Goal: Task Accomplishment & Management: Use online tool/utility

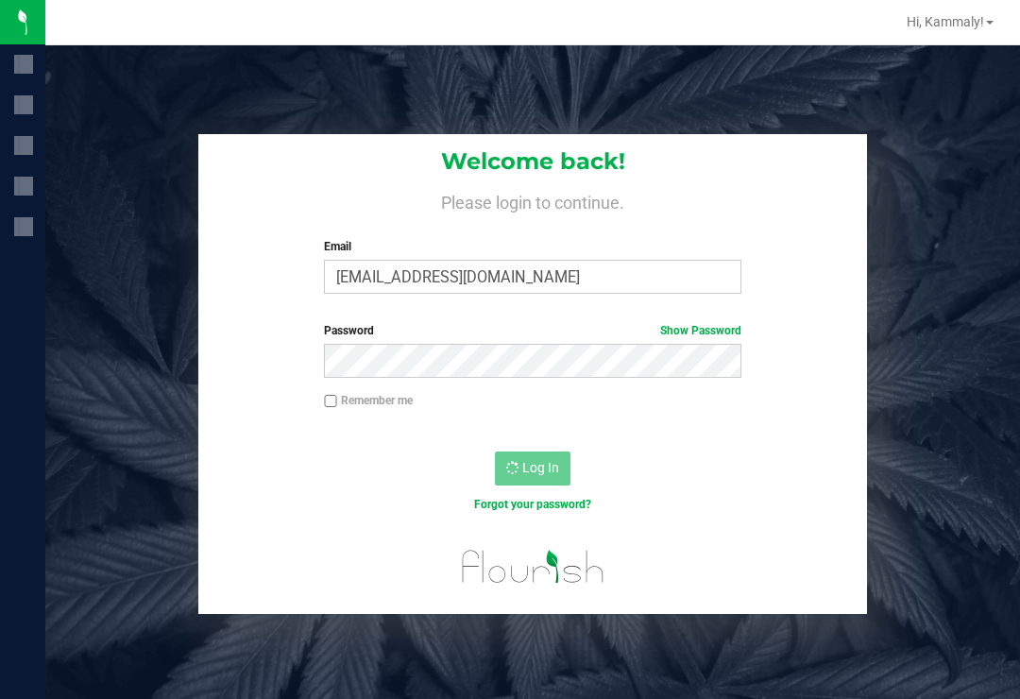
scroll to position [29, 0]
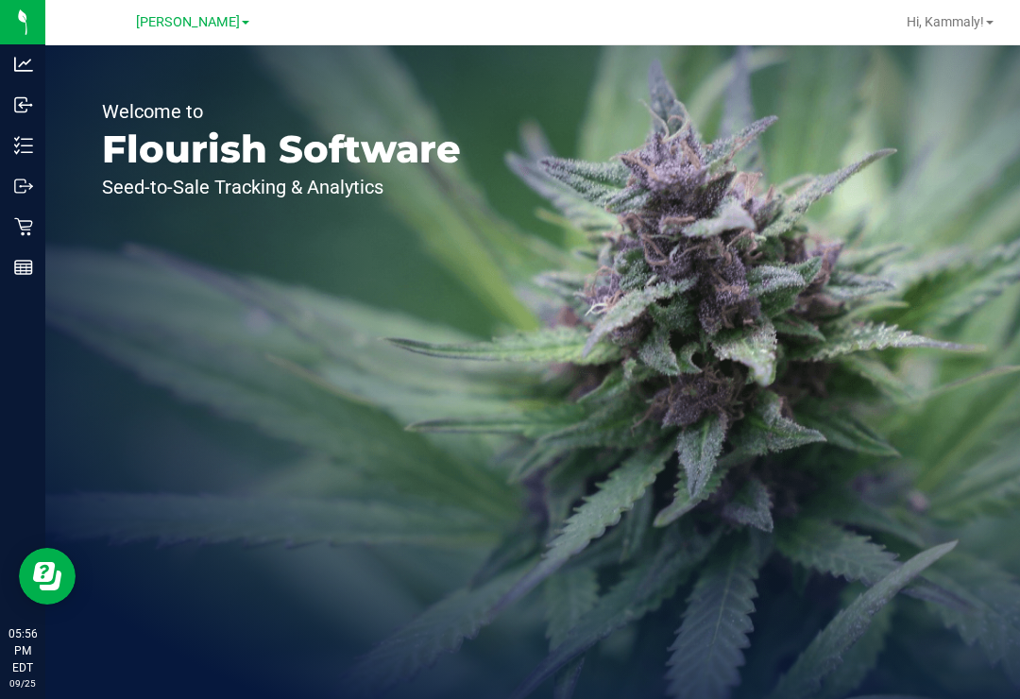
click at [25, 222] on icon at bounding box center [23, 226] width 19 height 19
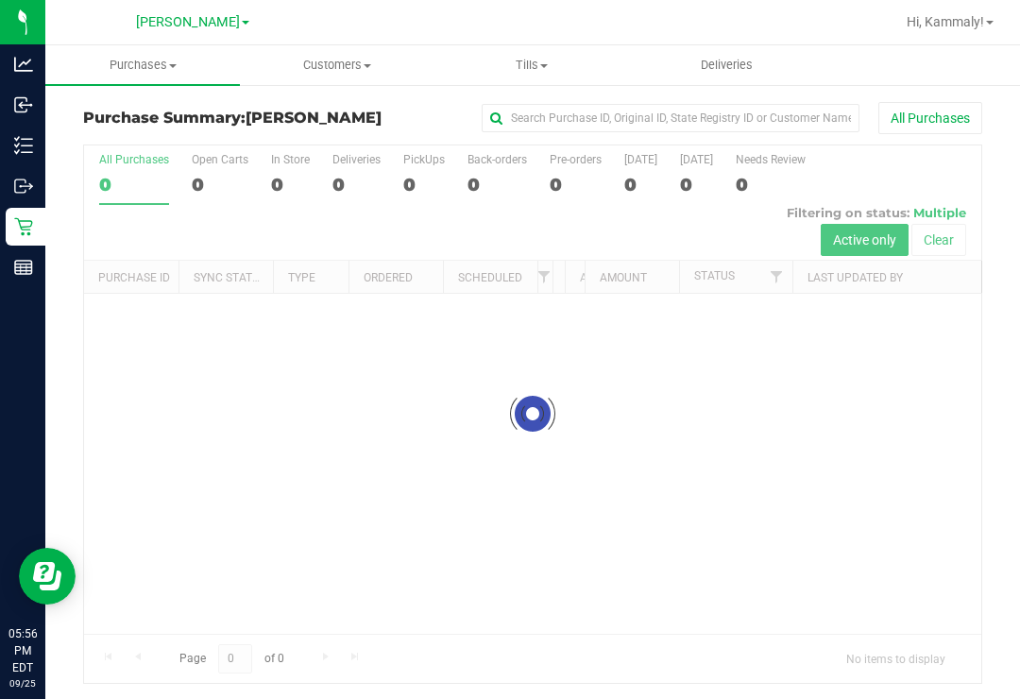
click at [0, 0] on p "Inventory" at bounding box center [0, 0] width 0 height 0
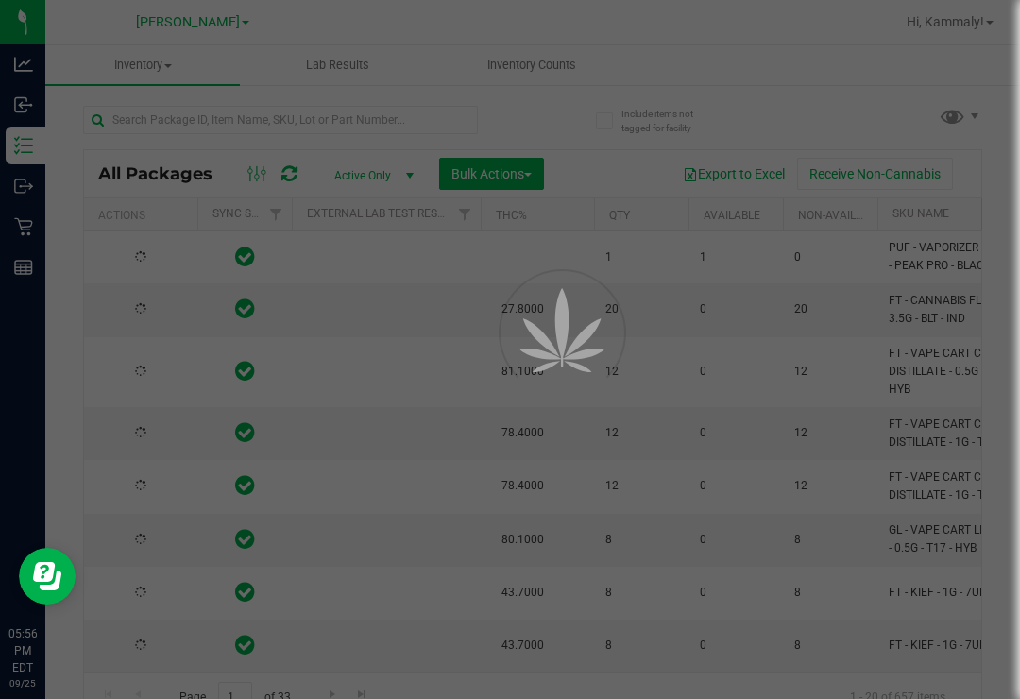
click at [577, 82] on uib-tab-heading "Inventory Counts" at bounding box center [532, 65] width 193 height 38
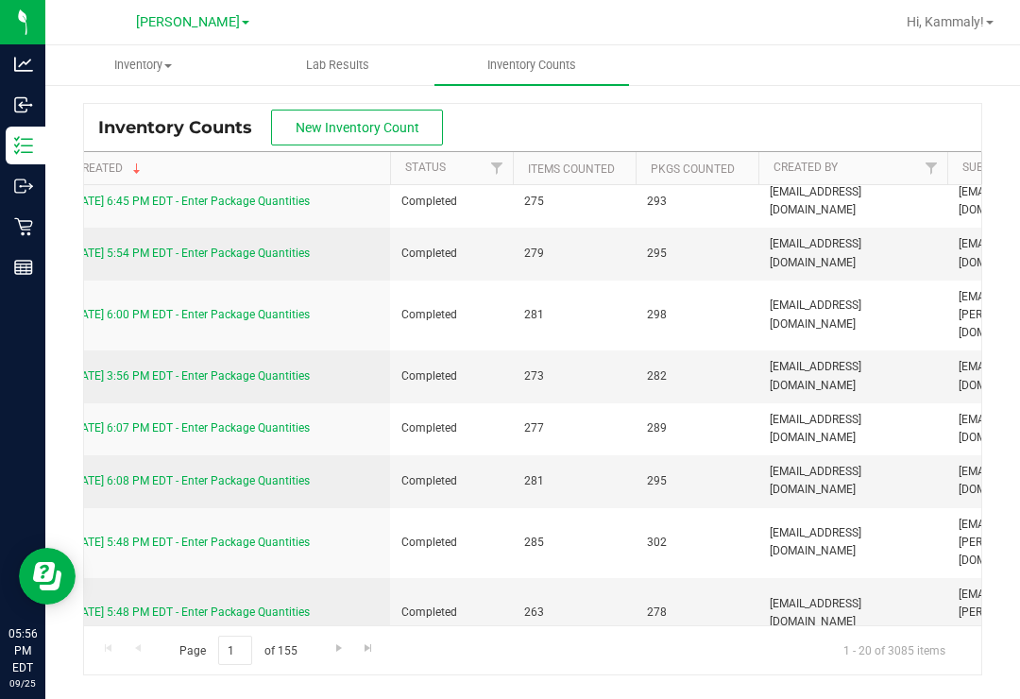
scroll to position [13, 0]
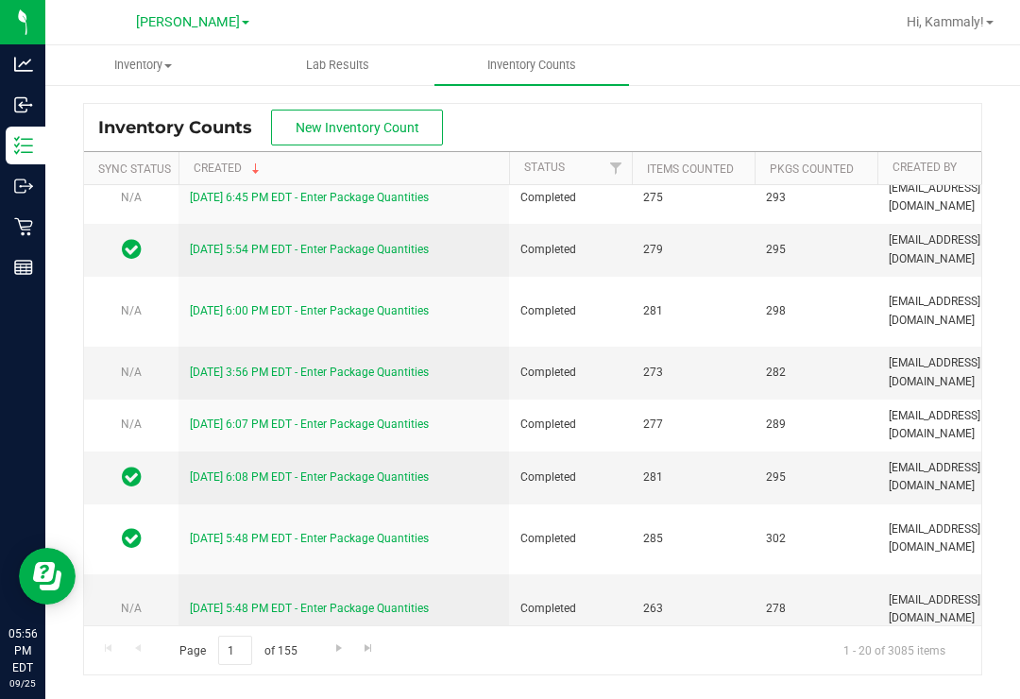
click at [378, 254] on link "[DATE] 5:54 PM EDT - Enter Package Quantities" at bounding box center [309, 249] width 239 height 13
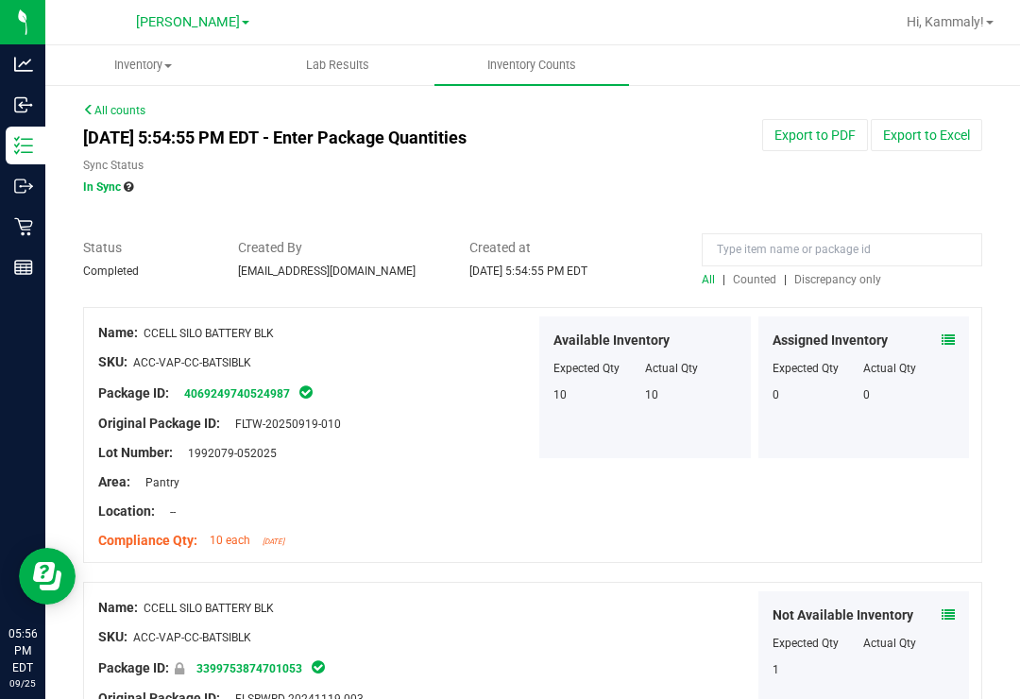
click at [850, 282] on span "Discrepancy only" at bounding box center [838, 279] width 87 height 13
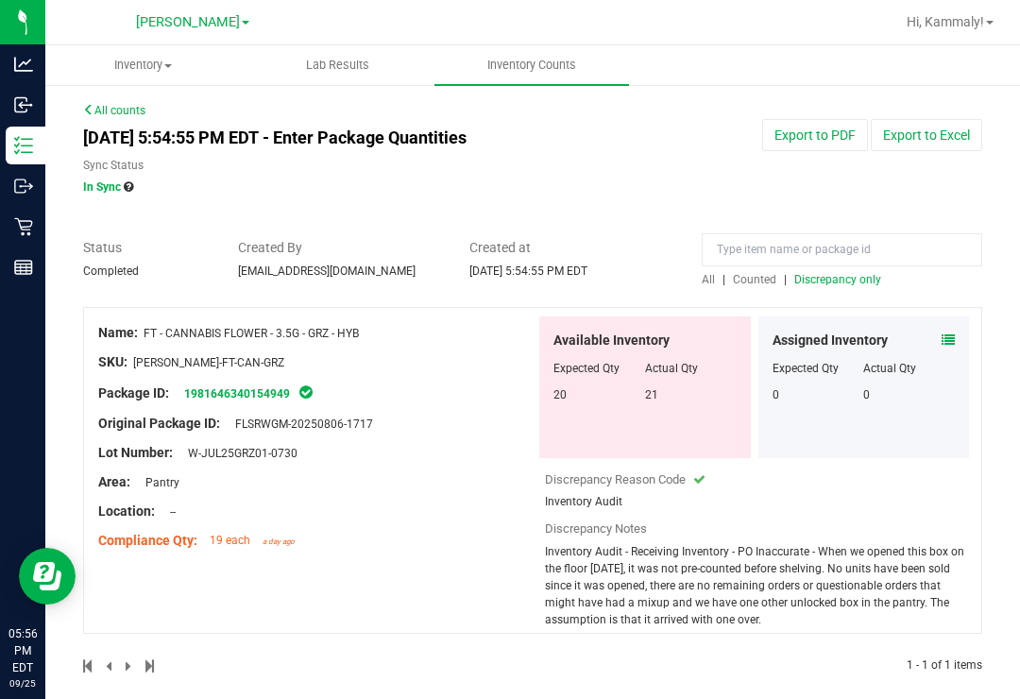
click at [11, 148] on div "Inventory" at bounding box center [26, 146] width 40 height 38
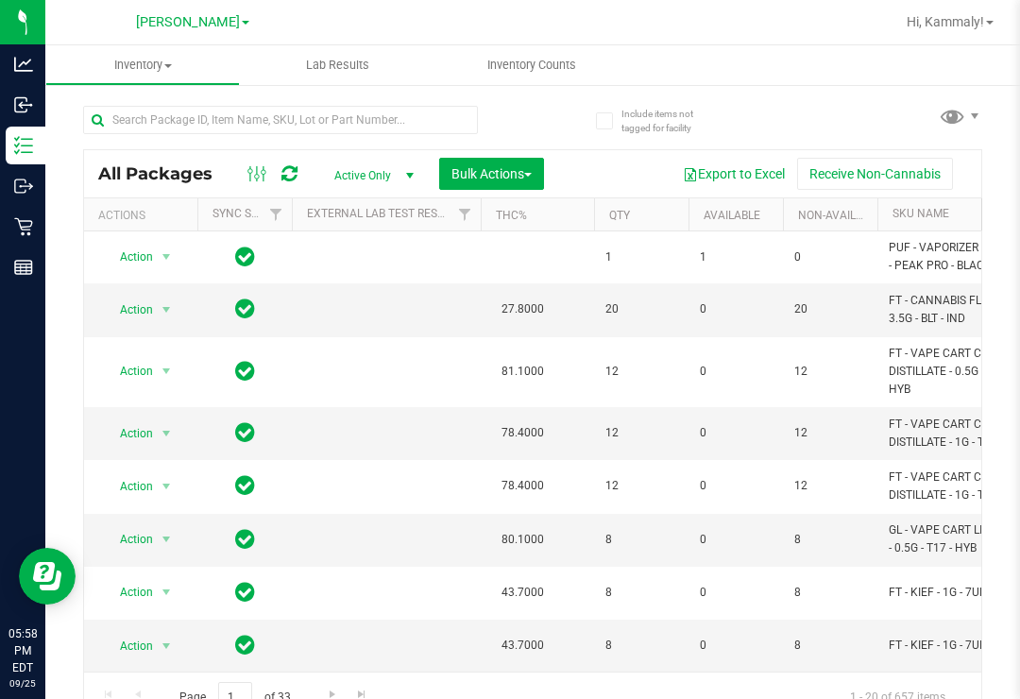
scroll to position [1, 0]
click at [542, 83] on uib-tab-heading "Inventory Counts" at bounding box center [532, 65] width 195 height 40
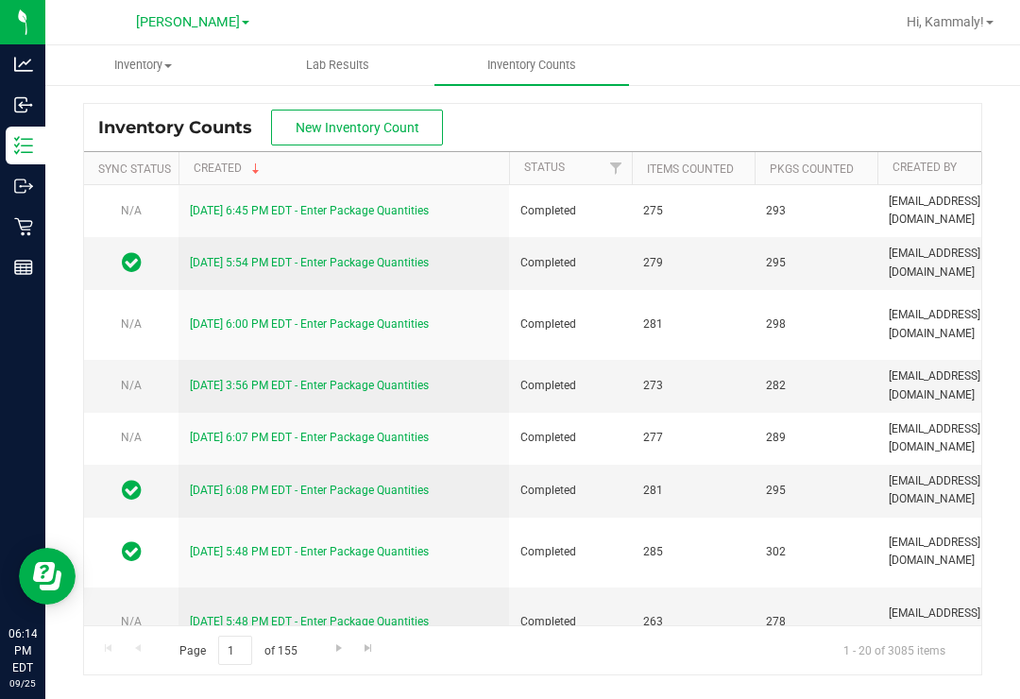
click at [384, 111] on button "New Inventory Count" at bounding box center [357, 128] width 172 height 36
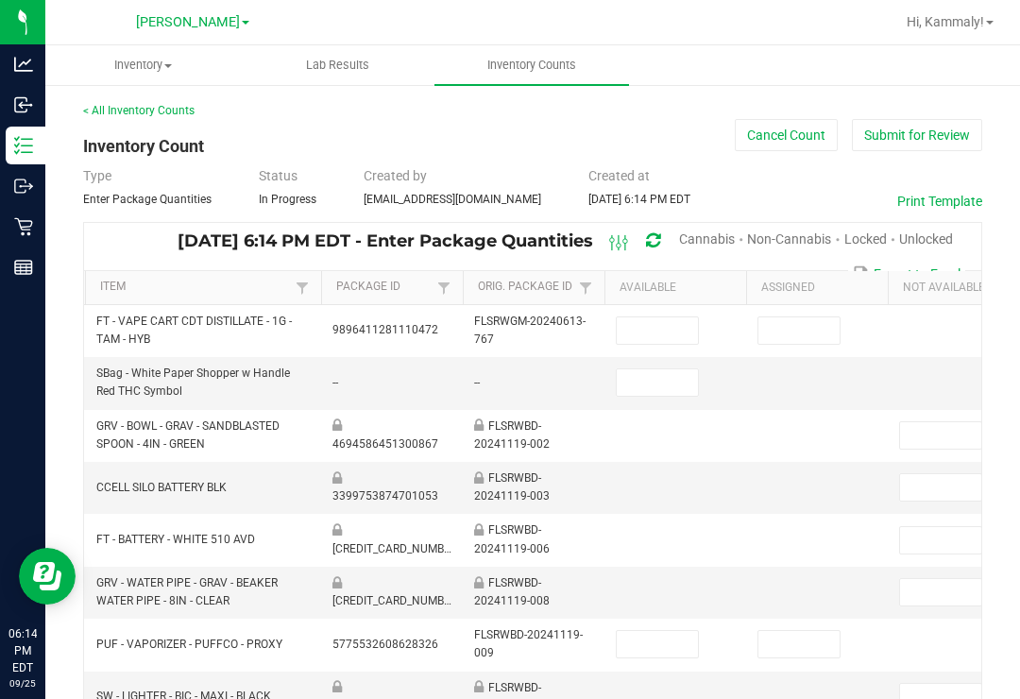
click at [694, 233] on span "Cannabis" at bounding box center [707, 238] width 56 height 15
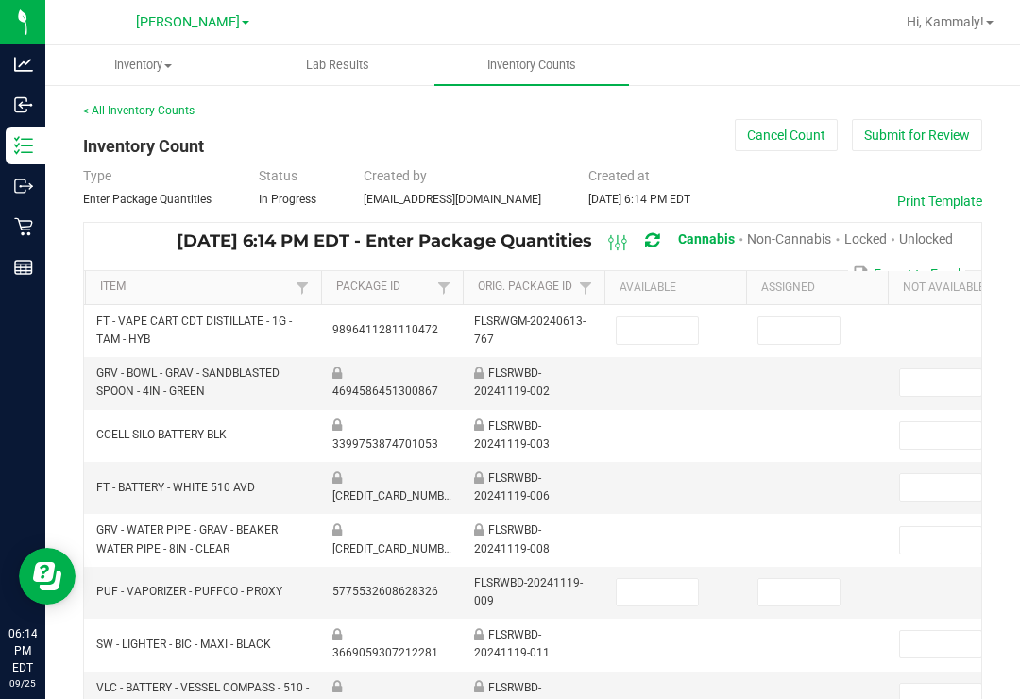
click at [909, 237] on span "Unlocked" at bounding box center [927, 238] width 54 height 15
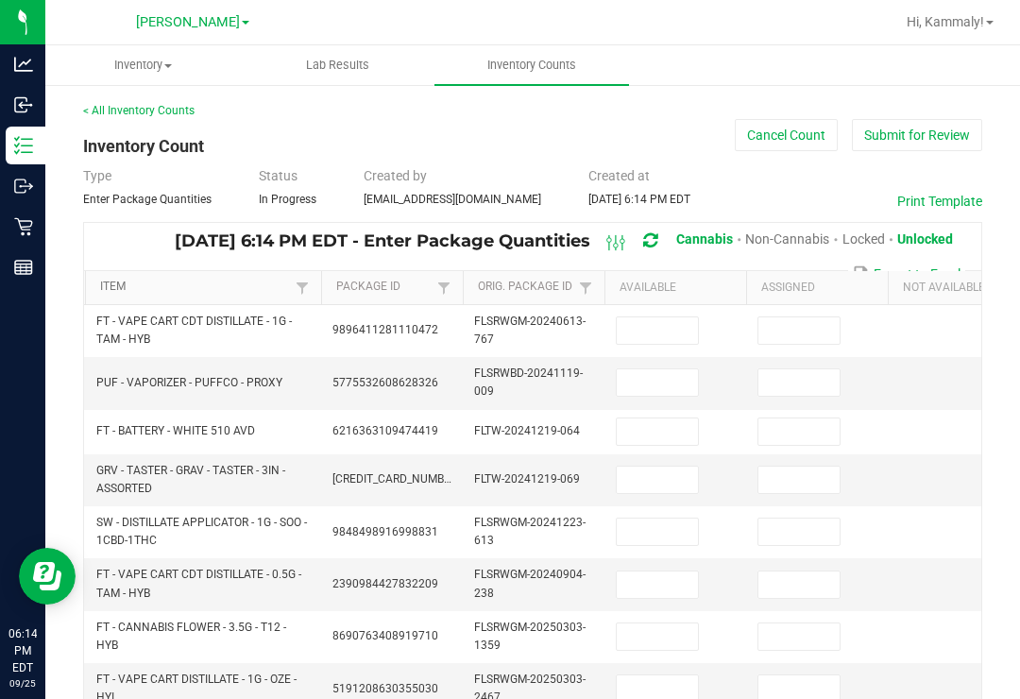
click at [278, 294] on link "Item" at bounding box center [195, 287] width 190 height 15
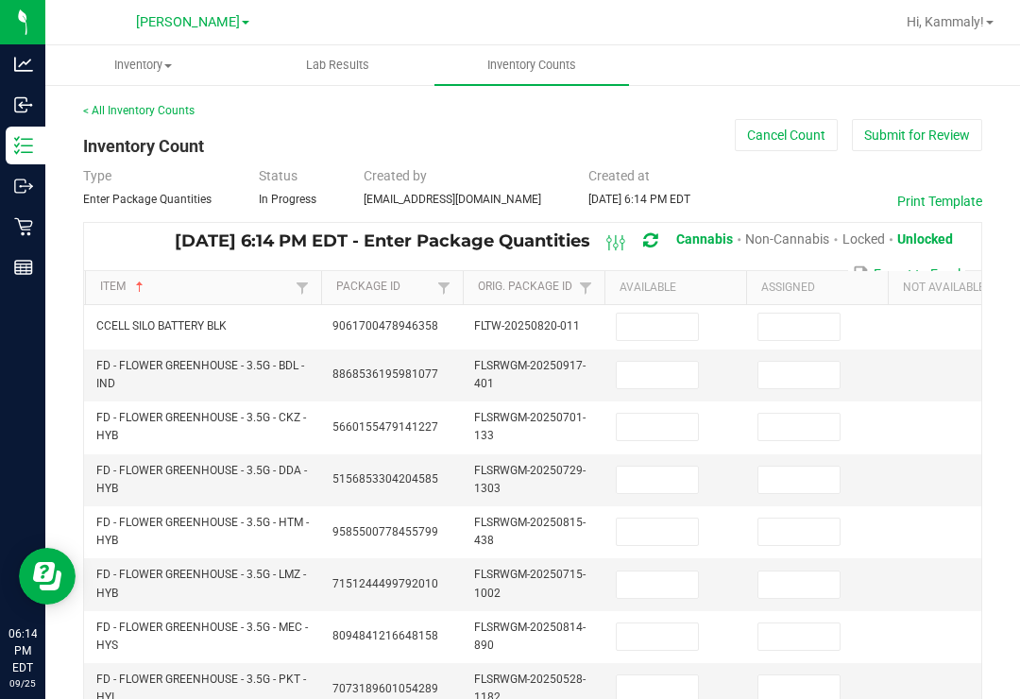
click at [674, 323] on input at bounding box center [657, 327] width 81 height 26
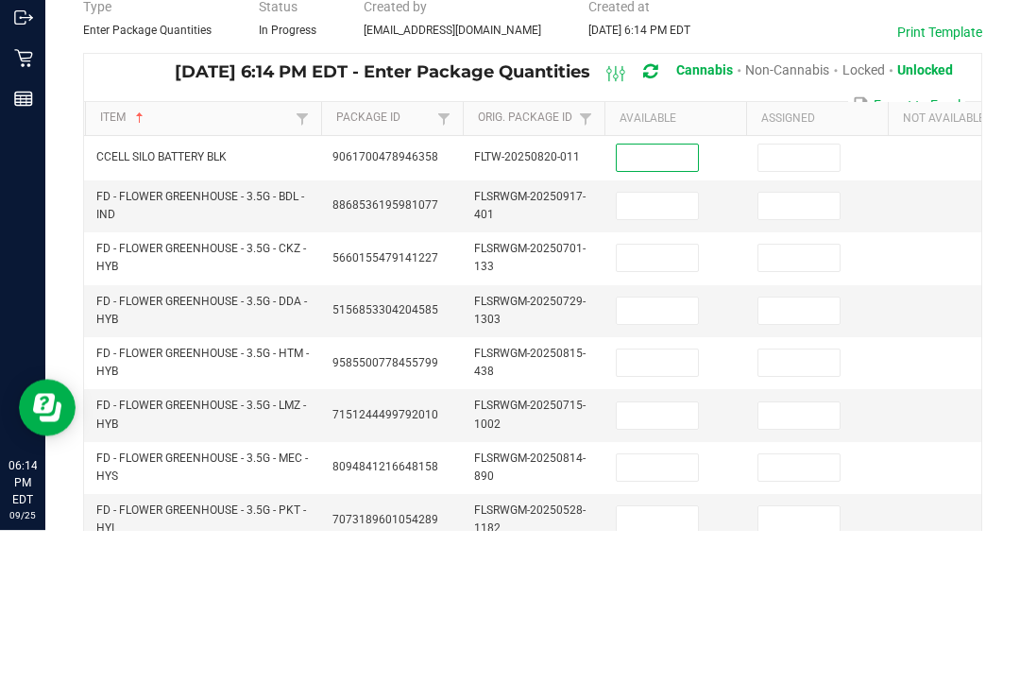
click at [929, 350] on td at bounding box center [959, 376] width 142 height 52
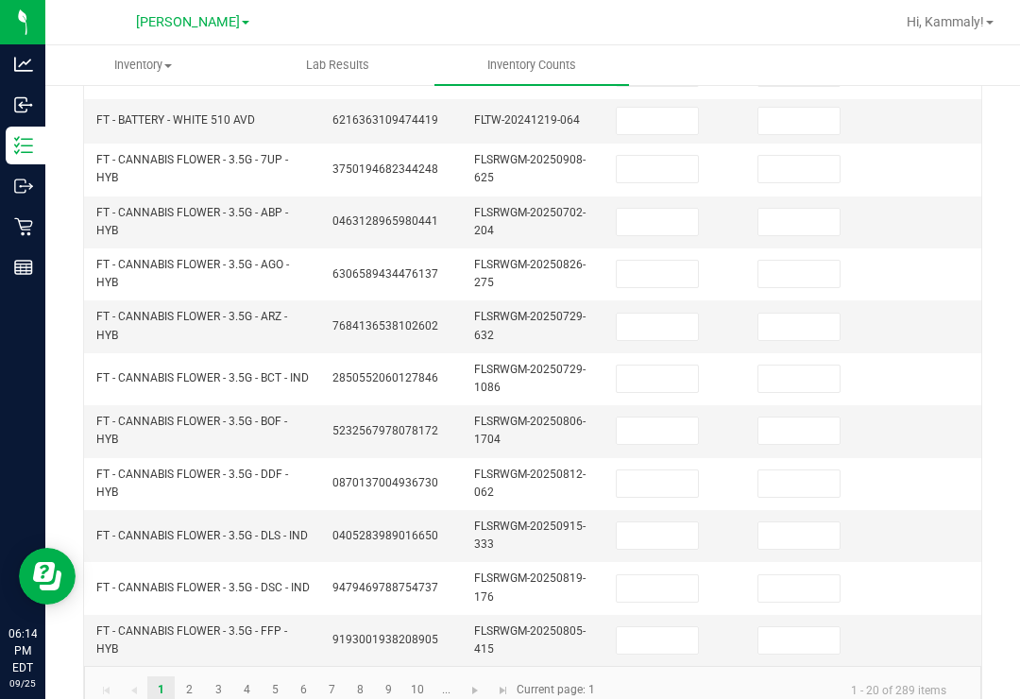
scroll to position [668, 0]
click at [251, 677] on link "4" at bounding box center [246, 691] width 27 height 28
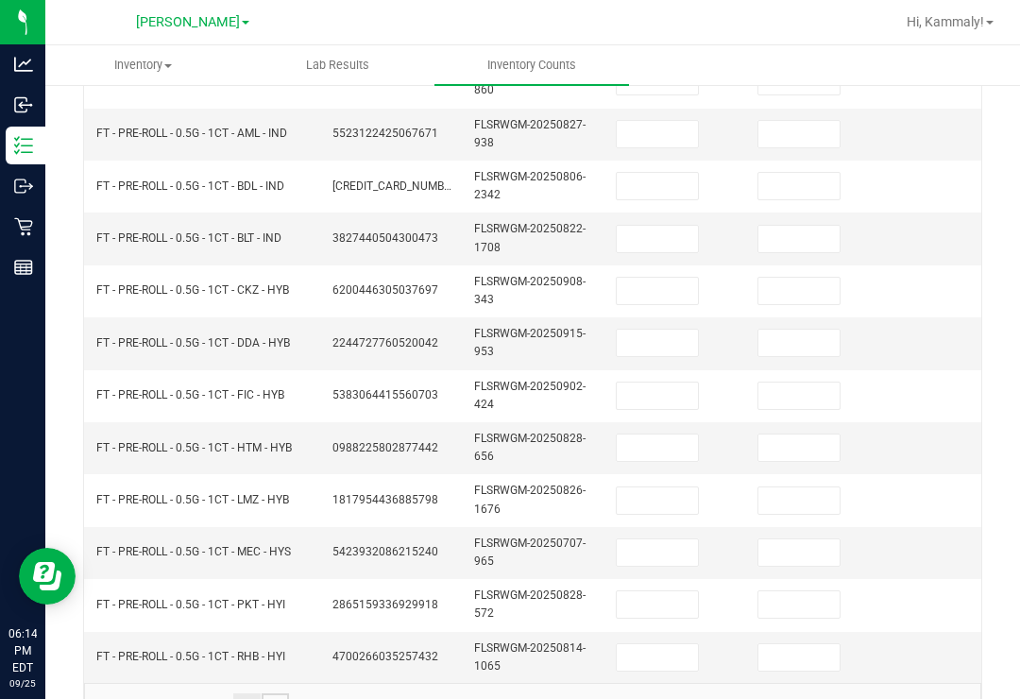
click at [280, 694] on link "5" at bounding box center [275, 708] width 27 height 28
click at [310, 694] on link "6" at bounding box center [303, 708] width 27 height 28
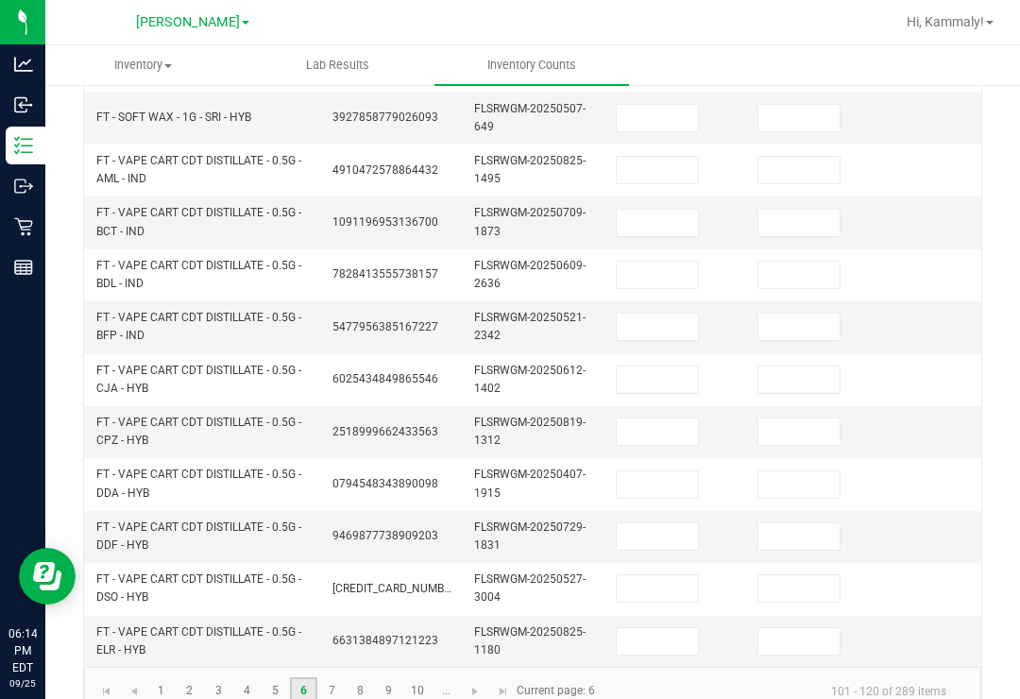
scroll to position [683, 0]
click at [335, 678] on link "7" at bounding box center [331, 692] width 27 height 28
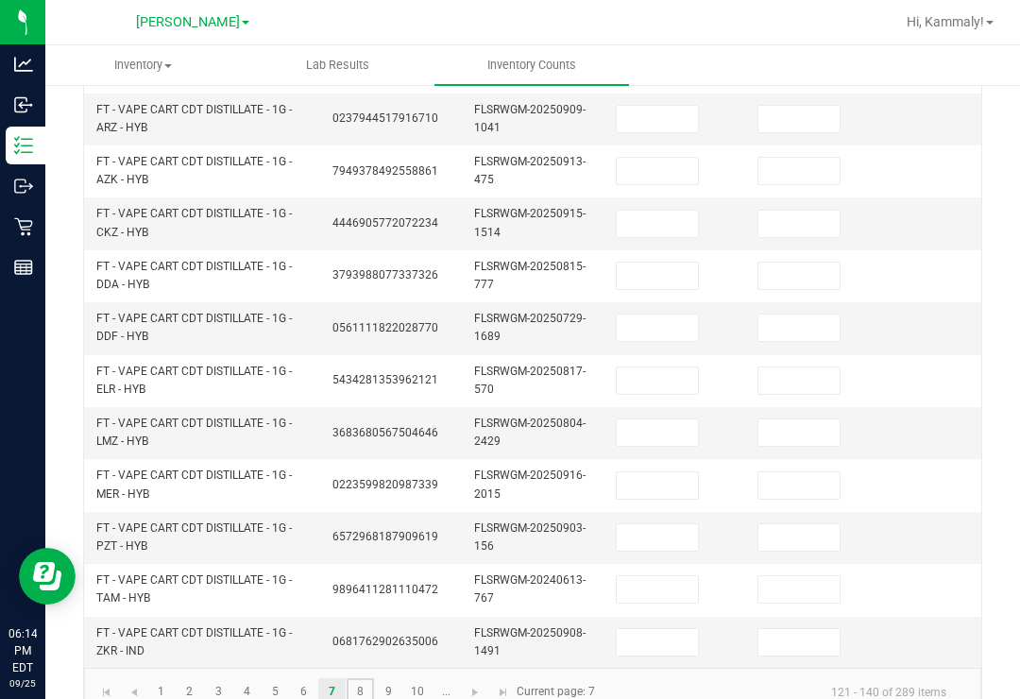
click at [349, 678] on link "8" at bounding box center [360, 692] width 27 height 28
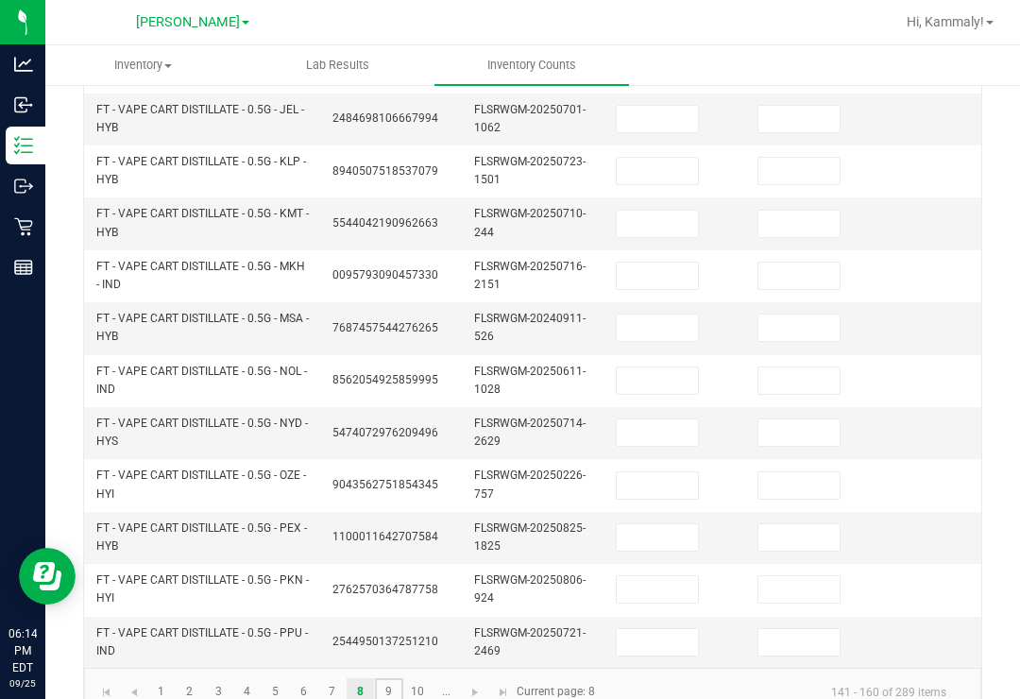
click at [389, 678] on link "9" at bounding box center [388, 692] width 27 height 28
click at [404, 678] on link "10" at bounding box center [417, 692] width 27 height 28
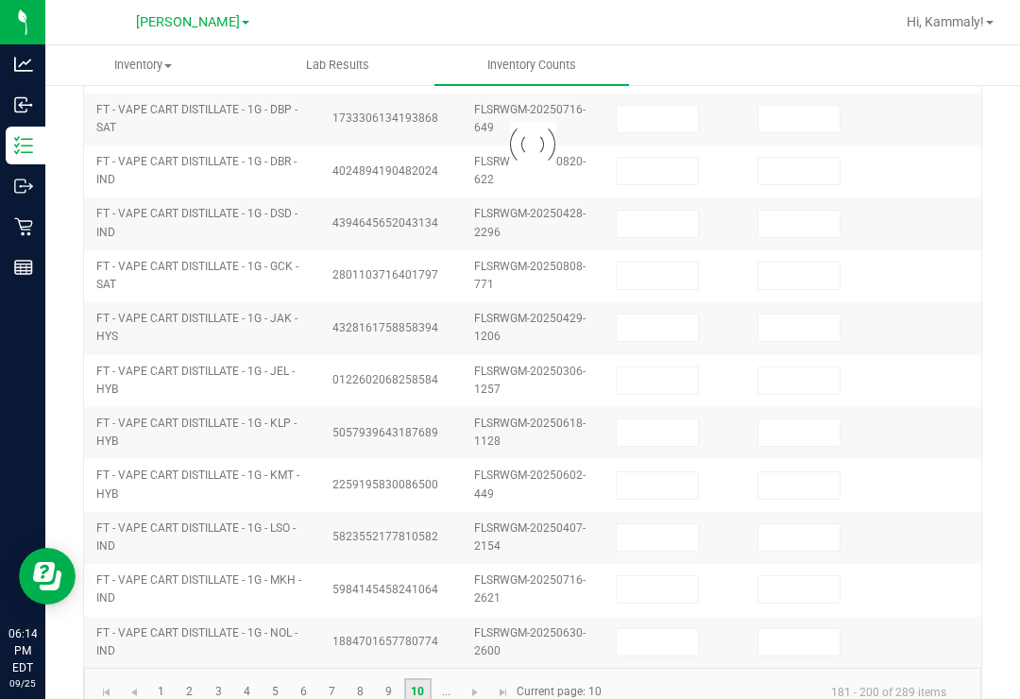
scroll to position [676, 0]
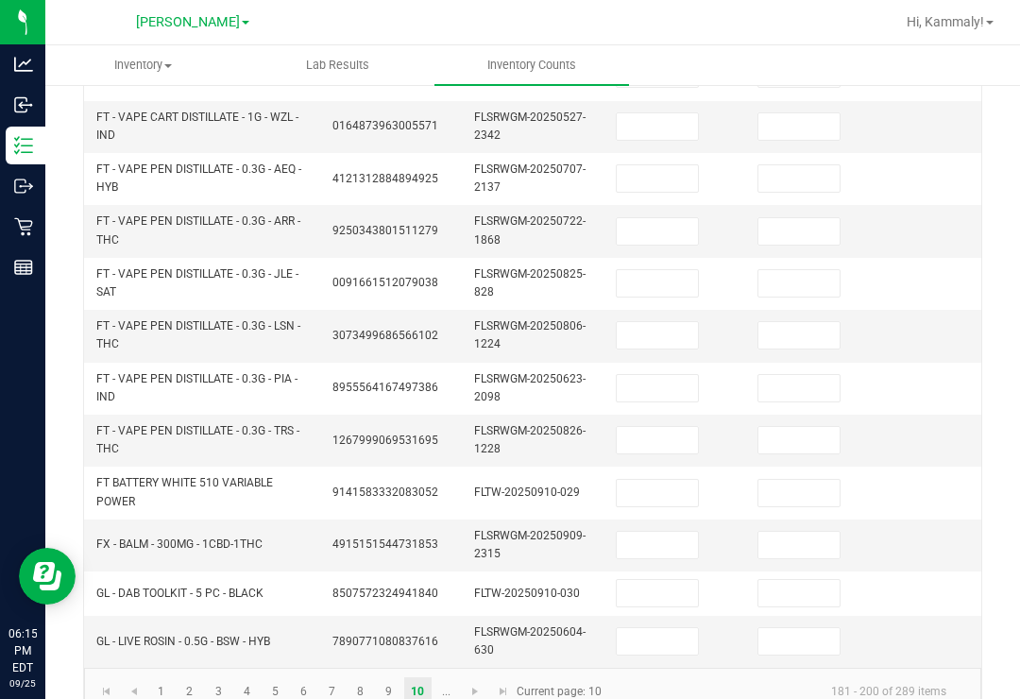
click at [655, 628] on input at bounding box center [657, 641] width 81 height 26
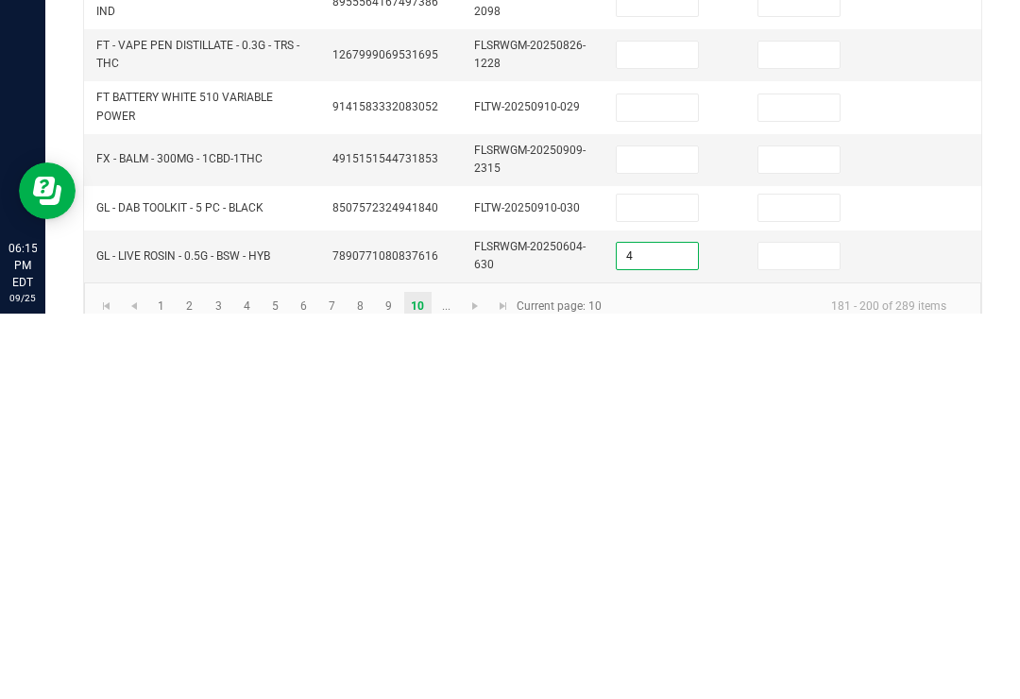
type input "4"
click at [780, 628] on input at bounding box center [799, 641] width 81 height 26
type input "0"
click at [457, 677] on link "..." at bounding box center [446, 691] width 27 height 28
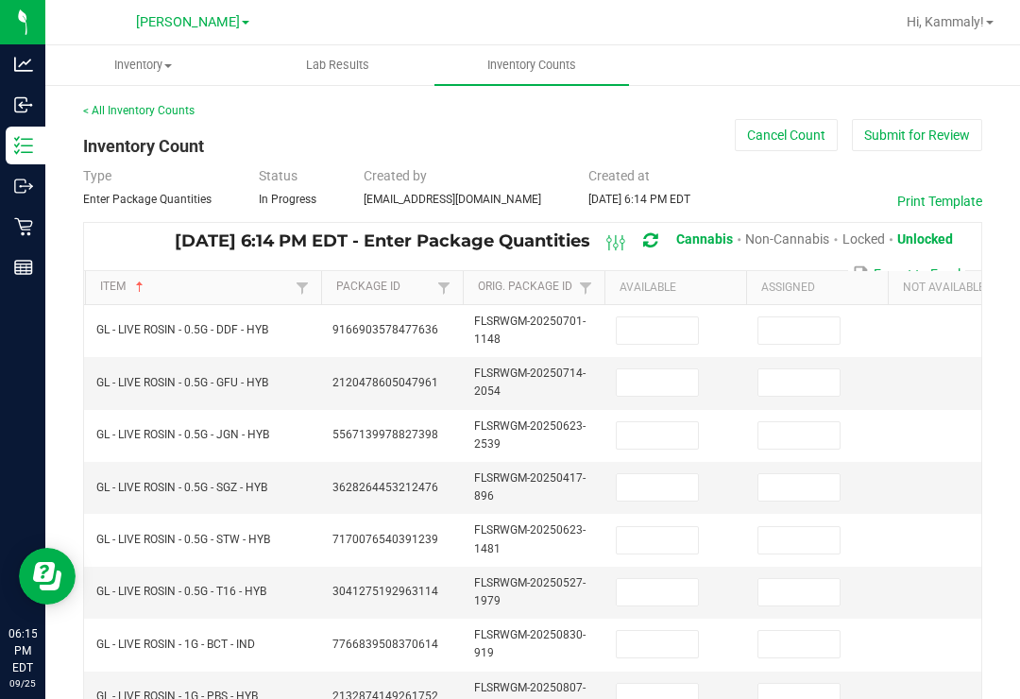
scroll to position [-2, 0]
click at [670, 305] on td at bounding box center [676, 331] width 142 height 52
click at [639, 317] on input at bounding box center [657, 330] width 81 height 26
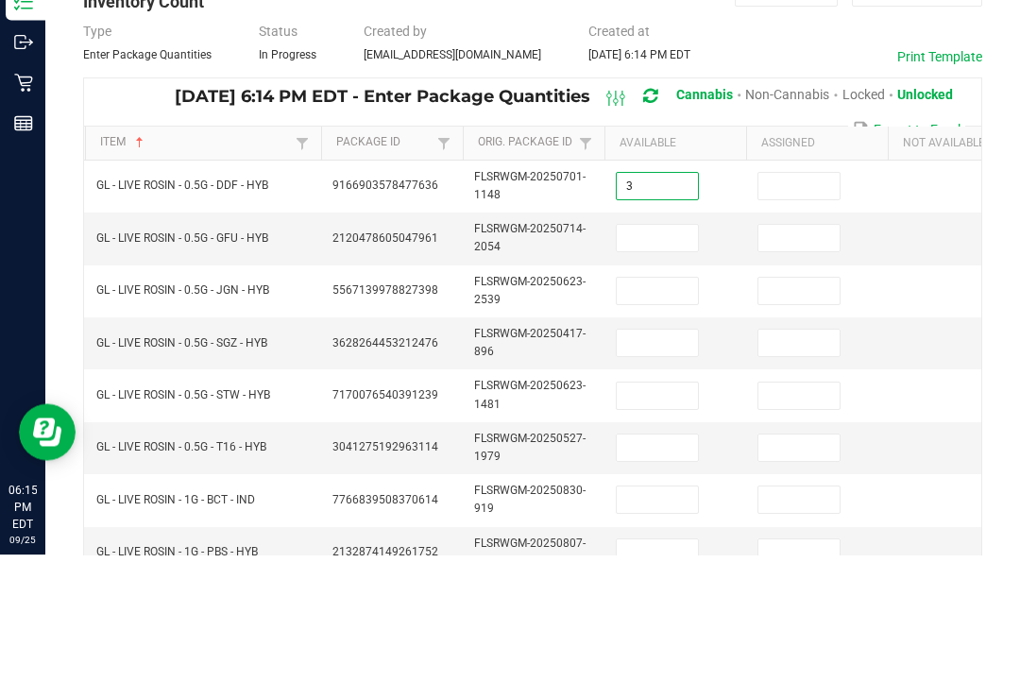
type input "3"
click at [804, 317] on input at bounding box center [799, 330] width 81 height 26
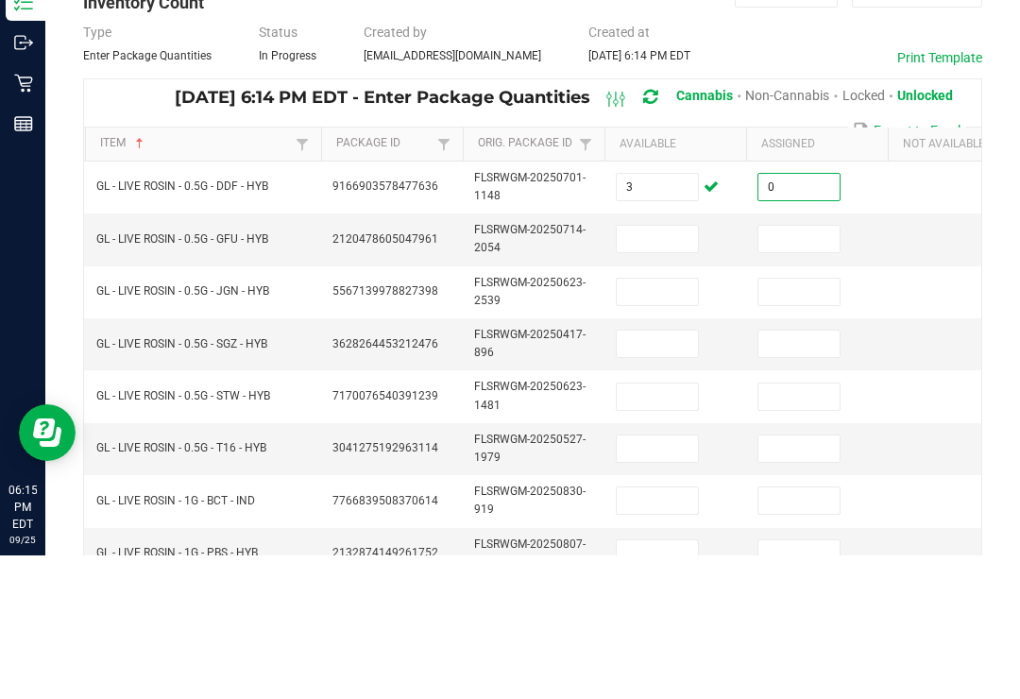
type input "0"
click at [667, 369] on input at bounding box center [657, 382] width 81 height 26
type input "1"
click at [793, 369] on input at bounding box center [799, 382] width 81 height 26
type input "0"
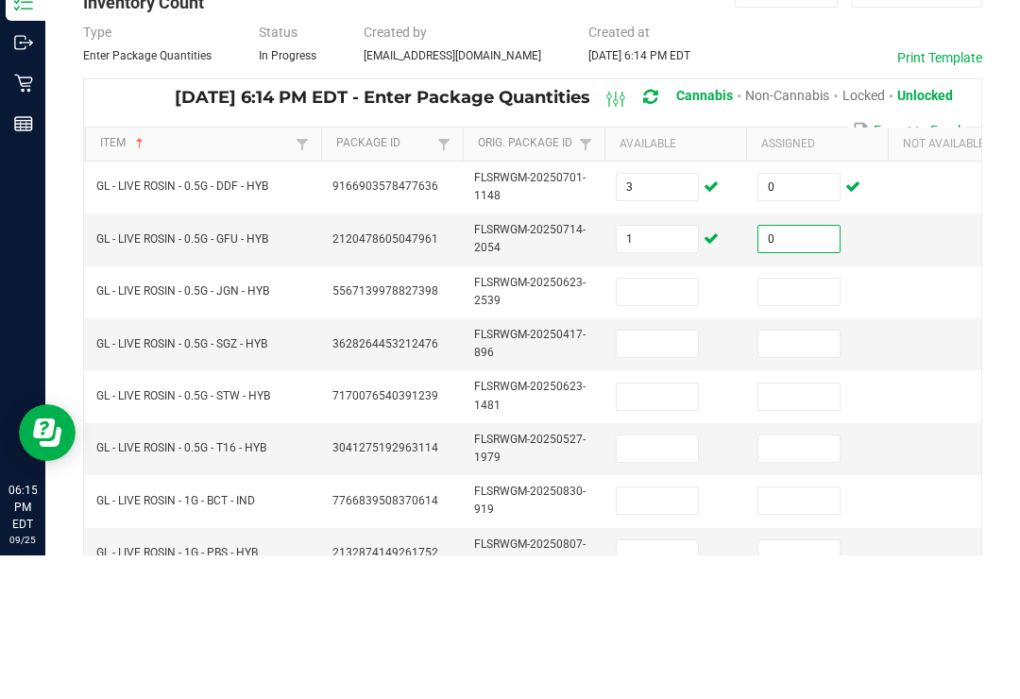
click at [640, 422] on input at bounding box center [657, 435] width 81 height 26
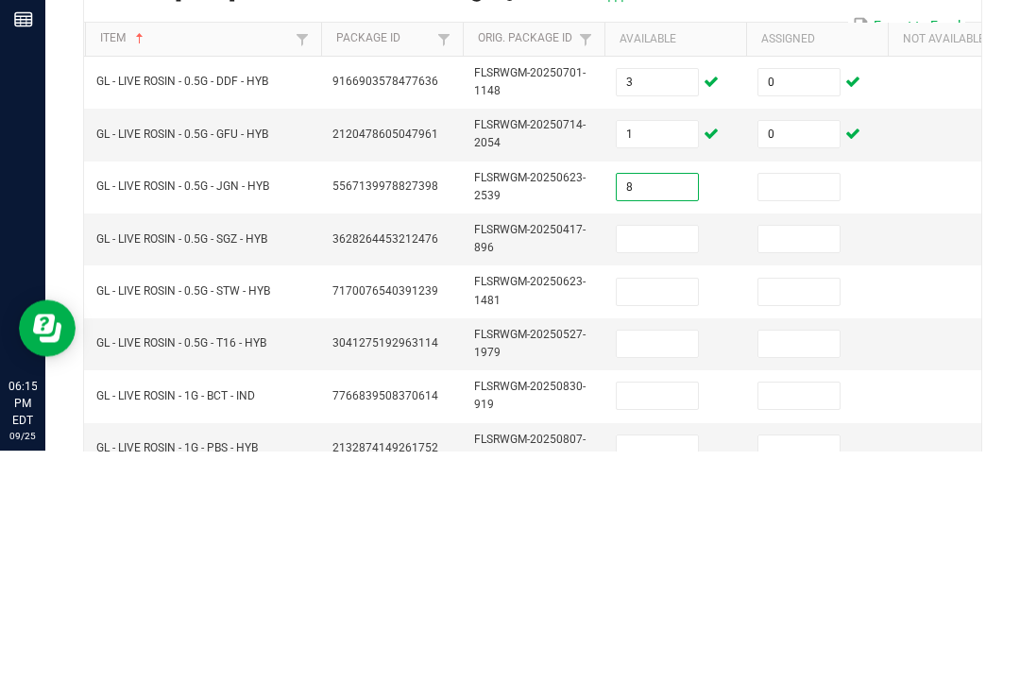
type input "8"
click at [799, 422] on input at bounding box center [799, 435] width 81 height 26
type input "0"
click at [687, 474] on input at bounding box center [657, 487] width 81 height 26
type input "4"
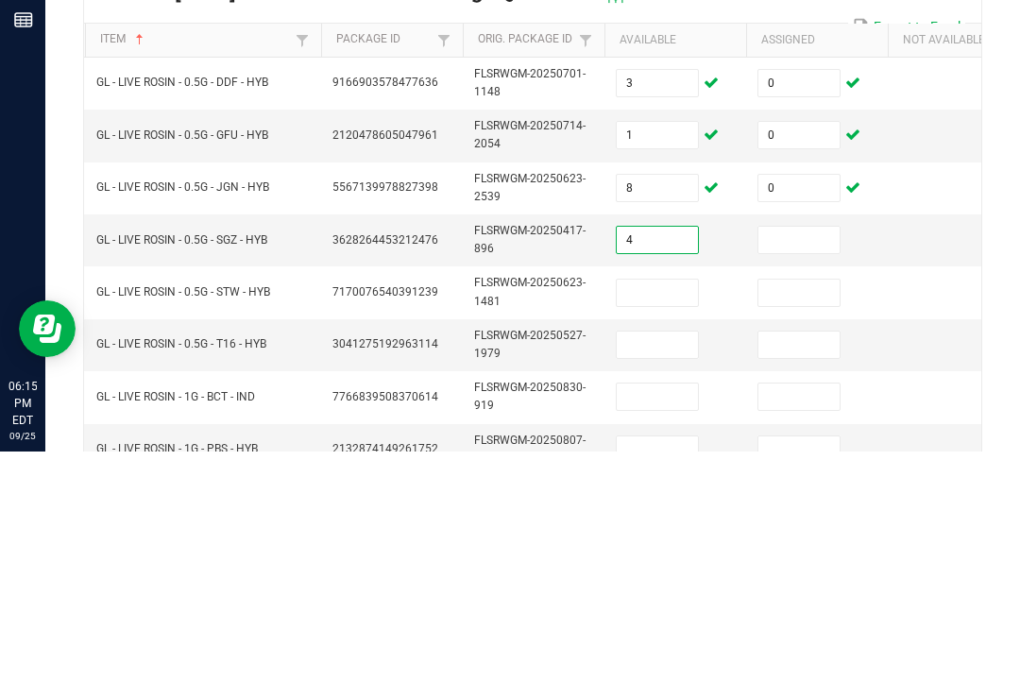
click at [833, 474] on input at bounding box center [799, 487] width 81 height 26
type input "0"
click at [643, 527] on input at bounding box center [657, 540] width 81 height 26
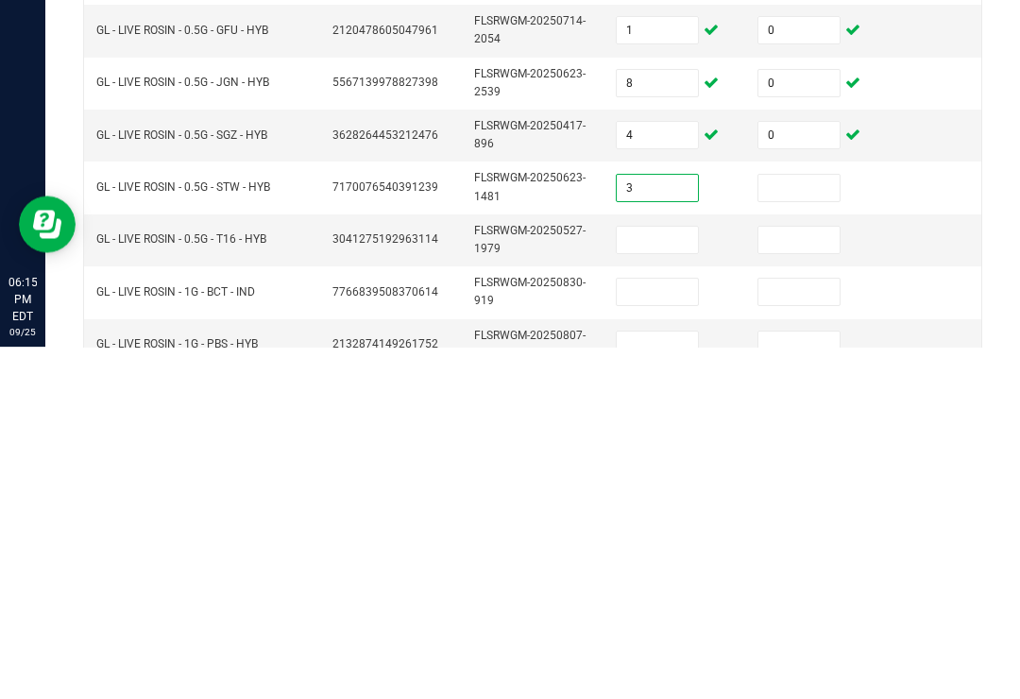
type input "3"
click at [797, 527] on input at bounding box center [799, 540] width 81 height 26
type input "0"
click at [678, 579] on input at bounding box center [657, 592] width 81 height 26
type input "3"
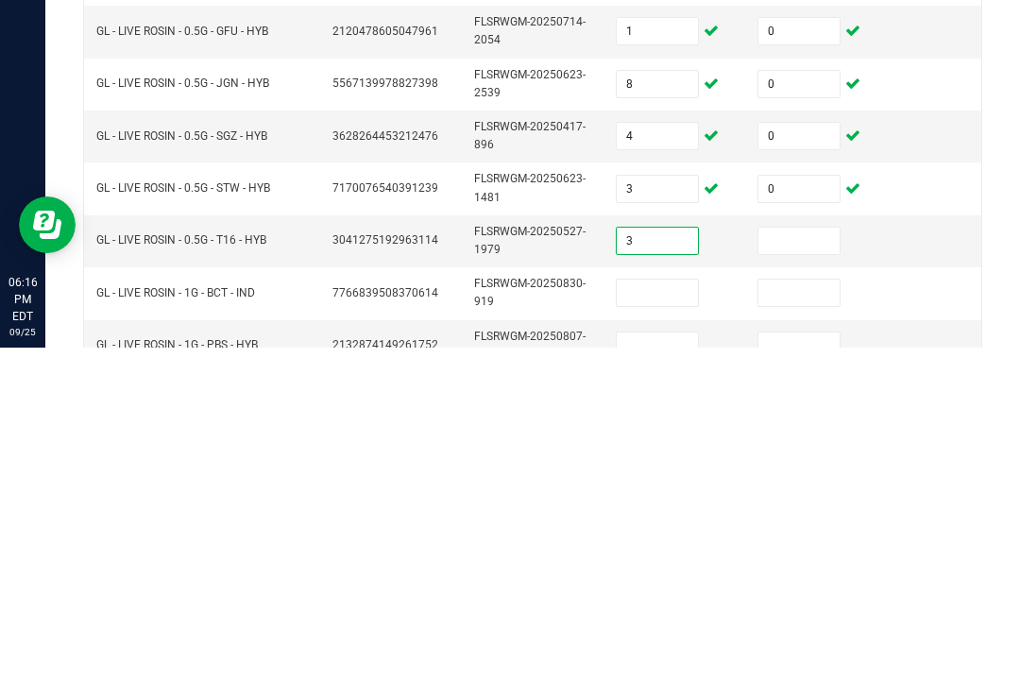
click at [778, 579] on input at bounding box center [799, 592] width 81 height 26
type input "0"
click at [670, 631] on input at bounding box center [657, 644] width 81 height 26
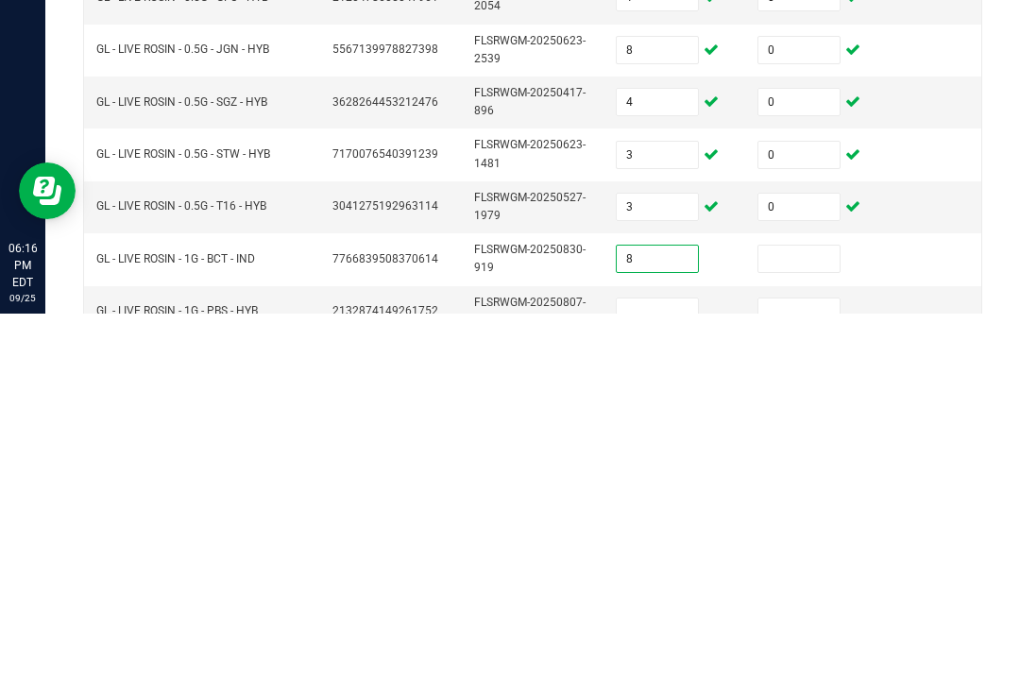
type input "8"
click at [783, 631] on input at bounding box center [799, 644] width 81 height 26
click at [788, 631] on input at bounding box center [798, 644] width 81 height 26
type input "0"
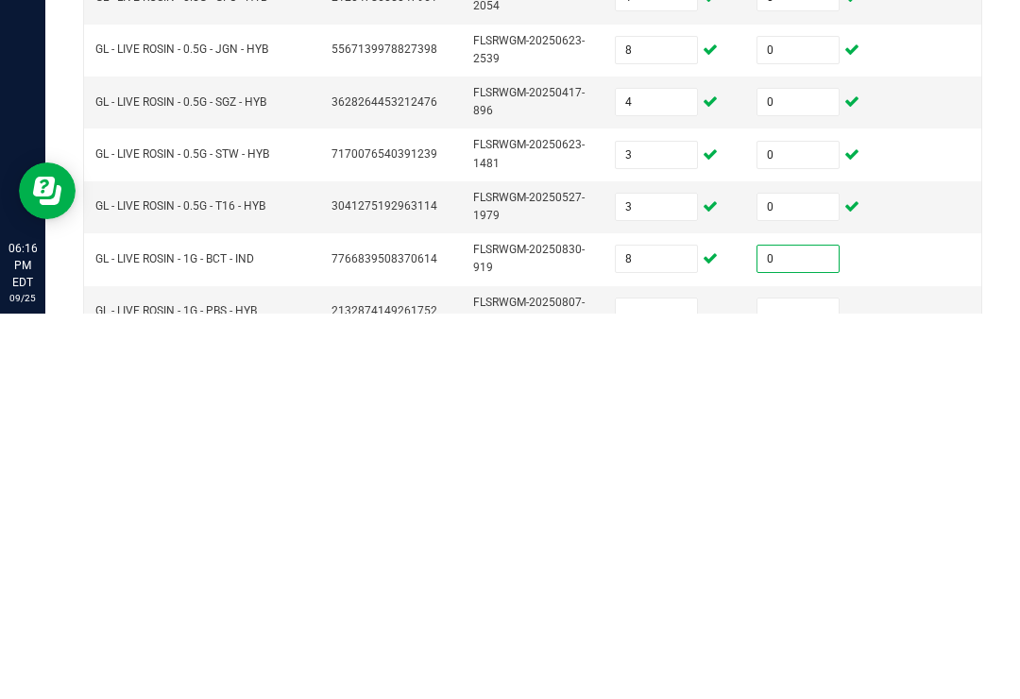
click at [656, 672] on td at bounding box center [675, 698] width 142 height 52
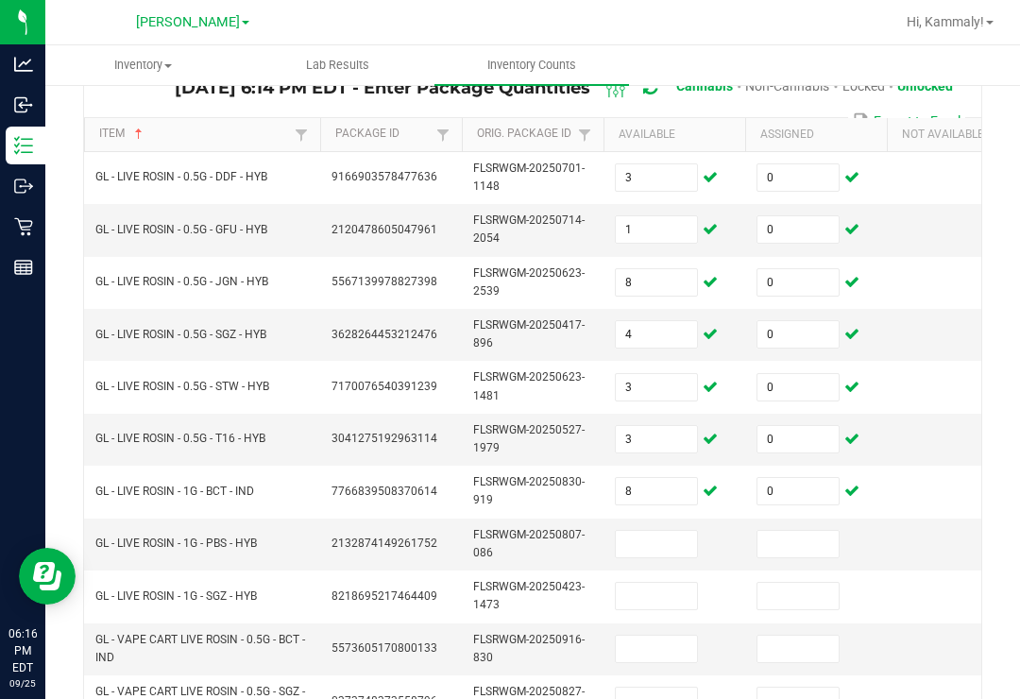
click at [603, 309] on td "FLSRWGM-20250417-896" at bounding box center [533, 335] width 142 height 52
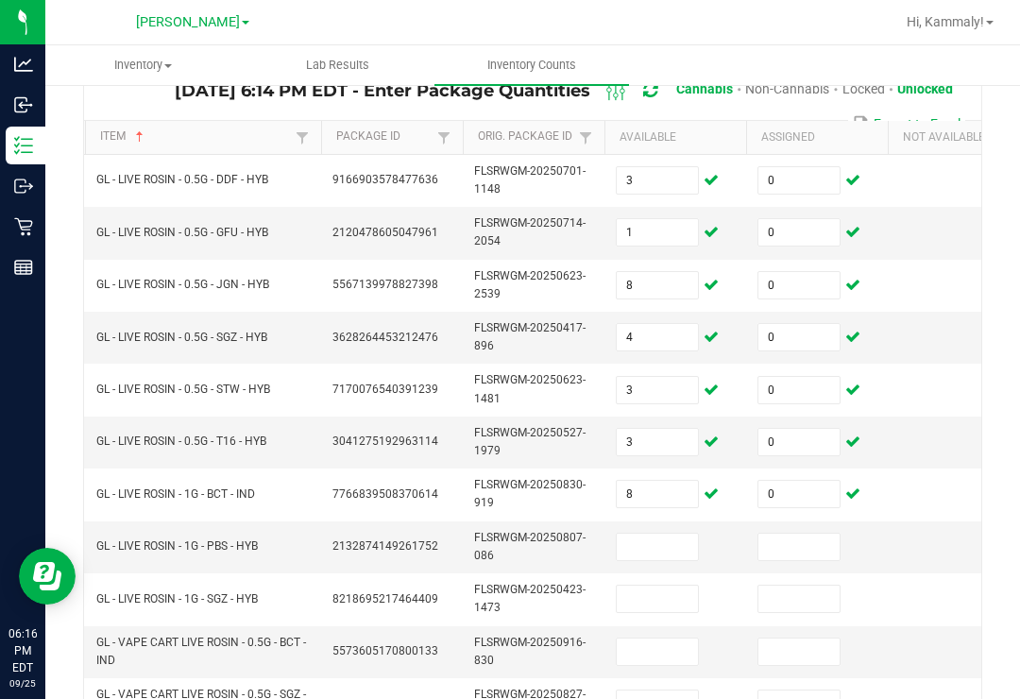
scroll to position [0, 0]
click at [640, 534] on input at bounding box center [657, 547] width 81 height 26
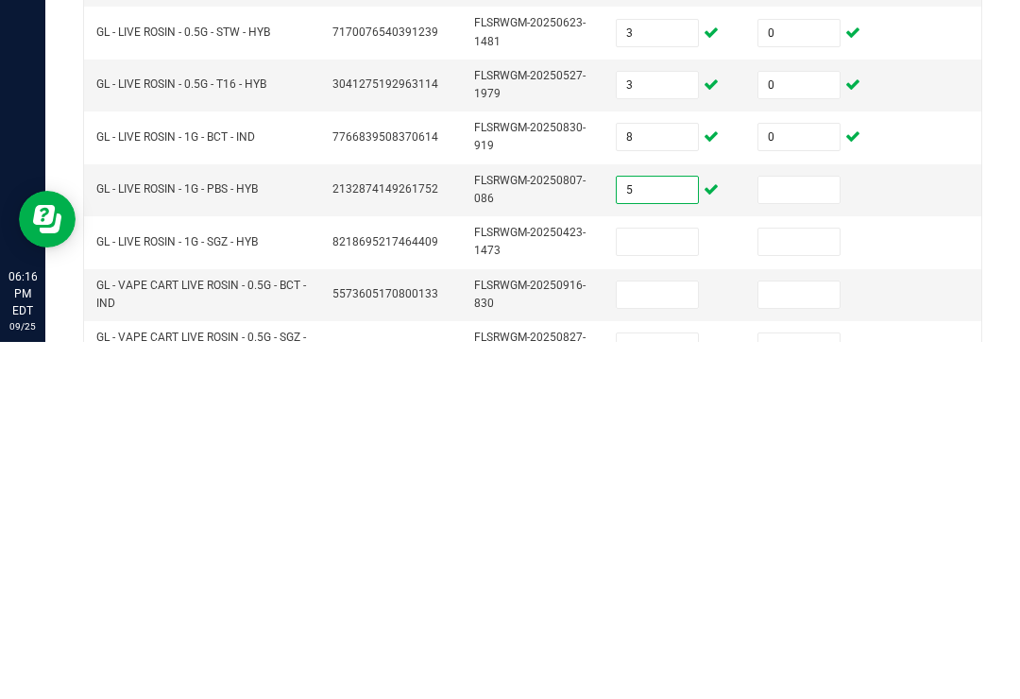
type input "5"
click at [832, 534] on input at bounding box center [799, 547] width 81 height 26
type input "0"
click at [667, 586] on input at bounding box center [657, 599] width 81 height 26
type input "5"
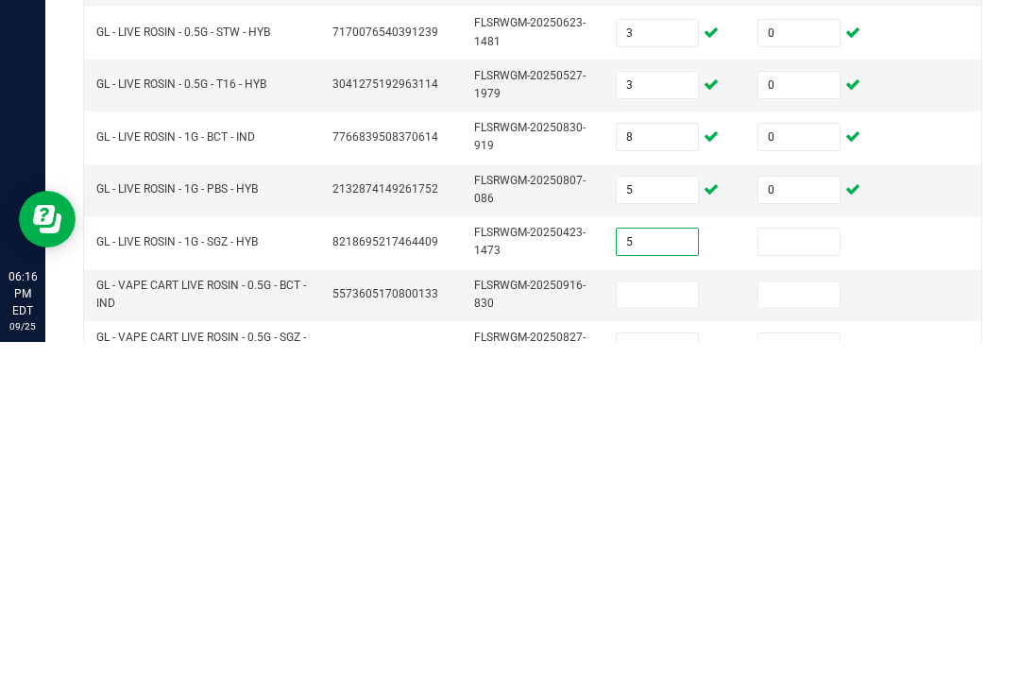
click at [780, 586] on input at bounding box center [799, 599] width 81 height 26
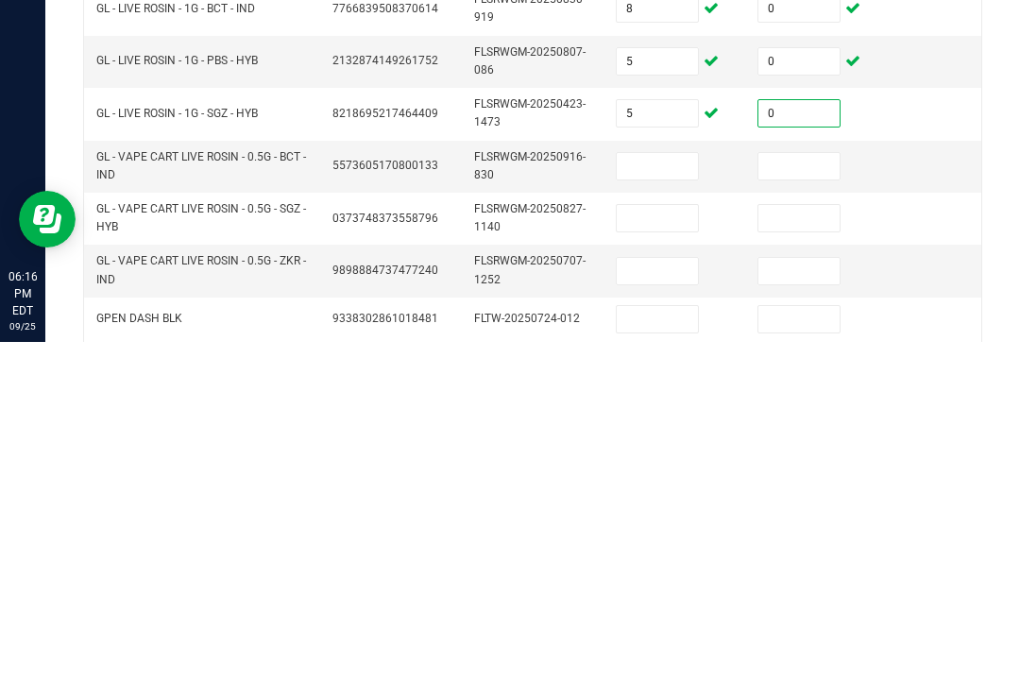
scroll to position [283, 0]
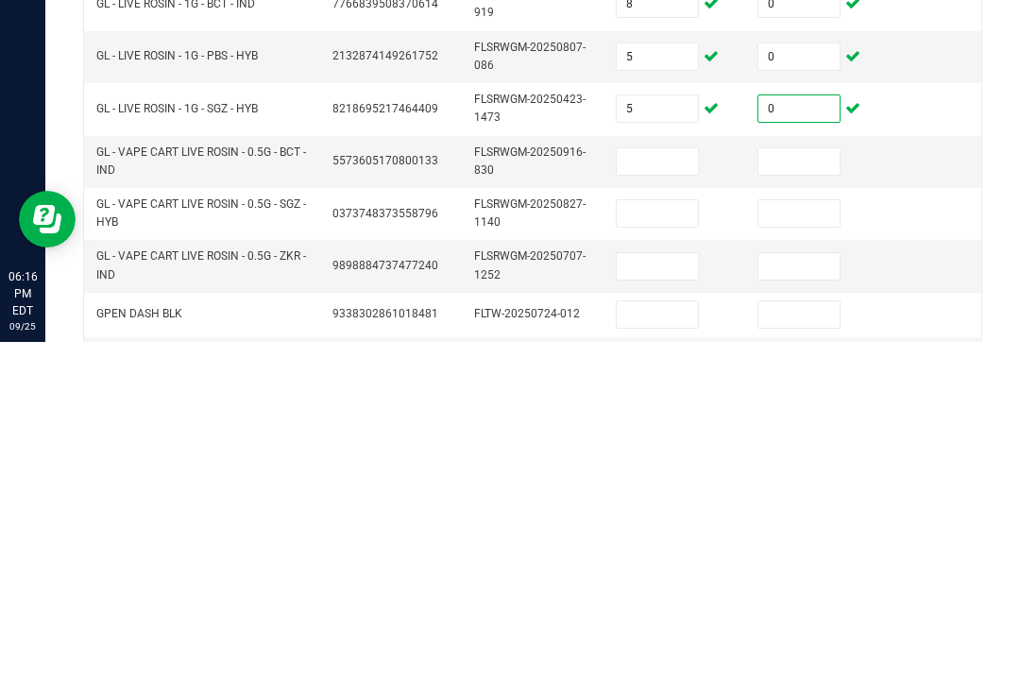
type input "0"
click at [683, 506] on input at bounding box center [657, 519] width 81 height 26
type input "7"
click at [669, 557] on input at bounding box center [657, 570] width 81 height 26
type input "2"
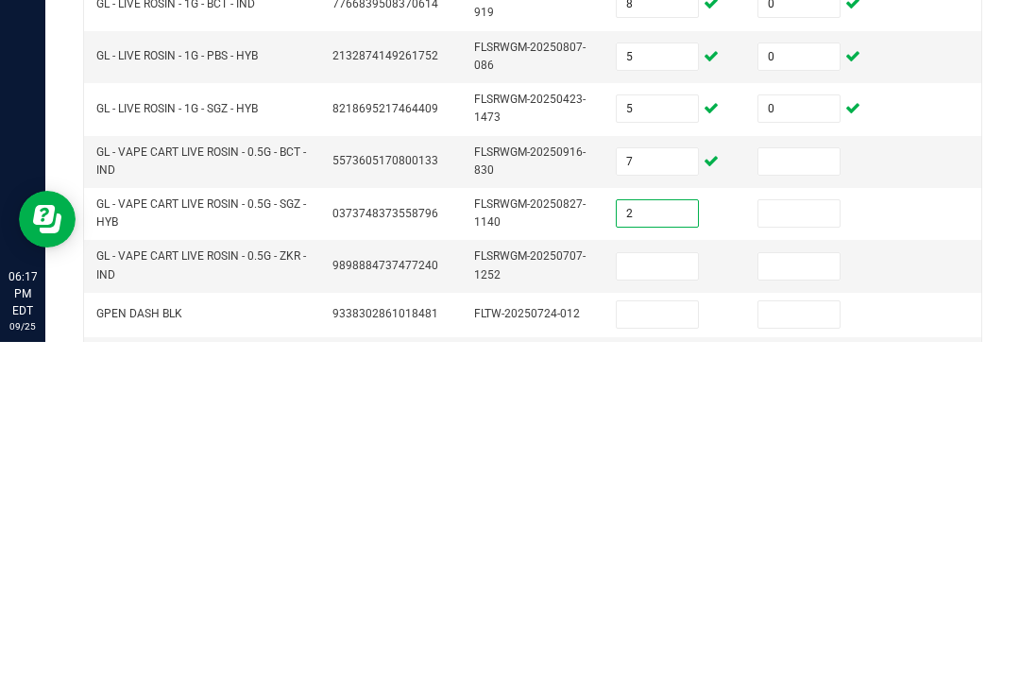
click at [694, 610] on input at bounding box center [657, 623] width 81 height 26
type input "5"
click at [797, 610] on input at bounding box center [799, 623] width 81 height 26
type input "0"
click at [801, 557] on input at bounding box center [799, 570] width 81 height 26
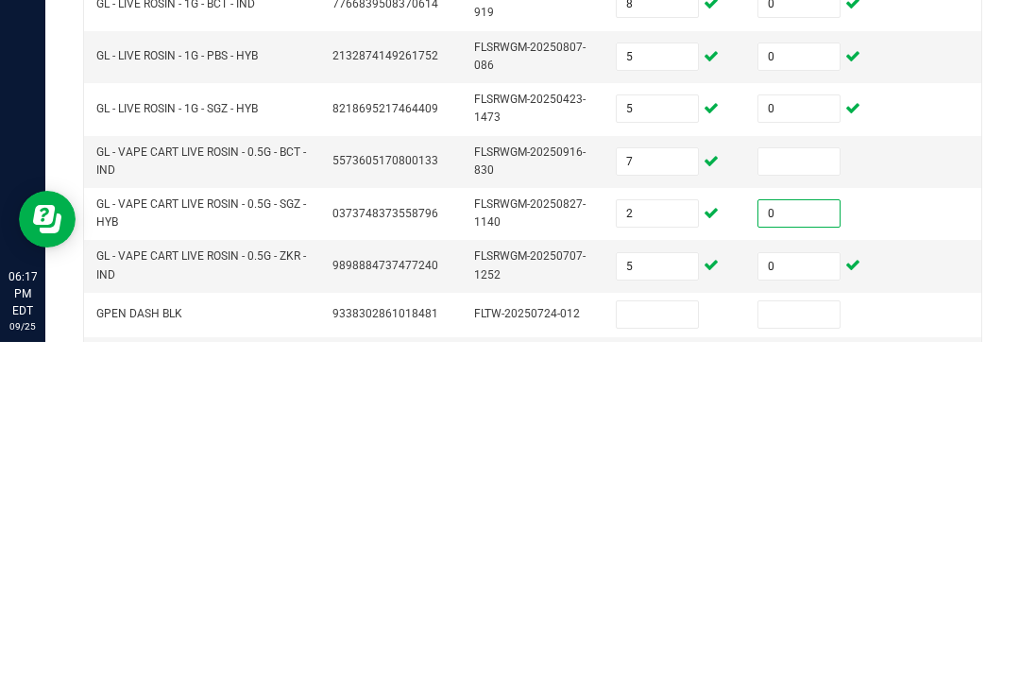
type input "0"
click at [813, 506] on input at bounding box center [799, 519] width 81 height 26
type input "0"
click at [933, 545] on td at bounding box center [959, 571] width 142 height 52
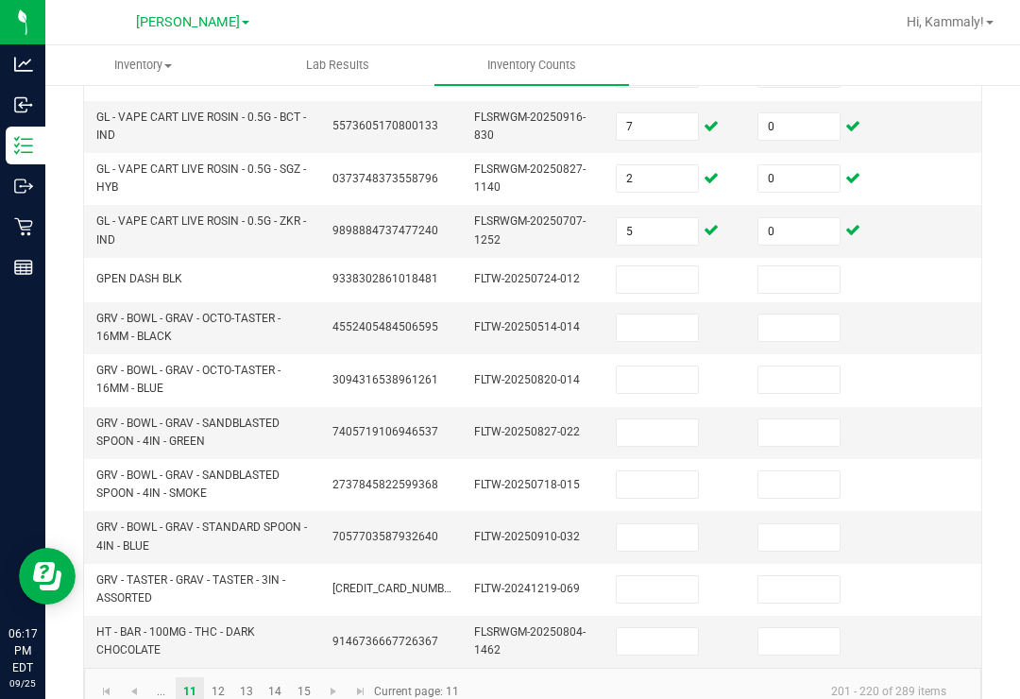
scroll to position [676, 0]
click at [680, 367] on input at bounding box center [657, 380] width 81 height 26
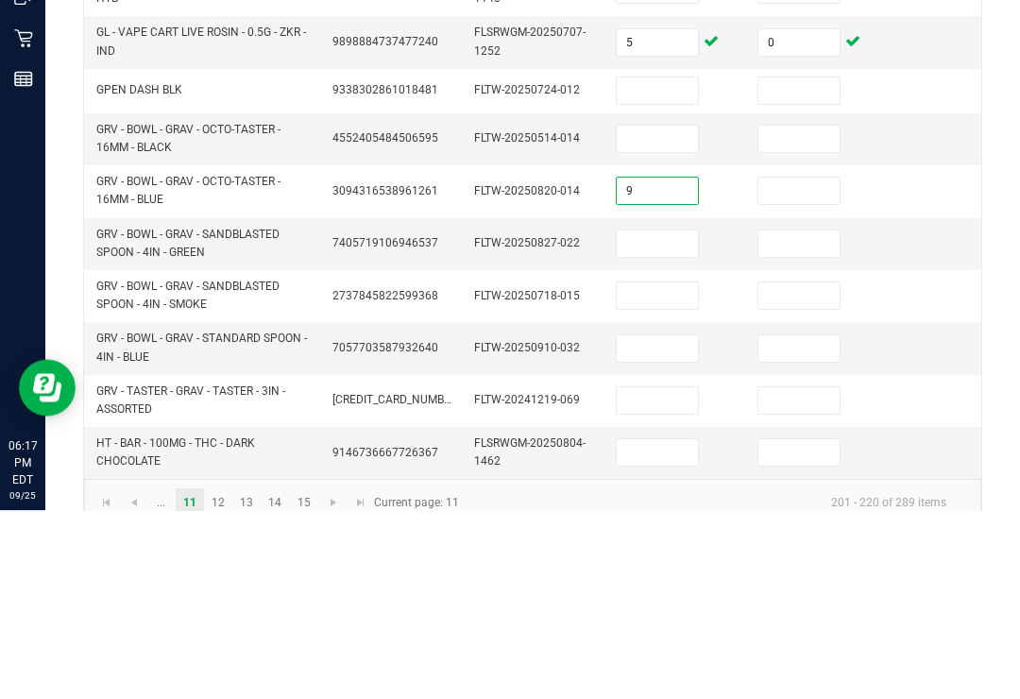
type input "9"
click at [672, 315] on input at bounding box center [657, 328] width 81 height 26
type input "9"
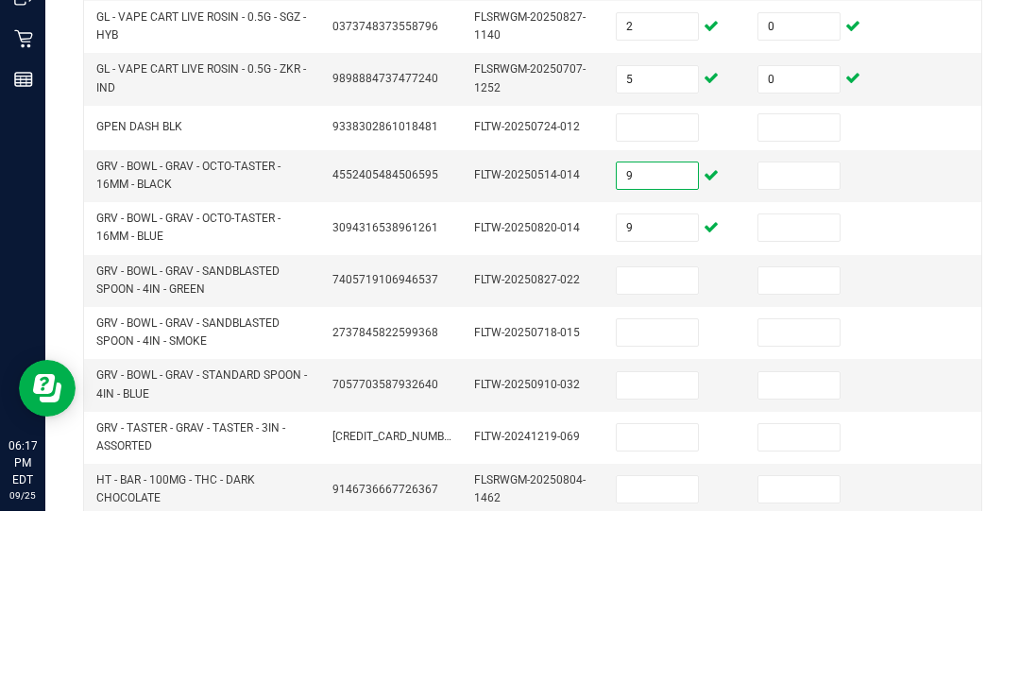
scroll to position [643, 0]
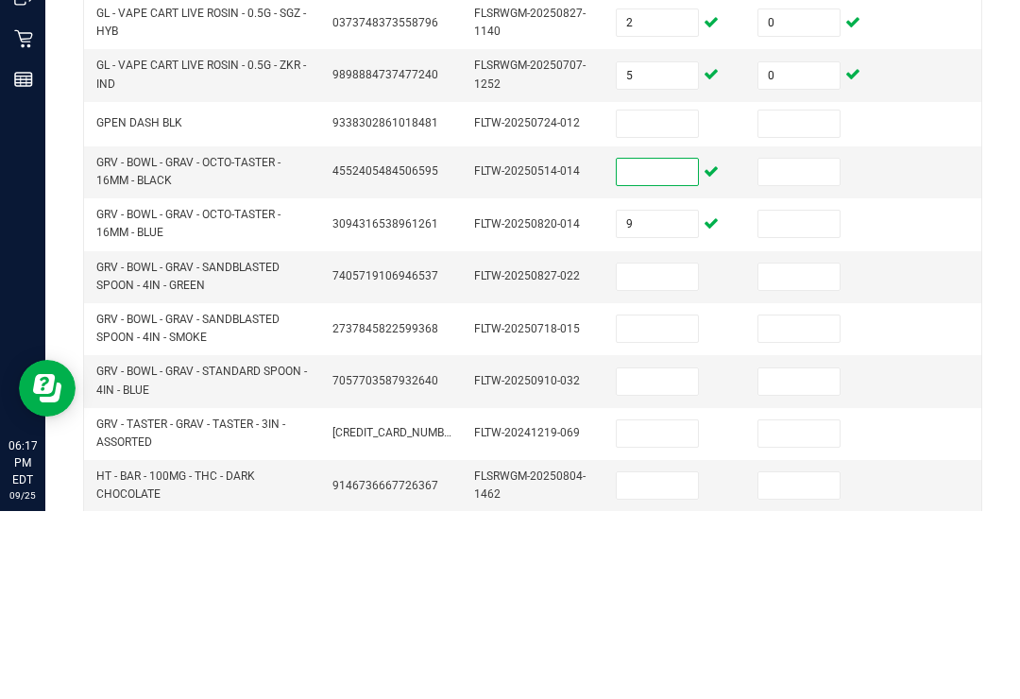
click at [666, 504] on input at bounding box center [657, 517] width 81 height 26
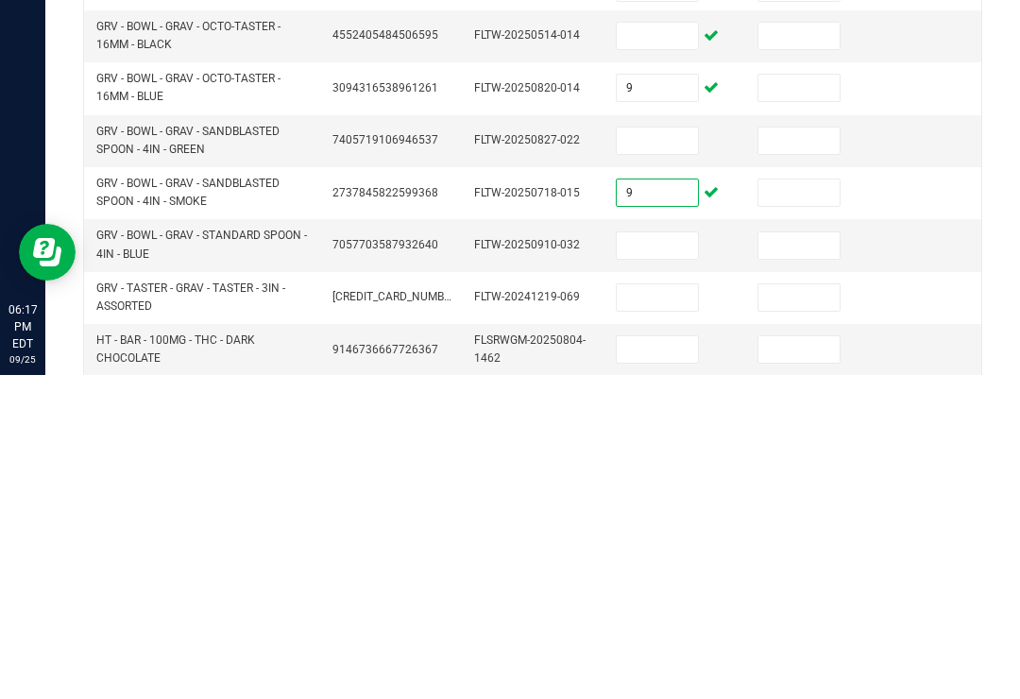
type input "9"
click at [671, 399] on input "9" at bounding box center [657, 412] width 81 height 26
click at [660, 608] on input at bounding box center [657, 621] width 81 height 26
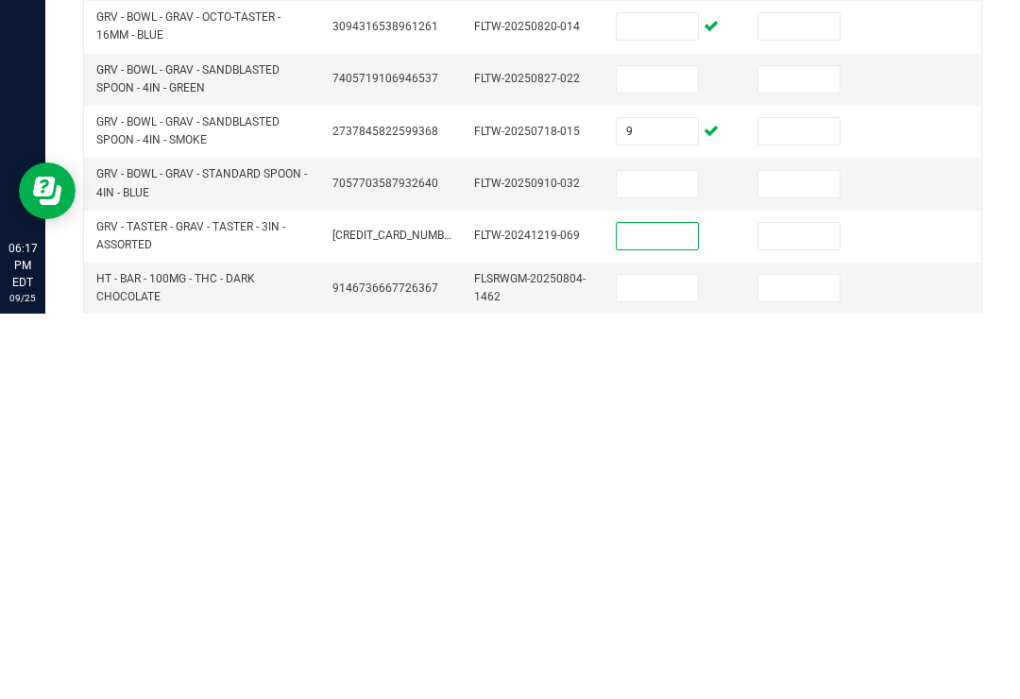
click at [643, 557] on input at bounding box center [657, 570] width 81 height 26
type input "9"
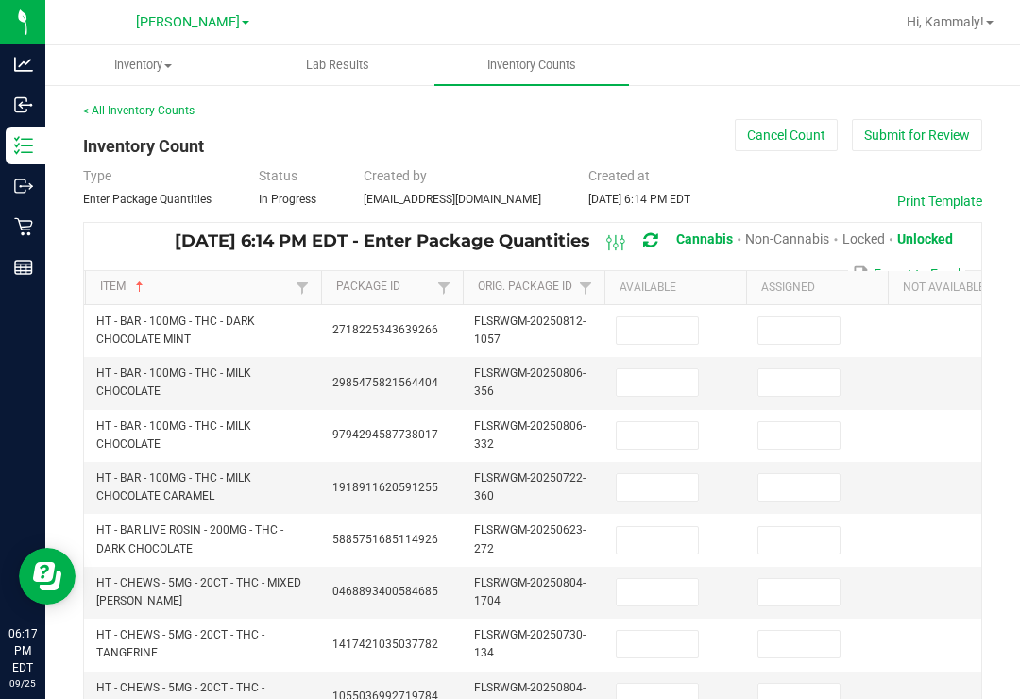
scroll to position [-3, 0]
click at [649, 317] on input at bounding box center [657, 330] width 81 height 26
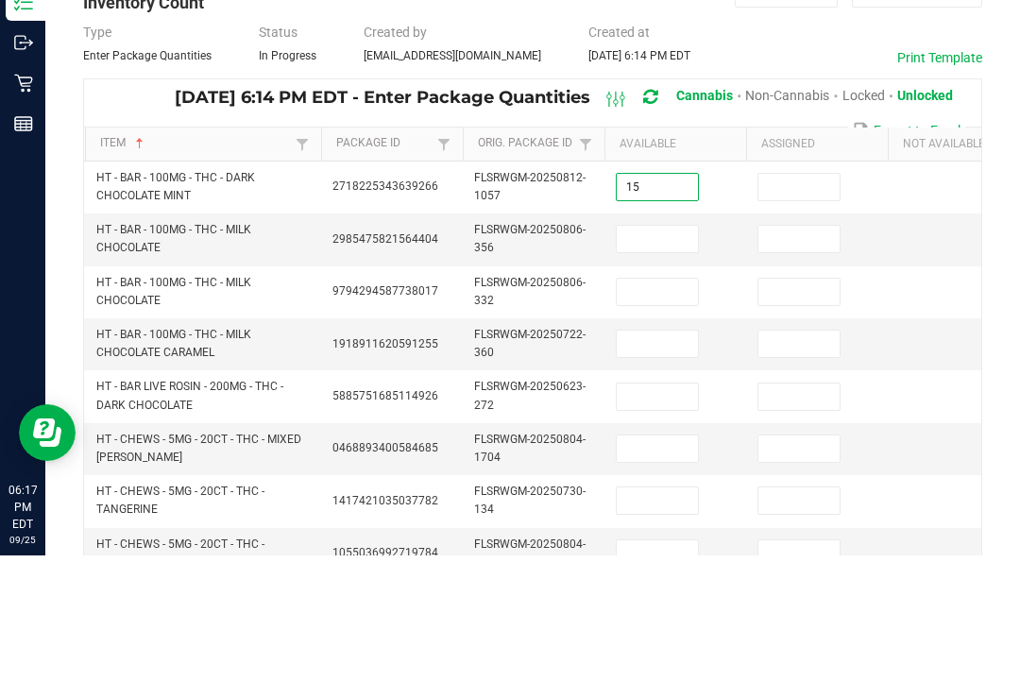
type input "15"
click at [667, 369] on input at bounding box center [657, 382] width 81 height 26
type input "25"
click at [660, 422] on input at bounding box center [657, 435] width 81 height 26
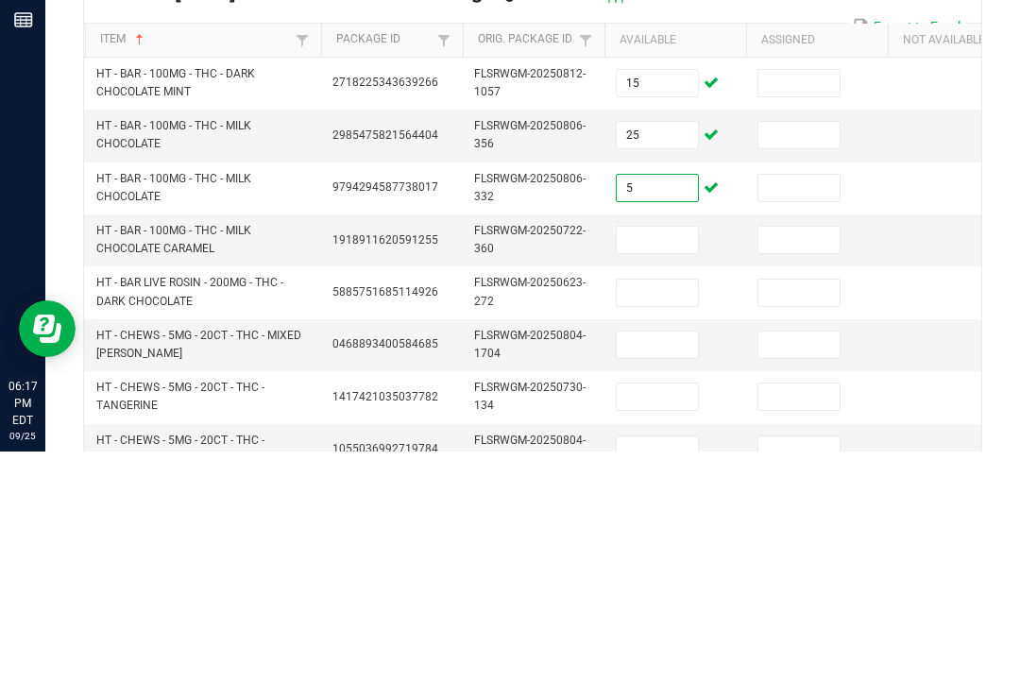
click at [664, 474] on input at bounding box center [657, 487] width 81 height 26
click at [666, 422] on input "5" at bounding box center [657, 435] width 81 height 26
type input "25"
click at [647, 357] on td "25" at bounding box center [676, 383] width 142 height 52
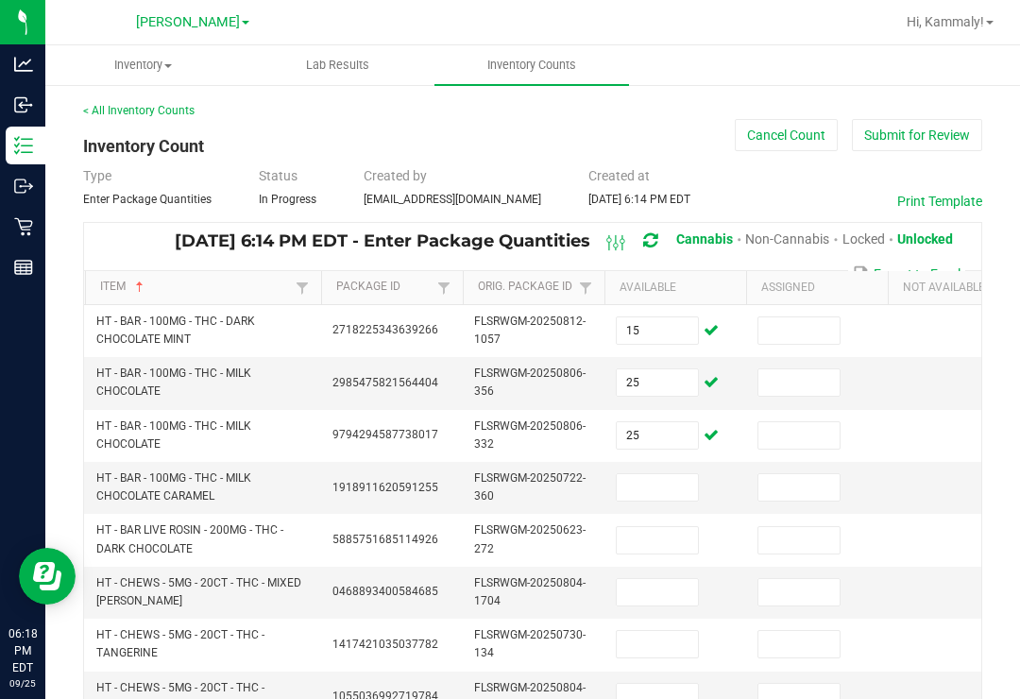
click at [625, 369] on input "25" at bounding box center [657, 382] width 81 height 26
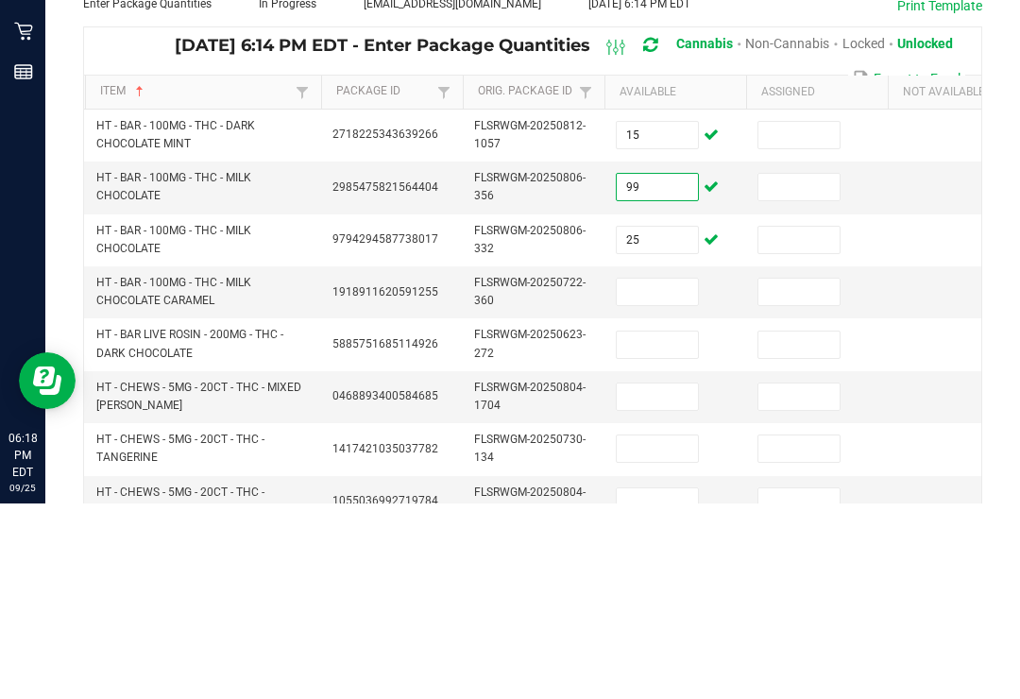
type input "99"
click at [665, 474] on input at bounding box center [657, 487] width 81 height 26
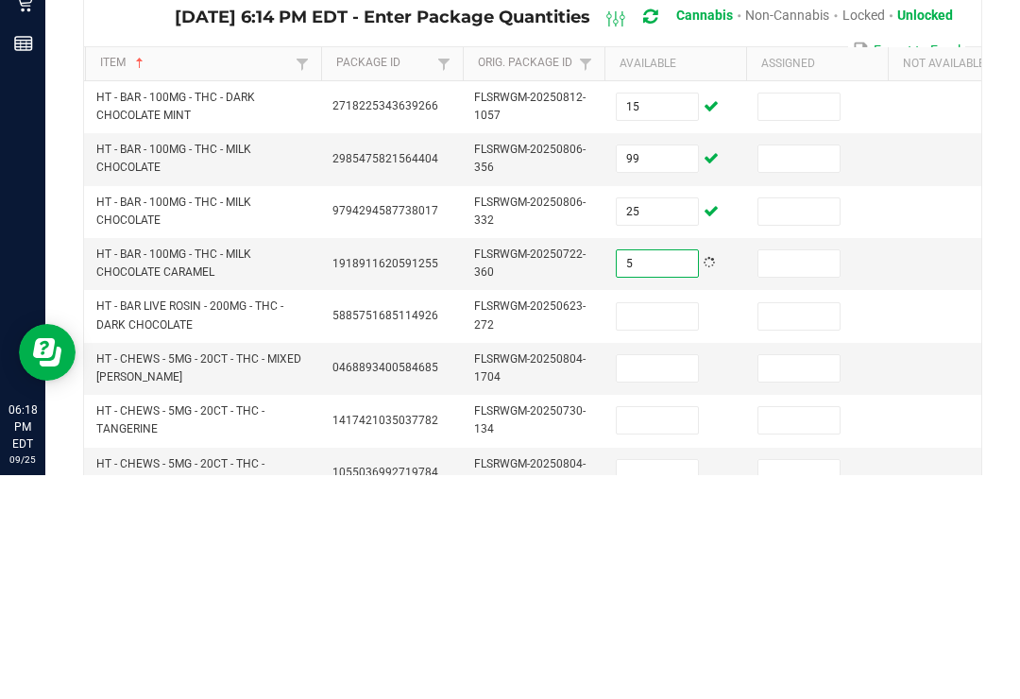
type input "5"
click at [834, 317] on input at bounding box center [799, 330] width 81 height 26
type input "0"
click at [800, 369] on input at bounding box center [799, 382] width 81 height 26
type input "0"
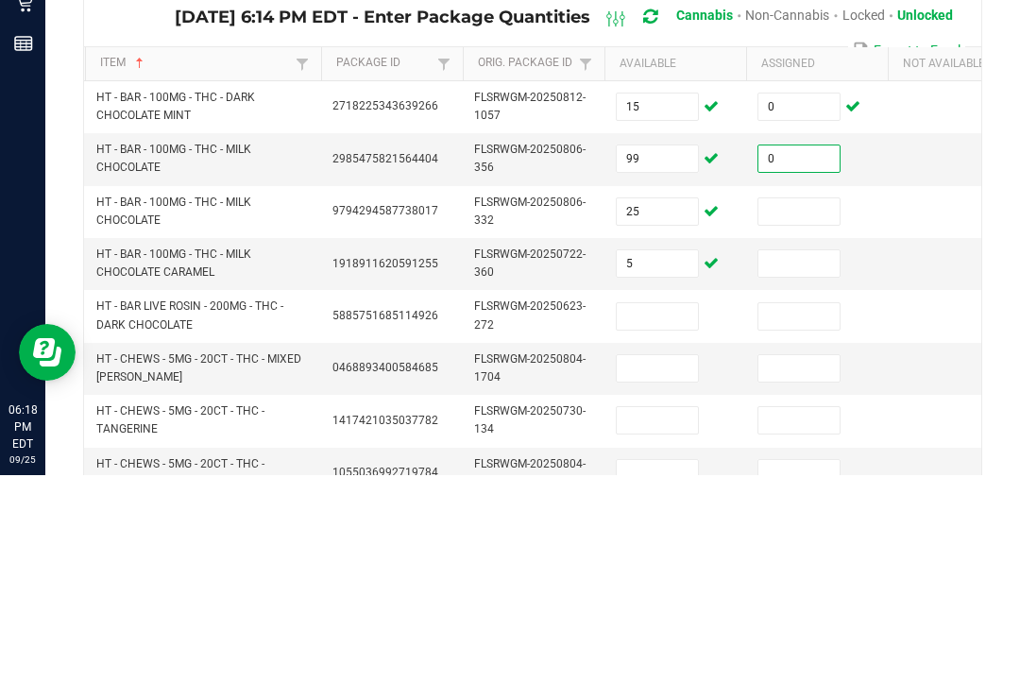
click at [818, 462] on td at bounding box center [817, 488] width 142 height 52
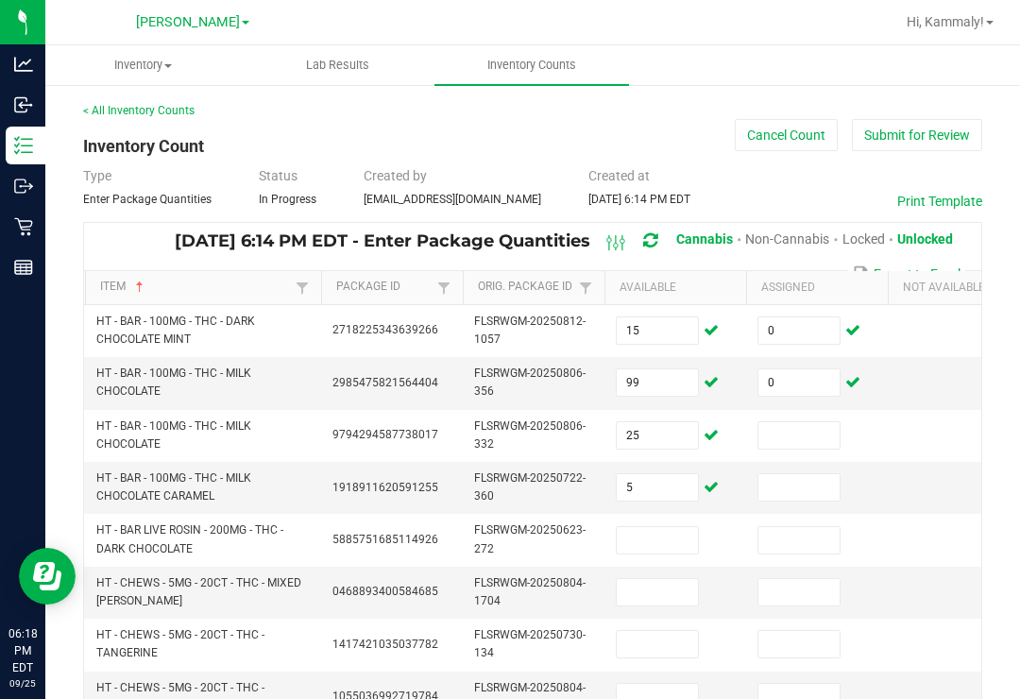
click at [835, 422] on input at bounding box center [799, 435] width 81 height 26
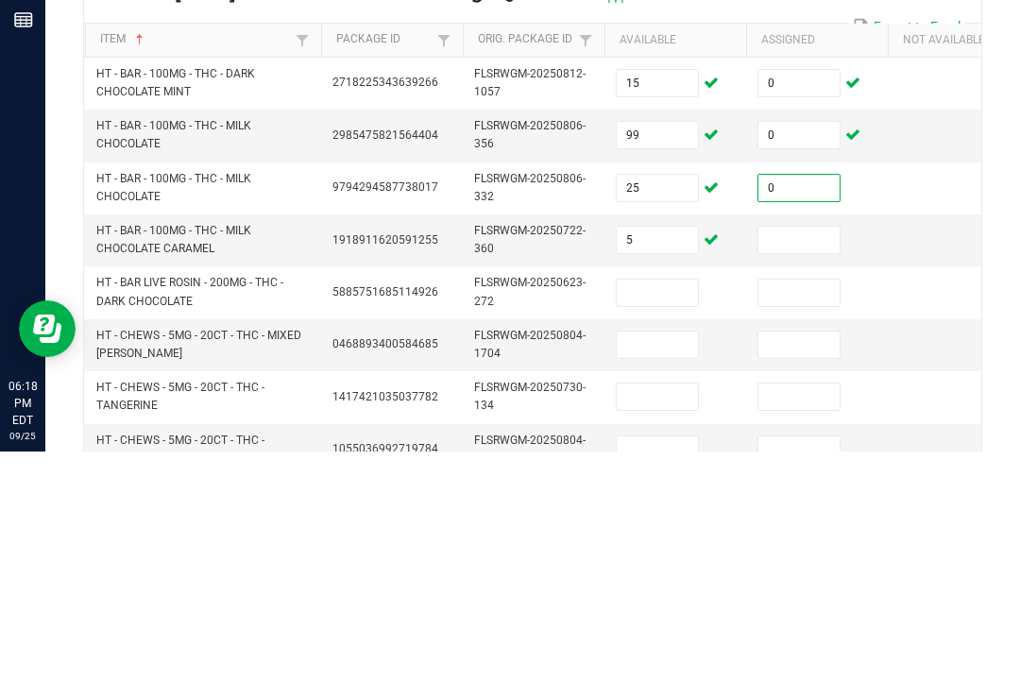
type input "0"
click at [822, 474] on input at bounding box center [799, 487] width 81 height 26
type input "0"
click at [957, 514] on td at bounding box center [959, 540] width 142 height 52
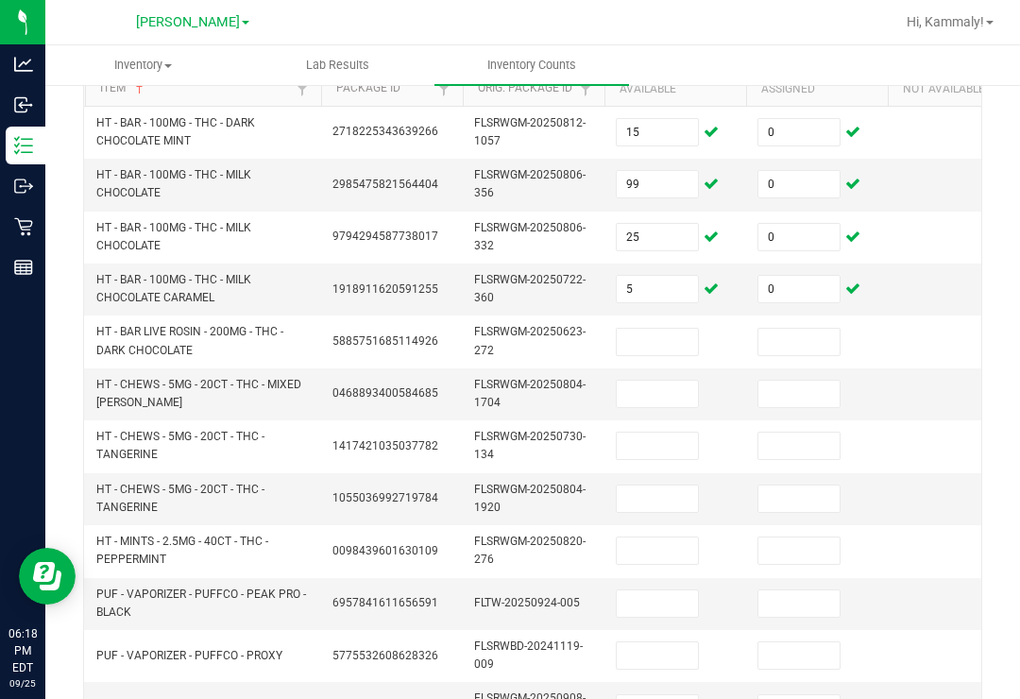
scroll to position [206, 0]
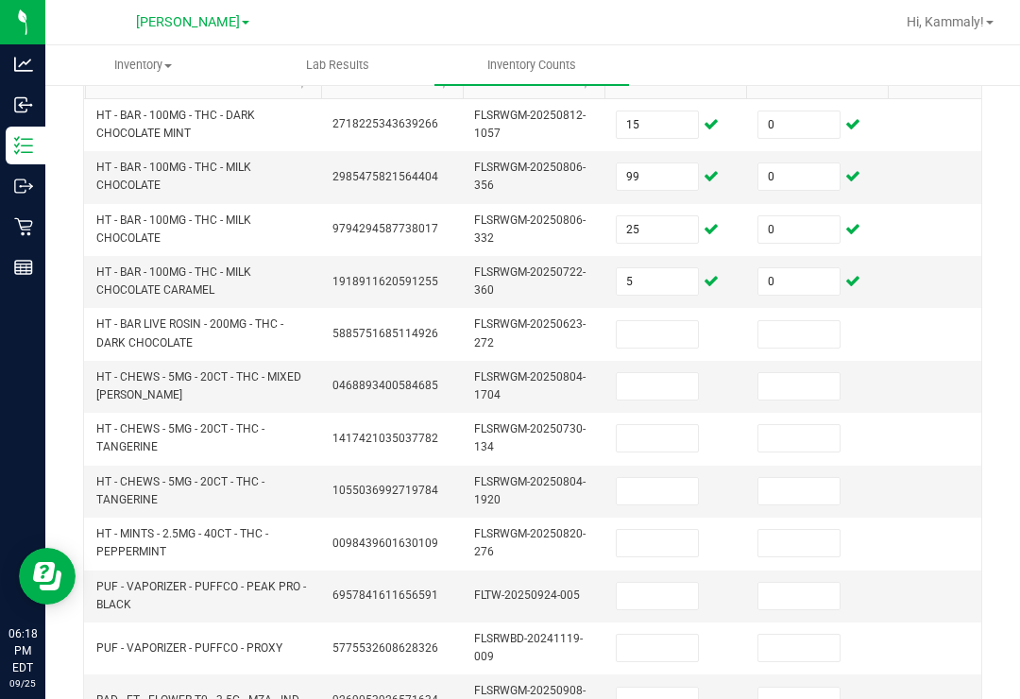
click at [680, 321] on input at bounding box center [657, 334] width 81 height 26
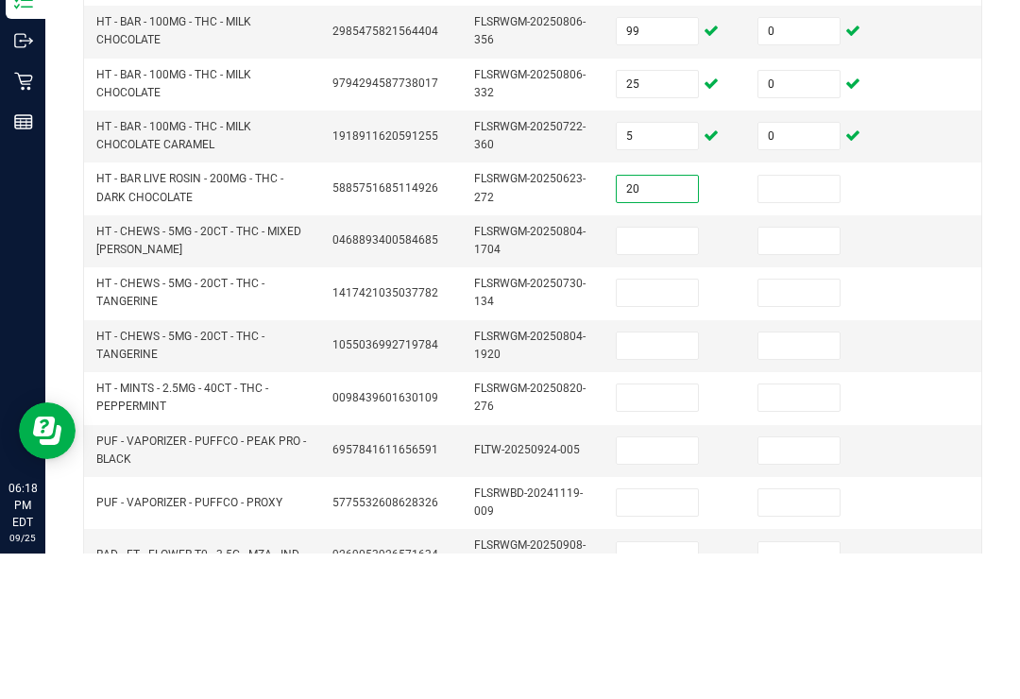
type input "20"
click at [791, 321] on input at bounding box center [799, 334] width 81 height 26
type input "0"
click at [956, 413] on td at bounding box center [959, 439] width 142 height 52
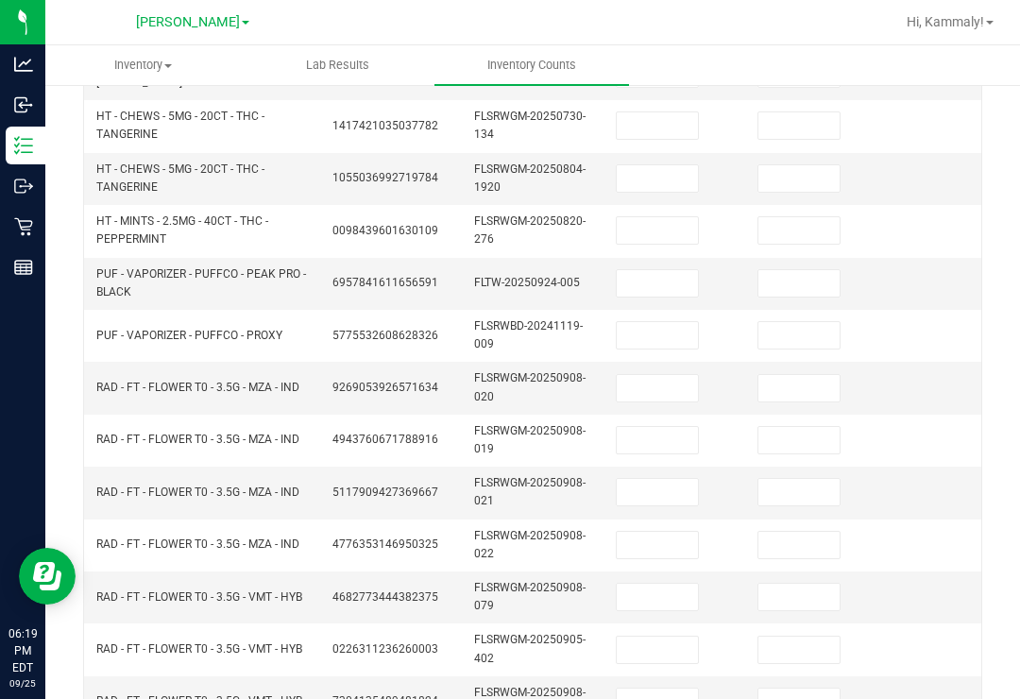
scroll to position [522, 0]
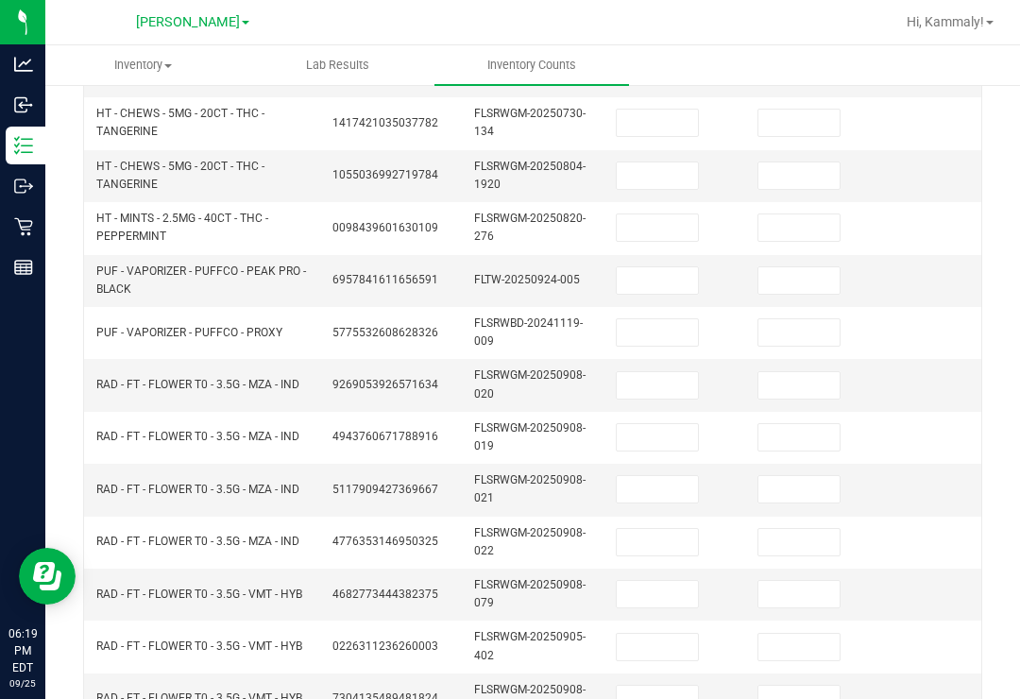
click at [654, 372] on input at bounding box center [657, 385] width 81 height 26
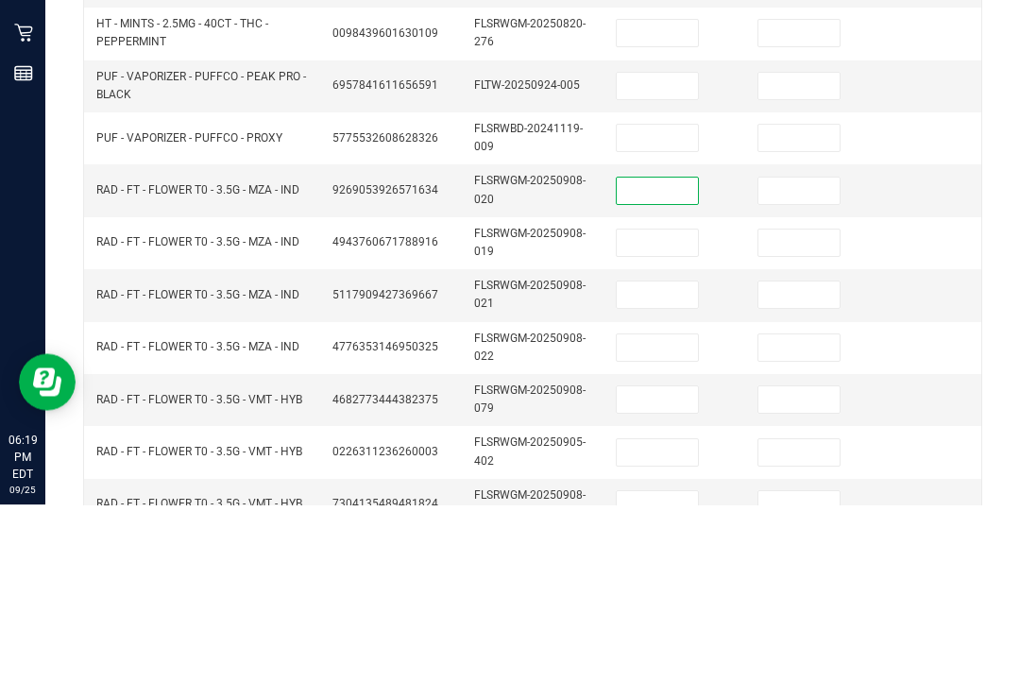
click at [663, 319] on input at bounding box center [657, 332] width 81 height 26
type input "2"
click at [677, 372] on input at bounding box center [657, 385] width 81 height 26
type input "0"
click at [802, 372] on input at bounding box center [799, 385] width 81 height 26
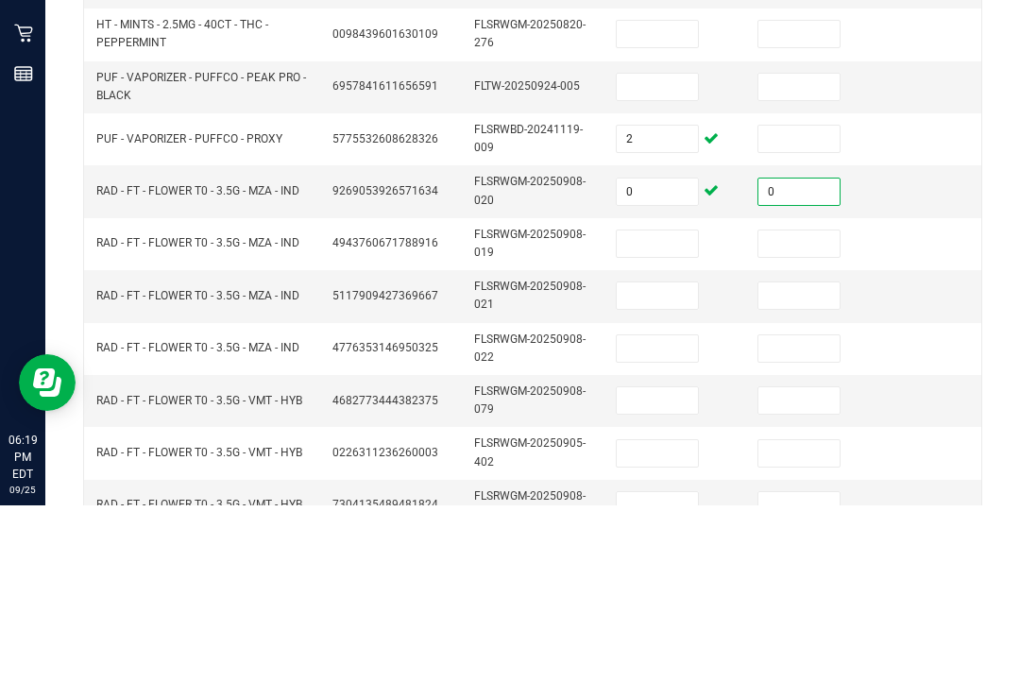
type input "0"
click at [666, 424] on input at bounding box center [657, 437] width 81 height 26
type input "0"
click at [810, 424] on input at bounding box center [799, 437] width 81 height 26
type input "0"
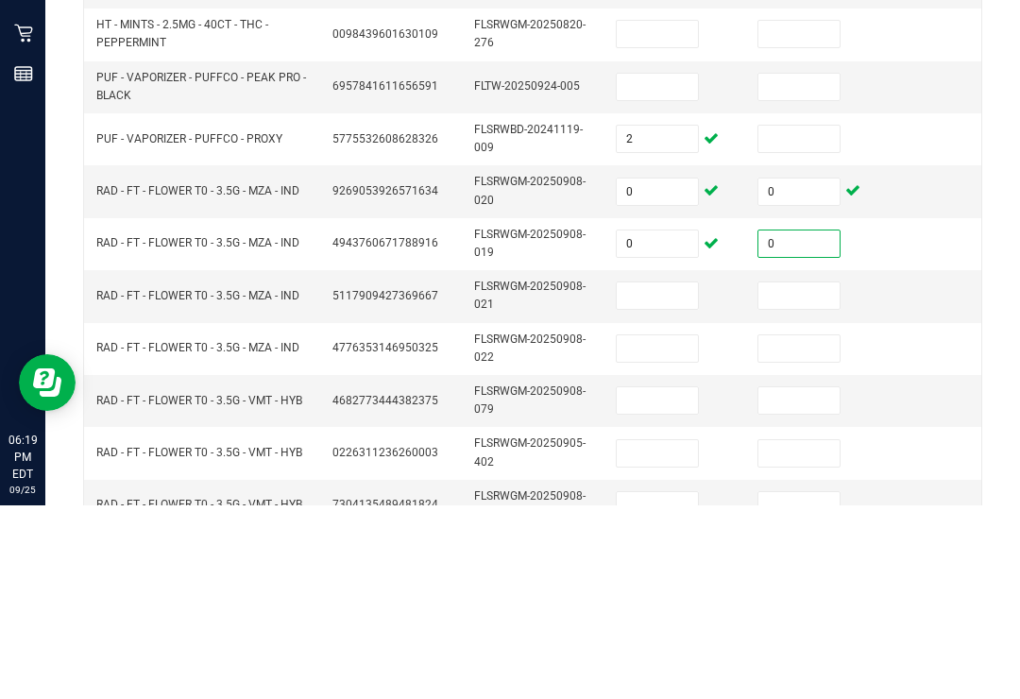
click at [671, 476] on input at bounding box center [657, 489] width 81 height 26
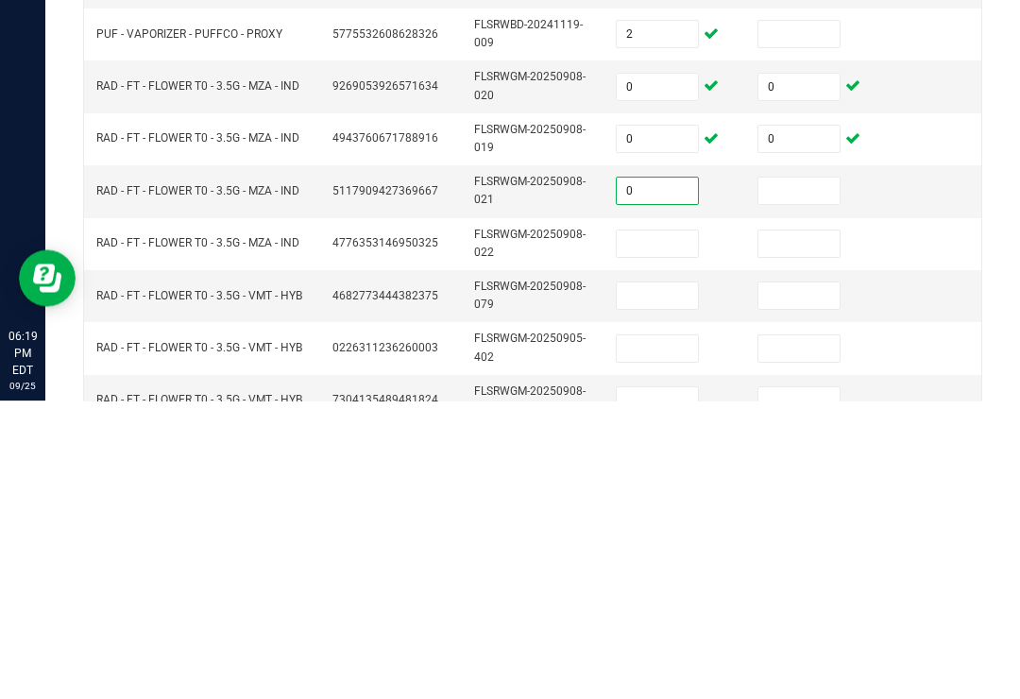
type input "0"
click at [783, 476] on input at bounding box center [799, 489] width 81 height 26
click at [657, 529] on input at bounding box center [657, 542] width 81 height 26
click at [801, 476] on input at bounding box center [799, 489] width 81 height 26
type input "0"
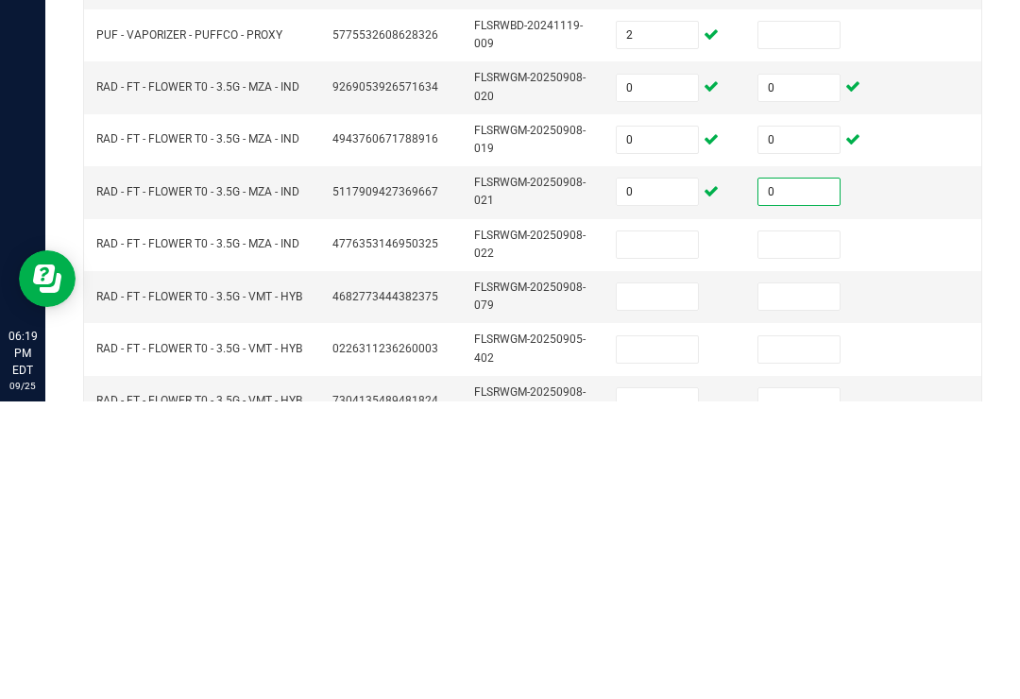
click at [671, 529] on input at bounding box center [657, 542] width 81 height 26
type input "0"
click at [798, 529] on input at bounding box center [799, 542] width 81 height 26
type input "0"
click at [685, 581] on input at bounding box center [657, 594] width 81 height 26
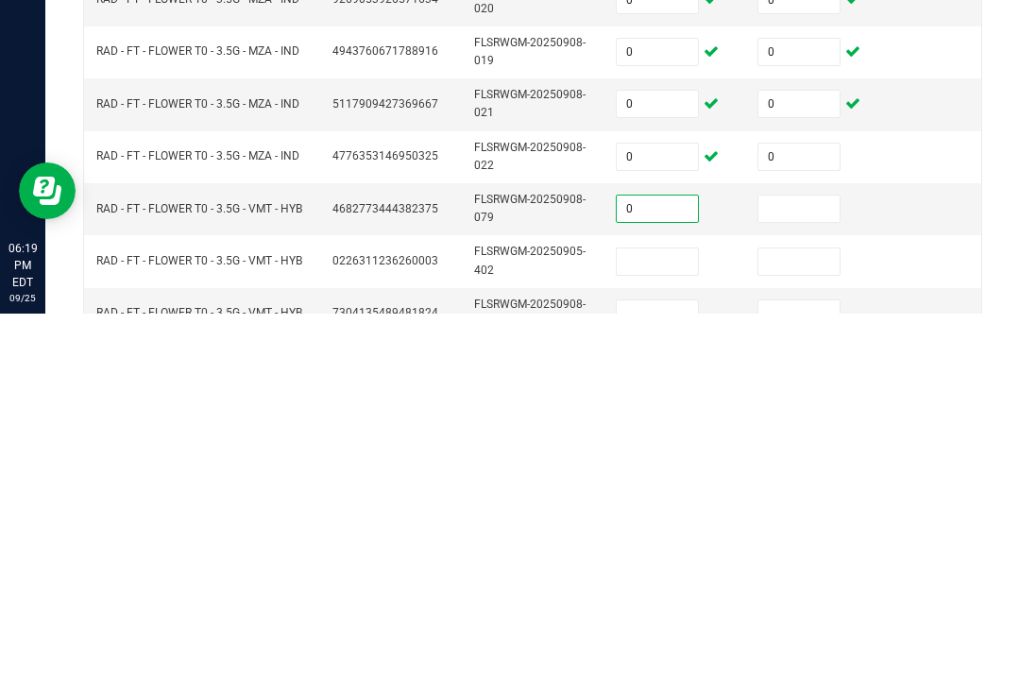
type input "0"
click at [807, 581] on input at bounding box center [799, 594] width 81 height 26
type input "0"
click at [677, 634] on input at bounding box center [657, 647] width 81 height 26
type input "0"
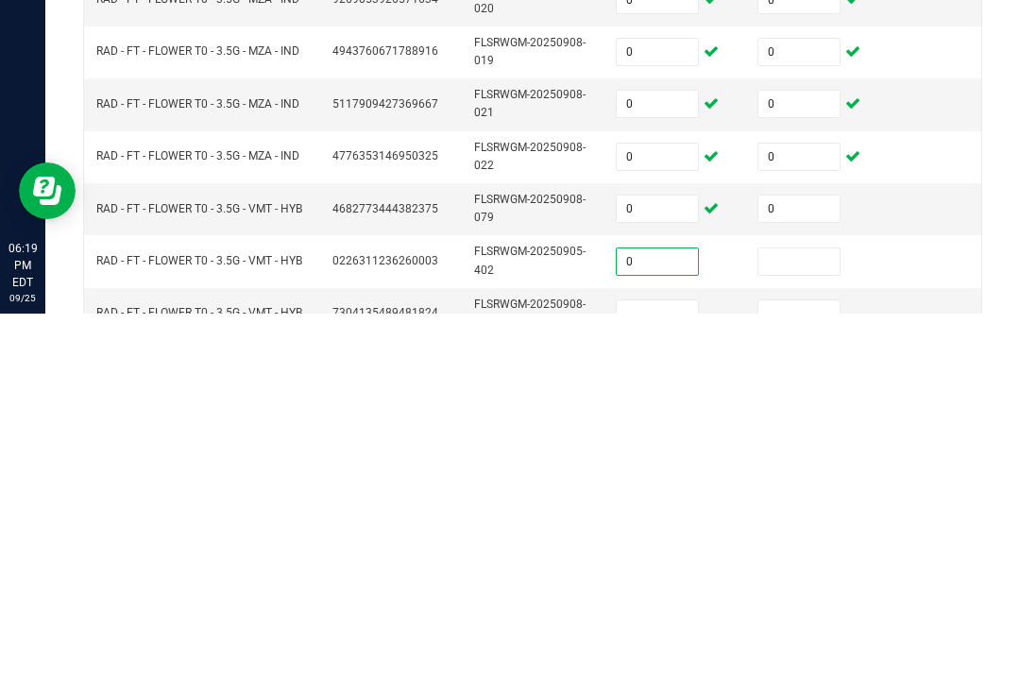
click at [807, 634] on input at bounding box center [799, 647] width 81 height 26
type input "0"
click at [694, 686] on input at bounding box center [657, 699] width 81 height 26
type input "0"
click at [803, 686] on input at bounding box center [799, 699] width 81 height 26
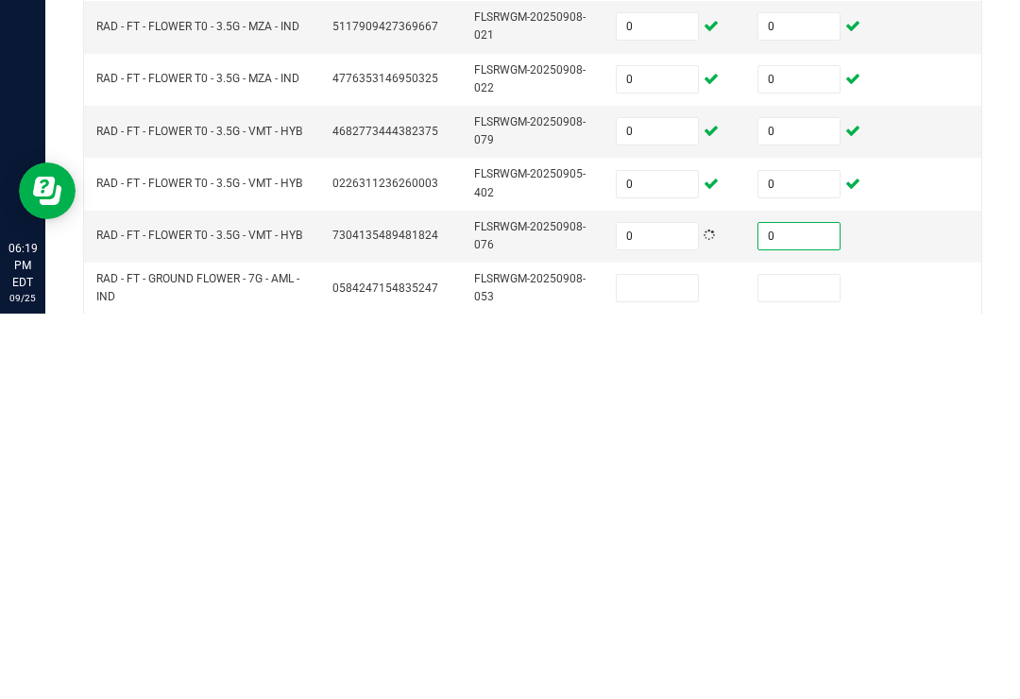
scroll to position [655, 0]
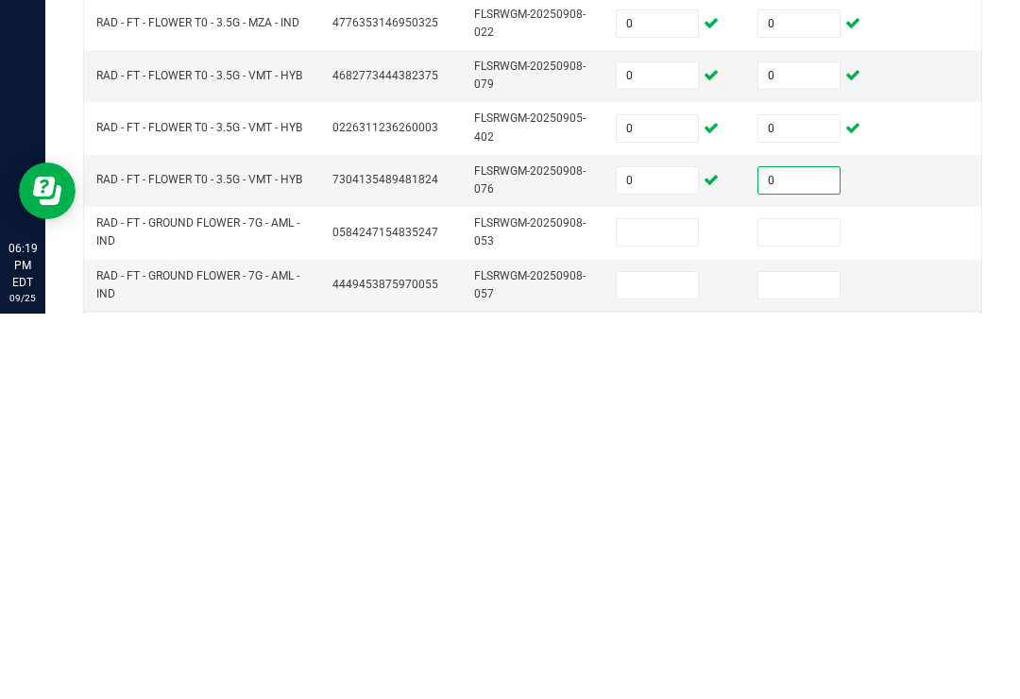
type input "0"
click at [666, 605] on input at bounding box center [657, 618] width 81 height 26
type input "0"
click at [779, 605] on input at bounding box center [799, 618] width 81 height 26
type input "0"
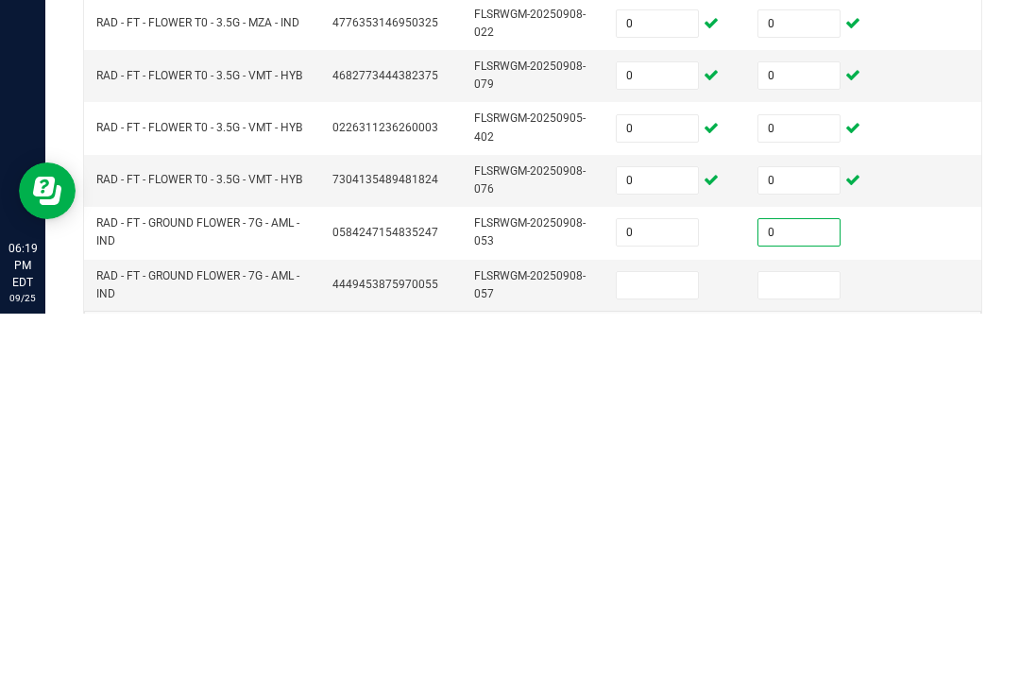
click at [698, 658] on input at bounding box center [657, 671] width 81 height 26
type input "0"
click at [808, 658] on input at bounding box center [799, 671] width 81 height 26
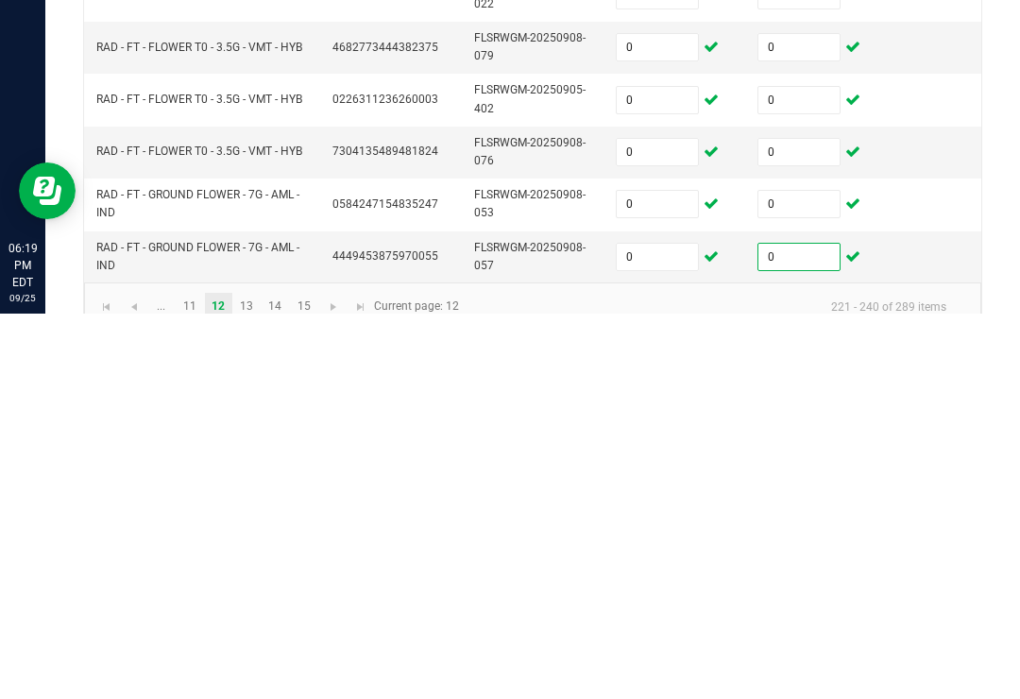
type input "0"
click at [240, 678] on link "13" at bounding box center [246, 692] width 27 height 28
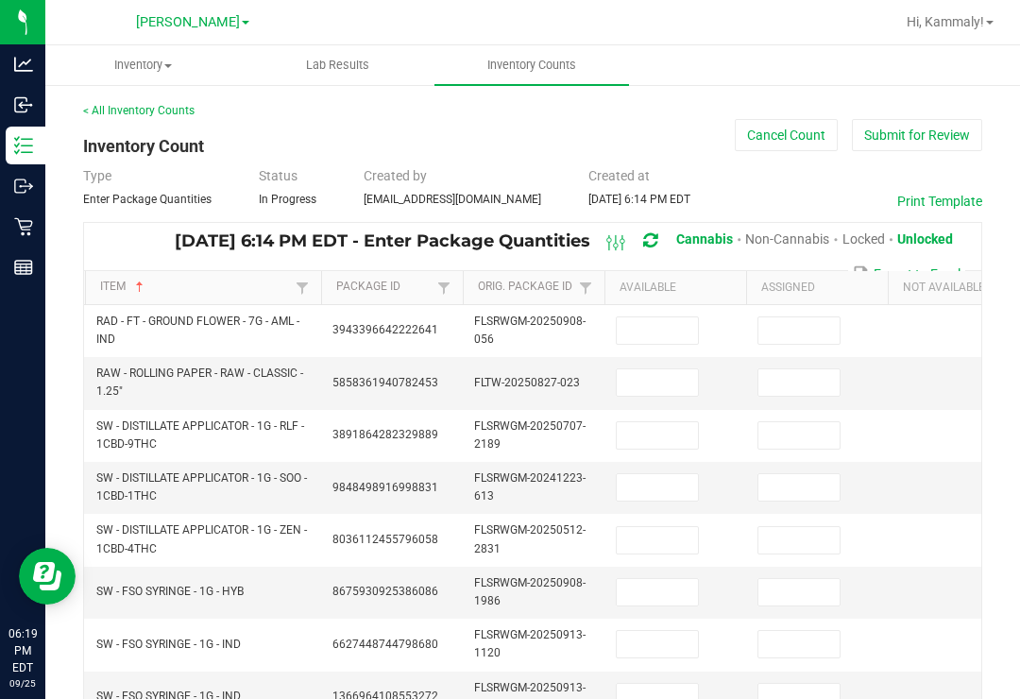
scroll to position [-1, 0]
click at [648, 317] on input at bounding box center [657, 330] width 81 height 26
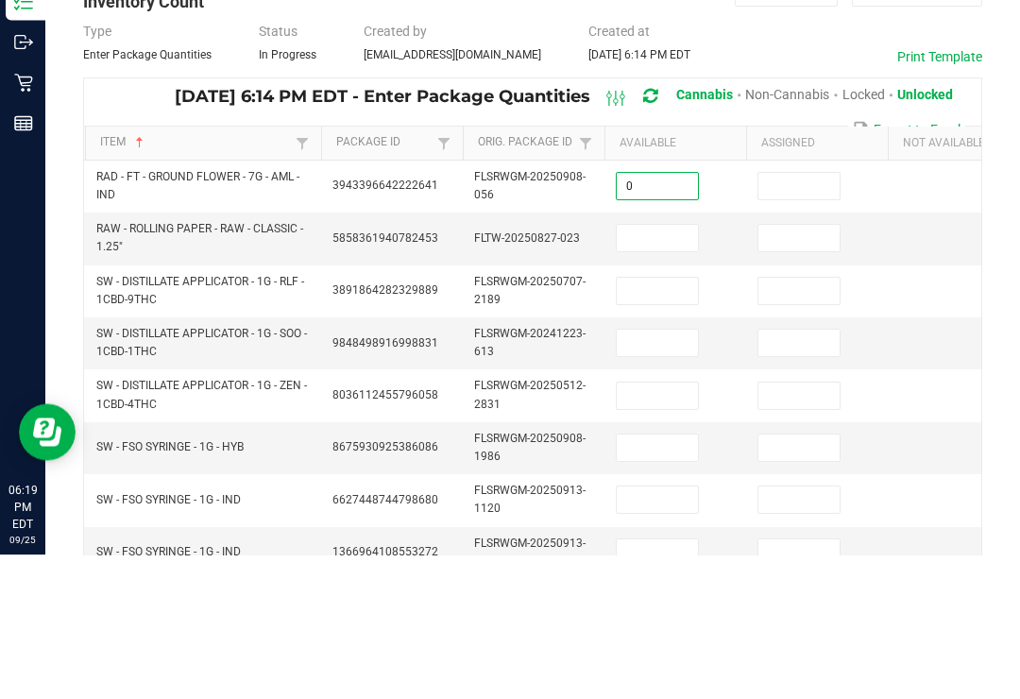
type input "0"
click at [829, 317] on input at bounding box center [799, 330] width 81 height 26
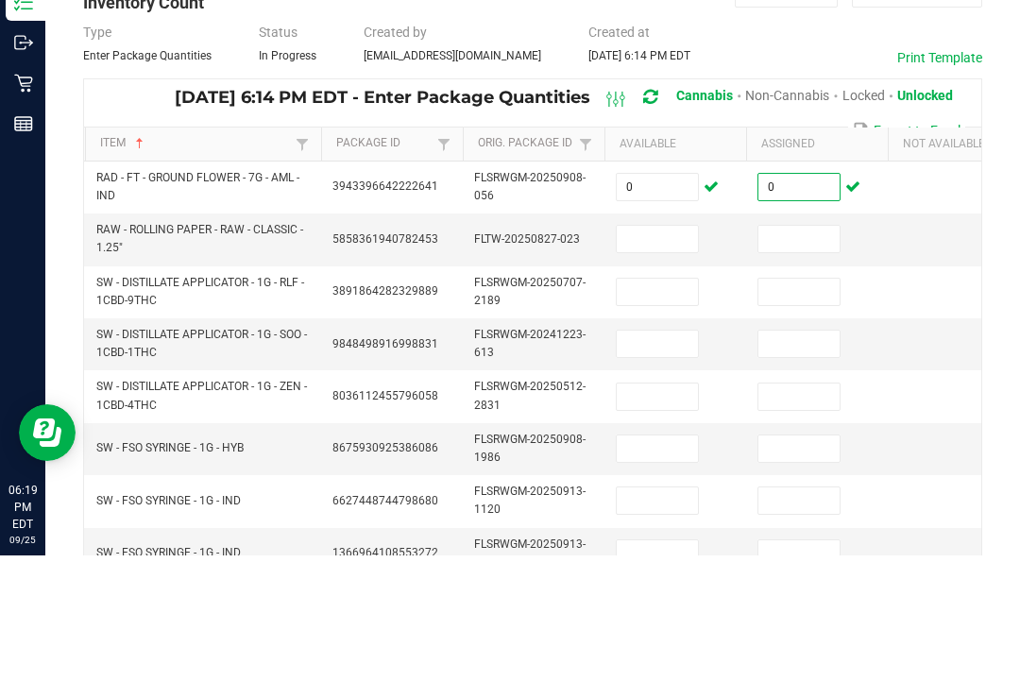
type input "0"
click at [350, 410] on td "3891864282329889" at bounding box center [392, 436] width 142 height 52
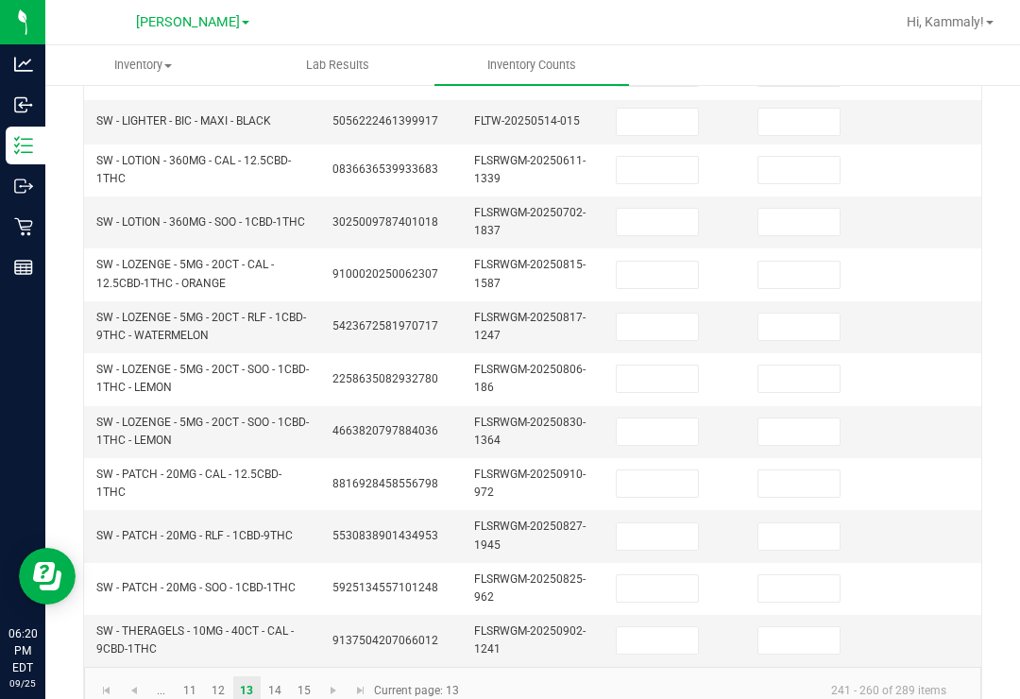
scroll to position [676, 0]
click at [351, 677] on link at bounding box center [360, 691] width 27 height 28
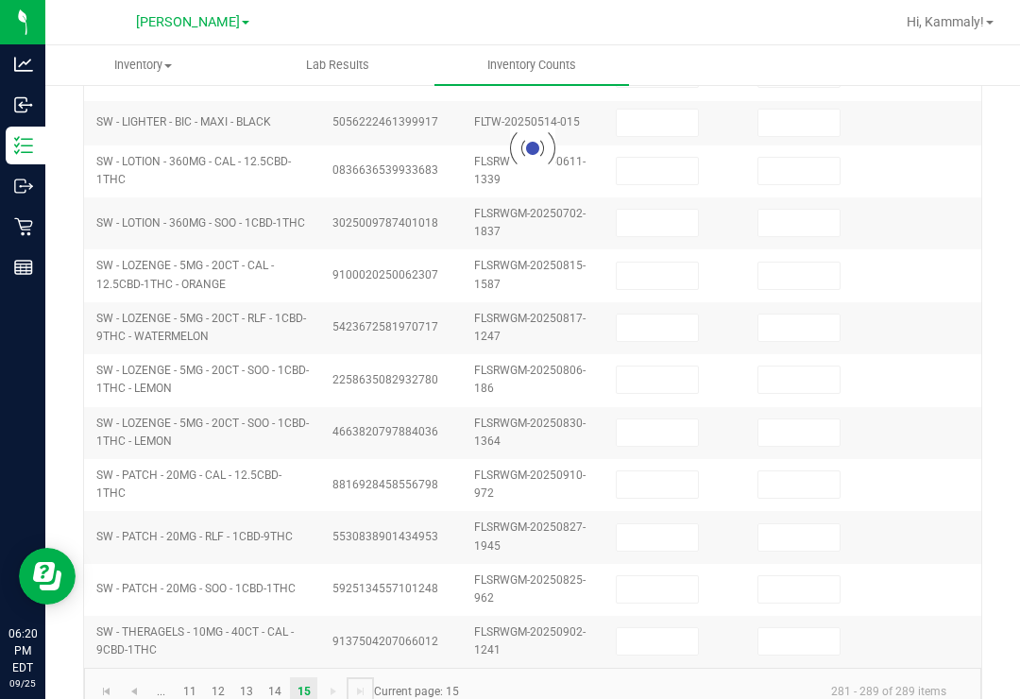
scroll to position [147, 0]
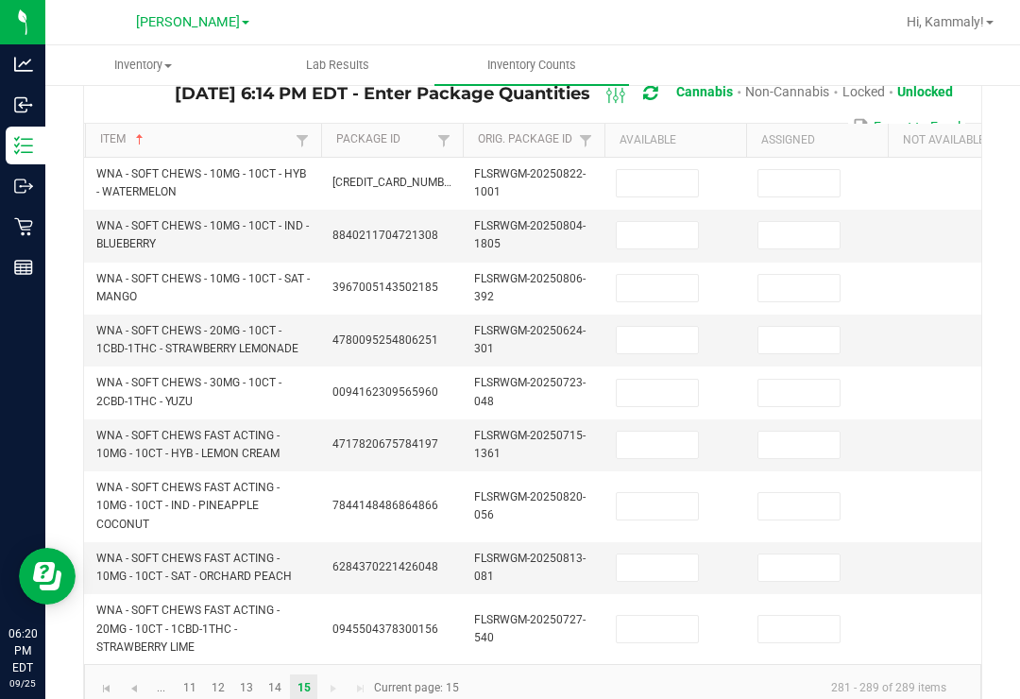
click at [659, 616] on input at bounding box center [657, 629] width 81 height 26
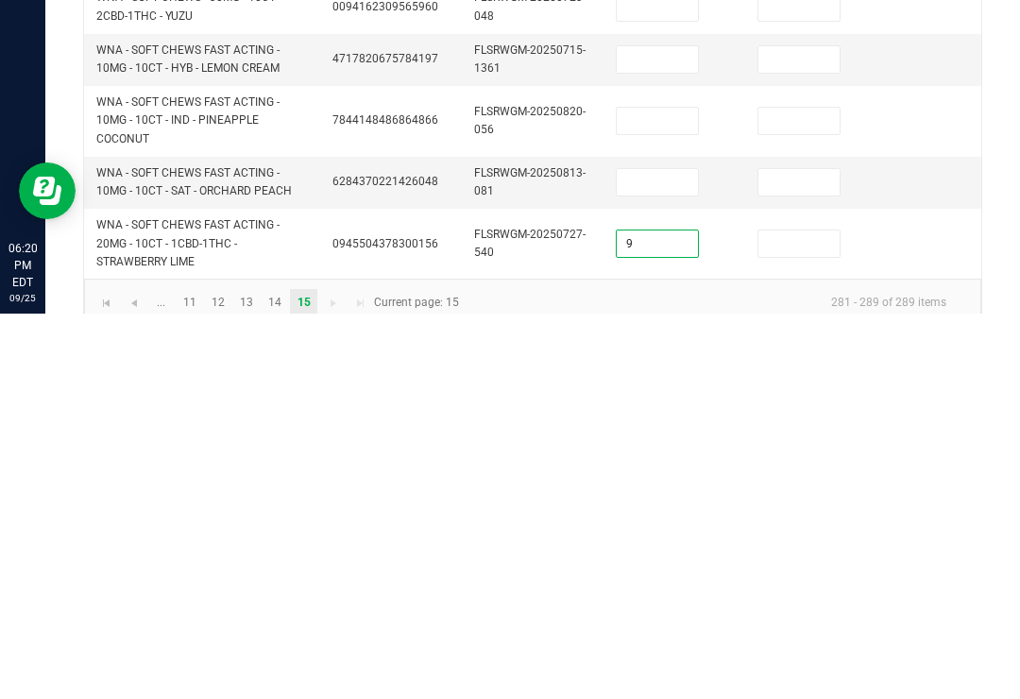
type input "9"
click at [803, 616] on input at bounding box center [799, 629] width 81 height 26
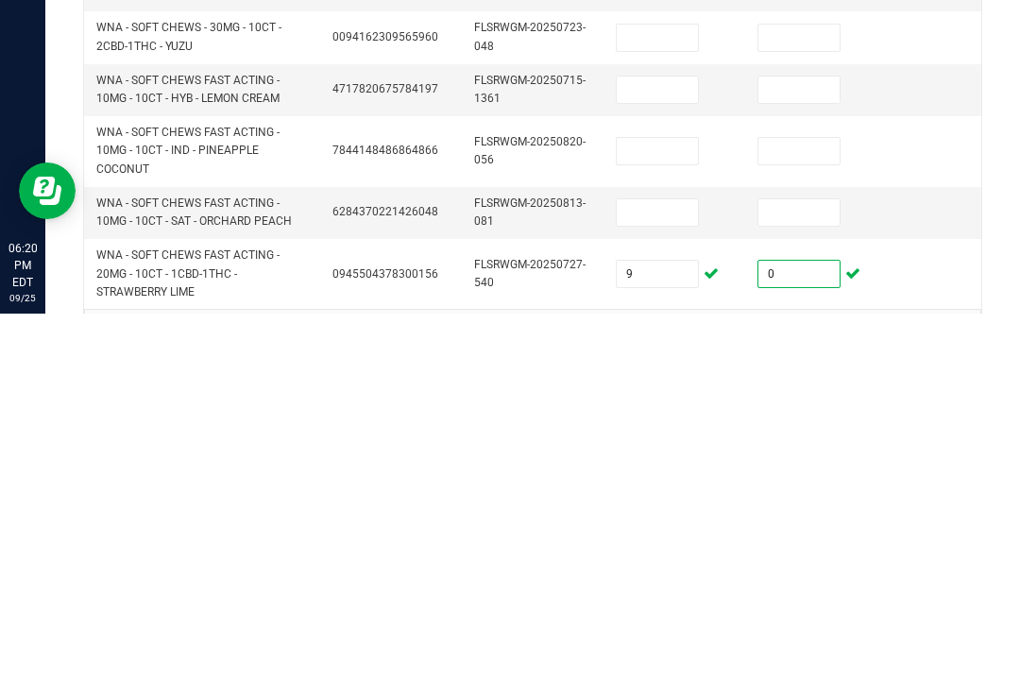
type input "0"
click at [667, 450] on td at bounding box center [676, 476] width 142 height 52
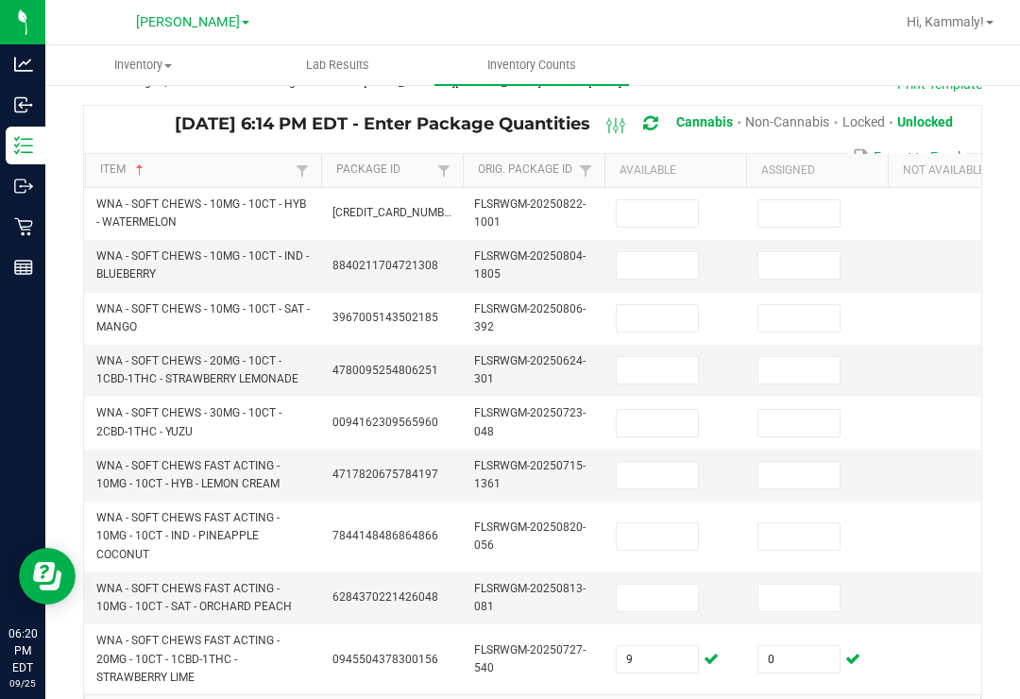
click at [664, 462] on input at bounding box center [657, 475] width 81 height 26
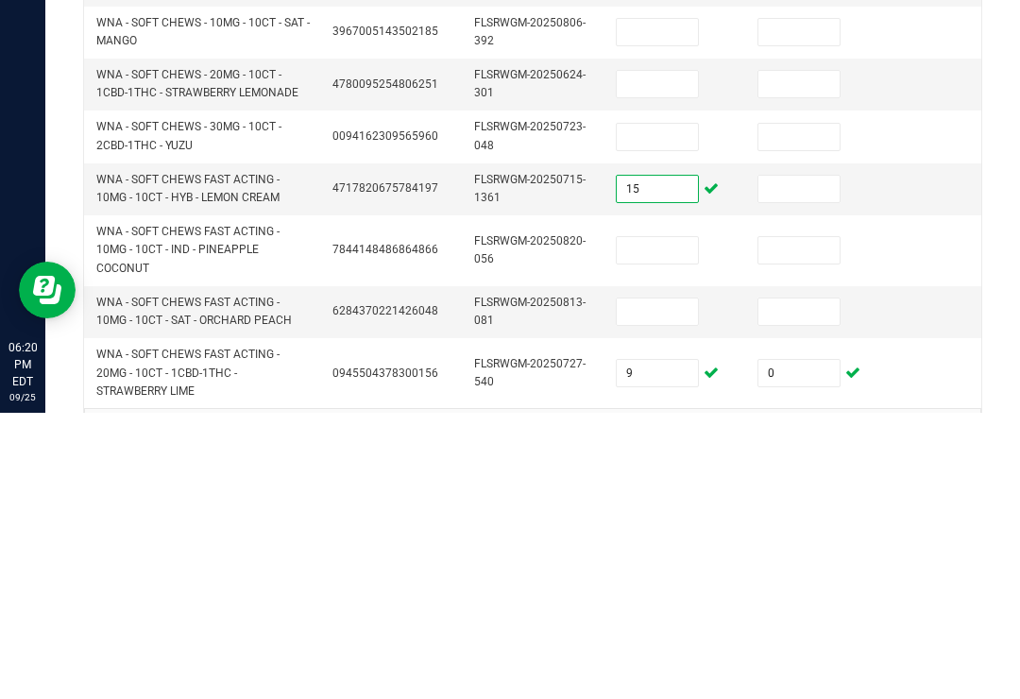
type input "15"
click at [658, 410] on input at bounding box center [657, 423] width 81 height 26
type input "7"
click at [802, 410] on input at bounding box center [799, 423] width 81 height 26
click at [799, 462] on input at bounding box center [799, 475] width 81 height 26
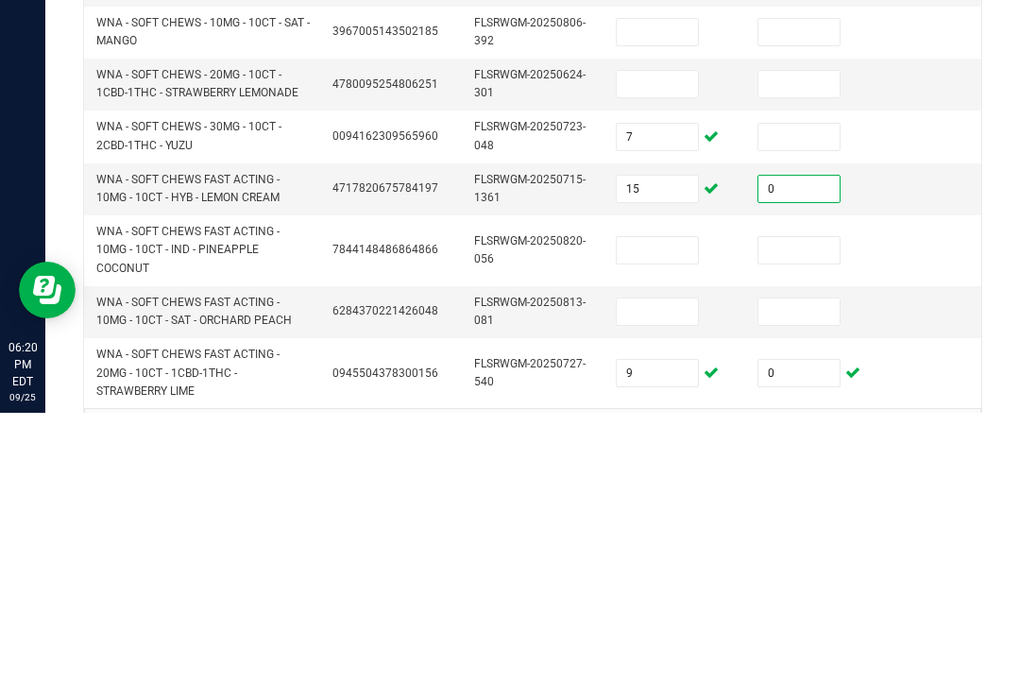
type input "0"
click at [808, 410] on input at bounding box center [799, 423] width 81 height 26
type input "0"
click at [683, 357] on input at bounding box center [657, 370] width 81 height 26
type input "13"
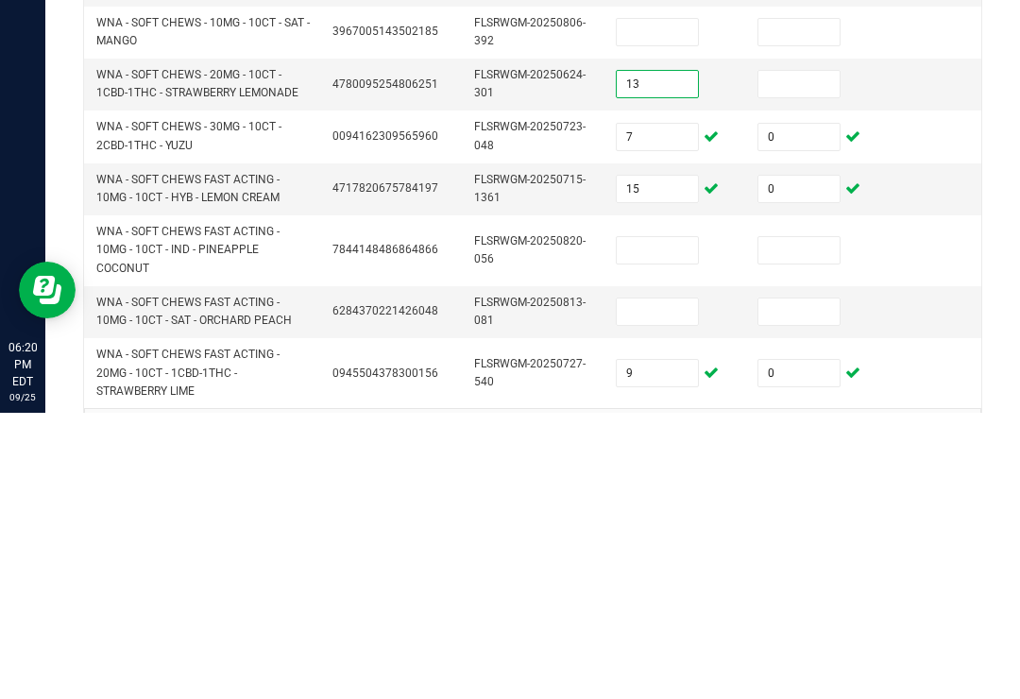
click at [814, 357] on input at bounding box center [799, 370] width 81 height 26
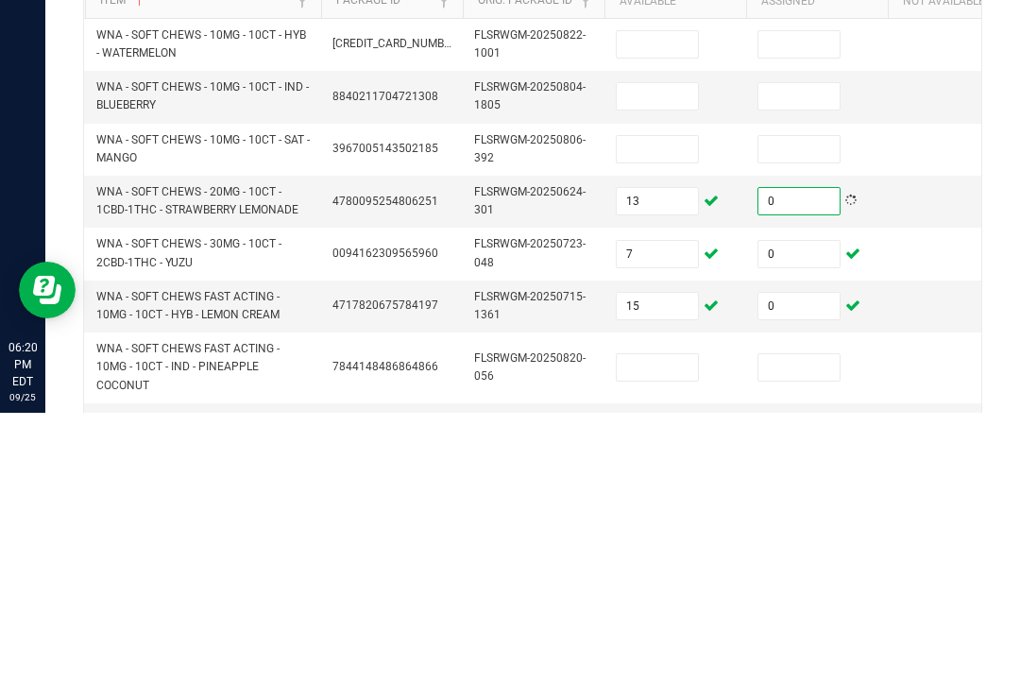
scroll to position [0, 0]
type input "0"
click at [657, 422] on input at bounding box center [657, 435] width 81 height 26
type input "14"
click at [811, 422] on input at bounding box center [799, 435] width 81 height 26
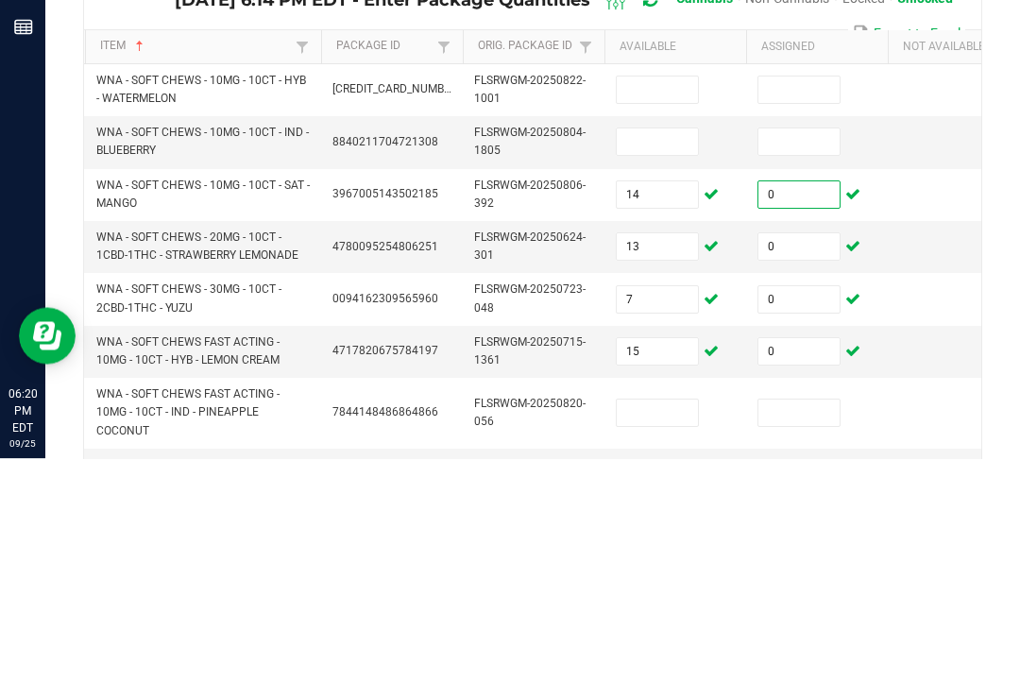
type input "0"
click at [651, 369] on input at bounding box center [657, 382] width 81 height 26
type input "22"
click at [837, 369] on input at bounding box center [799, 382] width 81 height 26
type input "0"
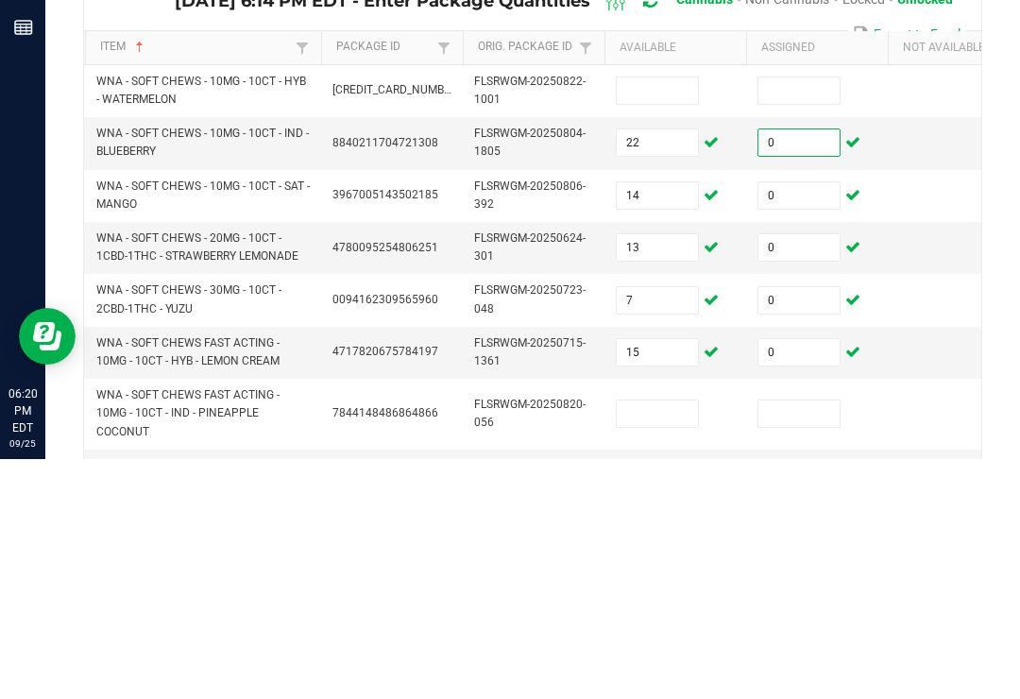
click at [676, 317] on input at bounding box center [657, 330] width 81 height 26
type input "18"
click at [819, 357] on td "0" at bounding box center [817, 383] width 142 height 52
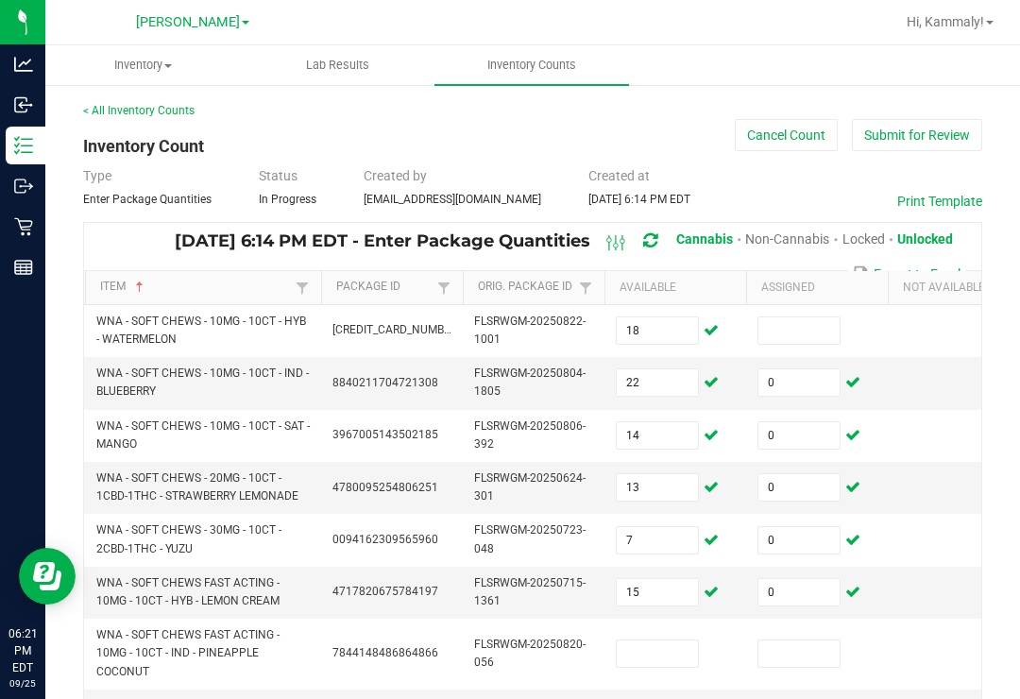
click at [806, 317] on input at bounding box center [799, 330] width 81 height 26
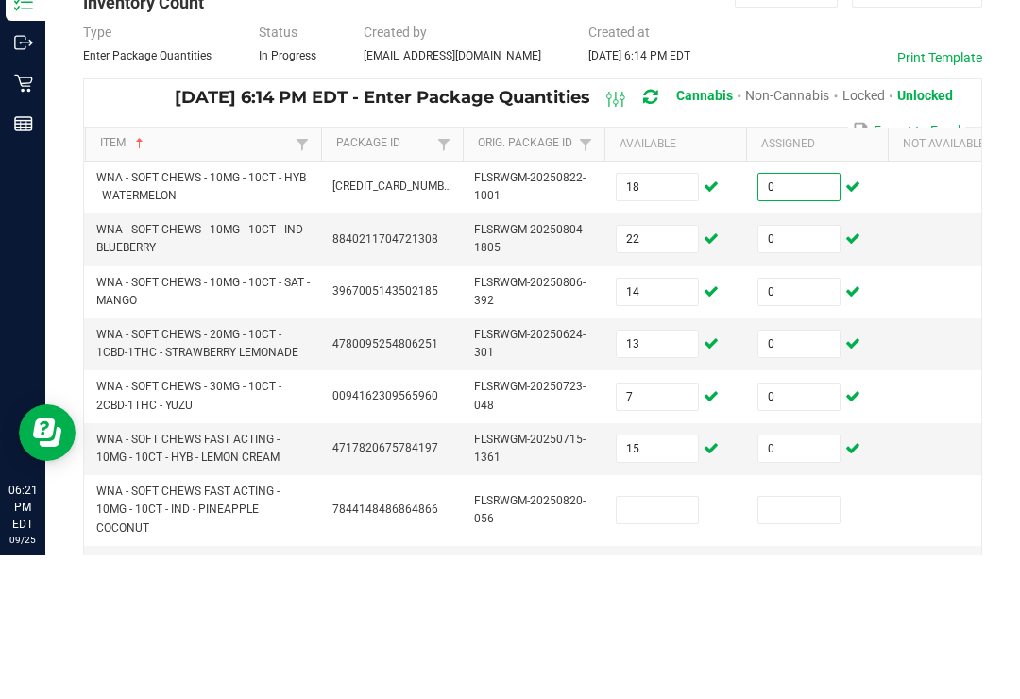
type input "0"
click at [523, 410] on td "FLSRWGM-20250806-392" at bounding box center [534, 436] width 142 height 52
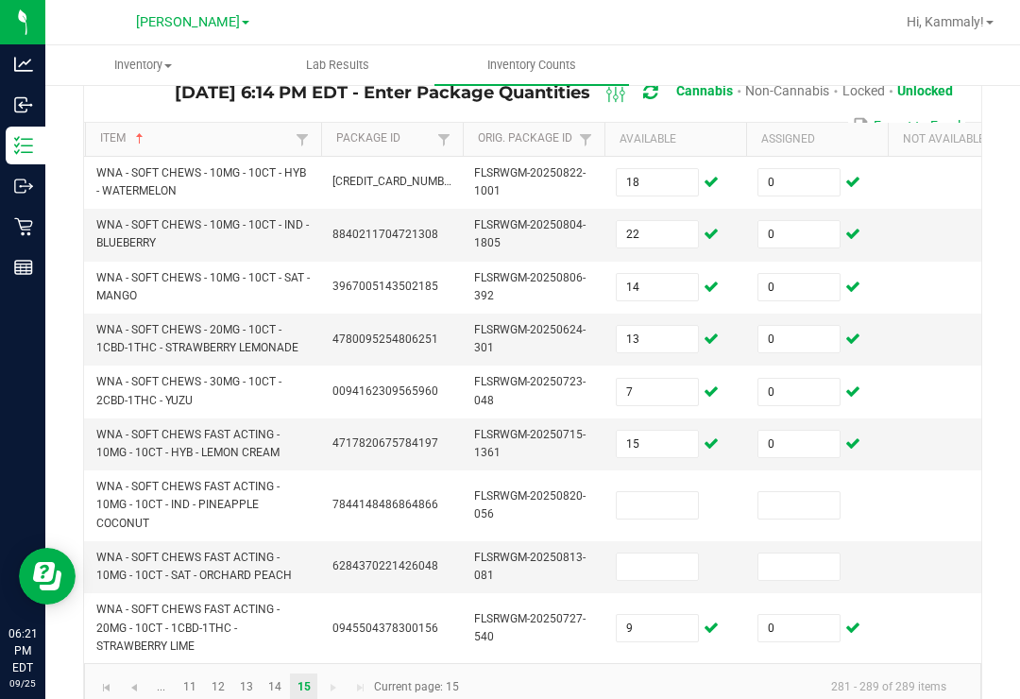
scroll to position [147, 0]
click at [285, 675] on link "14" at bounding box center [275, 689] width 27 height 28
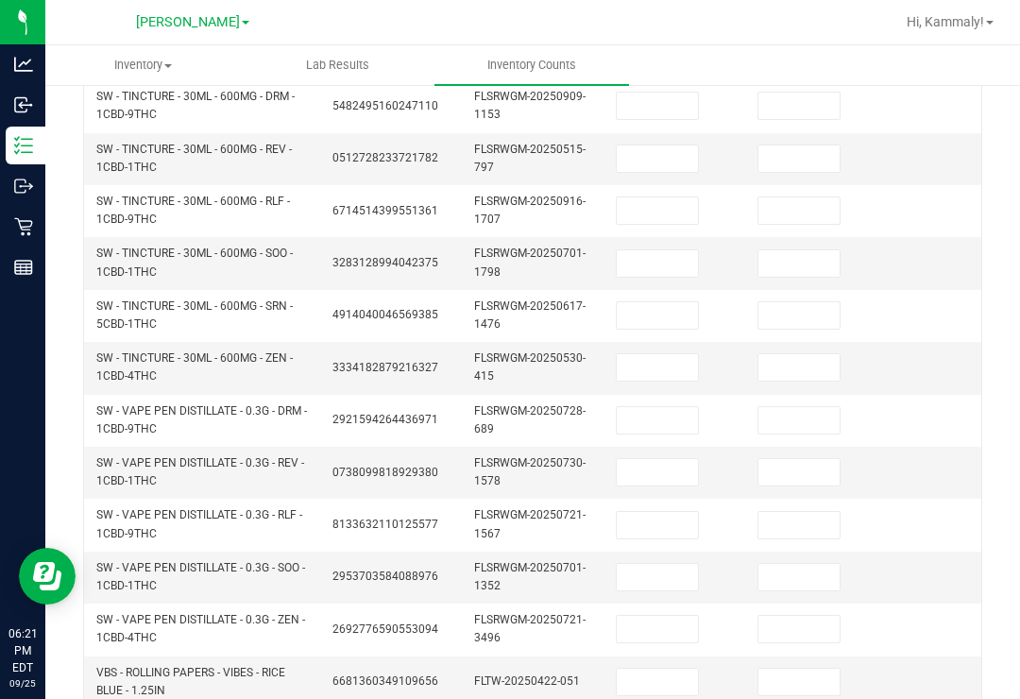
scroll to position [622, 0]
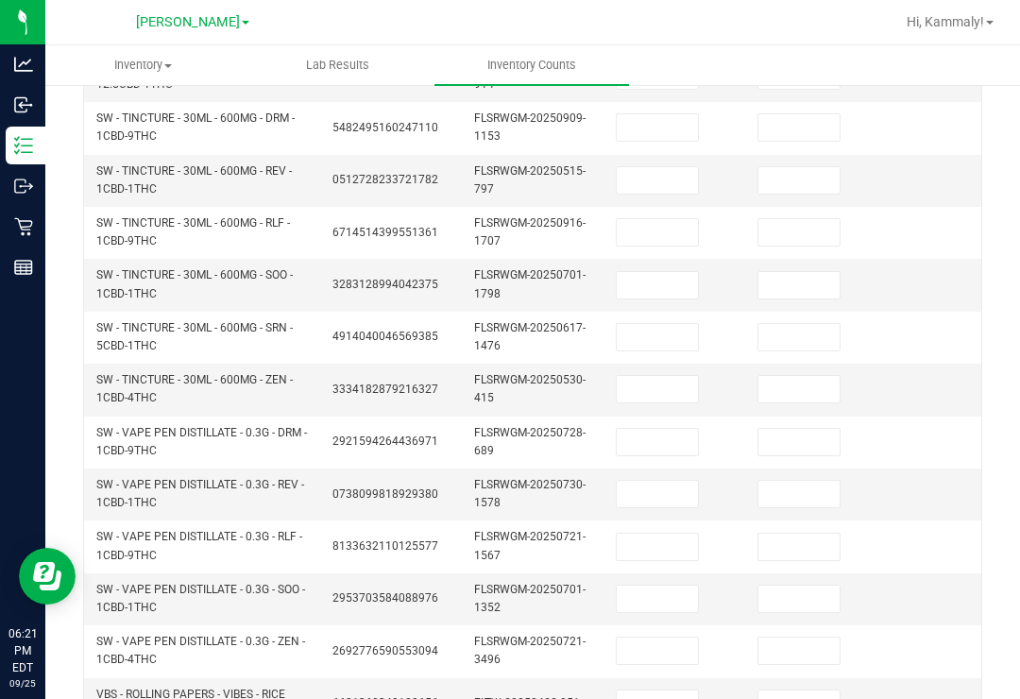
click at [676, 376] on input at bounding box center [657, 389] width 81 height 26
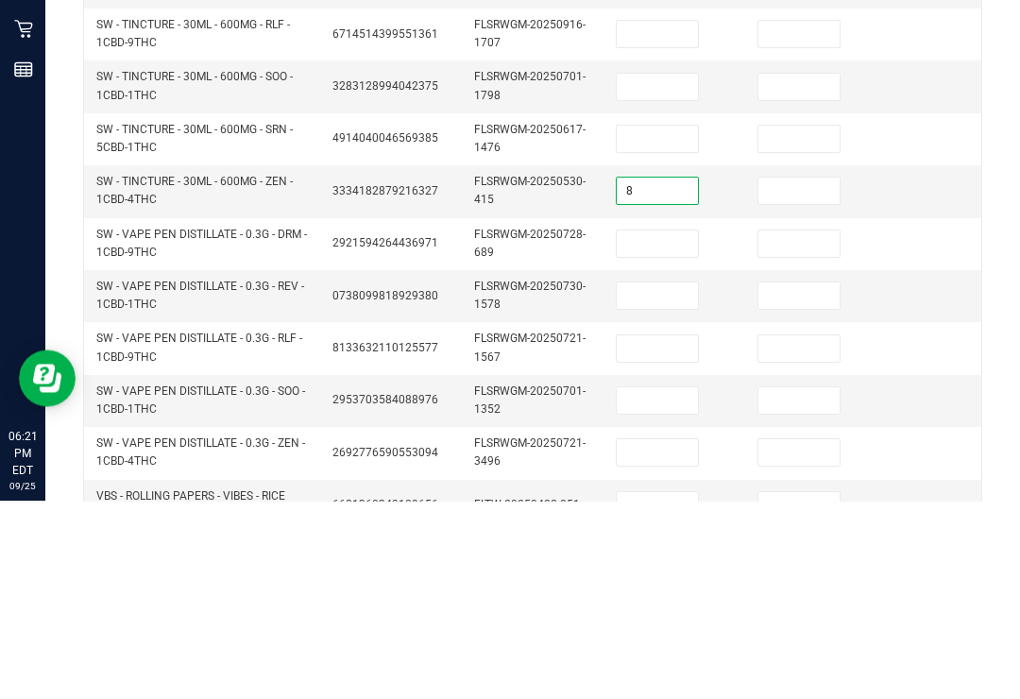
type input "8"
click at [833, 376] on input at bounding box center [799, 389] width 81 height 26
type input "0"
click at [642, 324] on input at bounding box center [657, 337] width 81 height 26
type input "13"
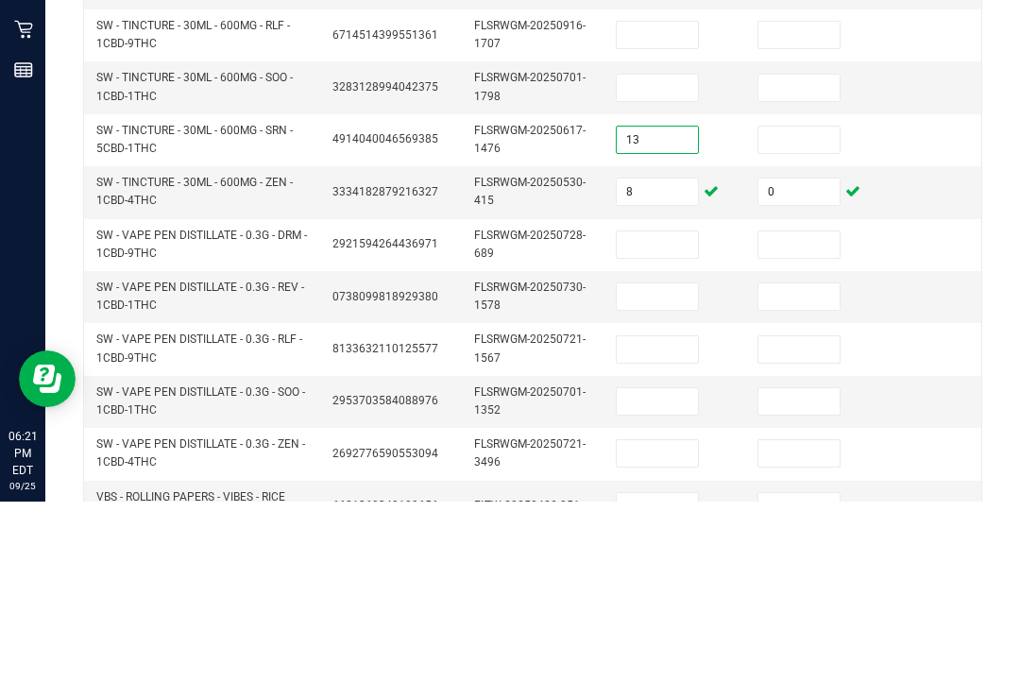
click at [787, 324] on input at bounding box center [799, 337] width 81 height 26
type input "0"
click at [660, 272] on input at bounding box center [657, 285] width 81 height 26
type input "11"
click at [819, 272] on input at bounding box center [799, 285] width 81 height 26
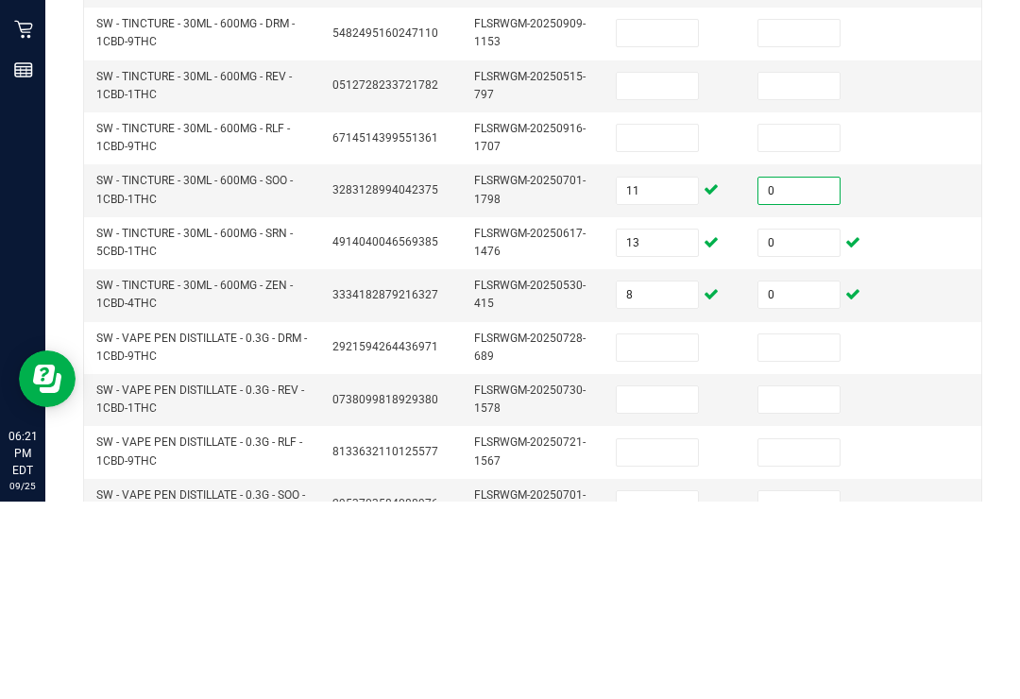
scroll to position [499, 0]
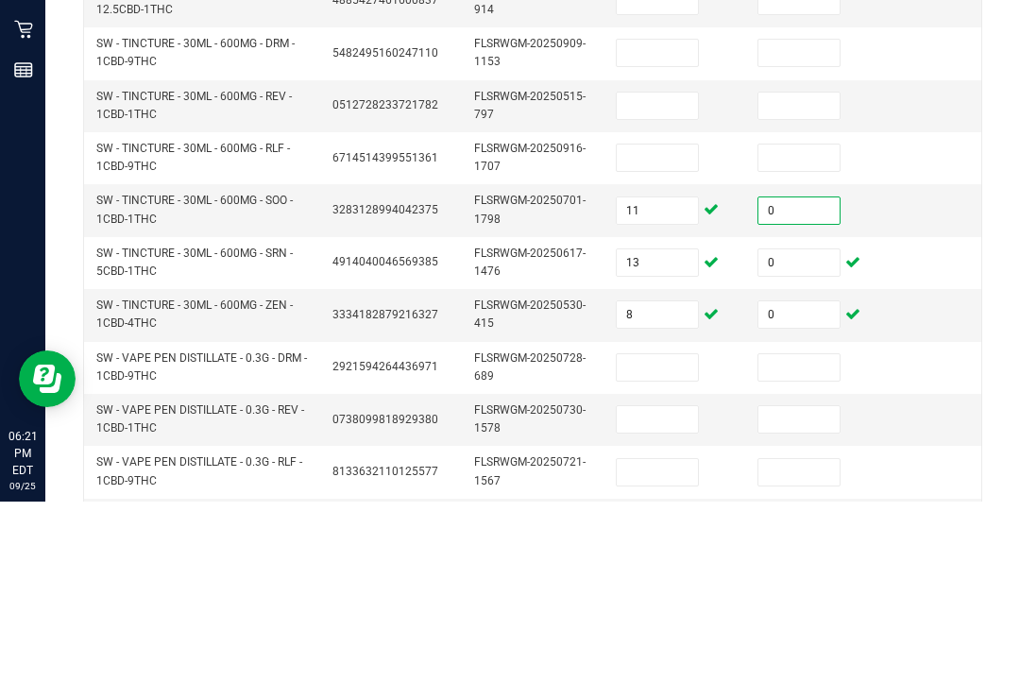
type input "0"
click at [662, 342] on input at bounding box center [657, 355] width 81 height 26
type input "16"
click at [804, 342] on input at bounding box center [799, 355] width 81 height 26
type input "0"
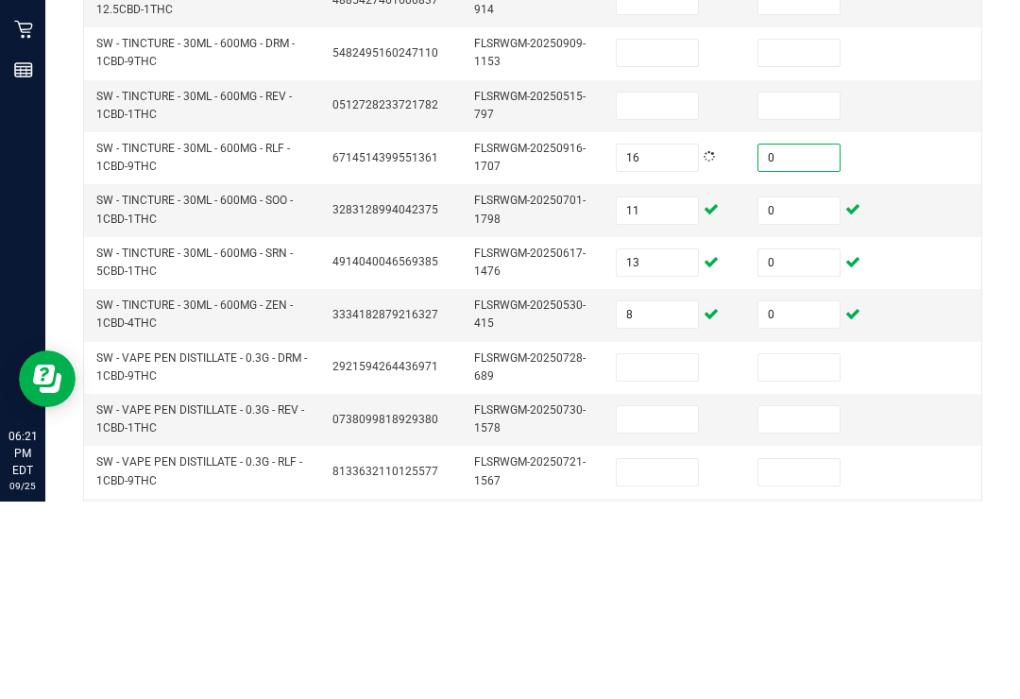
click at [677, 290] on input at bounding box center [657, 303] width 81 height 26
type input "4"
click at [780, 330] on td "0" at bounding box center [817, 356] width 142 height 52
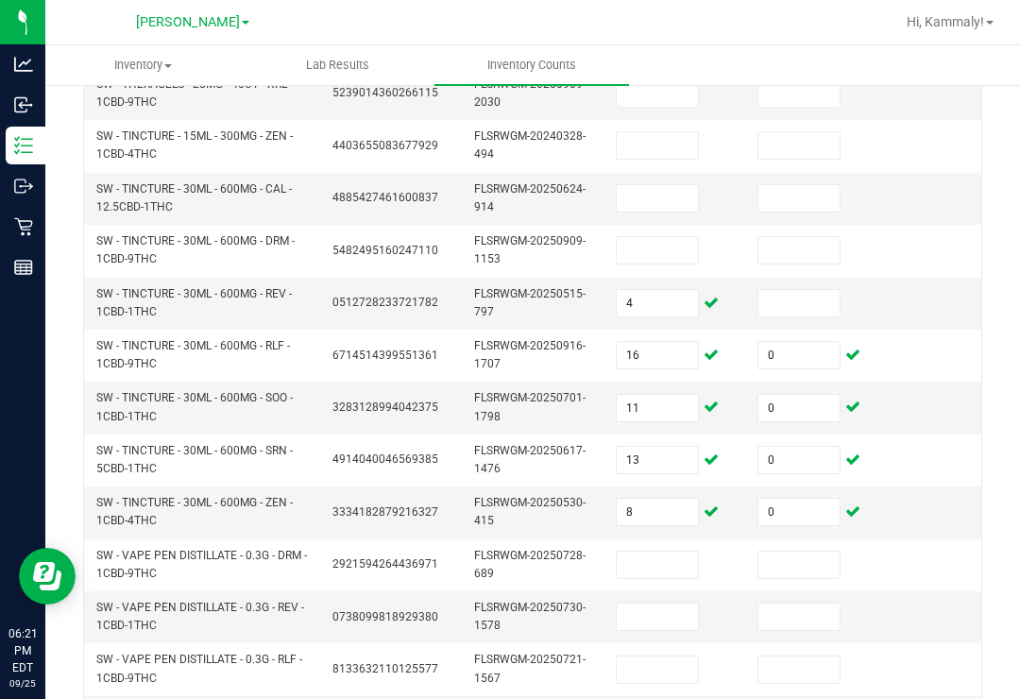
click at [811, 290] on input at bounding box center [799, 303] width 81 height 26
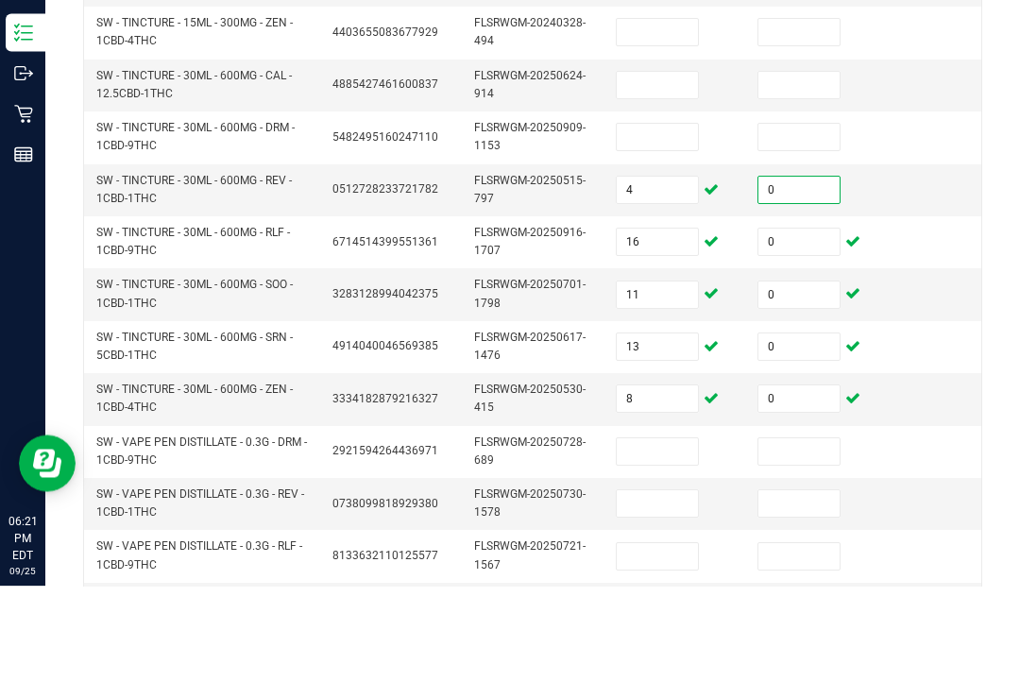
type input "0"
click at [685, 237] on input at bounding box center [657, 250] width 81 height 26
type input "8"
click at [814, 237] on input at bounding box center [799, 250] width 81 height 26
type input "0"
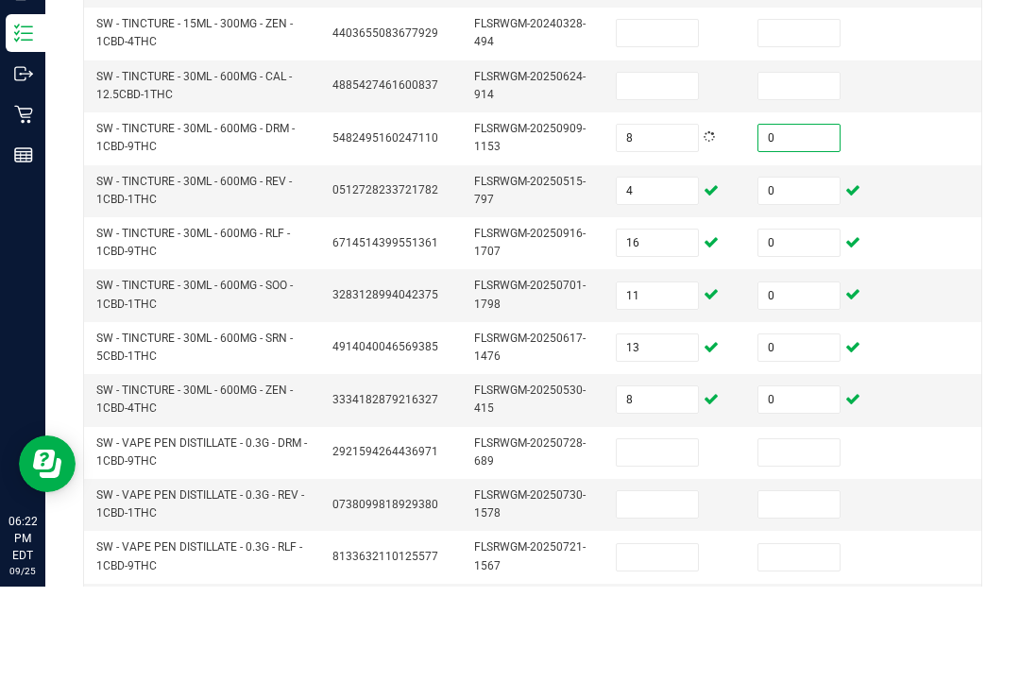
click at [674, 185] on input at bounding box center [657, 198] width 81 height 26
type input "6"
click at [819, 185] on input at bounding box center [799, 198] width 81 height 26
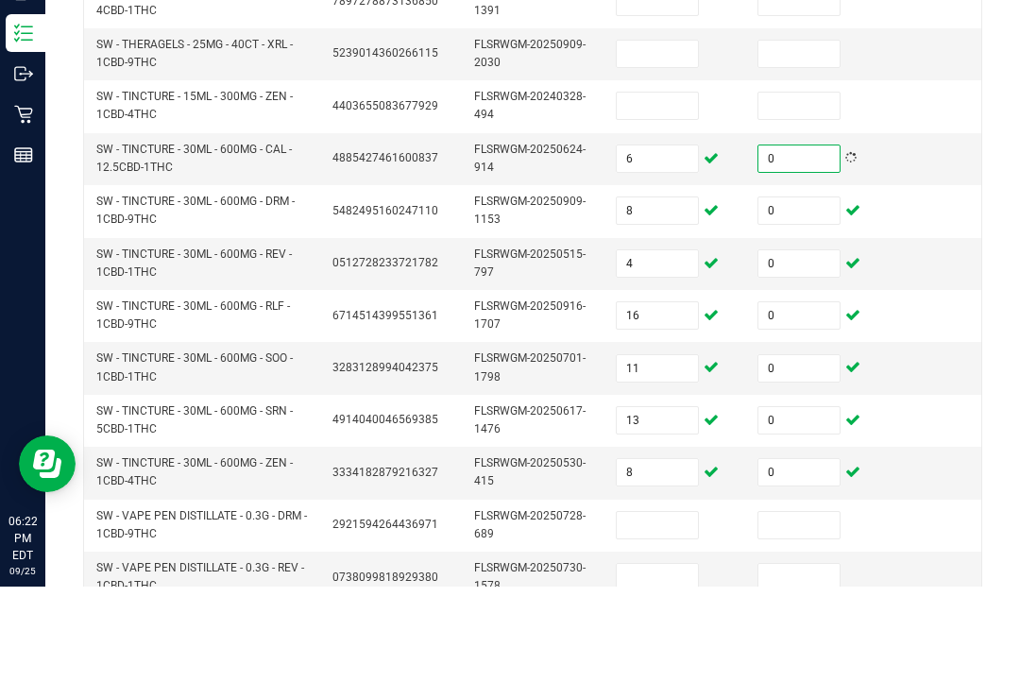
scroll to position [417, 0]
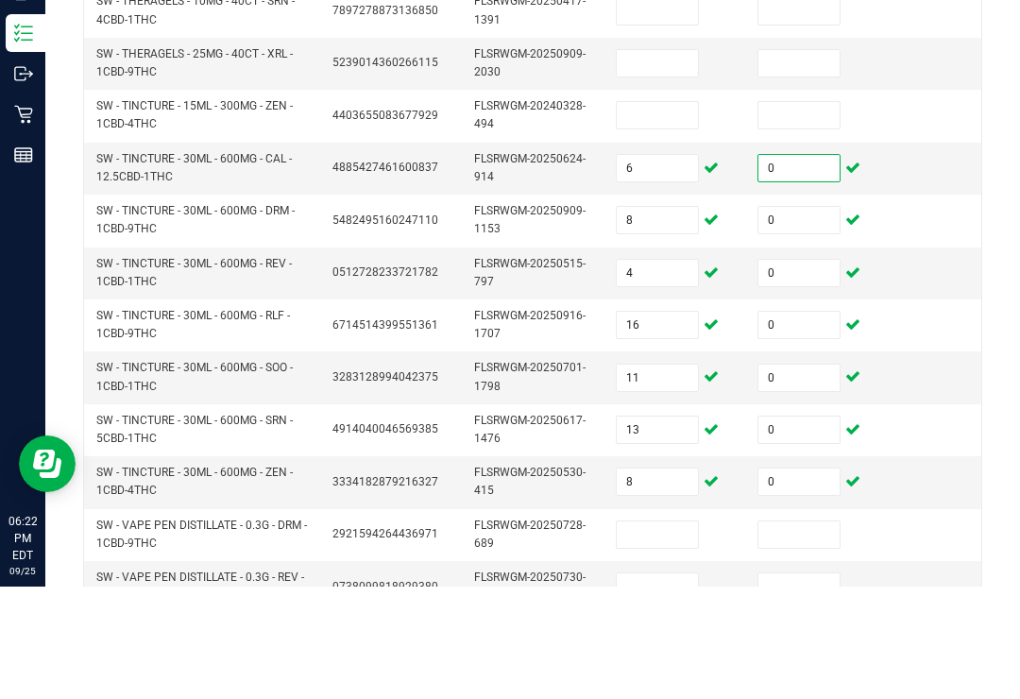
type input "0"
click at [662, 214] on input at bounding box center [657, 227] width 81 height 26
type input "2"
click at [776, 214] on input at bounding box center [799, 227] width 81 height 26
type input "0"
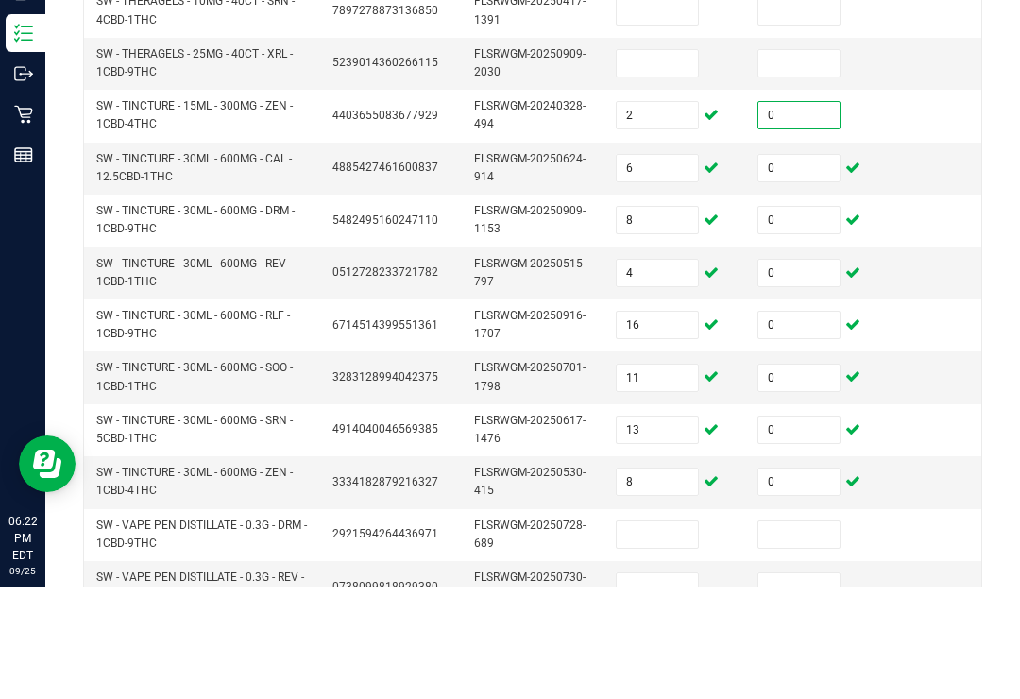
click at [664, 163] on input at bounding box center [657, 176] width 81 height 26
type input "1"
click at [798, 163] on input at bounding box center [799, 176] width 81 height 26
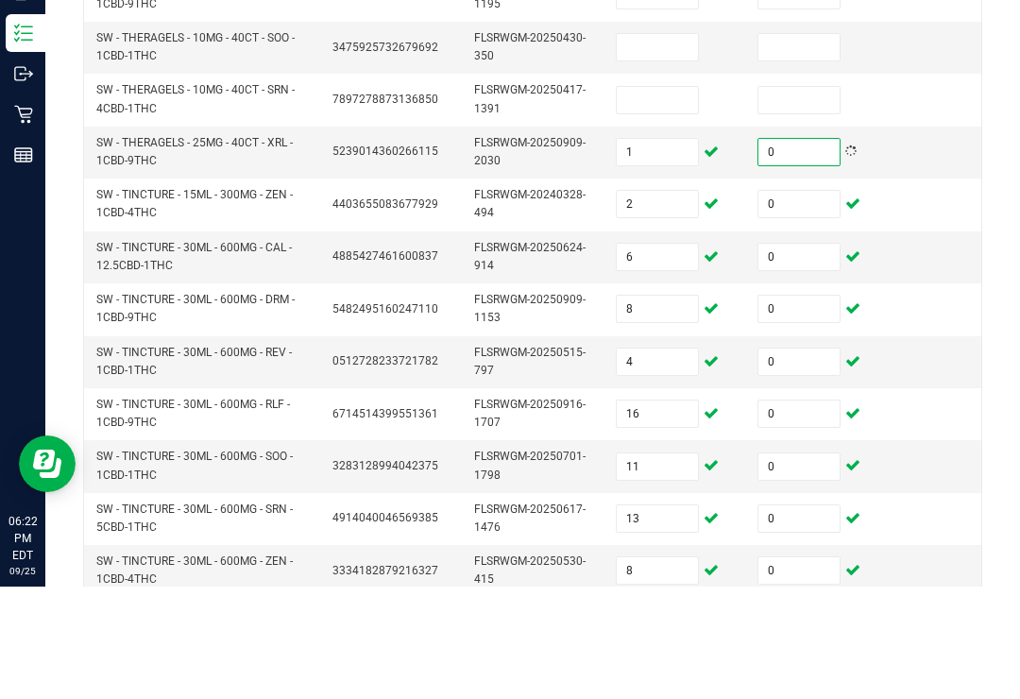
type input "0"
click at [685, 199] on input at bounding box center [657, 212] width 81 height 26
type input "2"
click at [804, 199] on input at bounding box center [799, 212] width 81 height 26
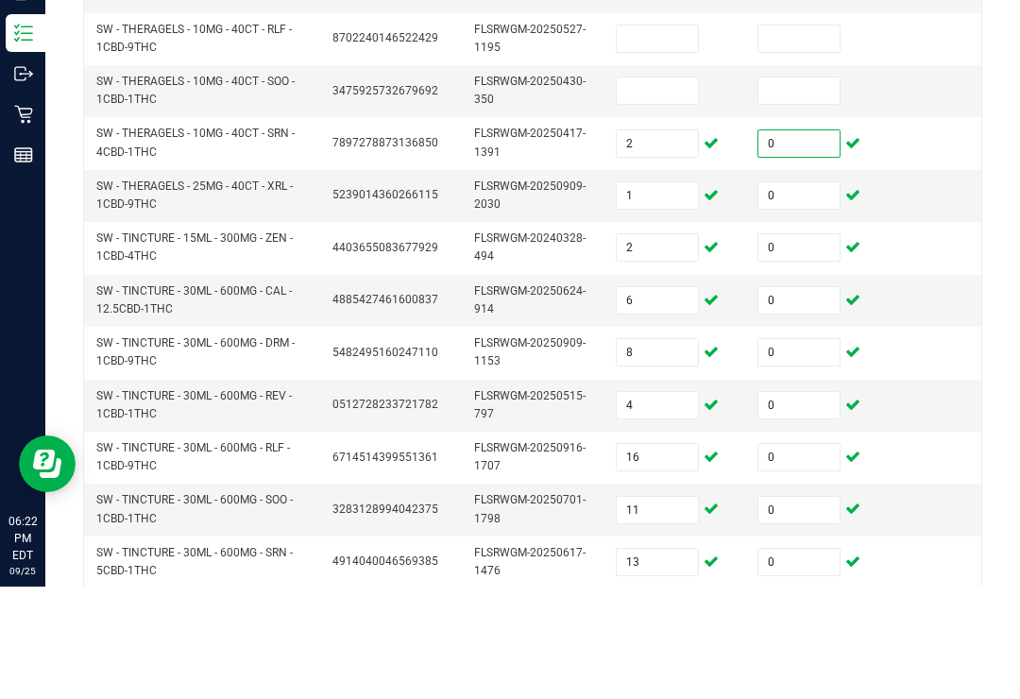
scroll to position [268, 0]
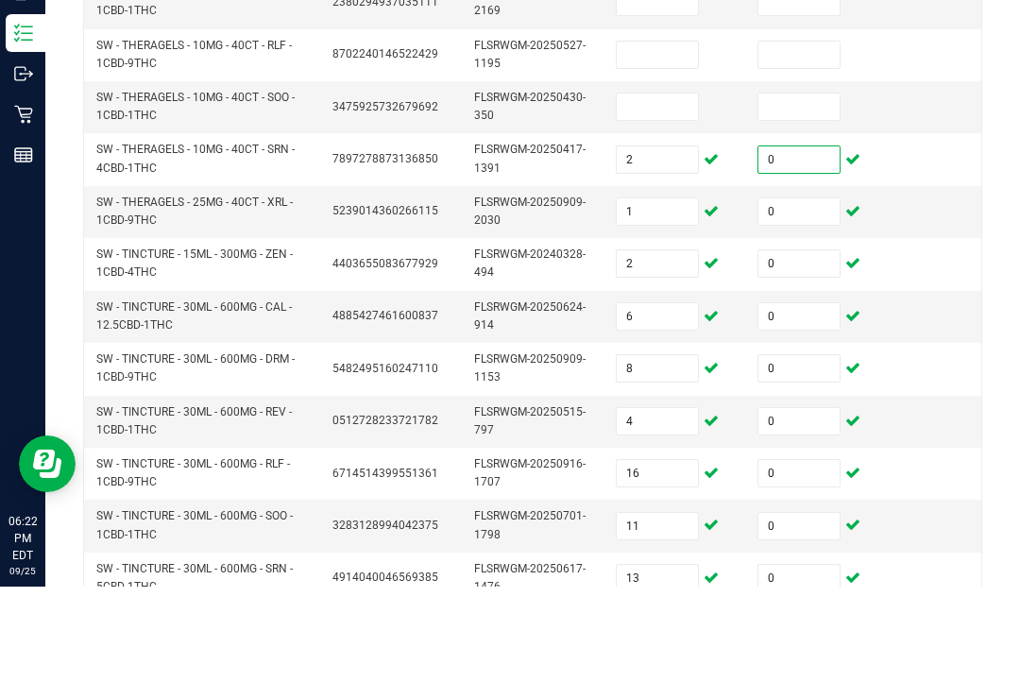
type input "0"
click at [673, 206] on input at bounding box center [657, 219] width 81 height 26
type input "2"
click at [819, 206] on input at bounding box center [799, 219] width 81 height 26
type input "0"
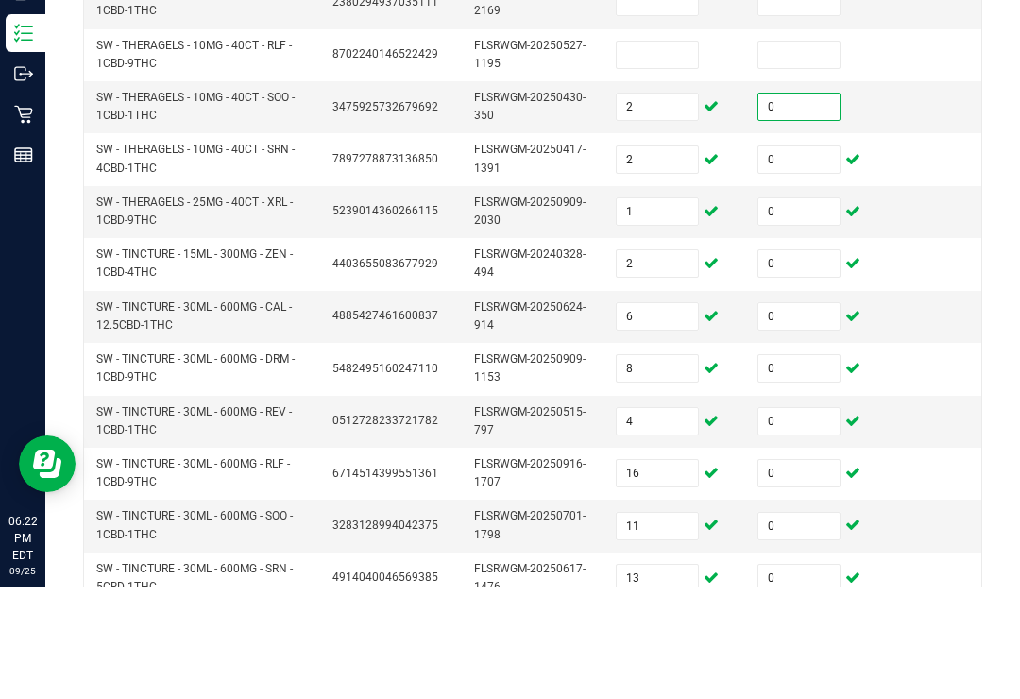
click at [638, 154] on input at bounding box center [657, 167] width 81 height 26
type input "1"
click at [767, 154] on input at bounding box center [799, 167] width 81 height 26
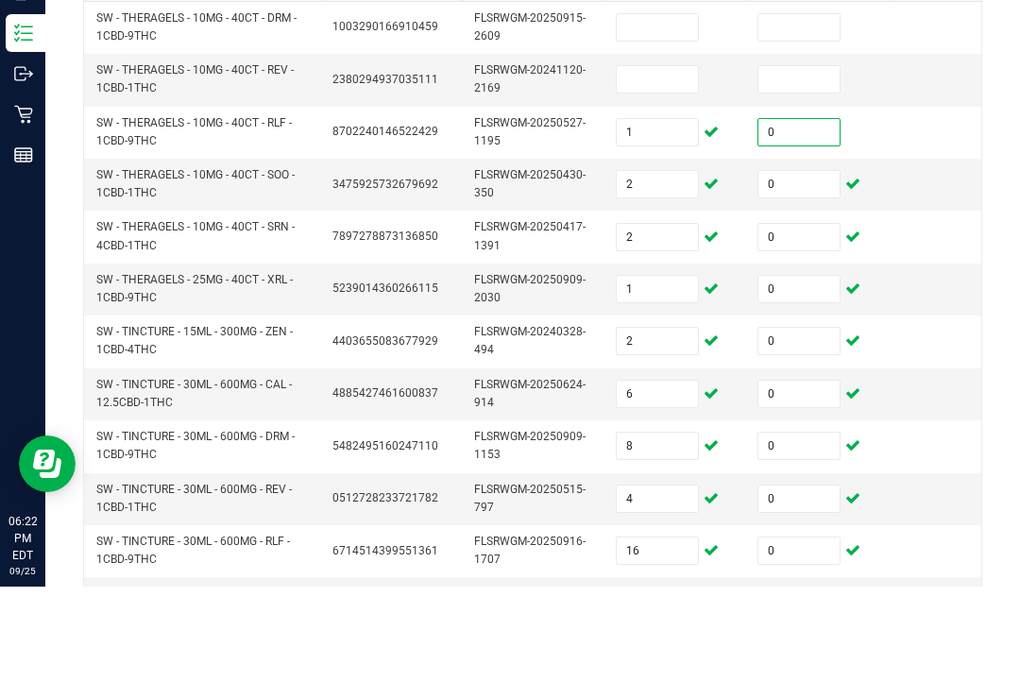
scroll to position [150, 0]
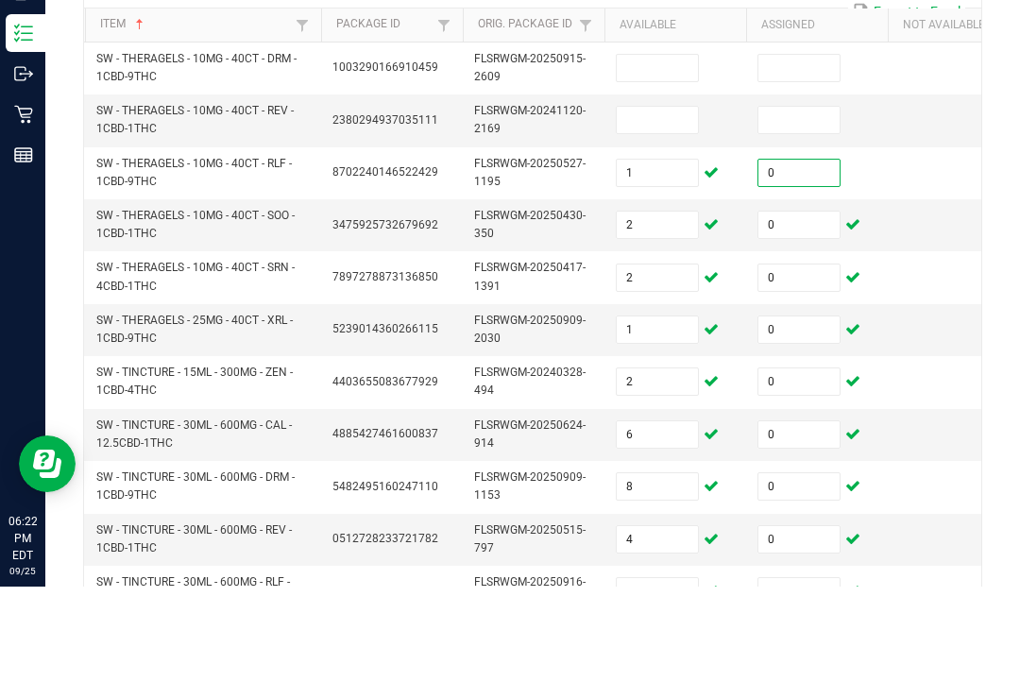
type input "0"
click at [669, 219] on input at bounding box center [657, 232] width 81 height 26
type input "3"
click at [817, 219] on input at bounding box center [799, 232] width 81 height 26
type input "0"
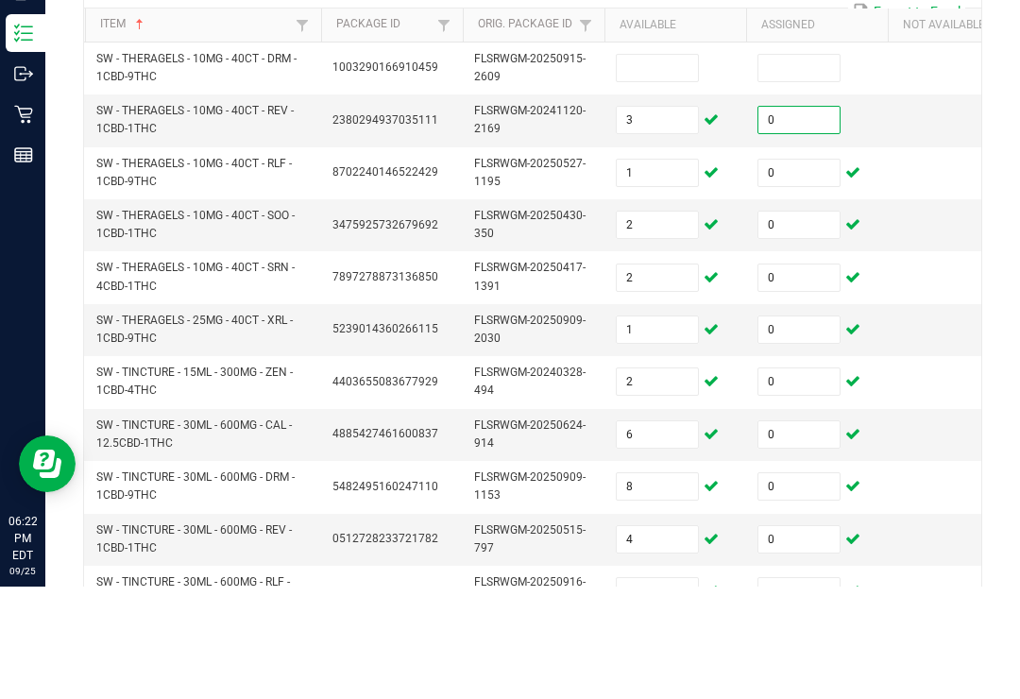
click at [668, 167] on input at bounding box center [657, 180] width 81 height 26
type input "4"
click at [784, 167] on input at bounding box center [799, 180] width 81 height 26
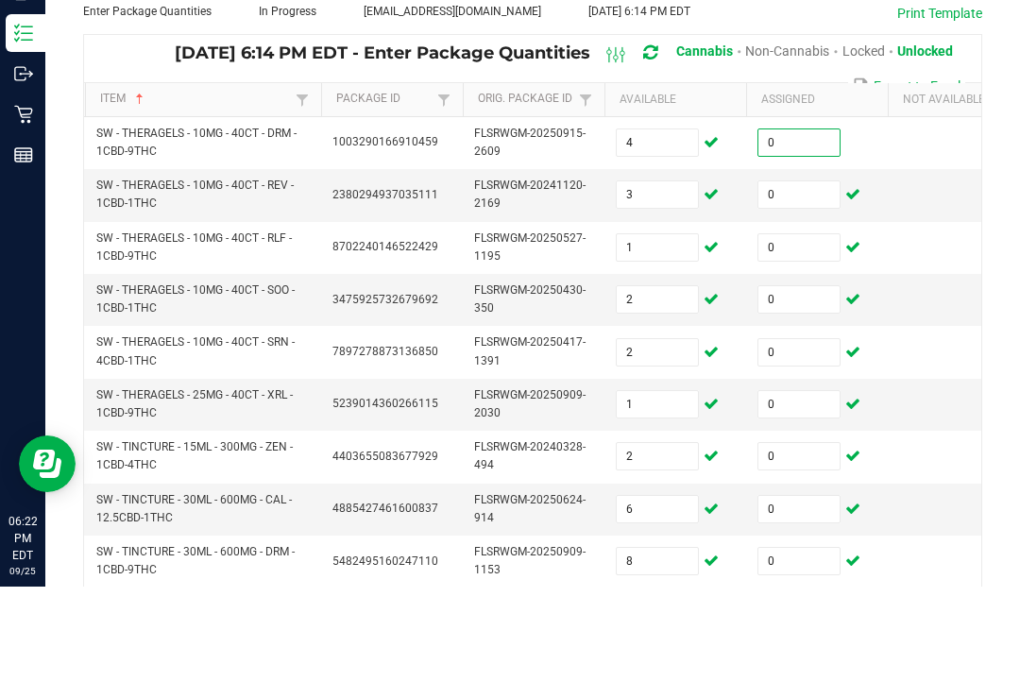
scroll to position [60, 0]
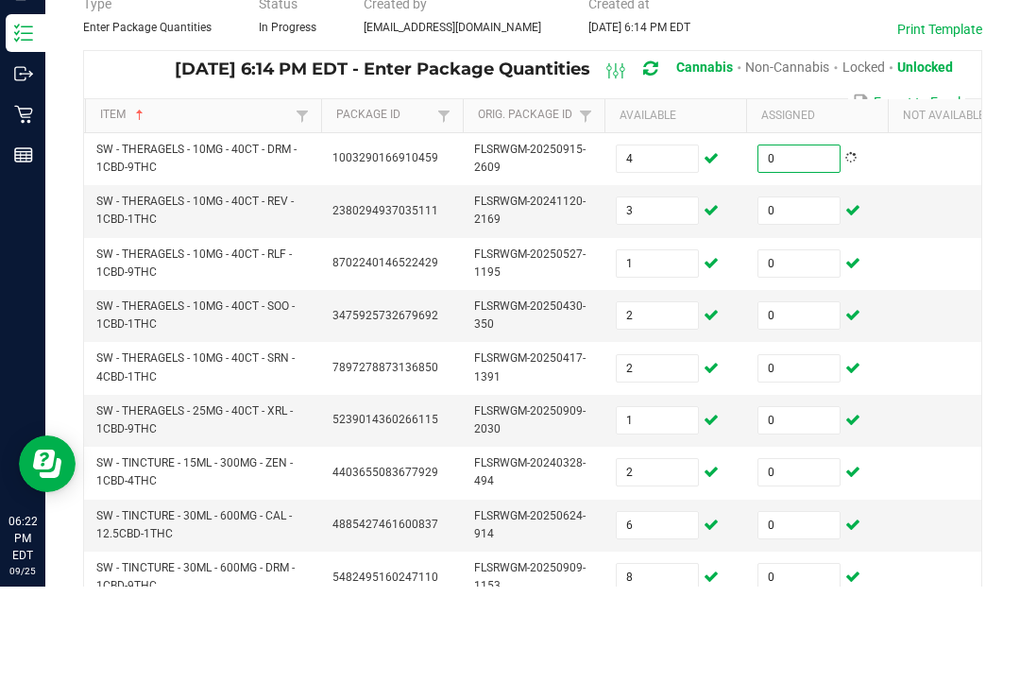
type input "0"
click at [592, 298] on td "FLSRWGM-20241120-2169" at bounding box center [534, 324] width 142 height 52
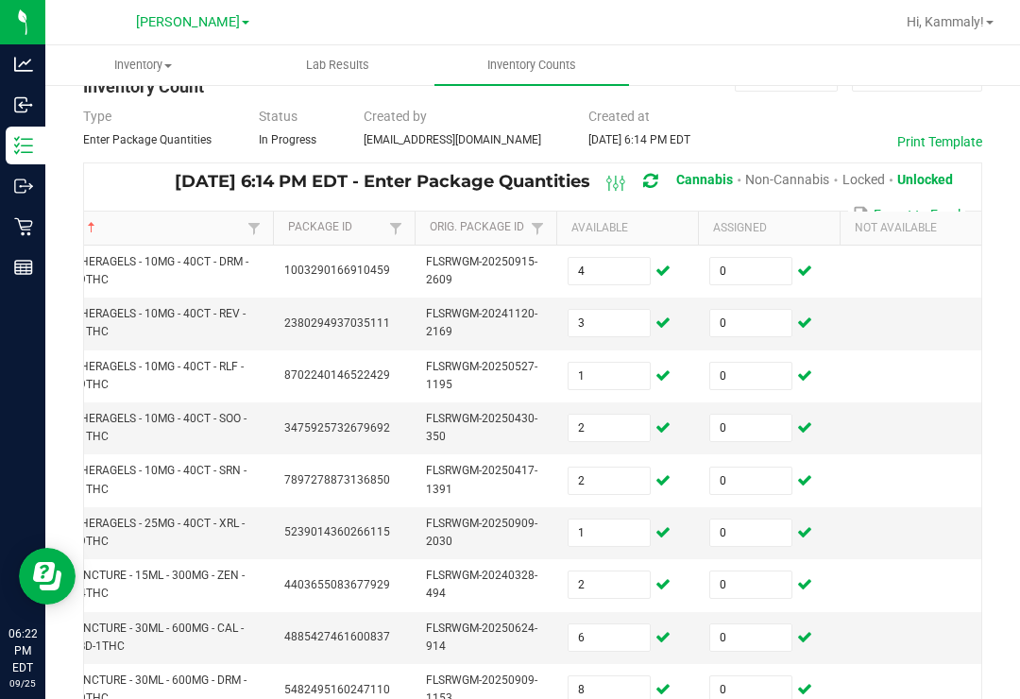
scroll to position [0, 48]
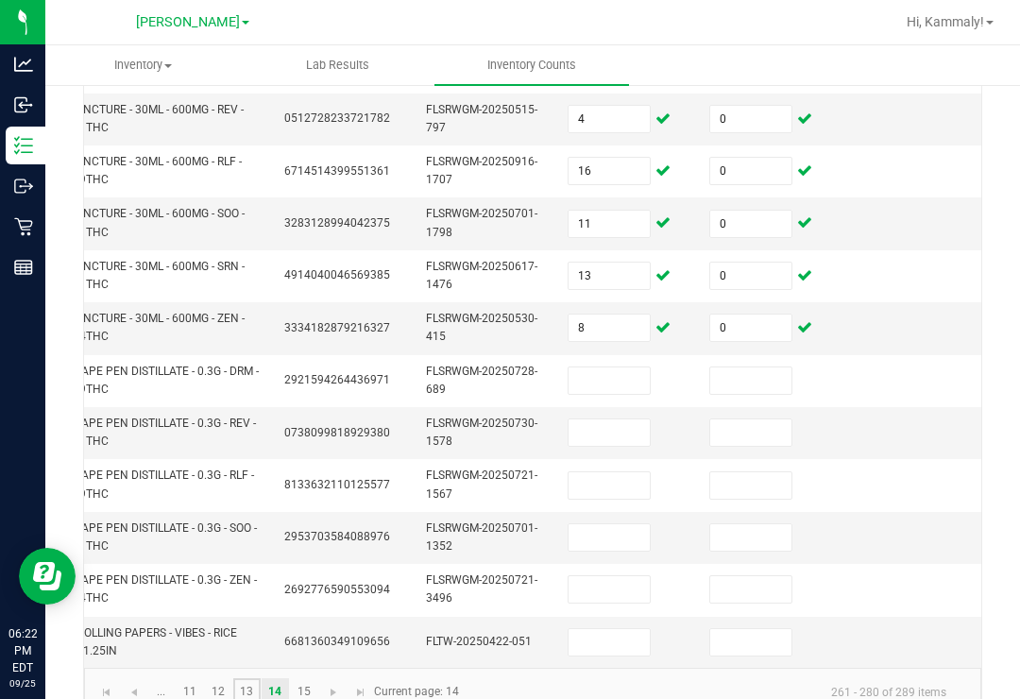
click at [254, 678] on link "13" at bounding box center [246, 692] width 27 height 28
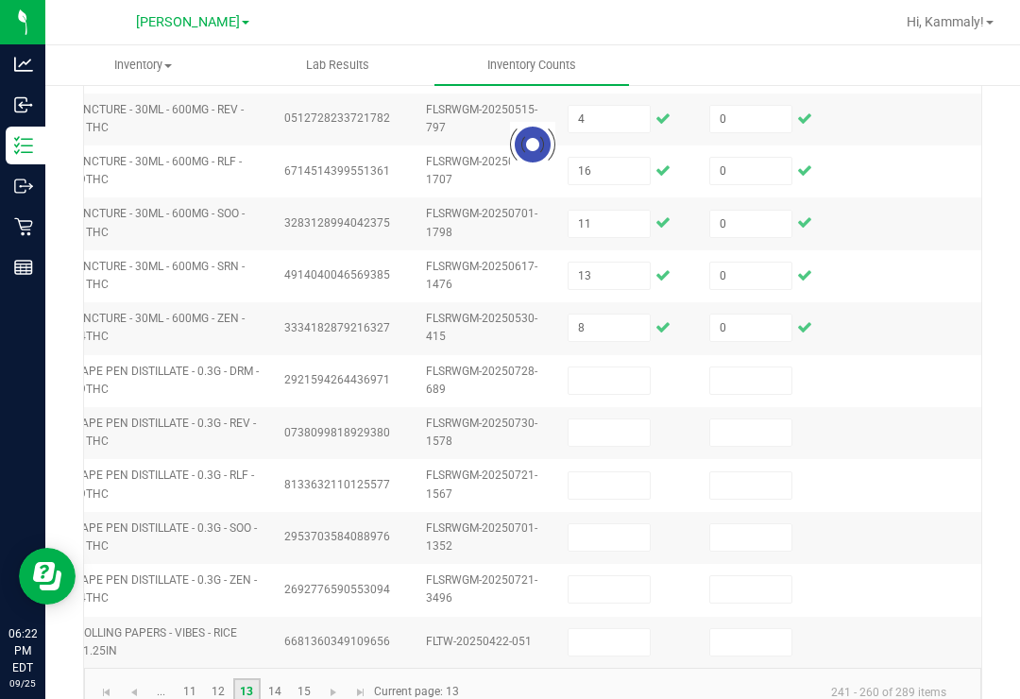
type input "0"
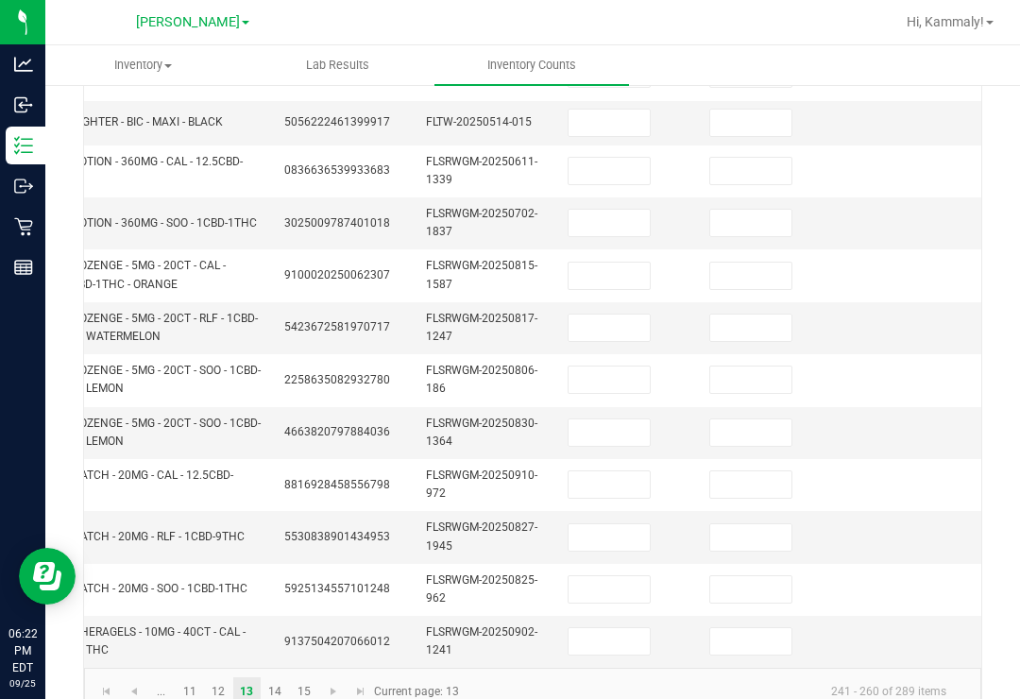
click at [605, 629] on td at bounding box center [628, 641] width 142 height 51
click at [602, 628] on input at bounding box center [609, 641] width 81 height 26
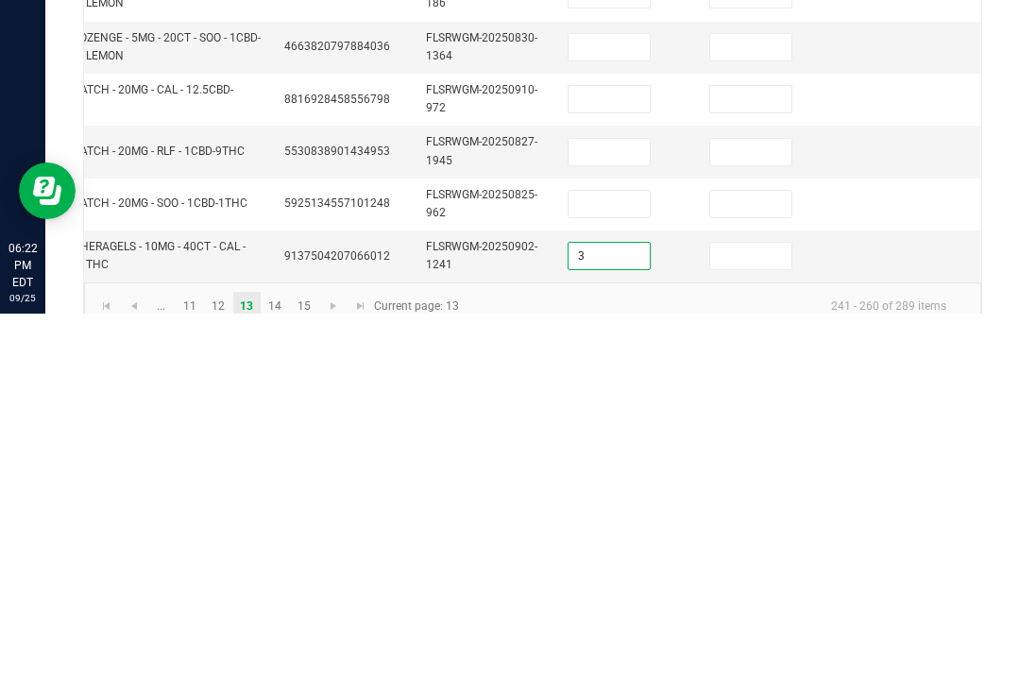
click at [744, 628] on input at bounding box center [751, 641] width 81 height 26
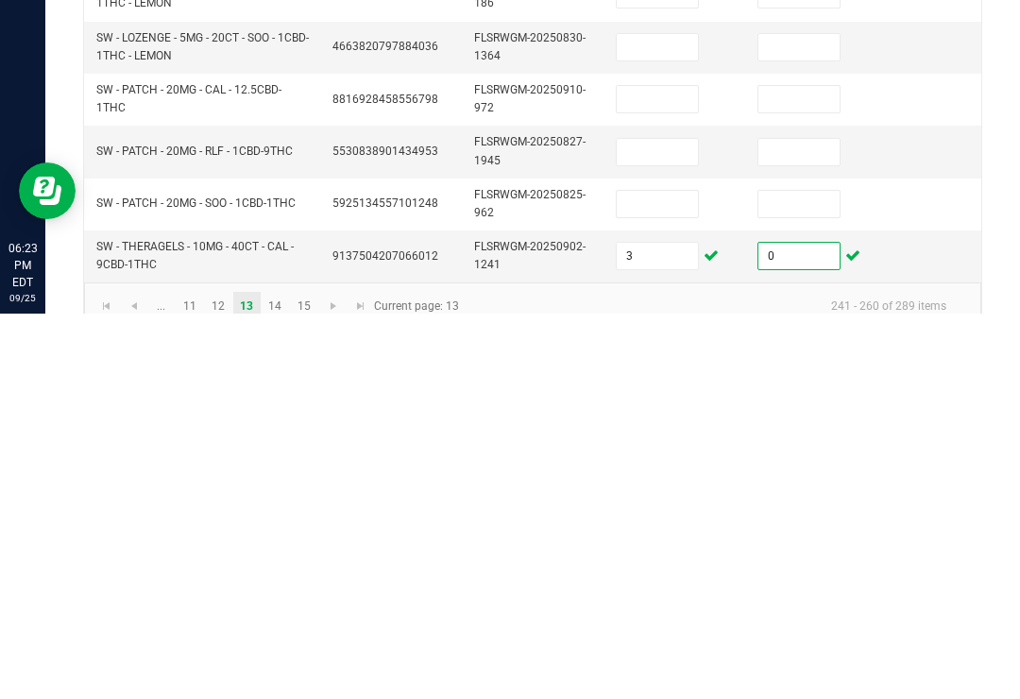
scroll to position [601, 0]
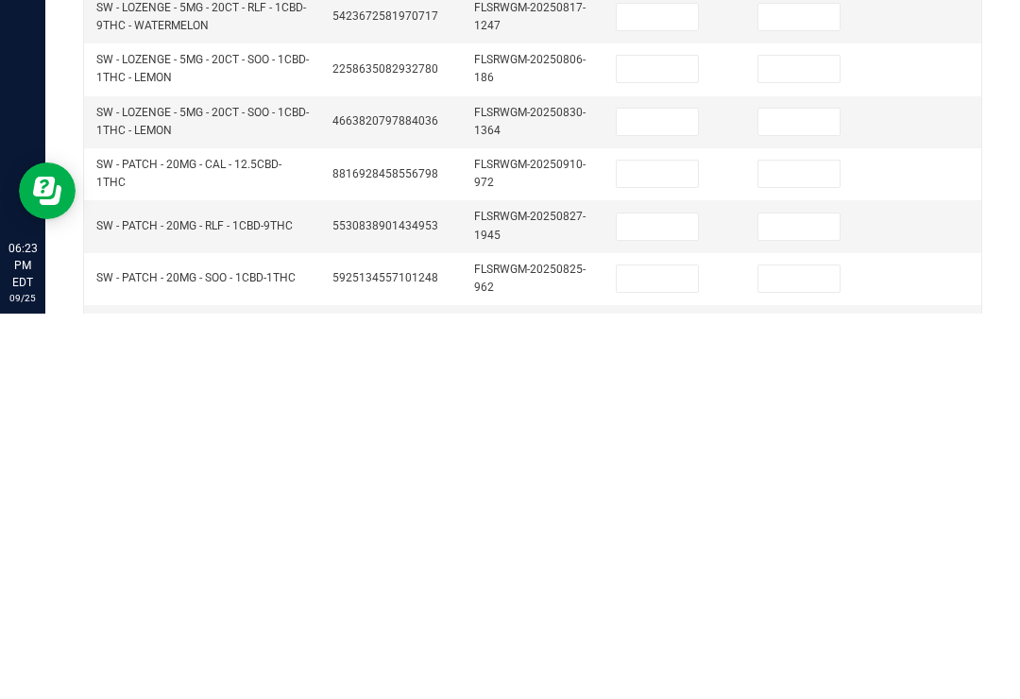
click at [671, 494] on input at bounding box center [657, 507] width 81 height 26
click at [669, 546] on input at bounding box center [657, 559] width 81 height 26
click at [805, 546] on input at bounding box center [799, 559] width 81 height 26
click at [677, 482] on td at bounding box center [676, 508] width 142 height 52
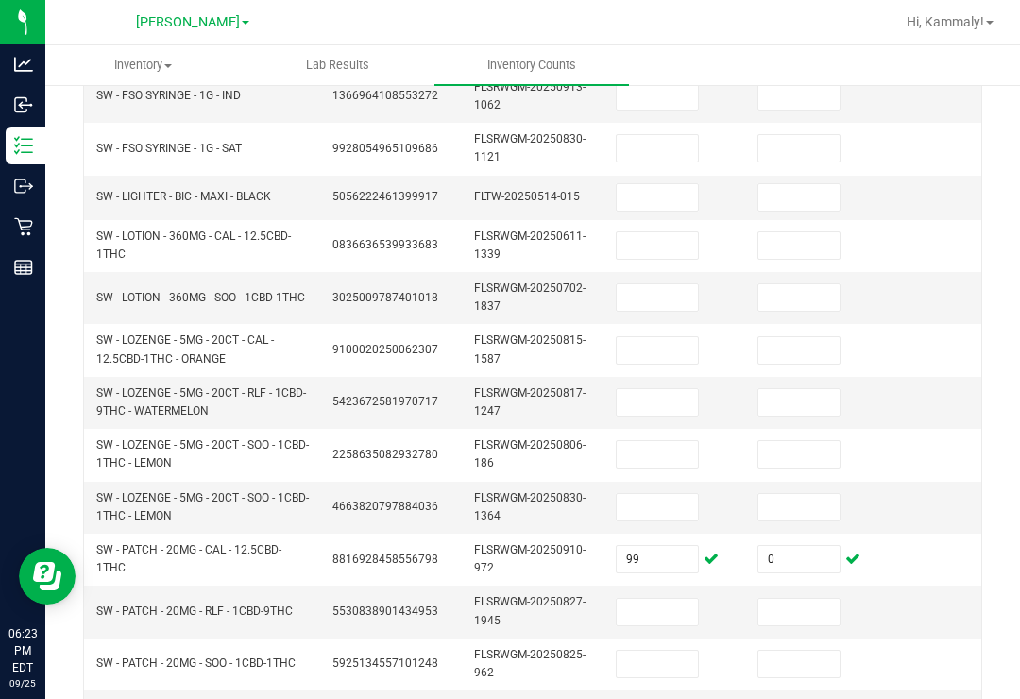
click at [661, 546] on input "99" at bounding box center [657, 559] width 81 height 26
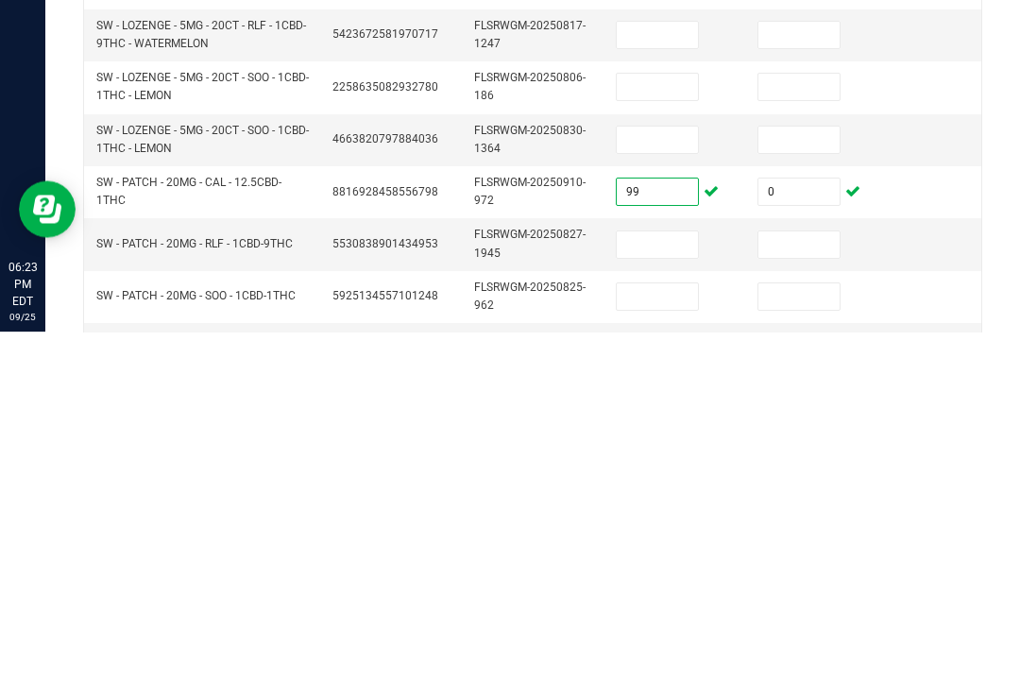
click at [664, 494] on input at bounding box center [657, 507] width 81 height 26
click at [811, 494] on input at bounding box center [799, 507] width 81 height 26
click at [663, 441] on input at bounding box center [657, 454] width 81 height 26
click at [653, 534] on td "99" at bounding box center [676, 560] width 142 height 52
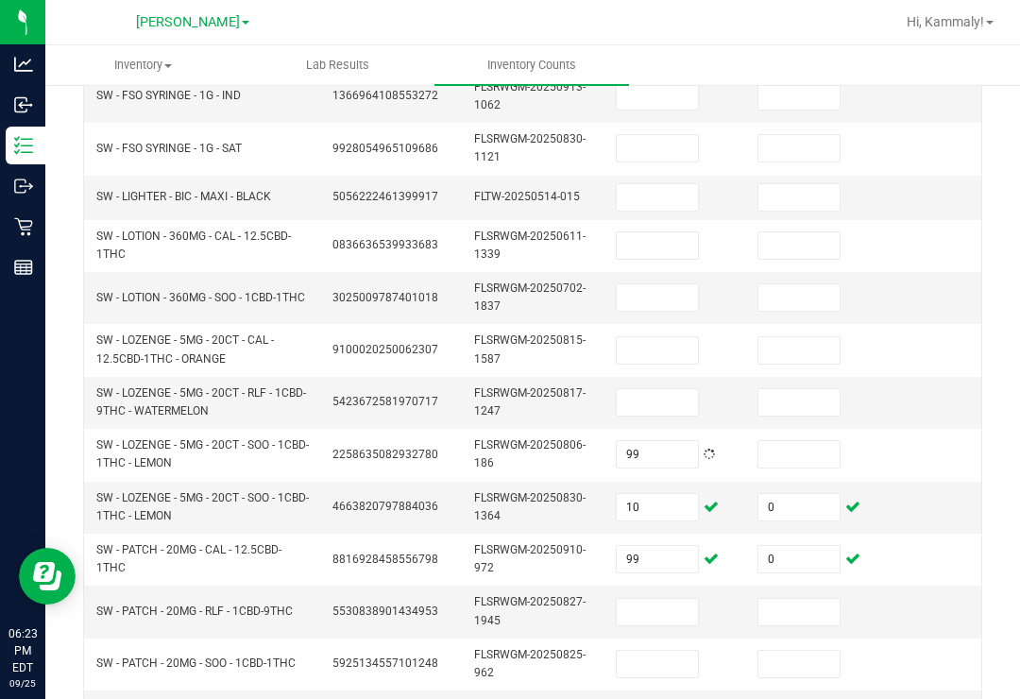
click at [676, 546] on input "99" at bounding box center [657, 559] width 81 height 26
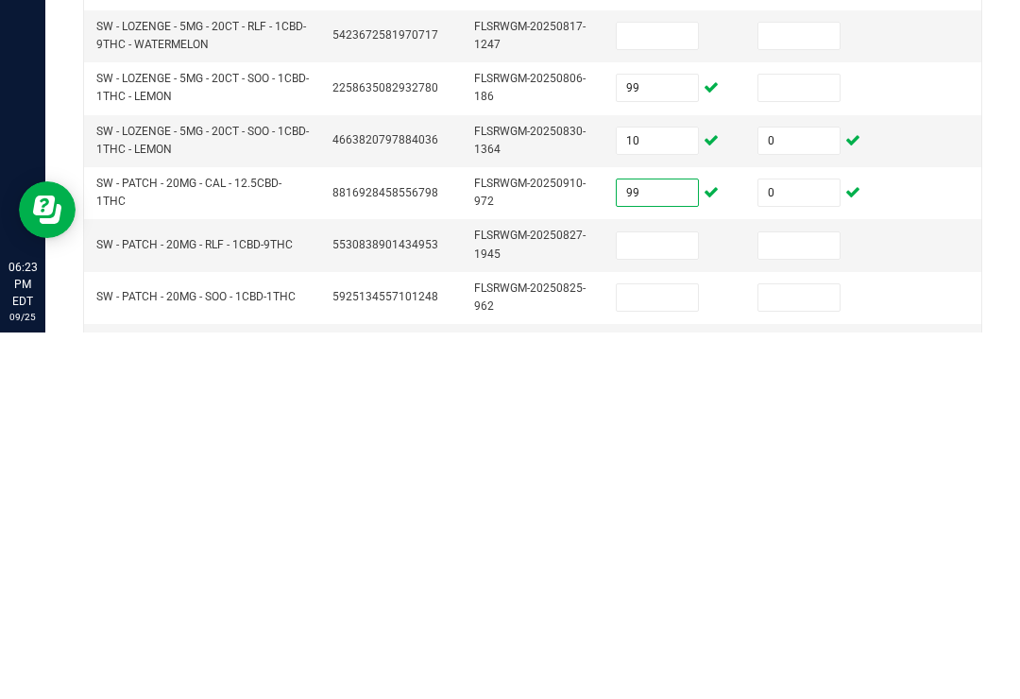
click at [686, 546] on input "99" at bounding box center [657, 559] width 81 height 26
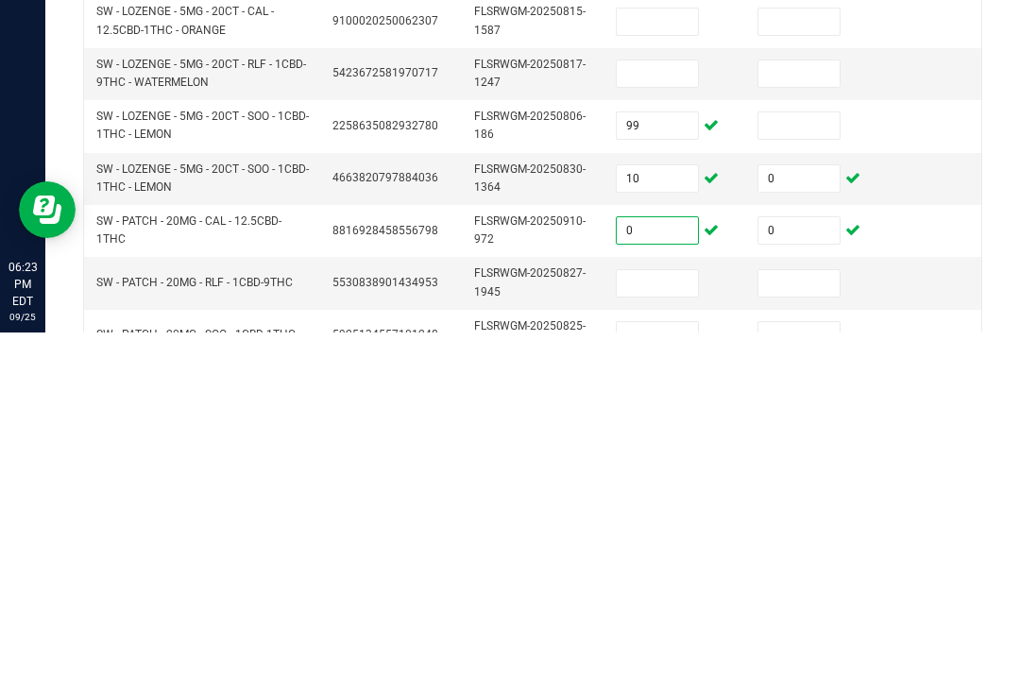
scroll to position [561, 0]
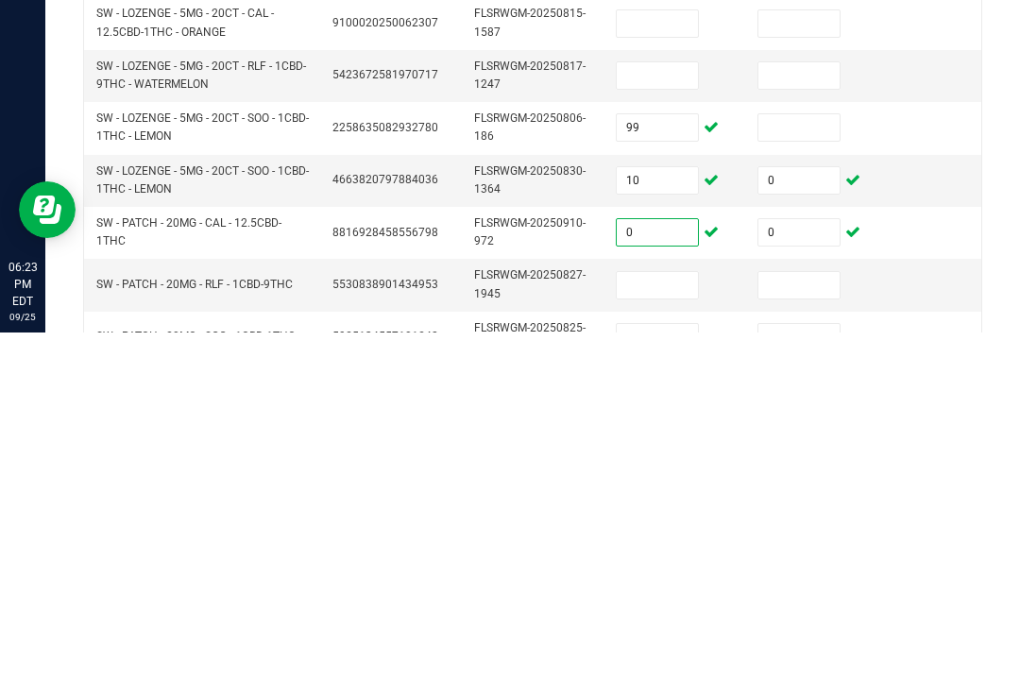
click at [677, 429] on input at bounding box center [657, 442] width 81 height 26
click at [813, 429] on input at bounding box center [799, 442] width 81 height 26
click at [834, 481] on input at bounding box center [799, 494] width 81 height 26
click at [794, 429] on input at bounding box center [799, 442] width 81 height 26
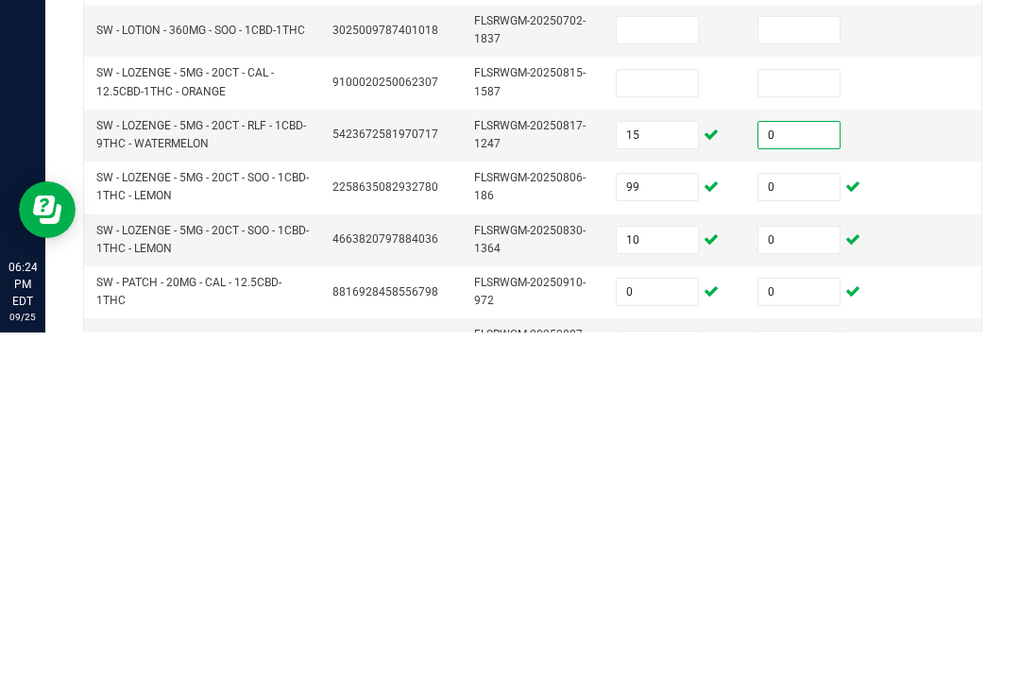
scroll to position [420, 0]
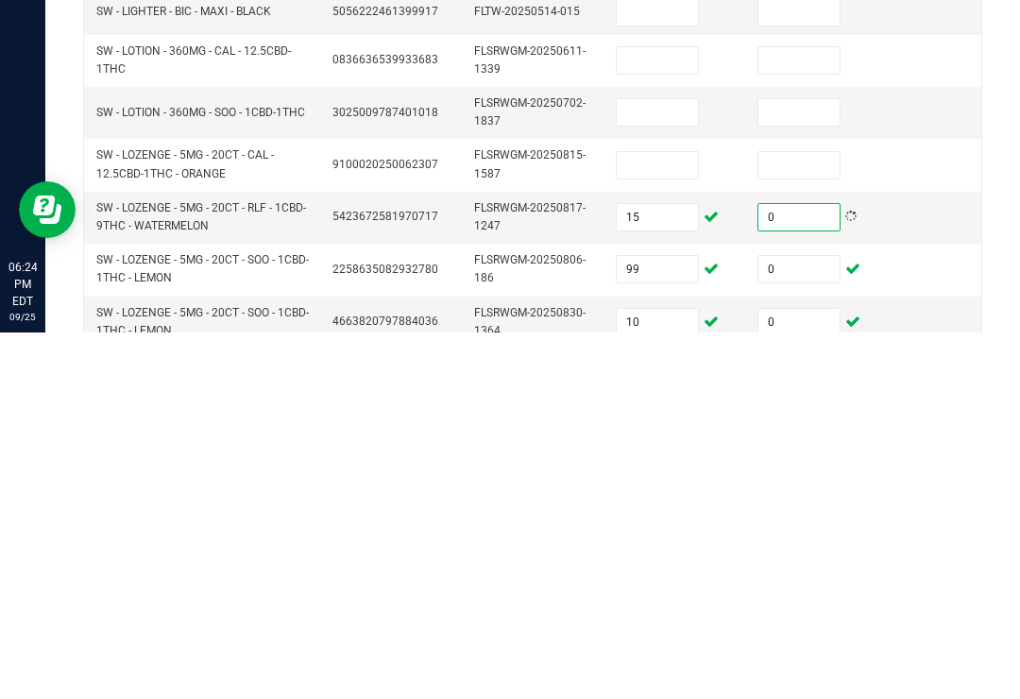
click at [687, 519] on input at bounding box center [657, 532] width 81 height 26
click at [238, 515] on span "SW - LOZENGE - 5MG - 20CT - CAL - 12.5CBD-1THC - ORANGE" at bounding box center [185, 530] width 178 height 31
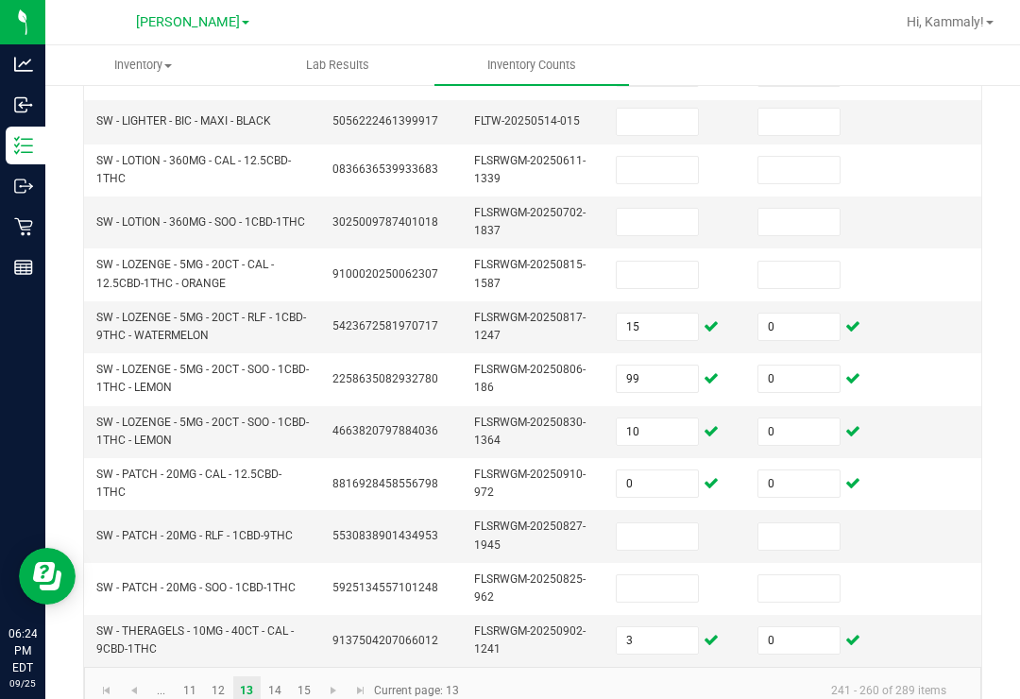
scroll to position [676, 0]
click at [355, 684] on span "Go to the last page" at bounding box center [360, 691] width 15 height 15
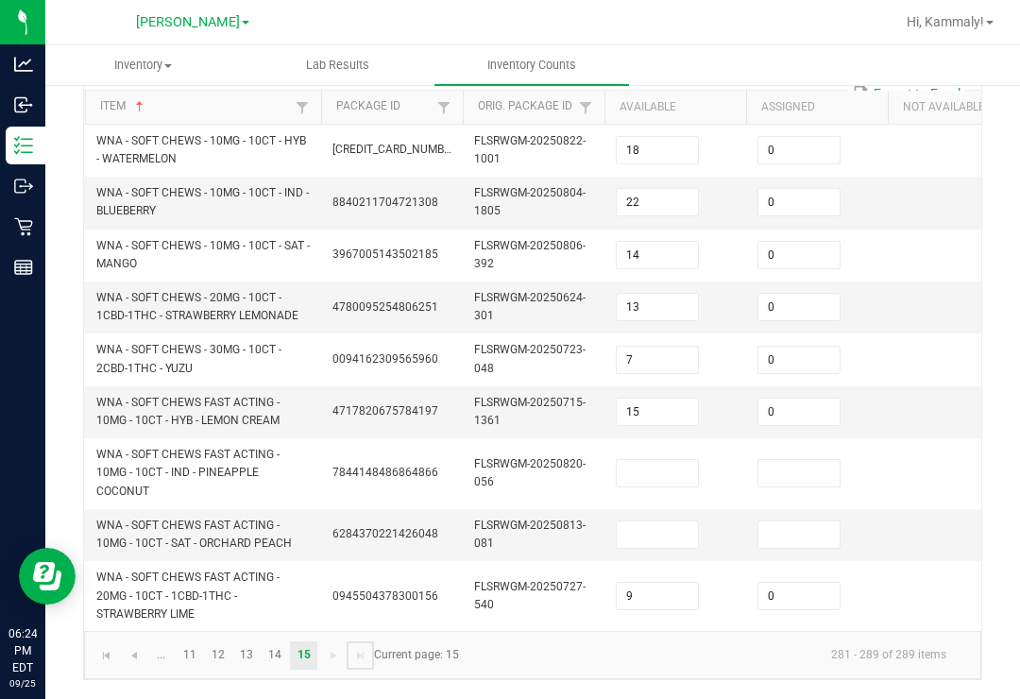
scroll to position [147, 0]
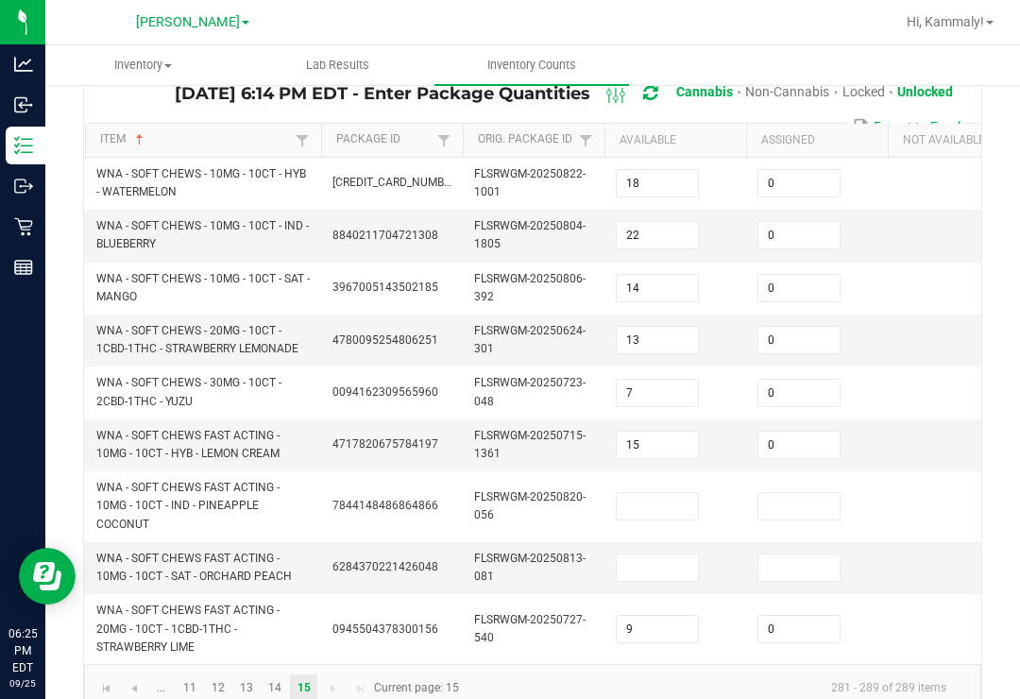
click at [660, 616] on input "9" at bounding box center [657, 629] width 81 height 26
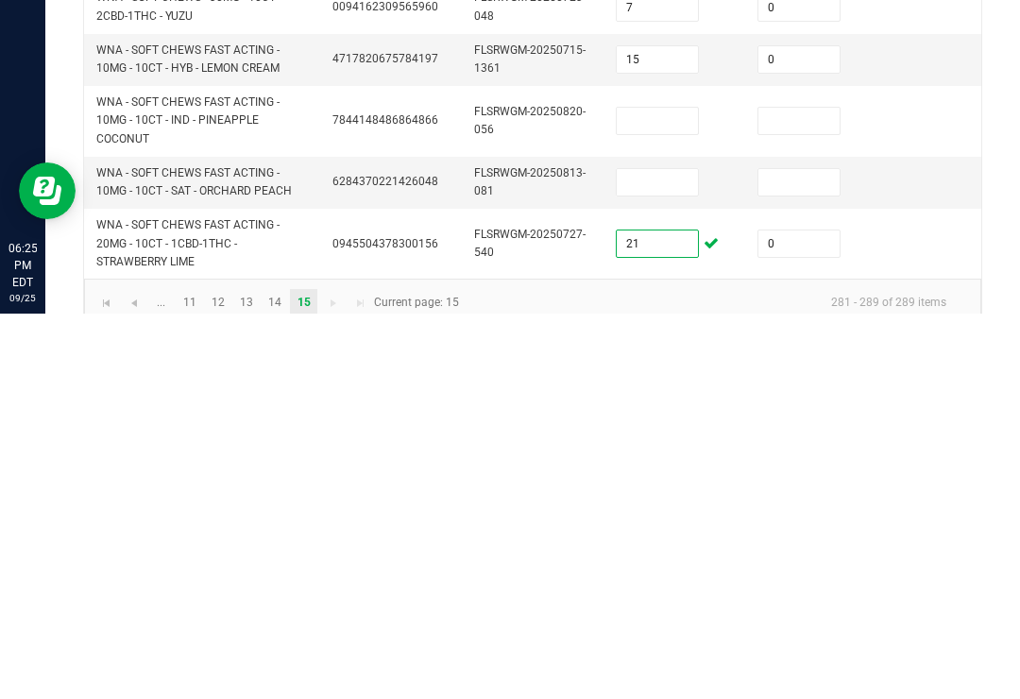
click at [660, 555] on input at bounding box center [657, 568] width 81 height 26
click at [806, 555] on input at bounding box center [799, 568] width 81 height 26
click at [660, 493] on input at bounding box center [657, 506] width 81 height 26
click at [784, 493] on input at bounding box center [799, 506] width 81 height 26
click at [666, 493] on input "-6" at bounding box center [657, 506] width 81 height 26
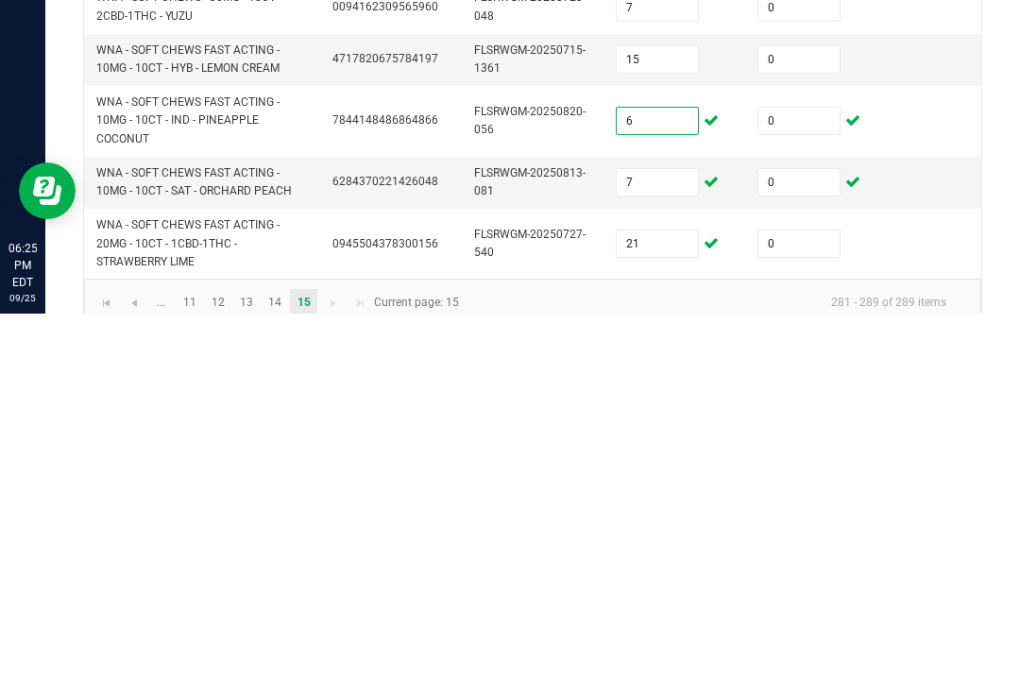
click at [676, 432] on input "15" at bounding box center [657, 445] width 81 height 26
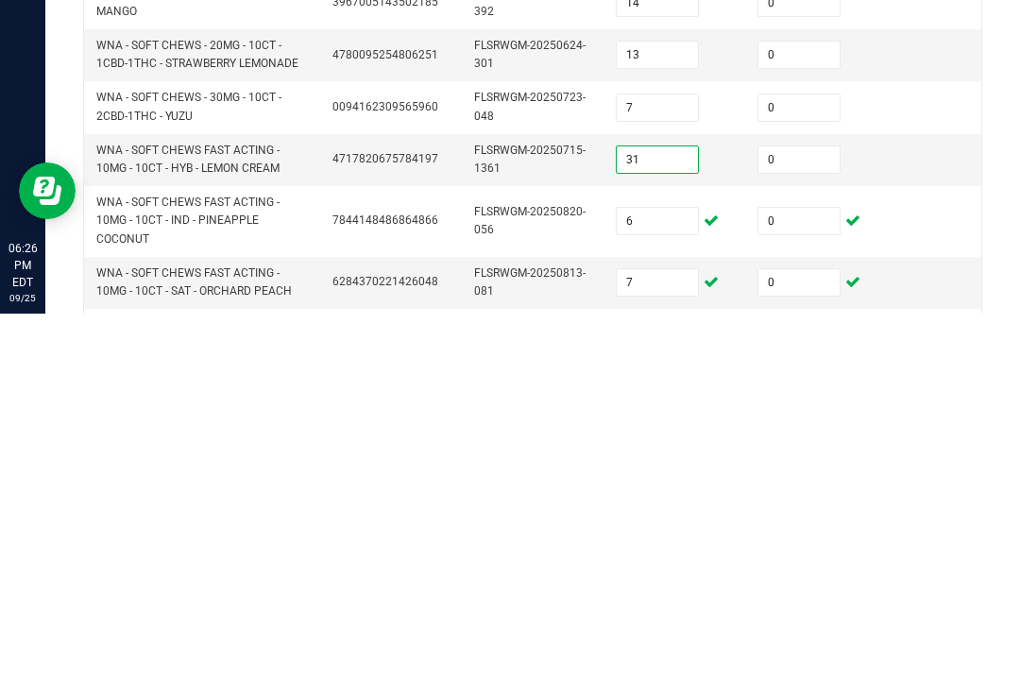
scroll to position [15, 0]
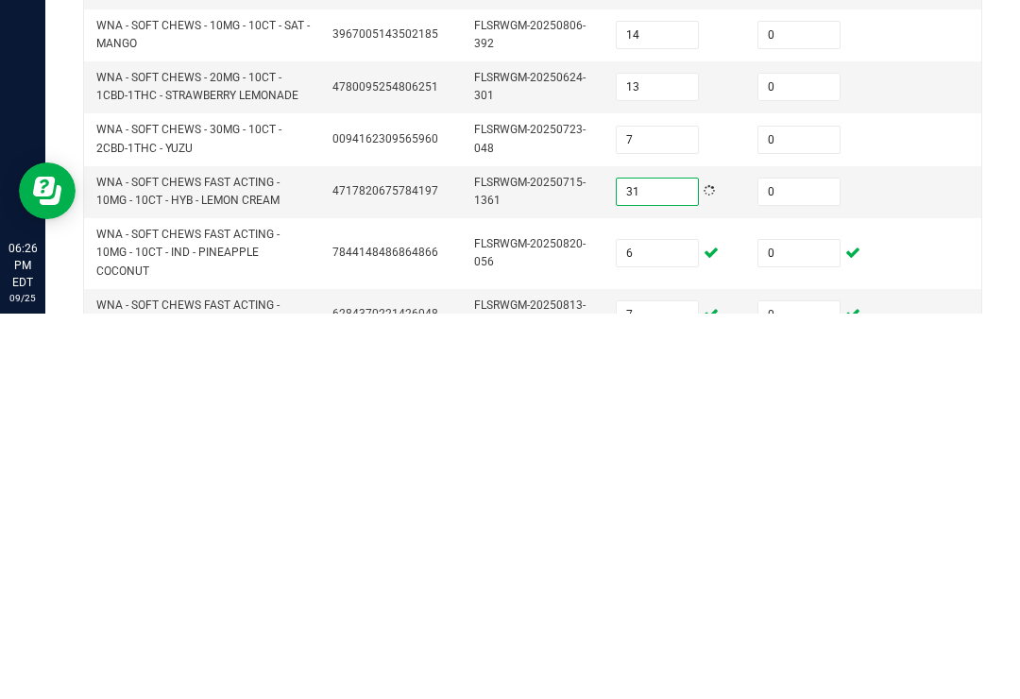
click at [666, 512] on input "7" at bounding box center [657, 525] width 81 height 26
click at [648, 512] on input "7" at bounding box center [657, 525] width 81 height 26
click at [680, 459] on input "13" at bounding box center [657, 472] width 81 height 26
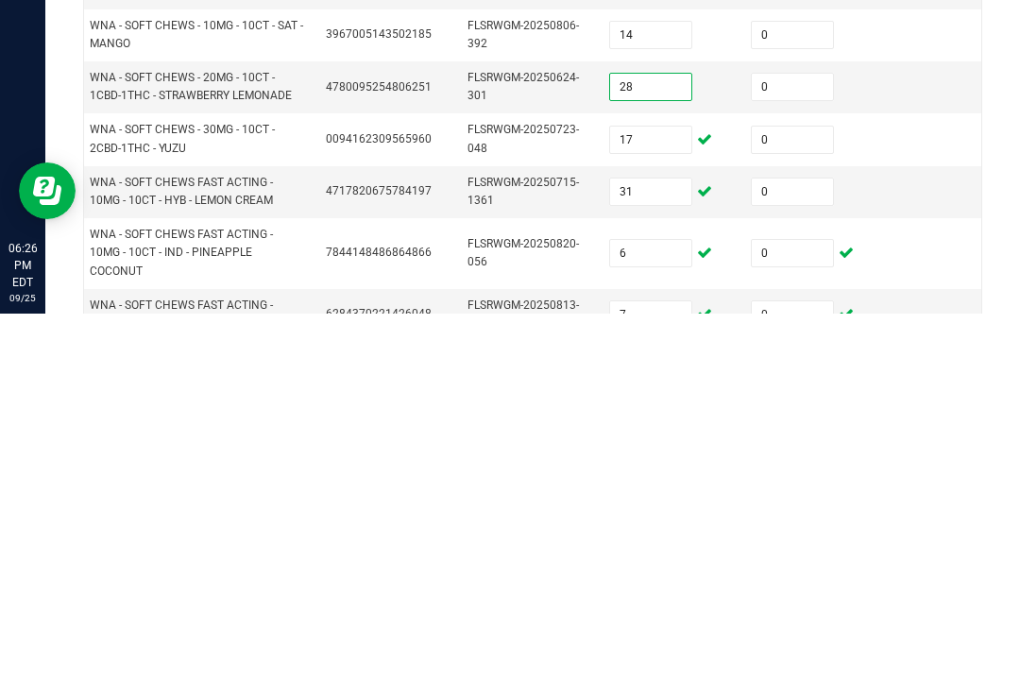
click at [668, 407] on input "14" at bounding box center [650, 420] width 81 height 26
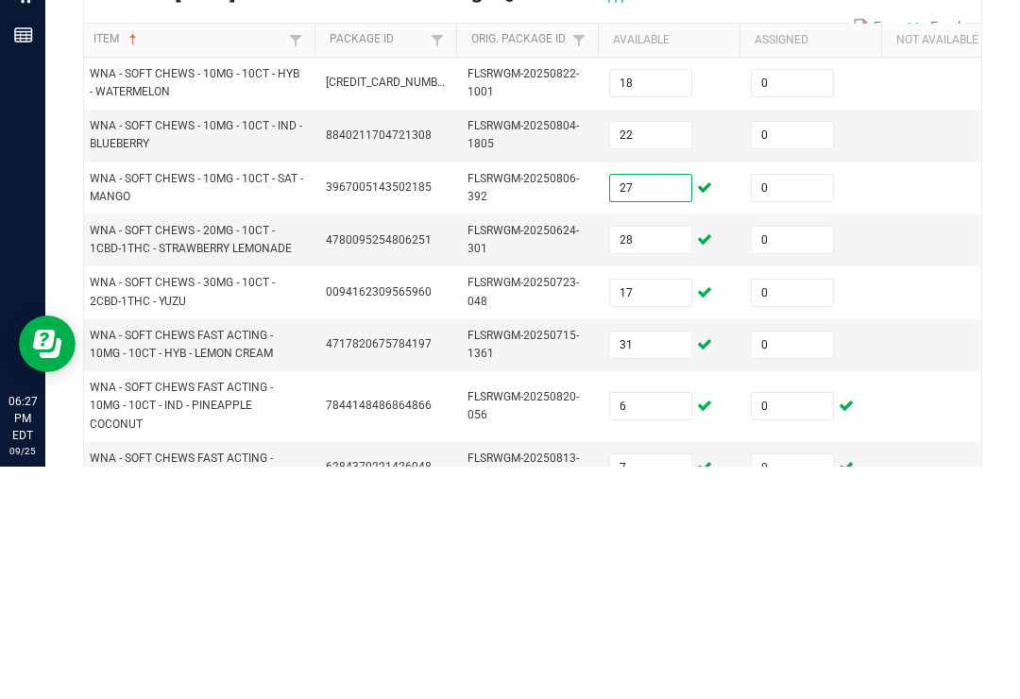
click at [637, 342] on td "22" at bounding box center [669, 368] width 142 height 52
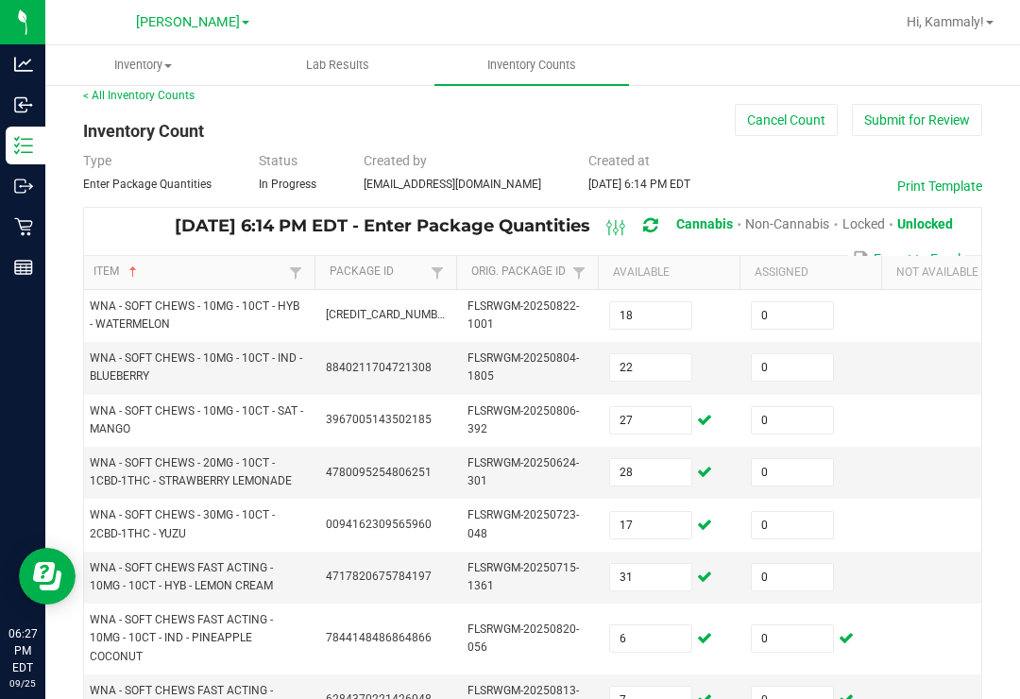
click at [660, 354] on input "22" at bounding box center [650, 367] width 81 height 26
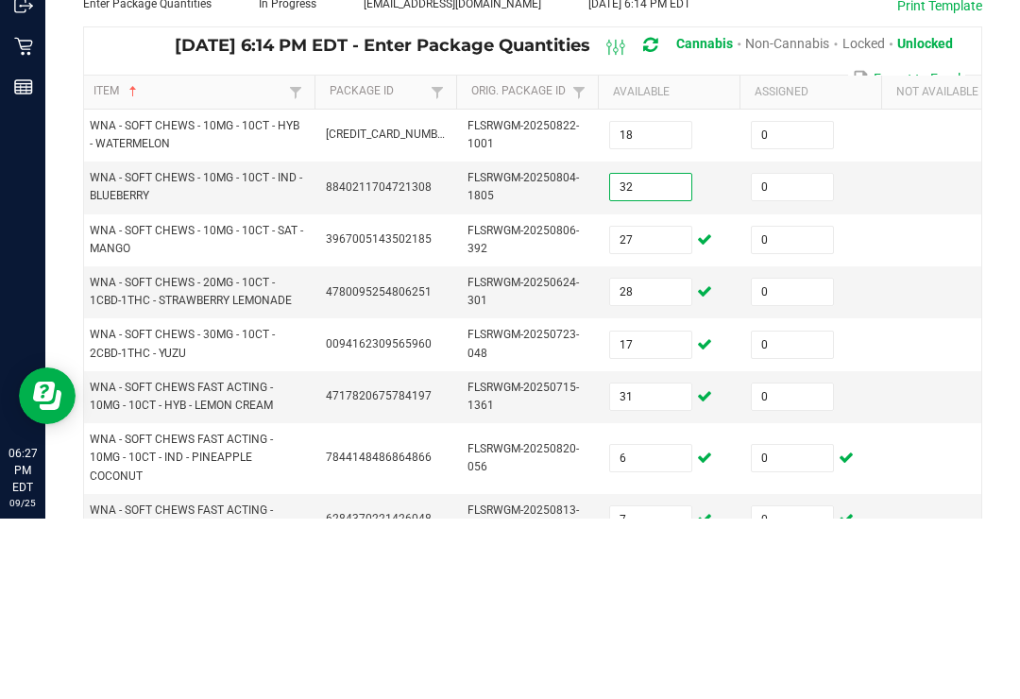
click at [667, 302] on input "18" at bounding box center [650, 315] width 81 height 26
click at [673, 302] on input "18" at bounding box center [650, 315] width 81 height 26
click at [691, 302] on input "18" at bounding box center [650, 315] width 81 height 26
click at [667, 302] on input "18" at bounding box center [650, 315] width 81 height 26
click at [448, 395] on td "3967005143502185" at bounding box center [386, 421] width 142 height 52
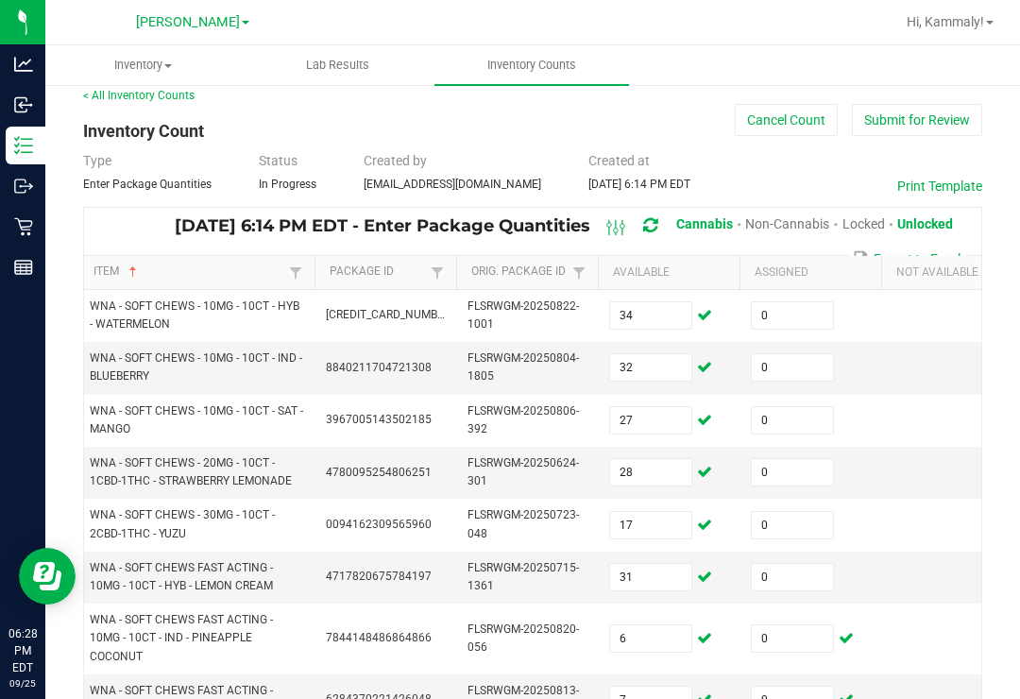
click at [900, 499] on td at bounding box center [953, 525] width 142 height 52
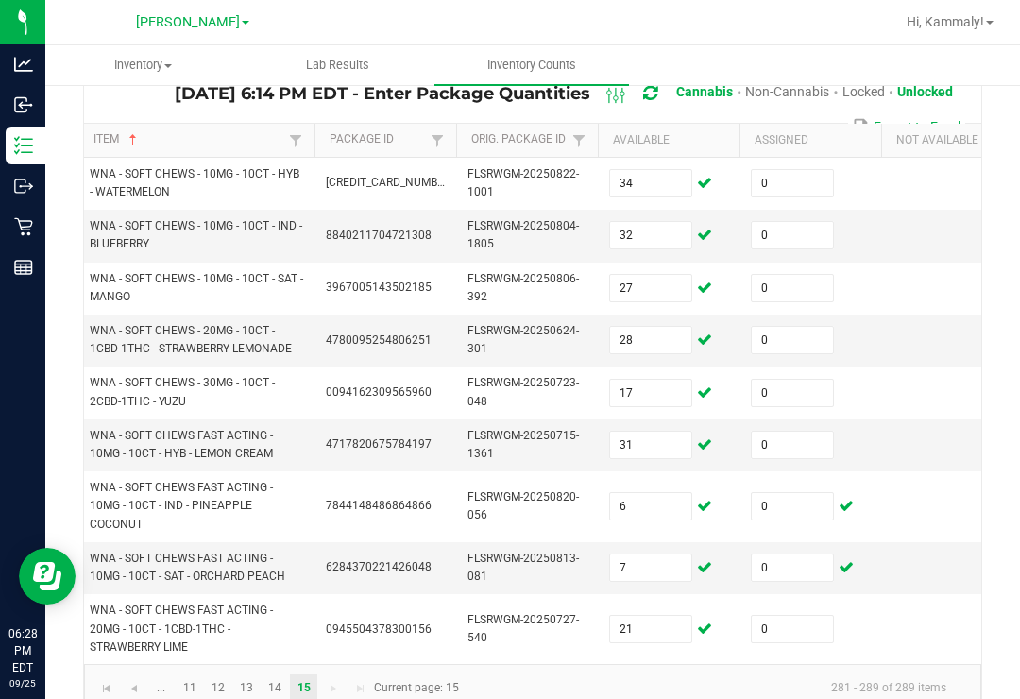
scroll to position [147, 0]
click at [283, 675] on link "14" at bounding box center [275, 689] width 27 height 28
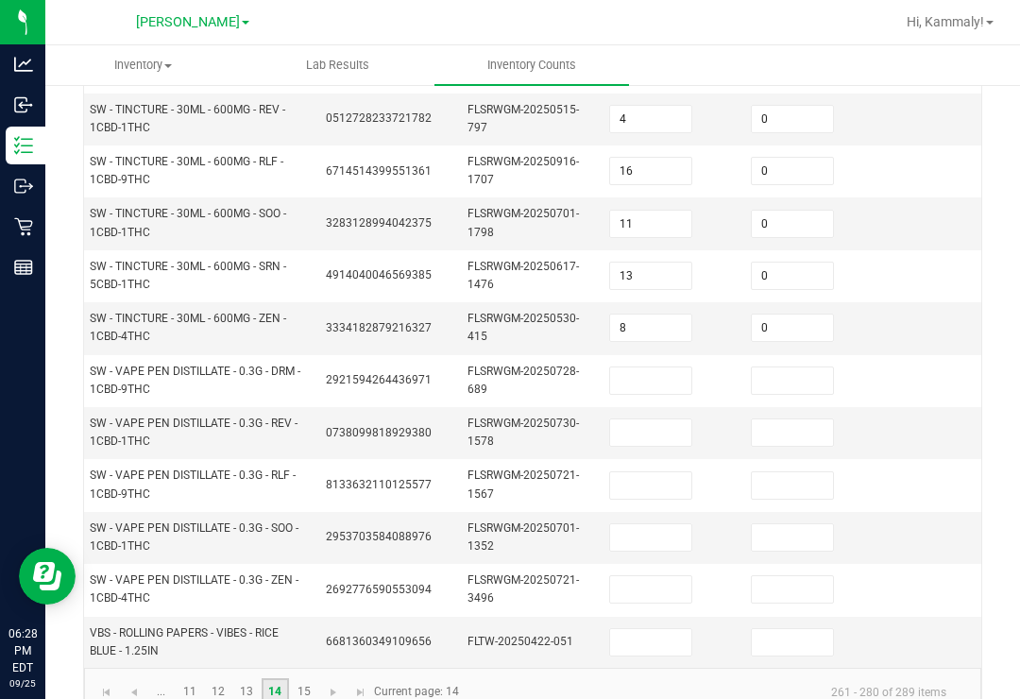
scroll to position [683, 0]
click at [669, 629] on input at bounding box center [650, 642] width 81 height 26
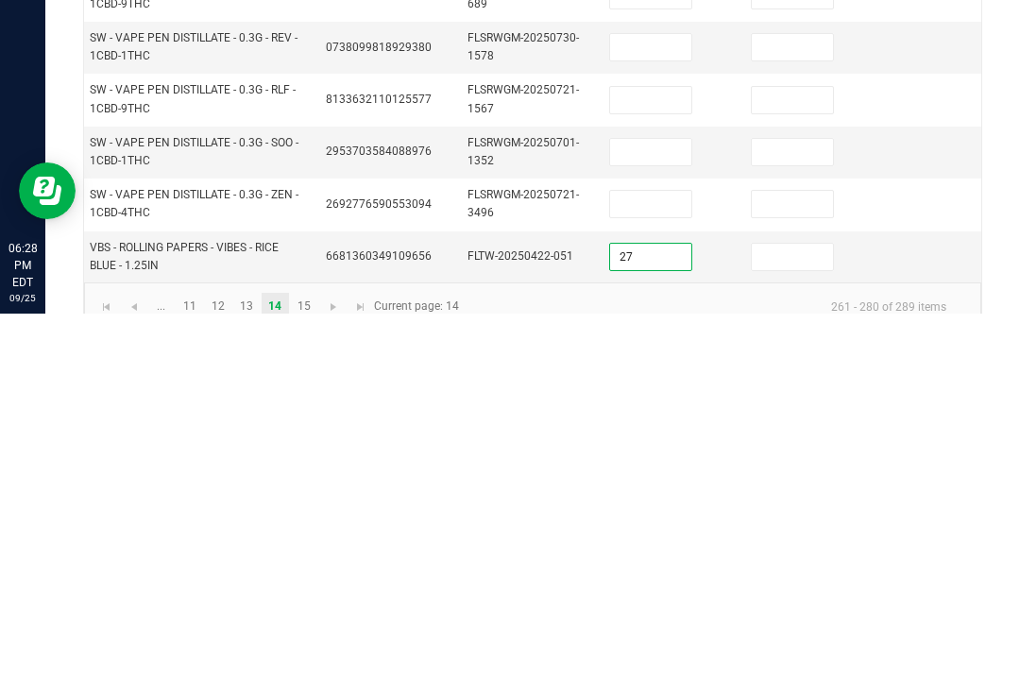
click at [787, 629] on input at bounding box center [792, 642] width 81 height 26
click at [650, 576] on input at bounding box center [650, 589] width 81 height 26
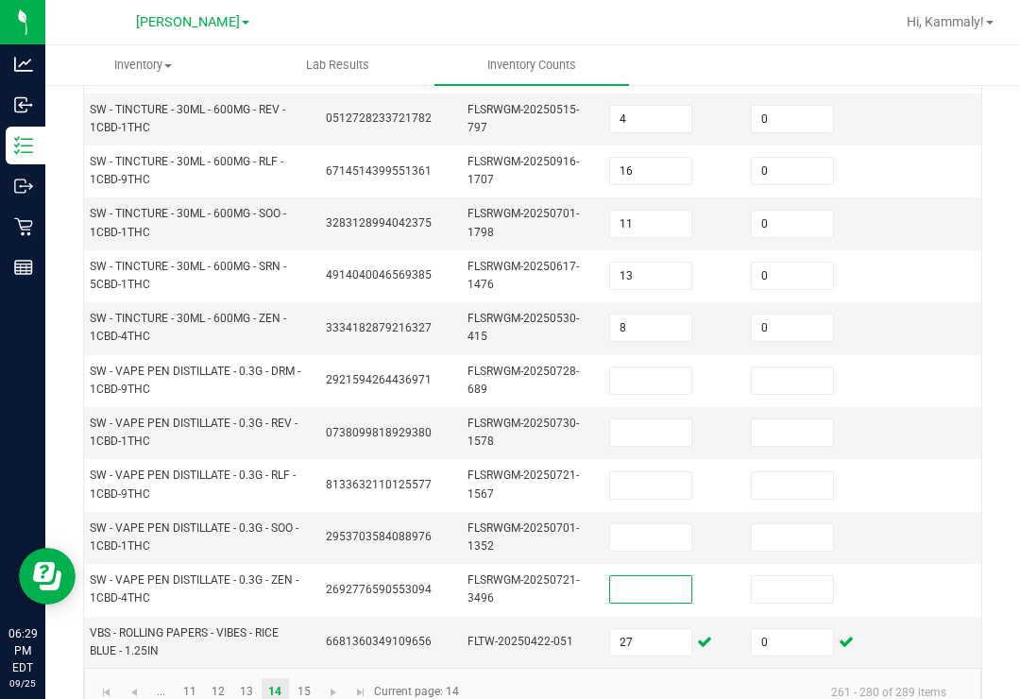
click at [658, 576] on input at bounding box center [650, 589] width 81 height 26
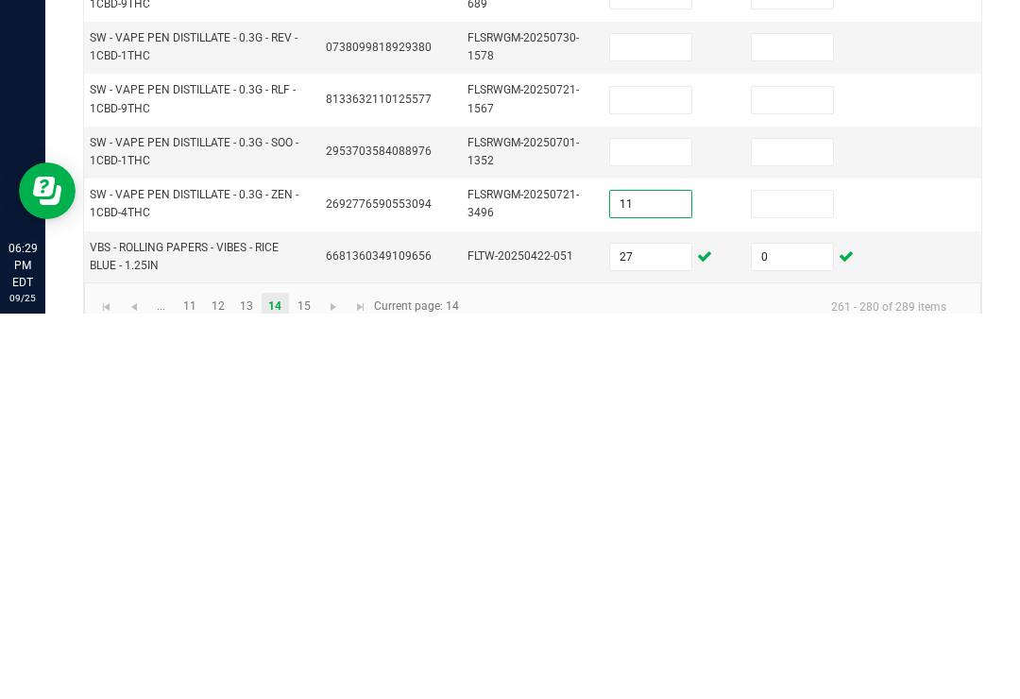
click at [823, 576] on input at bounding box center [792, 589] width 81 height 26
click at [639, 564] on td "11" at bounding box center [669, 590] width 142 height 52
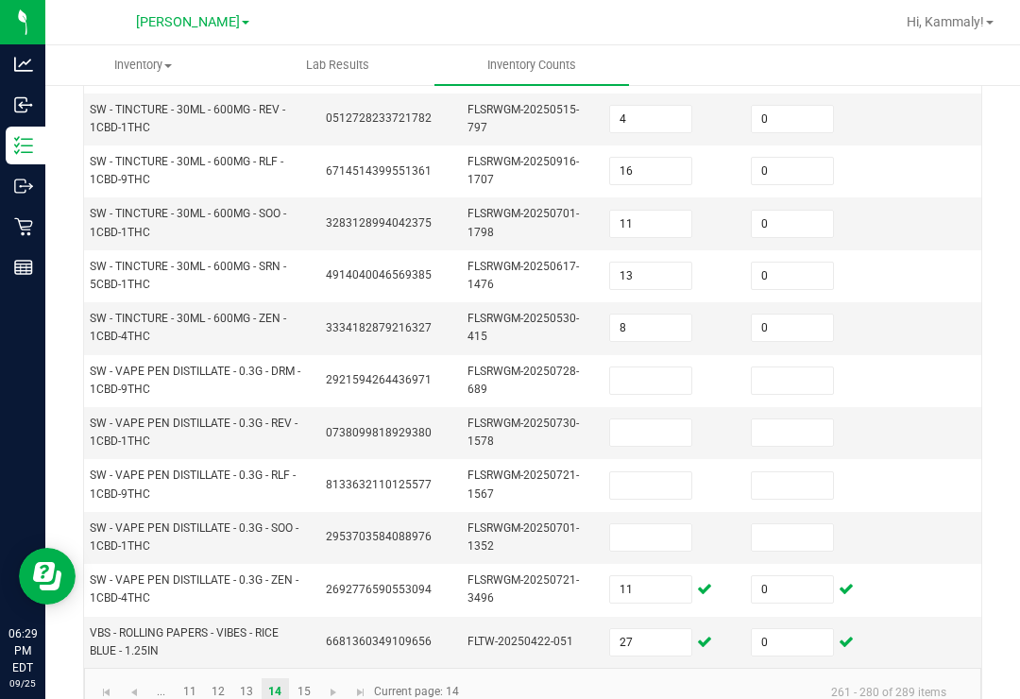
click at [656, 524] on input at bounding box center [650, 537] width 81 height 26
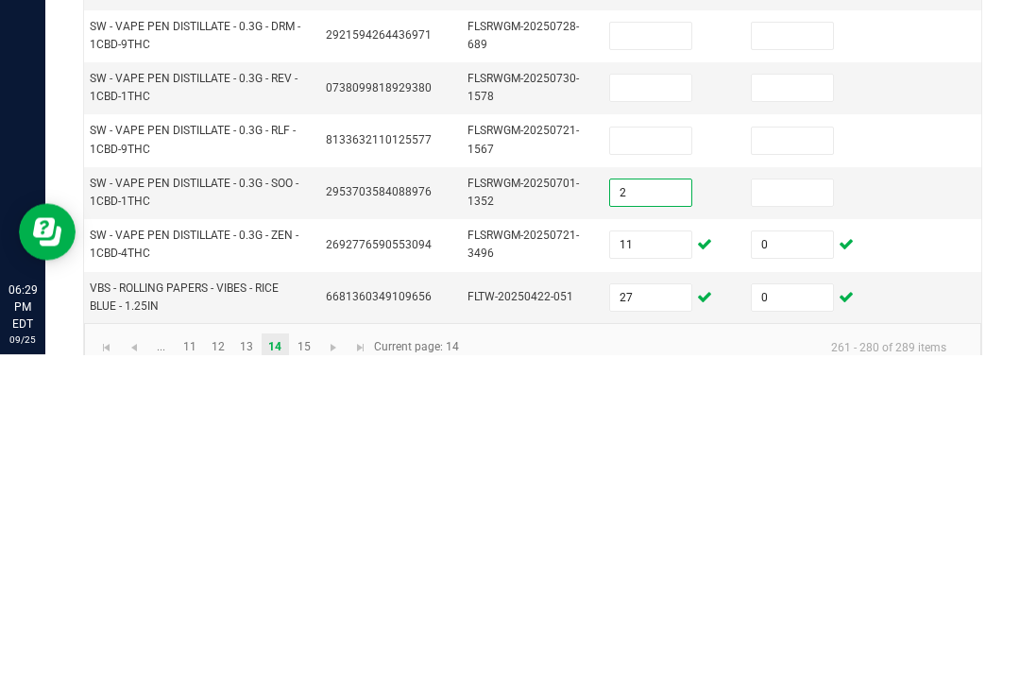
click at [825, 524] on input at bounding box center [792, 537] width 81 height 26
click at [663, 459] on td at bounding box center [669, 485] width 142 height 52
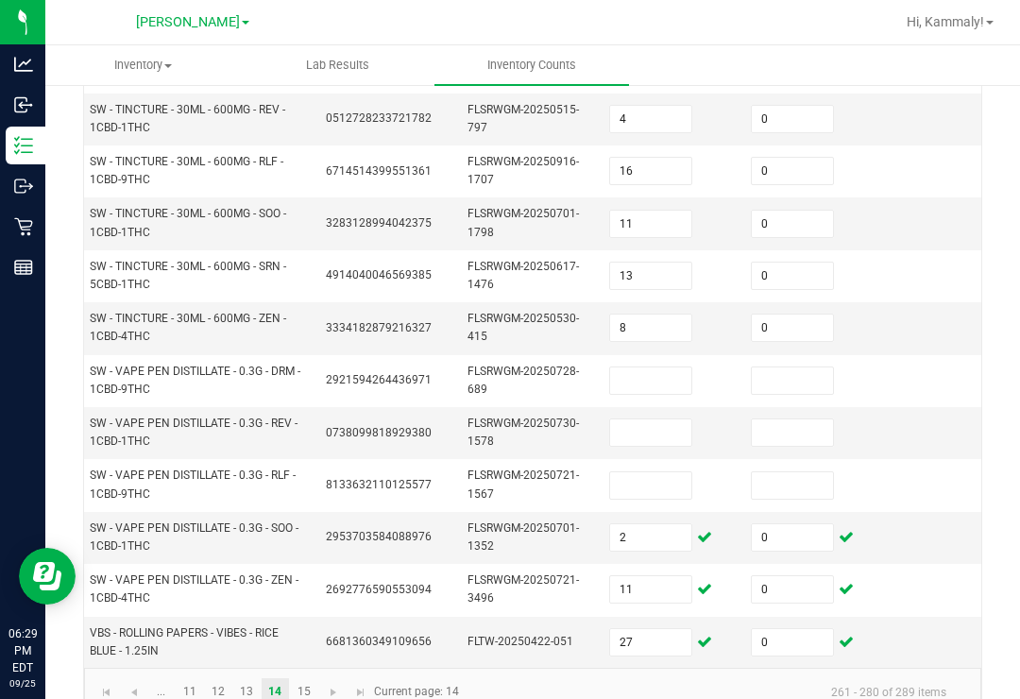
click at [665, 472] on input at bounding box center [650, 485] width 81 height 26
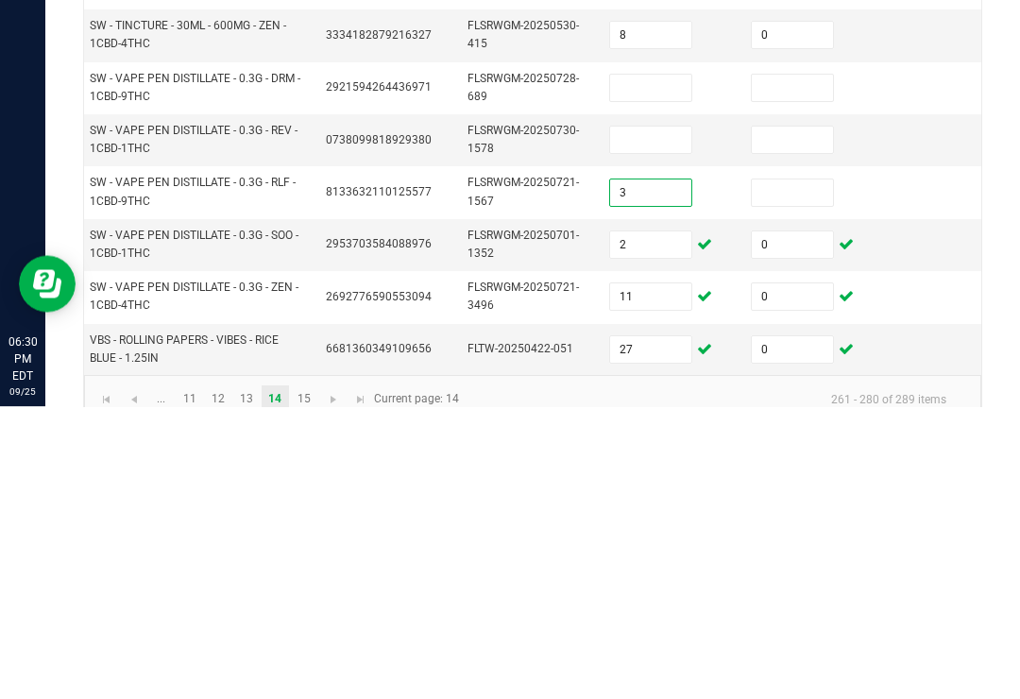
click at [813, 472] on input at bounding box center [792, 485] width 81 height 26
click at [662, 420] on input at bounding box center [650, 433] width 81 height 26
click at [797, 420] on input at bounding box center [792, 433] width 81 height 26
click at [666, 368] on input at bounding box center [650, 381] width 81 height 26
click at [829, 368] on input at bounding box center [792, 381] width 81 height 26
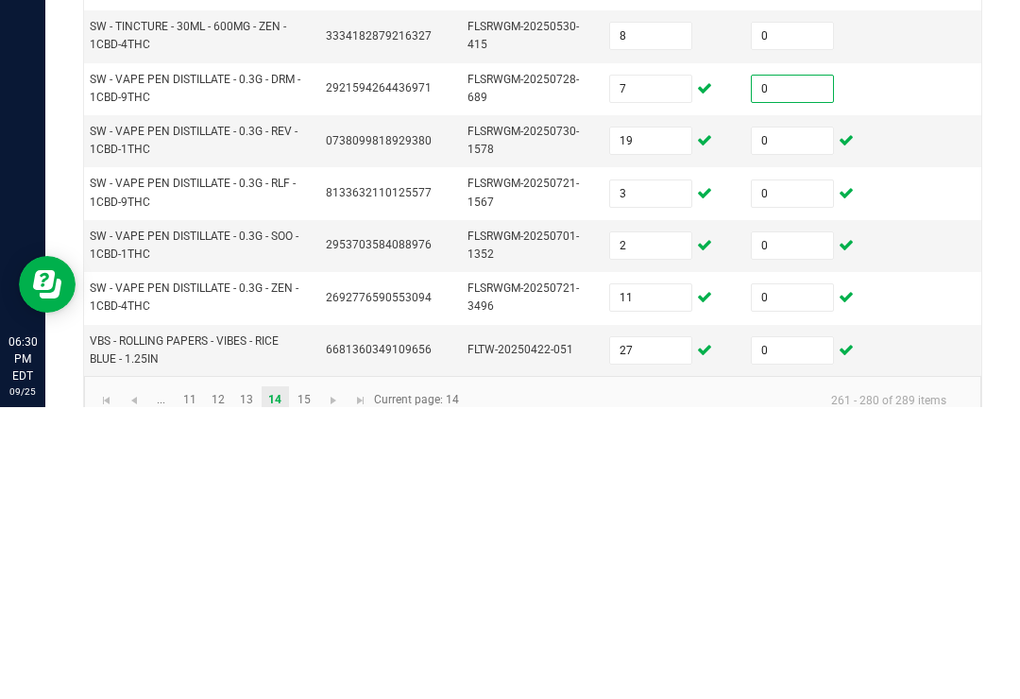
click at [960, 407] on td at bounding box center [953, 433] width 142 height 52
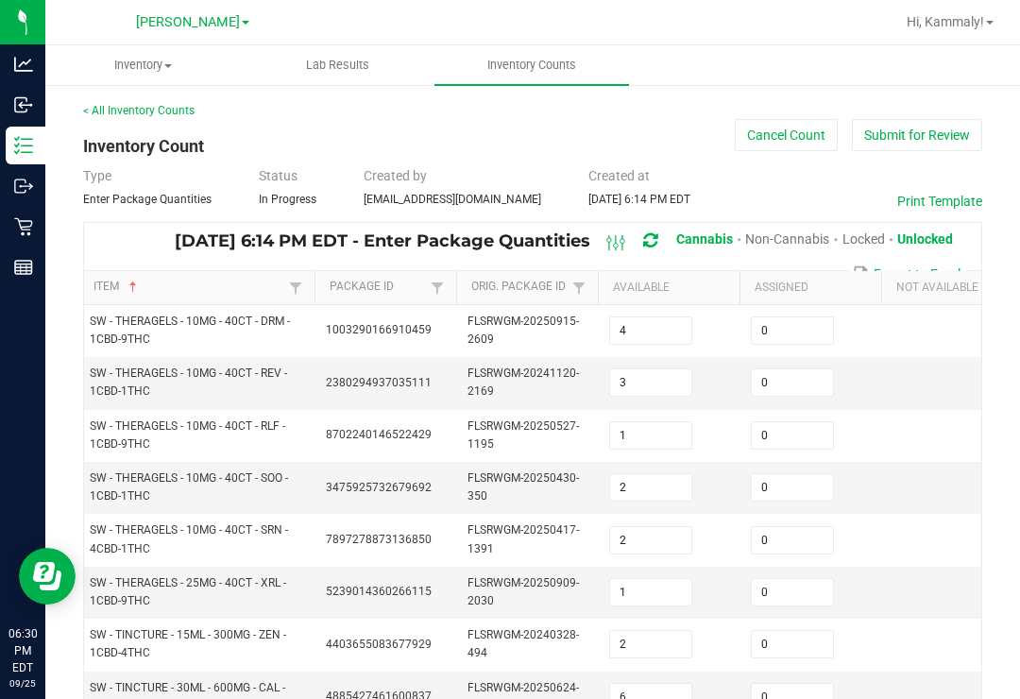
scroll to position [0, 0]
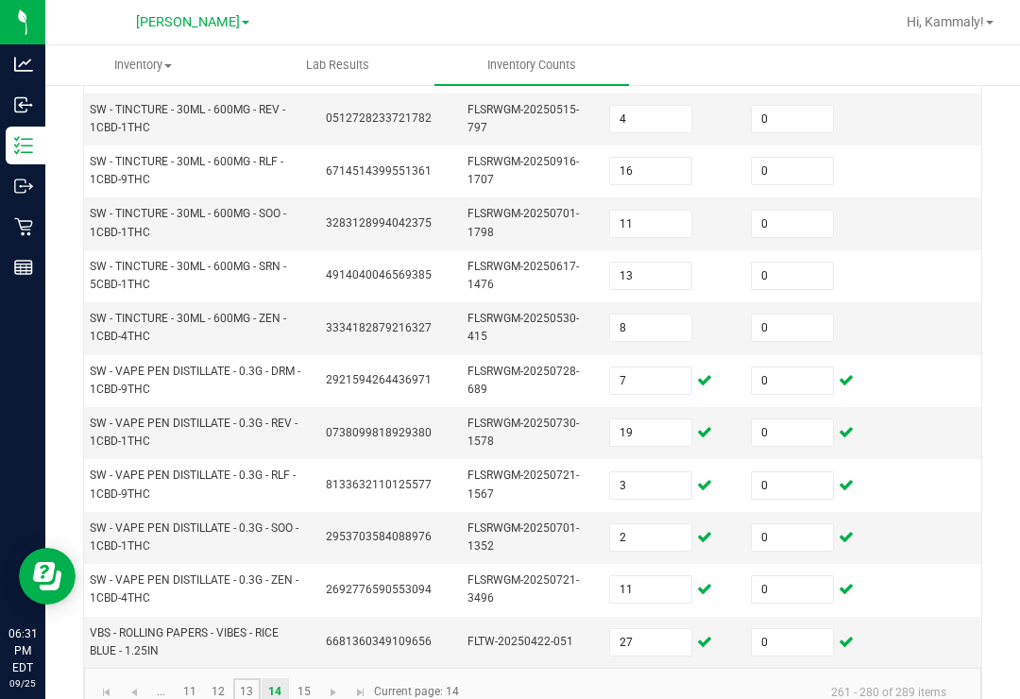
click at [252, 678] on link "13" at bounding box center [246, 692] width 27 height 28
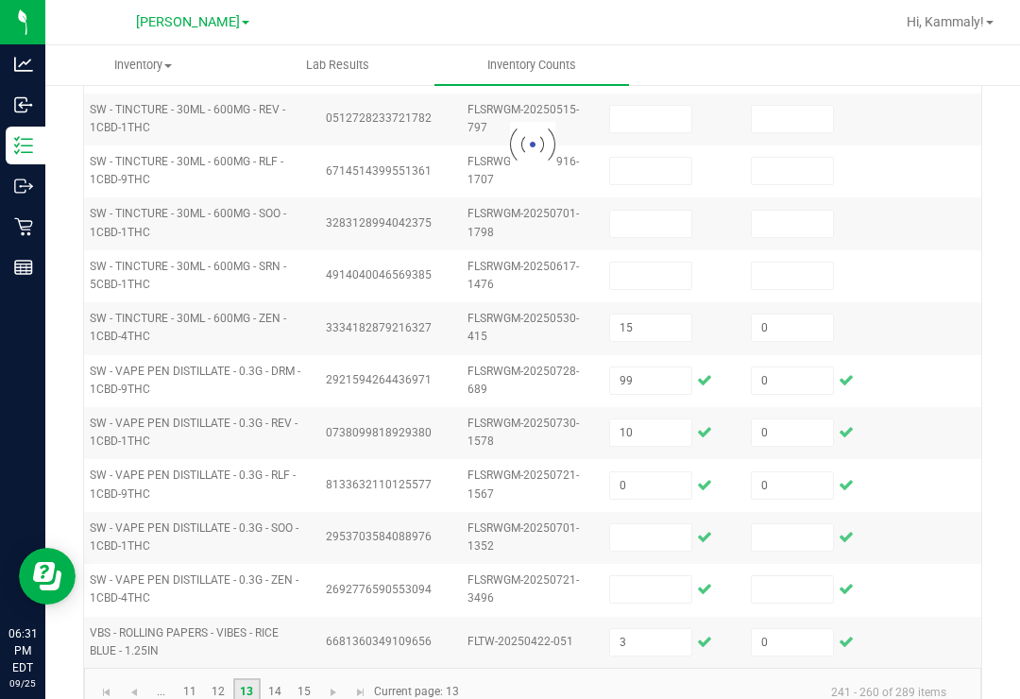
scroll to position [676, 0]
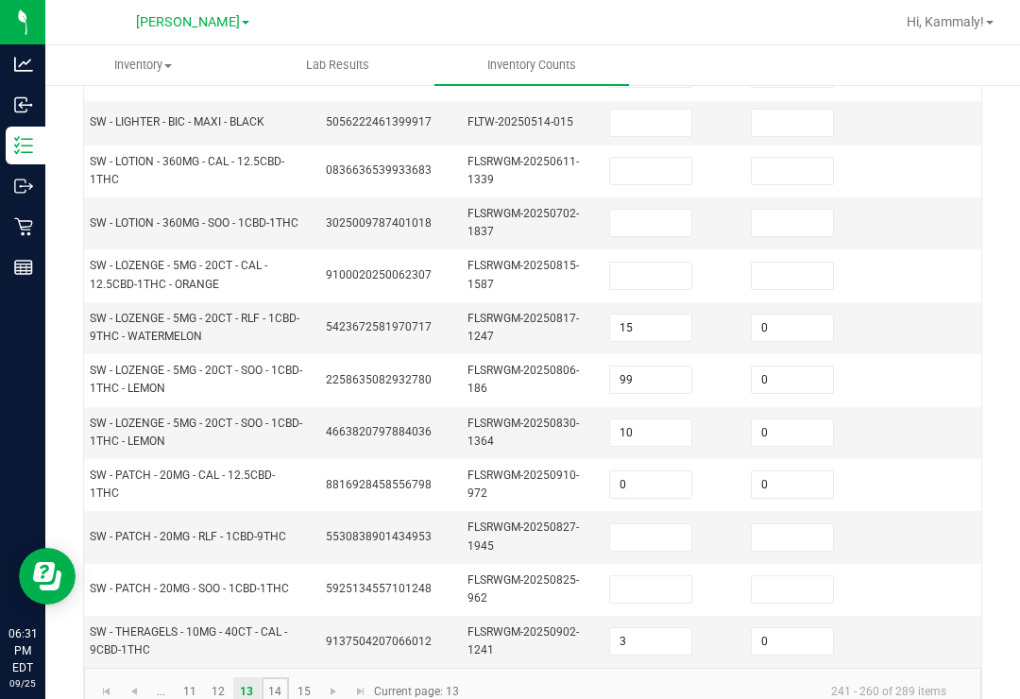
click at [285, 677] on link "14" at bounding box center [275, 691] width 27 height 28
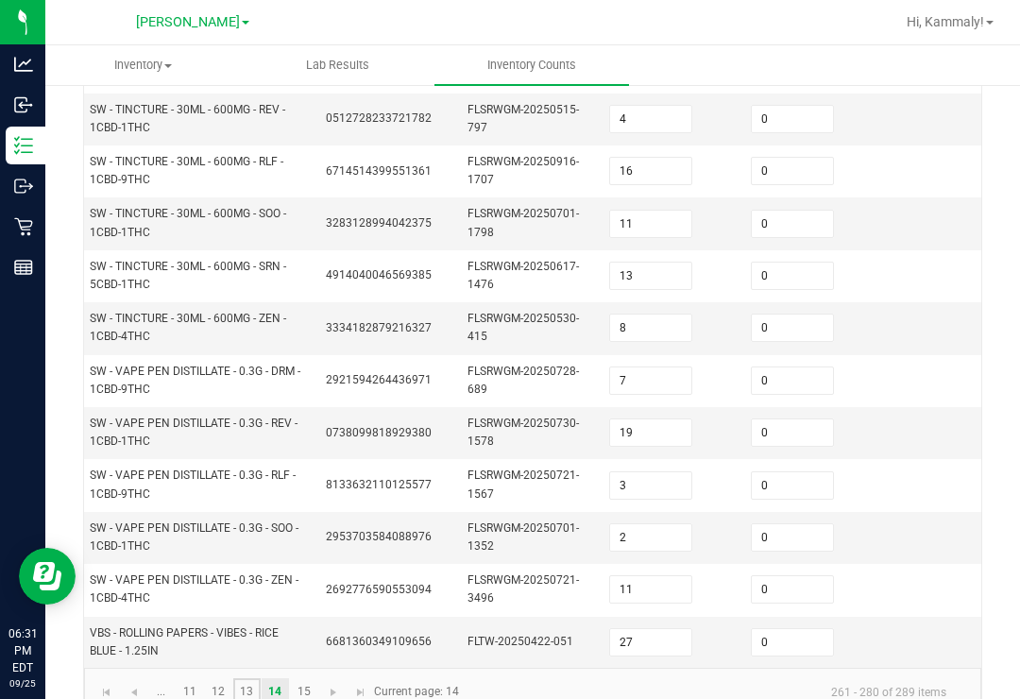
click at [258, 678] on link "13" at bounding box center [246, 692] width 27 height 28
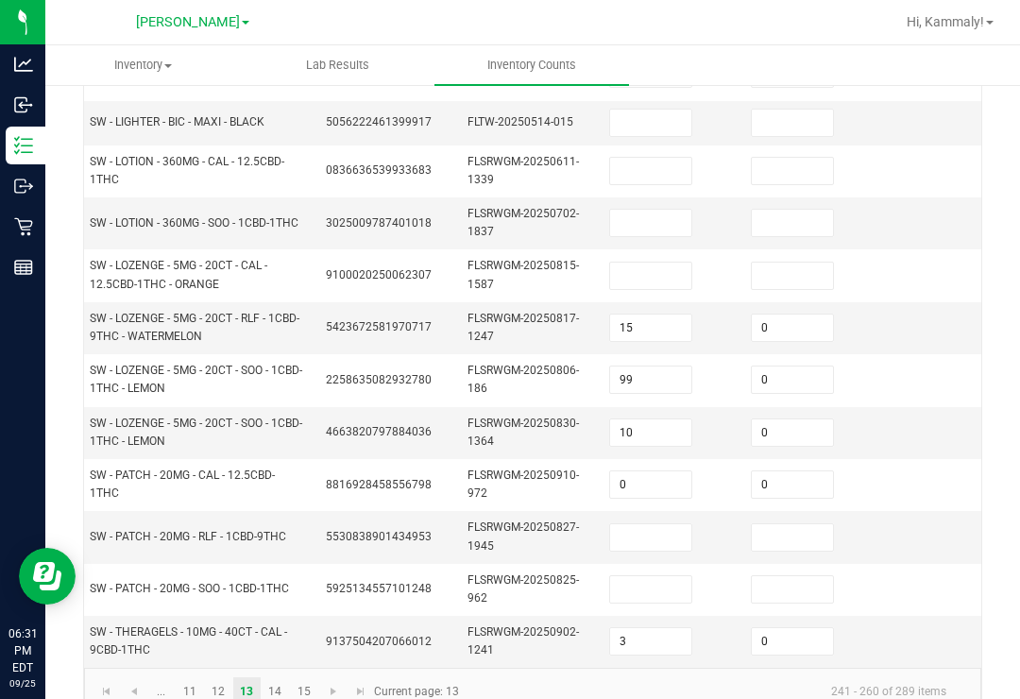
click at [658, 576] on input at bounding box center [650, 589] width 81 height 26
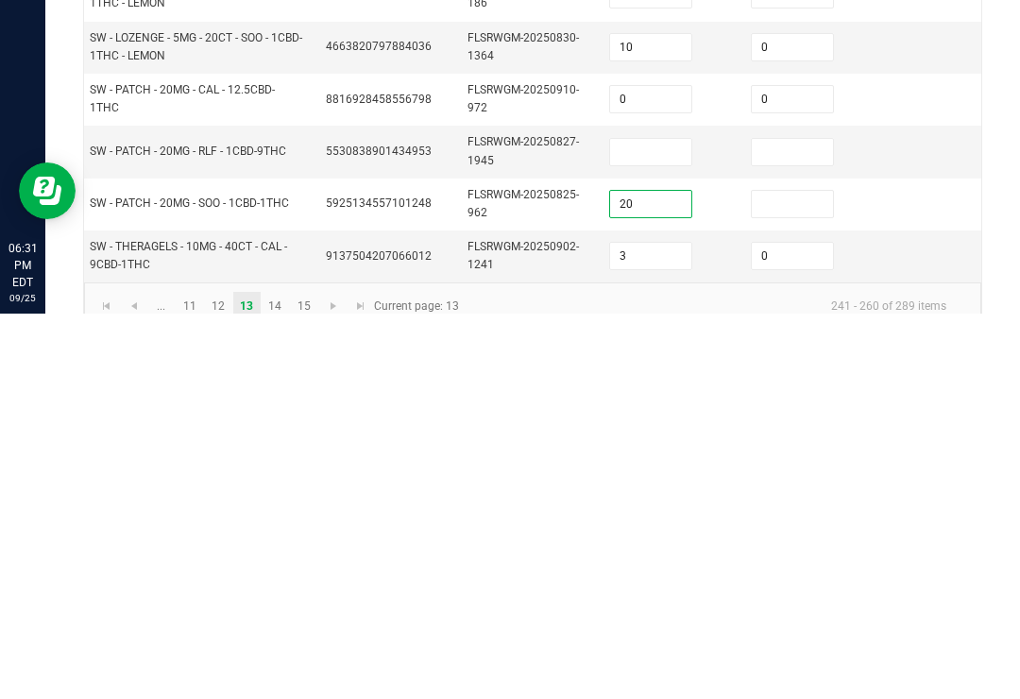
click at [797, 576] on input at bounding box center [792, 589] width 81 height 26
click at [661, 524] on input at bounding box center [650, 537] width 81 height 26
click at [667, 471] on input "0" at bounding box center [650, 484] width 81 height 26
click at [881, 564] on td "0" at bounding box center [811, 590] width 142 height 52
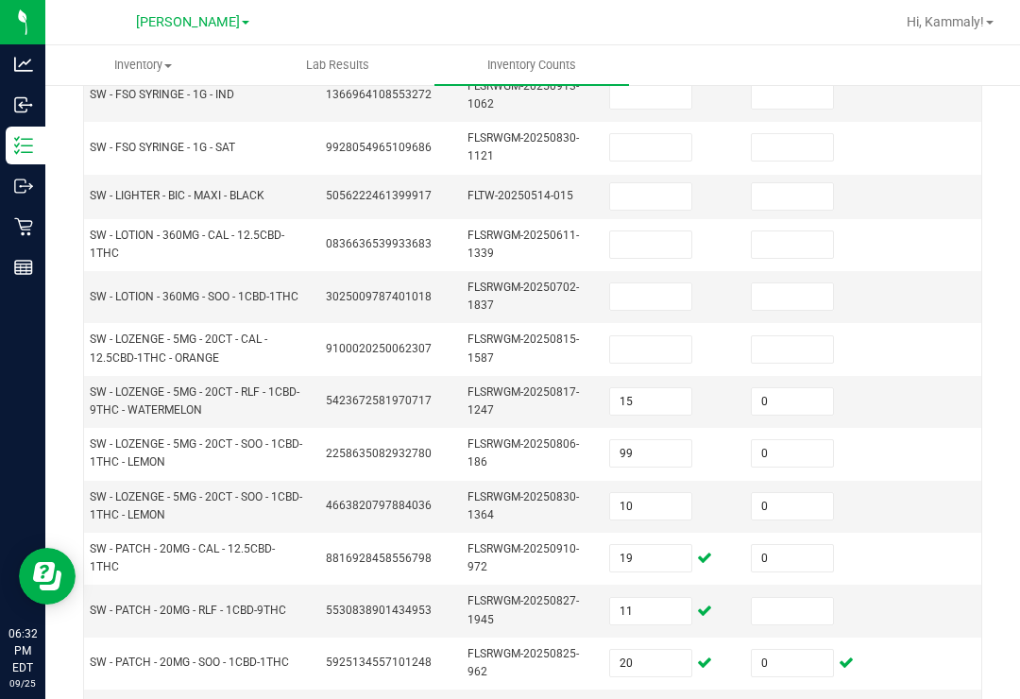
scroll to position [598, 0]
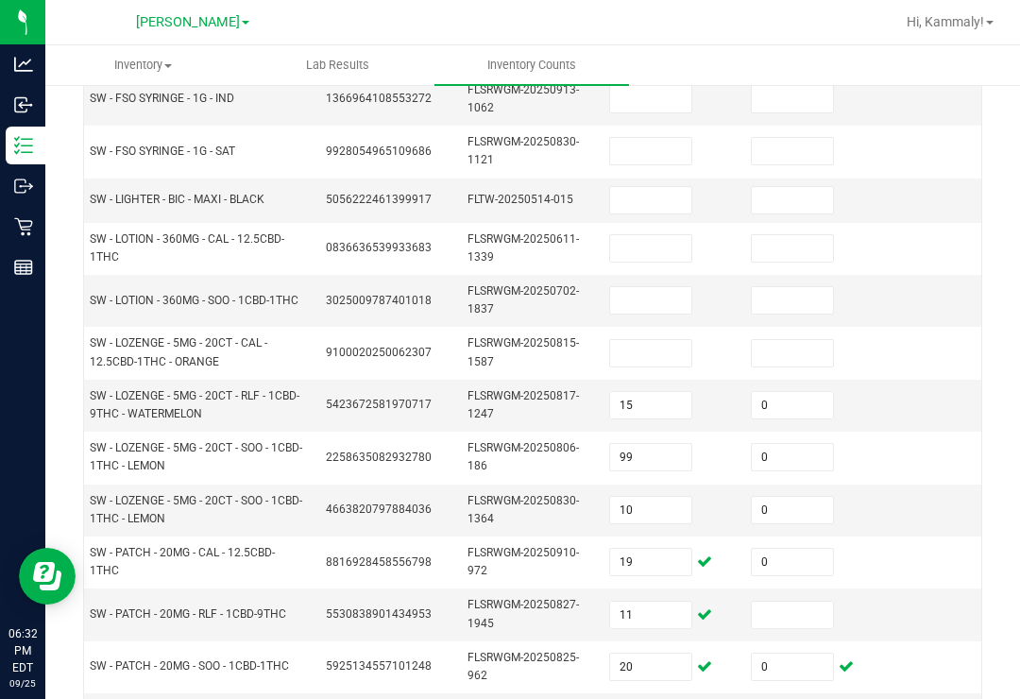
click at [648, 340] on input at bounding box center [650, 353] width 81 height 26
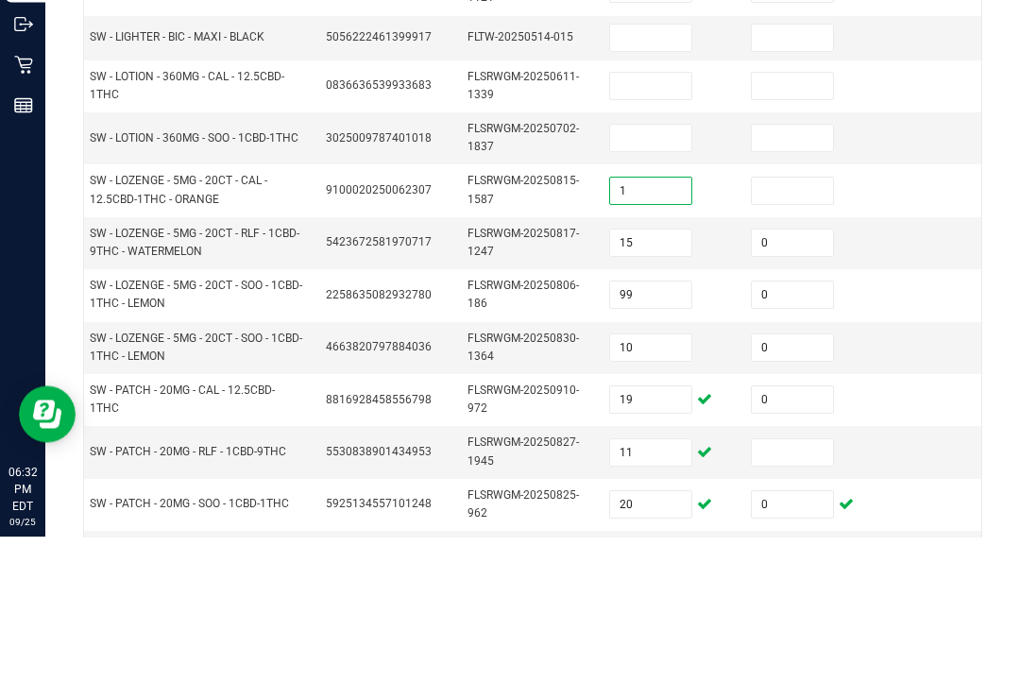
click at [795, 340] on input at bounding box center [792, 353] width 81 height 26
click at [678, 287] on input at bounding box center [650, 300] width 81 height 26
click at [852, 346] on icon at bounding box center [846, 351] width 15 height 11
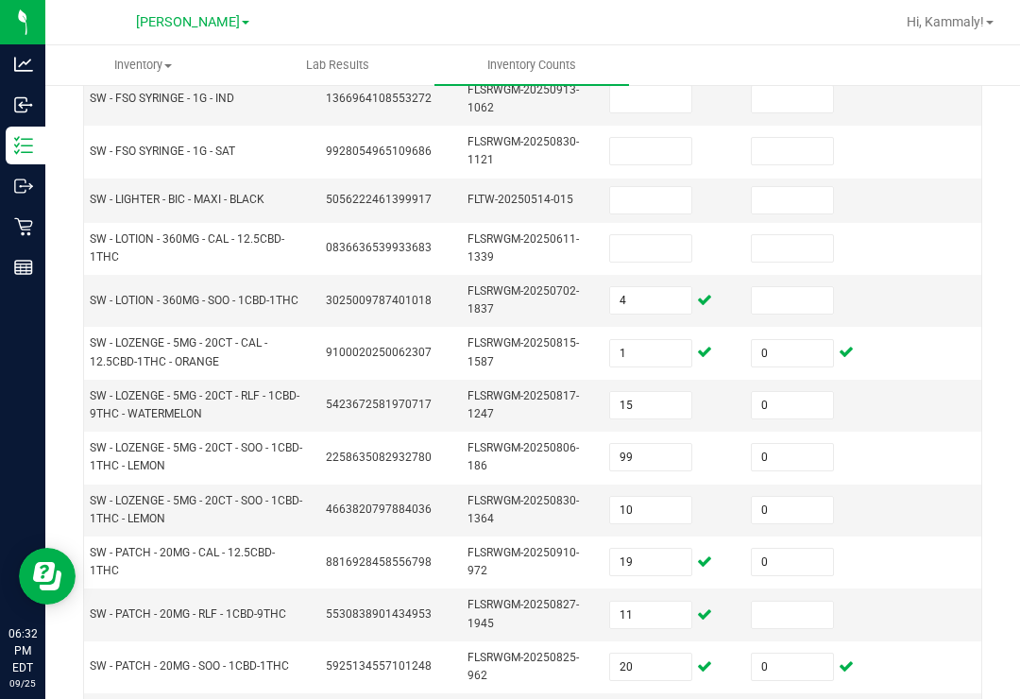
click at [780, 287] on input at bounding box center [792, 300] width 81 height 26
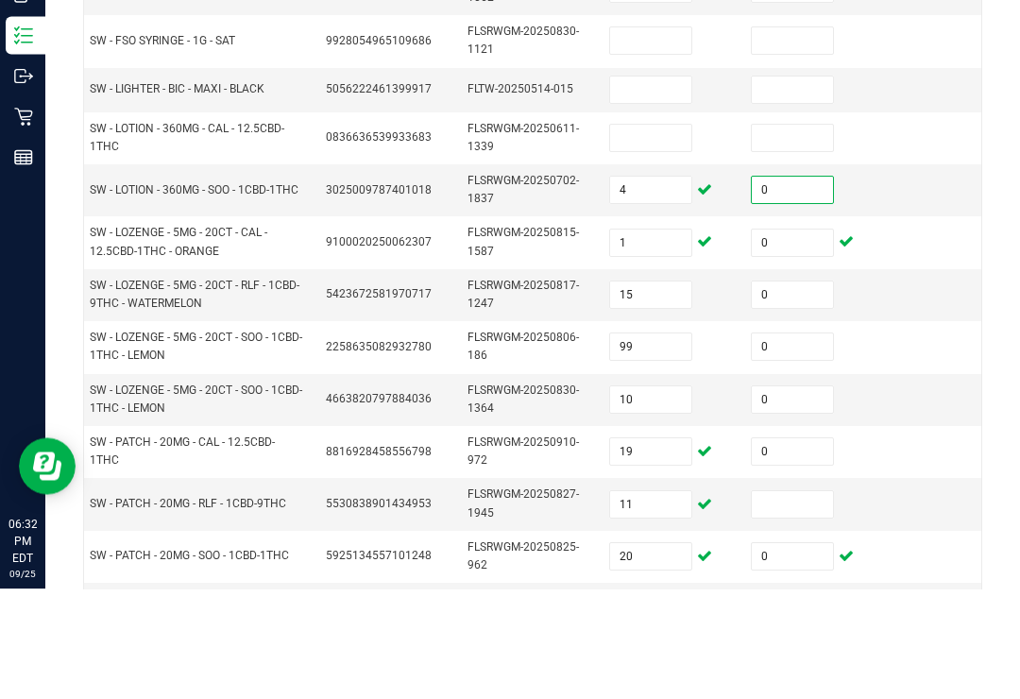
click at [660, 235] on input at bounding box center [650, 248] width 81 height 26
click at [662, 187] on input at bounding box center [650, 200] width 81 height 26
click at [799, 235] on input at bounding box center [792, 248] width 81 height 26
click at [649, 187] on input at bounding box center [650, 200] width 81 height 26
click at [767, 187] on input at bounding box center [792, 200] width 81 height 26
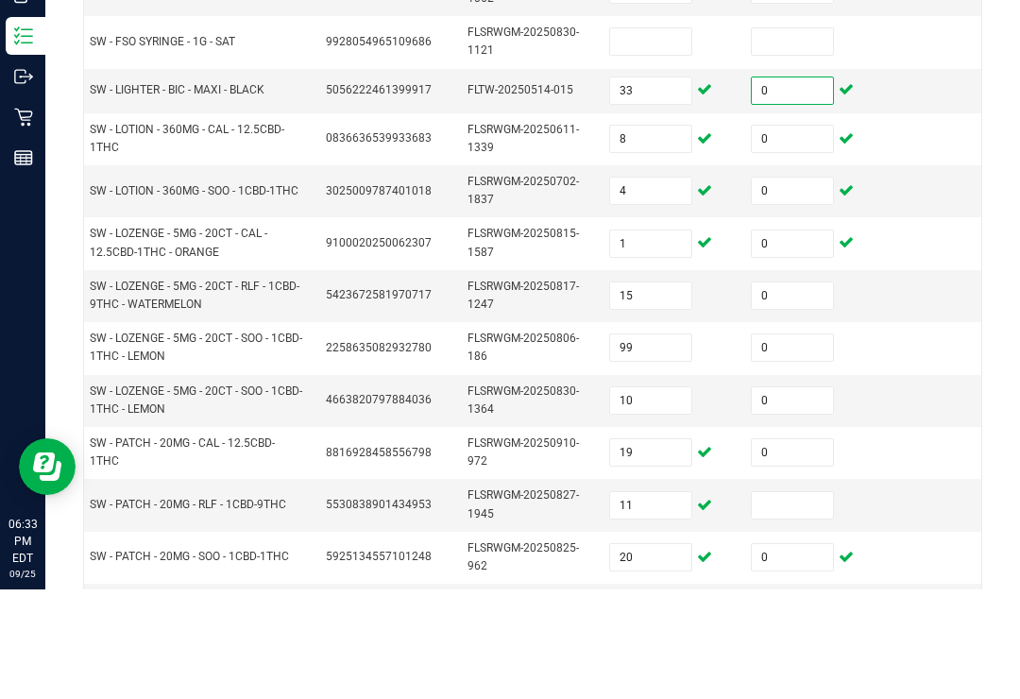
scroll to position [520, 0]
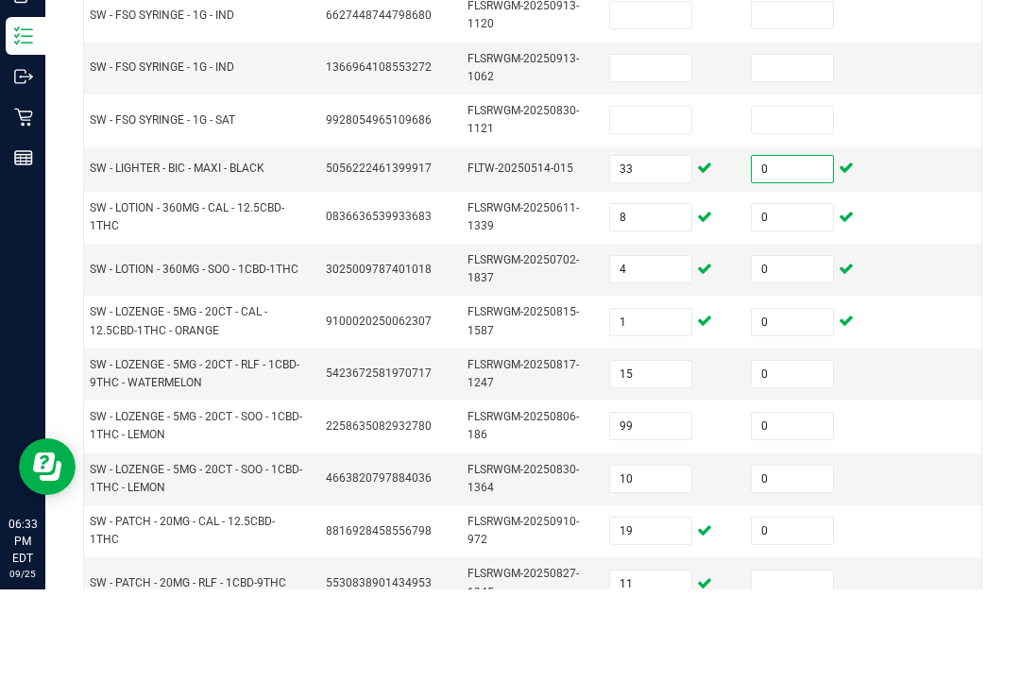
click at [676, 216] on input at bounding box center [650, 229] width 81 height 26
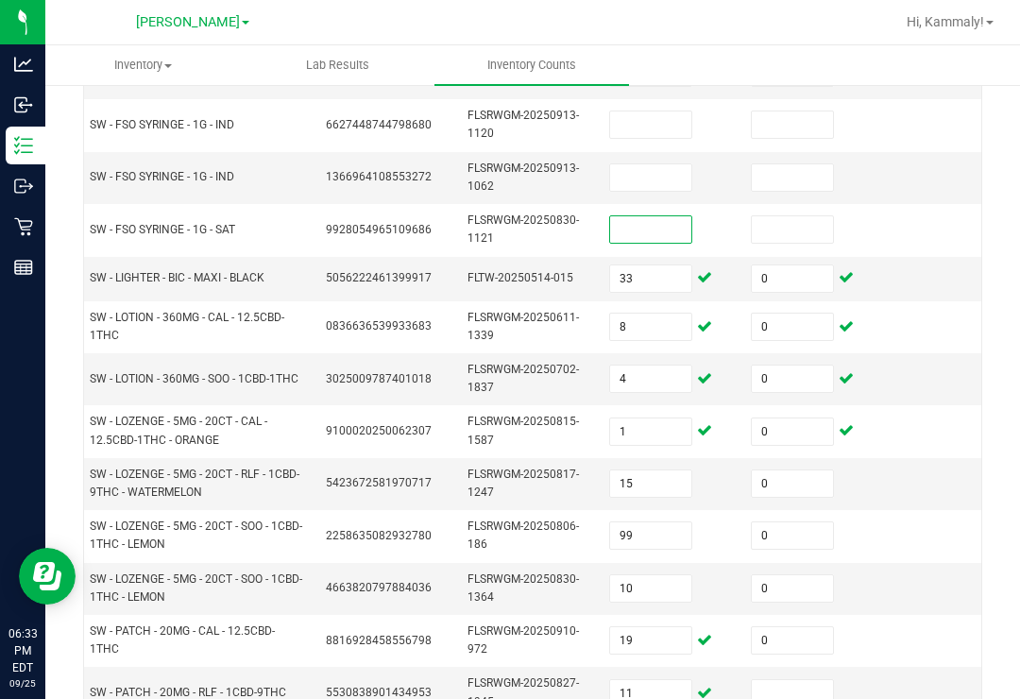
click at [666, 216] on input at bounding box center [650, 229] width 81 height 26
click at [816, 216] on input at bounding box center [792, 229] width 81 height 26
click at [684, 164] on input at bounding box center [650, 177] width 81 height 26
click at [810, 164] on input at bounding box center [792, 177] width 81 height 26
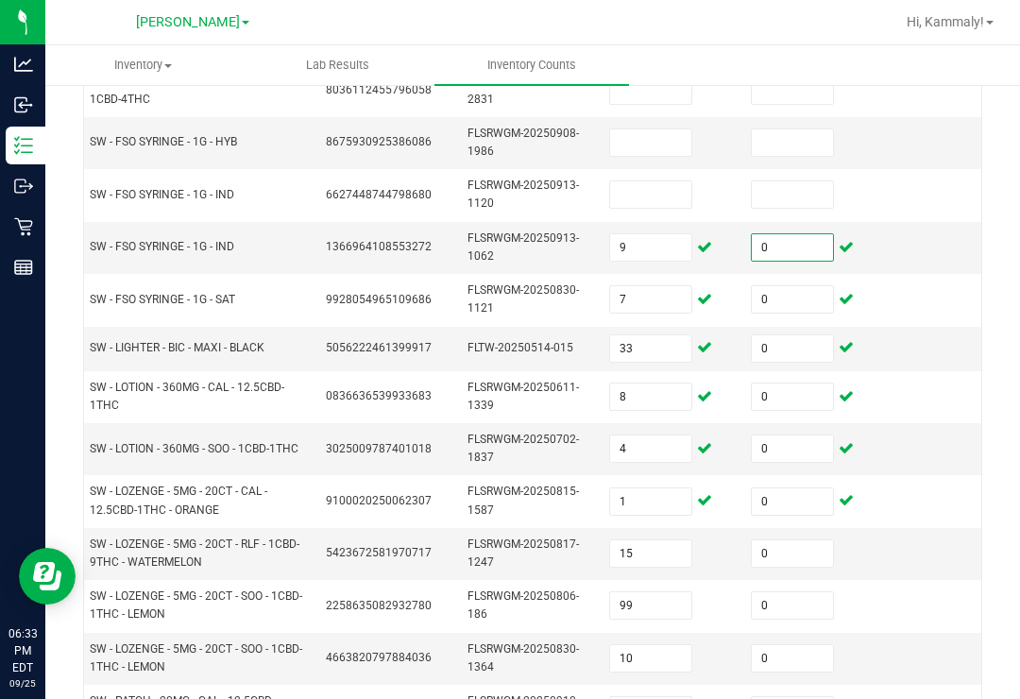
scroll to position [448, 0]
click at [645, 183] on input at bounding box center [650, 196] width 81 height 26
click at [653, 236] on input "9" at bounding box center [650, 249] width 81 height 26
click at [642, 131] on input at bounding box center [650, 144] width 81 height 26
click at [781, 131] on input at bounding box center [792, 144] width 81 height 26
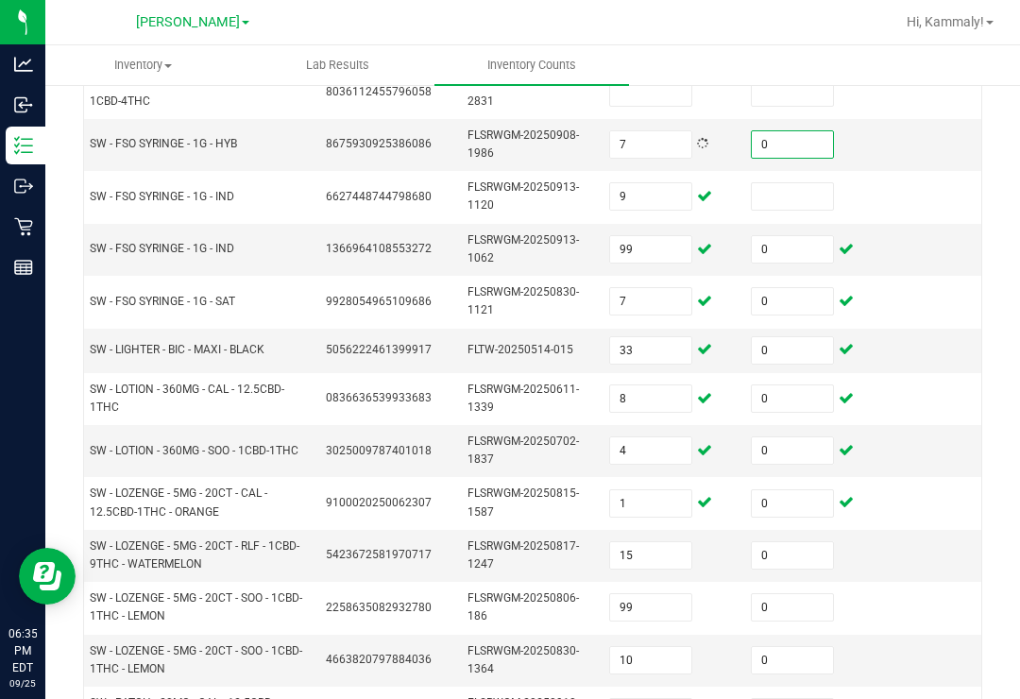
click at [770, 183] on input at bounding box center [792, 196] width 81 height 26
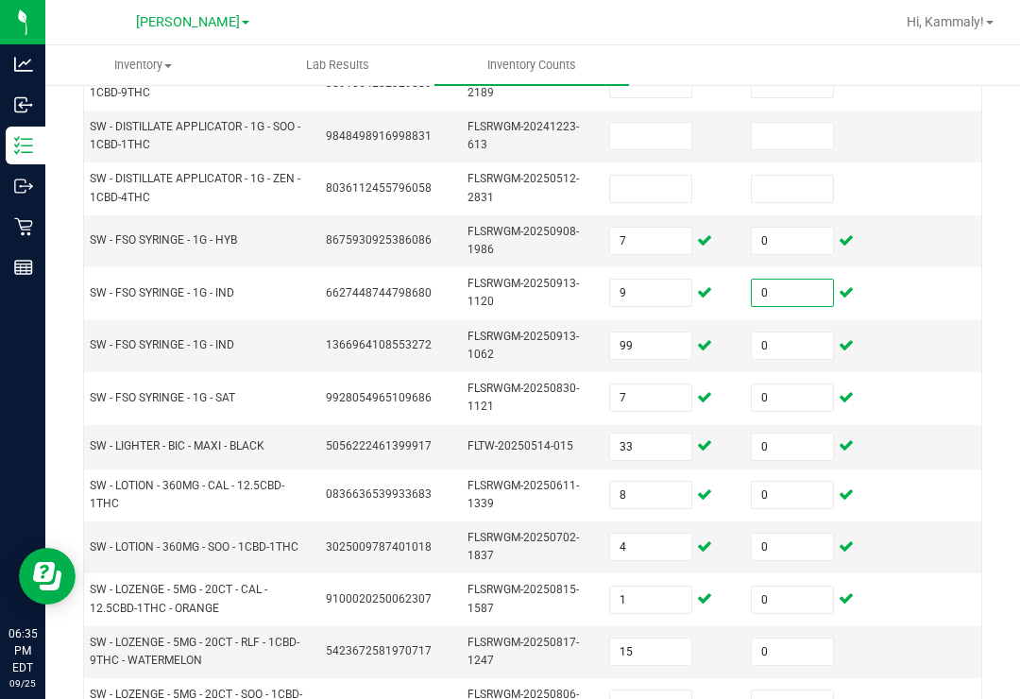
scroll to position [352, 0]
click at [675, 162] on td at bounding box center [669, 188] width 142 height 52
click at [659, 175] on input at bounding box center [650, 188] width 81 height 26
click at [793, 175] on input at bounding box center [792, 188] width 81 height 26
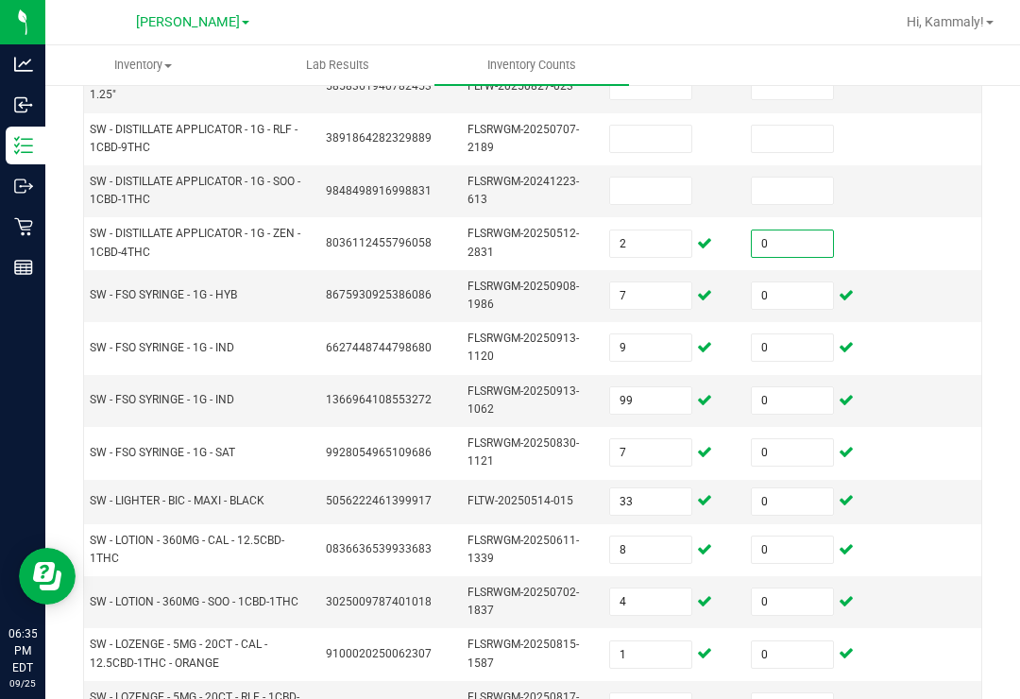
click at [660, 178] on input at bounding box center [650, 191] width 81 height 26
click at [795, 178] on input at bounding box center [792, 191] width 81 height 26
click at [648, 126] on input at bounding box center [650, 139] width 81 height 26
click at [799, 126] on input at bounding box center [792, 139] width 81 height 26
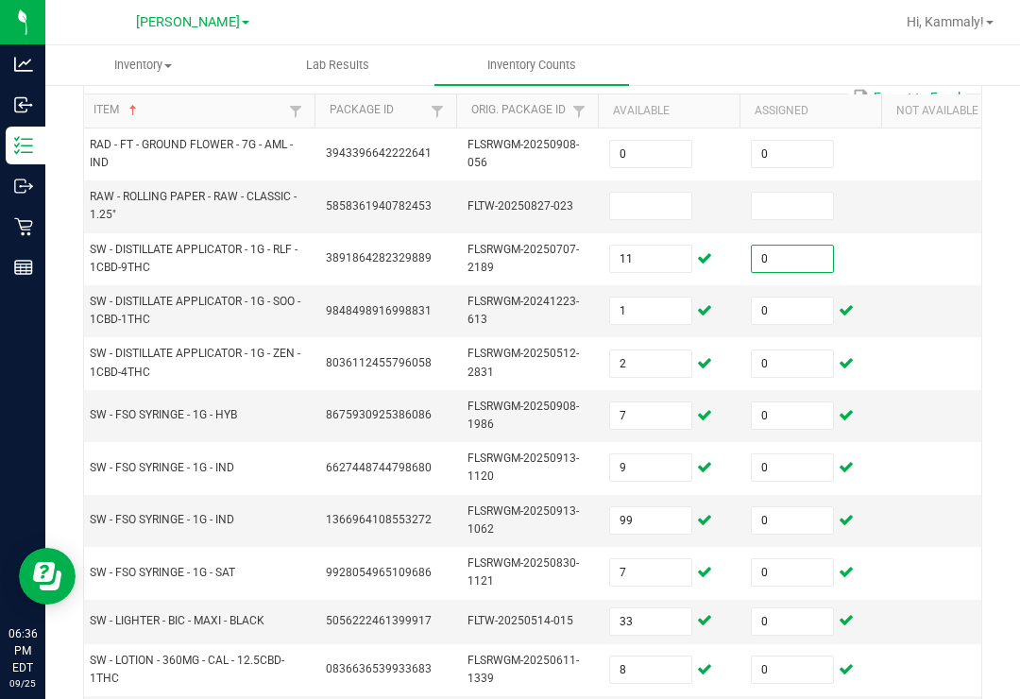
scroll to position [158, 0]
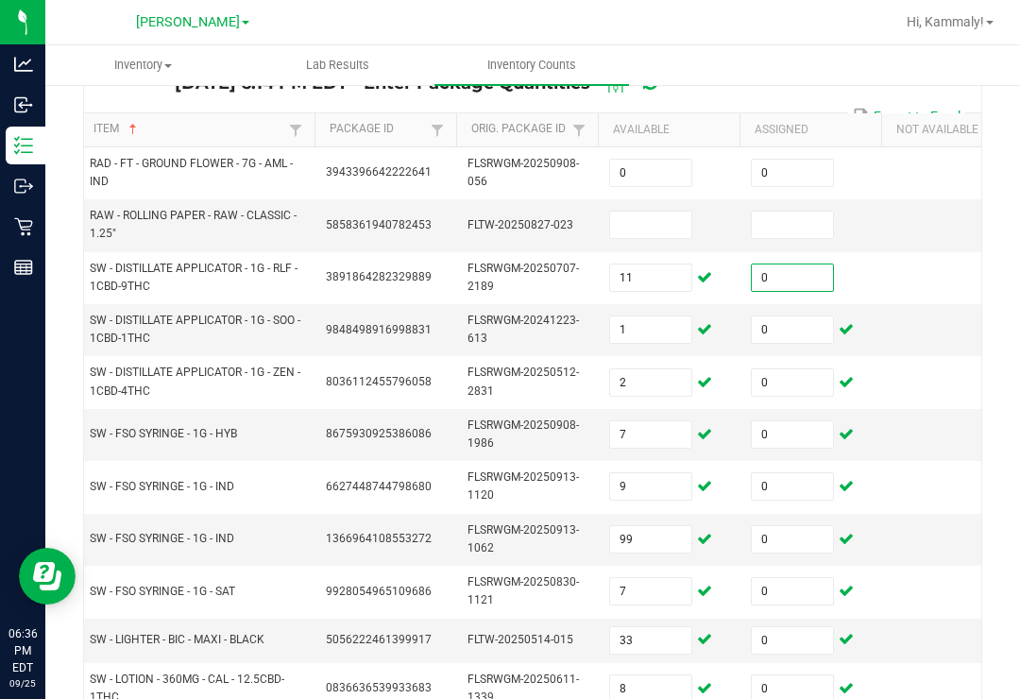
click at [660, 212] on input at bounding box center [650, 225] width 81 height 26
click at [635, 212] on input at bounding box center [650, 225] width 81 height 26
click at [814, 212] on input at bounding box center [792, 225] width 81 height 26
click at [924, 252] on td at bounding box center [953, 278] width 142 height 52
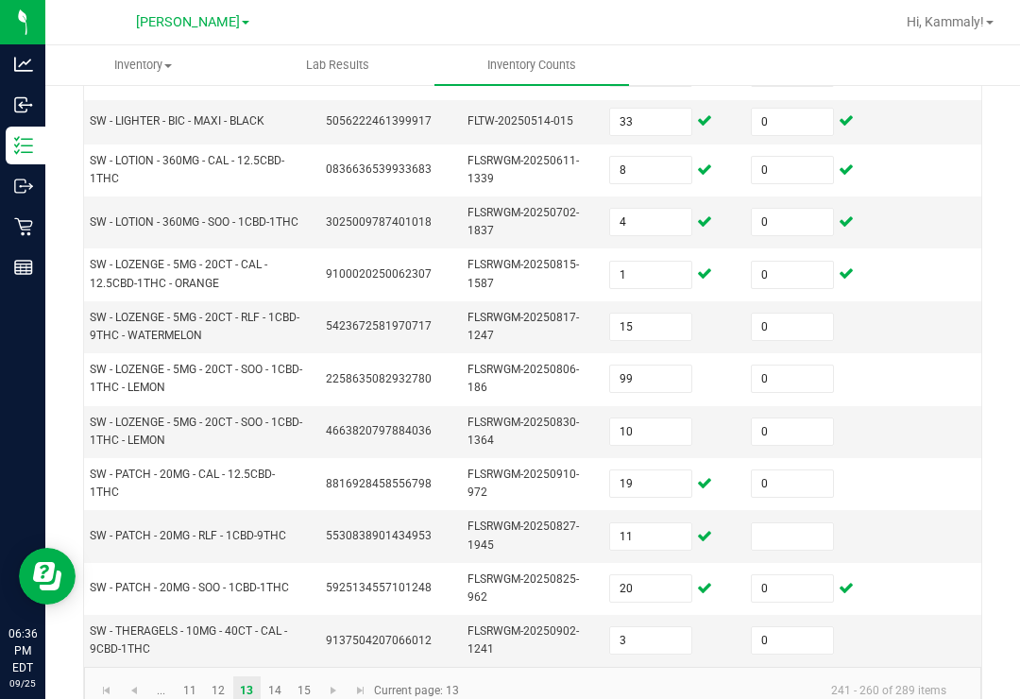
scroll to position [676, 0]
click at [226, 677] on link "12" at bounding box center [218, 691] width 27 height 28
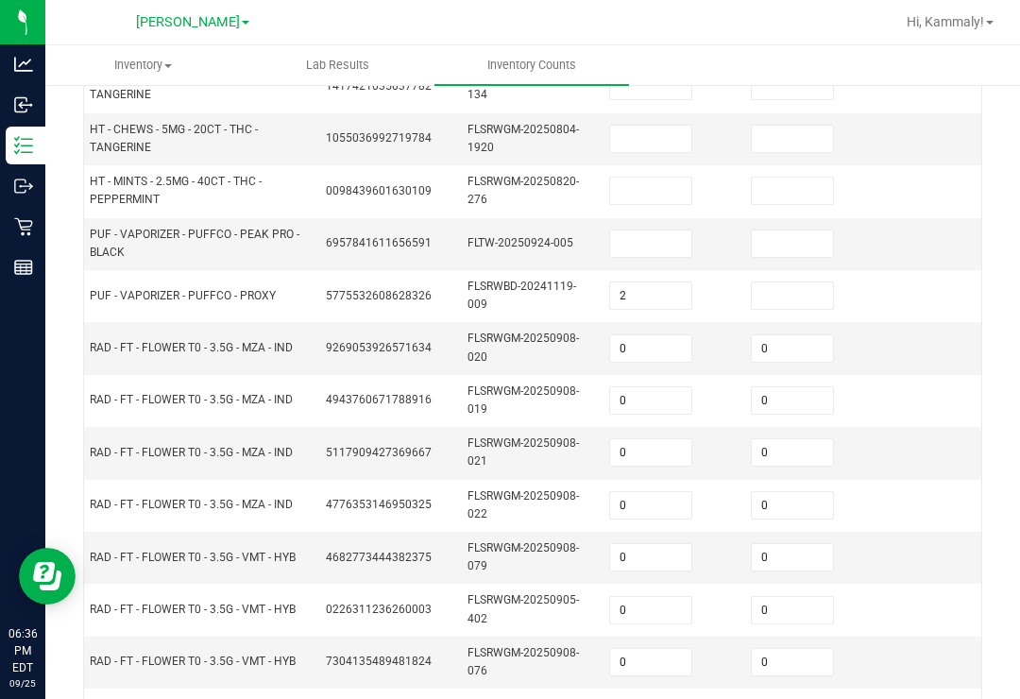
scroll to position [557, 0]
click at [660, 231] on input at bounding box center [650, 244] width 81 height 26
click at [771, 219] on td at bounding box center [811, 245] width 142 height 52
click at [897, 376] on td at bounding box center [953, 402] width 142 height 52
click at [790, 231] on input at bounding box center [792, 244] width 81 height 26
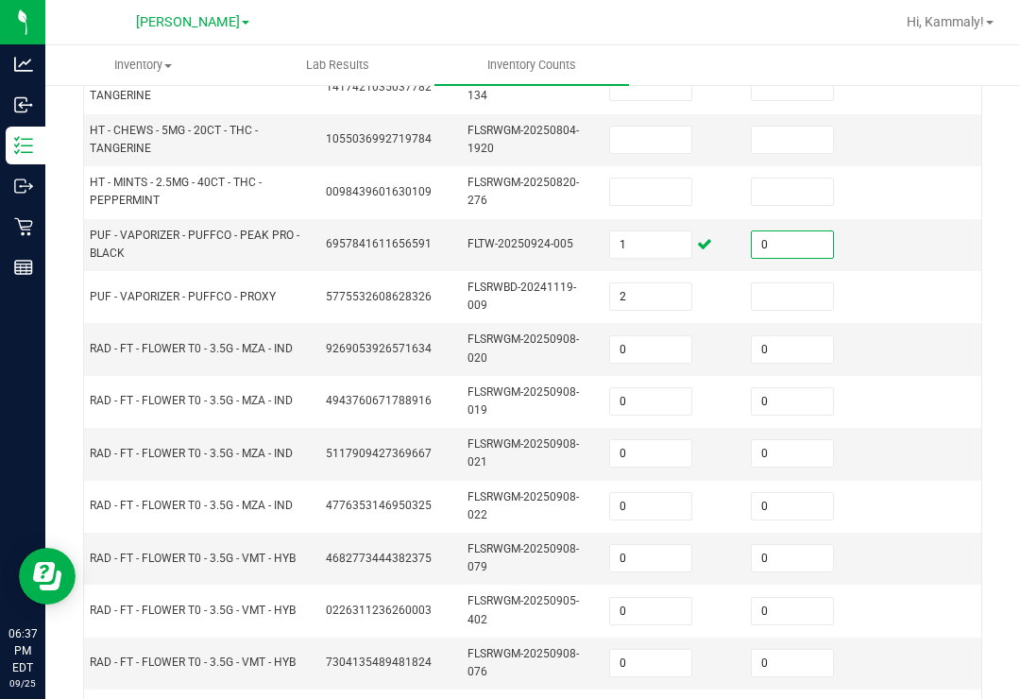
click at [795, 283] on input at bounding box center [792, 296] width 81 height 26
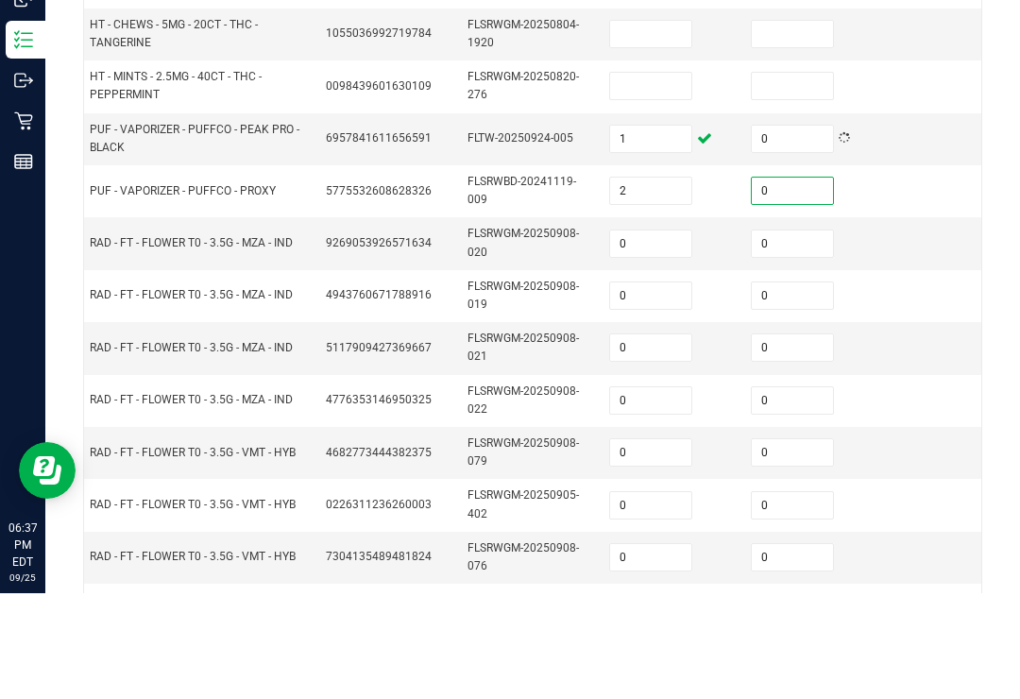
click at [676, 179] on input at bounding box center [650, 192] width 81 height 26
click at [648, 283] on input "2" at bounding box center [650, 296] width 81 height 26
click at [655, 231] on input "1" at bounding box center [650, 244] width 81 height 26
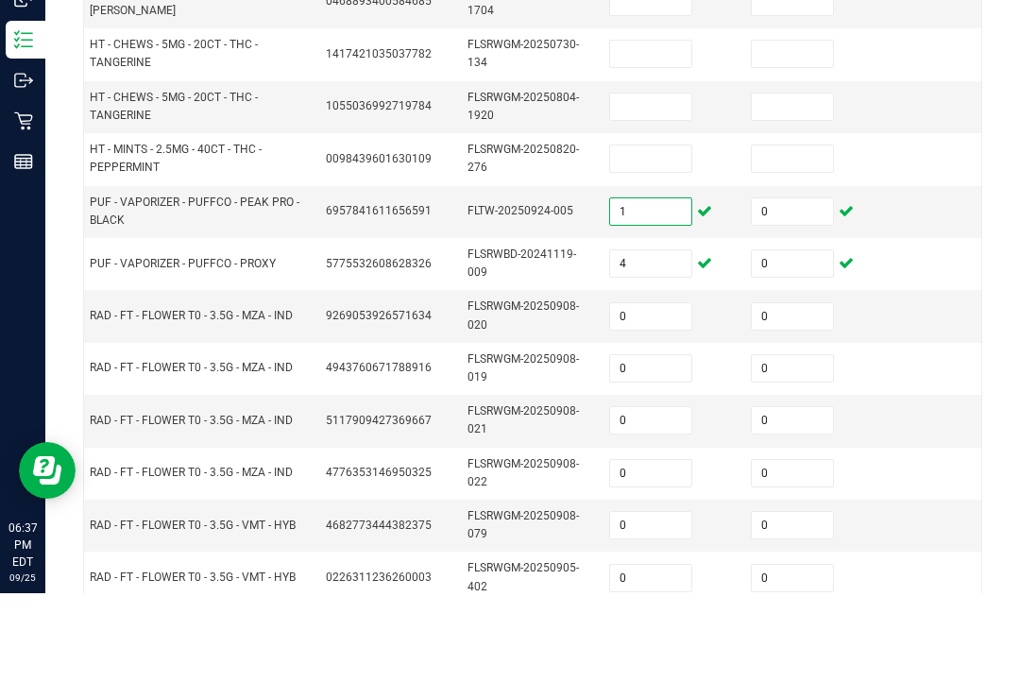
scroll to position [486, 0]
click at [665, 250] on input at bounding box center [650, 263] width 81 height 26
click at [798, 250] on input at bounding box center [792, 263] width 81 height 26
click at [684, 198] on input at bounding box center [650, 211] width 81 height 26
click at [660, 146] on input at bounding box center [650, 159] width 81 height 26
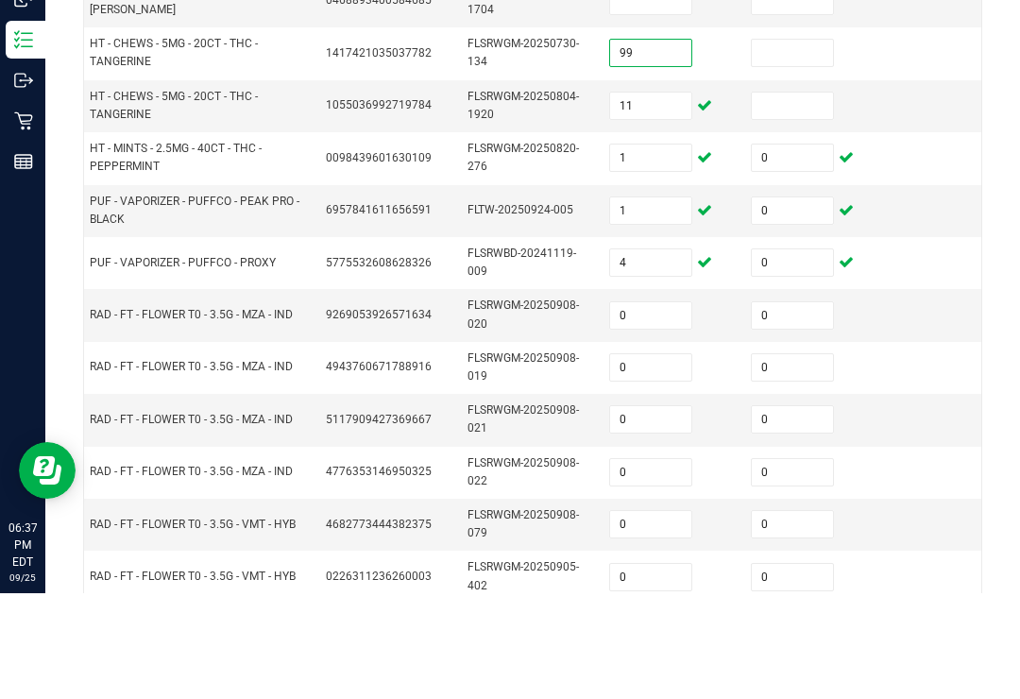
click at [781, 146] on input at bounding box center [792, 159] width 81 height 26
click at [798, 198] on input at bounding box center [792, 211] width 81 height 26
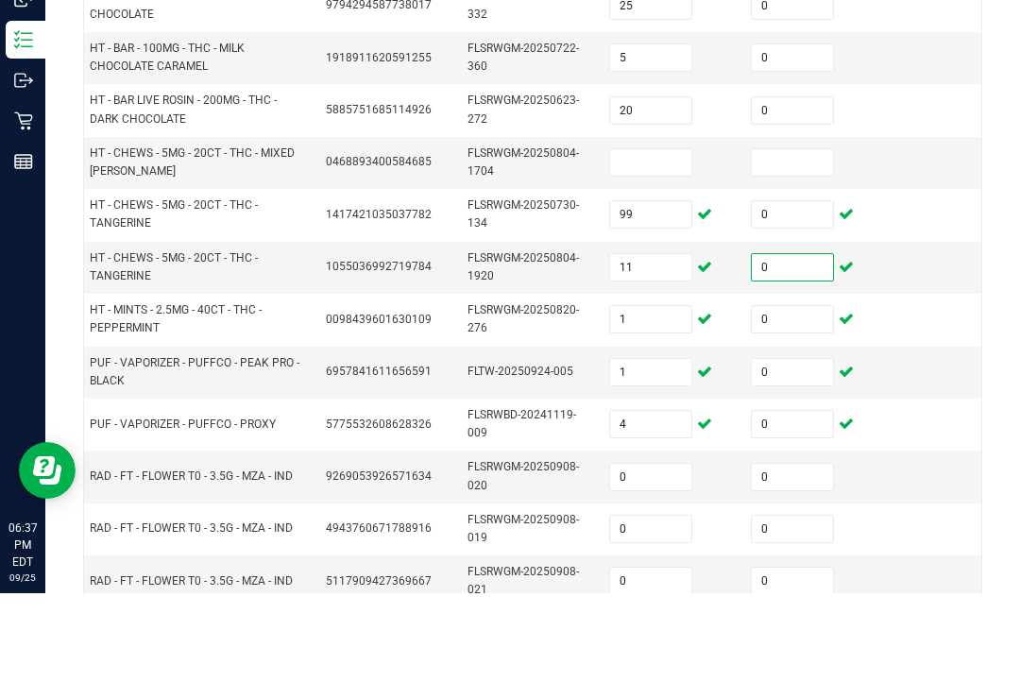
scroll to position [323, 0]
click at [649, 256] on input at bounding box center [650, 269] width 81 height 26
click at [797, 256] on input at bounding box center [792, 269] width 81 height 26
click at [899, 296] on td at bounding box center [953, 322] width 142 height 52
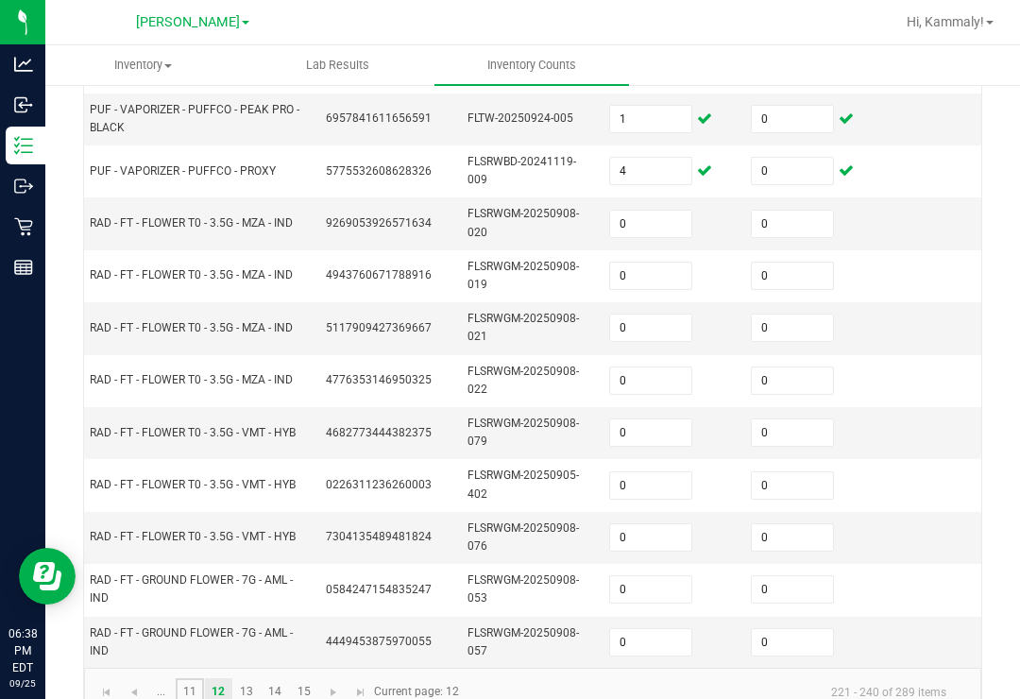
click at [185, 678] on link "11" at bounding box center [189, 692] width 27 height 28
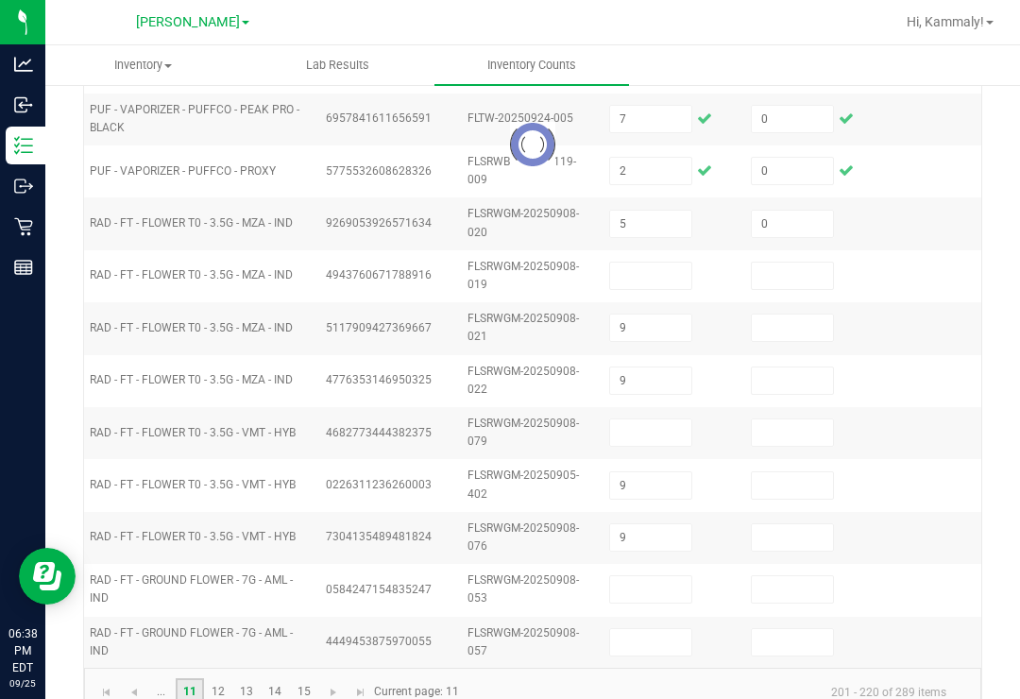
scroll to position [676, 0]
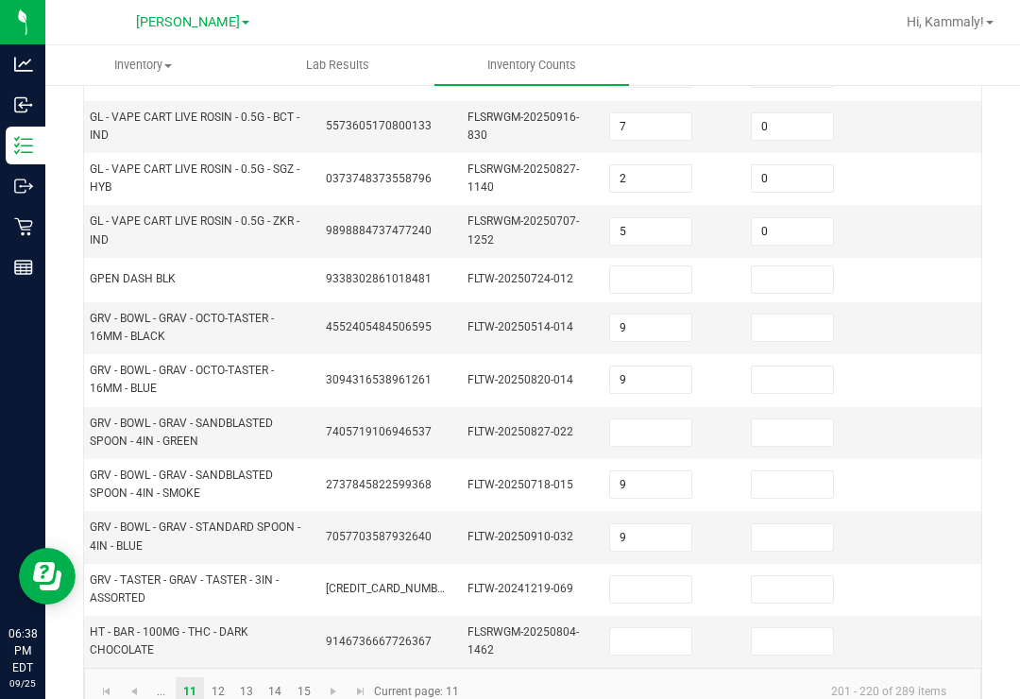
click at [649, 628] on input at bounding box center [650, 641] width 81 height 26
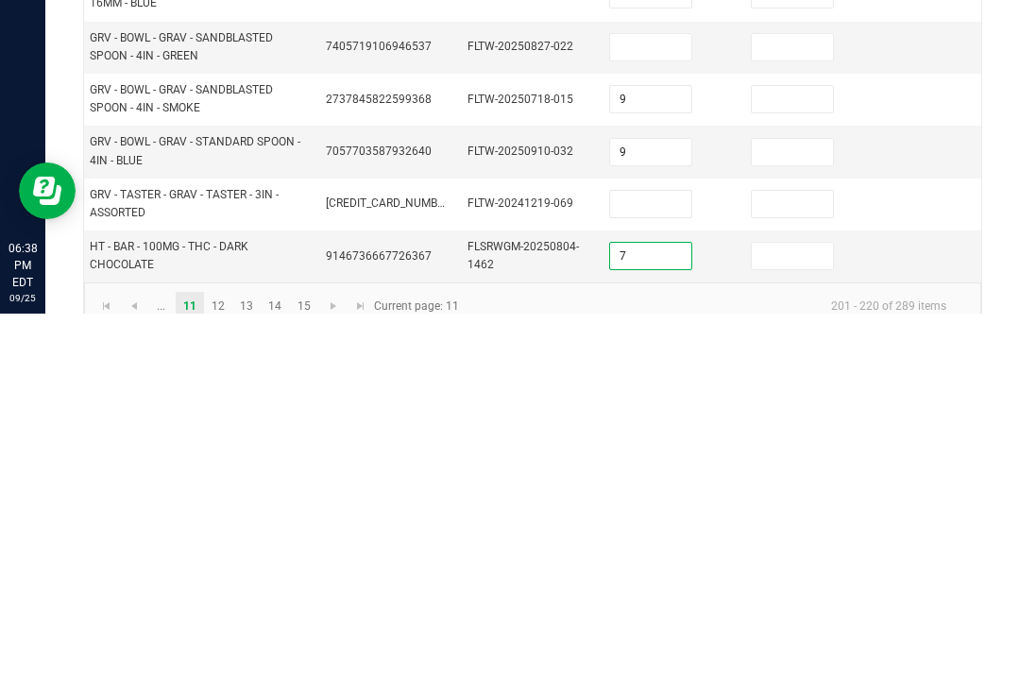
click at [775, 628] on input at bounding box center [792, 641] width 81 height 26
click at [687, 576] on input at bounding box center [650, 589] width 81 height 26
click at [796, 576] on input at bounding box center [792, 589] width 81 height 26
click at [657, 524] on input "9" at bounding box center [650, 537] width 81 height 26
click at [661, 471] on input "9" at bounding box center [650, 484] width 81 height 26
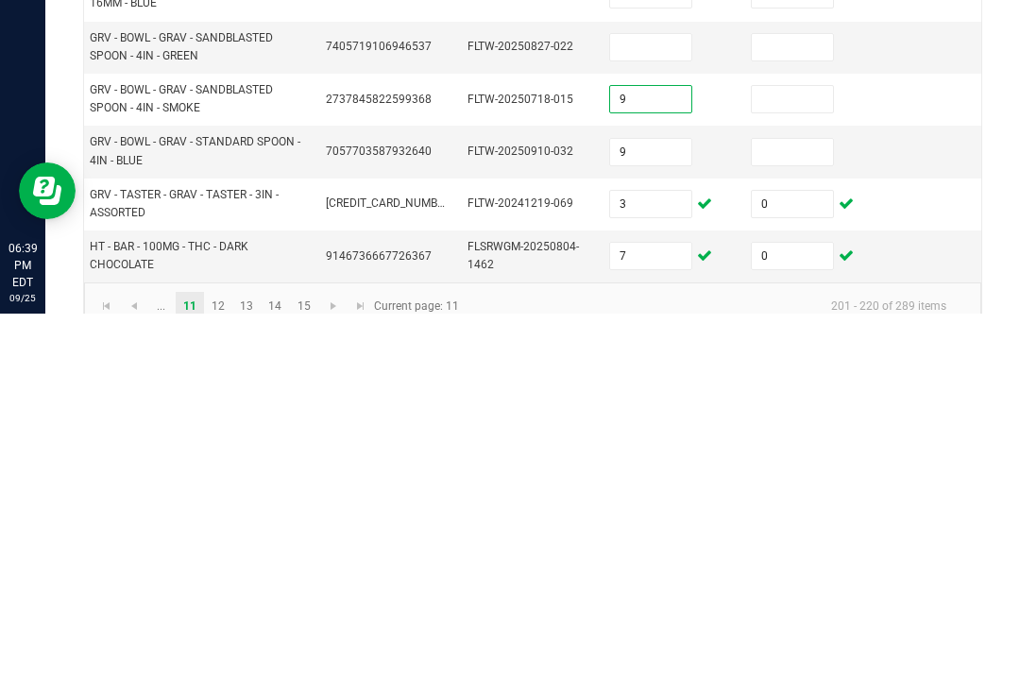
click at [668, 471] on input "9" at bounding box center [650, 484] width 81 height 26
click at [665, 471] on input "9" at bounding box center [650, 484] width 81 height 26
click at [653, 471] on input "9" at bounding box center [650, 484] width 81 height 26
click at [655, 524] on input "9" at bounding box center [650, 537] width 81 height 26
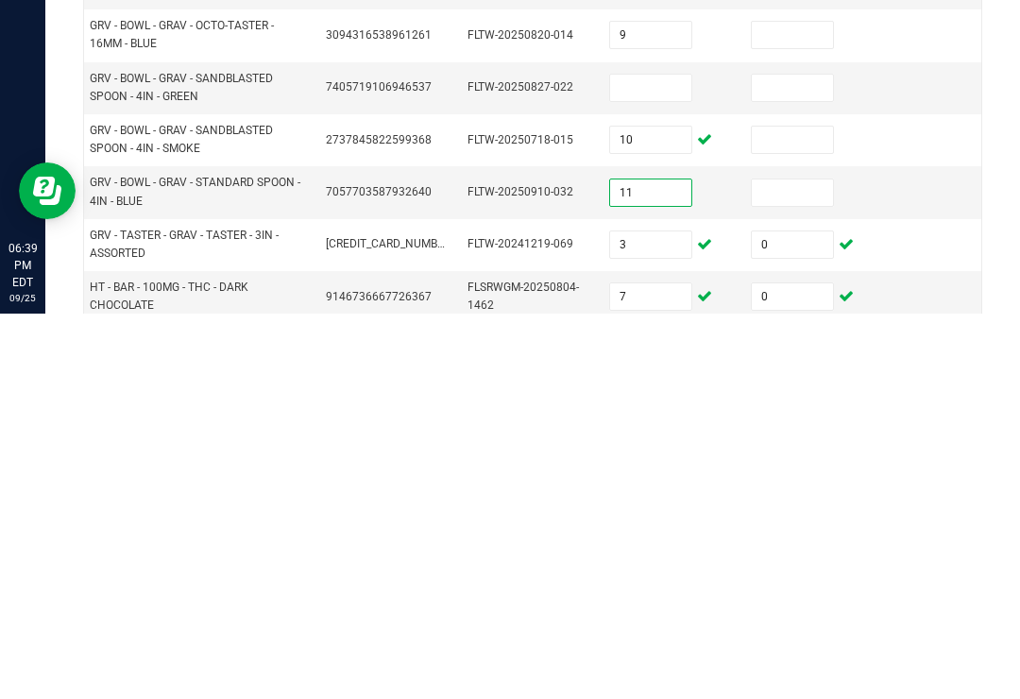
scroll to position [629, 0]
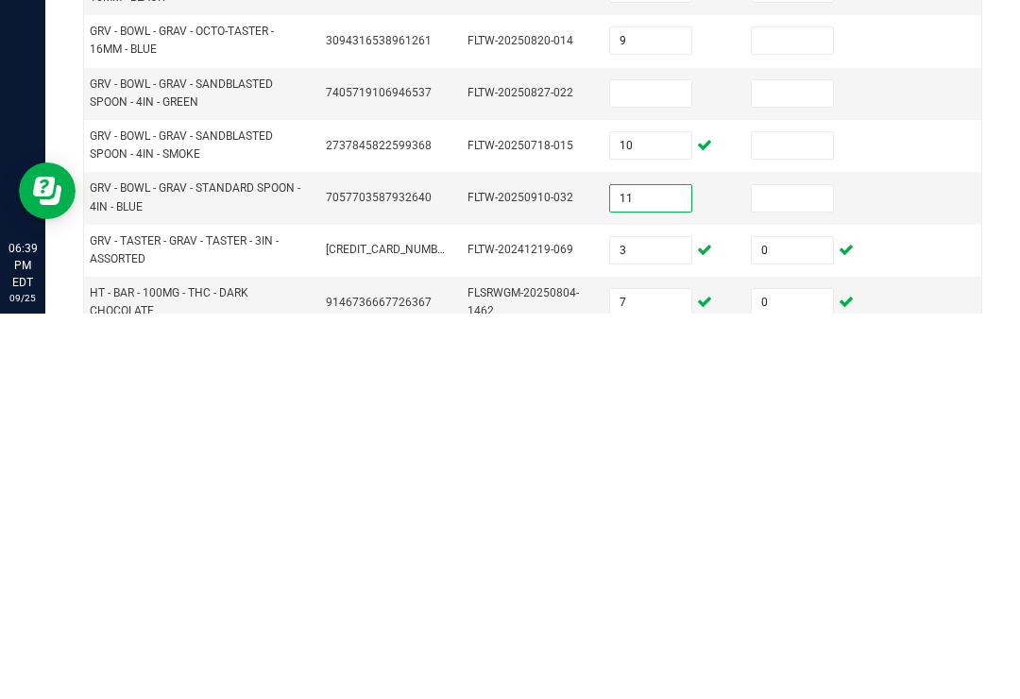
click at [650, 466] on input at bounding box center [650, 479] width 81 height 26
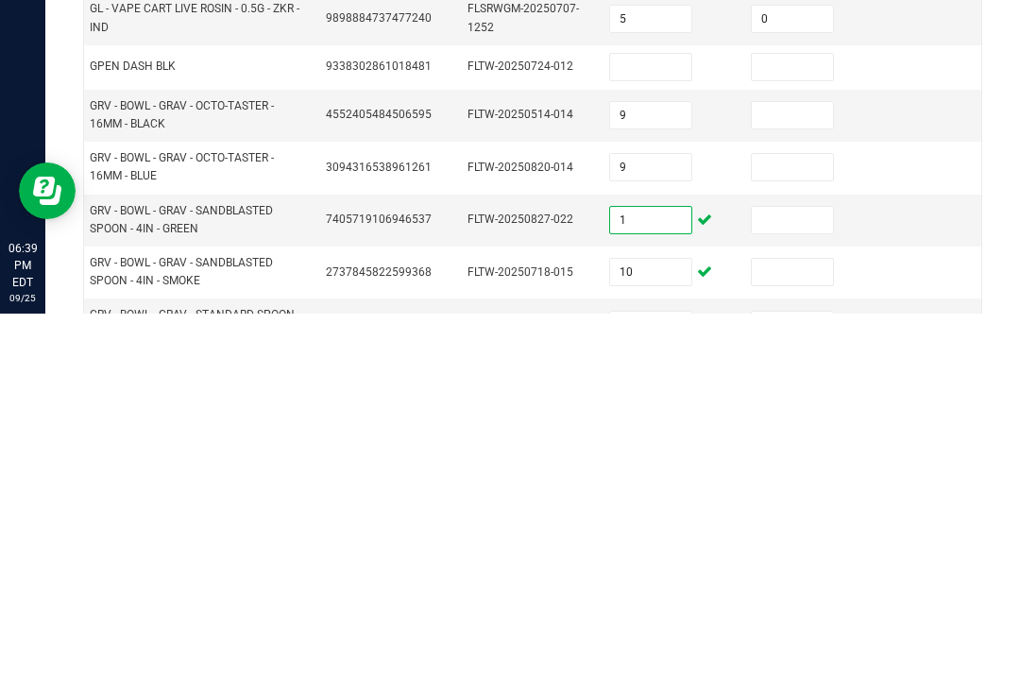
scroll to position [496, 0]
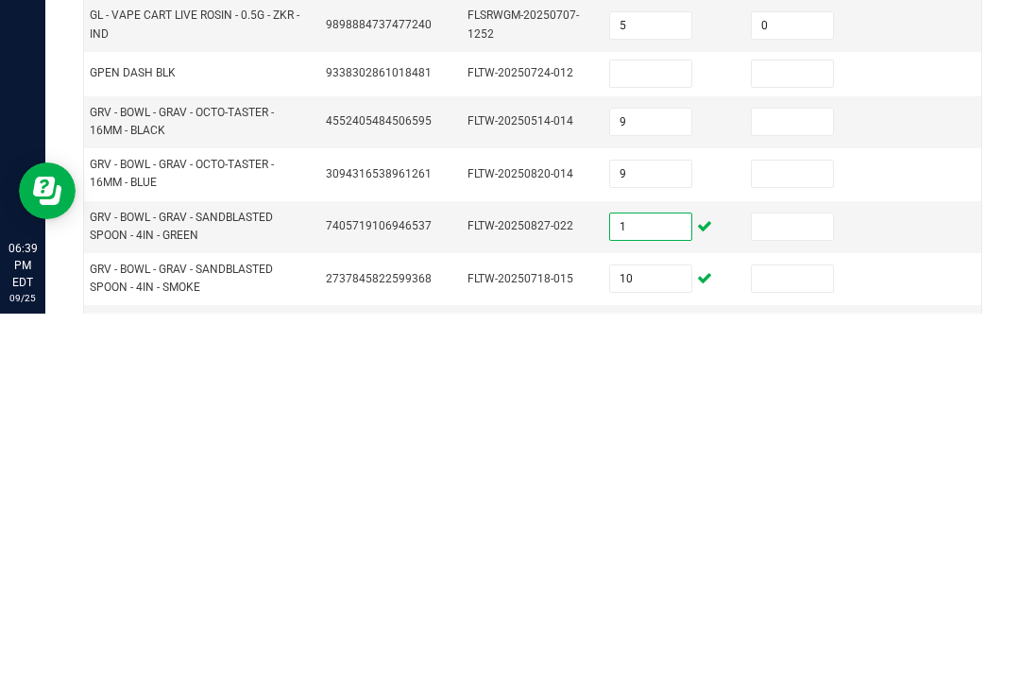
click at [832, 651] on input at bounding box center [792, 664] width 81 height 26
click at [818, 599] on input at bounding box center [792, 612] width 81 height 26
click at [824, 546] on input at bounding box center [792, 559] width 81 height 26
click at [818, 494] on input at bounding box center [792, 507] width 81 height 26
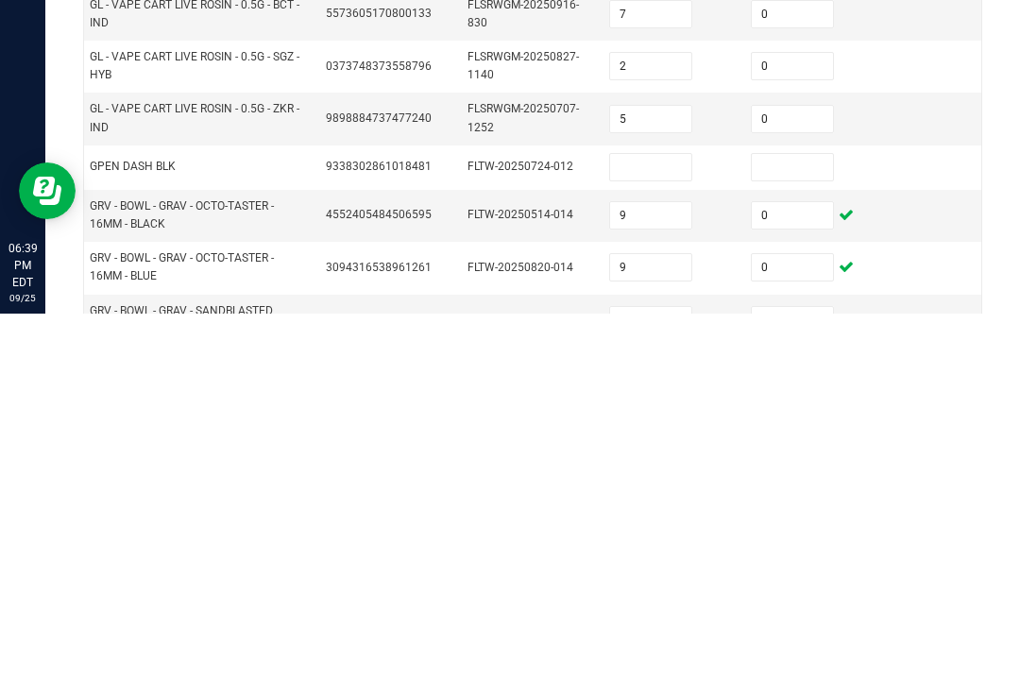
scroll to position [403, 0]
click at [685, 539] on input at bounding box center [650, 552] width 81 height 26
click at [787, 539] on input at bounding box center [792, 552] width 81 height 26
click at [926, 626] on td at bounding box center [953, 652] width 142 height 52
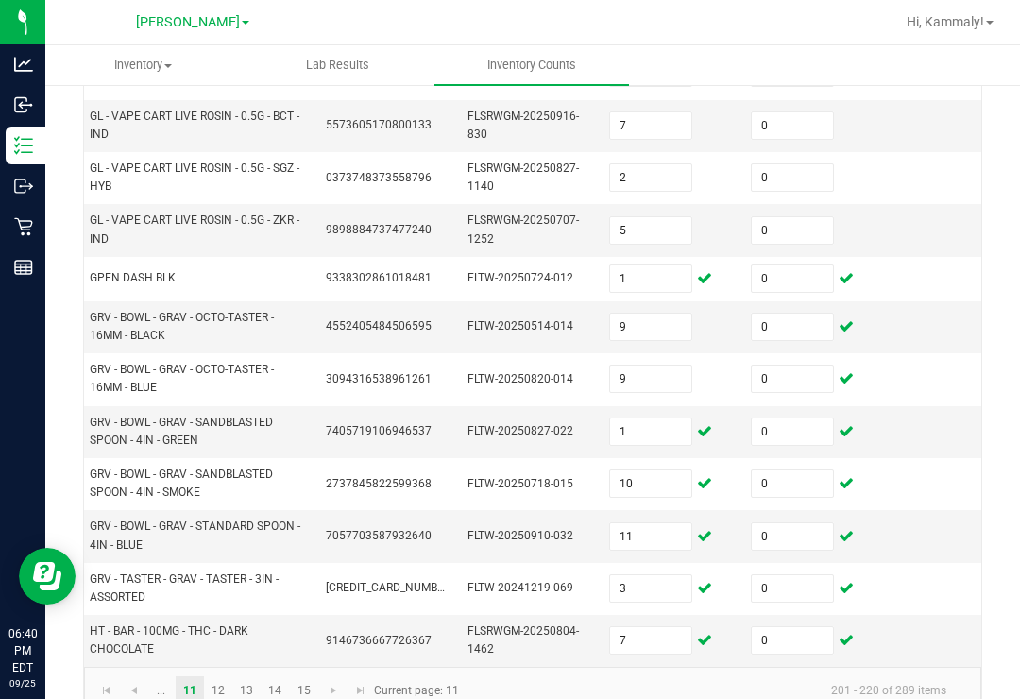
scroll to position [676, 0]
click at [146, 677] on link at bounding box center [133, 691] width 27 height 28
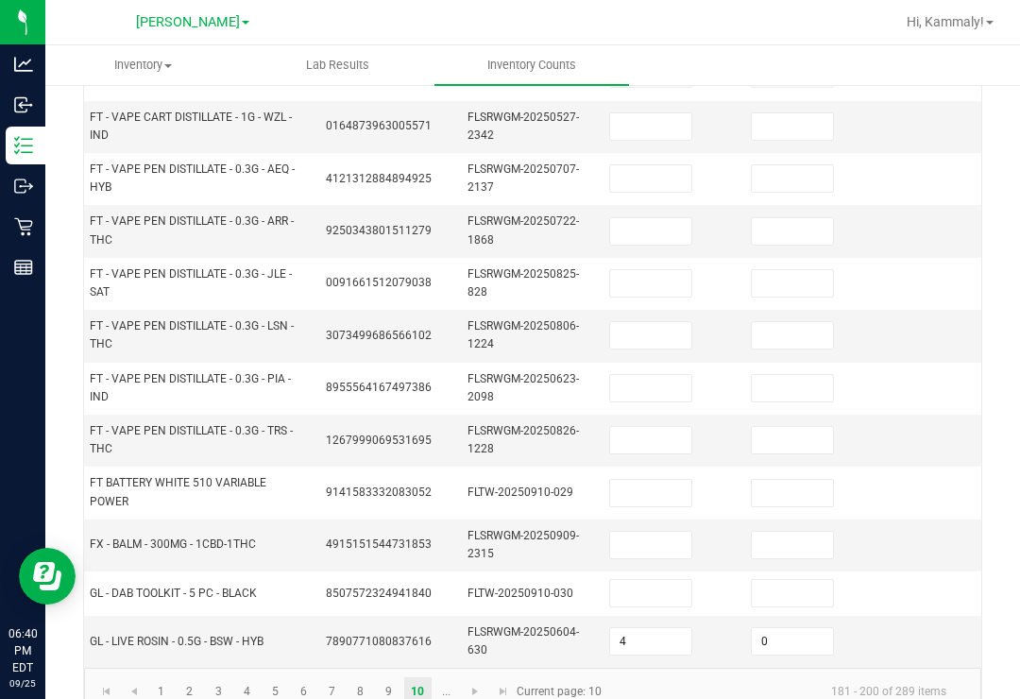
click at [636, 580] on input at bounding box center [650, 593] width 81 height 26
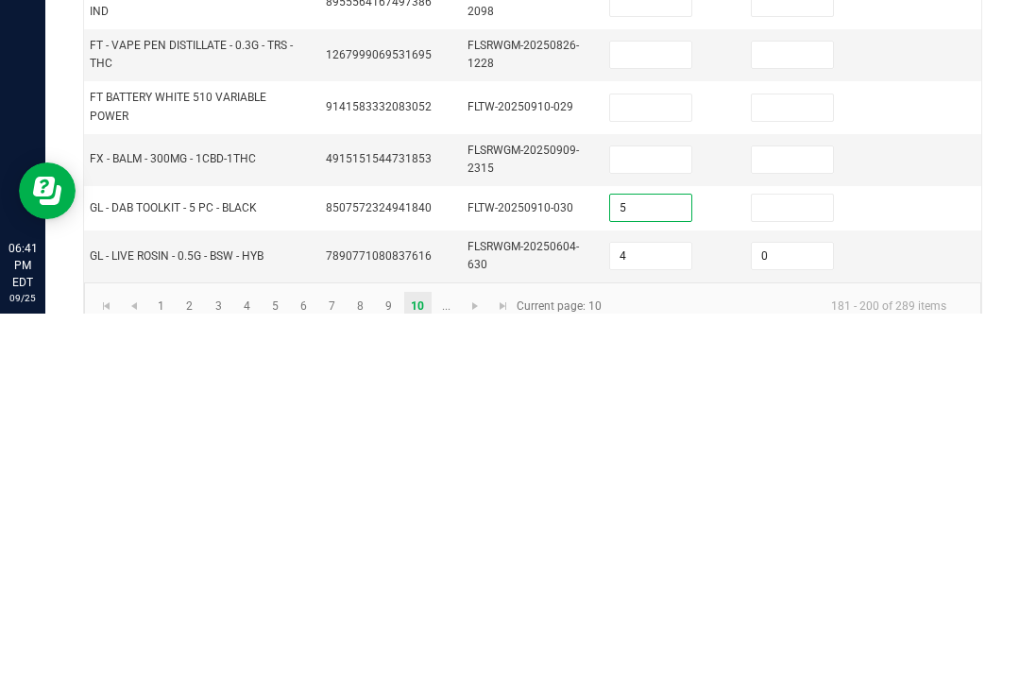
click at [773, 580] on input at bounding box center [792, 593] width 81 height 26
click at [624, 532] on input at bounding box center [650, 545] width 81 height 26
click at [796, 532] on input at bounding box center [792, 545] width 81 height 26
click at [648, 480] on input at bounding box center [650, 493] width 81 height 26
click at [819, 480] on input at bounding box center [792, 493] width 81 height 26
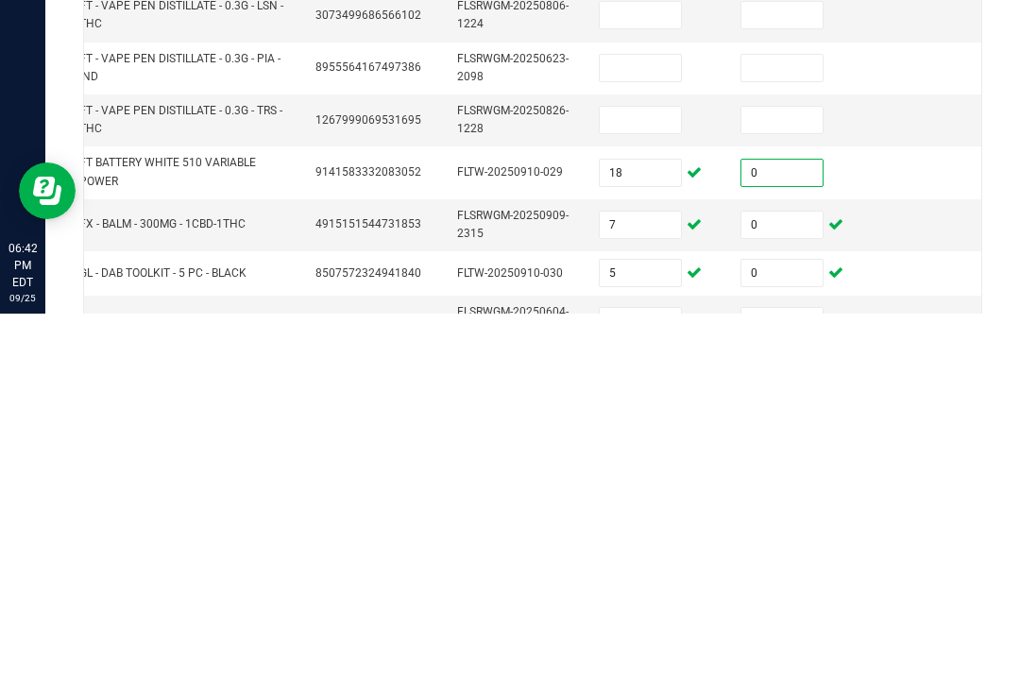
scroll to position [601, 0]
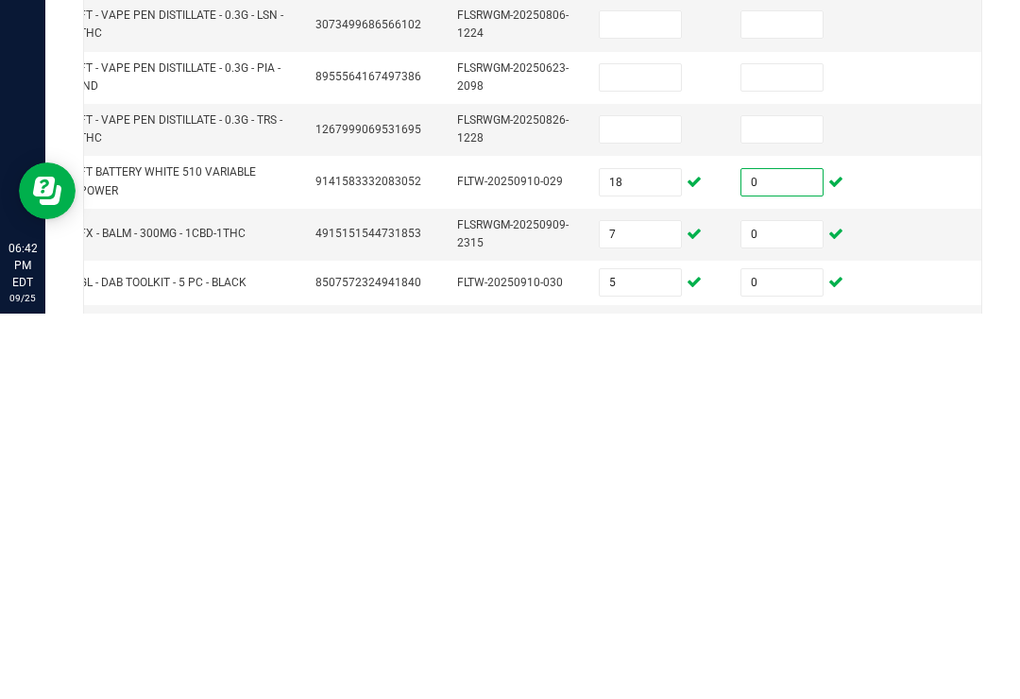
click at [671, 502] on input at bounding box center [640, 515] width 81 height 26
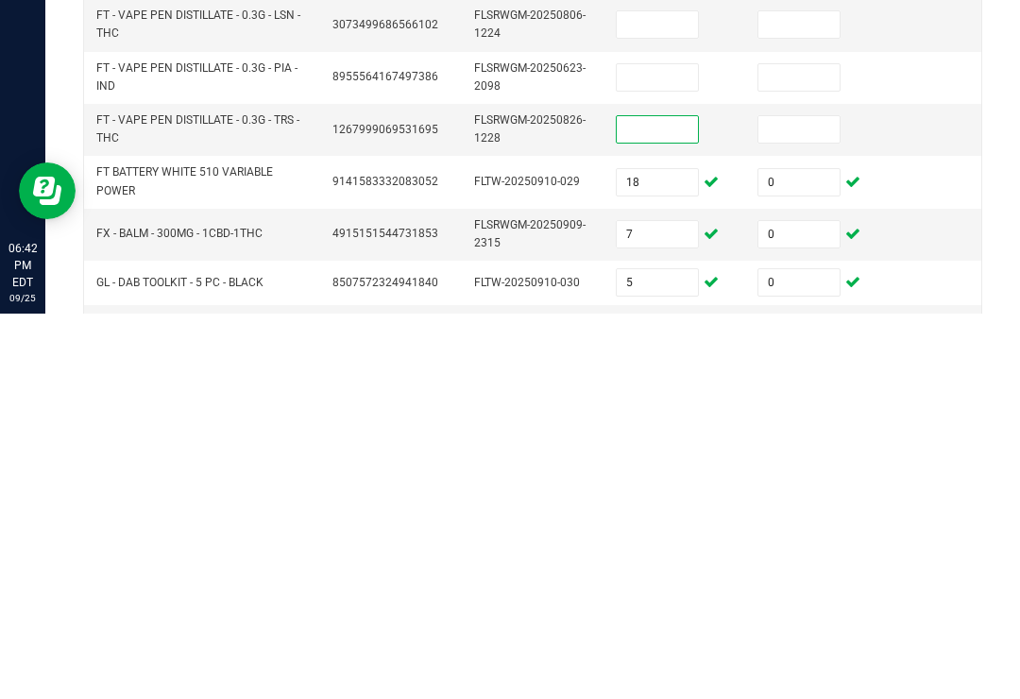
scroll to position [0, 0]
click at [777, 502] on input at bounding box center [799, 515] width 81 height 26
click at [673, 450] on input at bounding box center [657, 463] width 81 height 26
click at [807, 502] on input "0" at bounding box center [799, 515] width 81 height 26
click at [817, 450] on input at bounding box center [799, 463] width 81 height 26
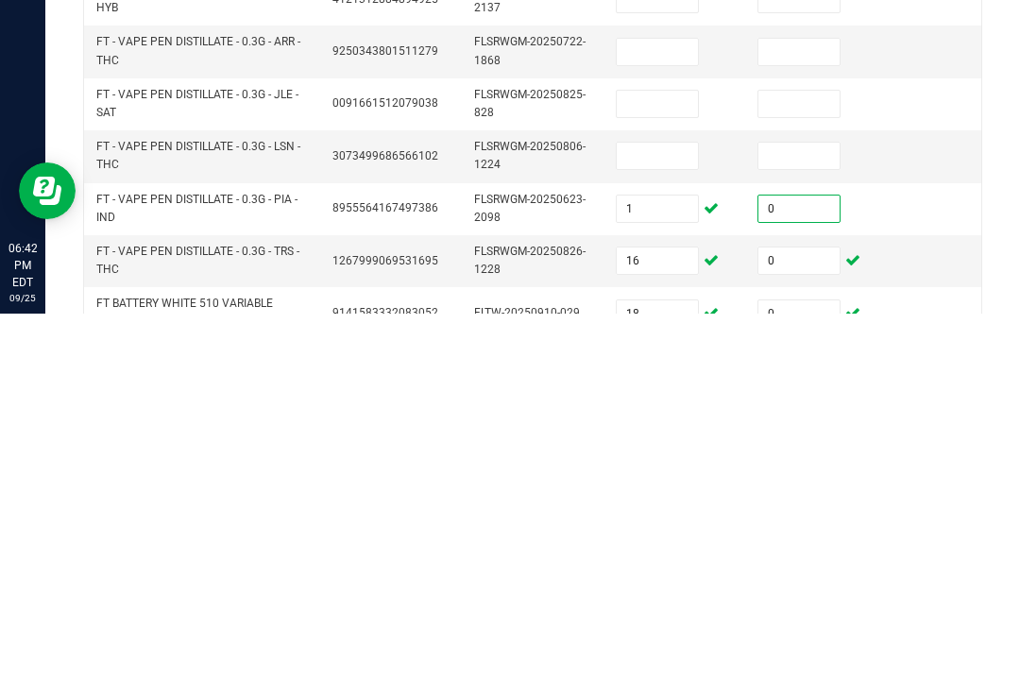
scroll to position [466, 0]
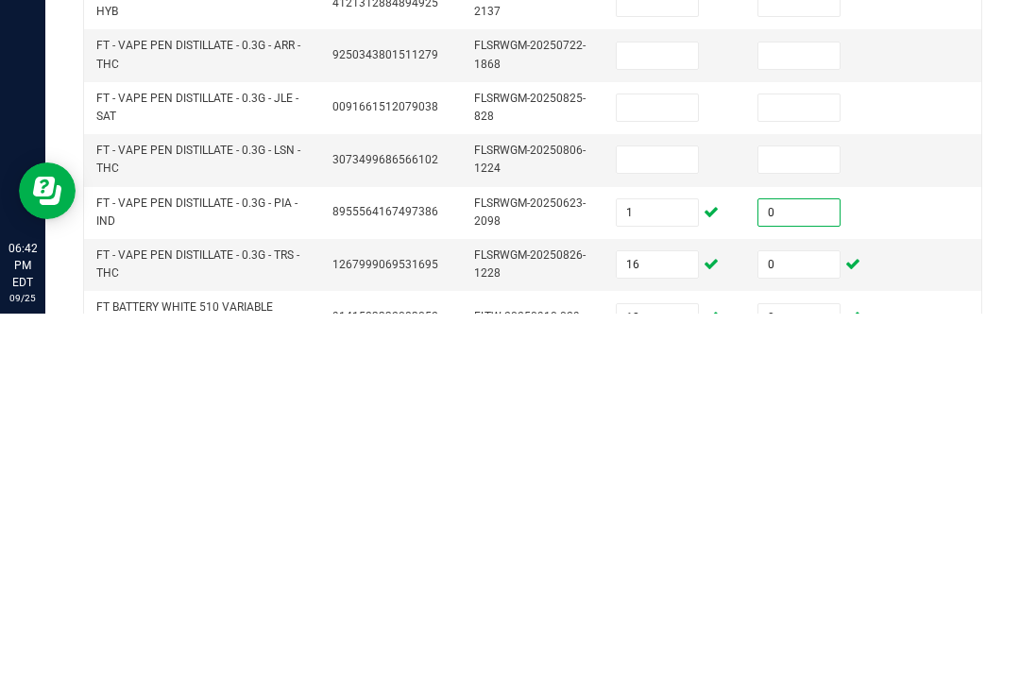
click at [660, 532] on input at bounding box center [657, 545] width 81 height 26
click at [795, 532] on input at bounding box center [799, 545] width 81 height 26
click at [642, 480] on input at bounding box center [657, 493] width 81 height 26
click at [787, 480] on input at bounding box center [799, 493] width 81 height 26
click at [668, 428] on input at bounding box center [657, 441] width 81 height 26
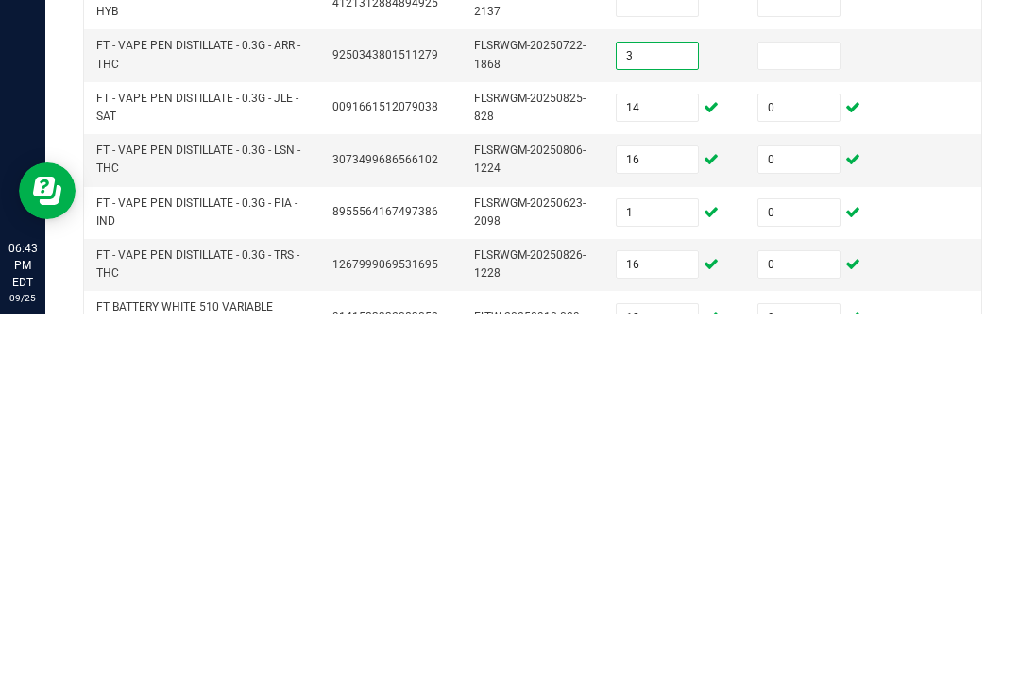
click at [812, 428] on input at bounding box center [799, 441] width 81 height 26
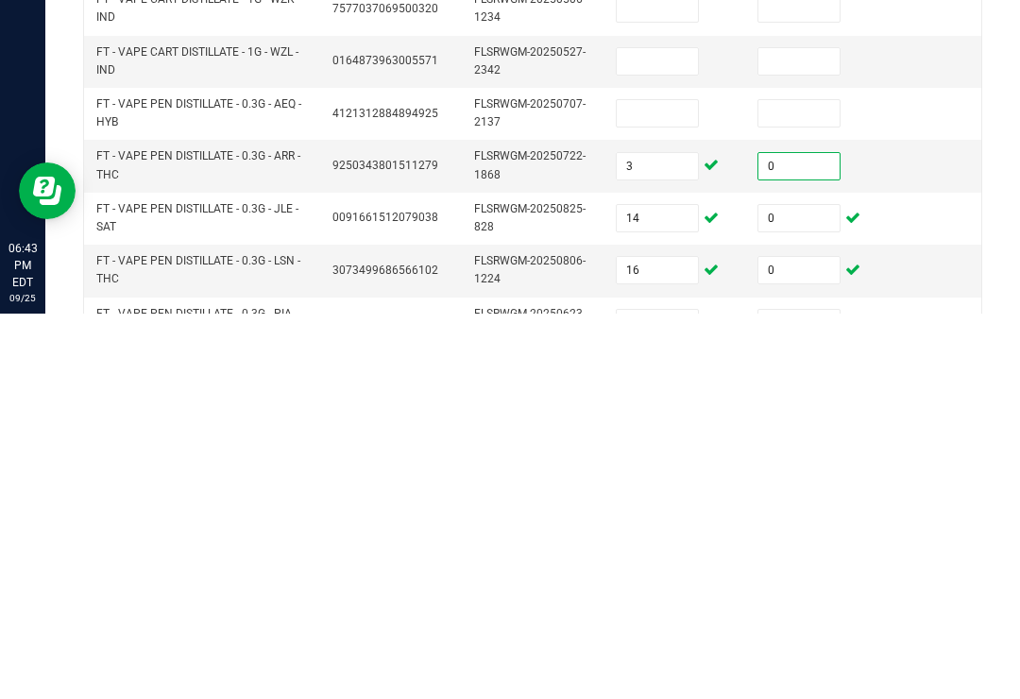
scroll to position [306, 0]
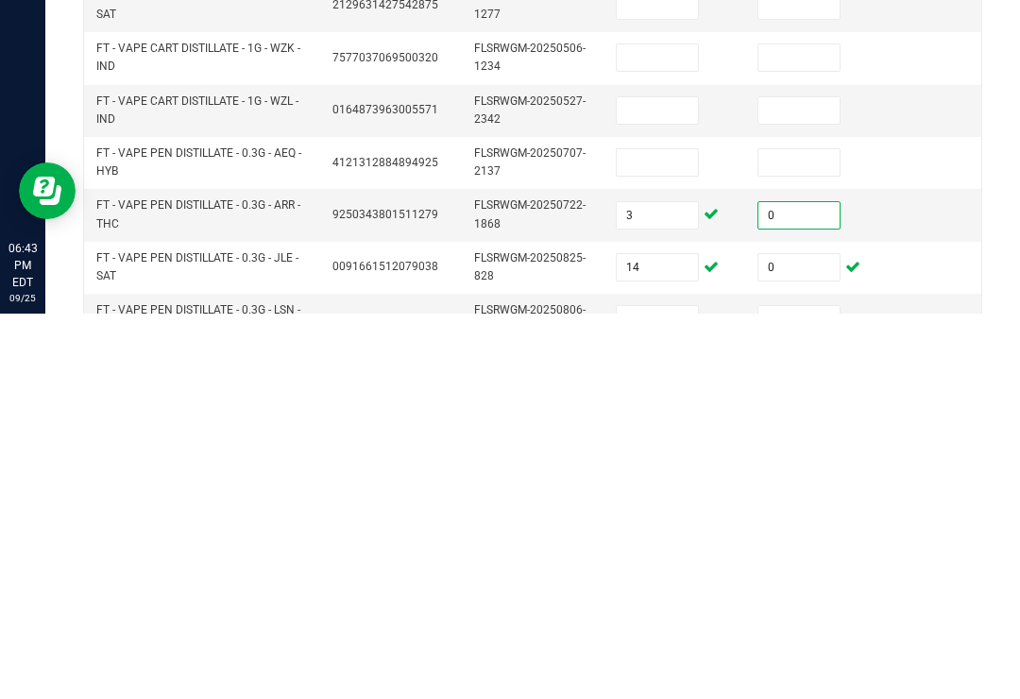
click at [662, 535] on input at bounding box center [657, 548] width 81 height 26
click at [798, 574] on td "0" at bounding box center [817, 600] width 142 height 52
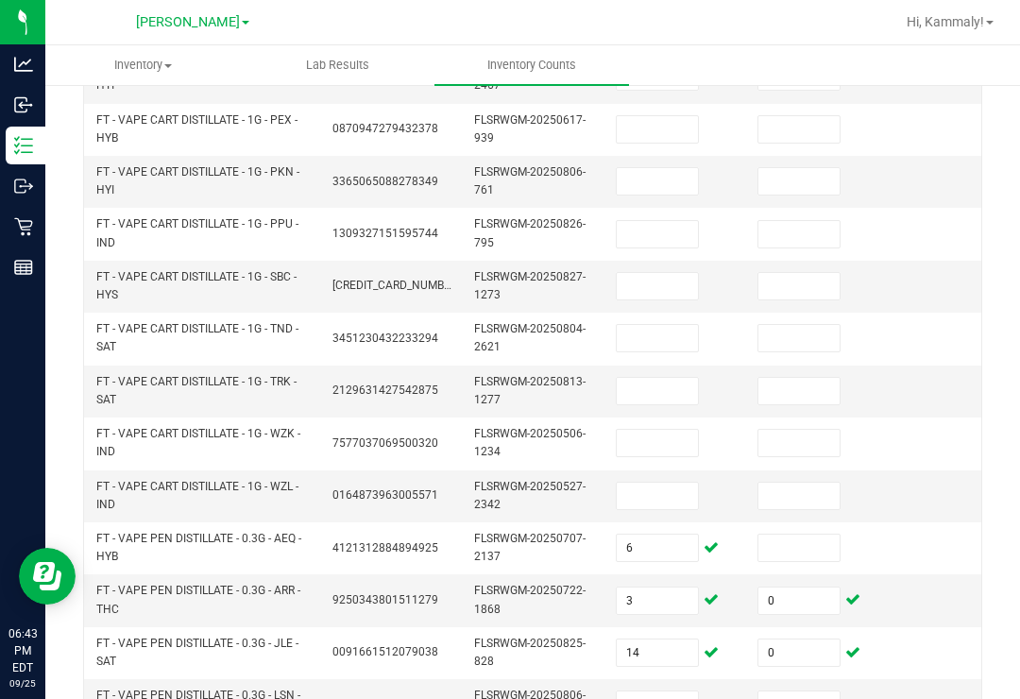
click at [780, 535] on input at bounding box center [799, 548] width 81 height 26
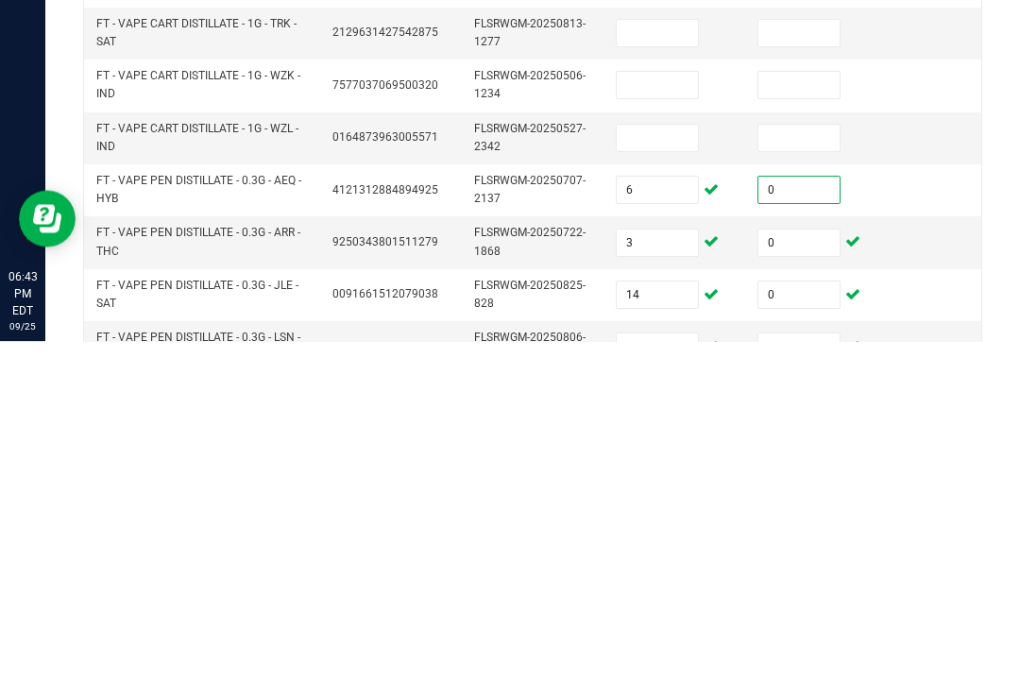
click at [643, 483] on input at bounding box center [657, 496] width 81 height 26
click at [788, 523] on td "0" at bounding box center [817, 549] width 142 height 52
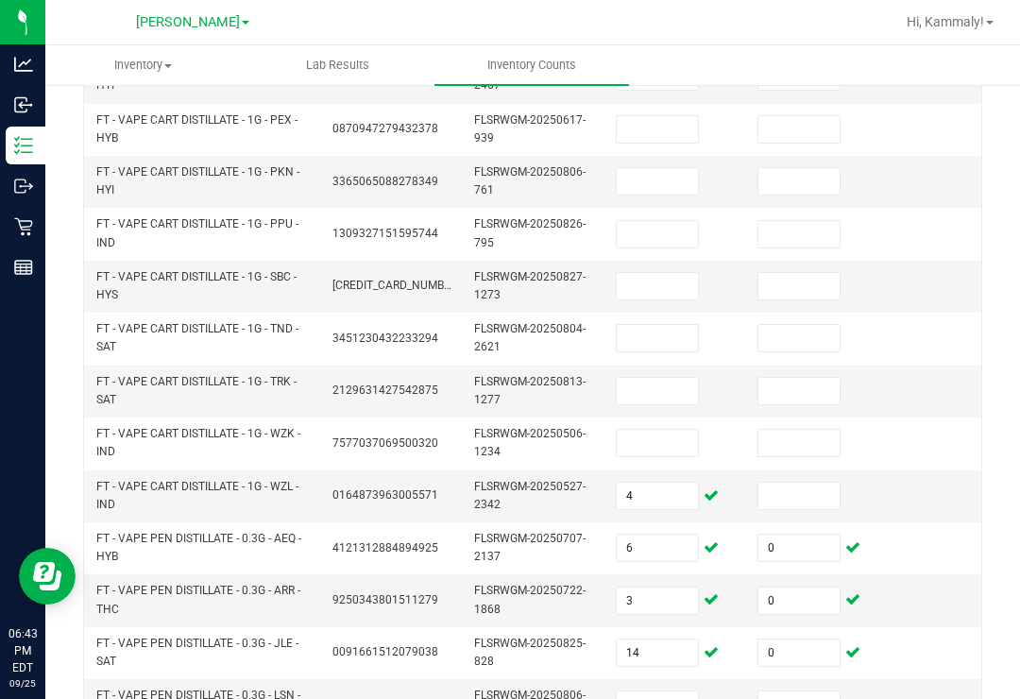
click at [810, 430] on input at bounding box center [799, 443] width 81 height 26
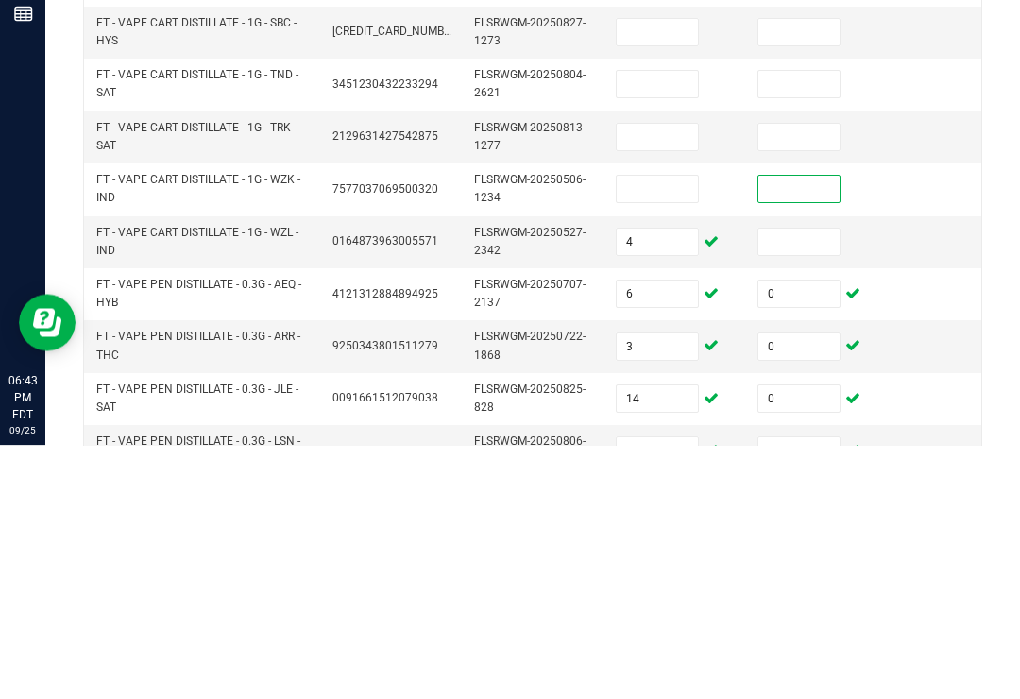
click at [793, 483] on input at bounding box center [799, 496] width 81 height 26
click at [627, 430] on input at bounding box center [657, 443] width 81 height 26
click at [814, 430] on input at bounding box center [799, 443] width 81 height 26
click at [650, 378] on input at bounding box center [657, 391] width 81 height 26
click at [799, 378] on input at bounding box center [799, 391] width 81 height 26
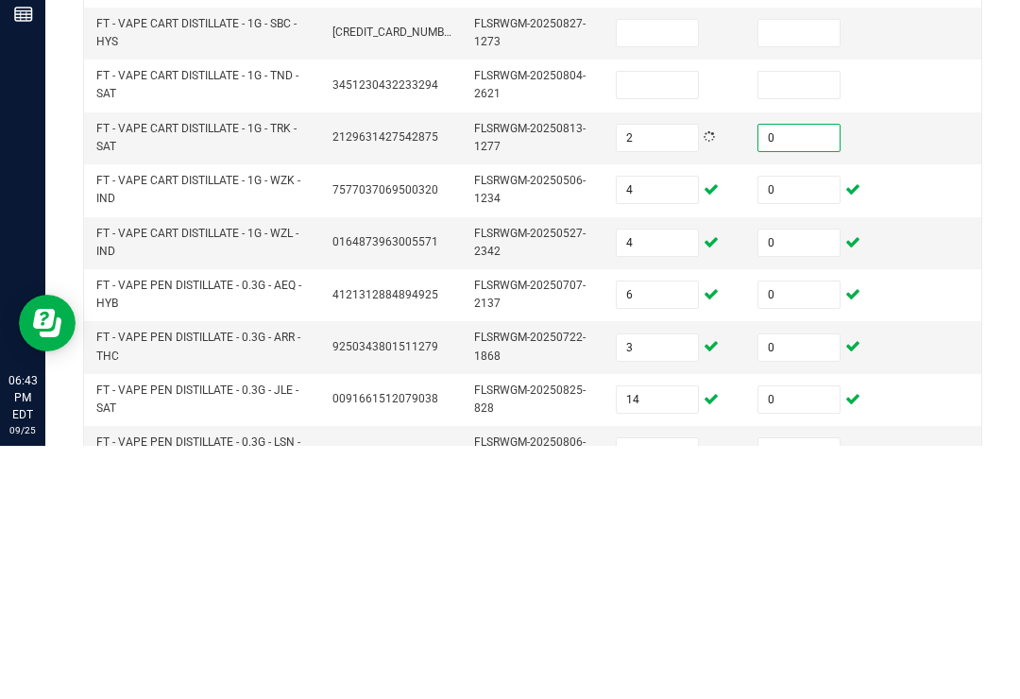
click at [652, 366] on td "2" at bounding box center [676, 392] width 142 height 52
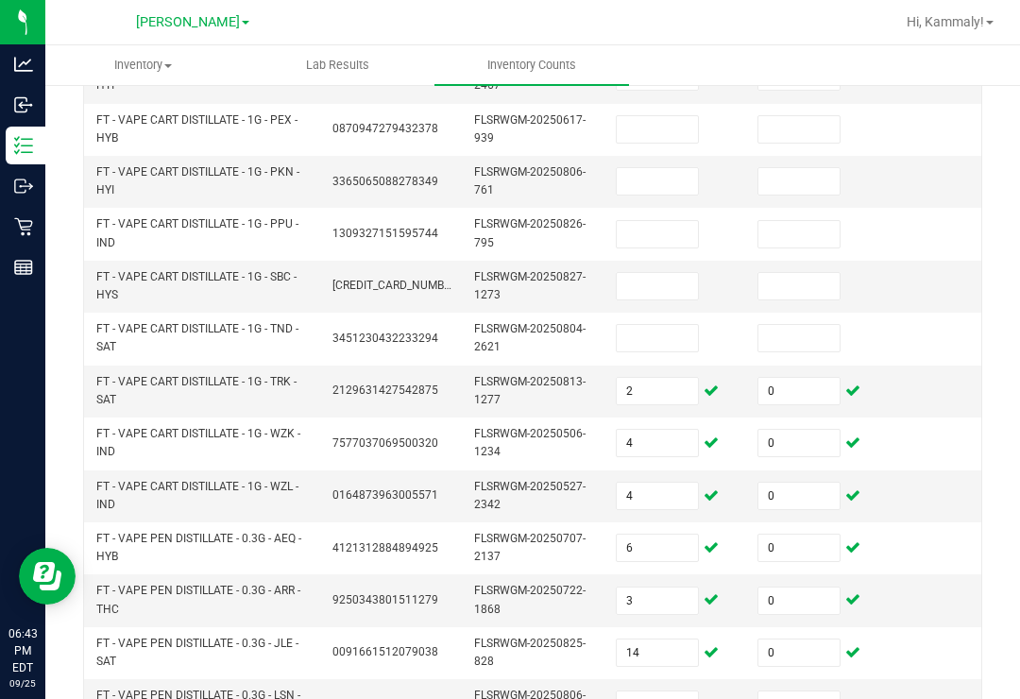
click at [647, 325] on input at bounding box center [657, 338] width 81 height 26
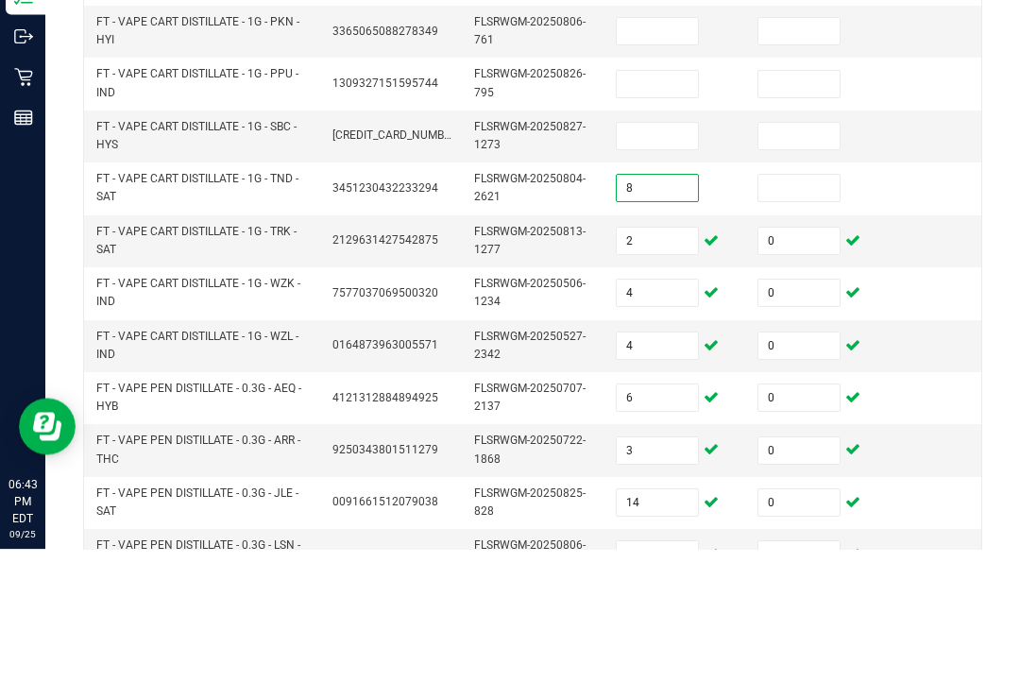
click at [785, 325] on input at bounding box center [799, 338] width 81 height 26
click at [625, 273] on input at bounding box center [657, 286] width 81 height 26
click at [789, 273] on input at bounding box center [799, 286] width 81 height 26
click at [631, 221] on input at bounding box center [657, 234] width 81 height 26
click at [779, 221] on input at bounding box center [799, 234] width 81 height 26
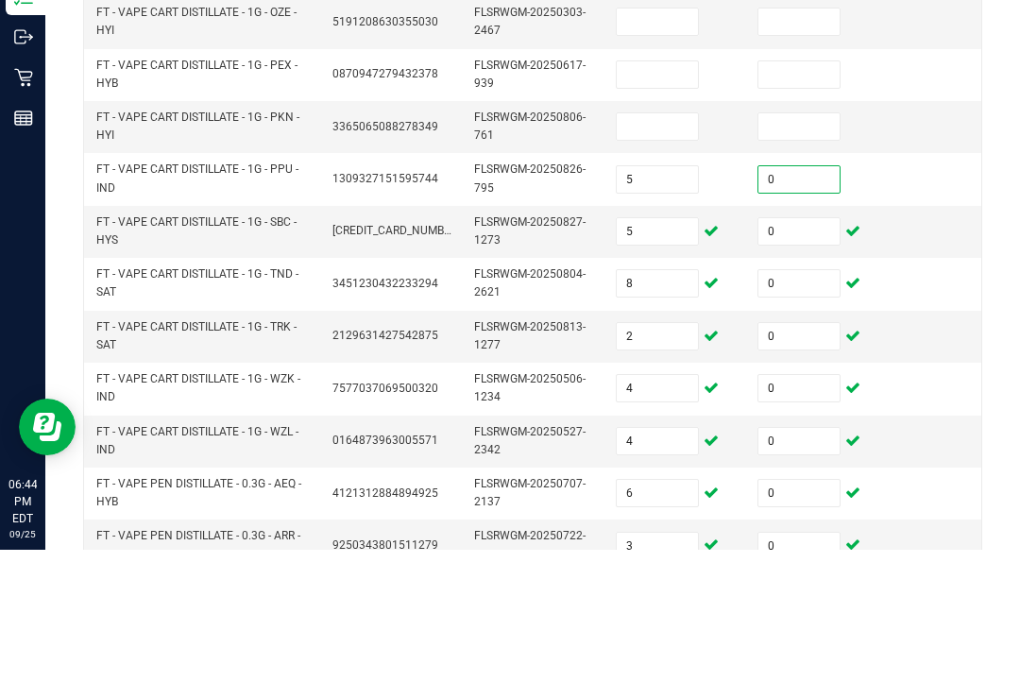
scroll to position [202, 0]
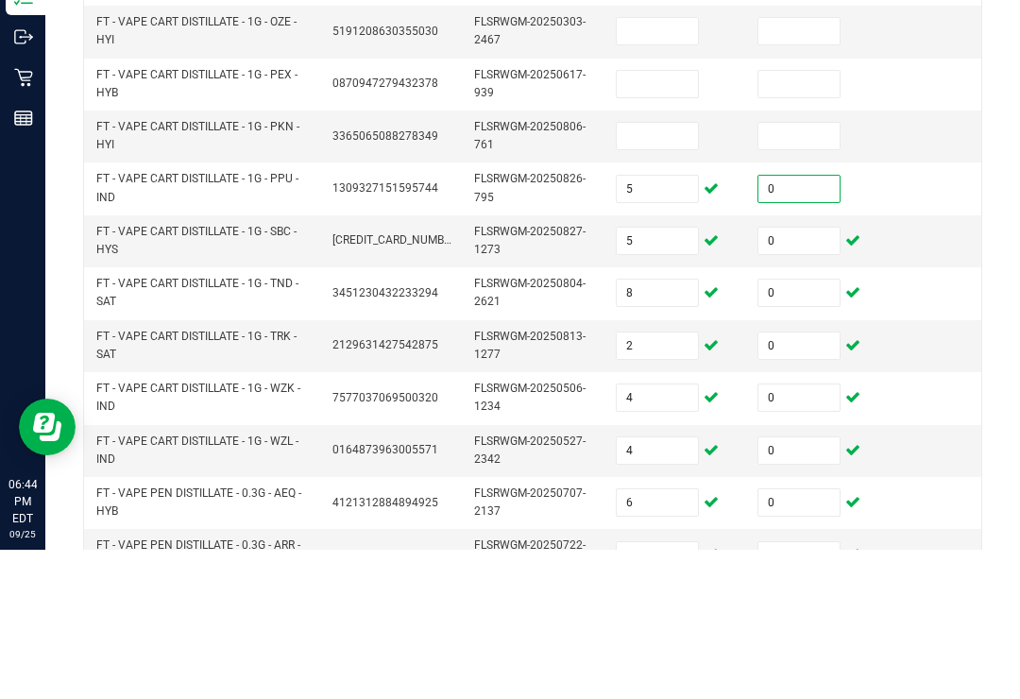
click at [617, 272] on input at bounding box center [657, 285] width 81 height 26
click at [807, 272] on input at bounding box center [799, 285] width 81 height 26
click at [634, 220] on input at bounding box center [657, 233] width 81 height 26
click at [816, 220] on input at bounding box center [799, 233] width 81 height 26
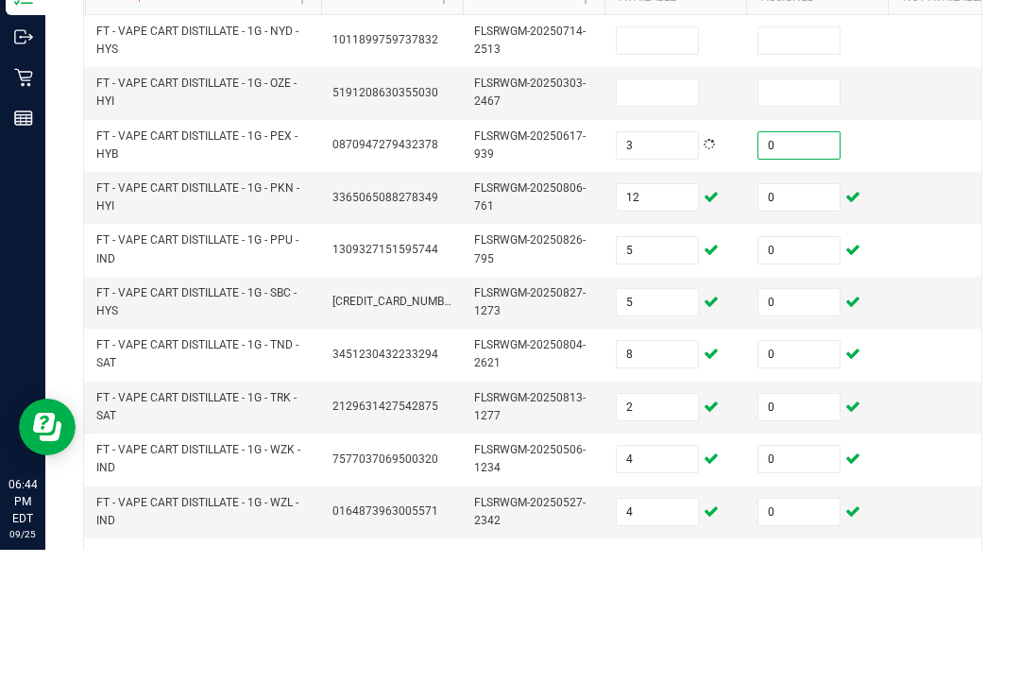
scroll to position [142, 0]
click at [643, 228] on input at bounding box center [657, 241] width 81 height 26
click at [817, 228] on input at bounding box center [799, 241] width 81 height 26
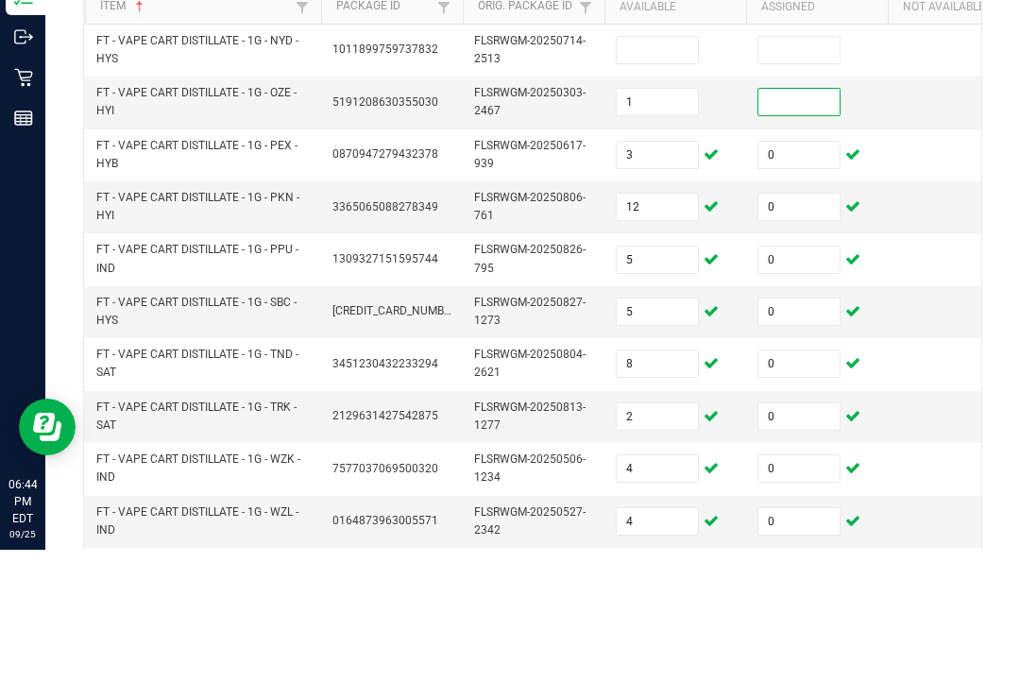
scroll to position [117, 0]
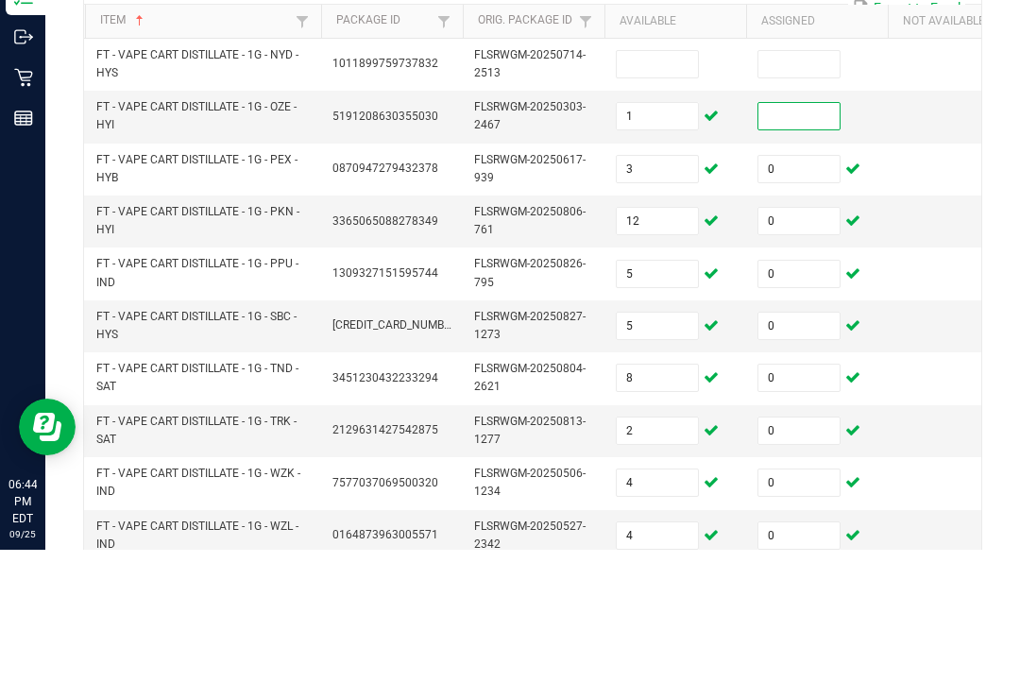
click at [814, 252] on input at bounding box center [799, 265] width 81 height 26
click at [671, 200] on input at bounding box center [657, 213] width 81 height 26
click at [807, 200] on input at bounding box center [799, 213] width 81 height 26
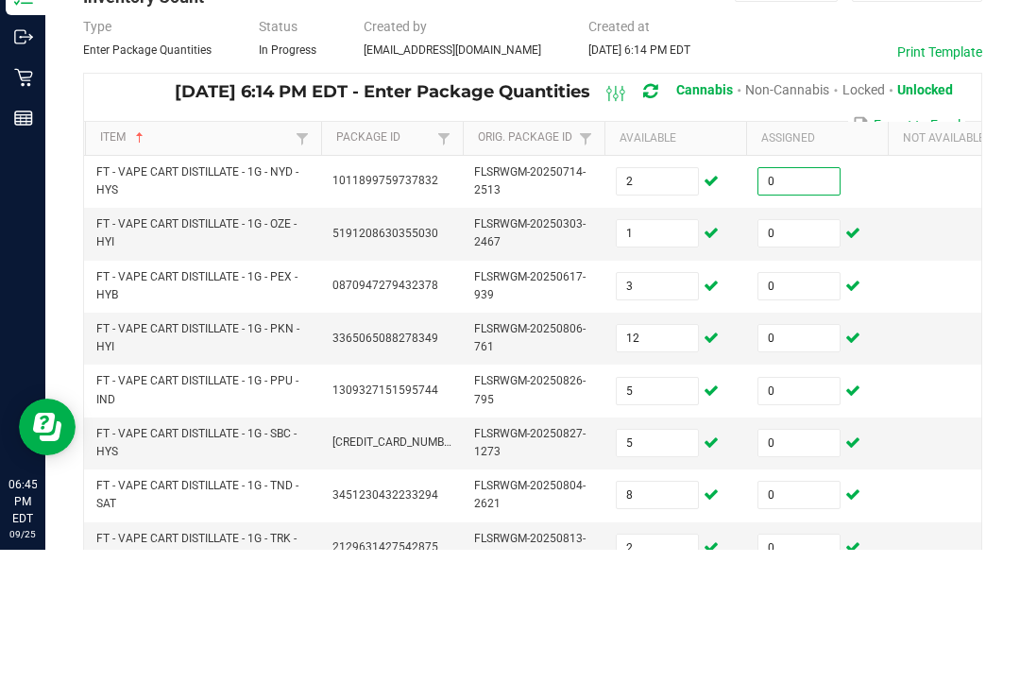
scroll to position [0, 0]
click at [883, 305] on td "0" at bounding box center [817, 331] width 142 height 52
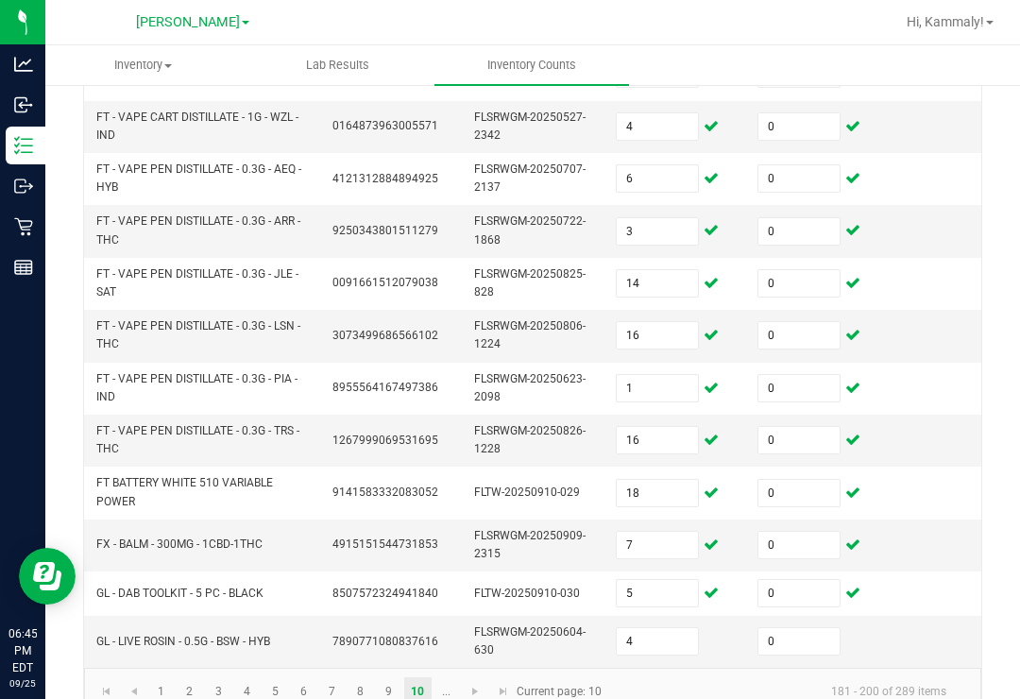
scroll to position [676, 0]
click at [396, 677] on link "9" at bounding box center [388, 691] width 27 height 28
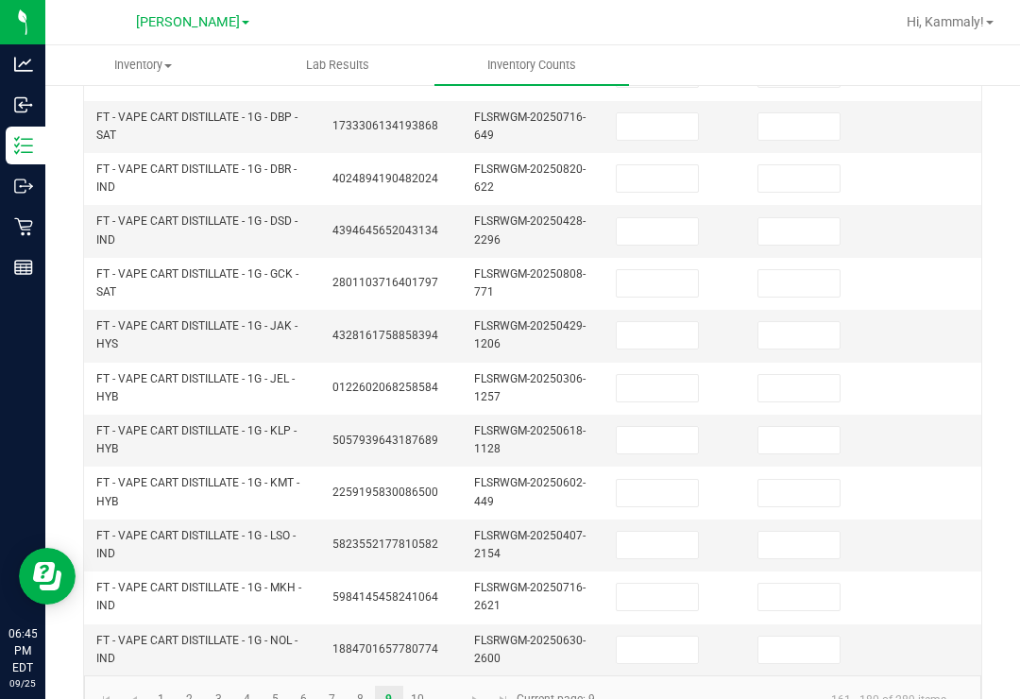
click at [674, 637] on input at bounding box center [657, 650] width 81 height 26
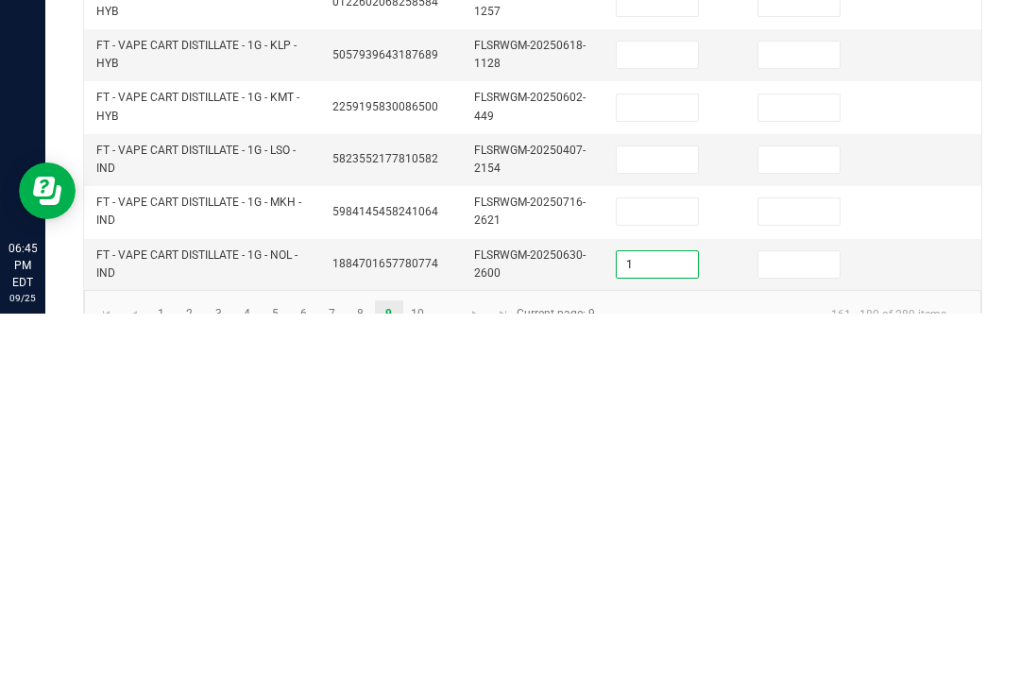
click at [782, 637] on input at bounding box center [799, 650] width 81 height 26
click at [685, 584] on input at bounding box center [657, 597] width 81 height 26
click at [793, 584] on input at bounding box center [799, 597] width 81 height 26
click at [667, 532] on input at bounding box center [657, 545] width 81 height 26
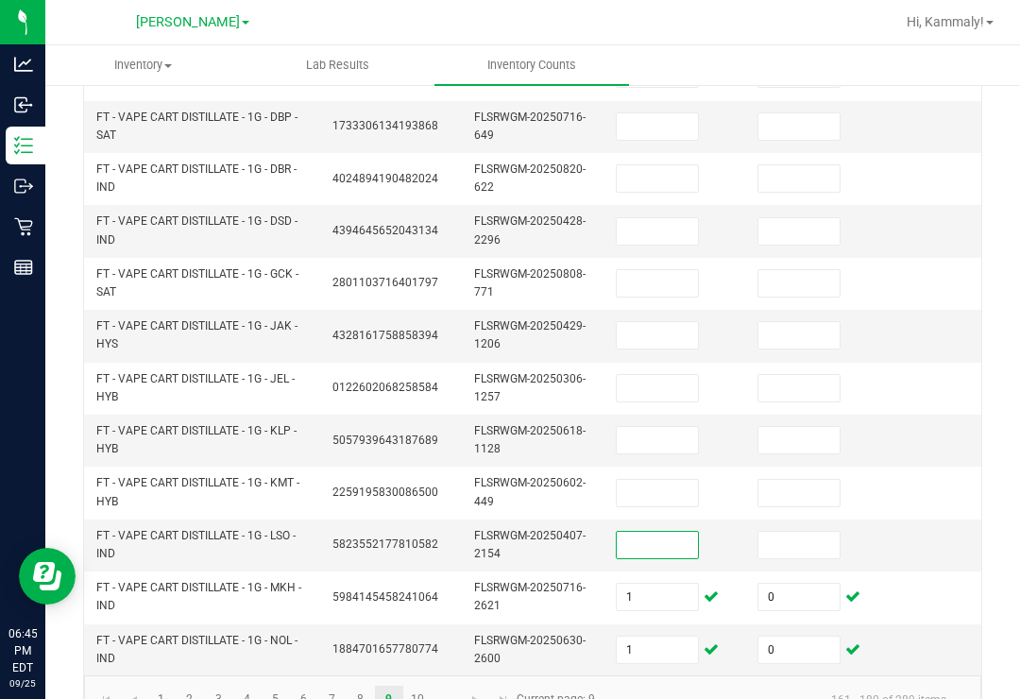
click at [650, 532] on input at bounding box center [657, 545] width 81 height 26
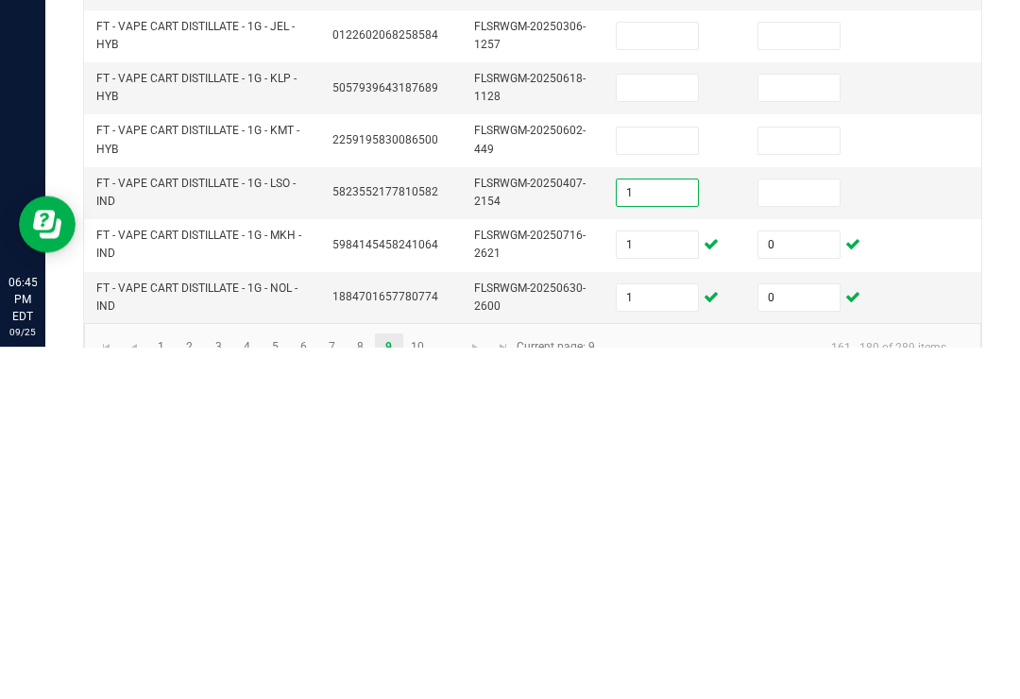
click at [801, 532] on input at bounding box center [799, 545] width 81 height 26
click at [647, 480] on input at bounding box center [657, 493] width 81 height 26
click at [822, 480] on input at bounding box center [799, 493] width 81 height 26
click at [647, 427] on input at bounding box center [657, 440] width 81 height 26
click at [791, 427] on input at bounding box center [799, 440] width 81 height 26
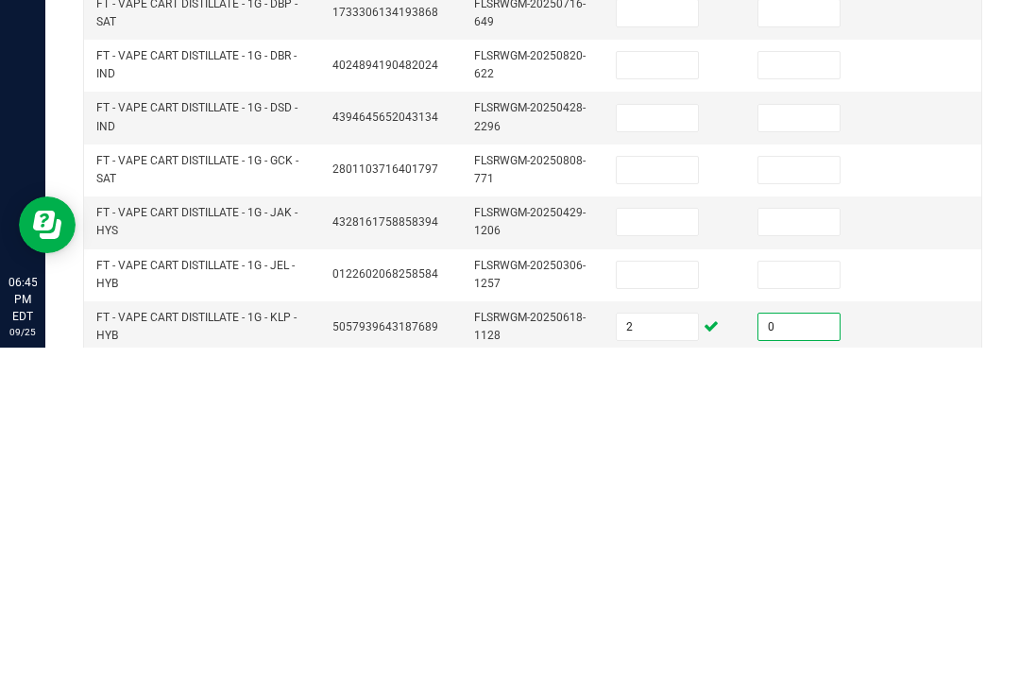
scroll to position [475, 0]
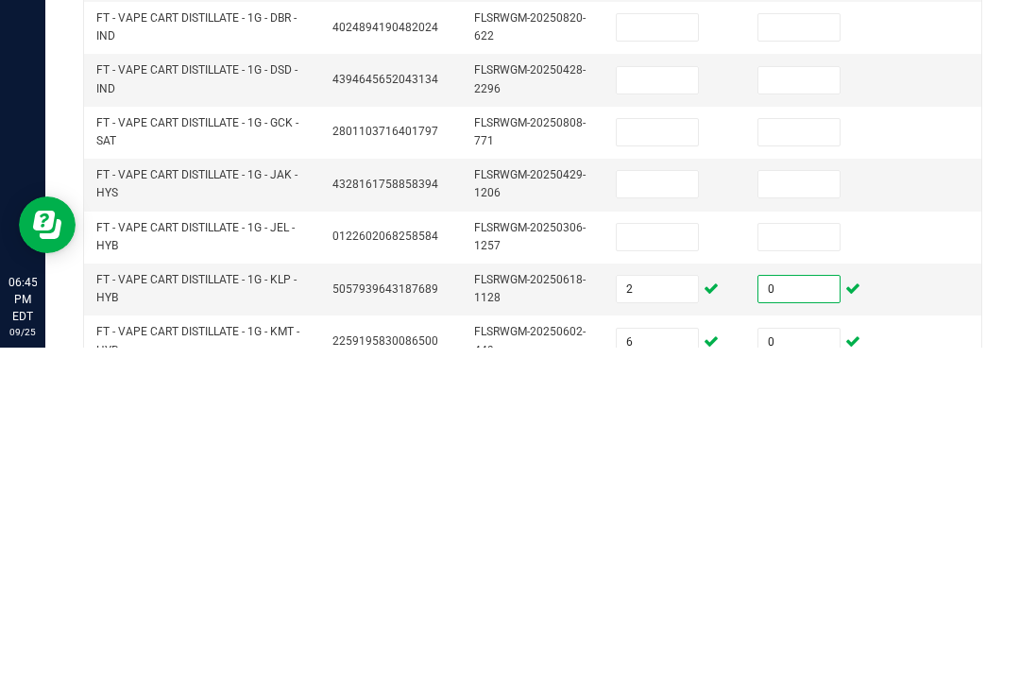
click at [665, 575] on input at bounding box center [657, 588] width 81 height 26
click at [790, 575] on input at bounding box center [799, 588] width 81 height 26
click at [661, 523] on input at bounding box center [657, 536] width 81 height 26
click at [797, 523] on input at bounding box center [799, 536] width 81 height 26
click at [659, 471] on input at bounding box center [657, 484] width 81 height 26
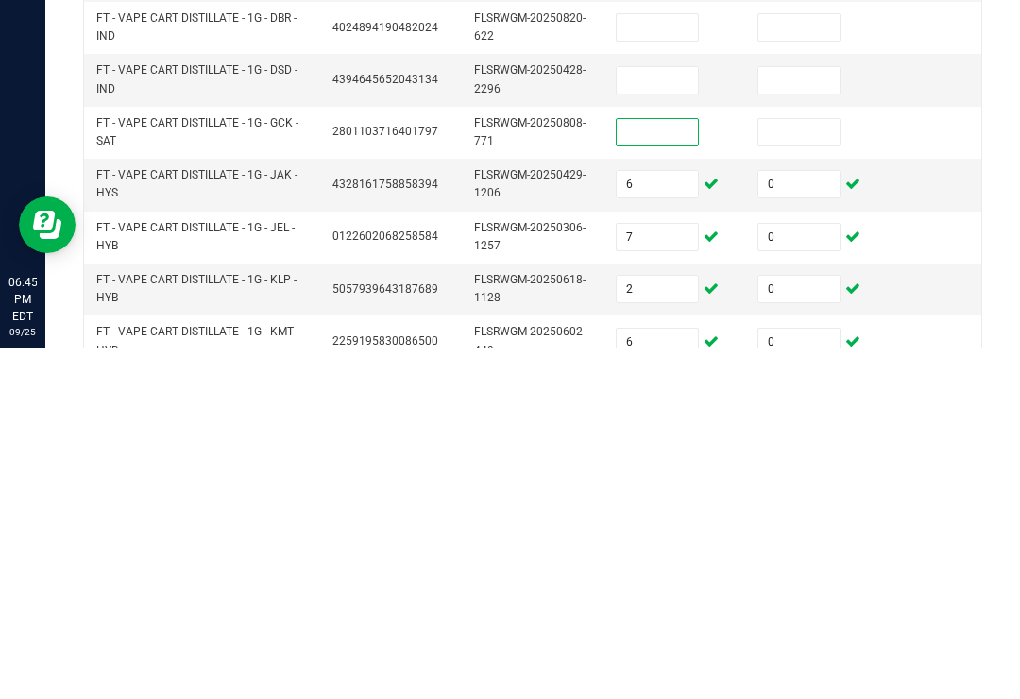
click at [669, 575] on input "7" at bounding box center [657, 588] width 81 height 26
click at [654, 523] on input "6" at bounding box center [657, 536] width 81 height 26
click at [672, 471] on input at bounding box center [657, 484] width 81 height 26
click at [803, 471] on input at bounding box center [799, 484] width 81 height 26
click at [686, 419] on input at bounding box center [657, 432] width 81 height 26
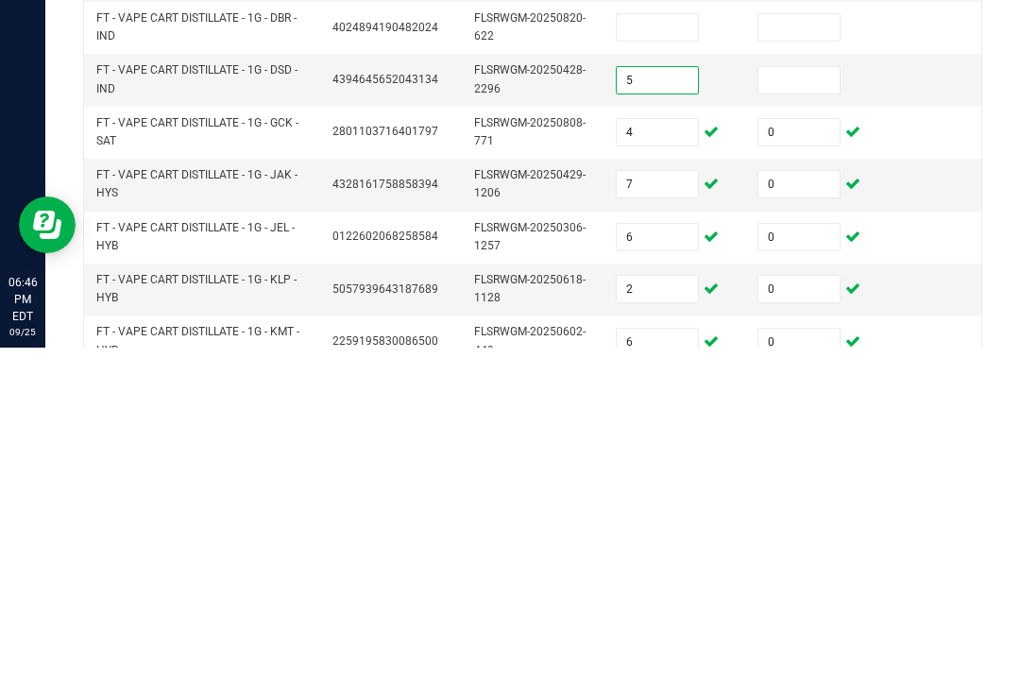
click at [813, 458] on td "0" at bounding box center [817, 484] width 142 height 52
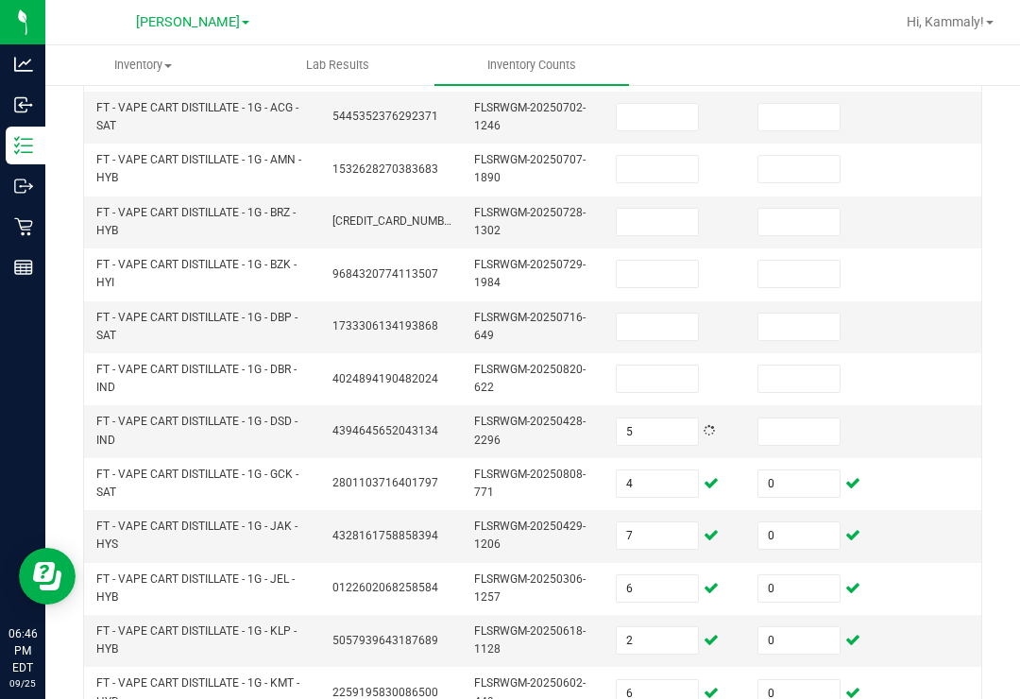
click at [801, 419] on input at bounding box center [799, 432] width 81 height 26
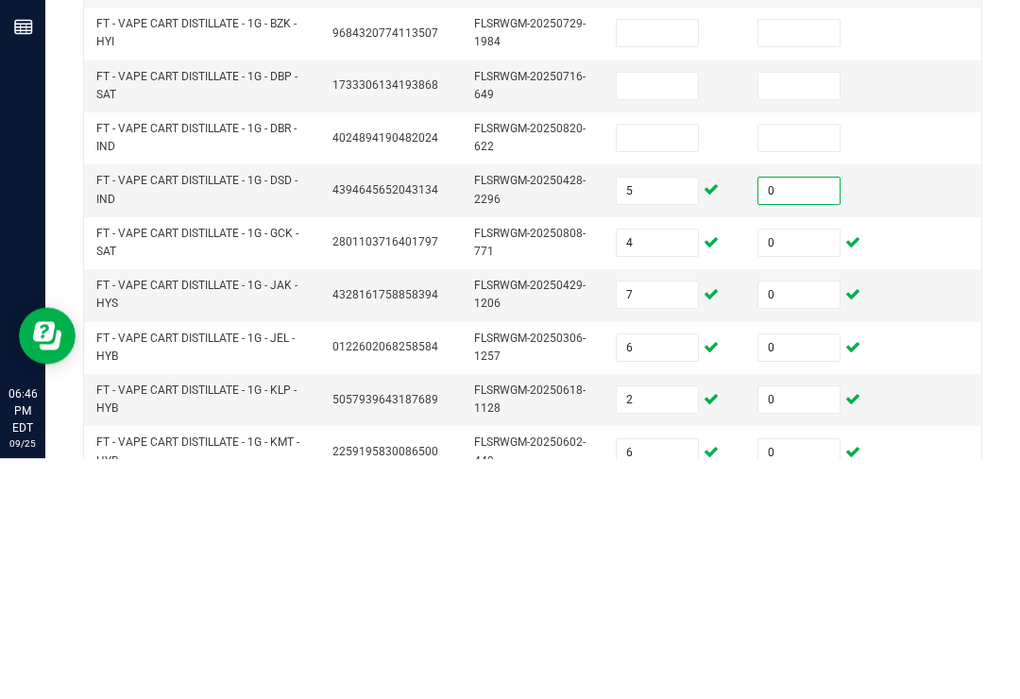
click at [665, 366] on input at bounding box center [657, 379] width 81 height 26
click at [798, 366] on input at bounding box center [799, 379] width 81 height 26
click at [673, 314] on input at bounding box center [657, 327] width 81 height 26
click at [819, 314] on input at bounding box center [799, 327] width 81 height 26
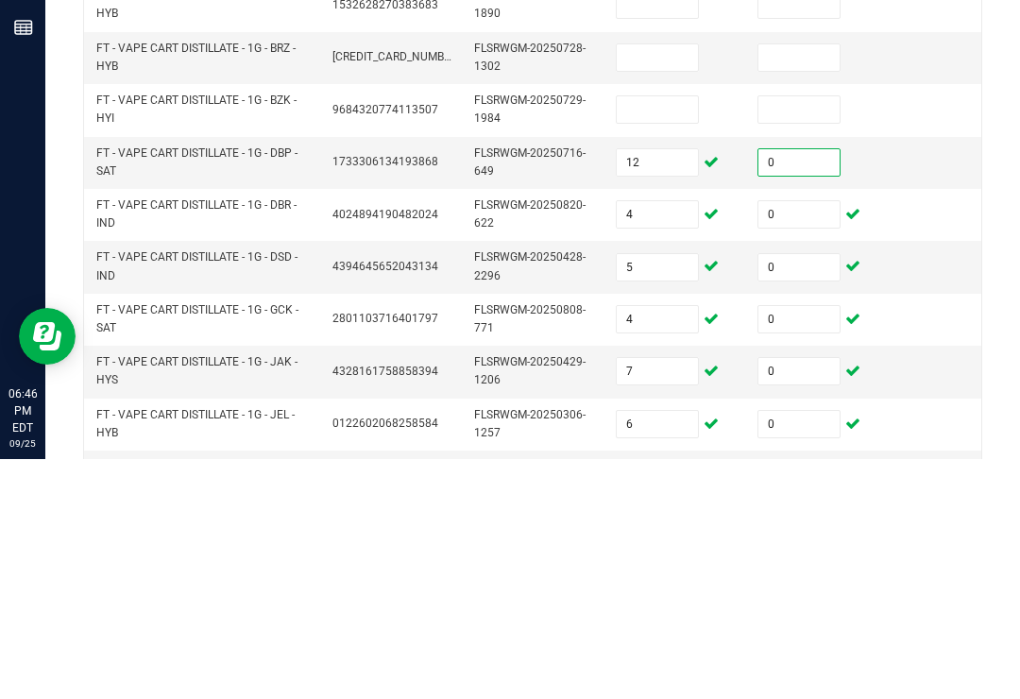
scroll to position [386, 0]
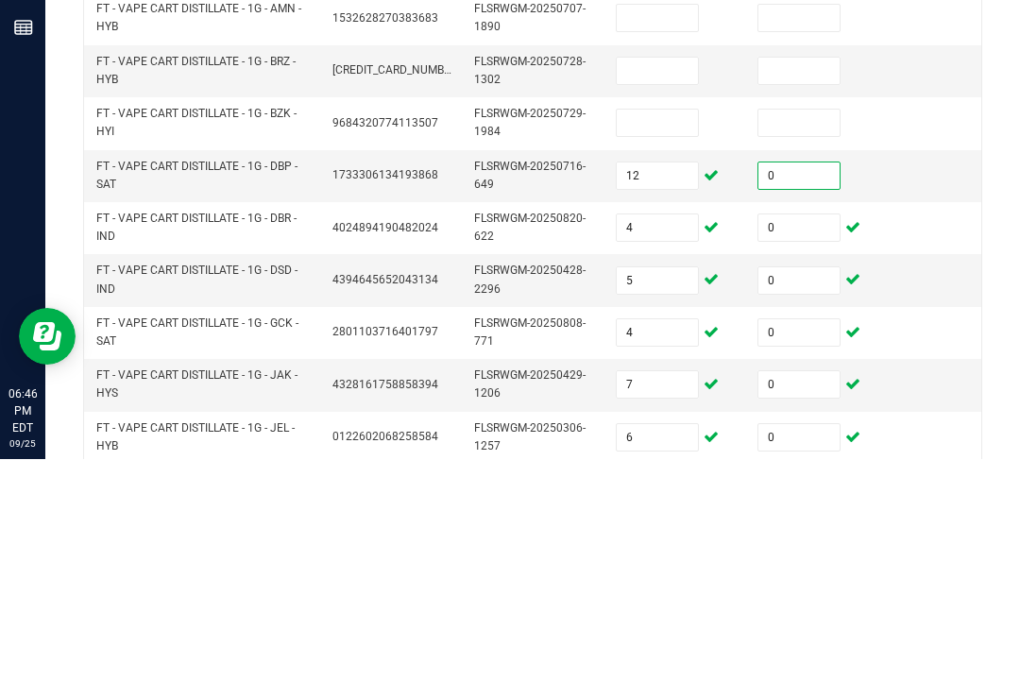
click at [662, 350] on input at bounding box center [657, 363] width 81 height 26
click at [780, 390] on td "0" at bounding box center [817, 416] width 142 height 52
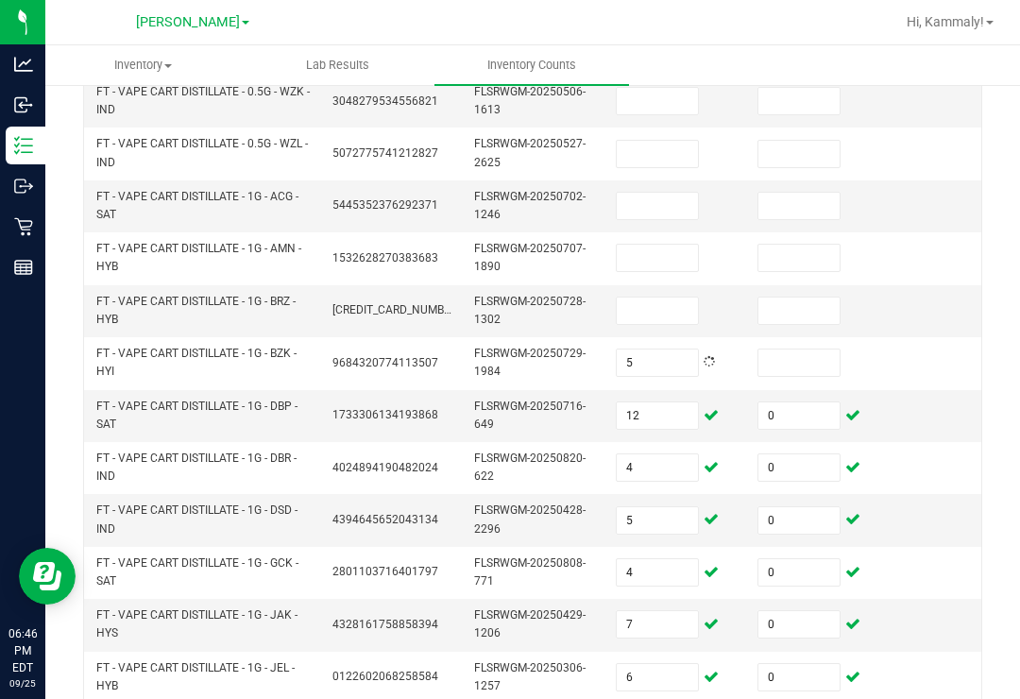
click at [817, 350] on input at bounding box center [799, 363] width 81 height 26
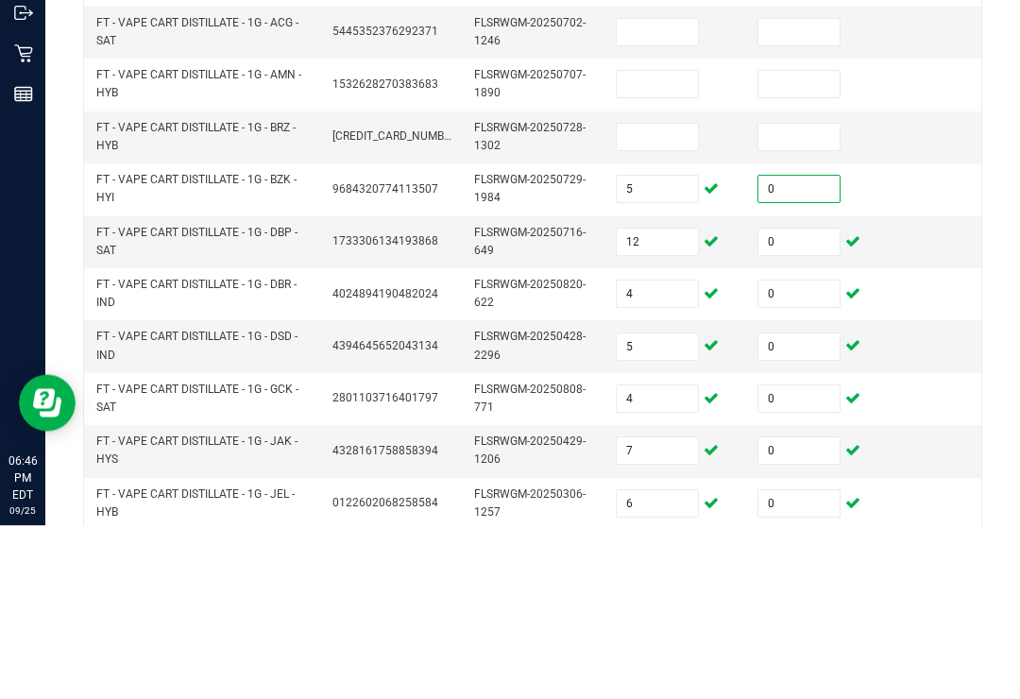
click at [651, 298] on input at bounding box center [657, 311] width 81 height 26
click at [795, 298] on input at bounding box center [799, 311] width 81 height 26
click at [688, 245] on input at bounding box center [657, 258] width 81 height 26
click at [791, 245] on input at bounding box center [799, 258] width 81 height 26
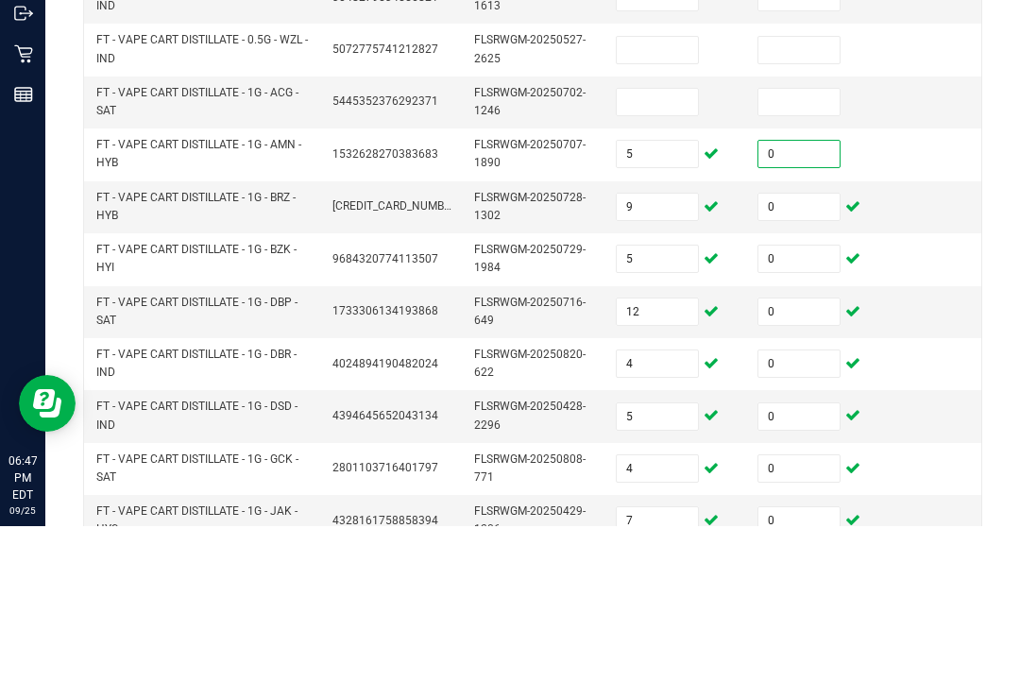
scroll to position [318, 0]
click at [668, 261] on input at bounding box center [657, 274] width 81 height 26
click at [807, 261] on input at bounding box center [799, 274] width 81 height 26
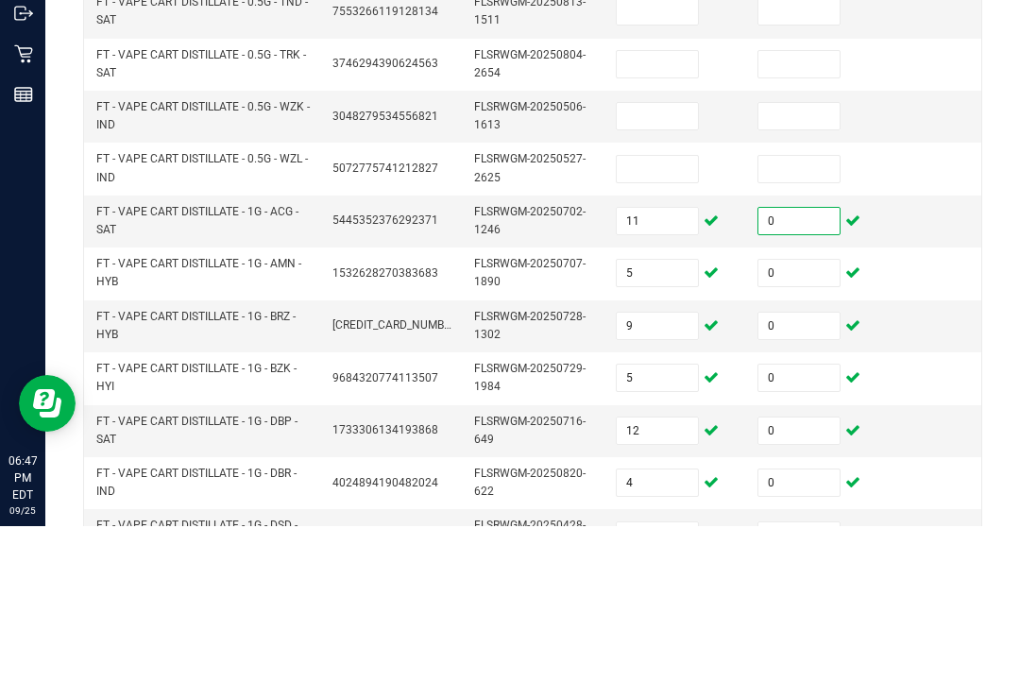
scroll to position [180, 0]
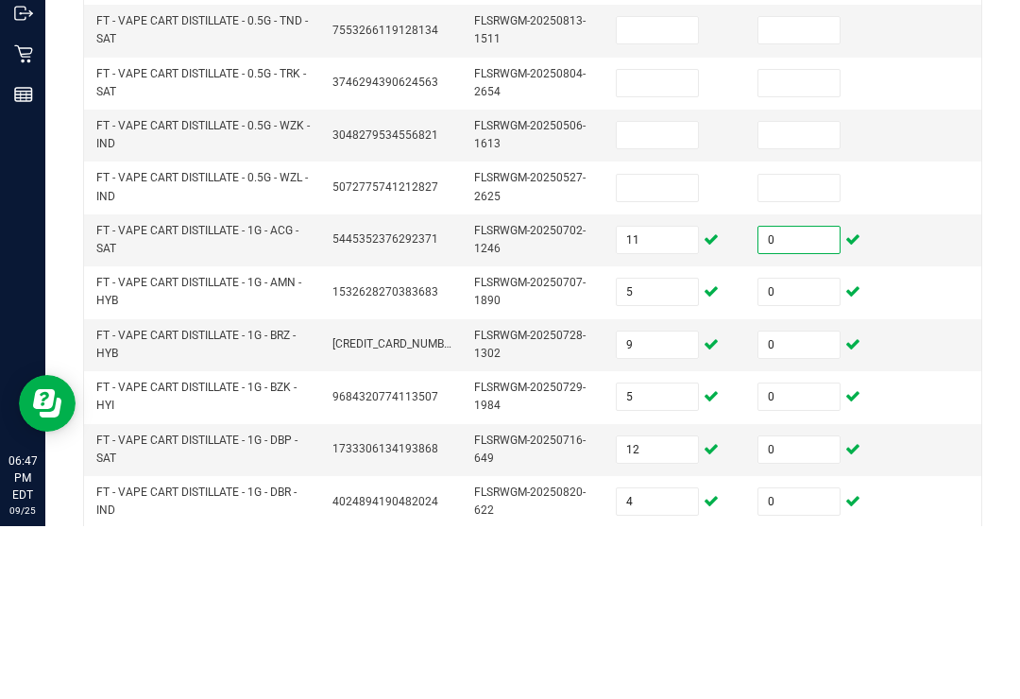
click at [664, 348] on input at bounding box center [657, 361] width 81 height 26
click at [854, 334] on td at bounding box center [817, 360] width 142 height 52
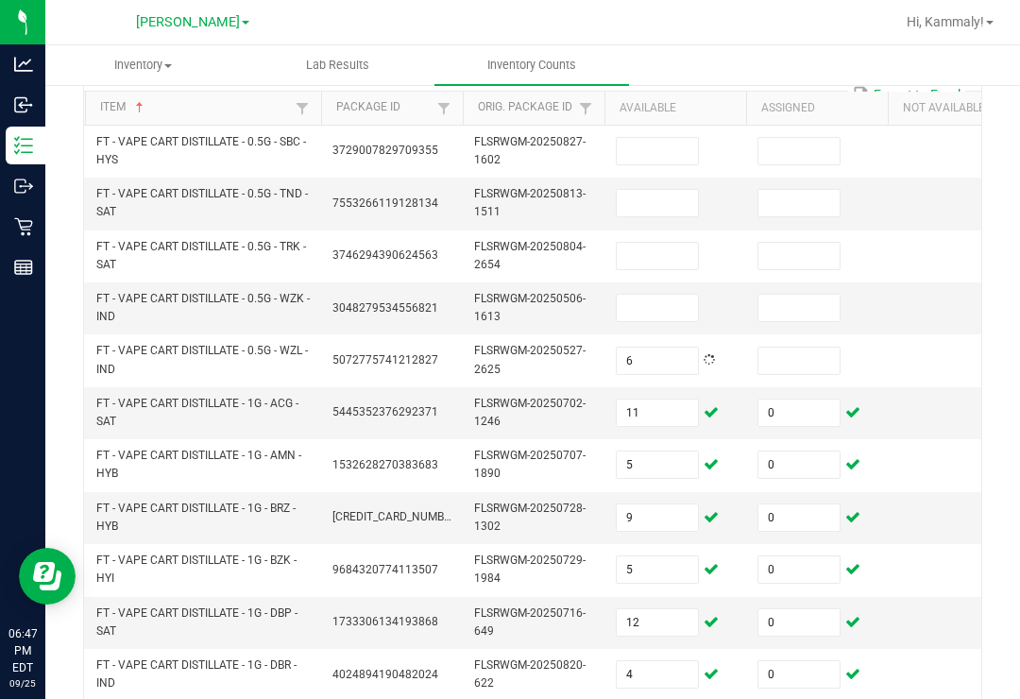
click at [817, 348] on input at bounding box center [799, 361] width 81 height 26
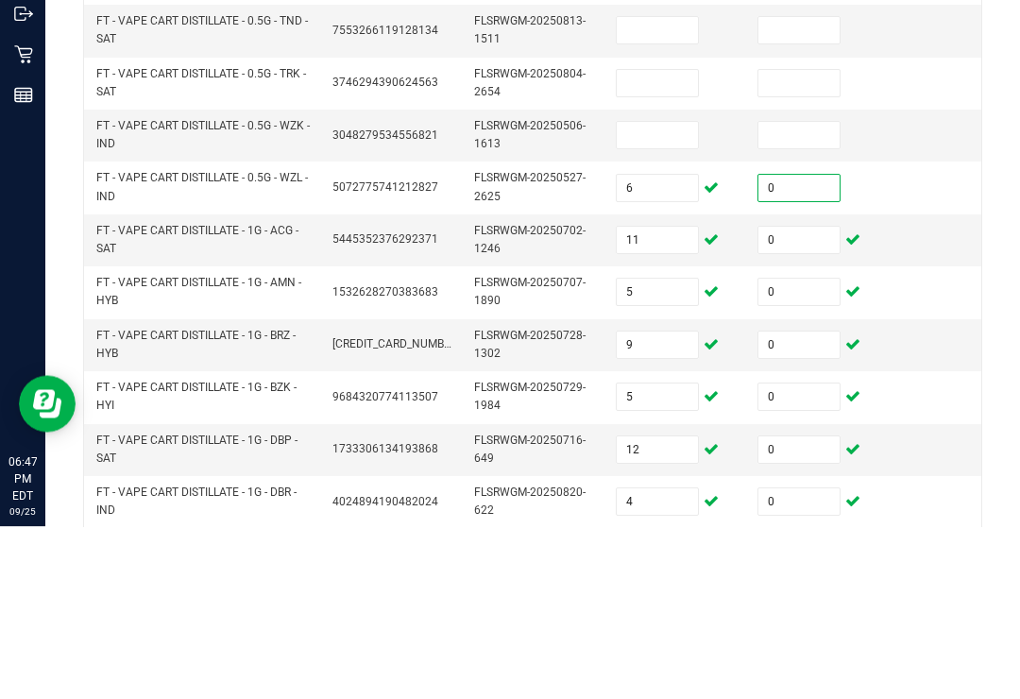
click at [653, 295] on input at bounding box center [657, 308] width 81 height 26
click at [821, 295] on input at bounding box center [799, 308] width 81 height 26
click at [639, 243] on input at bounding box center [657, 256] width 81 height 26
click at [833, 243] on input at bounding box center [799, 256] width 81 height 26
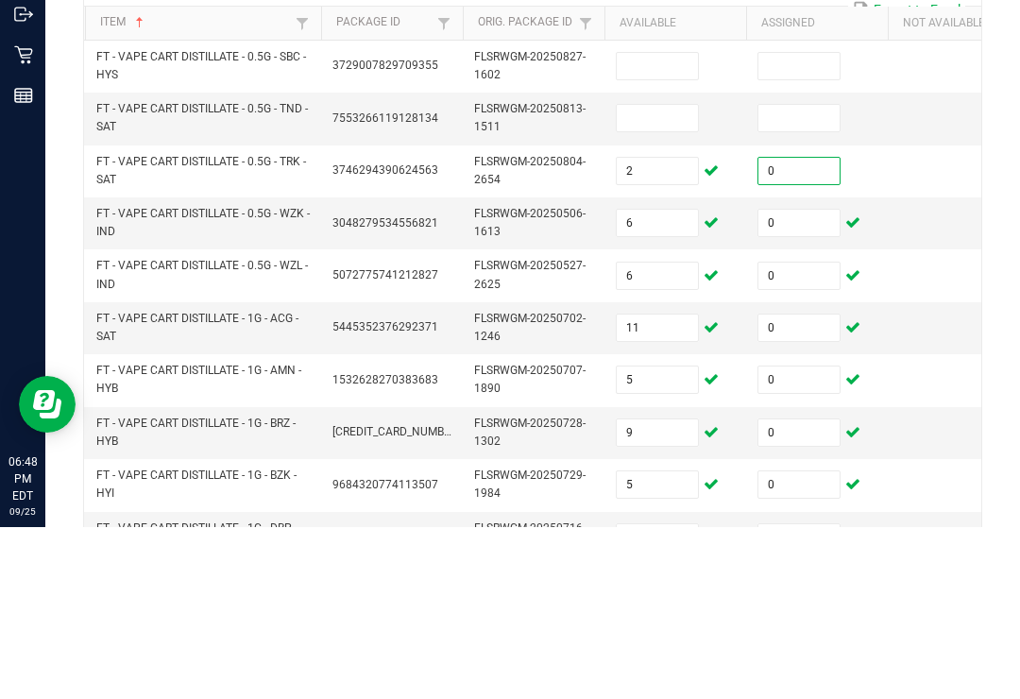
scroll to position [67, 0]
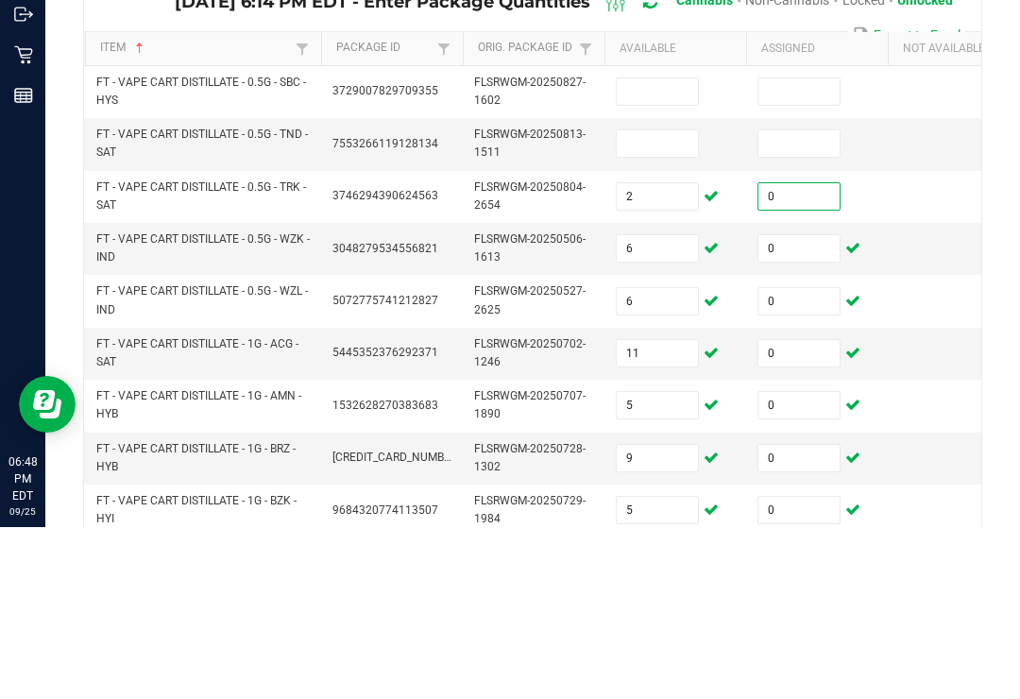
click at [667, 302] on input at bounding box center [657, 315] width 81 height 26
click at [826, 302] on input at bounding box center [799, 315] width 81 height 26
click at [665, 250] on input at bounding box center [657, 263] width 81 height 26
click at [803, 250] on input at bounding box center [799, 263] width 81 height 26
click at [915, 395] on td at bounding box center [959, 421] width 142 height 52
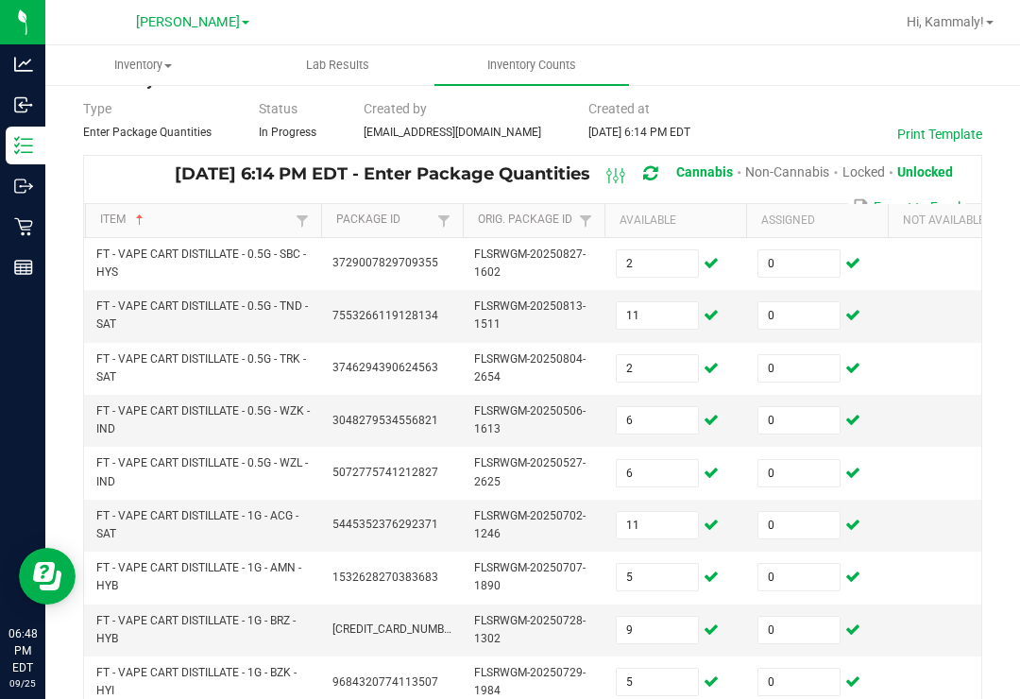
click at [508, 509] on span "FLSRWGM-20250702-1246" at bounding box center [529, 524] width 111 height 31
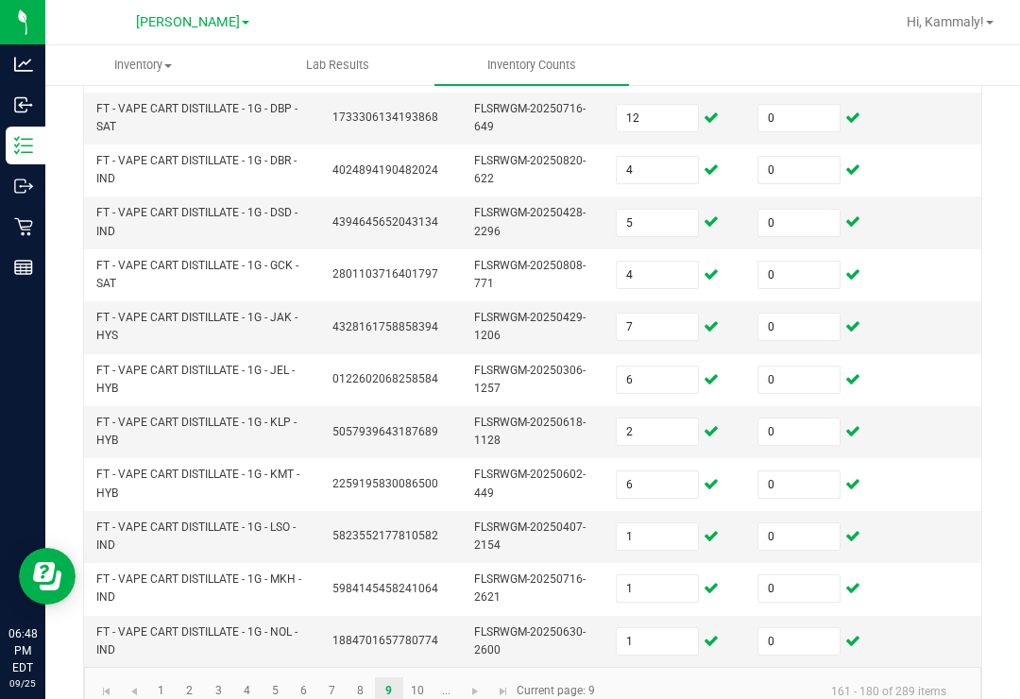
scroll to position [683, 0]
click at [374, 678] on link "8" at bounding box center [360, 692] width 27 height 28
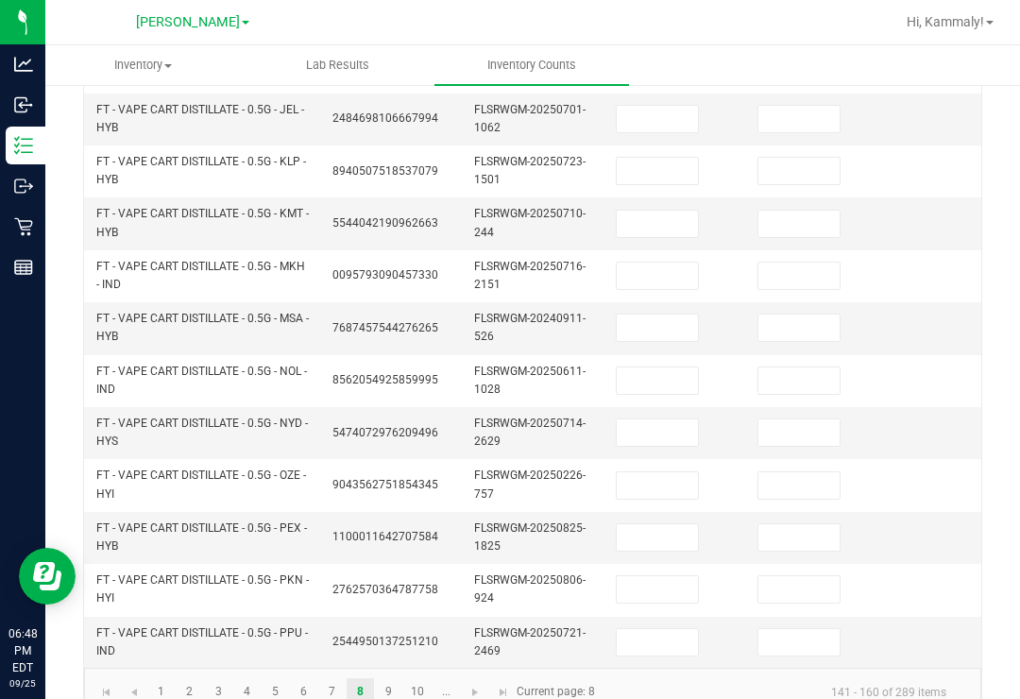
click at [669, 629] on input at bounding box center [657, 642] width 81 height 26
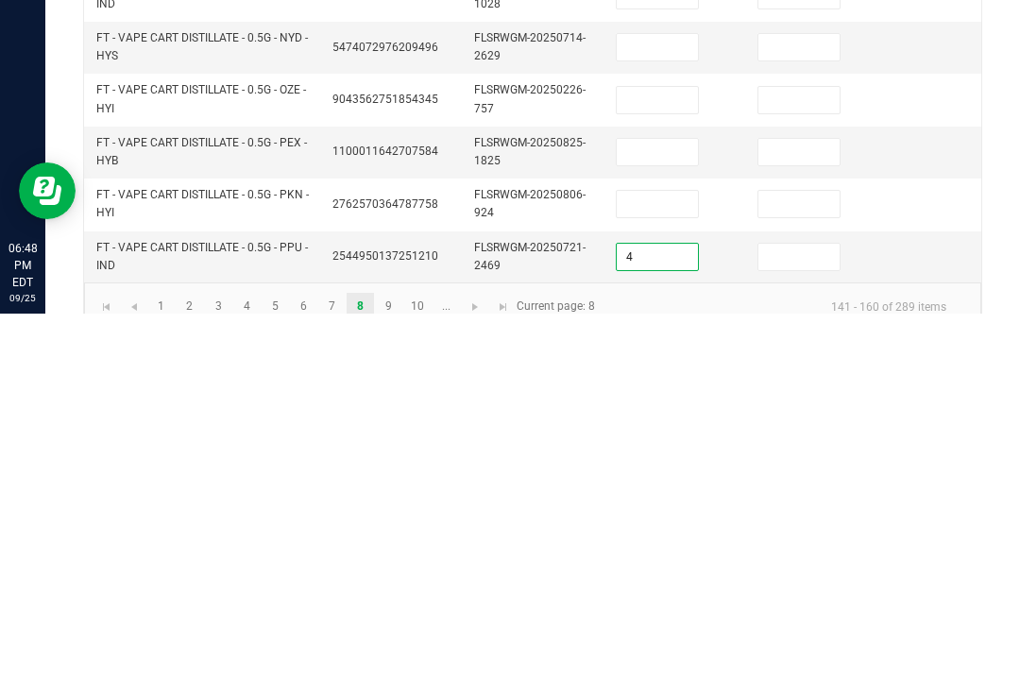
click at [803, 629] on input at bounding box center [799, 642] width 81 height 26
click at [646, 576] on input at bounding box center [657, 589] width 81 height 26
click at [810, 576] on input at bounding box center [799, 589] width 81 height 26
click at [648, 524] on input at bounding box center [657, 537] width 81 height 26
click at [811, 524] on input at bounding box center [799, 537] width 81 height 26
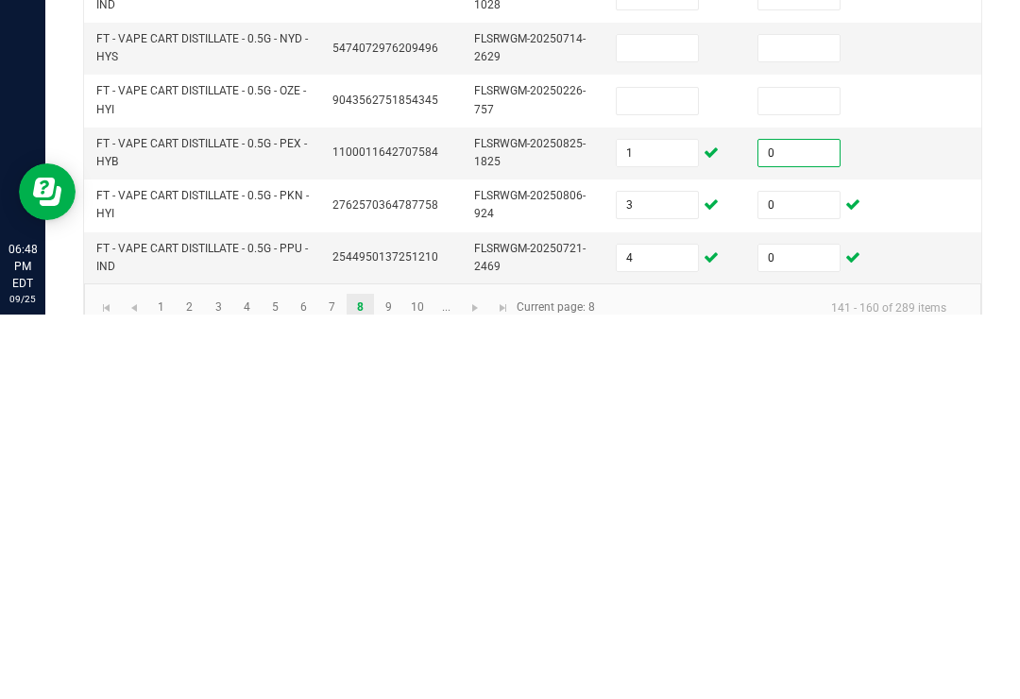
click at [627, 472] on input at bounding box center [657, 485] width 81 height 26
click at [808, 472] on input at bounding box center [799, 485] width 81 height 26
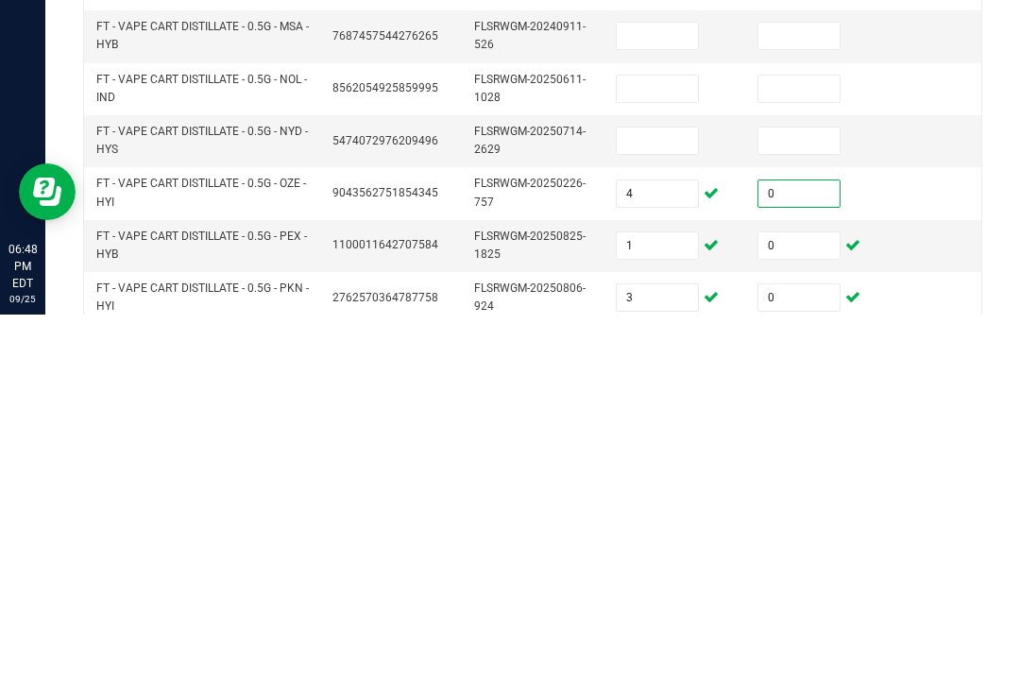
scroll to position [587, 0]
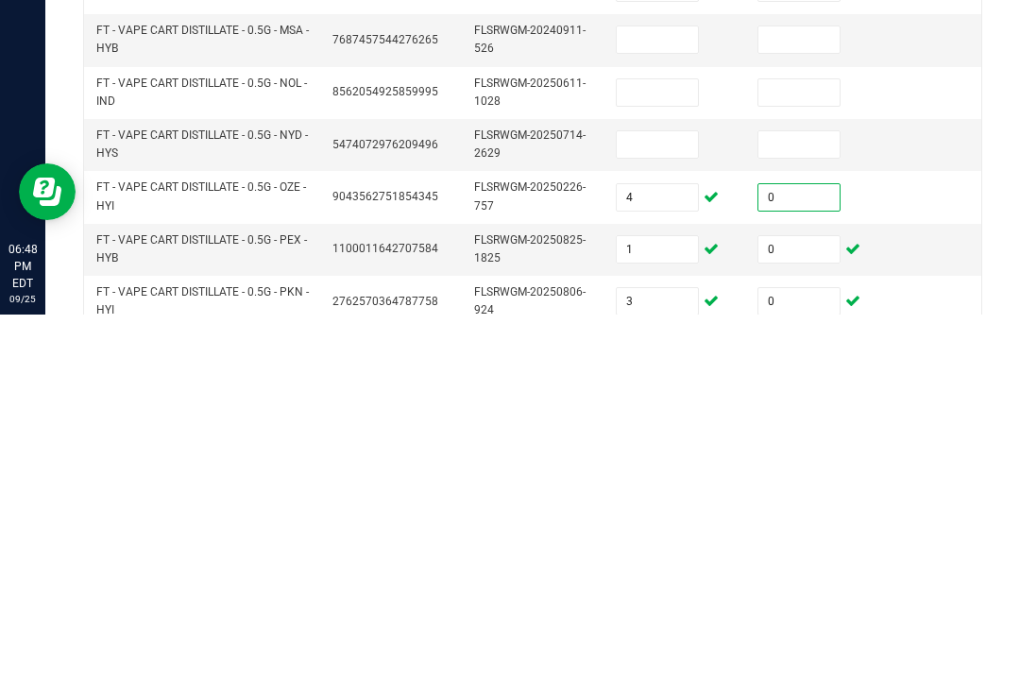
click at [679, 516] on input at bounding box center [657, 529] width 81 height 26
click at [797, 516] on input at bounding box center [799, 529] width 81 height 26
click at [663, 464] on input at bounding box center [657, 477] width 81 height 26
click at [815, 464] on input at bounding box center [799, 477] width 81 height 26
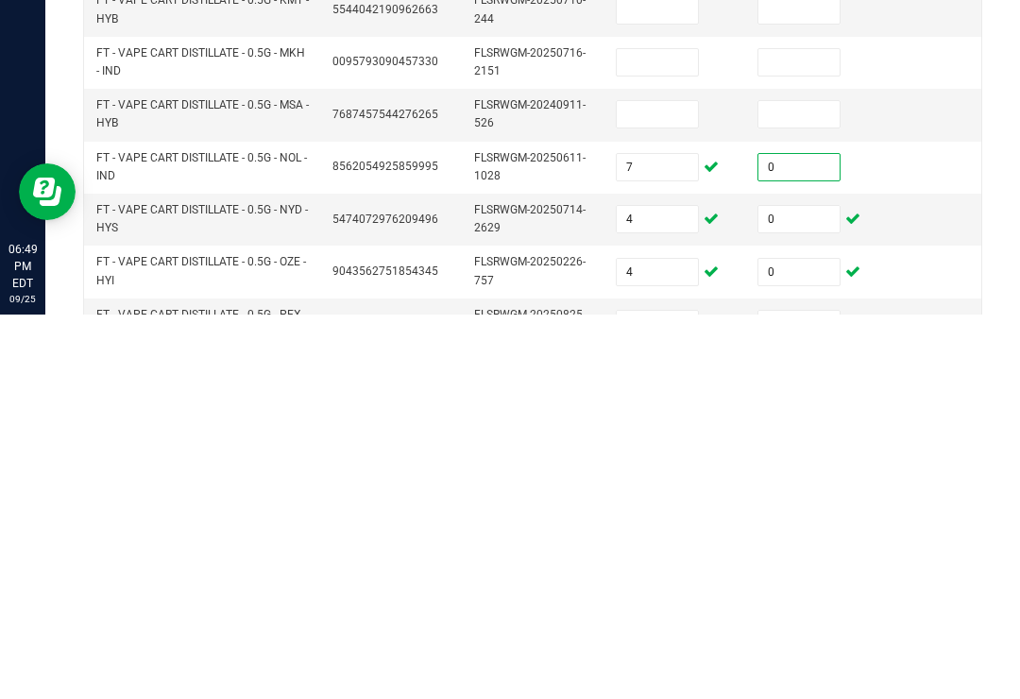
click at [669, 486] on input at bounding box center [657, 499] width 81 height 26
click at [820, 486] on input at bounding box center [799, 499] width 81 height 26
click at [674, 434] on input at bounding box center [657, 447] width 81 height 26
click at [789, 434] on input at bounding box center [799, 447] width 81 height 26
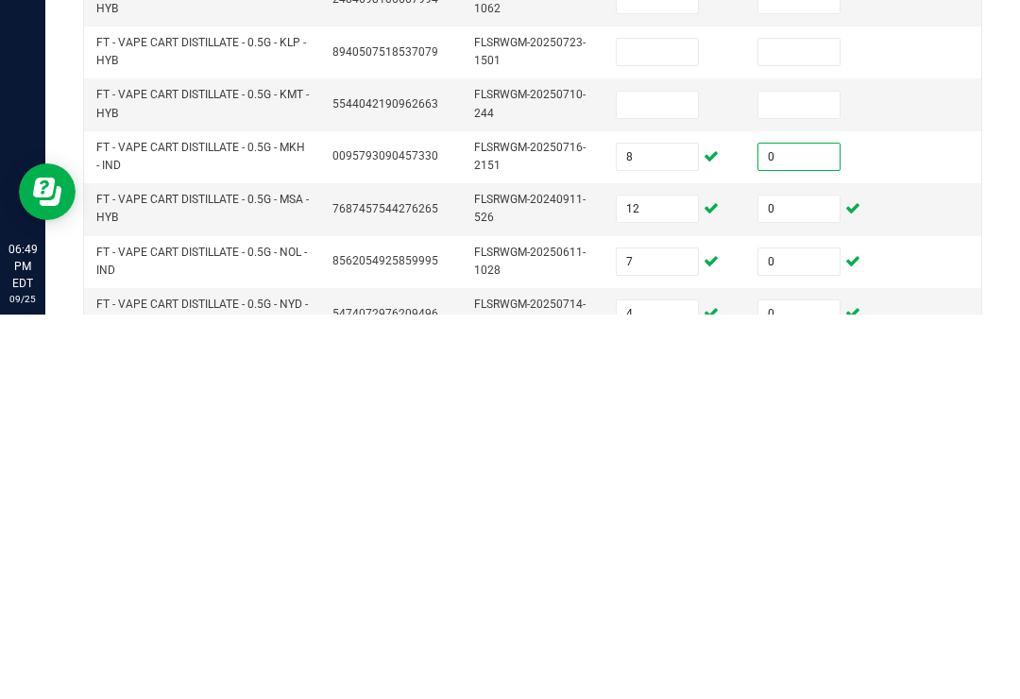
scroll to position [398, 0]
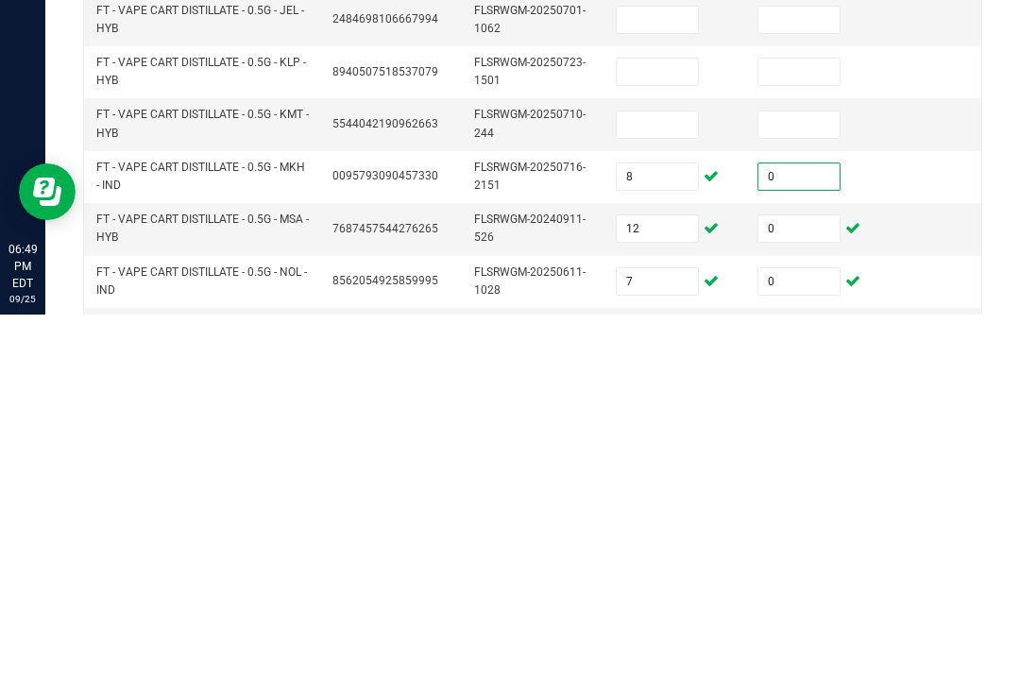
click at [660, 496] on input at bounding box center [657, 509] width 81 height 26
click at [823, 496] on input at bounding box center [799, 509] width 81 height 26
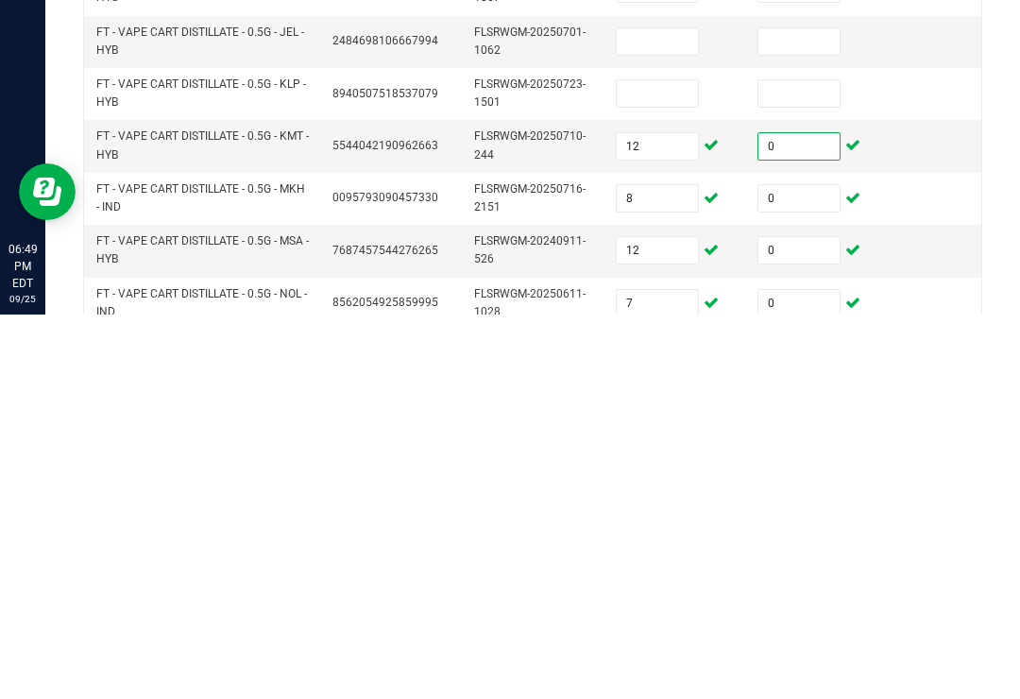
scroll to position [376, 0]
click at [652, 465] on input at bounding box center [657, 478] width 81 height 26
click at [631, 518] on input "12" at bounding box center [657, 531] width 81 height 26
click at [675, 465] on input at bounding box center [657, 478] width 81 height 26
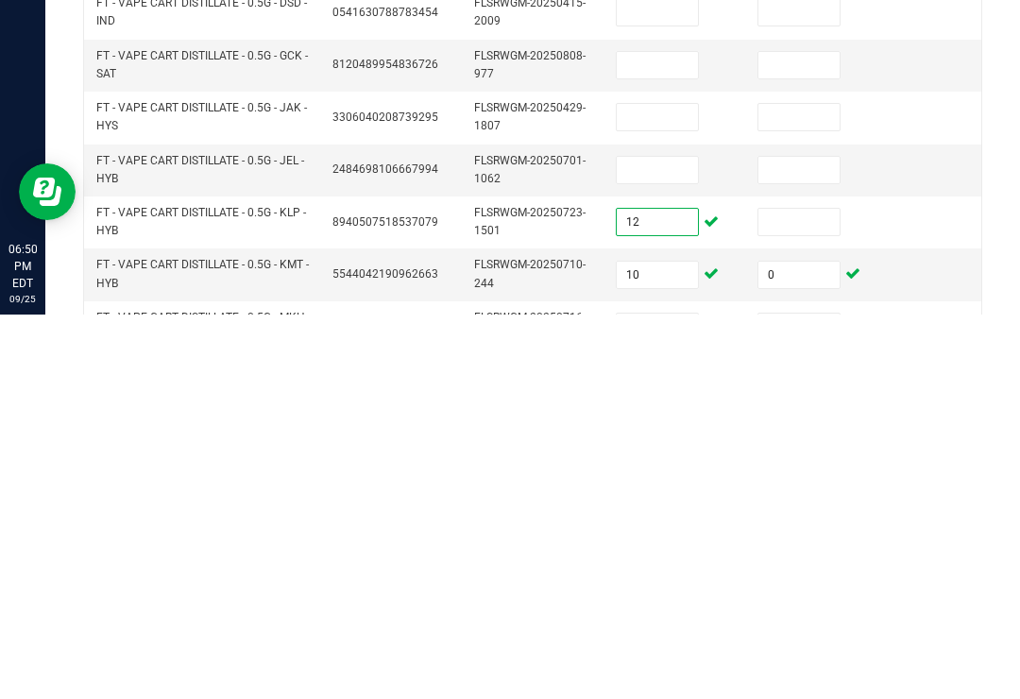
scroll to position [238, 0]
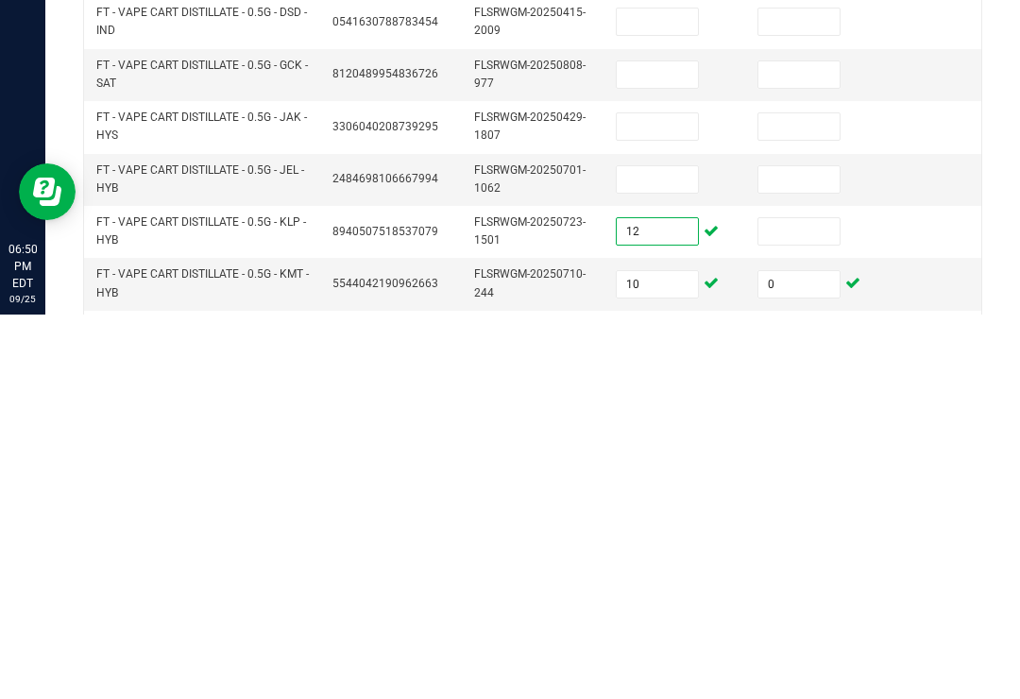
click at [669, 551] on input at bounding box center [657, 564] width 81 height 26
click at [839, 551] on input at bounding box center [799, 564] width 81 height 26
click at [828, 603] on input at bounding box center [799, 616] width 81 height 26
click at [680, 498] on input at bounding box center [657, 511] width 81 height 26
click at [789, 498] on input at bounding box center [799, 511] width 81 height 26
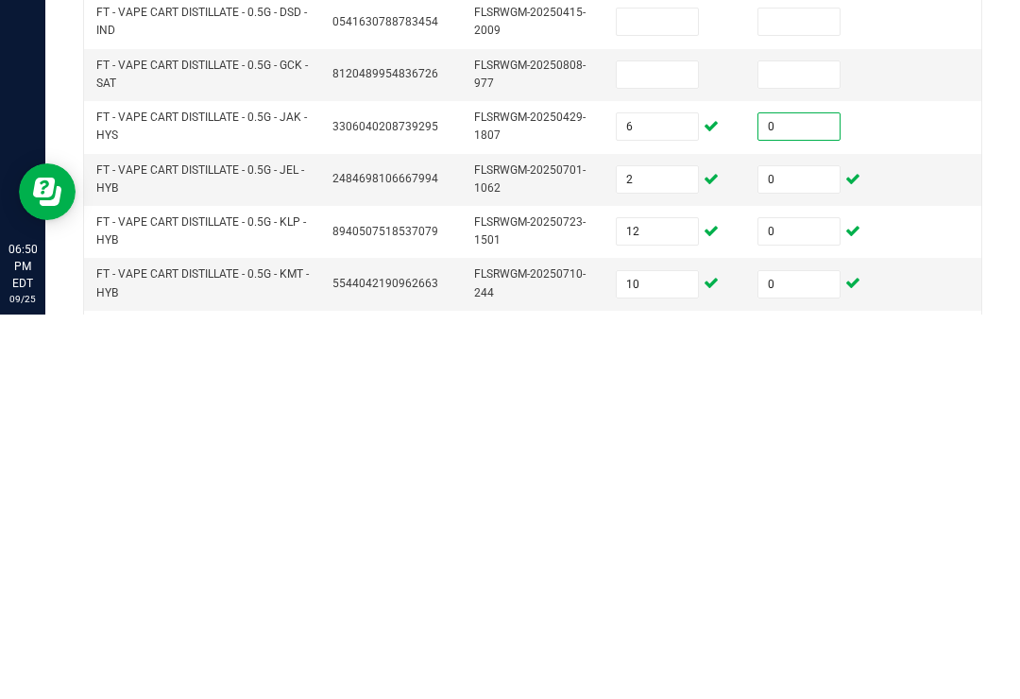
click at [643, 446] on input at bounding box center [657, 459] width 81 height 26
click at [808, 446] on input at bounding box center [799, 459] width 81 height 26
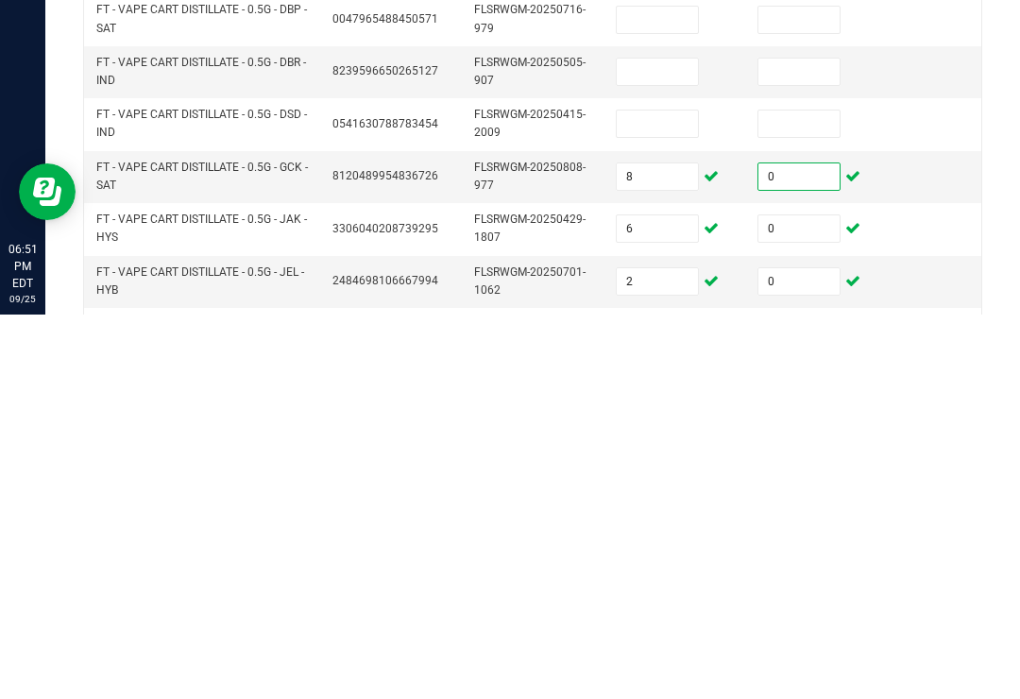
click at [686, 495] on input at bounding box center [657, 508] width 81 height 26
click at [809, 495] on input at bounding box center [799, 508] width 81 height 26
click at [664, 443] on input at bounding box center [657, 456] width 81 height 26
click at [809, 443] on input at bounding box center [799, 456] width 81 height 26
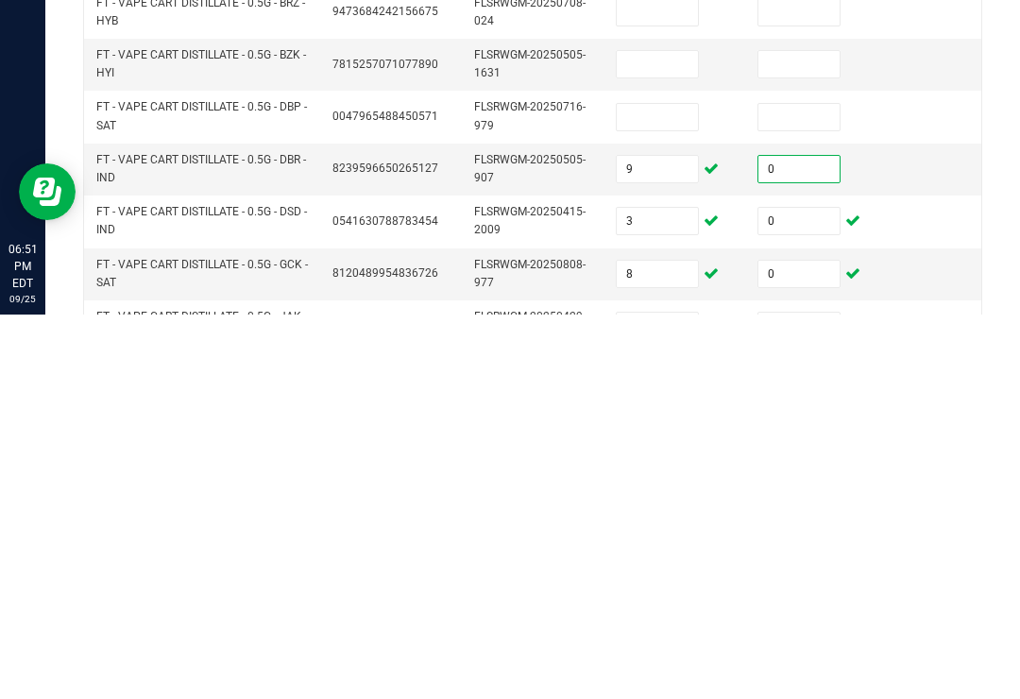
scroll to position [36, 0]
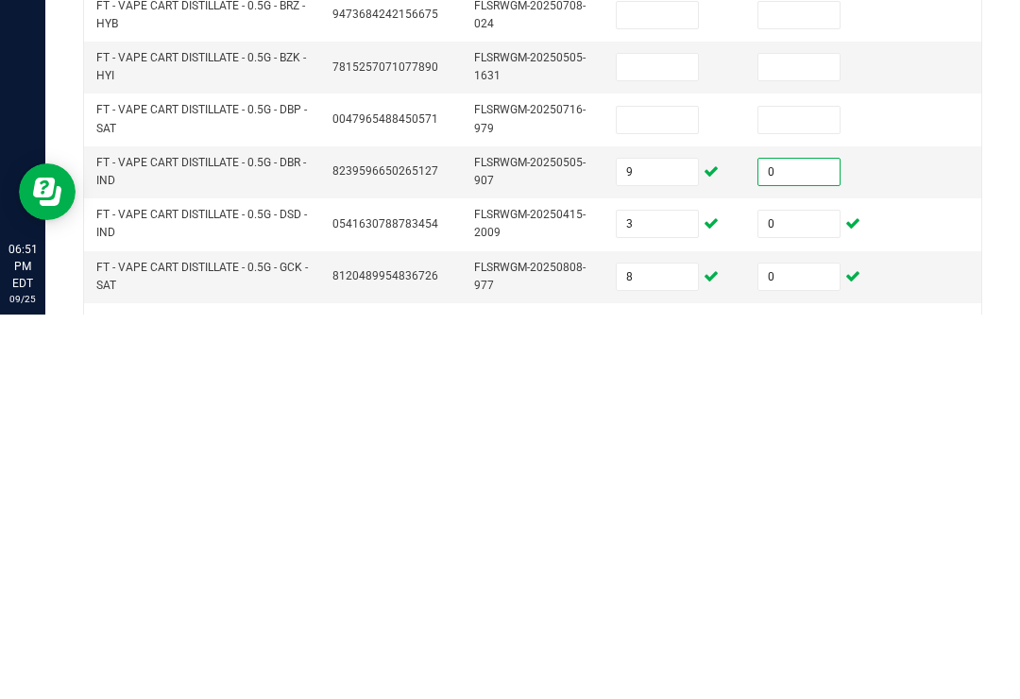
click at [672, 491] on input at bounding box center [657, 504] width 81 height 26
click at [814, 491] on input at bounding box center [799, 504] width 81 height 26
click at [653, 438] on input at bounding box center [657, 451] width 81 height 26
click at [805, 438] on input at bounding box center [799, 451] width 81 height 26
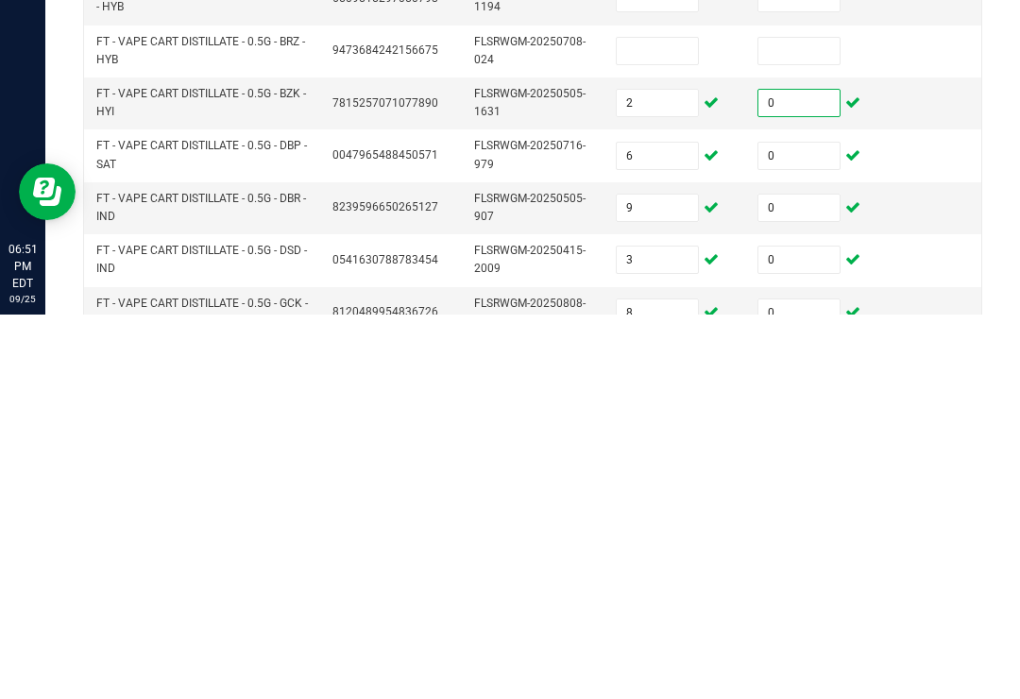
scroll to position [0, 0]
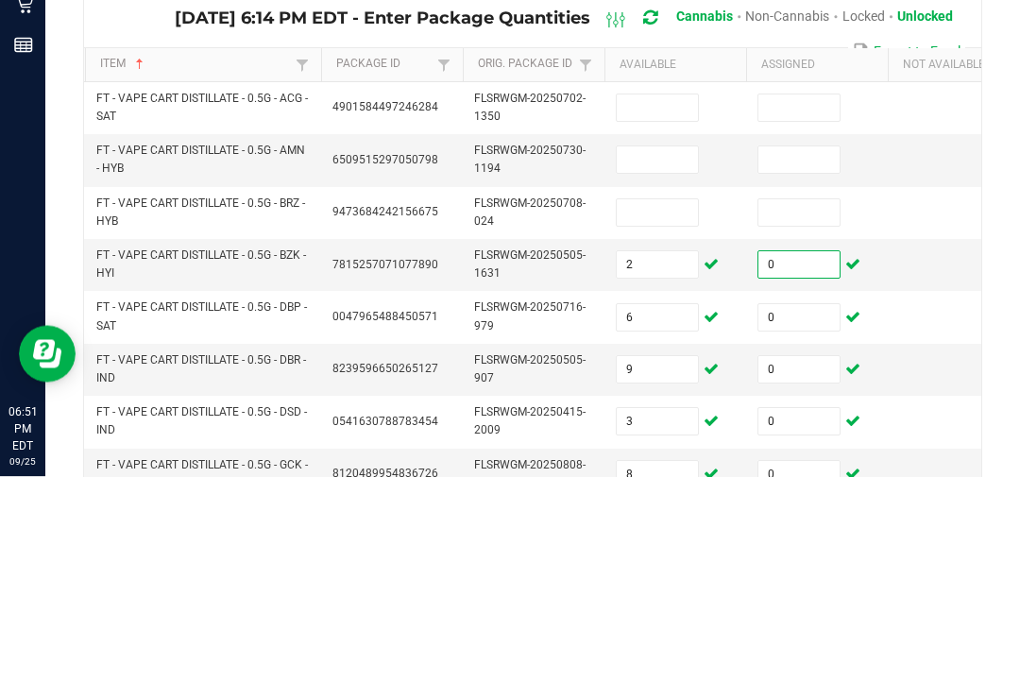
click at [679, 422] on input at bounding box center [657, 435] width 81 height 26
click at [834, 422] on input at bounding box center [799, 435] width 81 height 26
click at [660, 369] on input at bounding box center [657, 382] width 81 height 26
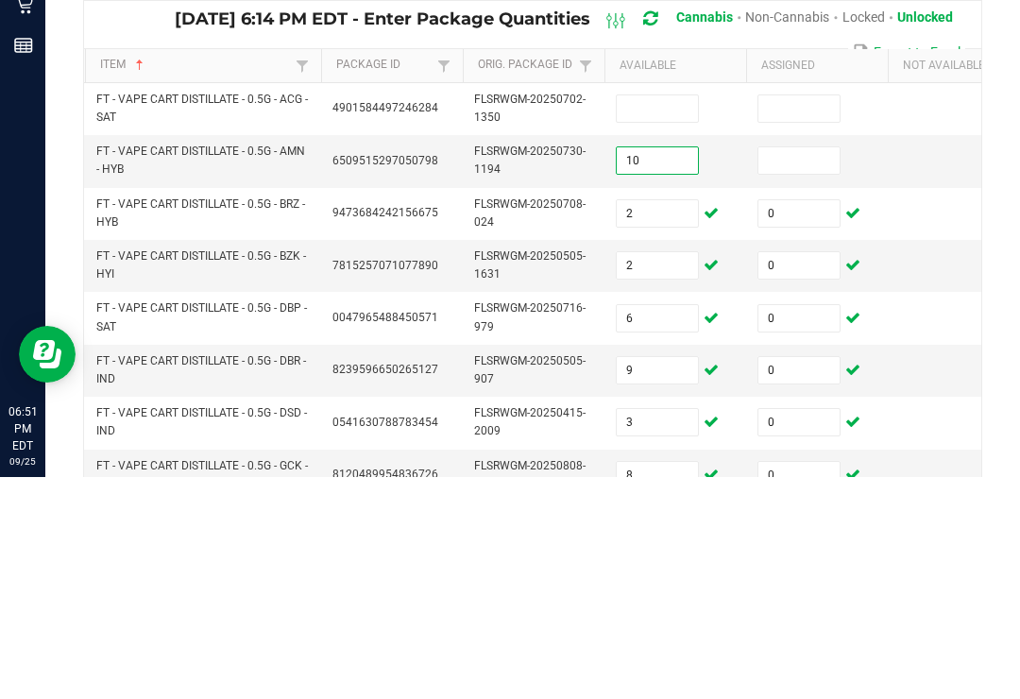
click at [780, 369] on input at bounding box center [799, 382] width 81 height 26
click at [664, 317] on input at bounding box center [657, 330] width 81 height 26
click at [817, 317] on input at bounding box center [799, 330] width 81 height 26
click at [458, 410] on td "9473684242156675" at bounding box center [392, 436] width 142 height 52
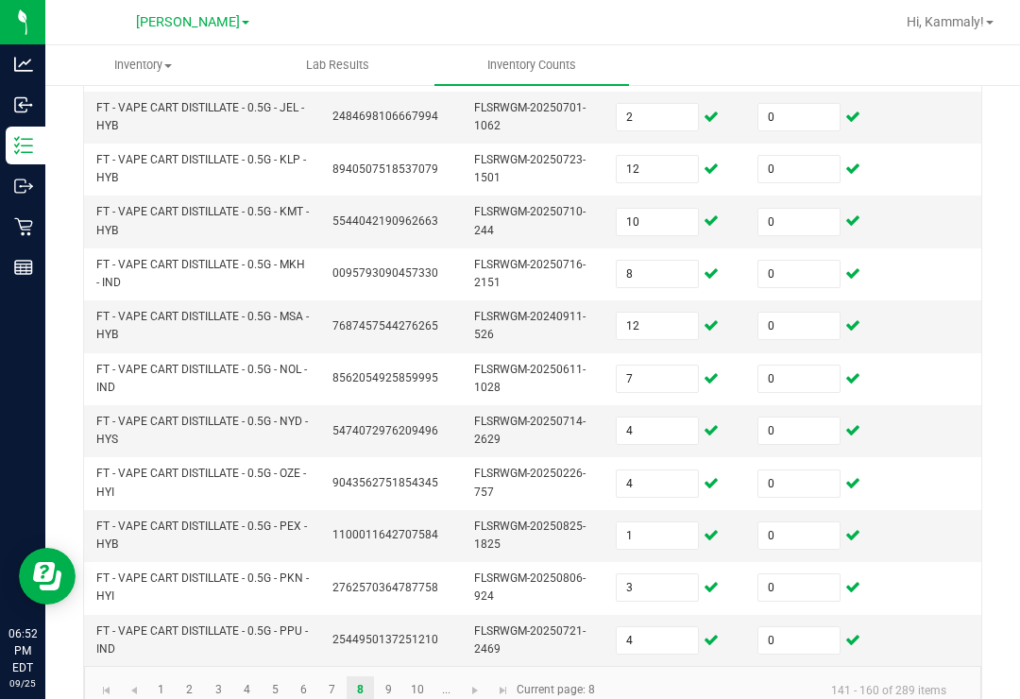
scroll to position [683, 0]
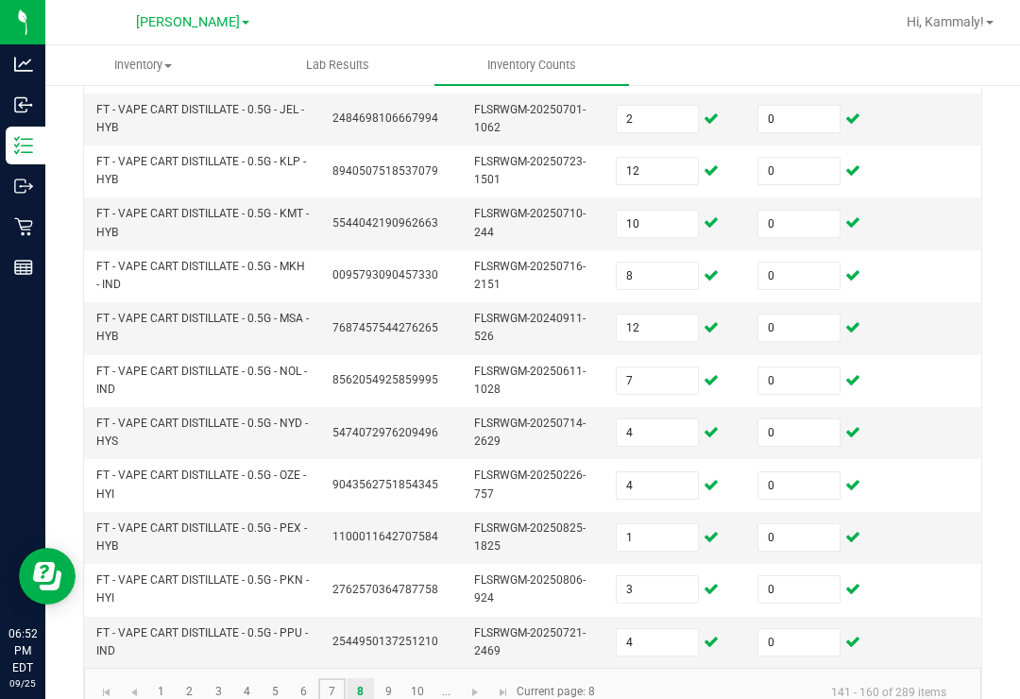
click at [340, 678] on link "7" at bounding box center [331, 692] width 27 height 28
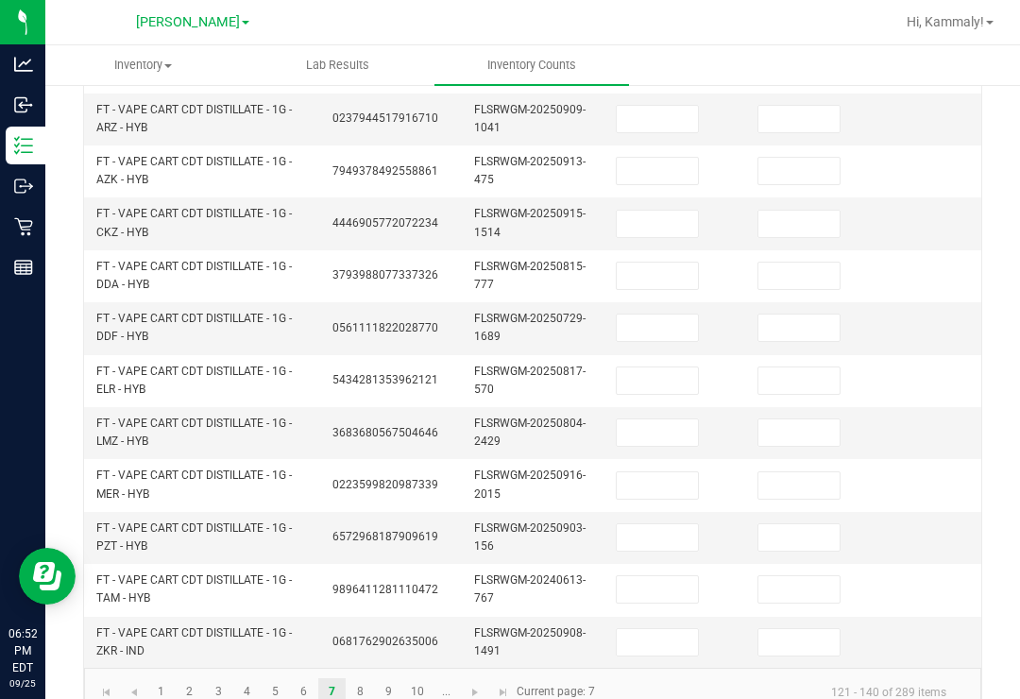
click at [689, 629] on input at bounding box center [657, 642] width 81 height 26
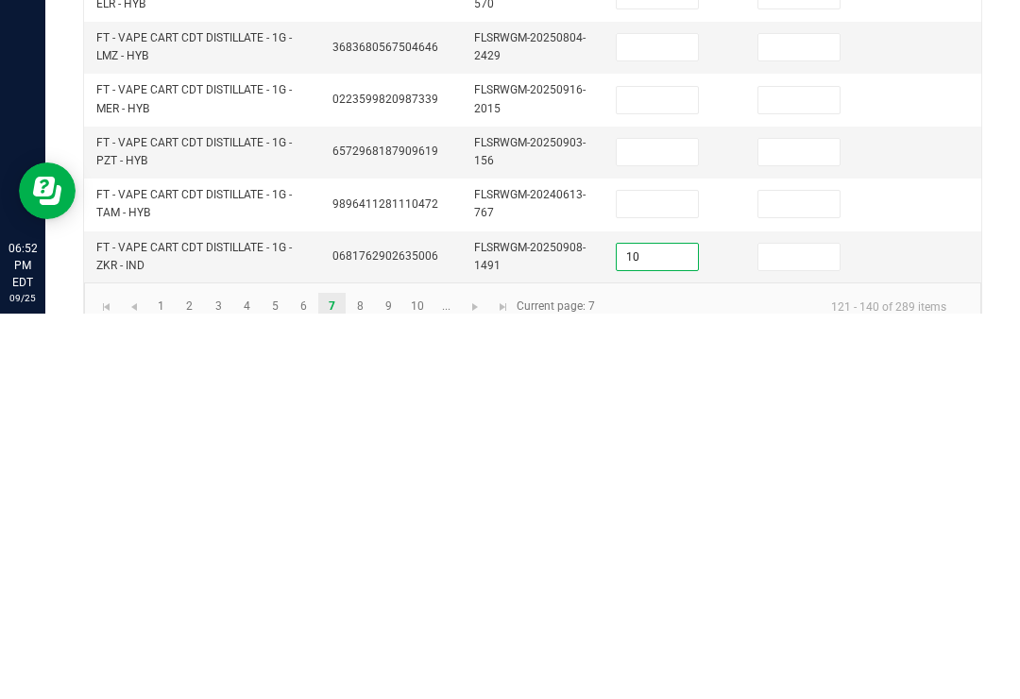
click at [826, 629] on input at bounding box center [799, 642] width 81 height 26
click at [679, 576] on input at bounding box center [657, 589] width 81 height 26
click at [801, 576] on input at bounding box center [799, 589] width 81 height 26
click at [671, 576] on input at bounding box center [657, 589] width 81 height 26
click at [813, 576] on input at bounding box center [799, 589] width 81 height 26
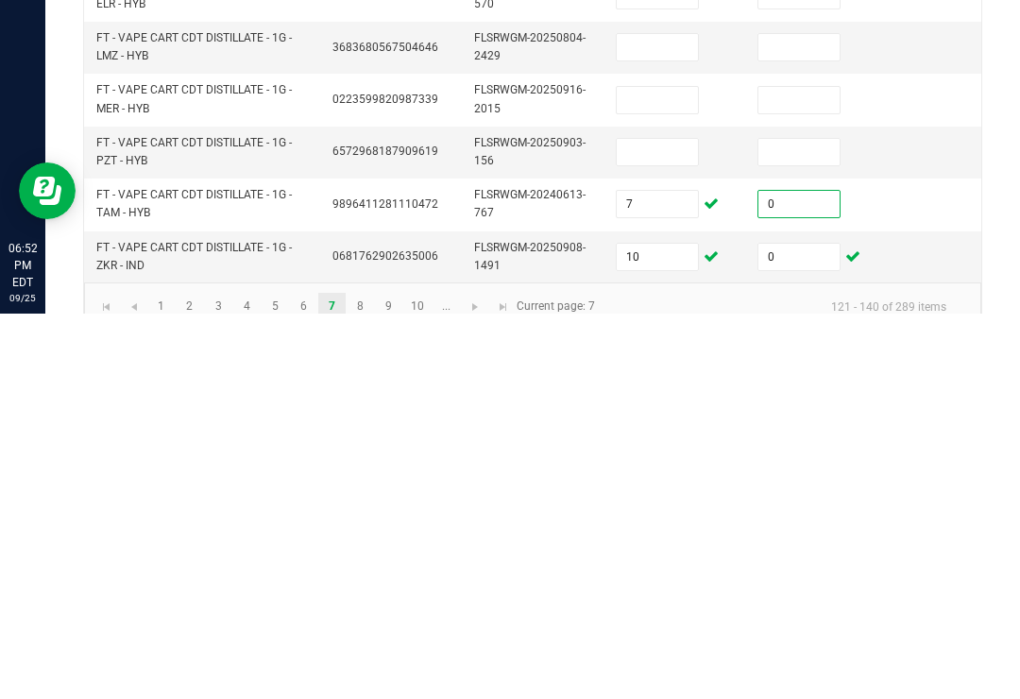
click at [646, 524] on input at bounding box center [657, 537] width 81 height 26
click at [826, 524] on input at bounding box center [799, 537] width 81 height 26
click at [833, 295] on kendo-grid "[DATE] 6:14 PM EDT - Enter Package Quantities Cannabis Non-Cannabis Locked Unlo…" at bounding box center [533, 128] width 900 height 1178
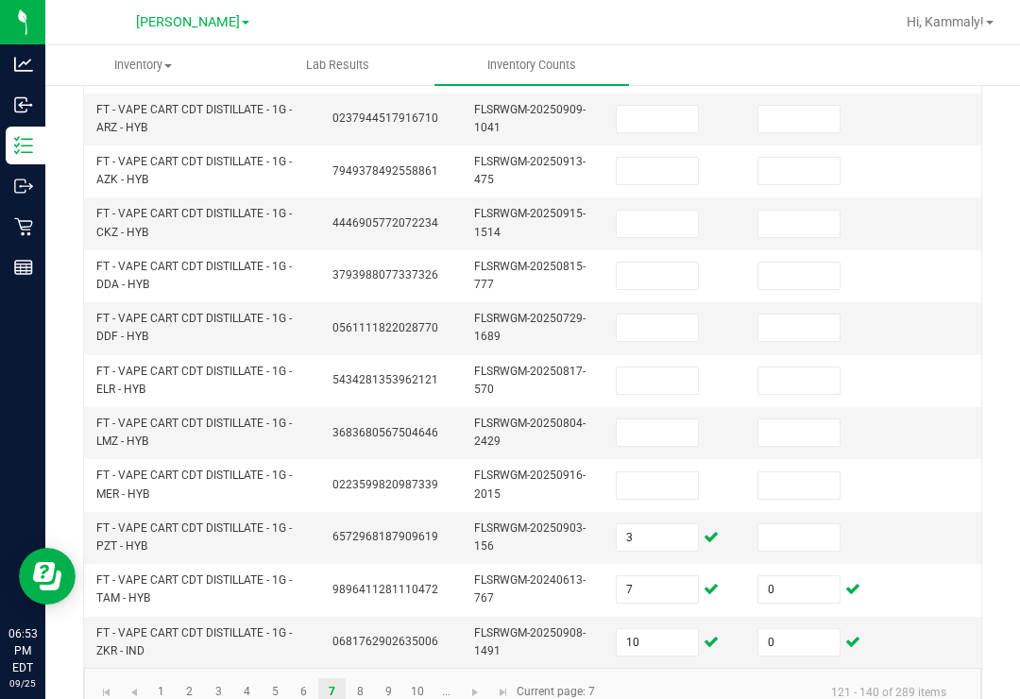
click at [801, 512] on td at bounding box center [817, 538] width 142 height 52
click at [813, 512] on td at bounding box center [817, 538] width 142 height 52
click at [808, 524] on input at bounding box center [799, 537] width 81 height 26
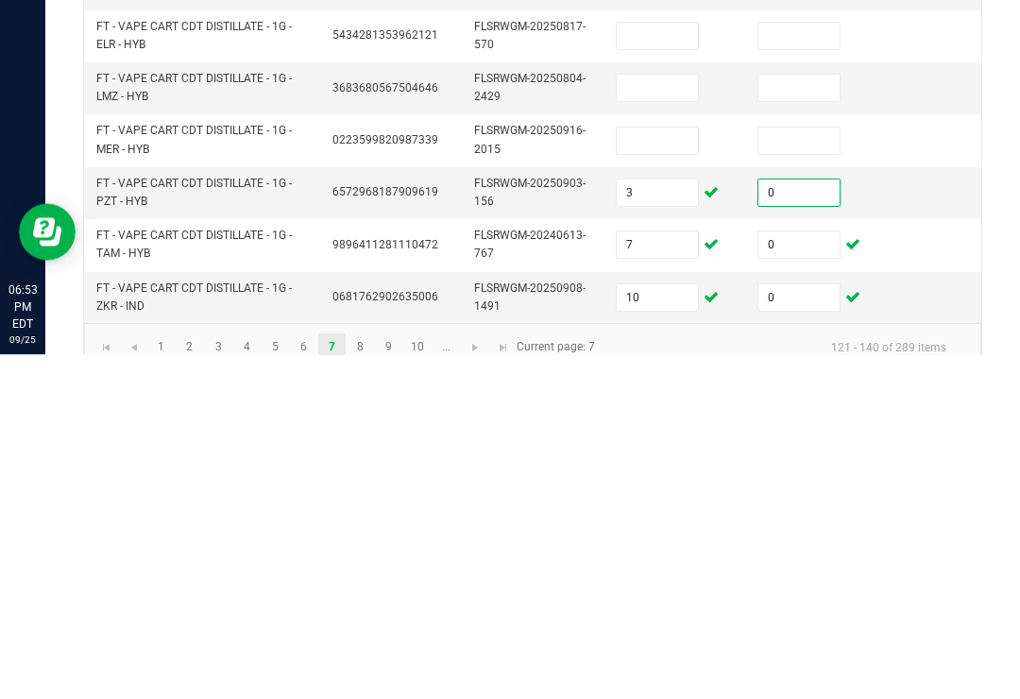
click at [680, 472] on input at bounding box center [657, 485] width 81 height 26
click at [795, 472] on input at bounding box center [799, 485] width 81 height 26
click at [661, 420] on input at bounding box center [657, 433] width 81 height 26
click at [808, 420] on input at bounding box center [799, 433] width 81 height 26
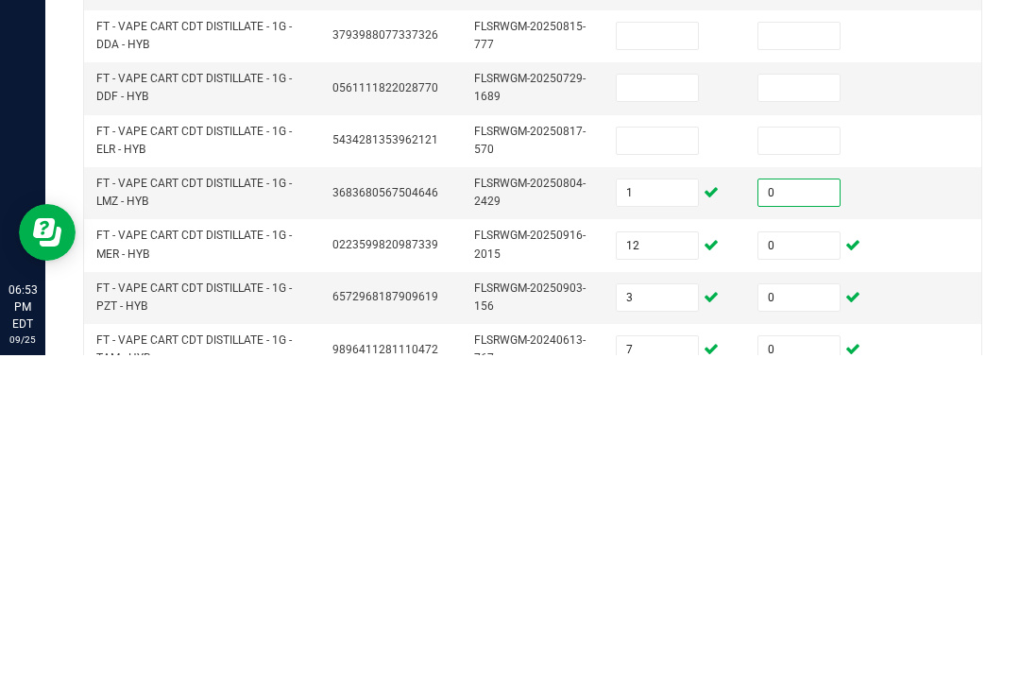
scroll to position [574, 0]
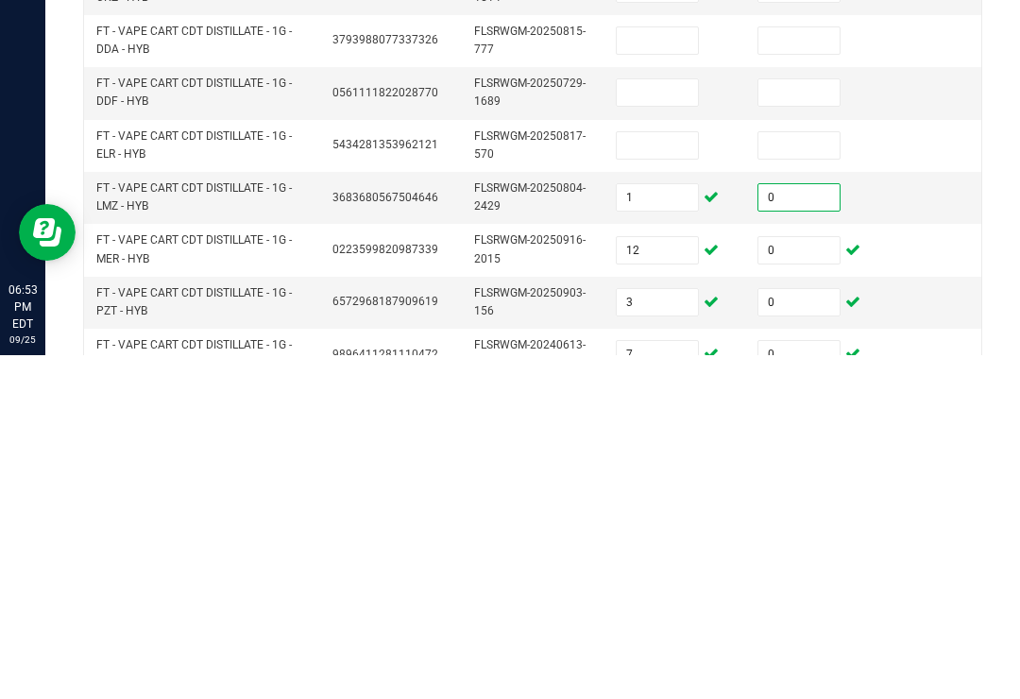
click at [647, 476] on input at bounding box center [657, 489] width 81 height 26
click at [801, 476] on input at bounding box center [799, 489] width 81 height 26
click at [635, 423] on input at bounding box center [657, 436] width 81 height 26
click at [812, 423] on input at bounding box center [799, 436] width 81 height 26
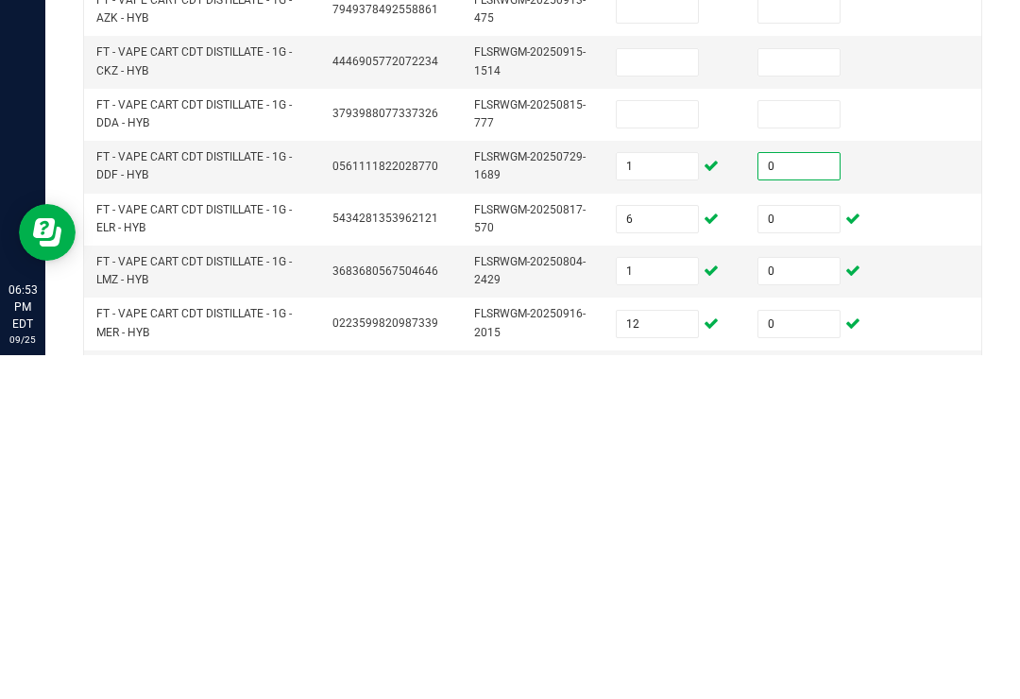
scroll to position [495, 0]
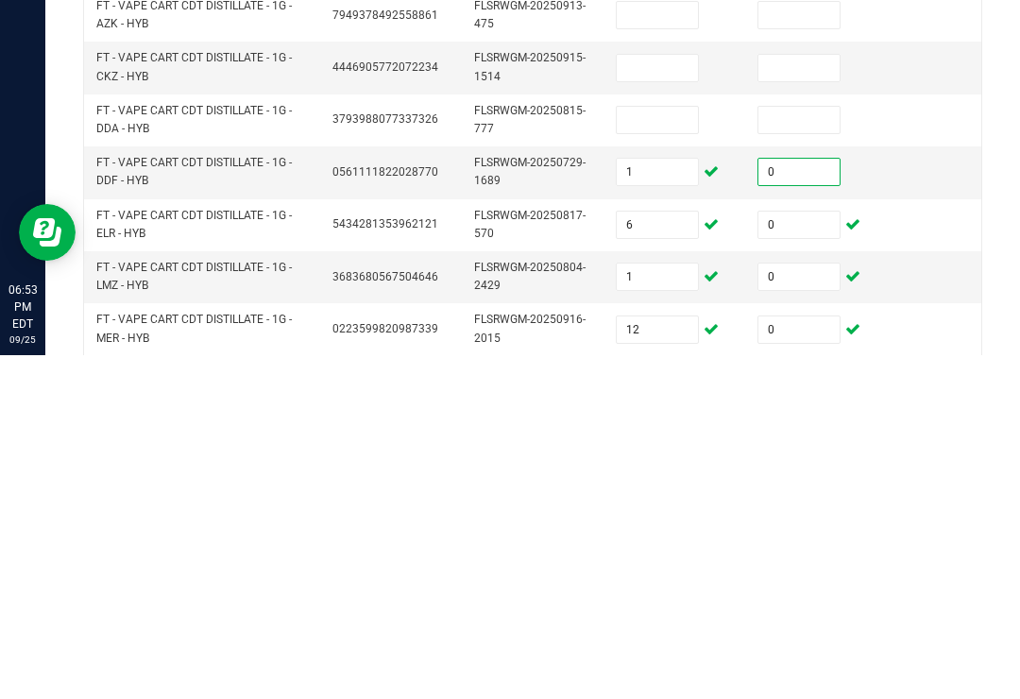
click at [678, 451] on input at bounding box center [657, 464] width 81 height 26
click at [807, 451] on input at bounding box center [799, 464] width 81 height 26
click at [676, 399] on input at bounding box center [657, 412] width 81 height 26
click at [805, 399] on input at bounding box center [799, 412] width 81 height 26
click at [892, 543] on td at bounding box center [959, 569] width 142 height 52
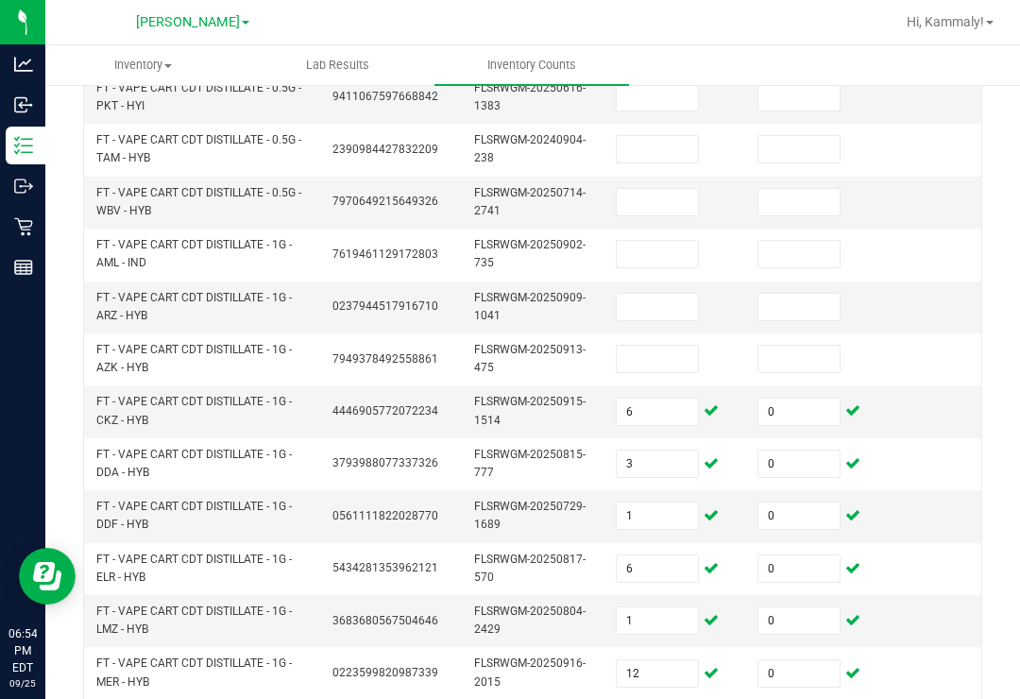
click at [672, 346] on input at bounding box center [657, 359] width 81 height 26
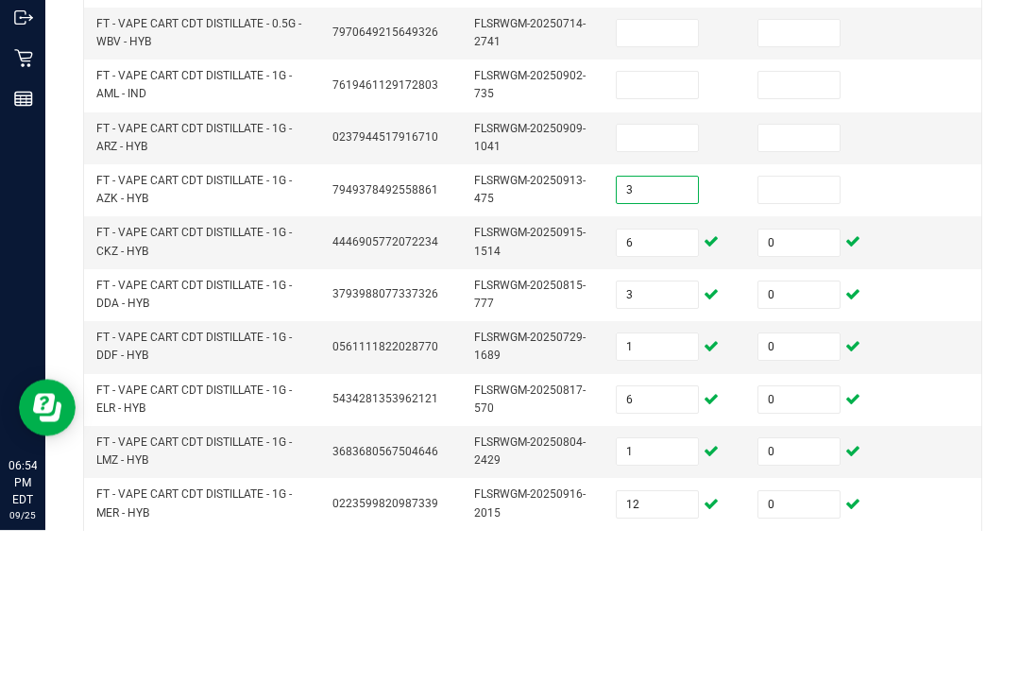
click at [822, 346] on input at bounding box center [799, 359] width 81 height 26
click at [636, 294] on input at bounding box center [657, 307] width 81 height 26
click at [789, 294] on input at bounding box center [799, 307] width 81 height 26
click at [612, 229] on td at bounding box center [676, 255] width 142 height 52
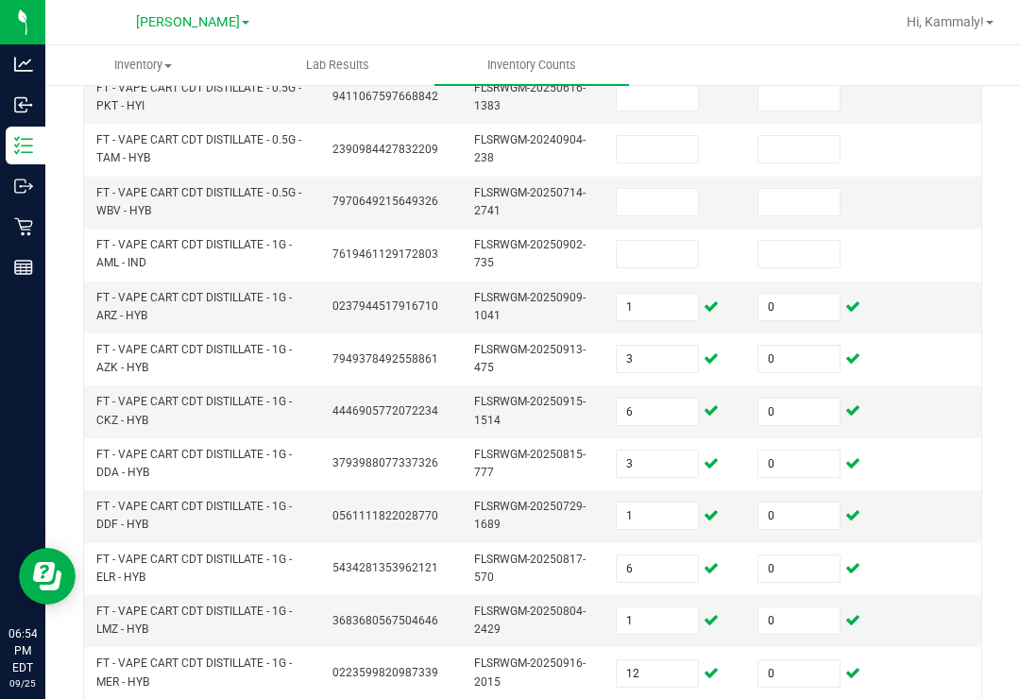
click at [670, 241] on input at bounding box center [657, 254] width 81 height 26
click at [814, 241] on input at bounding box center [799, 254] width 81 height 26
click at [675, 189] on input at bounding box center [657, 202] width 81 height 26
click at [812, 189] on input at bounding box center [799, 202] width 81 height 26
click at [654, 136] on input at bounding box center [657, 149] width 81 height 26
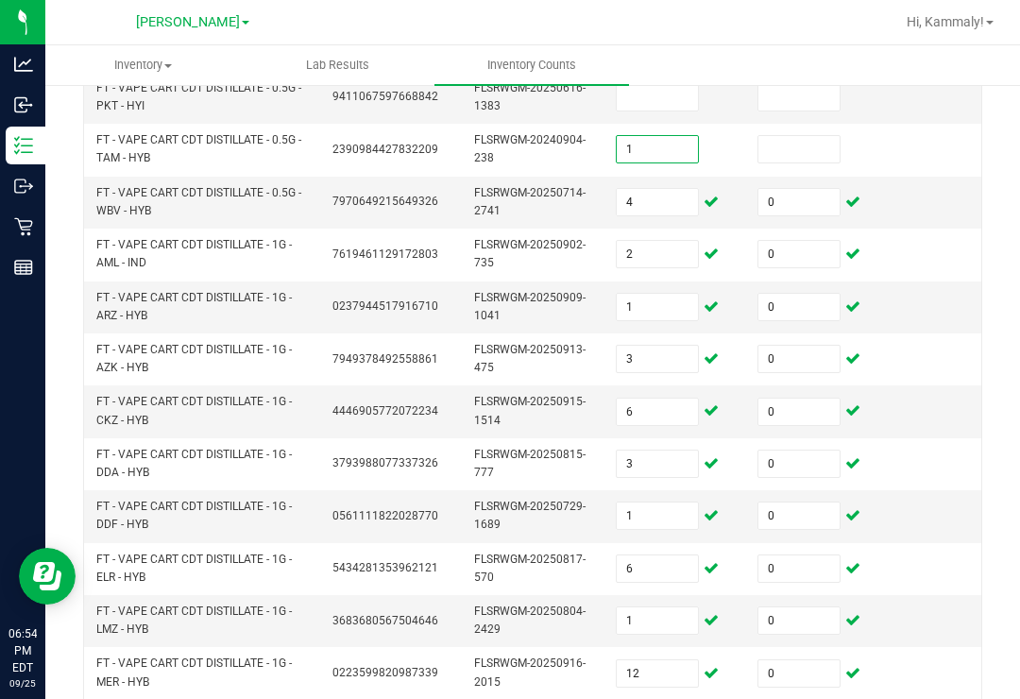
click at [800, 136] on input at bounding box center [799, 149] width 81 height 26
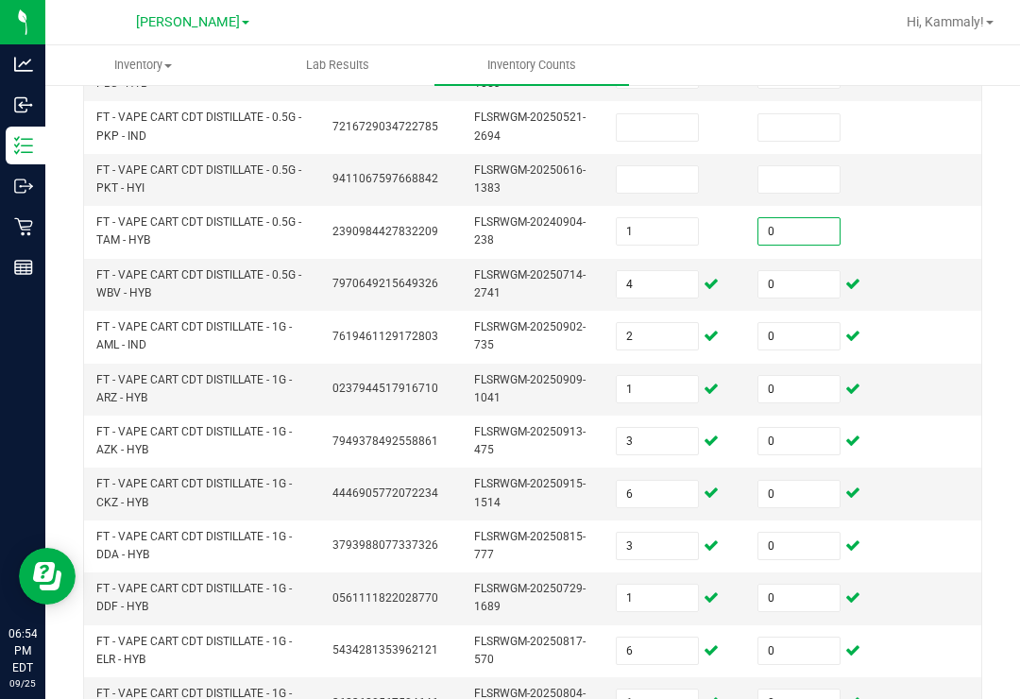
scroll to position [368, 0]
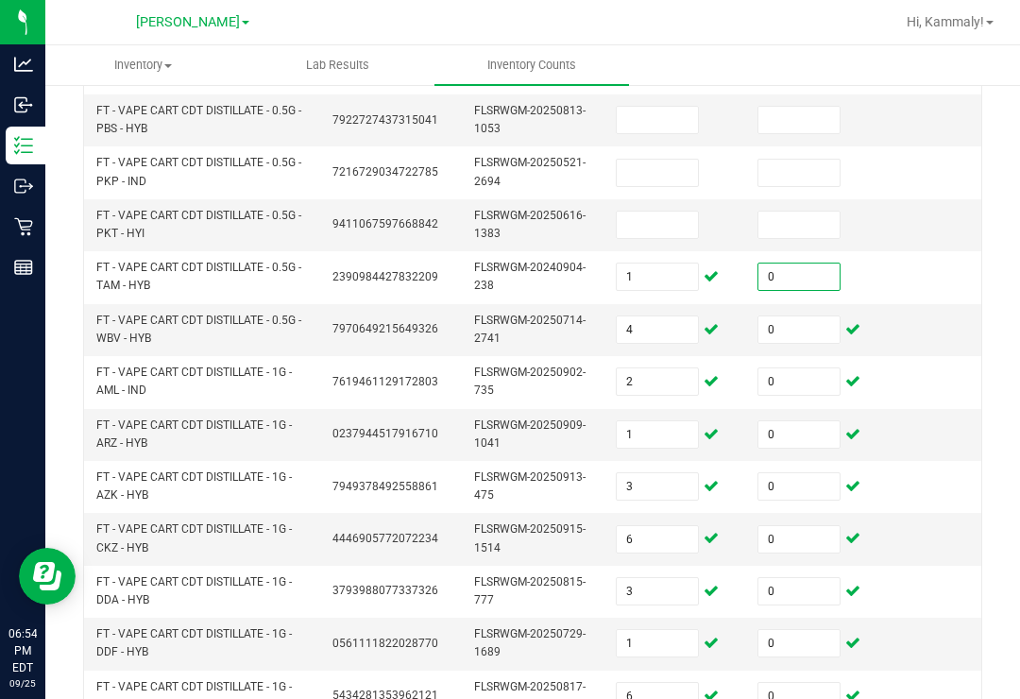
click at [665, 212] on input at bounding box center [657, 225] width 81 height 26
click at [812, 212] on input at bounding box center [799, 225] width 81 height 26
click at [657, 160] on input at bounding box center [657, 173] width 81 height 26
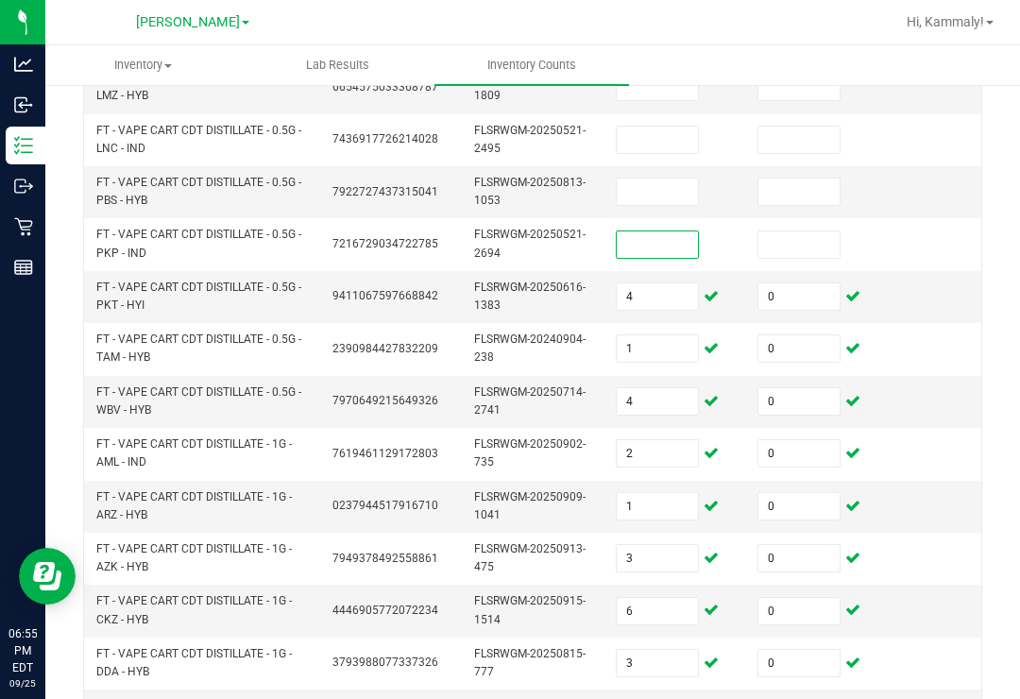
scroll to position [291, 0]
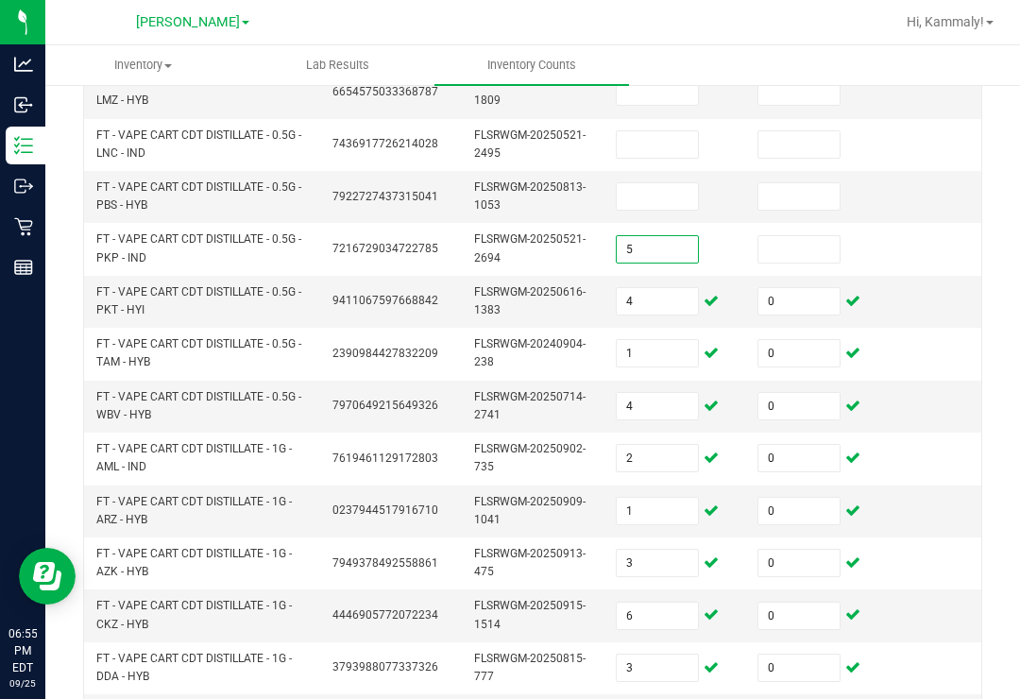
click at [790, 236] on input at bounding box center [799, 249] width 81 height 26
click at [640, 183] on input at bounding box center [657, 196] width 81 height 26
click at [796, 183] on input at bounding box center [799, 196] width 81 height 26
click at [617, 131] on input at bounding box center [657, 144] width 81 height 26
click at [797, 131] on input at bounding box center [799, 144] width 81 height 26
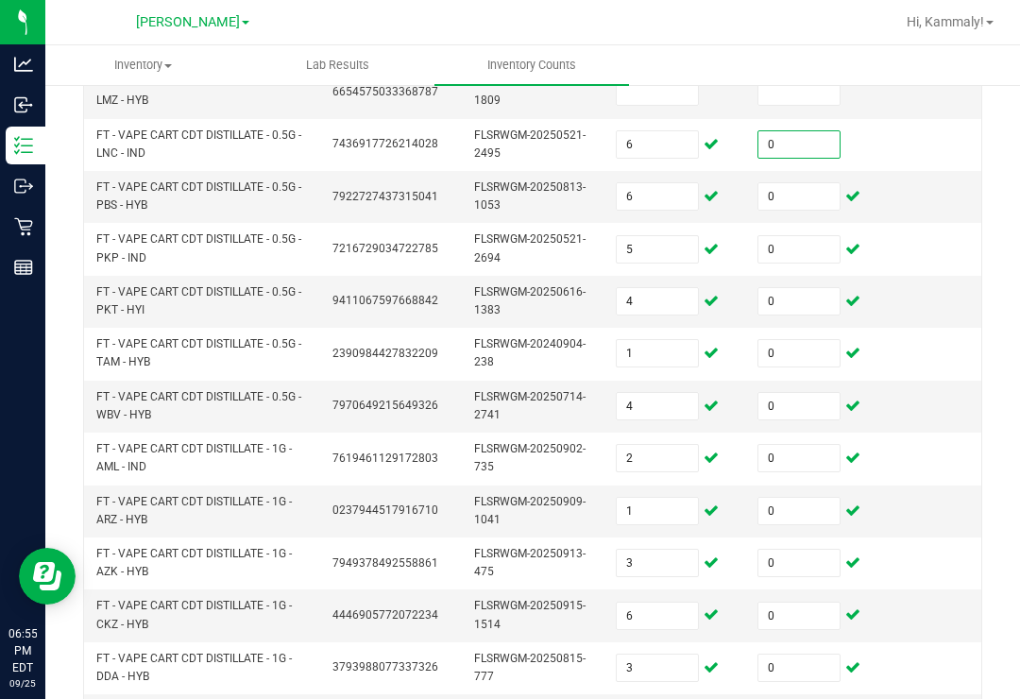
scroll to position [223, 0]
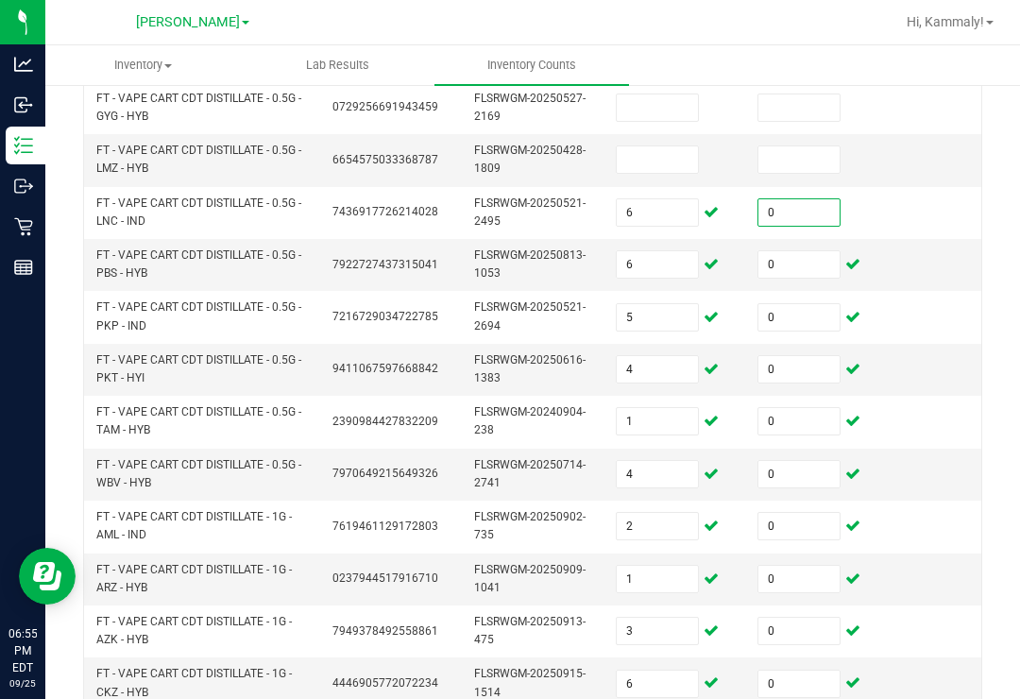
click at [686, 146] on input at bounding box center [657, 159] width 81 height 26
click at [825, 134] on td at bounding box center [817, 160] width 142 height 52
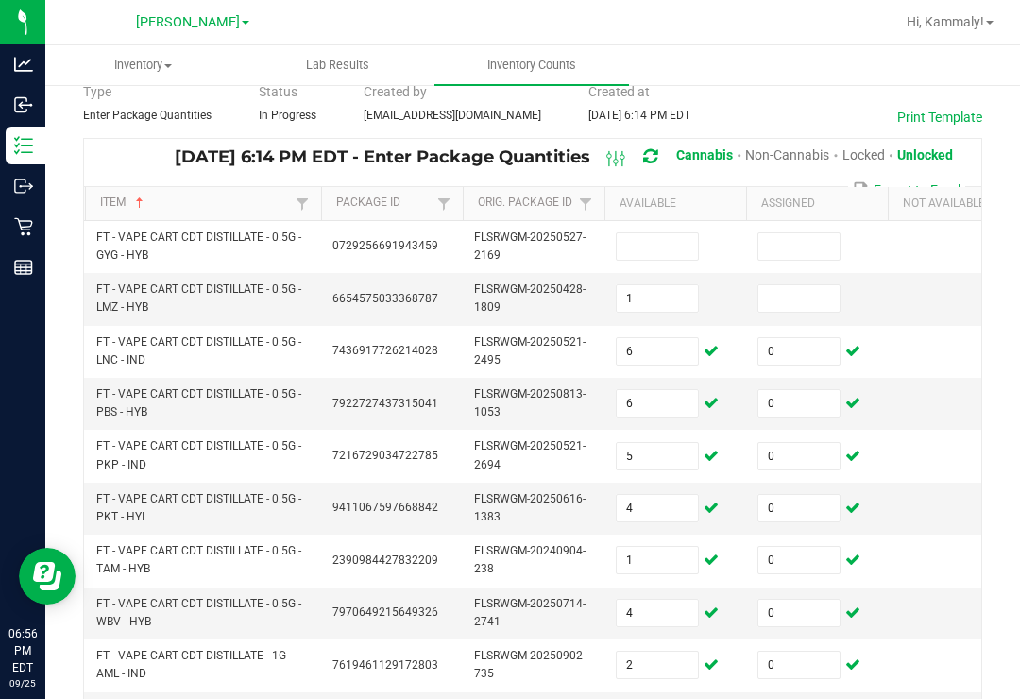
scroll to position [81, 0]
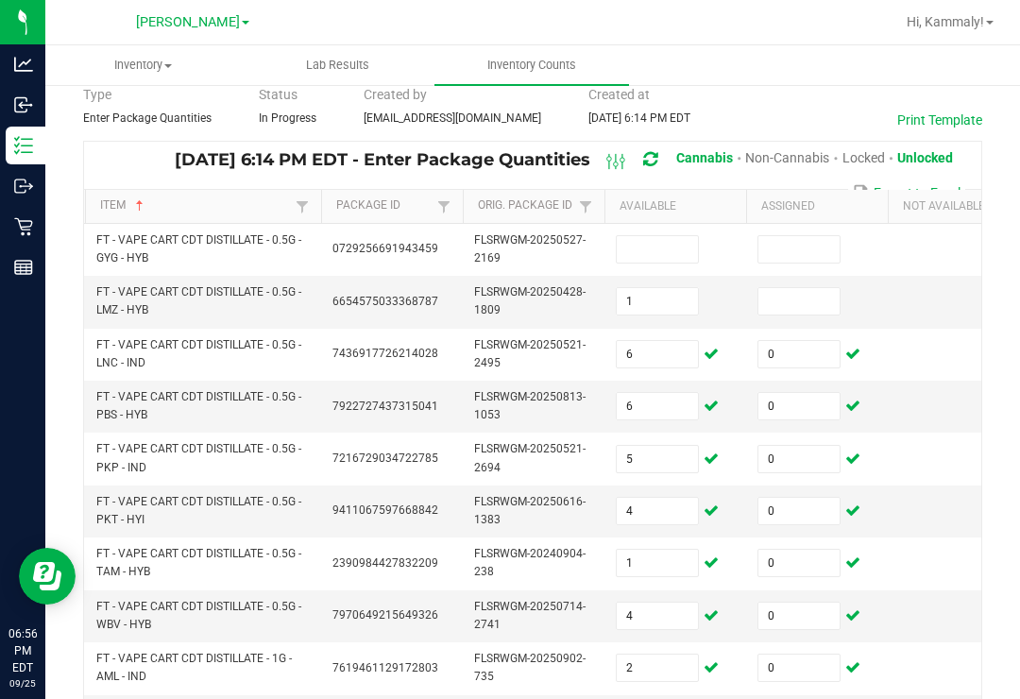
click at [806, 276] on td at bounding box center [817, 302] width 142 height 52
click at [802, 288] on input at bounding box center [799, 301] width 81 height 26
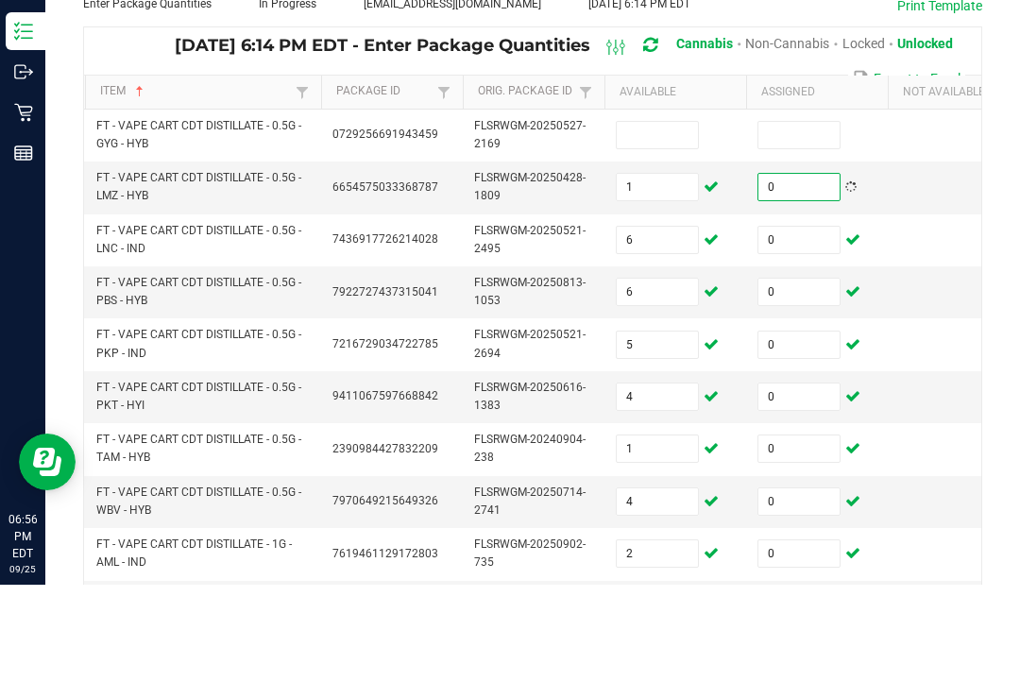
click at [647, 236] on input at bounding box center [657, 249] width 81 height 26
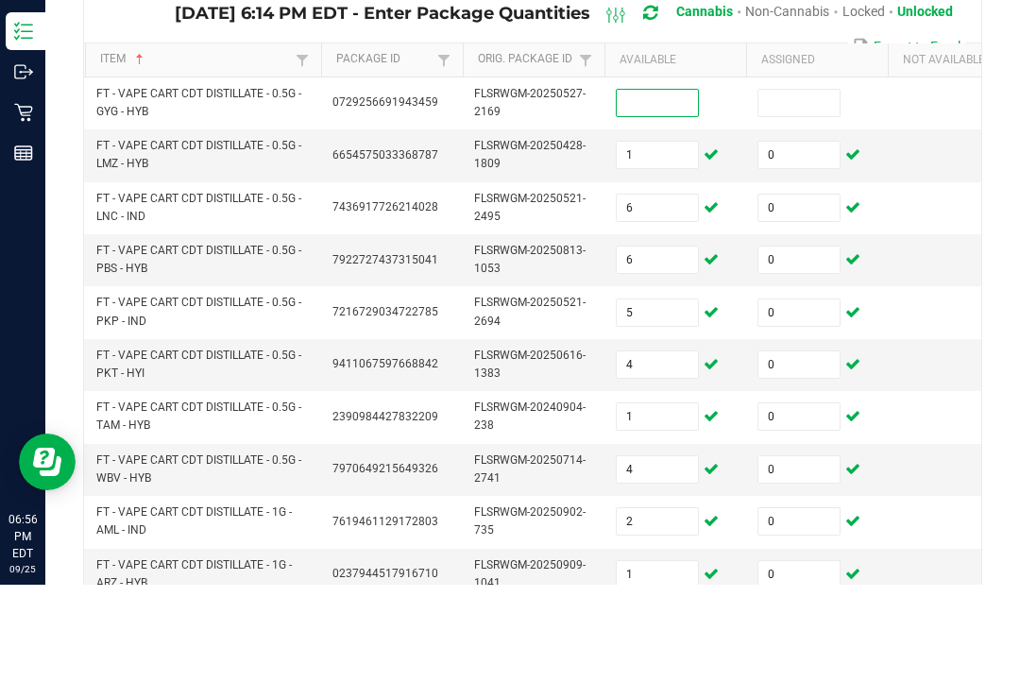
scroll to position [111, 0]
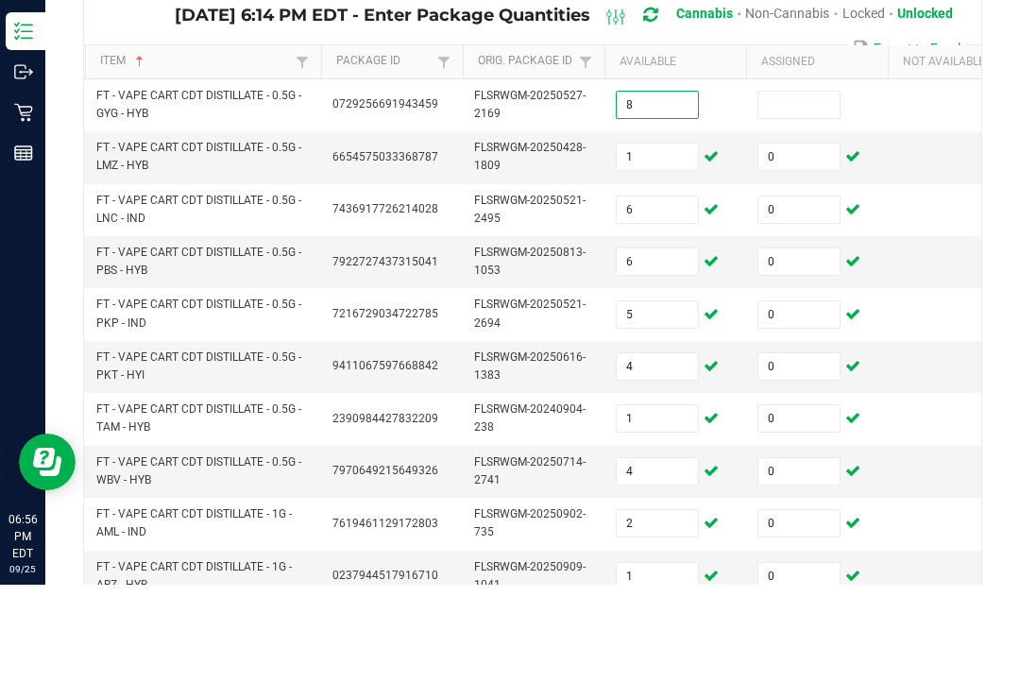
click at [797, 206] on input at bounding box center [799, 219] width 81 height 26
click at [921, 351] on td at bounding box center [959, 377] width 142 height 52
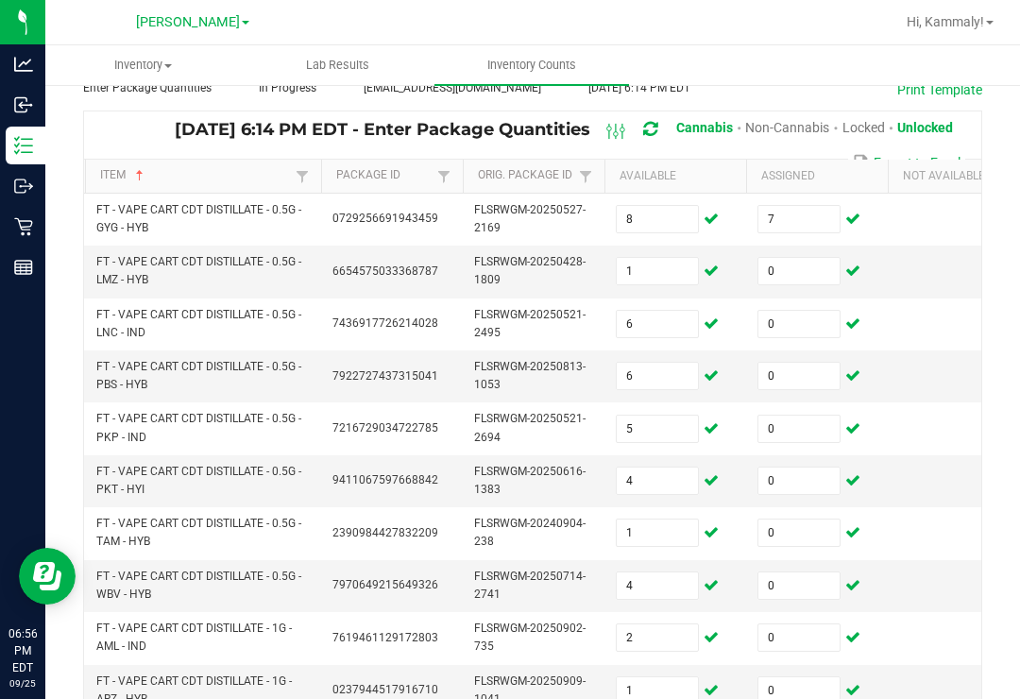
click at [797, 206] on input "7" at bounding box center [799, 219] width 81 height 26
click at [935, 253] on td at bounding box center [959, 272] width 142 height 52
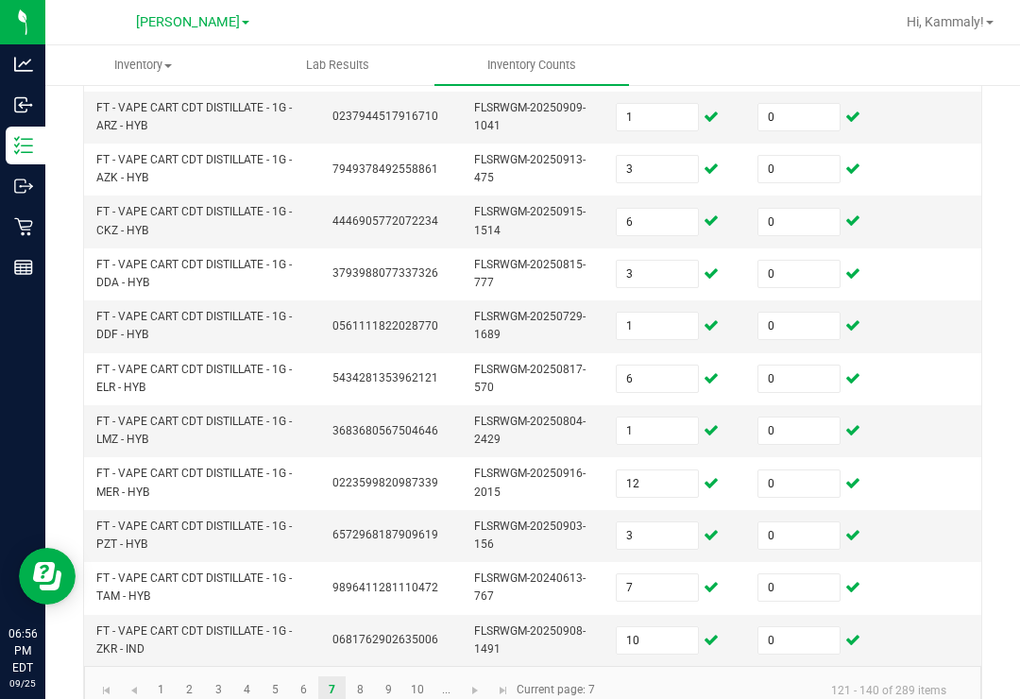
scroll to position [683, 0]
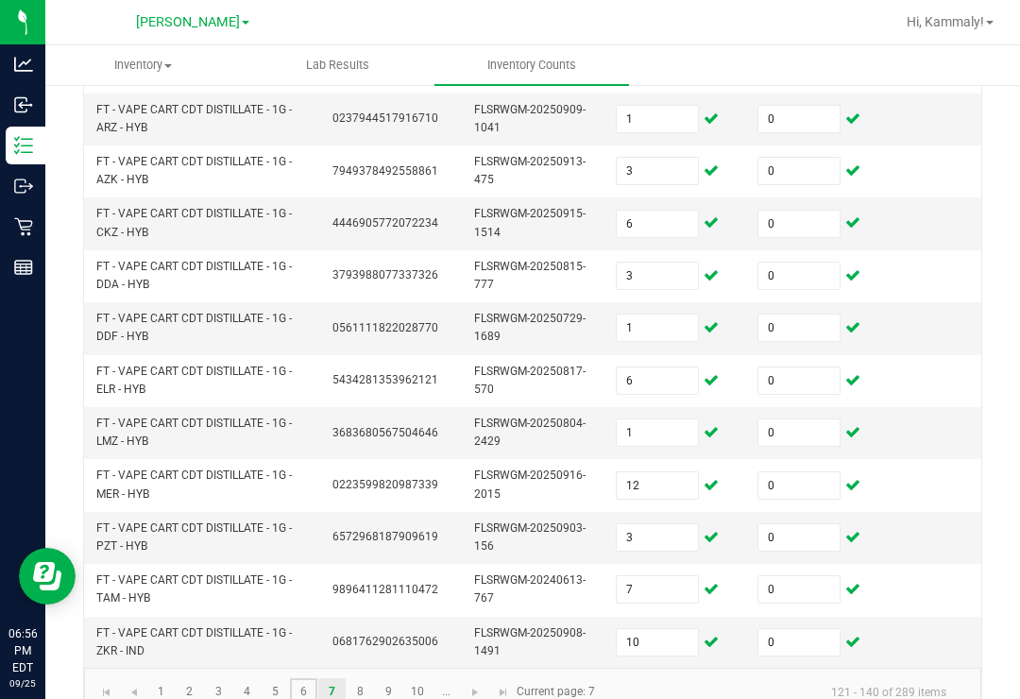
click at [295, 678] on link "6" at bounding box center [303, 692] width 27 height 28
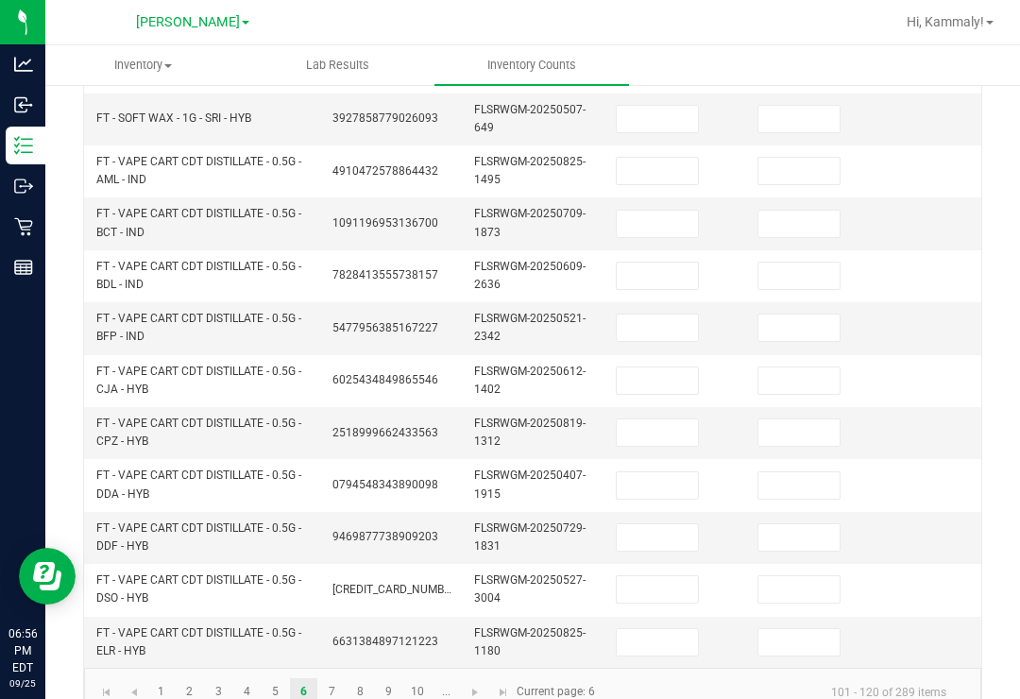
click at [648, 629] on input at bounding box center [657, 642] width 81 height 26
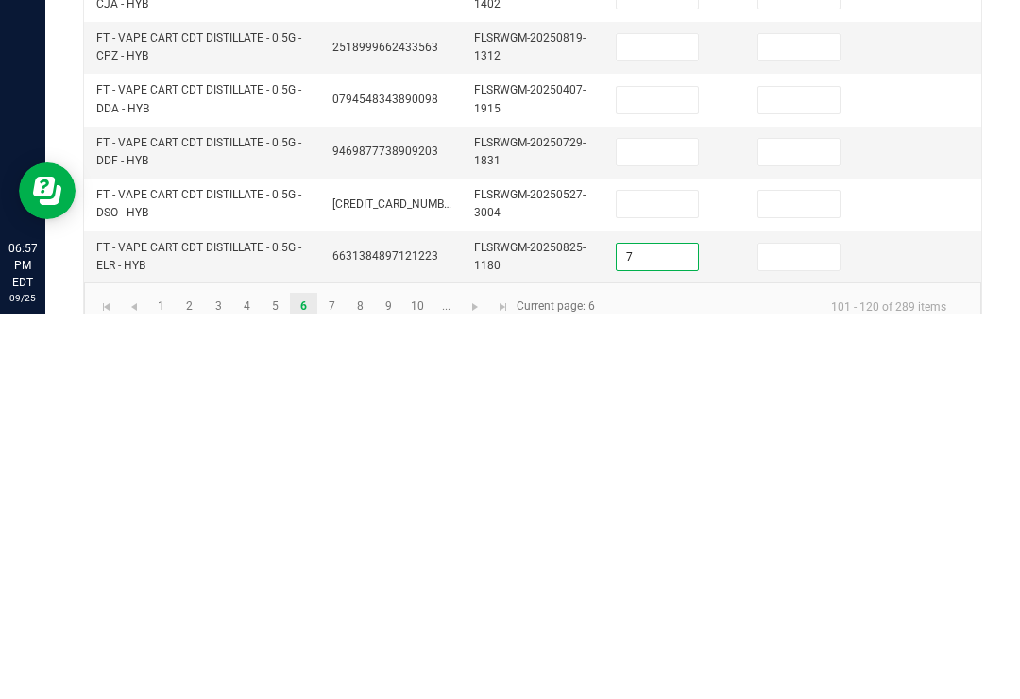
click at [779, 629] on input at bounding box center [799, 642] width 81 height 26
click at [655, 576] on input at bounding box center [657, 589] width 81 height 26
click at [794, 576] on input at bounding box center [799, 589] width 81 height 26
click at [643, 524] on input at bounding box center [657, 537] width 81 height 26
click at [811, 512] on td at bounding box center [817, 538] width 142 height 52
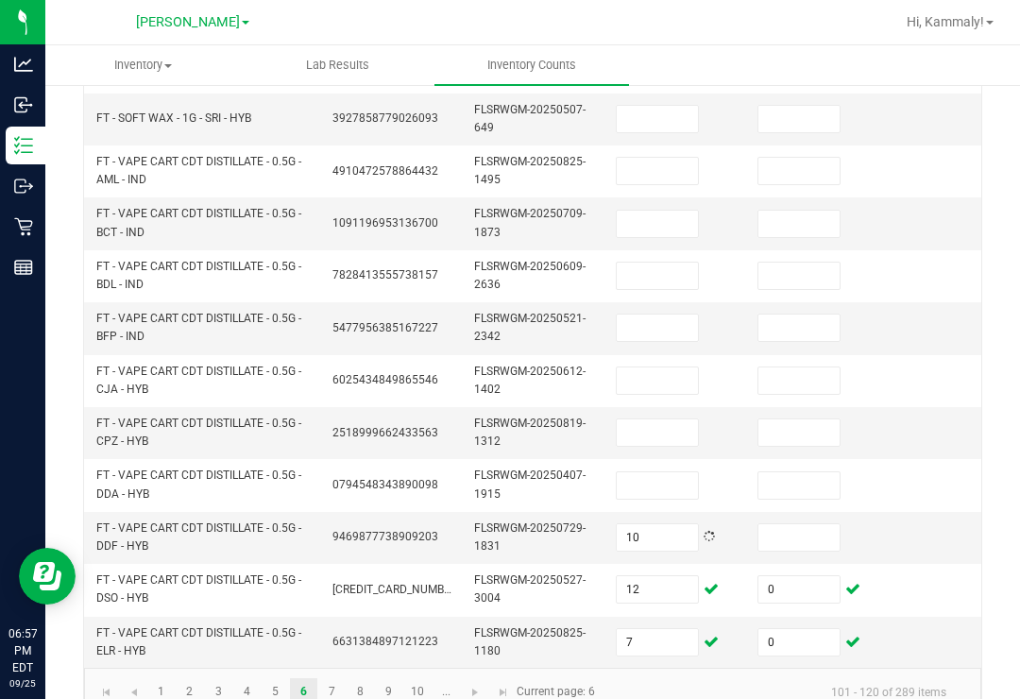
click at [796, 512] on td at bounding box center [817, 538] width 142 height 52
click at [787, 524] on input at bounding box center [799, 537] width 81 height 26
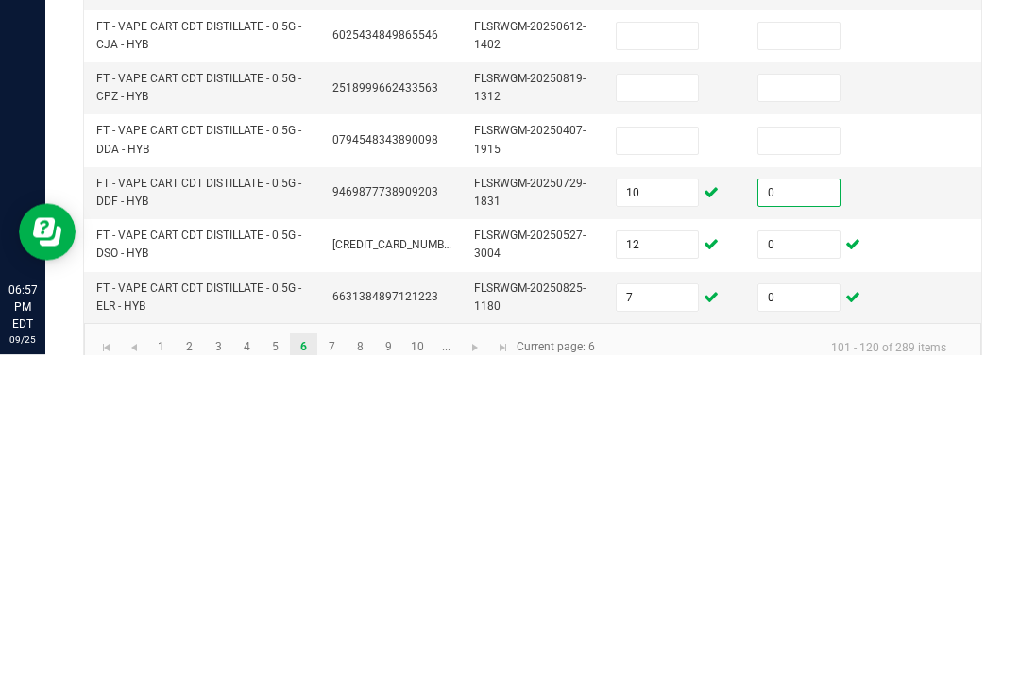
click at [678, 472] on input at bounding box center [657, 485] width 81 height 26
click at [794, 472] on input at bounding box center [799, 485] width 81 height 26
click at [654, 420] on input at bounding box center [657, 433] width 81 height 26
click at [645, 472] on input "6" at bounding box center [657, 485] width 81 height 26
click at [679, 420] on input at bounding box center [657, 433] width 81 height 26
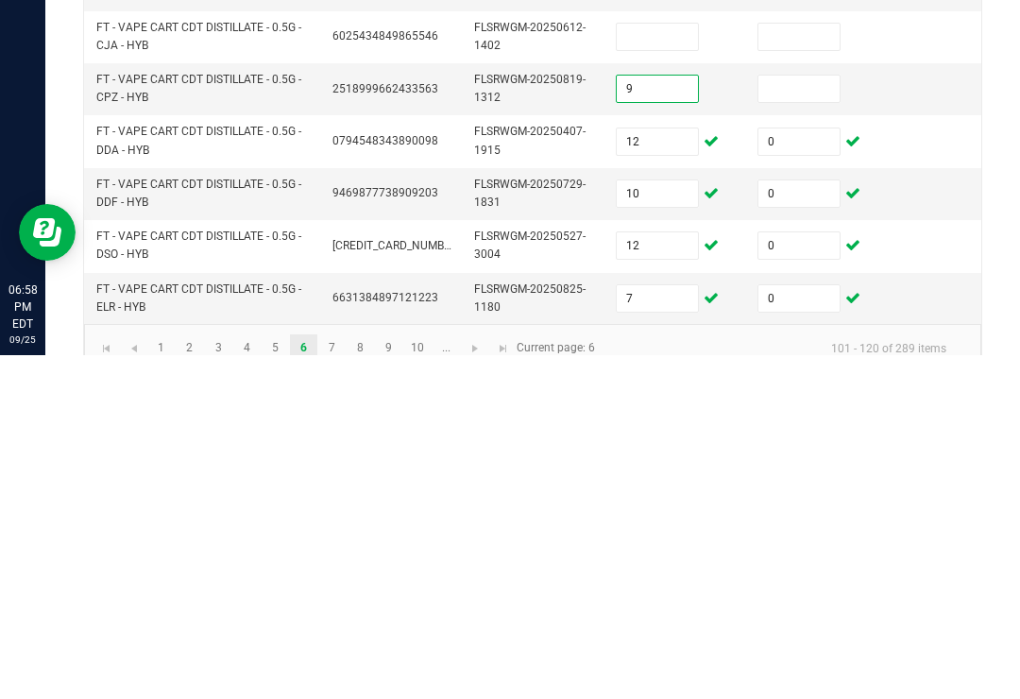
click at [799, 420] on input at bounding box center [799, 433] width 81 height 26
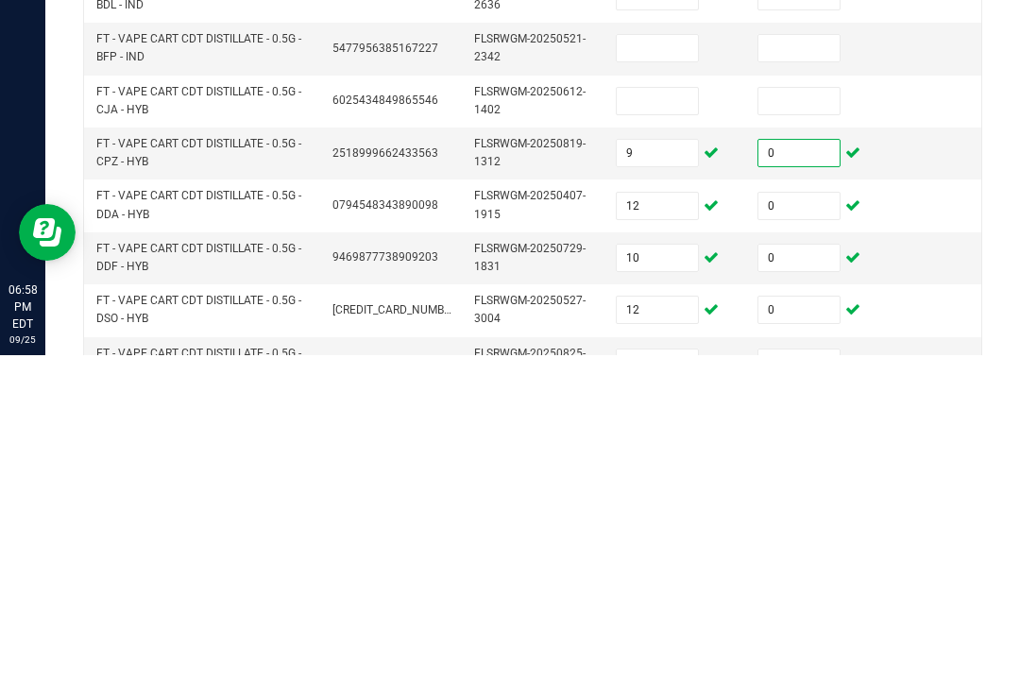
scroll to position [603, 0]
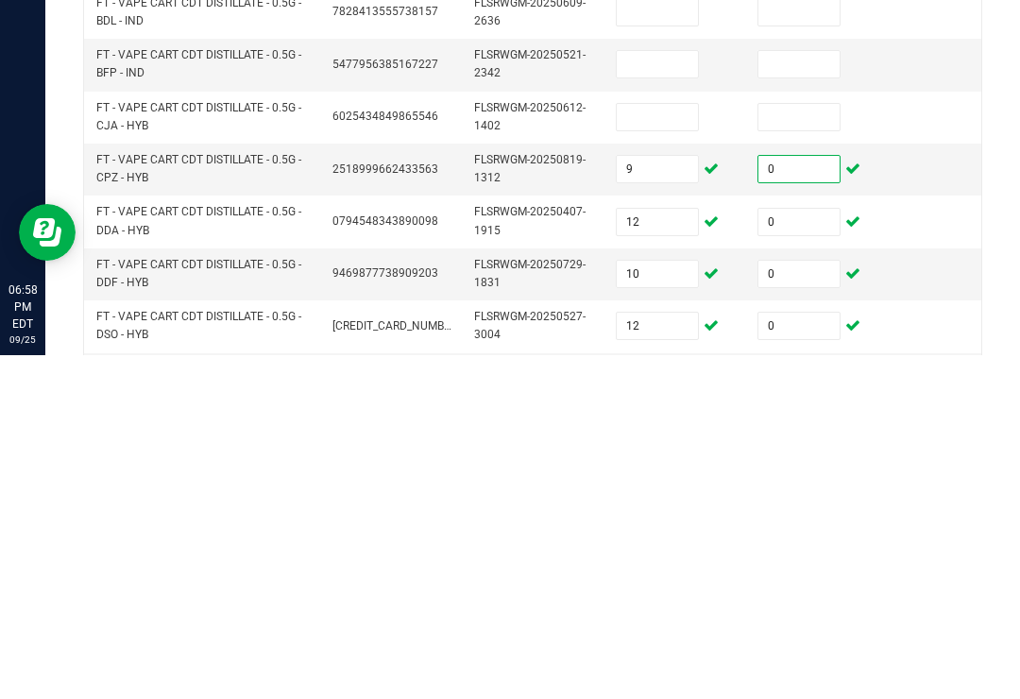
click at [666, 436] on td at bounding box center [676, 462] width 142 height 52
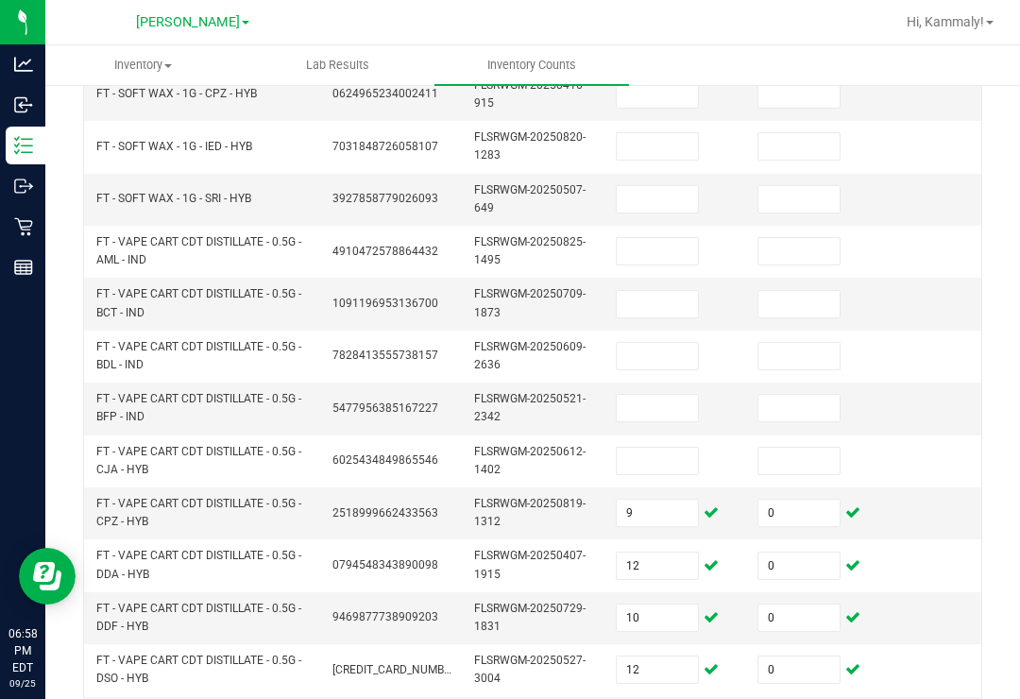
click at [648, 448] on input at bounding box center [657, 461] width 81 height 26
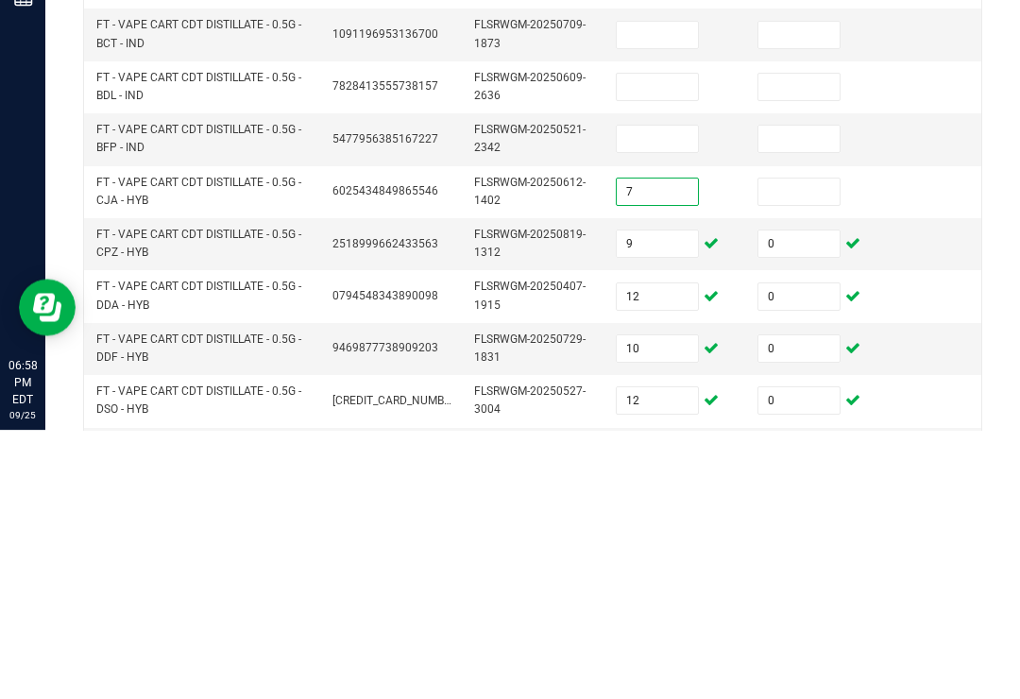
click at [808, 448] on input at bounding box center [799, 461] width 81 height 26
click at [660, 395] on input at bounding box center [657, 408] width 81 height 26
click at [824, 395] on input at bounding box center [799, 408] width 81 height 26
click at [675, 343] on input at bounding box center [657, 356] width 81 height 26
click at [801, 343] on input at bounding box center [799, 356] width 81 height 26
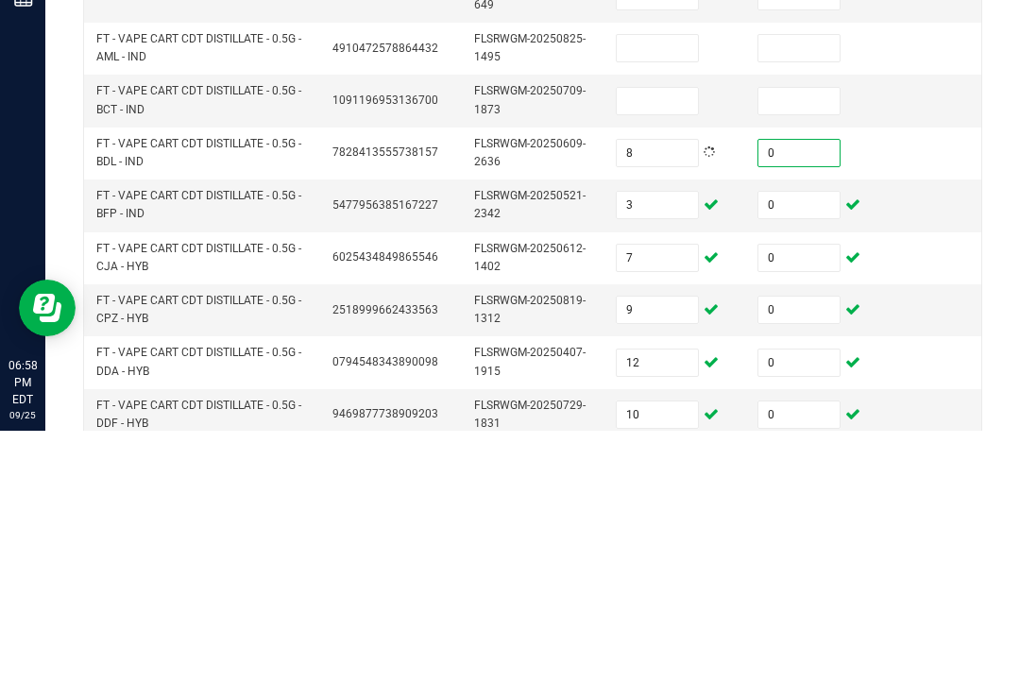
scroll to position [511, 0]
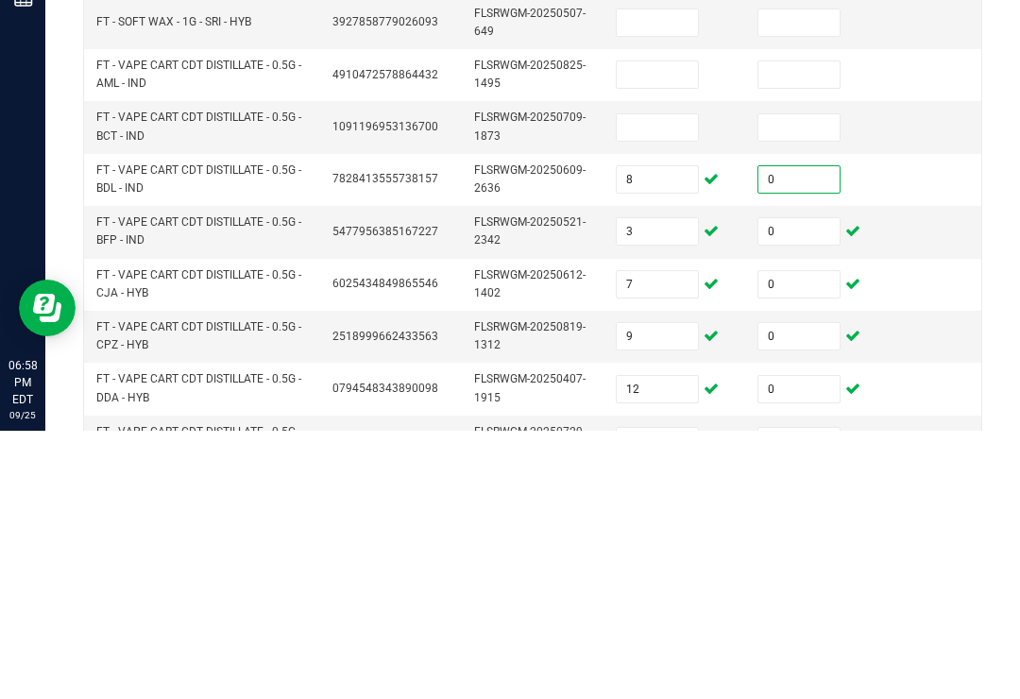
click at [663, 383] on input at bounding box center [657, 396] width 81 height 26
click at [827, 383] on input at bounding box center [799, 396] width 81 height 26
click at [658, 330] on input at bounding box center [657, 343] width 81 height 26
click at [780, 330] on input at bounding box center [799, 343] width 81 height 26
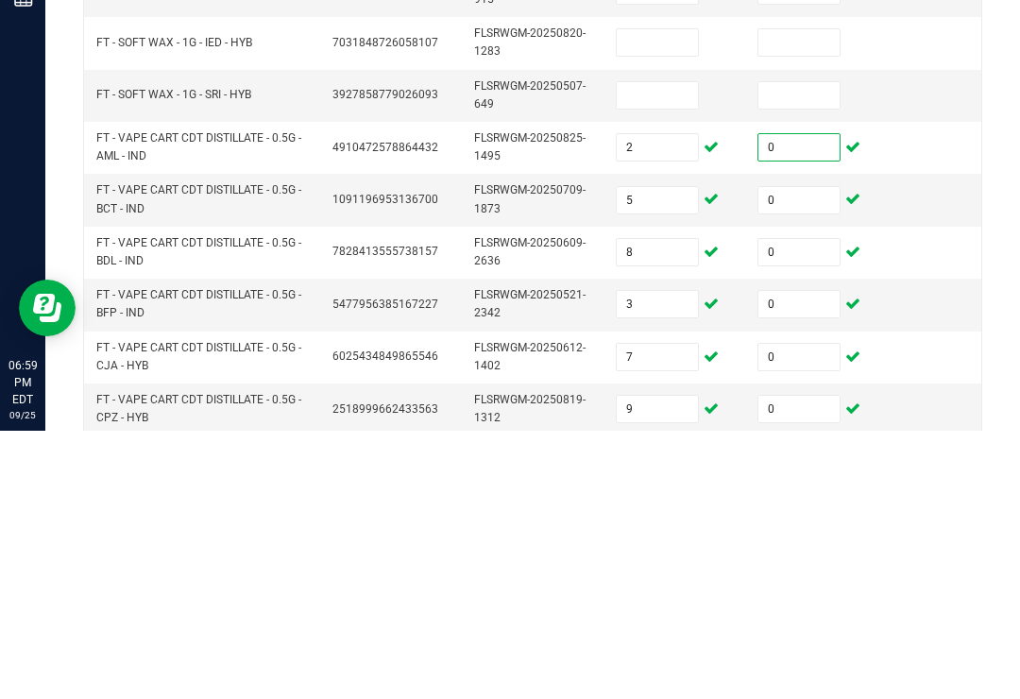
scroll to position [379, 0]
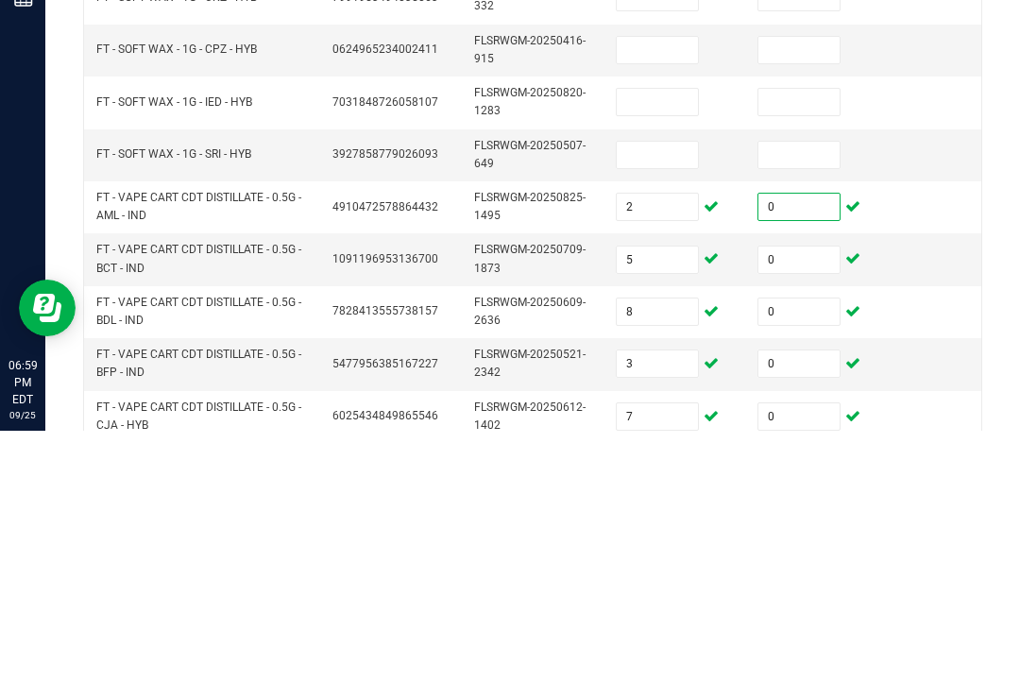
click at [687, 410] on input at bounding box center [657, 423] width 81 height 26
click at [798, 410] on input at bounding box center [799, 423] width 81 height 26
click at [676, 357] on input at bounding box center [657, 370] width 81 height 26
click at [809, 357] on input at bounding box center [799, 370] width 81 height 26
click at [653, 305] on input at bounding box center [657, 318] width 81 height 26
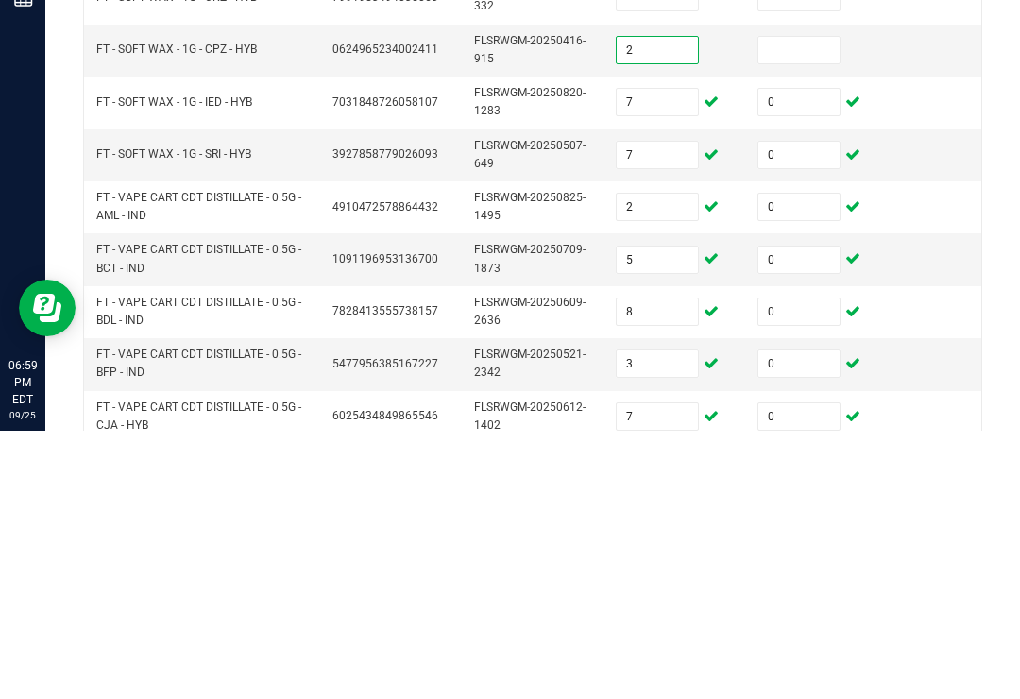
click at [809, 305] on input at bounding box center [799, 318] width 81 height 26
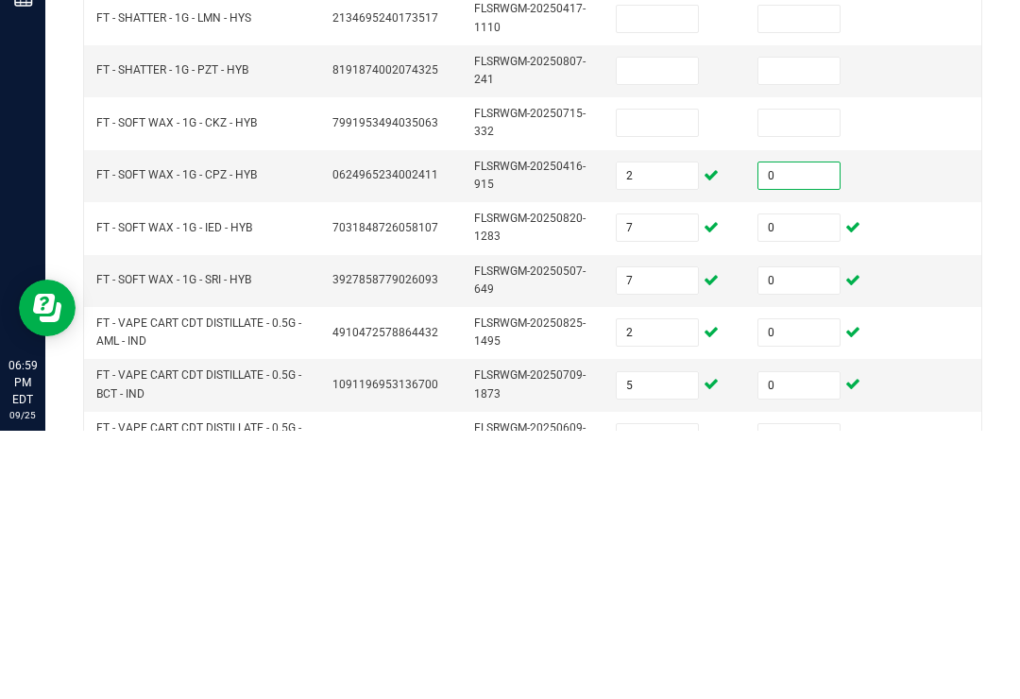
scroll to position [255, 0]
click at [652, 376] on input at bounding box center [657, 389] width 81 height 26
click at [811, 376] on input at bounding box center [799, 389] width 81 height 26
click at [671, 324] on input at bounding box center [657, 337] width 81 height 26
click at [808, 324] on input at bounding box center [799, 337] width 81 height 26
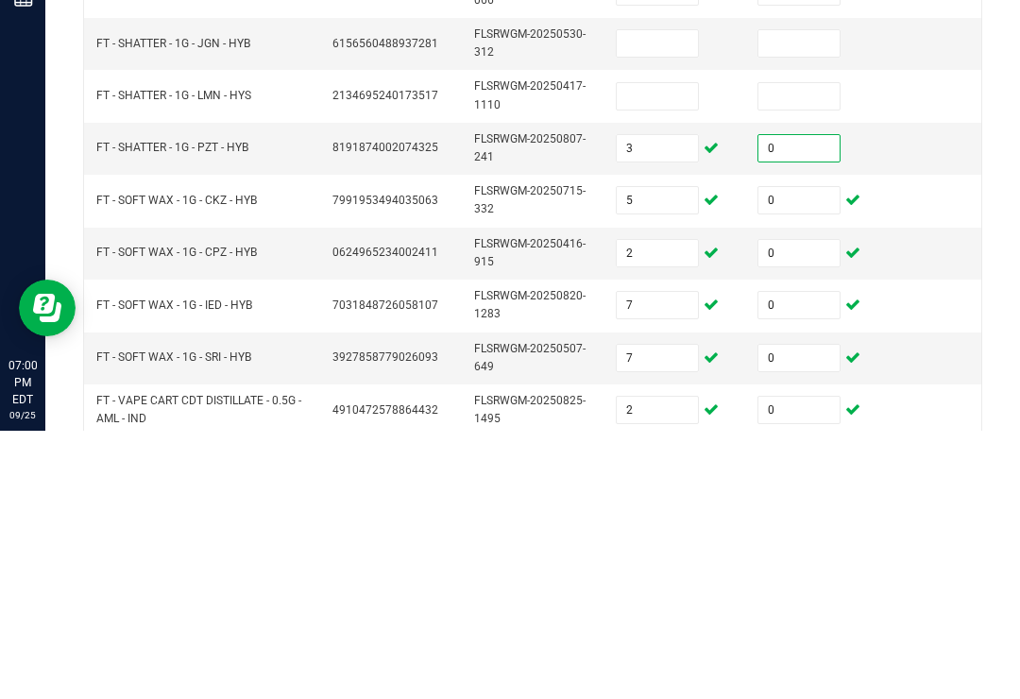
scroll to position [155, 0]
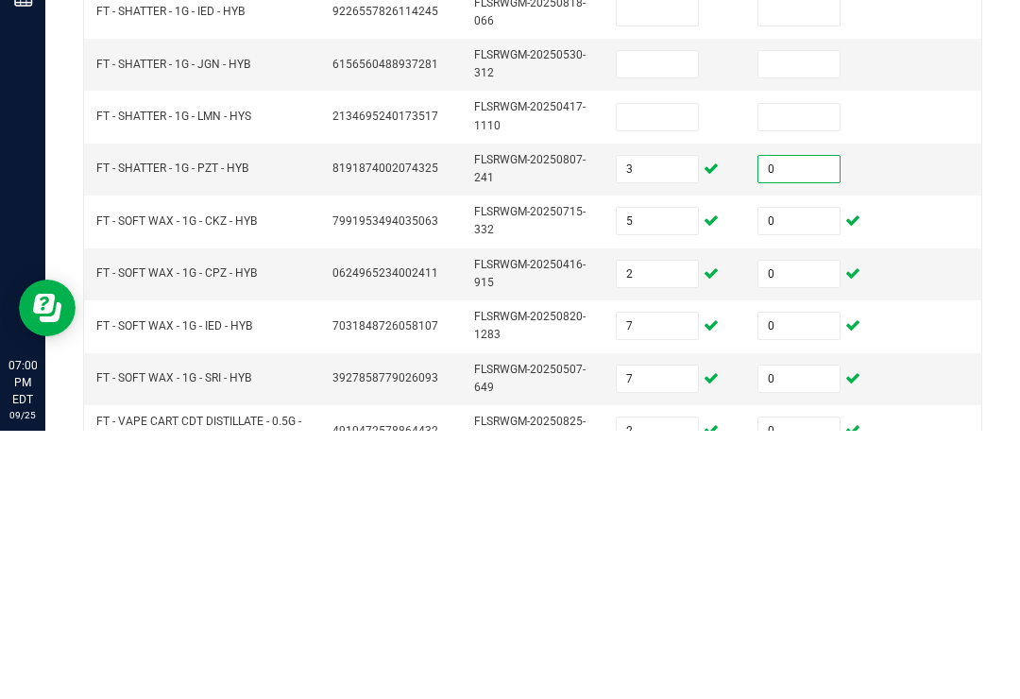
click at [673, 372] on input at bounding box center [657, 385] width 81 height 26
click at [785, 372] on input at bounding box center [799, 385] width 81 height 26
click at [671, 319] on input at bounding box center [657, 332] width 81 height 26
click at [823, 319] on input at bounding box center [799, 332] width 81 height 26
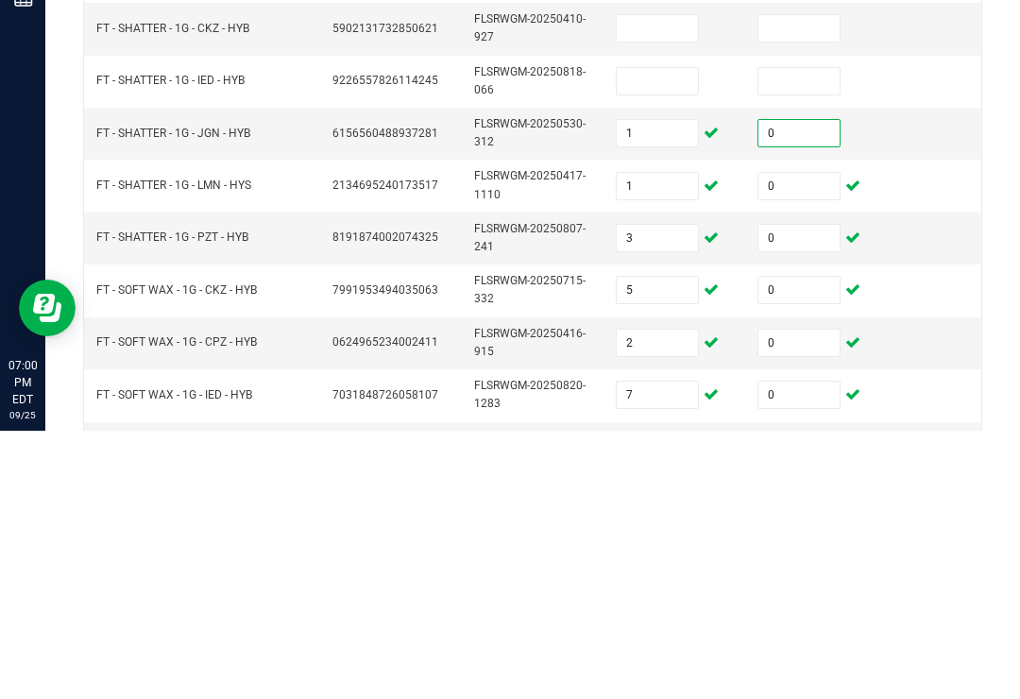
scroll to position [84, 0]
click at [677, 338] on input at bounding box center [657, 351] width 81 height 26
click at [808, 338] on input at bounding box center [799, 351] width 81 height 26
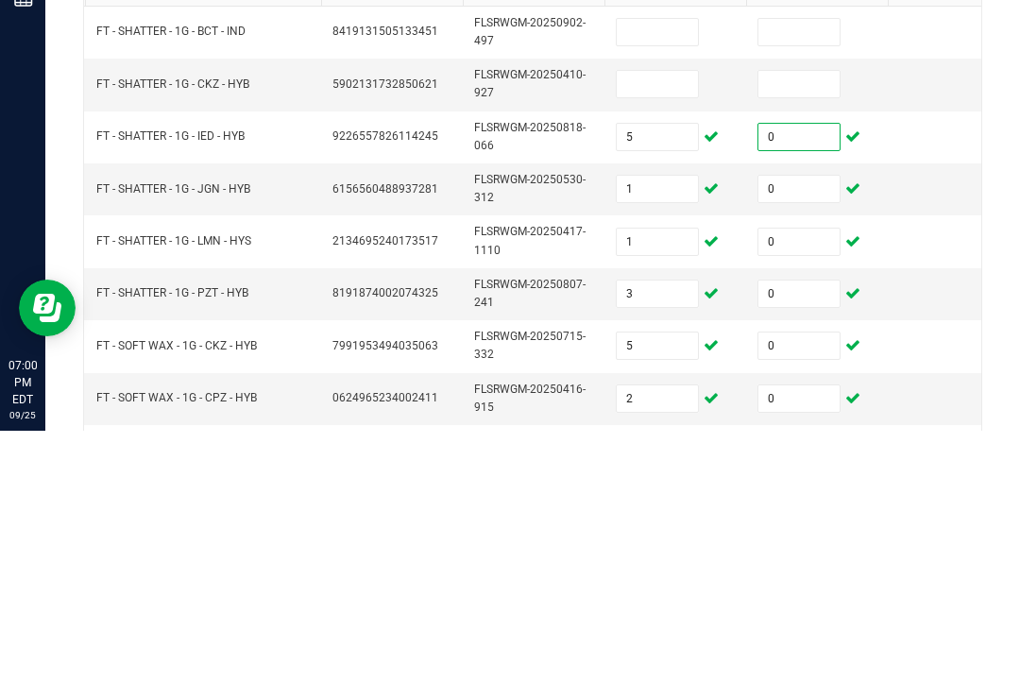
click at [662, 339] on input at bounding box center [657, 352] width 81 height 26
click at [792, 339] on input at bounding box center [799, 352] width 81 height 26
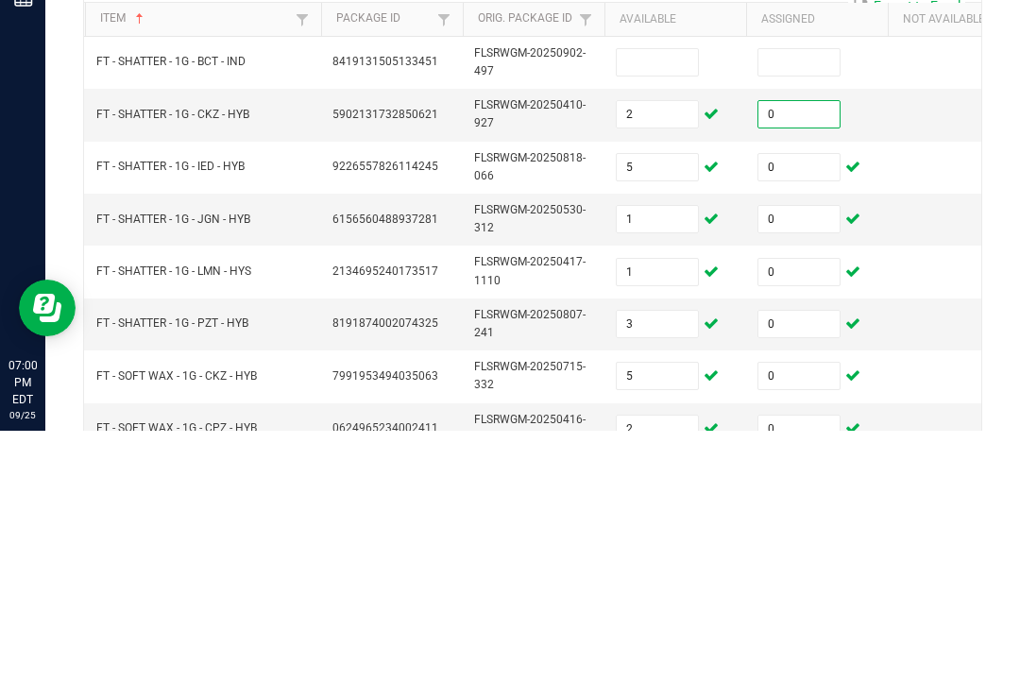
scroll to position [-2, 0]
click at [655, 317] on input at bounding box center [657, 330] width 81 height 26
click at [814, 317] on input at bounding box center [799, 330] width 81 height 26
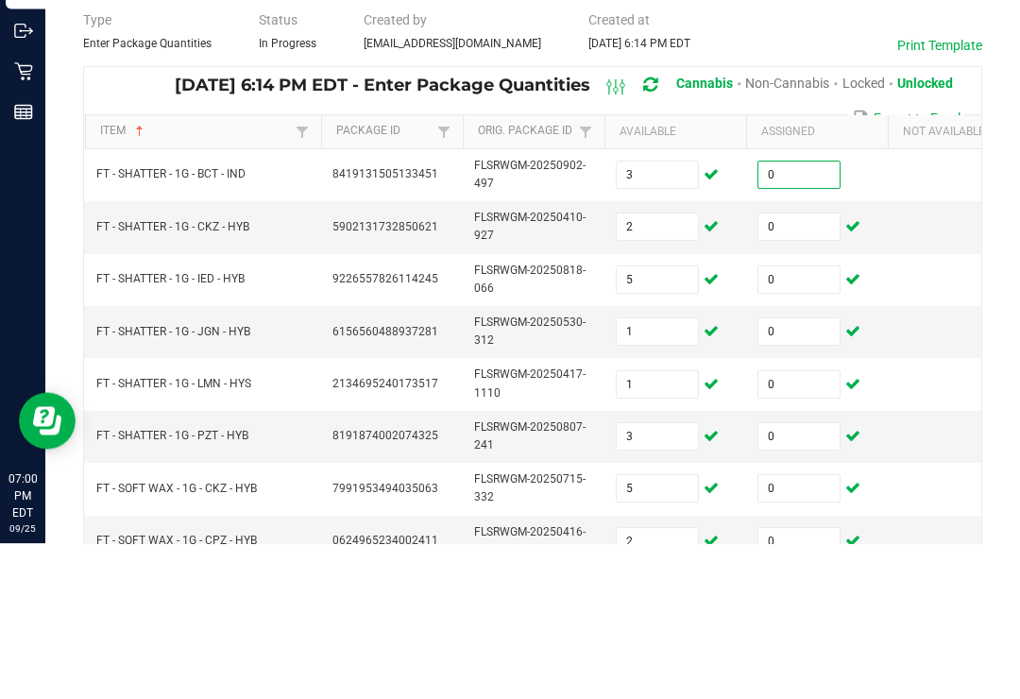
click at [934, 305] on td at bounding box center [959, 331] width 142 height 52
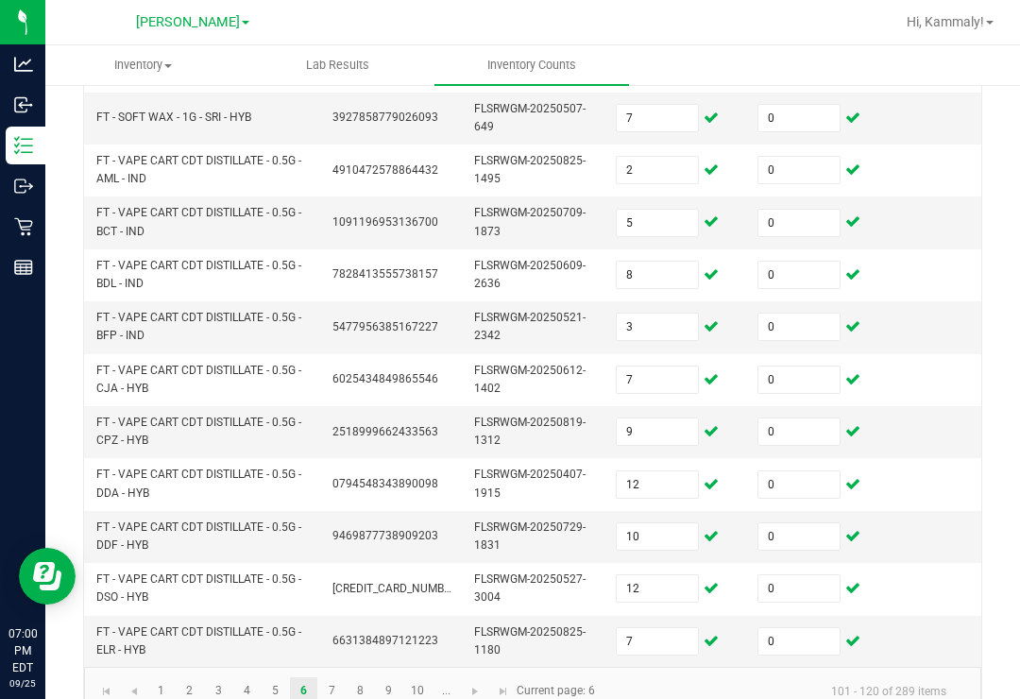
scroll to position [683, 0]
click at [267, 678] on link "5" at bounding box center [275, 692] width 27 height 28
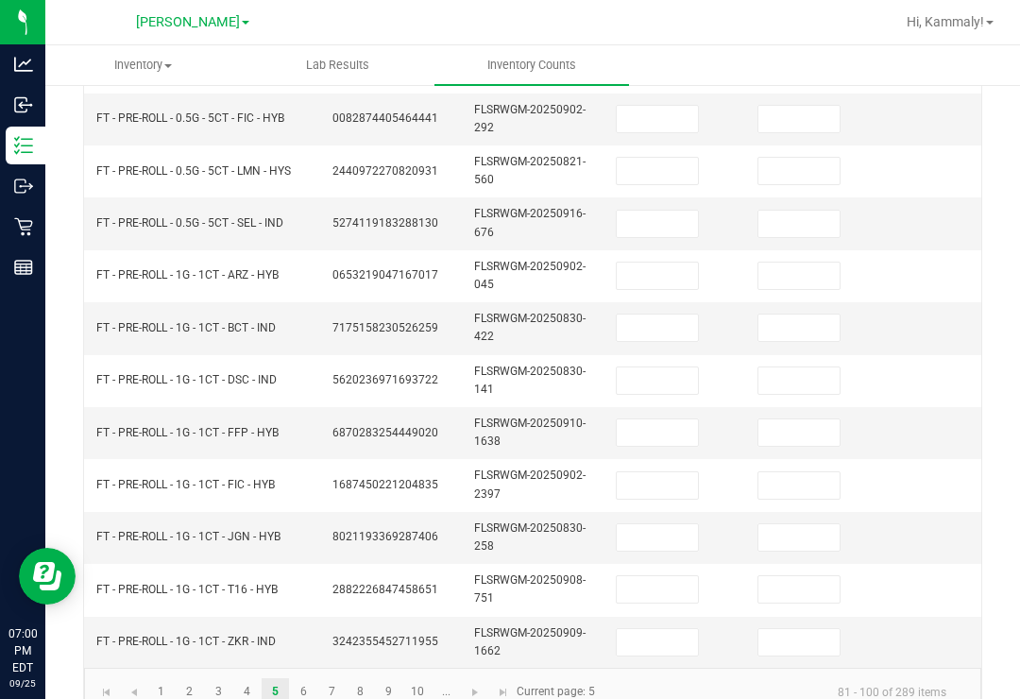
click at [651, 629] on input at bounding box center [657, 642] width 81 height 26
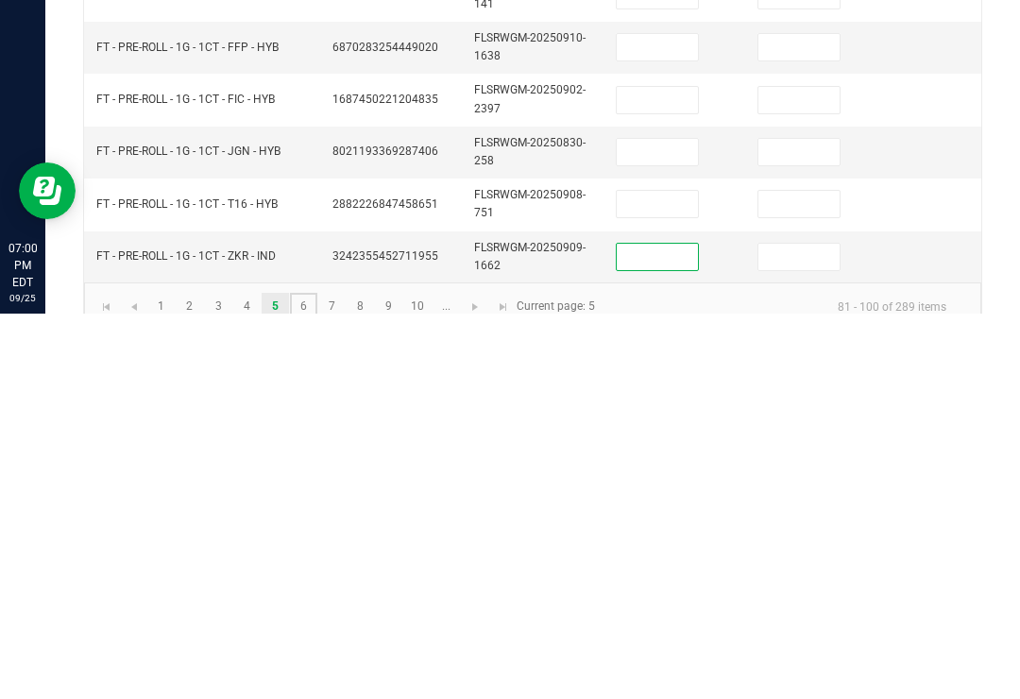
click at [303, 678] on link "6" at bounding box center [303, 692] width 27 height 28
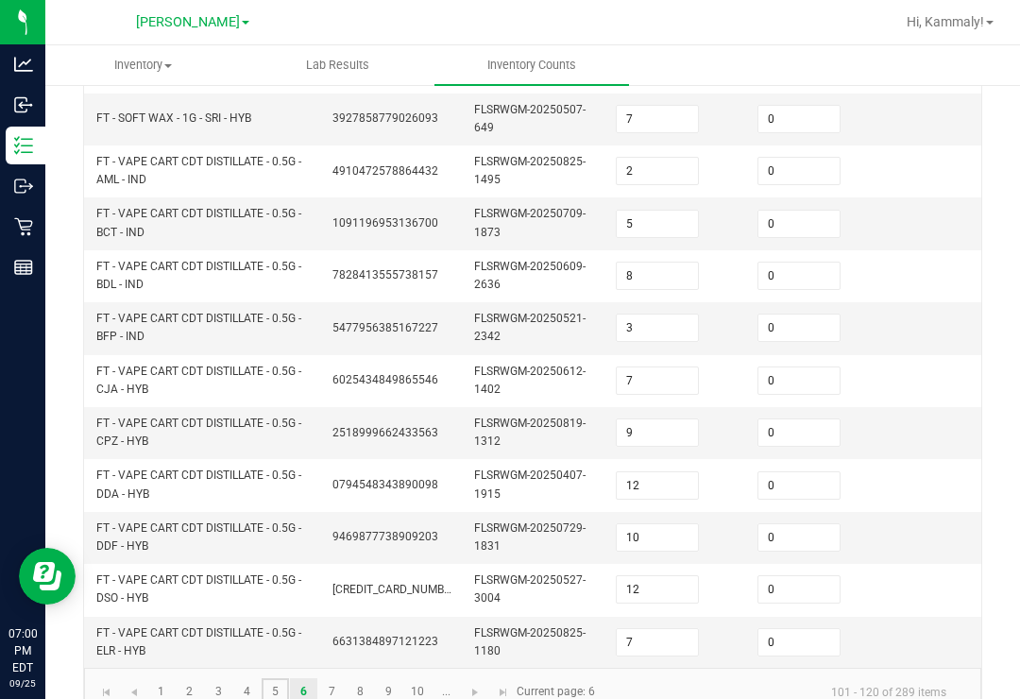
click at [272, 678] on link "5" at bounding box center [275, 692] width 27 height 28
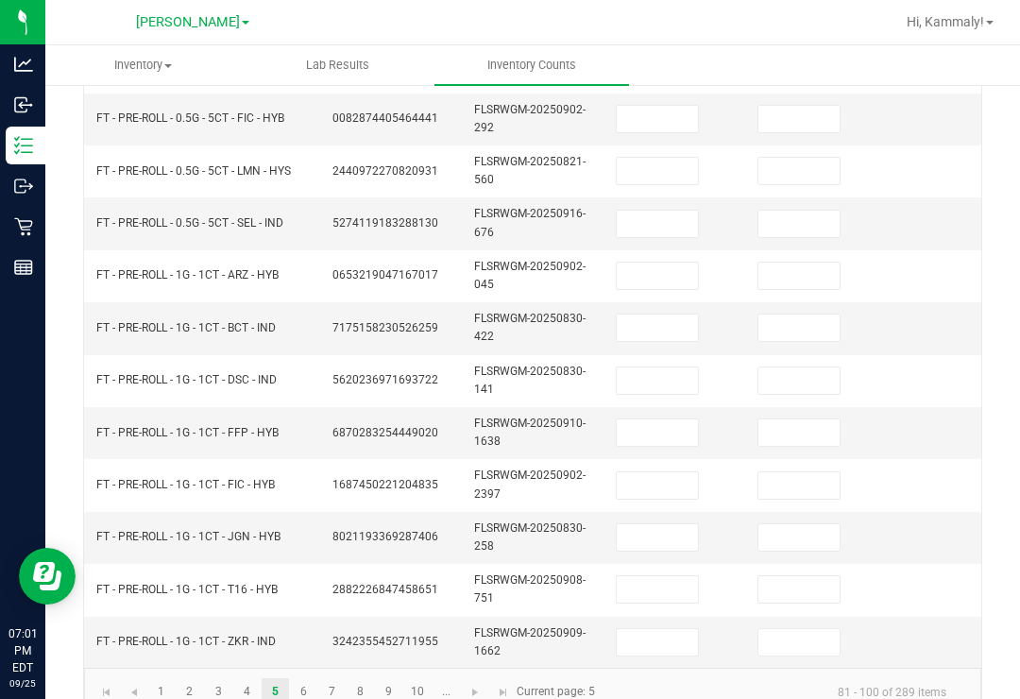
click at [669, 629] on input at bounding box center [657, 642] width 81 height 26
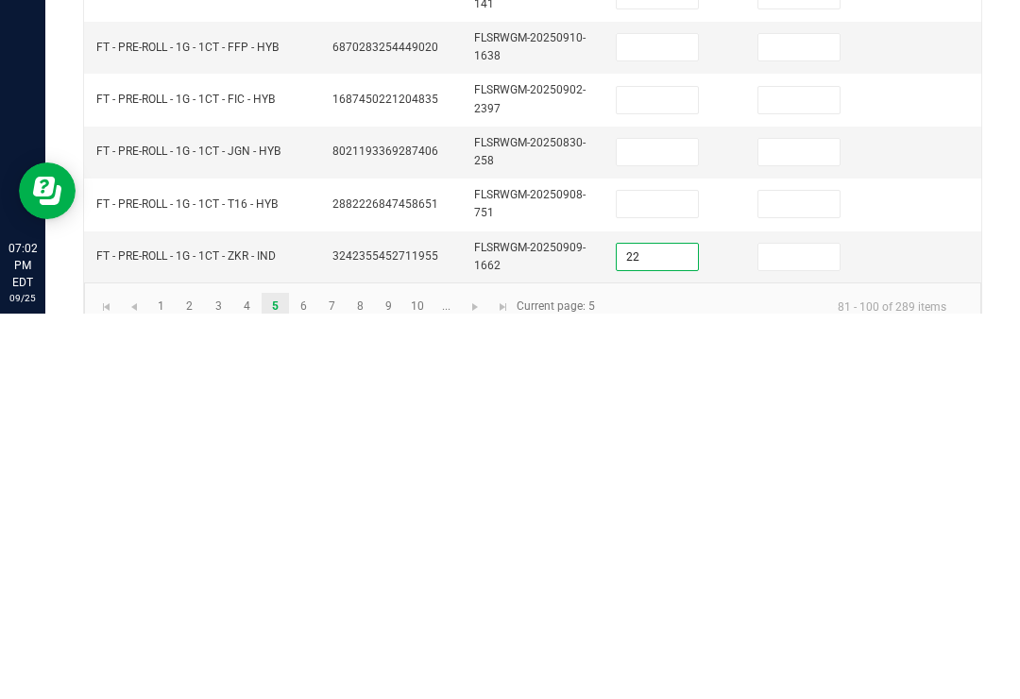
click at [821, 629] on input at bounding box center [799, 642] width 81 height 26
click at [674, 576] on input at bounding box center [657, 589] width 81 height 26
click at [837, 576] on input at bounding box center [799, 589] width 81 height 26
click at [645, 524] on input at bounding box center [657, 537] width 81 height 26
click at [796, 524] on input at bounding box center [799, 537] width 81 height 26
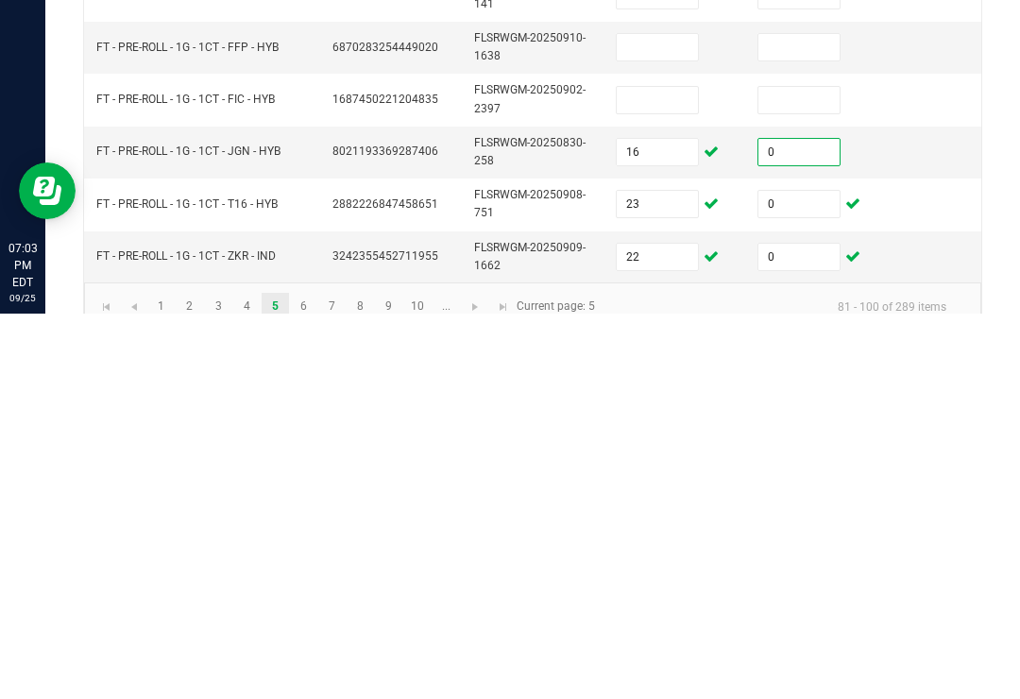
click at [677, 472] on input at bounding box center [657, 485] width 81 height 26
click at [801, 459] on td at bounding box center [817, 485] width 142 height 52
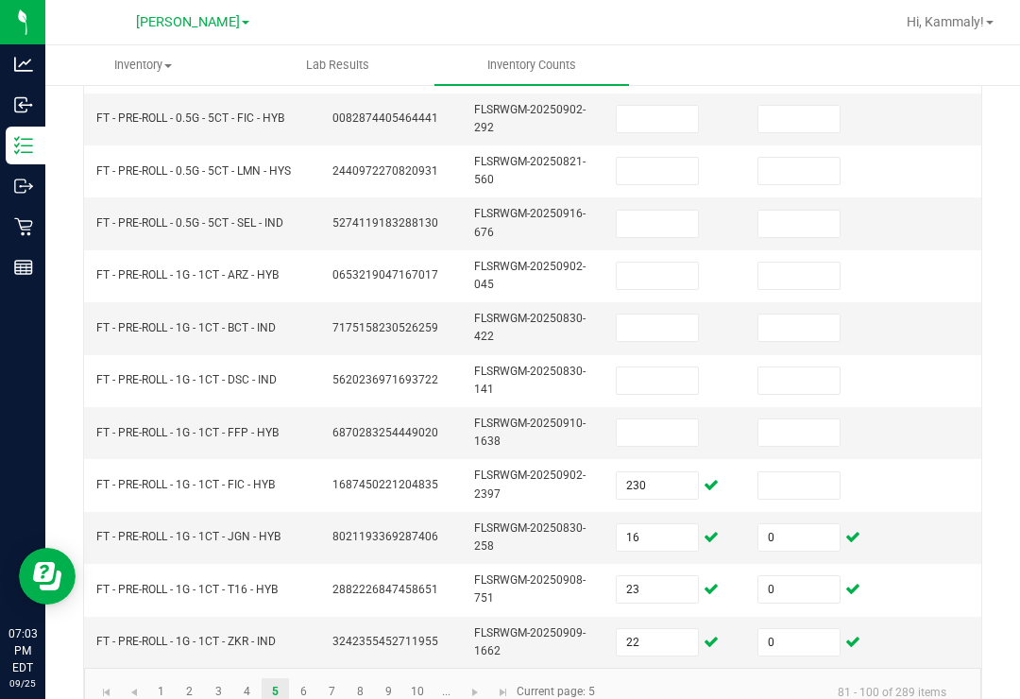
click at [647, 472] on input "230" at bounding box center [657, 485] width 81 height 26
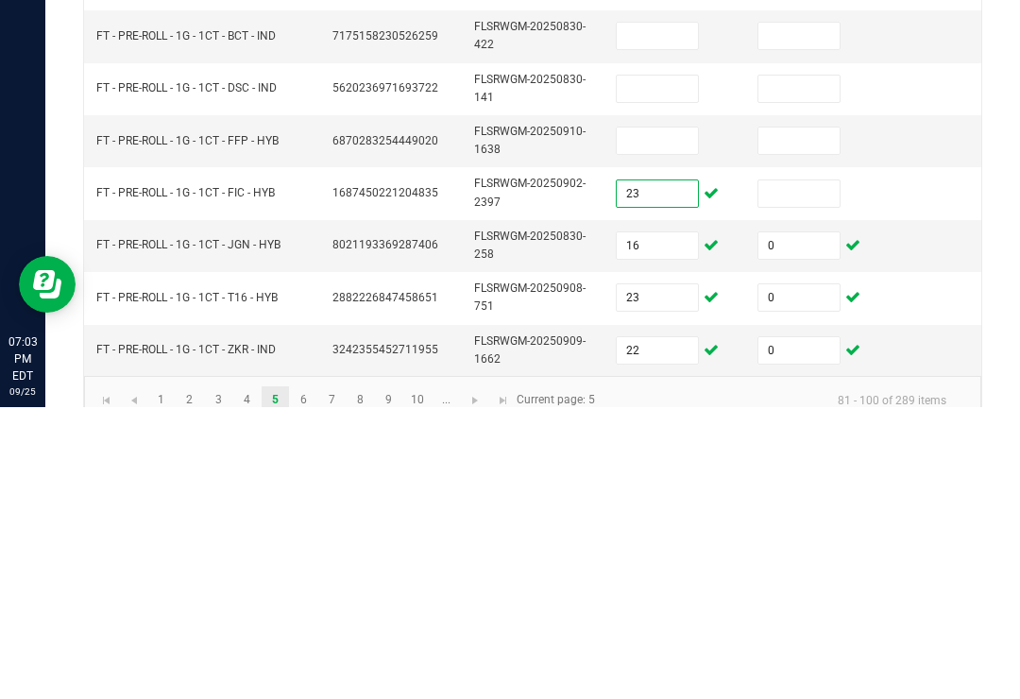
click at [795, 459] on td at bounding box center [817, 485] width 142 height 52
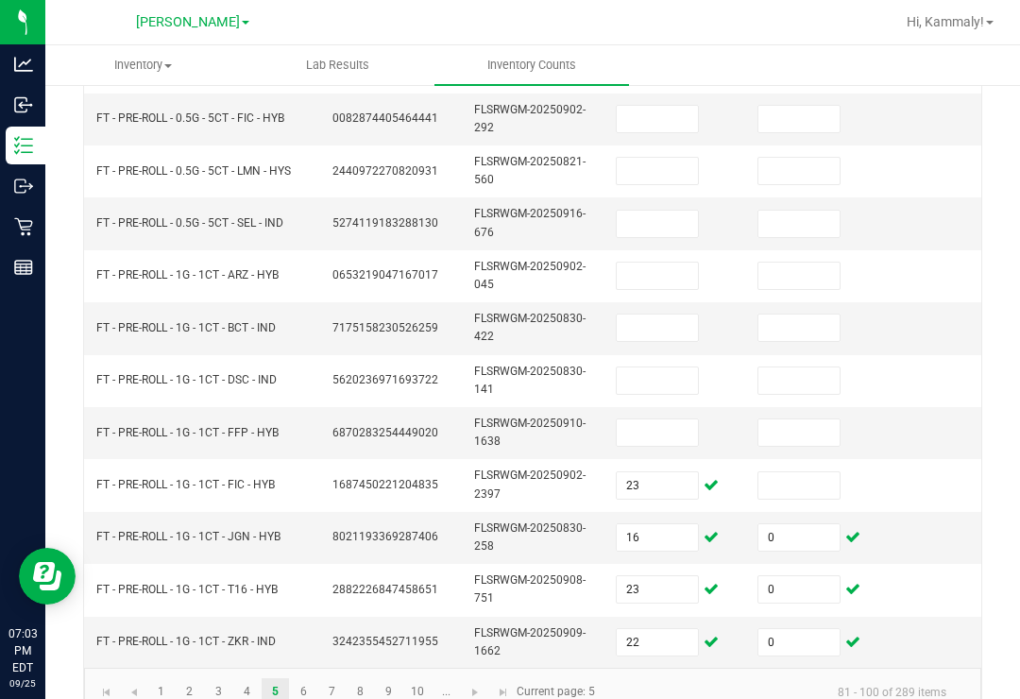
click at [809, 472] on input at bounding box center [799, 485] width 81 height 26
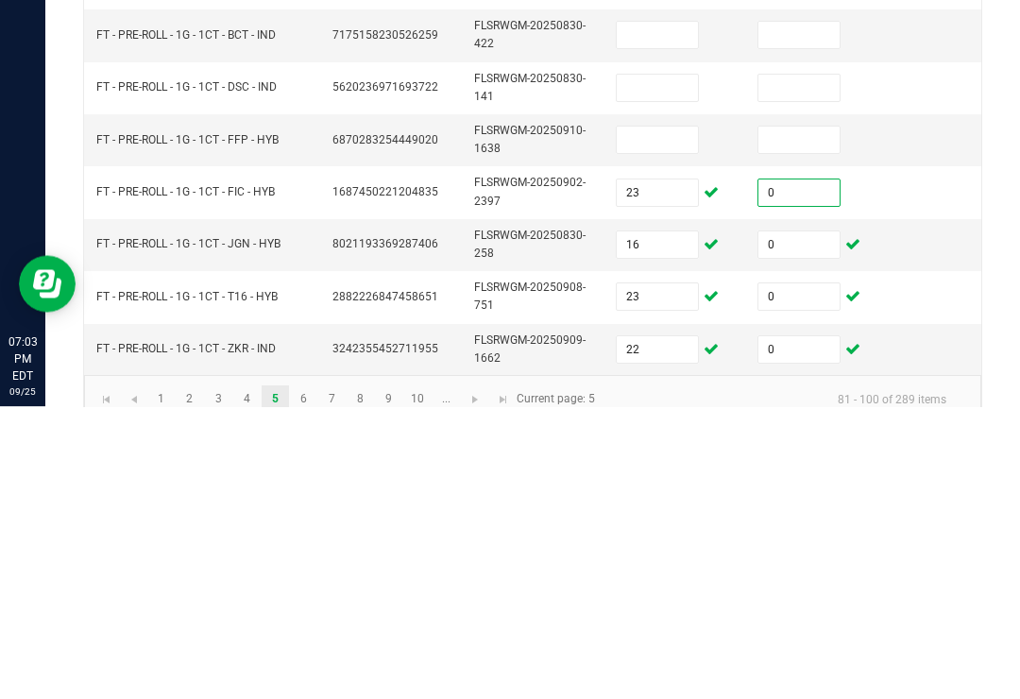
click at [670, 420] on input at bounding box center [657, 433] width 81 height 26
click at [811, 420] on input at bounding box center [799, 433] width 81 height 26
click at [642, 368] on input at bounding box center [657, 381] width 81 height 26
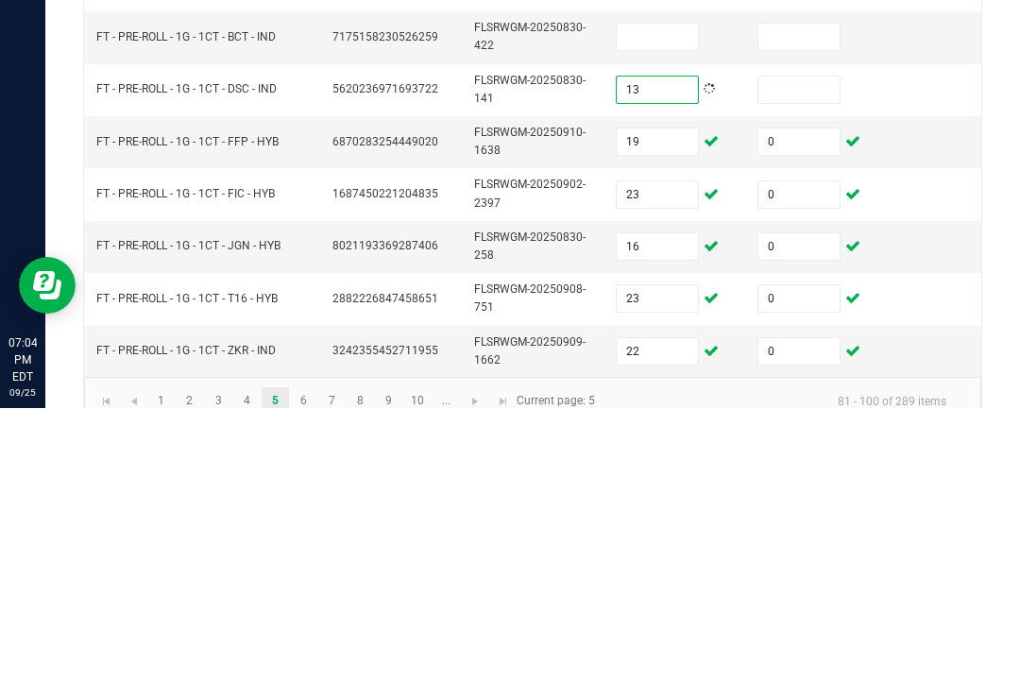
click at [783, 368] on input at bounding box center [799, 381] width 81 height 26
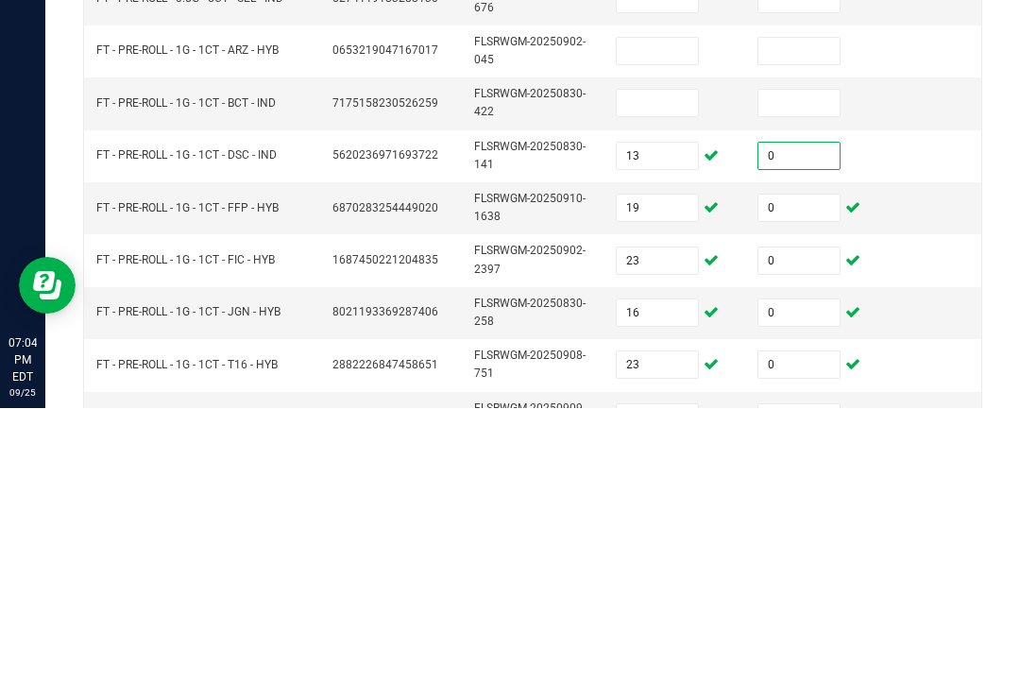
scroll to position [609, 0]
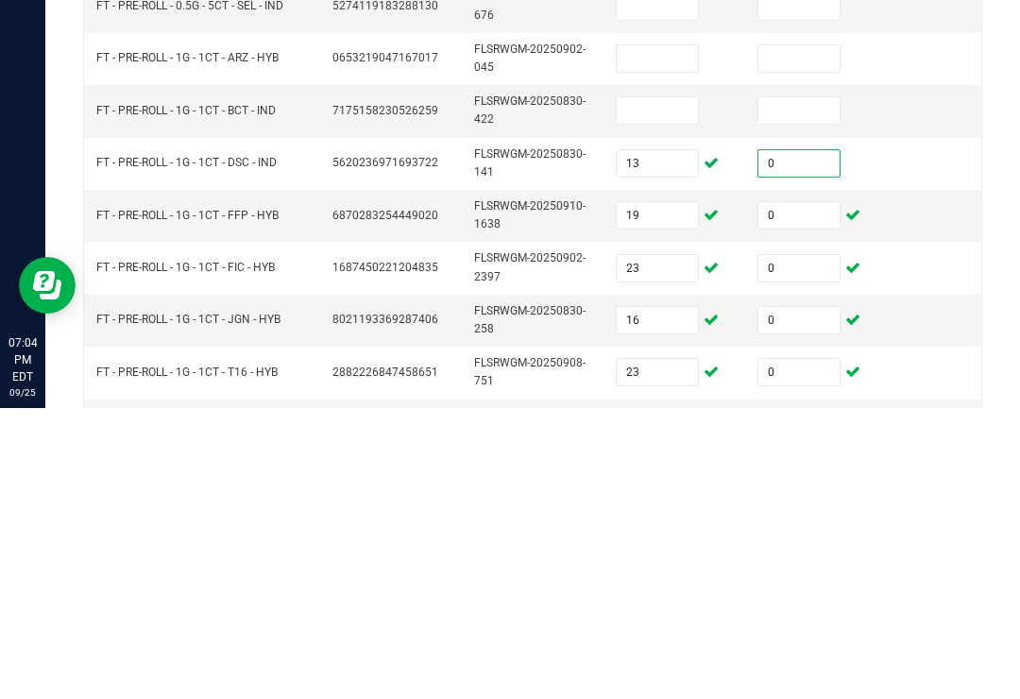
click at [658, 388] on input at bounding box center [657, 401] width 81 height 26
click at [774, 388] on input at bounding box center [799, 401] width 81 height 26
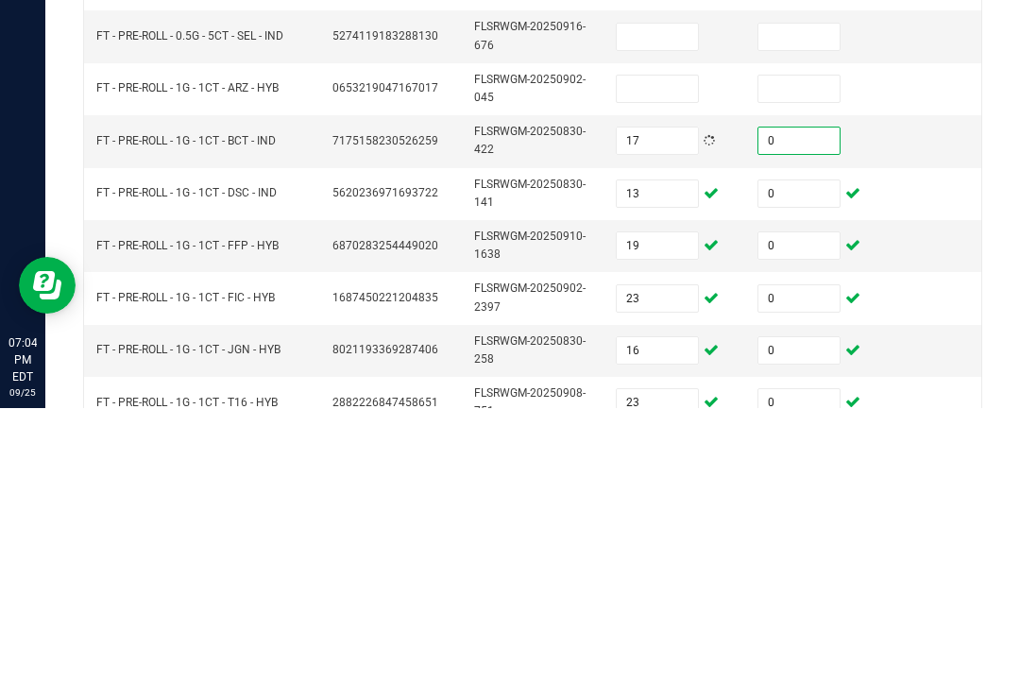
scroll to position [577, 0]
click at [664, 368] on input at bounding box center [657, 381] width 81 height 26
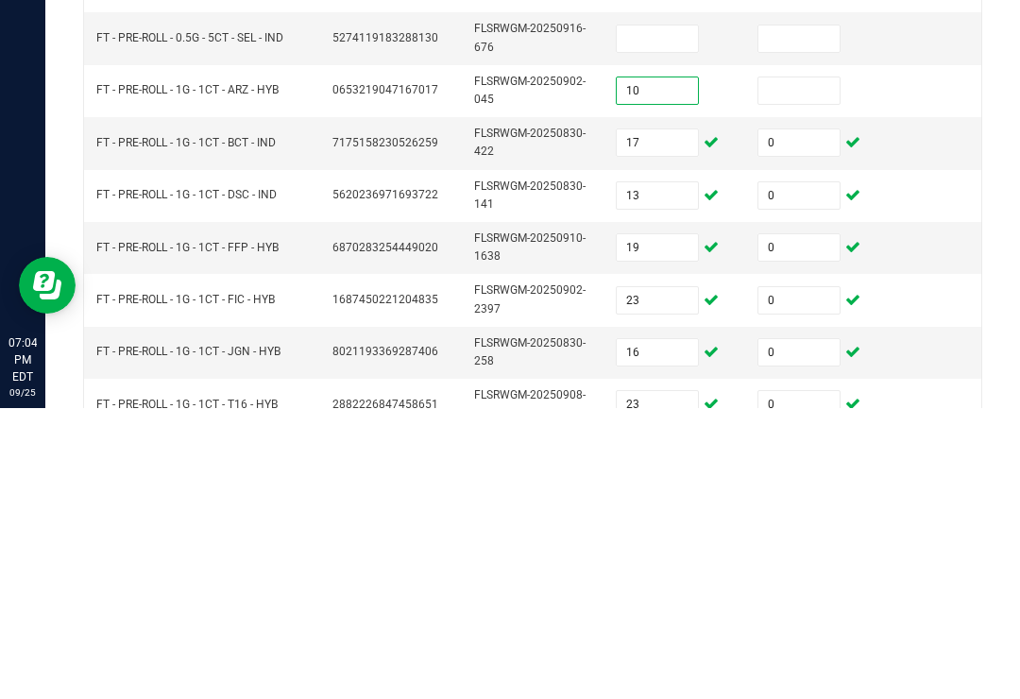
click at [794, 368] on input at bounding box center [799, 381] width 81 height 26
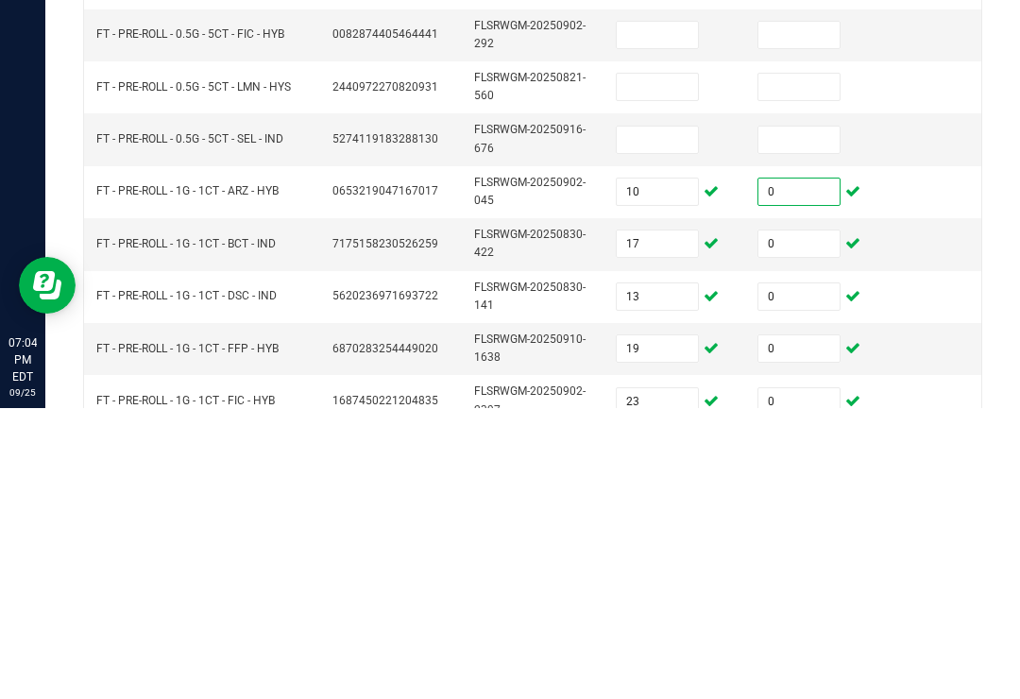
scroll to position [473, 0]
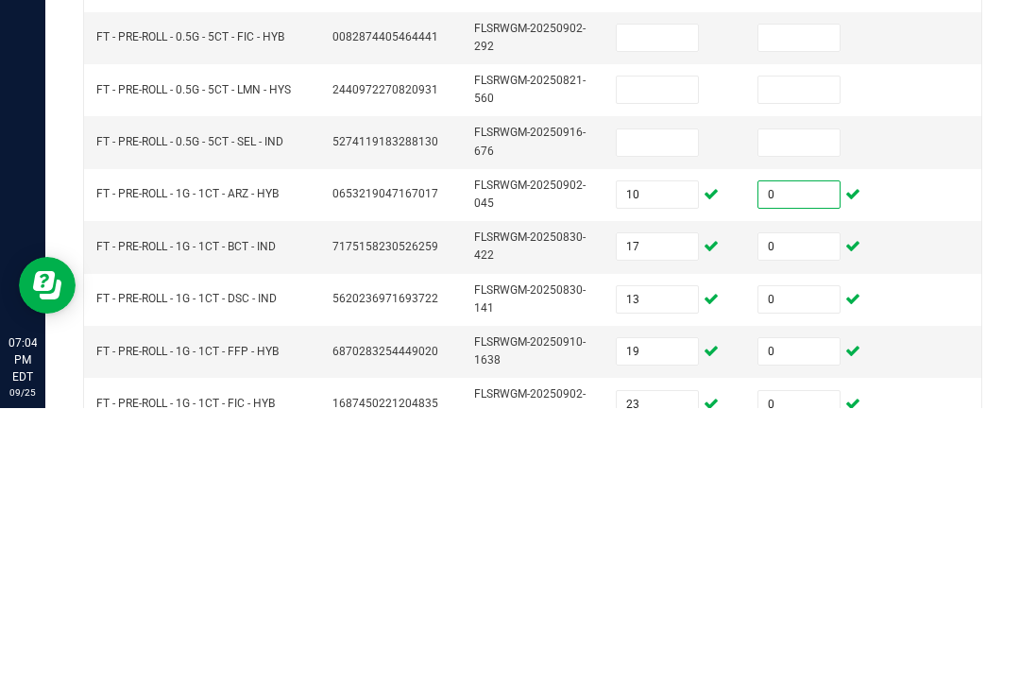
click at [660, 420] on input at bounding box center [657, 433] width 81 height 26
click at [795, 420] on input at bounding box center [799, 433] width 81 height 26
click at [653, 368] on input at bounding box center [657, 381] width 81 height 26
click at [661, 420] on input "22" at bounding box center [657, 433] width 81 height 26
click at [684, 407] on td "1" at bounding box center [676, 433] width 142 height 52
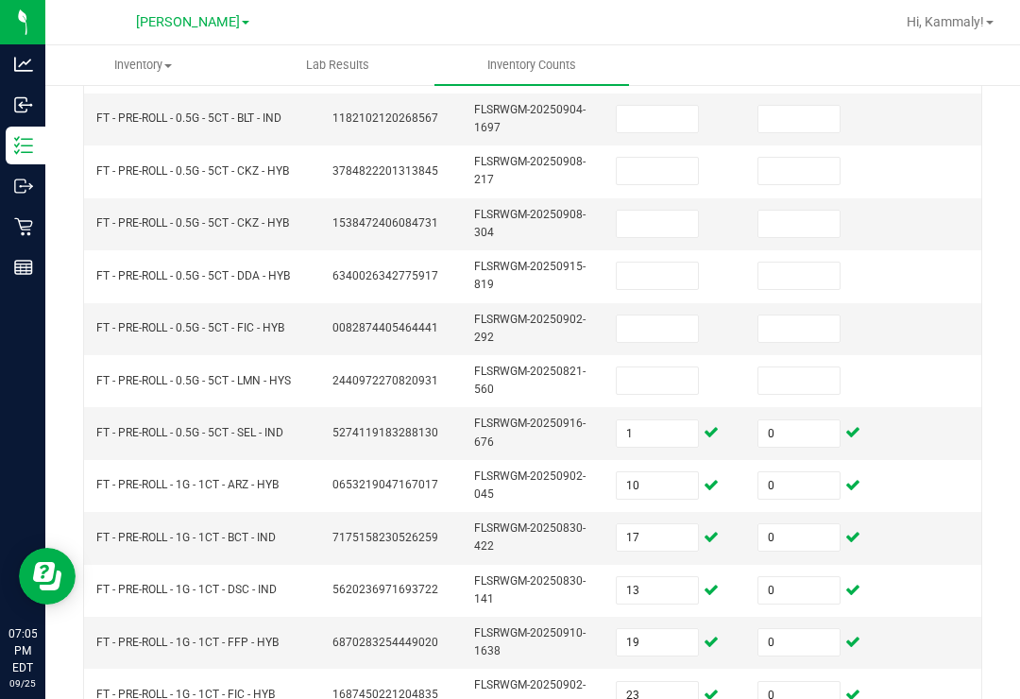
click at [635, 368] on input at bounding box center [657, 381] width 81 height 26
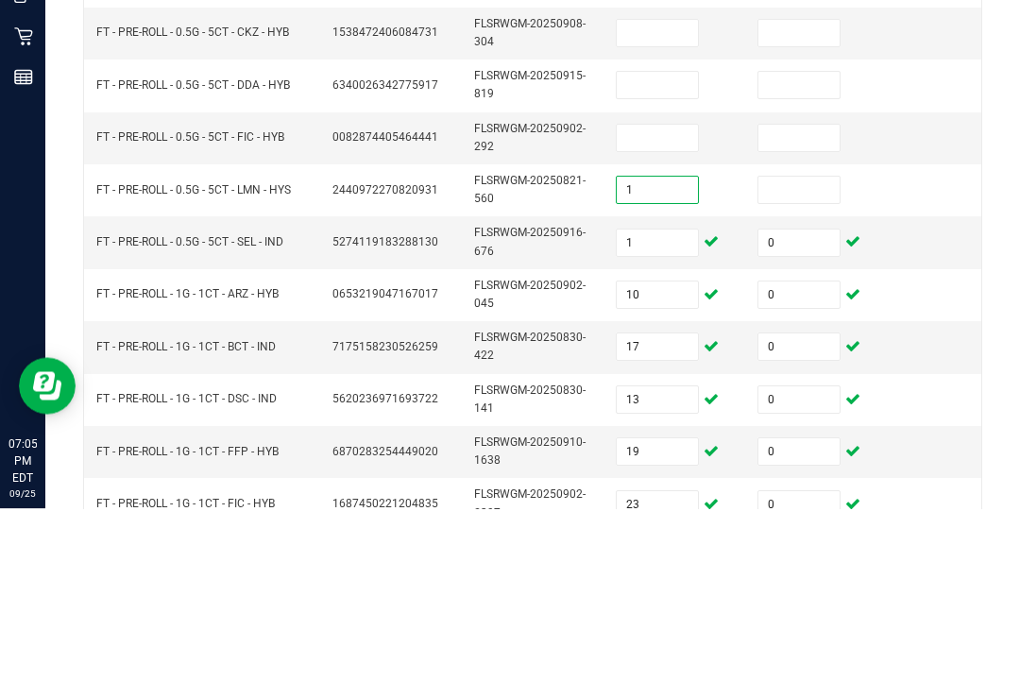
click at [660, 420] on input "1" at bounding box center [657, 433] width 81 height 26
click at [677, 316] on input at bounding box center [657, 329] width 81 height 26
click at [782, 316] on input at bounding box center [799, 329] width 81 height 26
click at [795, 368] on input at bounding box center [799, 381] width 81 height 26
click at [675, 263] on input at bounding box center [657, 276] width 81 height 26
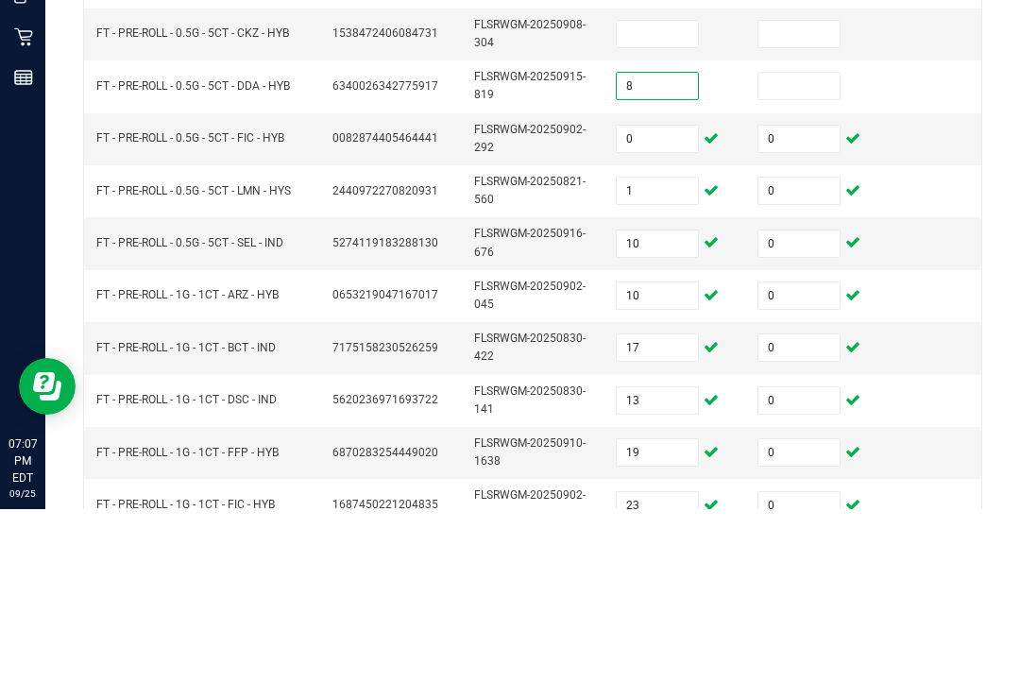
click at [787, 263] on input at bounding box center [799, 276] width 81 height 26
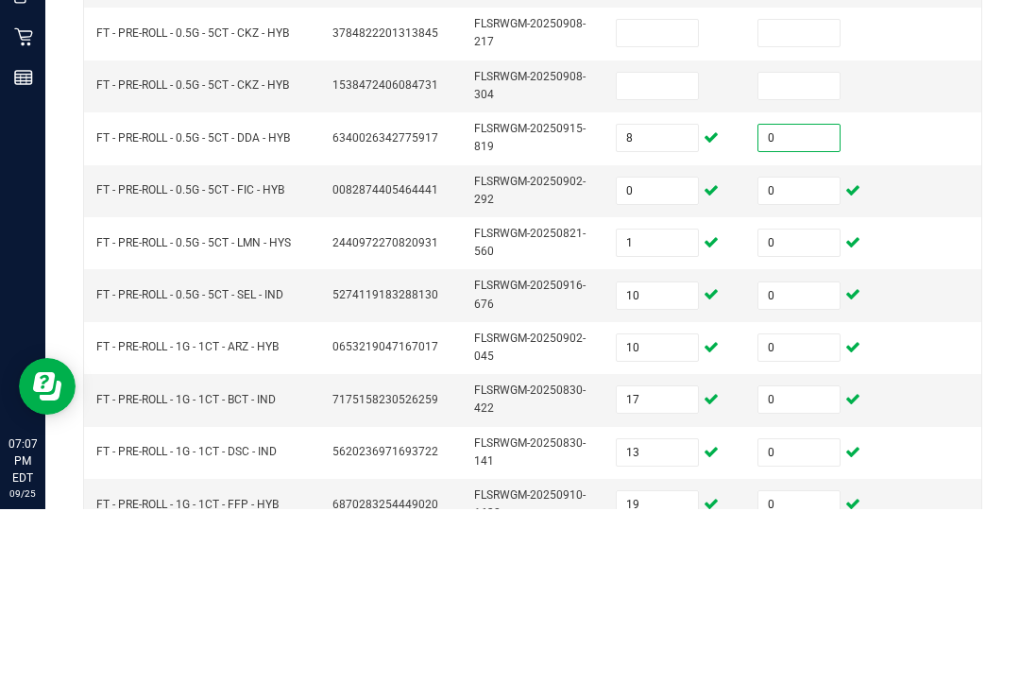
scroll to position [420, 0]
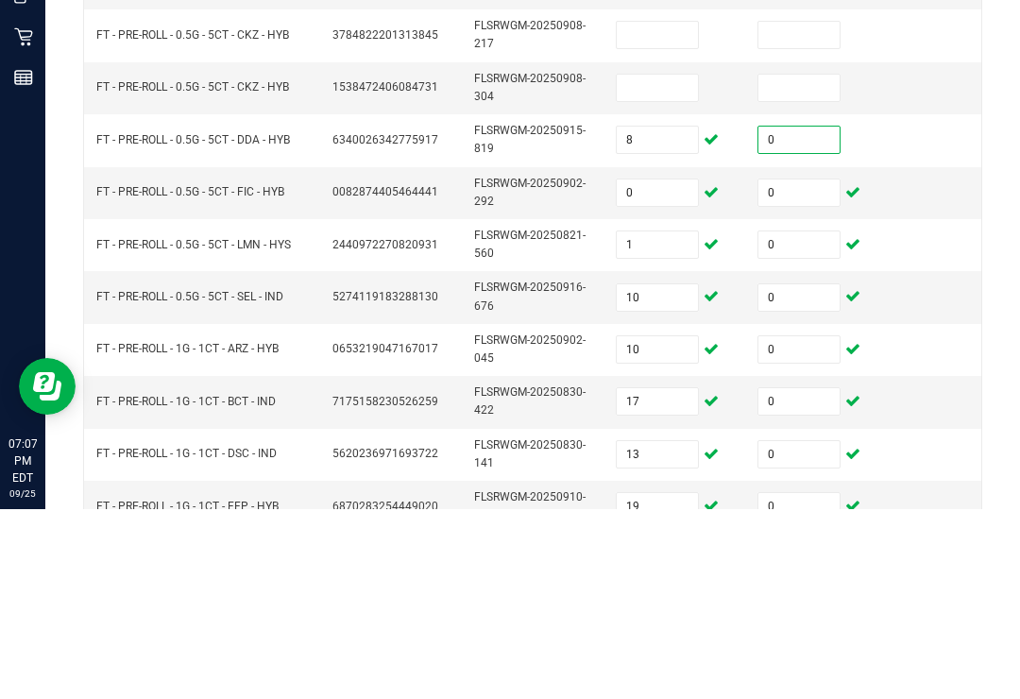
click at [655, 265] on input at bounding box center [657, 278] width 81 height 26
click at [802, 265] on input at bounding box center [799, 278] width 81 height 26
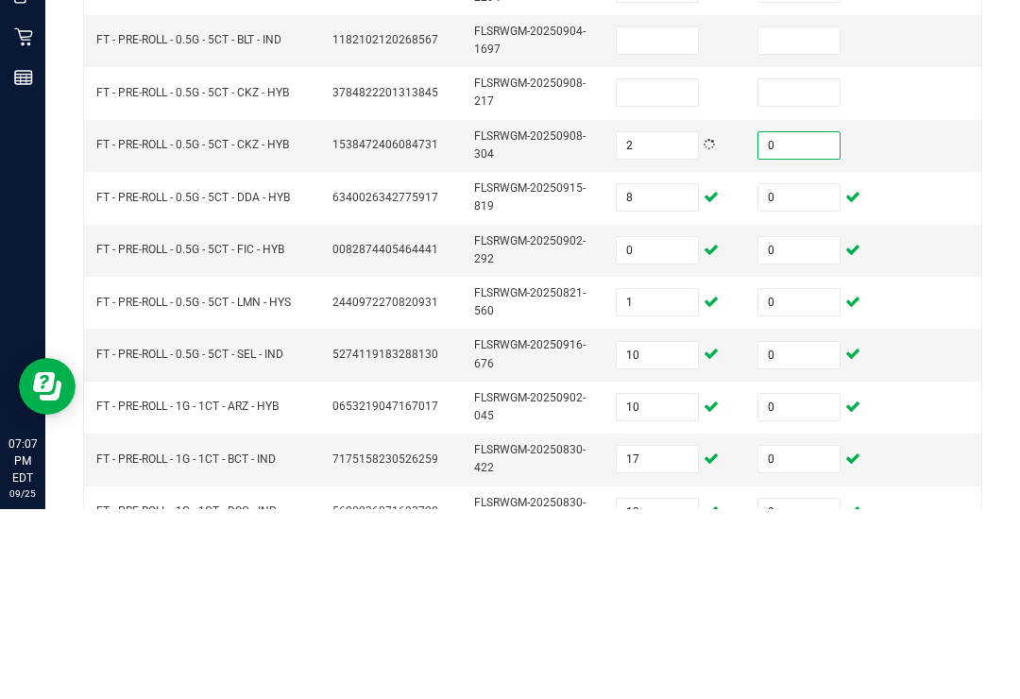
scroll to position [349, 0]
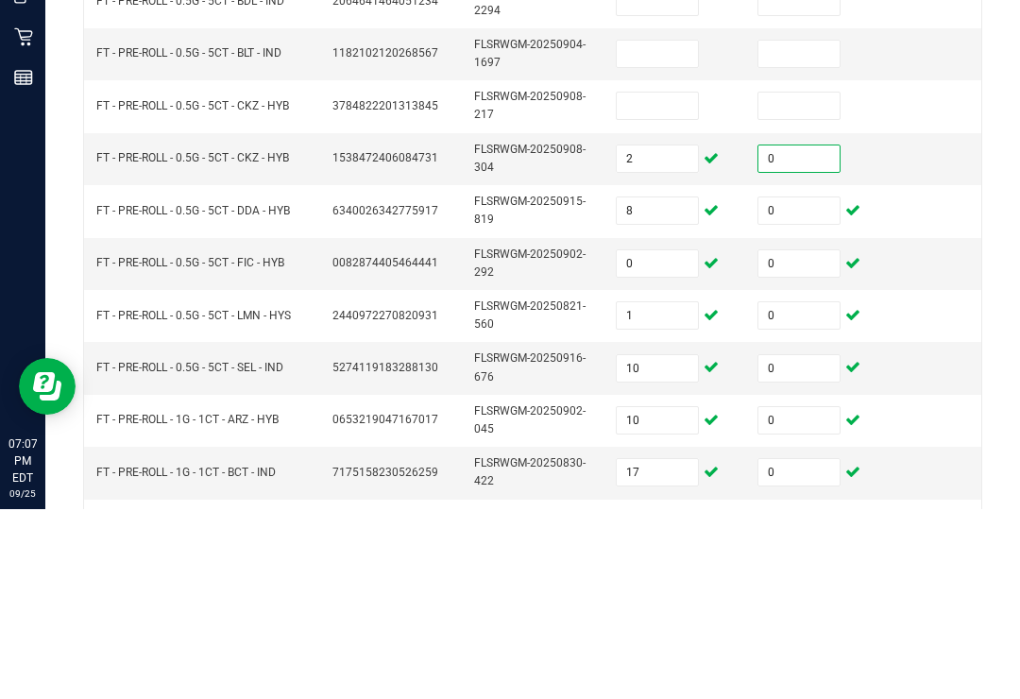
click at [649, 283] on input at bounding box center [657, 296] width 81 height 26
click at [810, 283] on input at bounding box center [799, 296] width 81 height 26
click at [658, 231] on input at bounding box center [657, 244] width 81 height 26
click at [806, 231] on input at bounding box center [799, 244] width 81 height 26
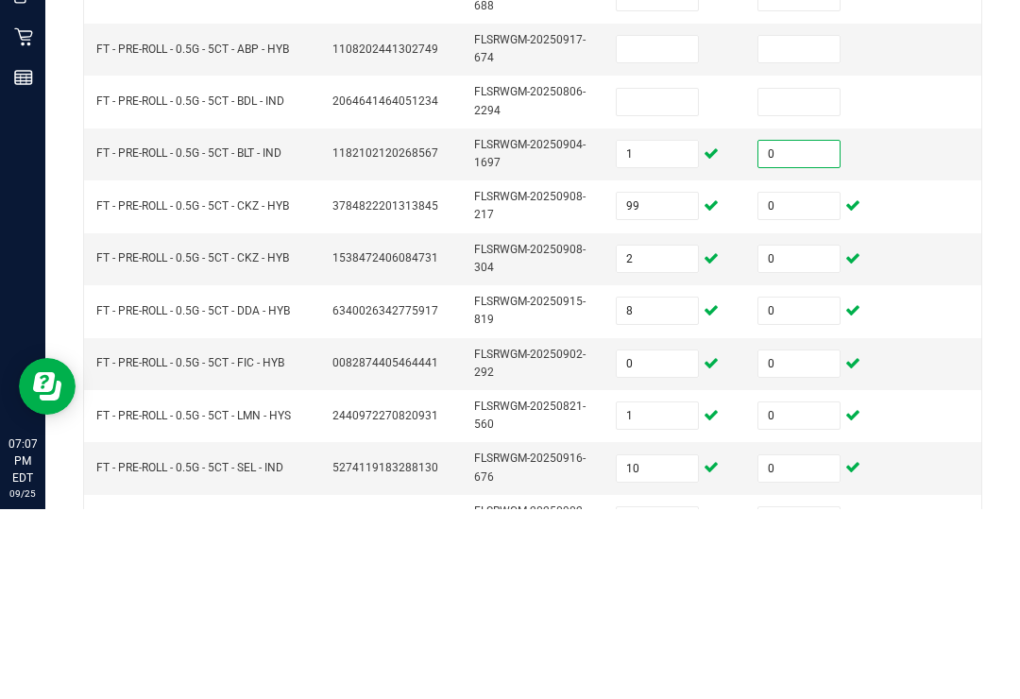
scroll to position [243, 0]
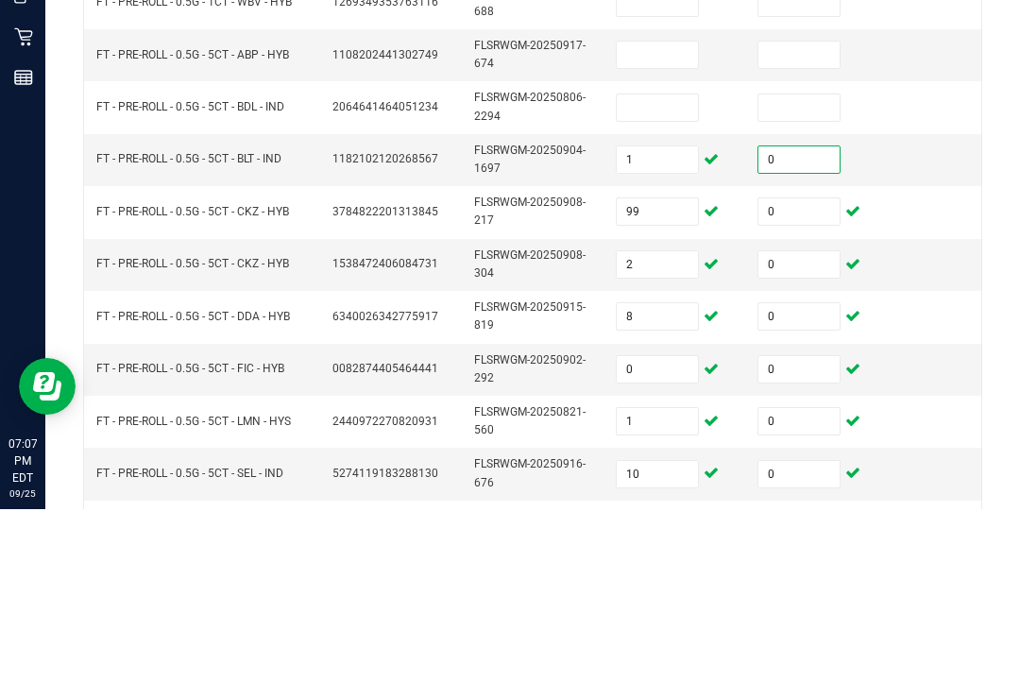
click at [652, 284] on input at bounding box center [657, 297] width 81 height 26
click at [795, 336] on input "0" at bounding box center [799, 349] width 81 height 26
click at [808, 284] on input at bounding box center [799, 297] width 81 height 26
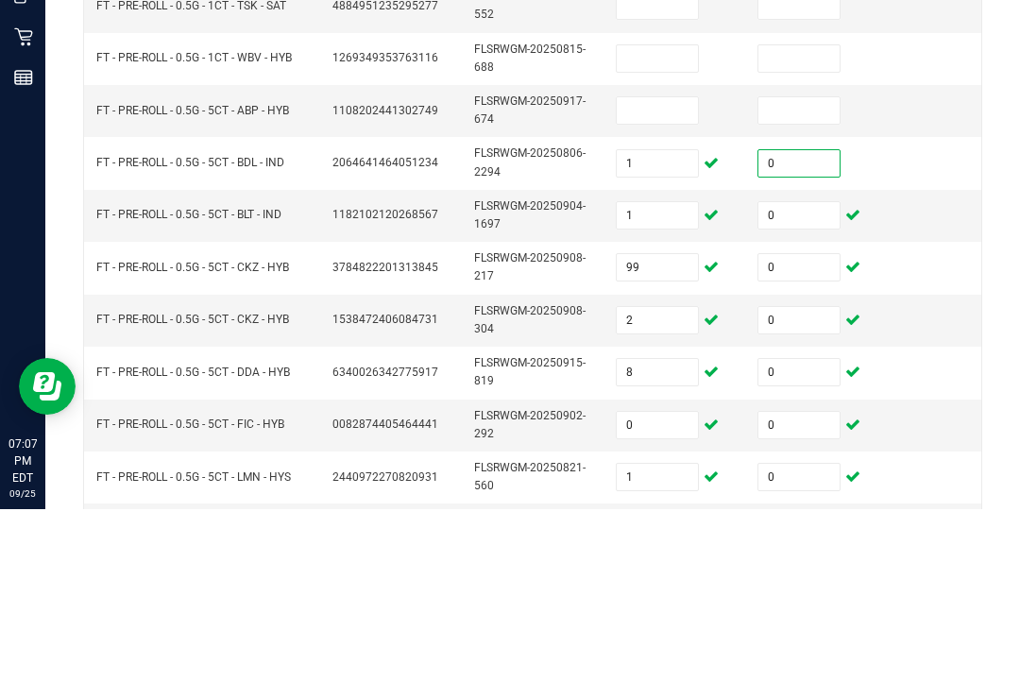
scroll to position [183, 0]
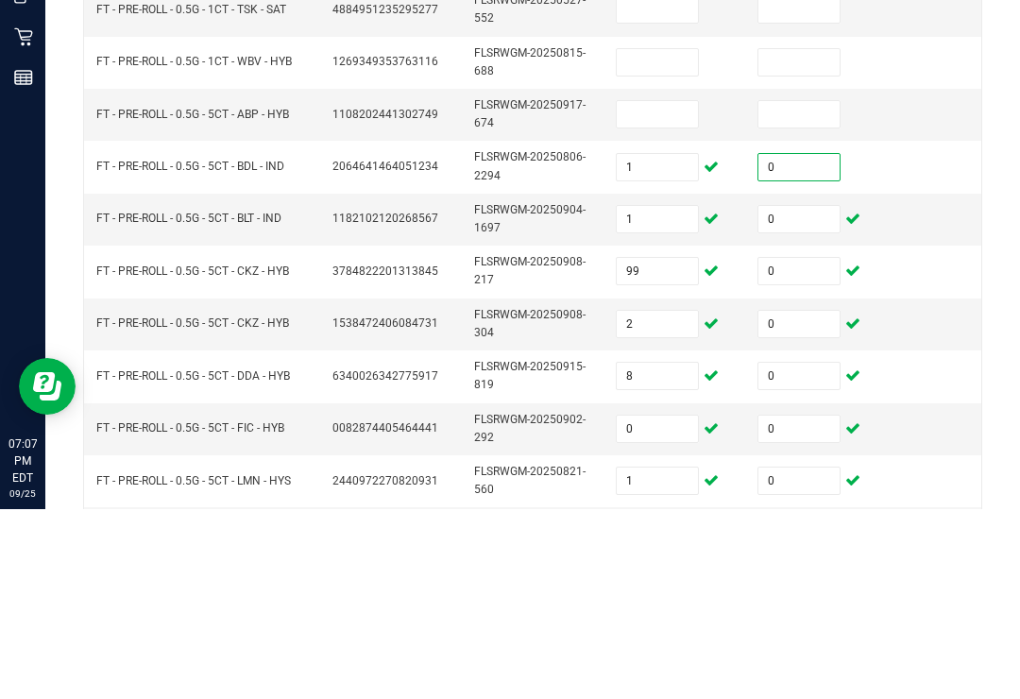
click at [670, 291] on input at bounding box center [657, 304] width 81 height 26
click at [808, 291] on input at bounding box center [799, 304] width 81 height 26
click at [671, 239] on input at bounding box center [657, 252] width 81 height 26
click at [809, 239] on input at bounding box center [799, 252] width 81 height 26
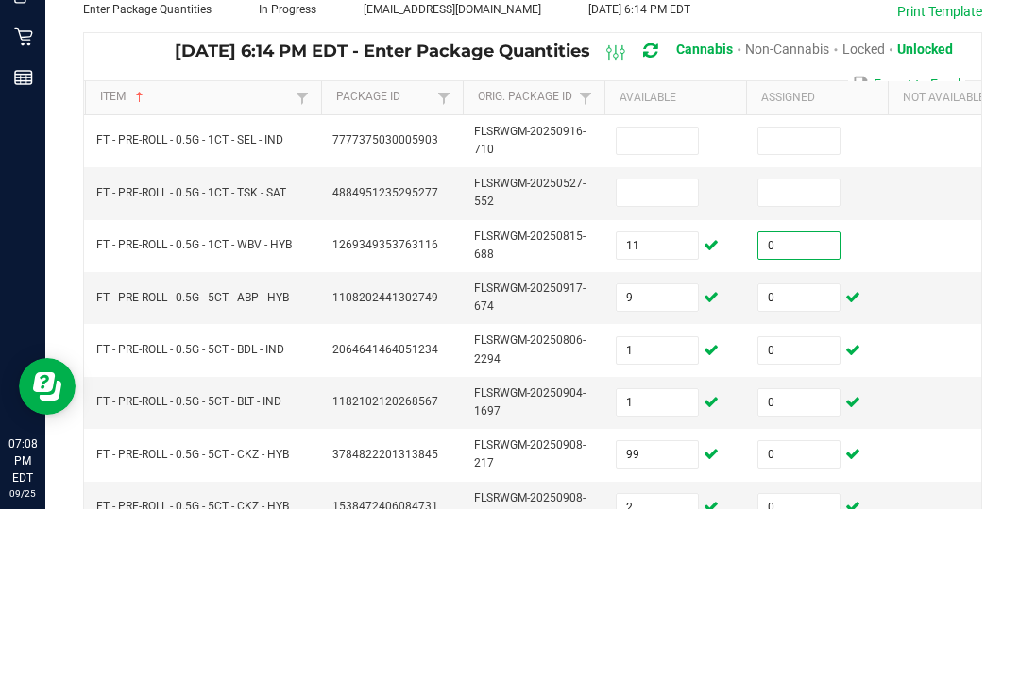
scroll to position [0, 0]
click at [678, 422] on input "11" at bounding box center [657, 435] width 81 height 26
click at [672, 369] on input at bounding box center [657, 382] width 81 height 26
click at [808, 369] on input at bounding box center [799, 382] width 81 height 26
click at [672, 317] on input at bounding box center [657, 330] width 81 height 26
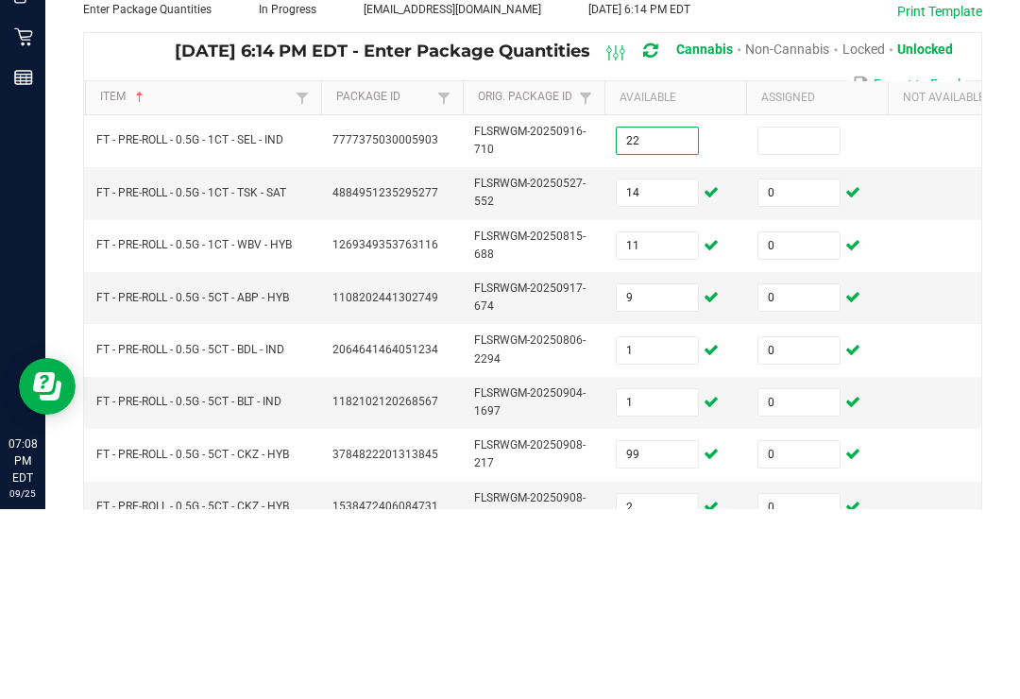
click at [787, 317] on input at bounding box center [799, 330] width 81 height 26
click at [911, 410] on td at bounding box center [959, 436] width 142 height 52
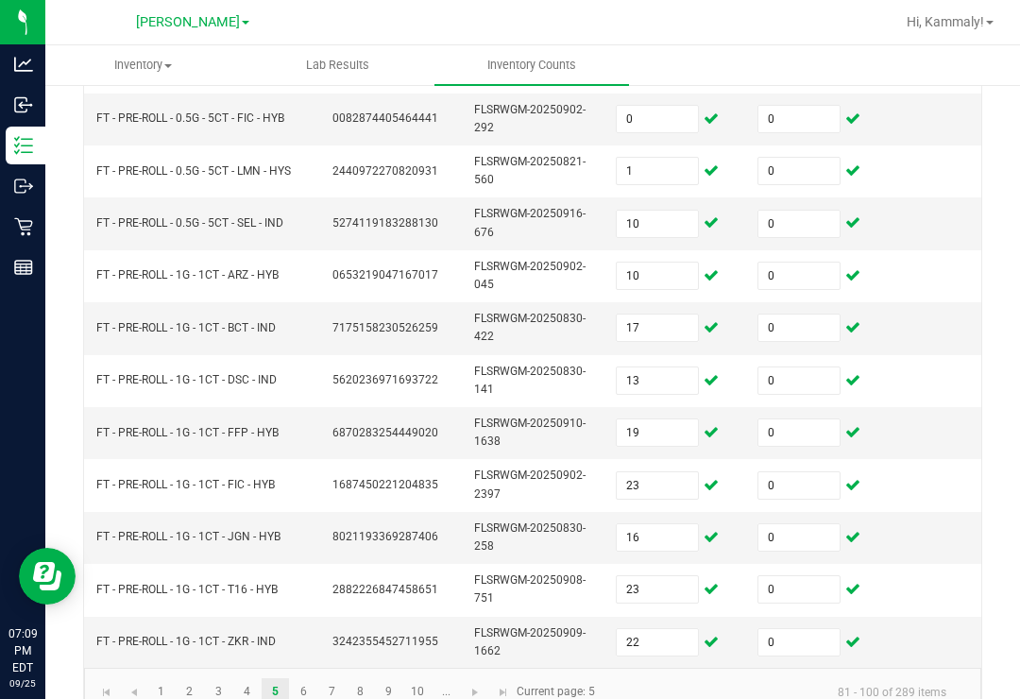
scroll to position [683, 0]
click at [258, 678] on link "4" at bounding box center [246, 692] width 27 height 28
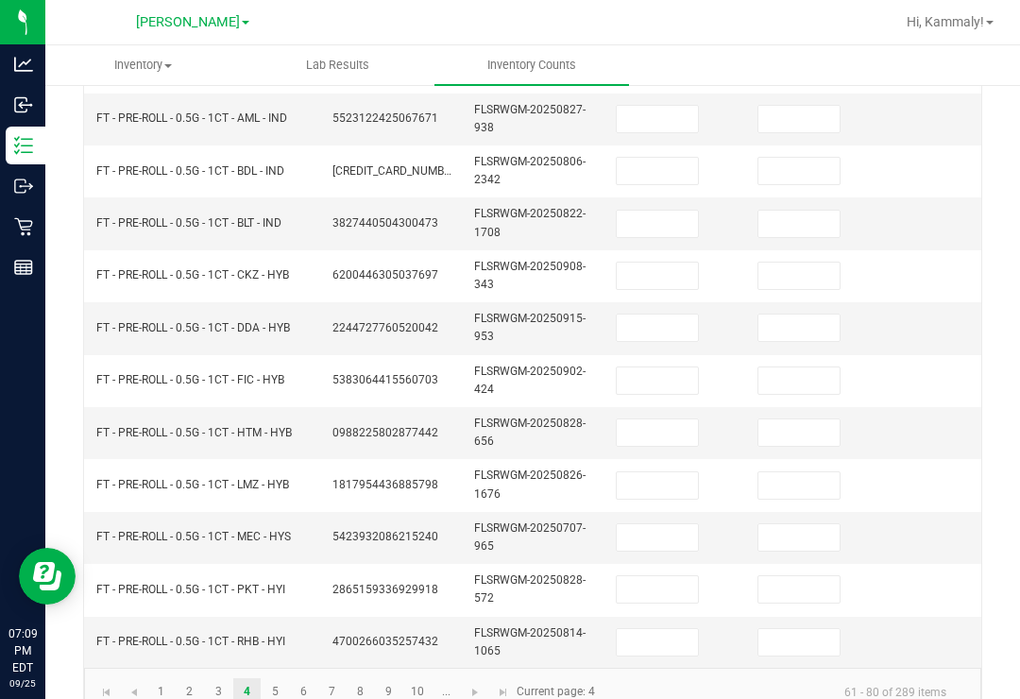
click at [662, 629] on input at bounding box center [657, 642] width 81 height 26
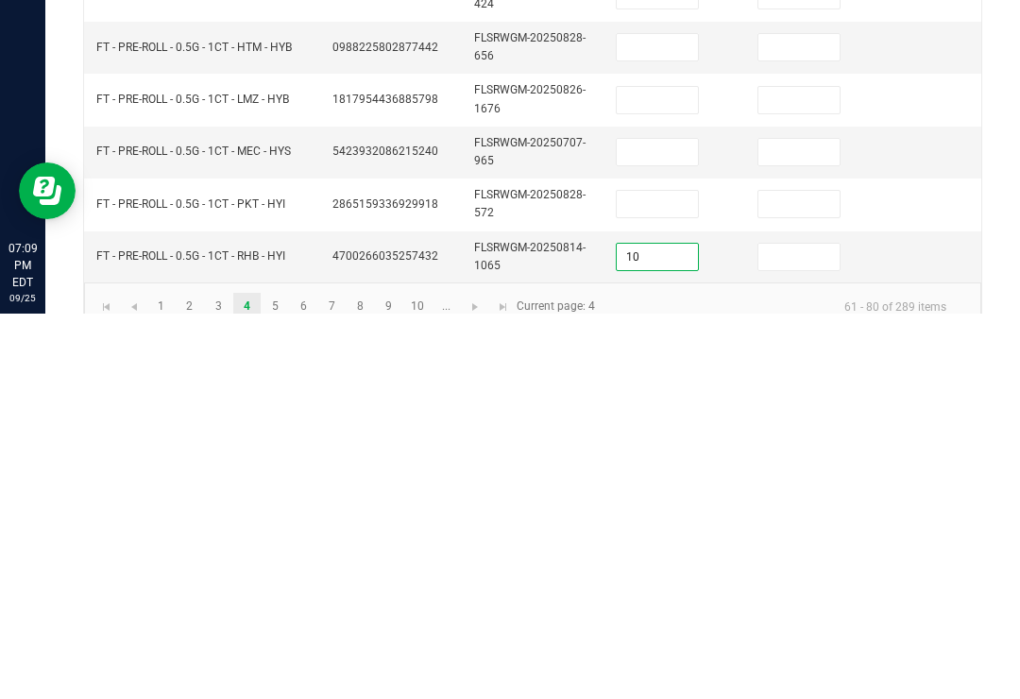
click at [797, 629] on input at bounding box center [799, 642] width 81 height 26
click at [664, 564] on td at bounding box center [676, 590] width 142 height 52
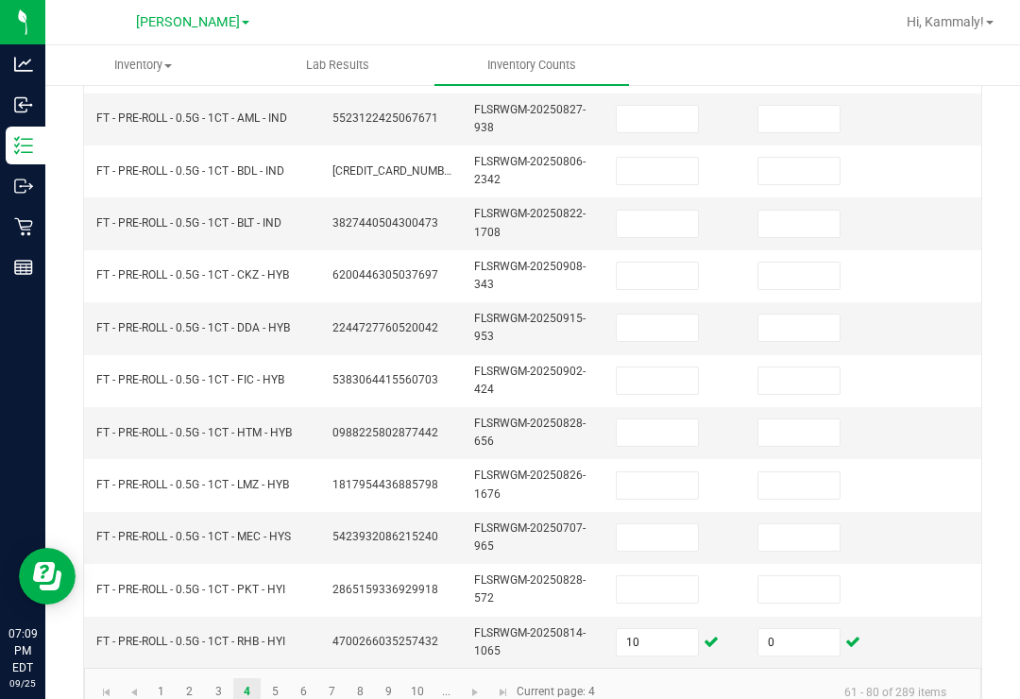
click at [669, 576] on input at bounding box center [657, 589] width 81 height 26
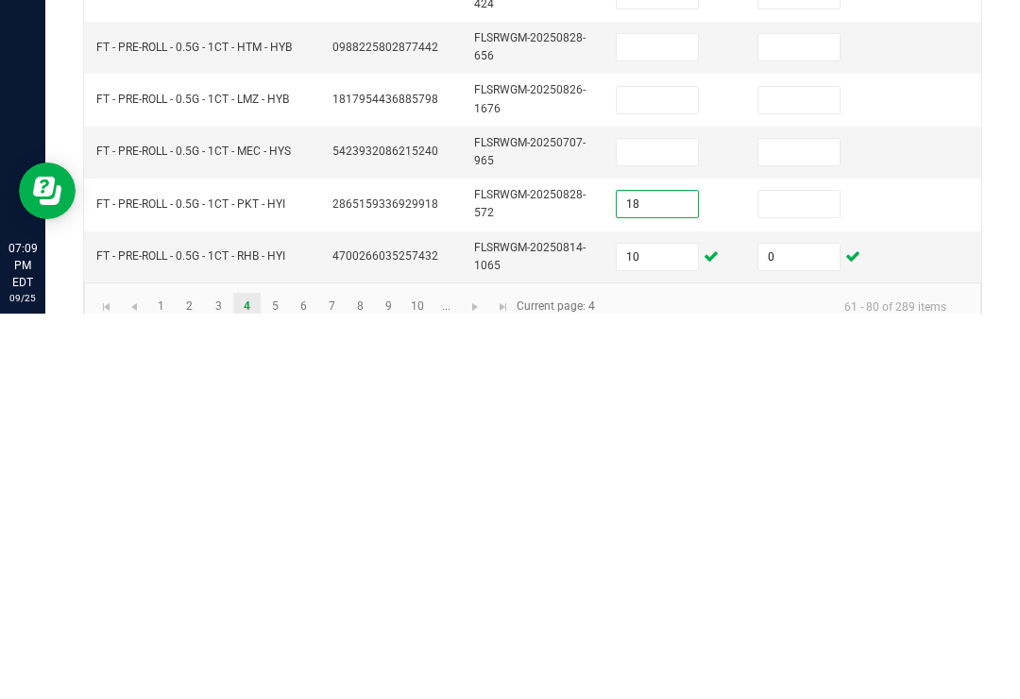
click at [805, 576] on input at bounding box center [799, 589] width 81 height 26
click at [664, 524] on input at bounding box center [657, 537] width 81 height 26
click at [779, 524] on input at bounding box center [799, 537] width 81 height 26
click at [688, 472] on input at bounding box center [657, 485] width 81 height 26
click at [810, 459] on td at bounding box center [817, 485] width 142 height 52
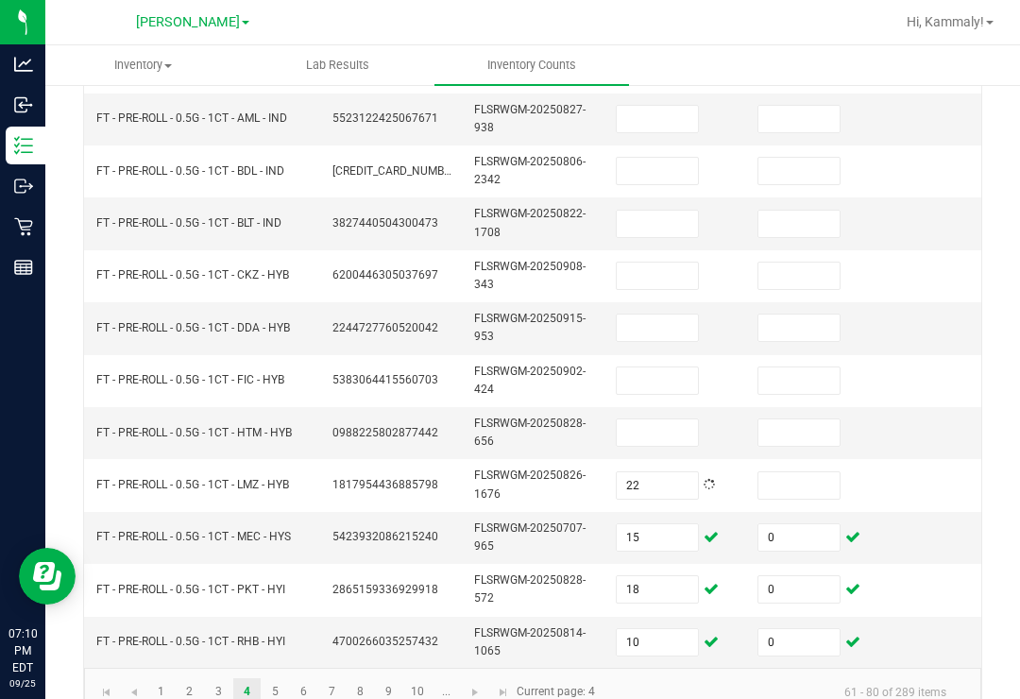
click at [807, 472] on input at bounding box center [799, 485] width 81 height 26
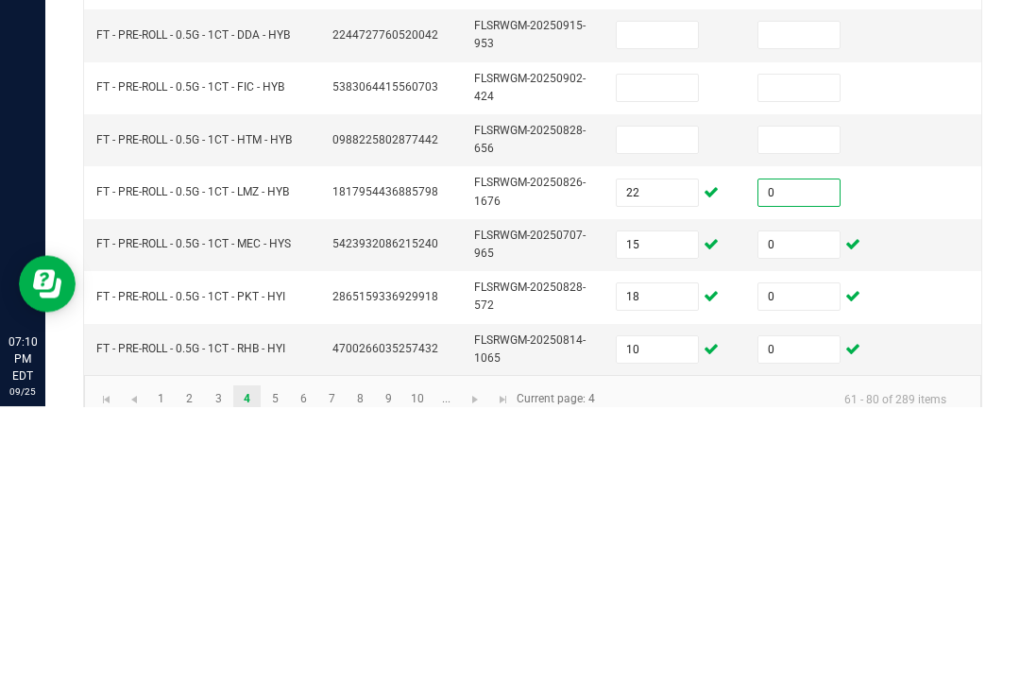
click at [657, 420] on input at bounding box center [657, 433] width 81 height 26
click at [804, 420] on input at bounding box center [799, 433] width 81 height 26
click at [639, 368] on input at bounding box center [657, 381] width 81 height 26
click at [760, 368] on input at bounding box center [799, 381] width 81 height 26
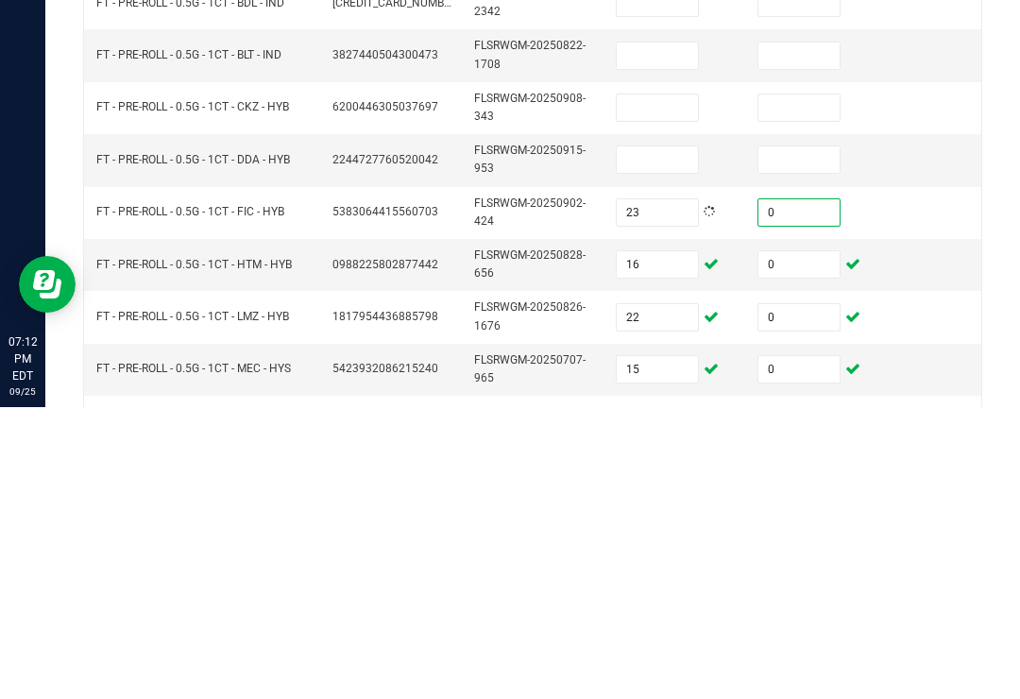
scroll to position [523, 0]
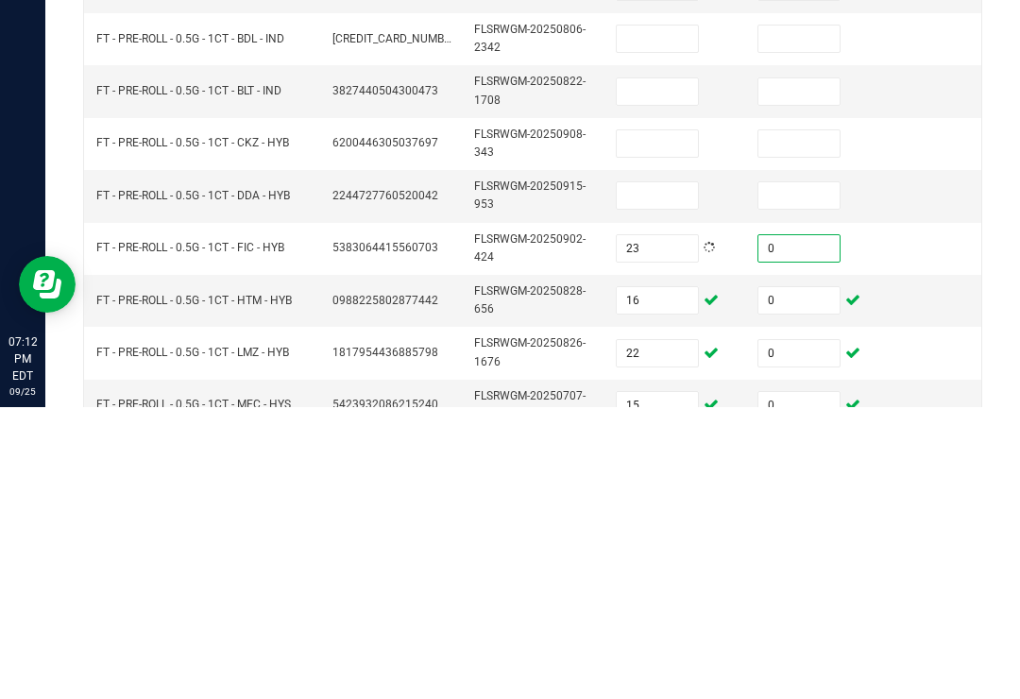
click at [655, 422] on input at bounding box center [657, 435] width 81 height 26
click at [677, 474] on input at bounding box center [657, 487] width 81 height 26
click at [785, 474] on input at bounding box center [799, 487] width 81 height 26
click at [643, 422] on input at bounding box center [657, 435] width 81 height 26
click at [780, 422] on input at bounding box center [799, 435] width 81 height 26
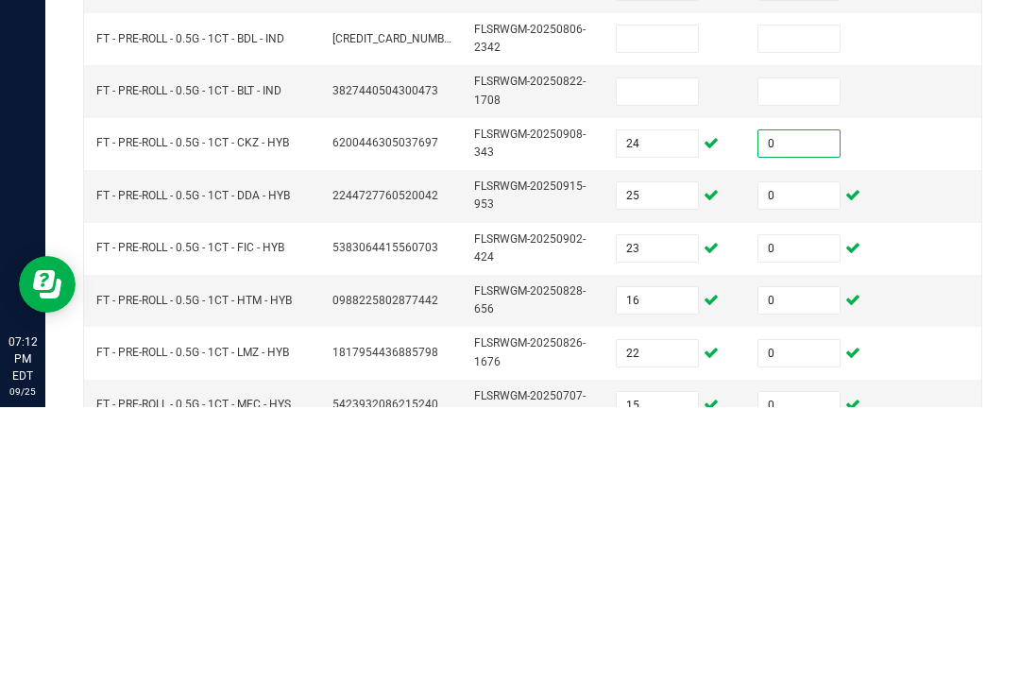
click at [659, 370] on input at bounding box center [657, 383] width 81 height 26
click at [822, 370] on input at bounding box center [799, 383] width 81 height 26
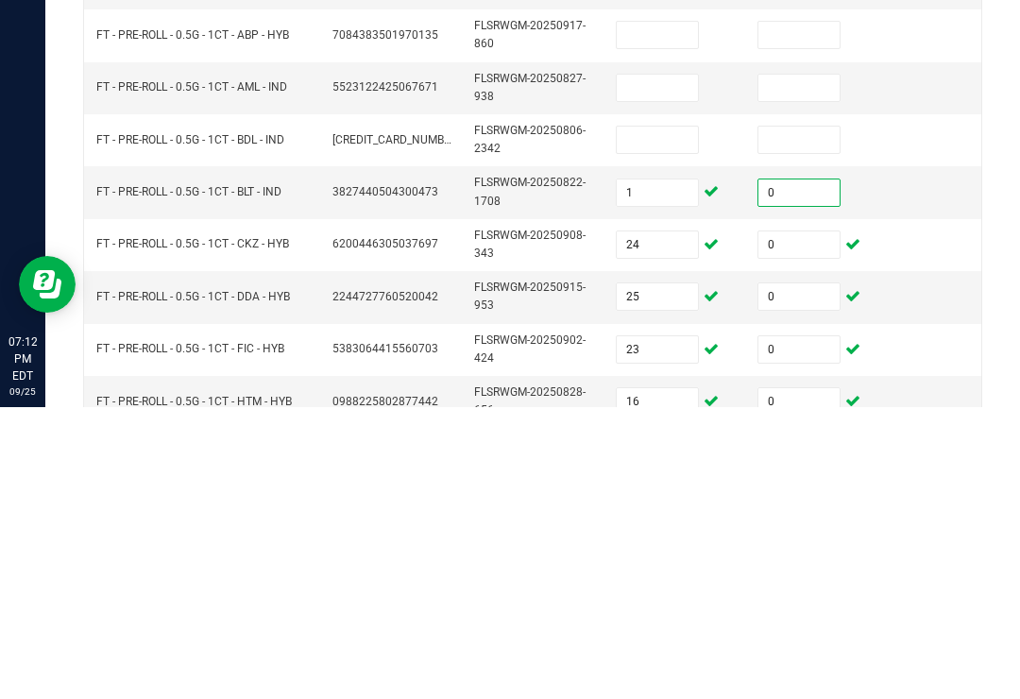
click at [666, 419] on input at bounding box center [657, 432] width 81 height 26
click at [805, 419] on input at bounding box center [799, 432] width 81 height 26
click at [634, 367] on input at bounding box center [657, 380] width 81 height 26
click at [815, 367] on input at bounding box center [799, 380] width 81 height 26
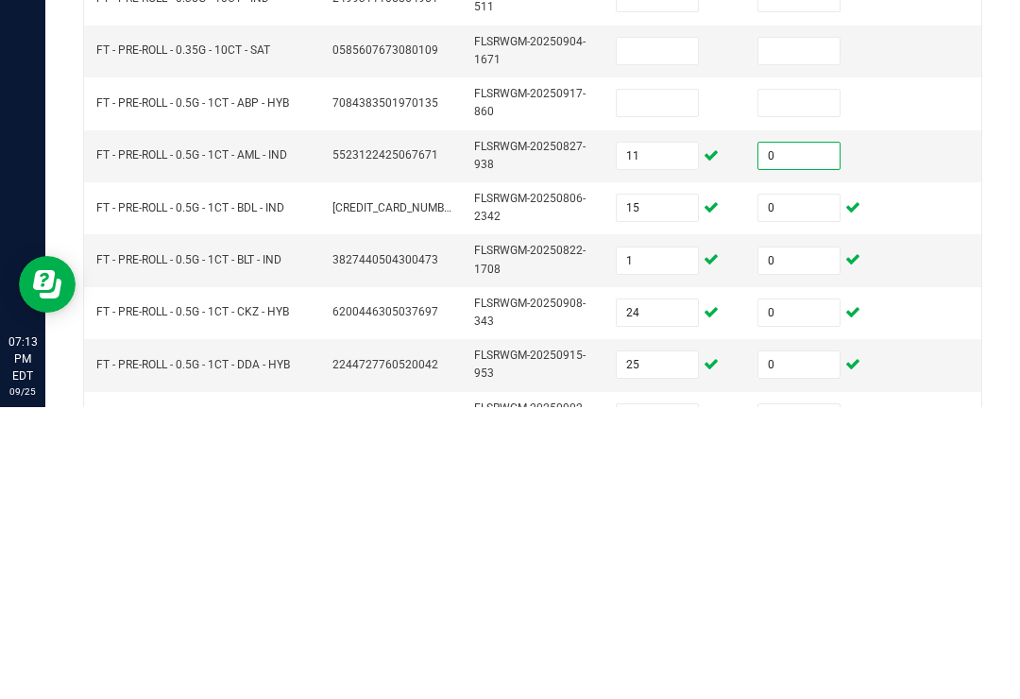
scroll to position [345, 0]
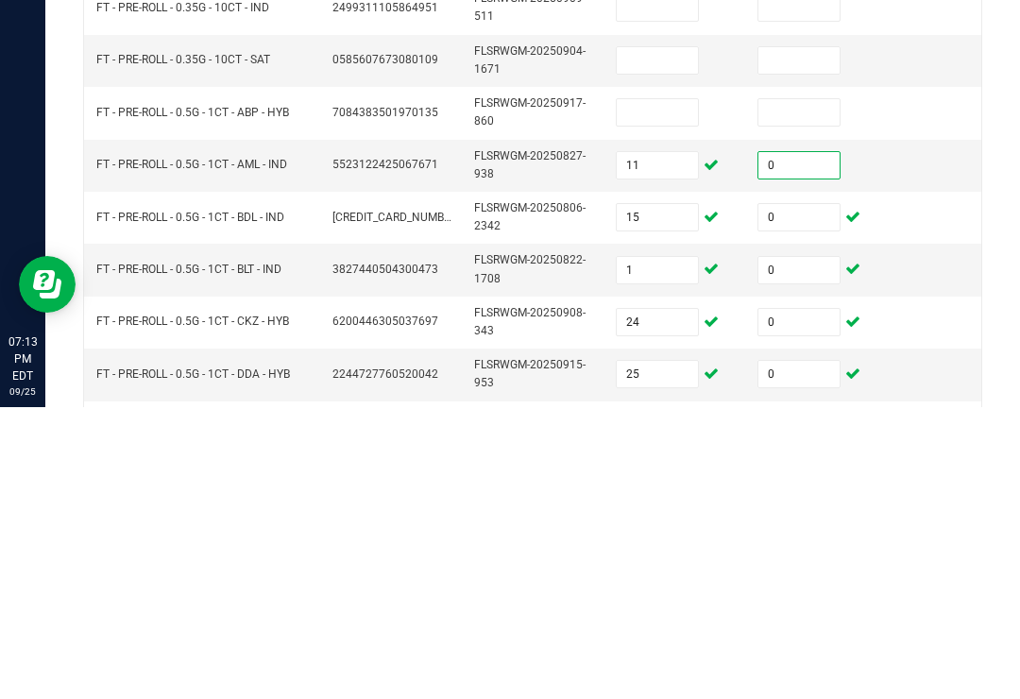
click at [676, 391] on input at bounding box center [657, 404] width 81 height 26
click at [813, 391] on input at bounding box center [799, 404] width 81 height 26
click at [660, 339] on input at bounding box center [657, 352] width 81 height 26
click at [795, 327] on td at bounding box center [817, 353] width 142 height 52
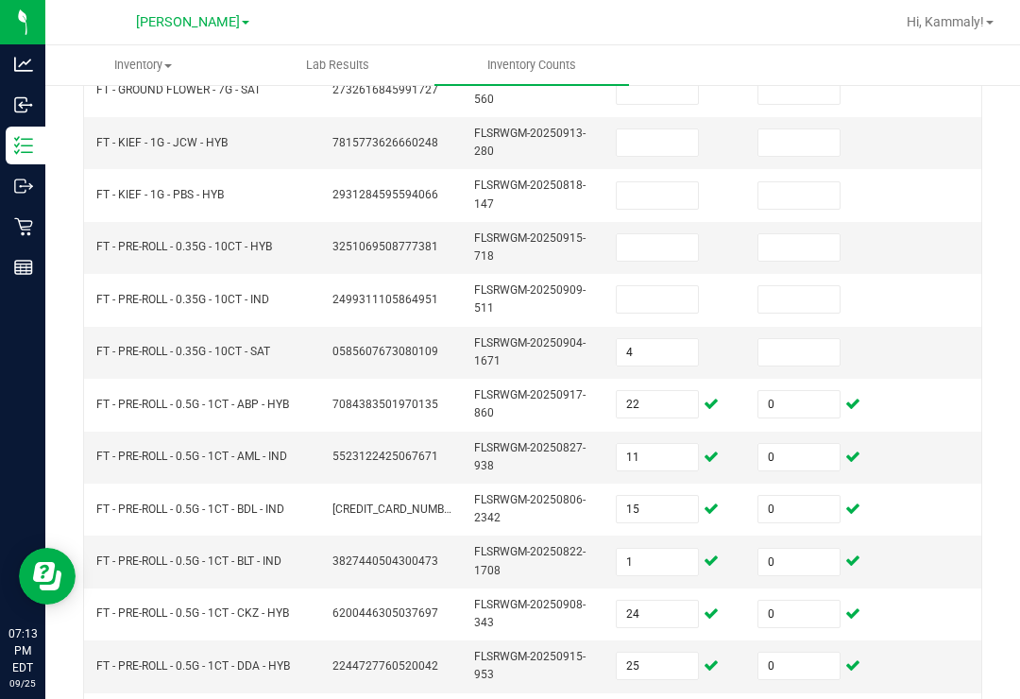
click at [798, 339] on input at bounding box center [799, 352] width 81 height 26
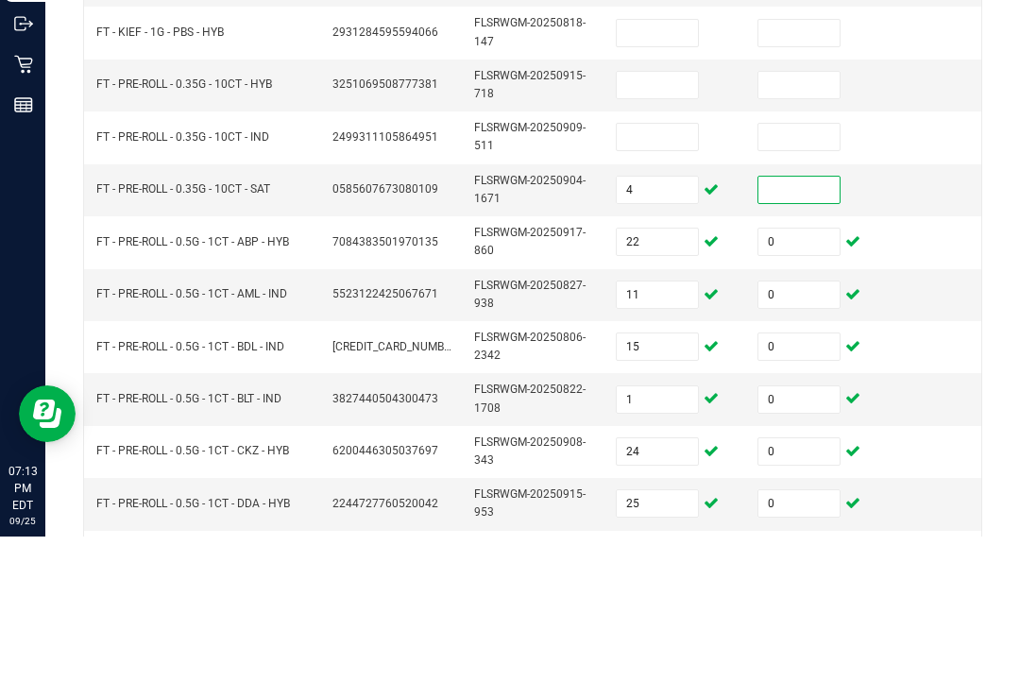
click at [667, 286] on input at bounding box center [657, 299] width 81 height 26
click at [814, 339] on input at bounding box center [799, 352] width 81 height 26
click at [660, 286] on input at bounding box center [657, 299] width 81 height 26
click at [788, 286] on input at bounding box center [799, 299] width 81 height 26
click at [677, 234] on input at bounding box center [657, 247] width 81 height 26
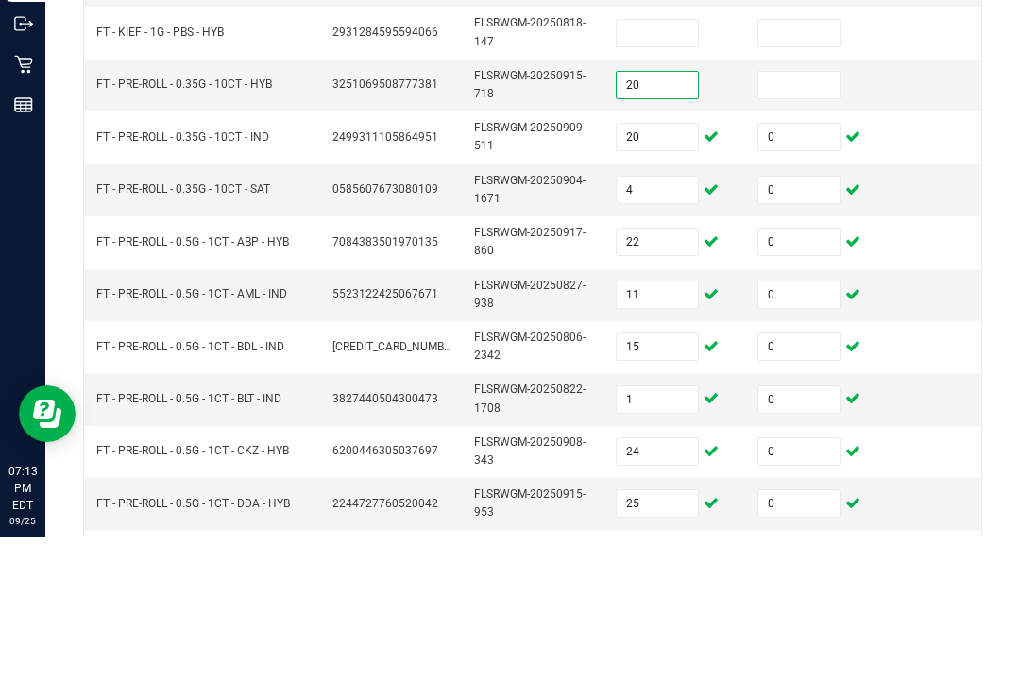
click at [804, 234] on input at bounding box center [799, 247] width 81 height 26
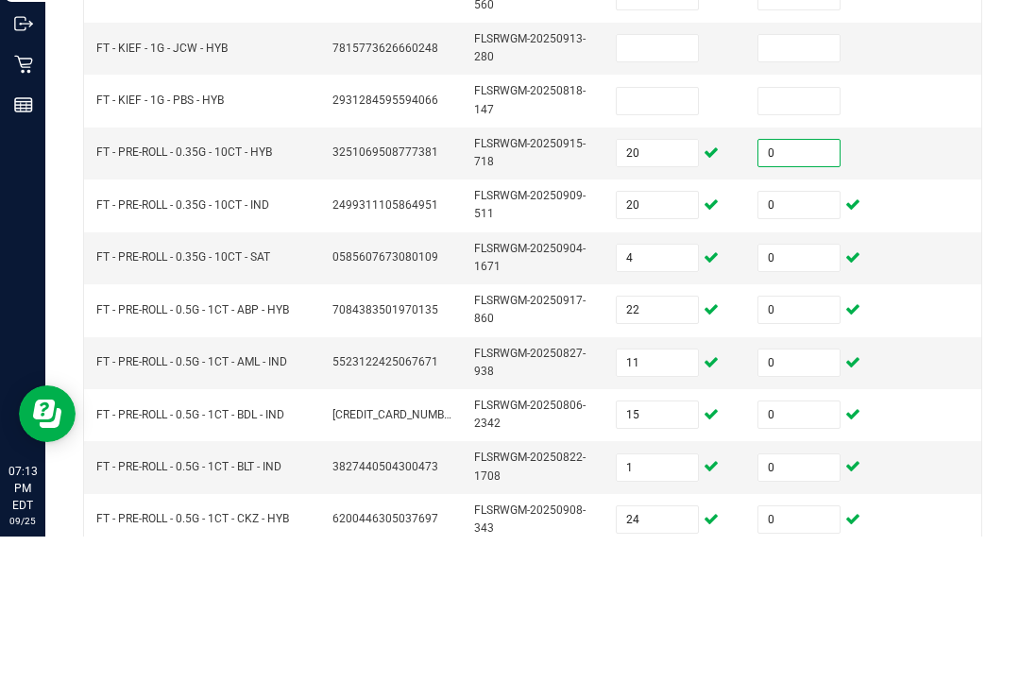
scroll to position [272, 0]
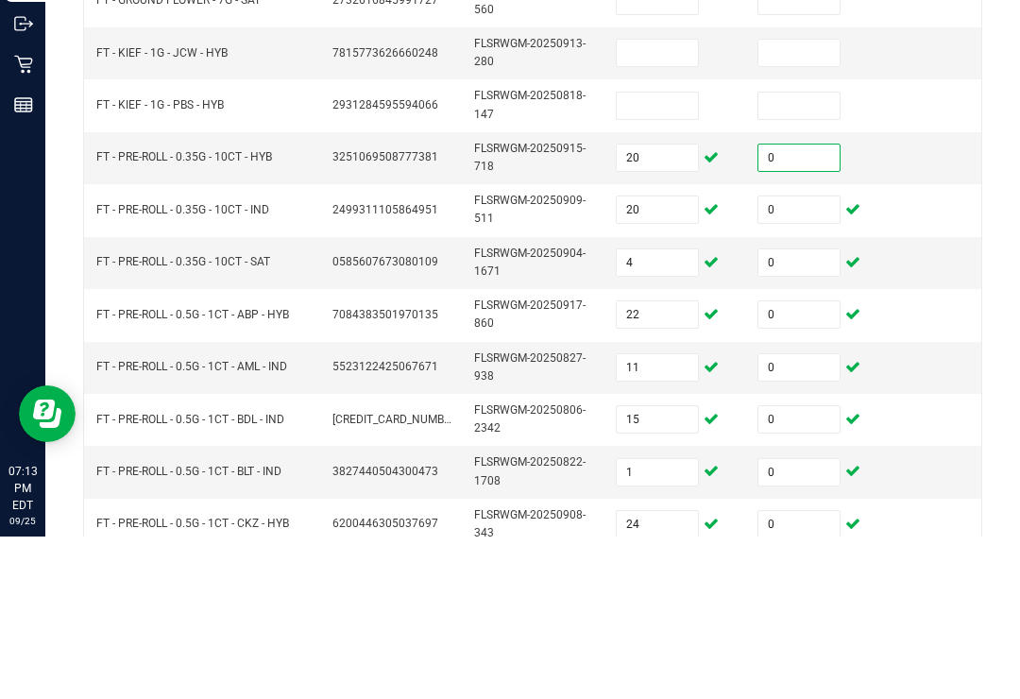
click at [645, 255] on input at bounding box center [657, 268] width 81 height 26
click at [781, 255] on input at bounding box center [799, 268] width 81 height 26
click at [692, 202] on input at bounding box center [657, 215] width 81 height 26
click at [800, 202] on input at bounding box center [799, 215] width 81 height 26
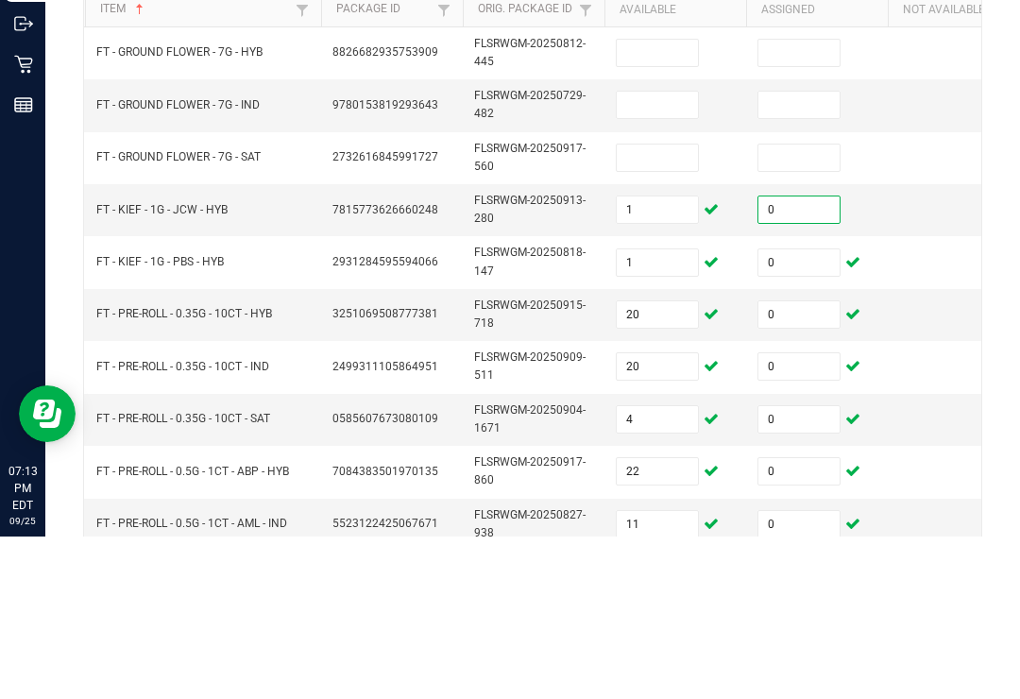
scroll to position [118, 0]
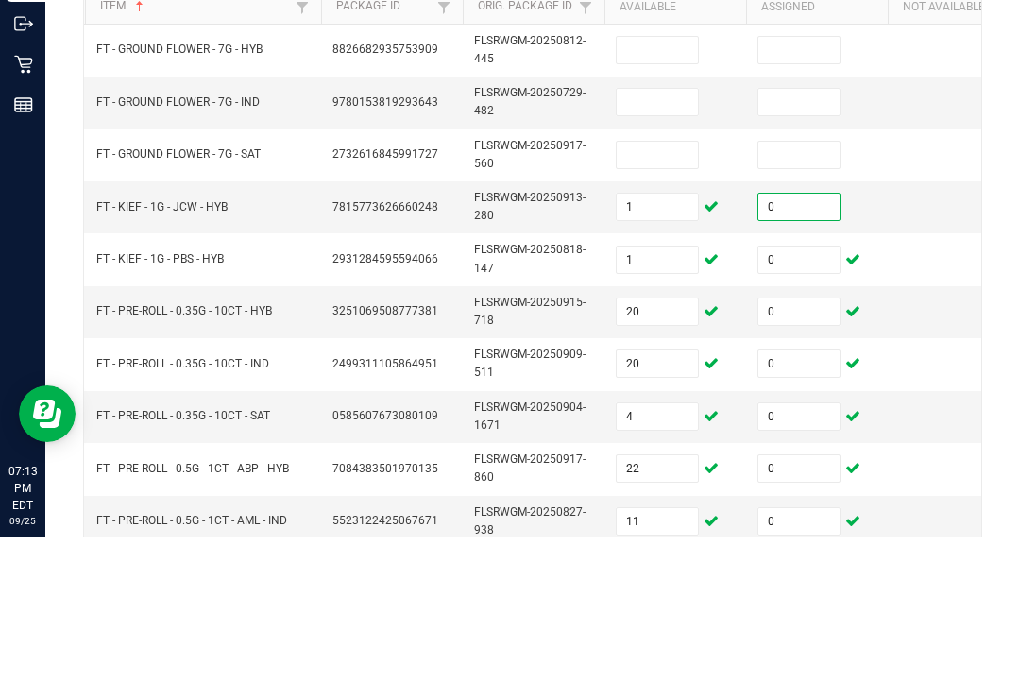
click at [642, 304] on input at bounding box center [657, 317] width 81 height 26
click at [814, 304] on input at bounding box center [799, 317] width 81 height 26
click at [653, 251] on input at bounding box center [657, 264] width 81 height 26
click at [778, 251] on input at bounding box center [799, 264] width 81 height 26
click at [653, 251] on input at bounding box center [657, 264] width 81 height 26
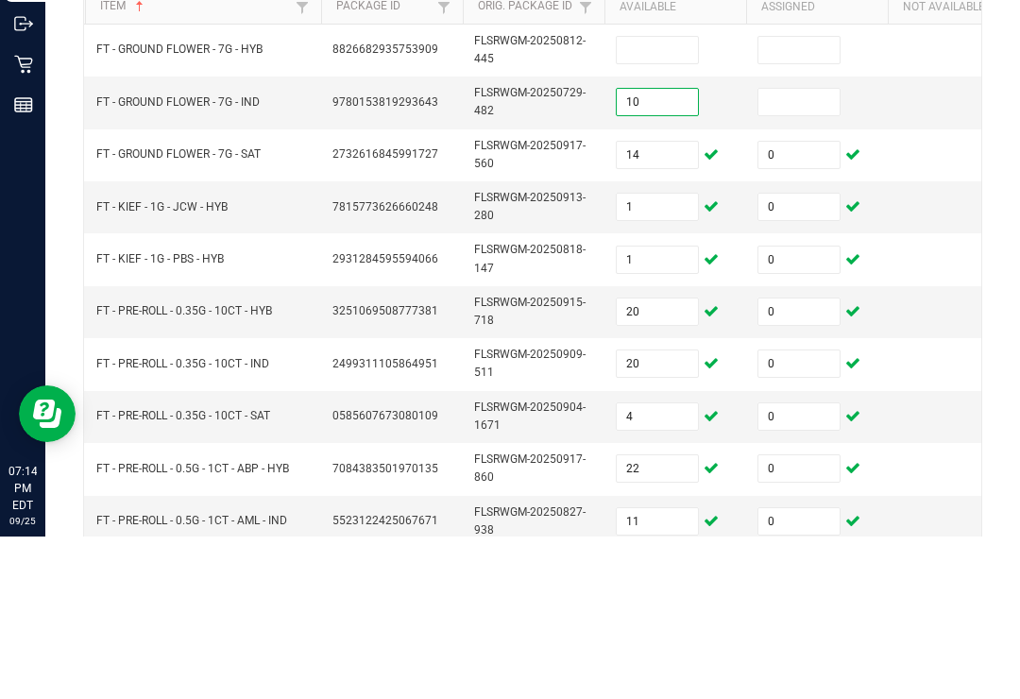
click at [801, 251] on input at bounding box center [799, 264] width 81 height 26
click at [653, 199] on input at bounding box center [657, 212] width 81 height 26
click at [791, 199] on input at bounding box center [799, 212] width 81 height 26
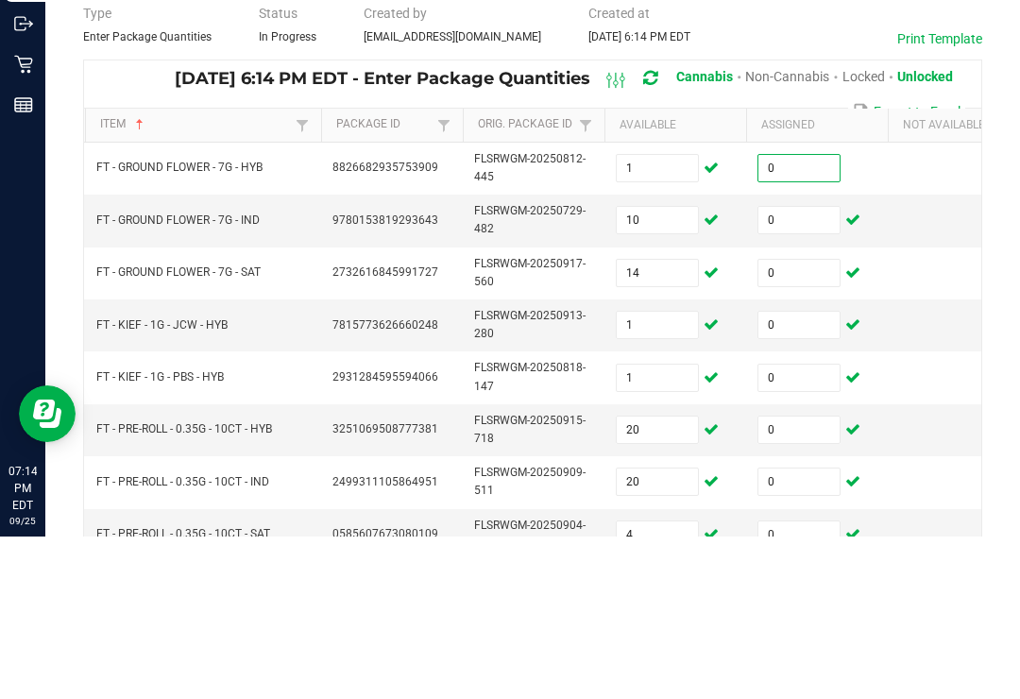
scroll to position [-1, 0]
click at [586, 357] on td "FLSRWGM-20250729-482" at bounding box center [534, 383] width 142 height 52
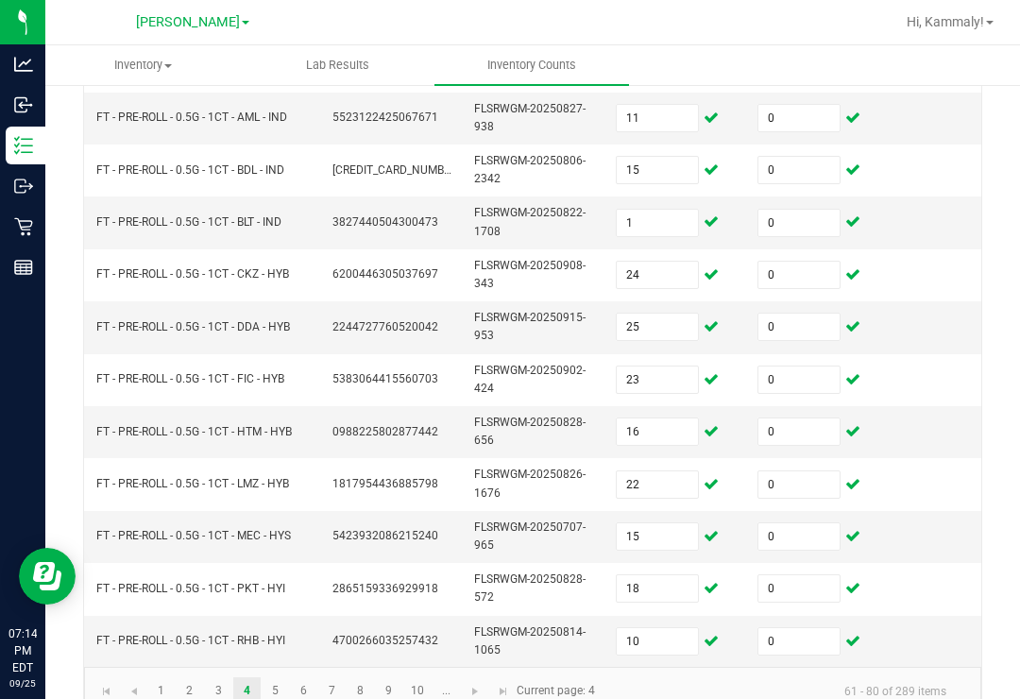
scroll to position [683, 0]
click at [227, 678] on link "3" at bounding box center [218, 692] width 27 height 28
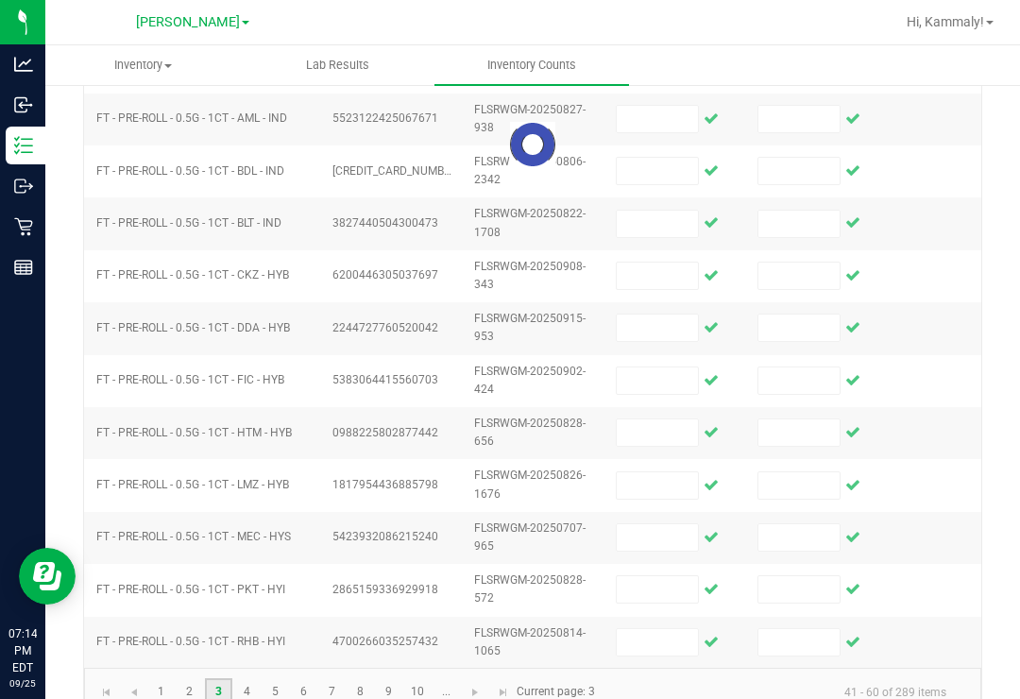
scroll to position [676, 0]
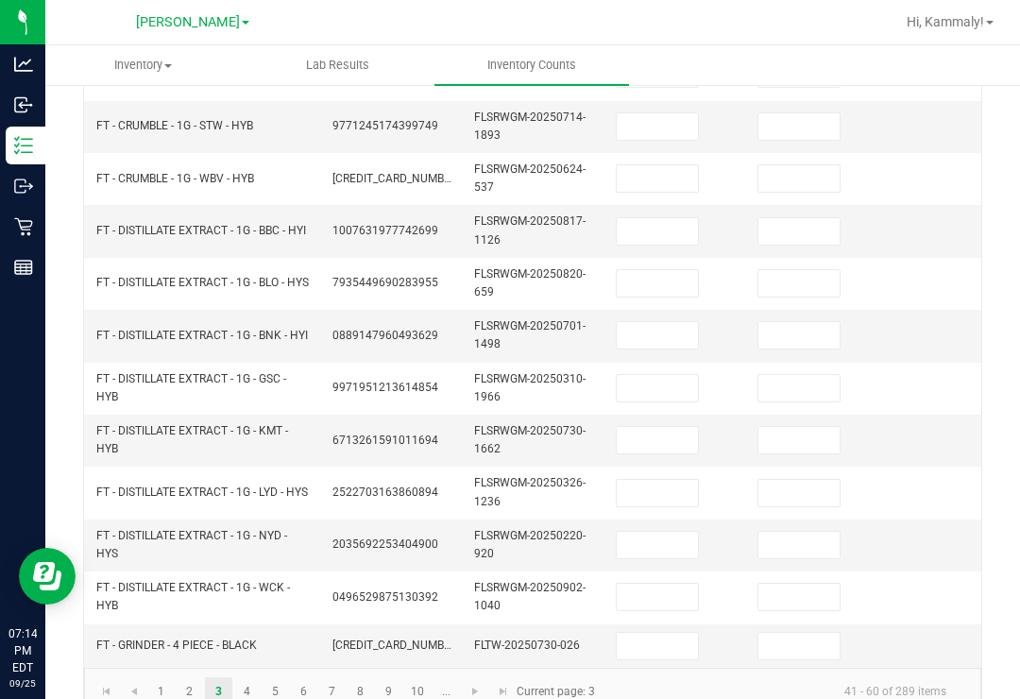
click at [660, 633] on input at bounding box center [657, 646] width 81 height 26
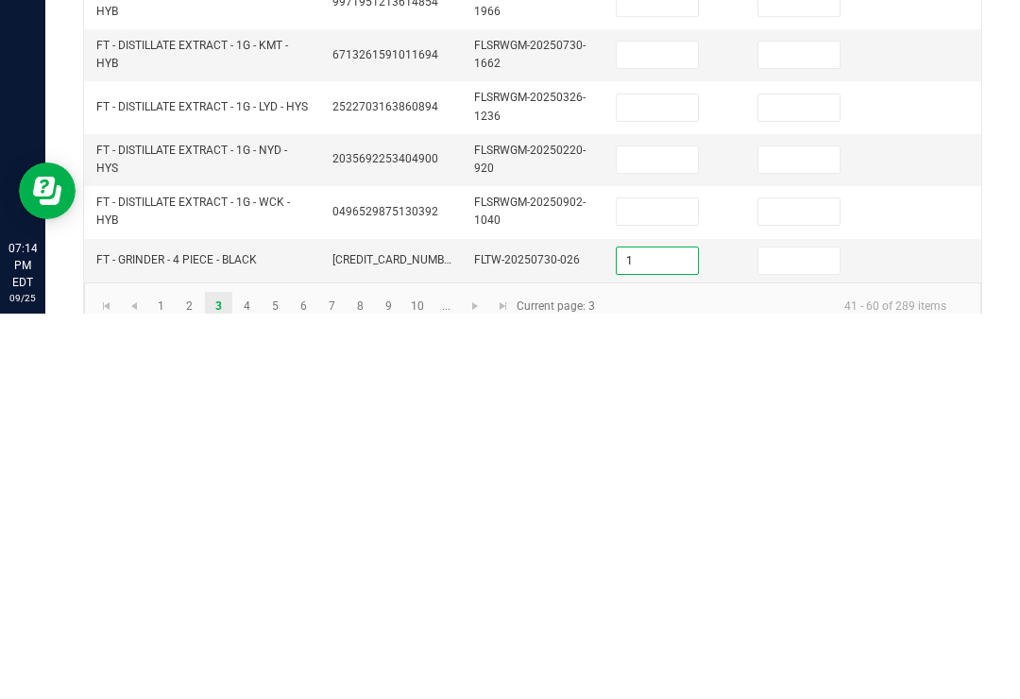
click at [824, 633] on input at bounding box center [799, 646] width 81 height 26
click at [692, 572] on td at bounding box center [676, 598] width 142 height 52
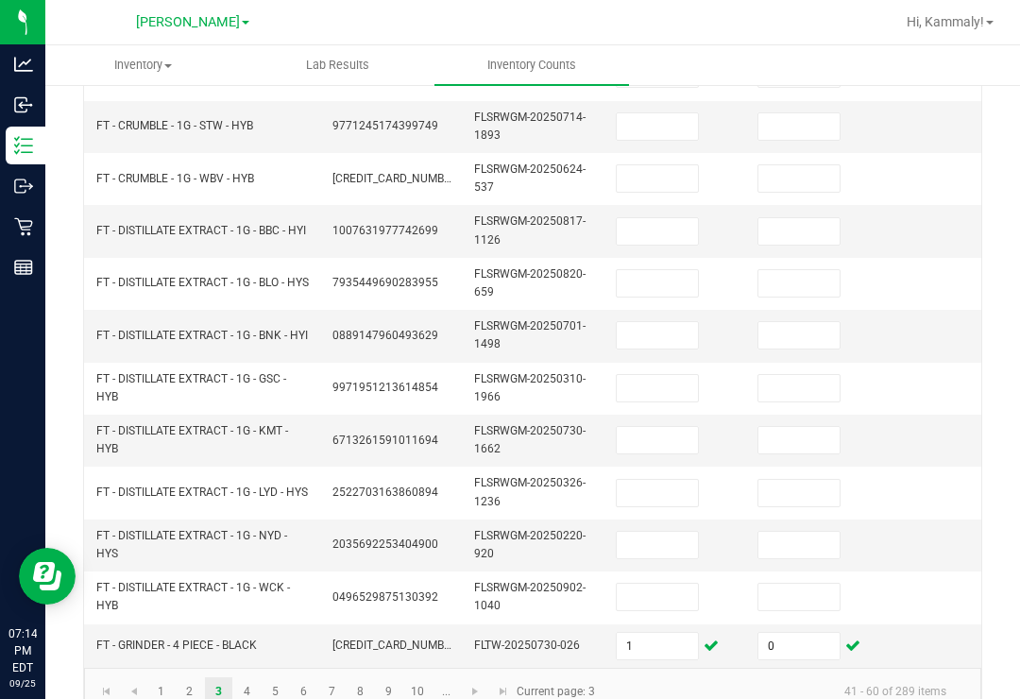
click at [691, 584] on input at bounding box center [657, 597] width 81 height 26
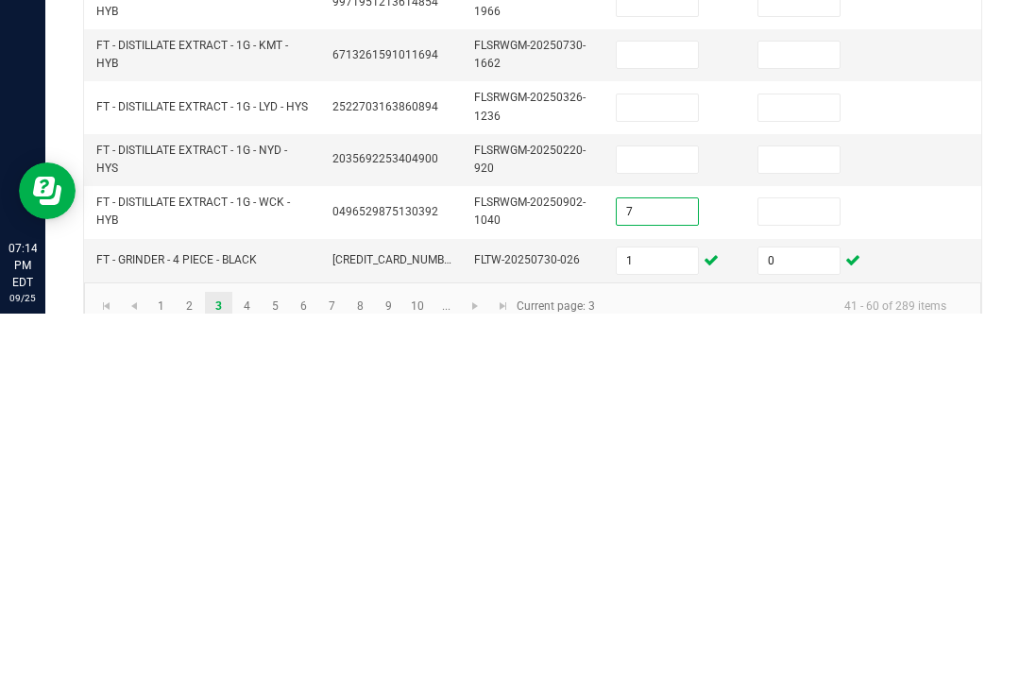
click at [804, 584] on input at bounding box center [799, 597] width 81 height 26
click at [662, 532] on input at bounding box center [657, 545] width 81 height 26
click at [785, 532] on input at bounding box center [799, 545] width 81 height 26
click at [658, 480] on input at bounding box center [657, 493] width 81 height 26
click at [764, 480] on input at bounding box center [799, 493] width 81 height 26
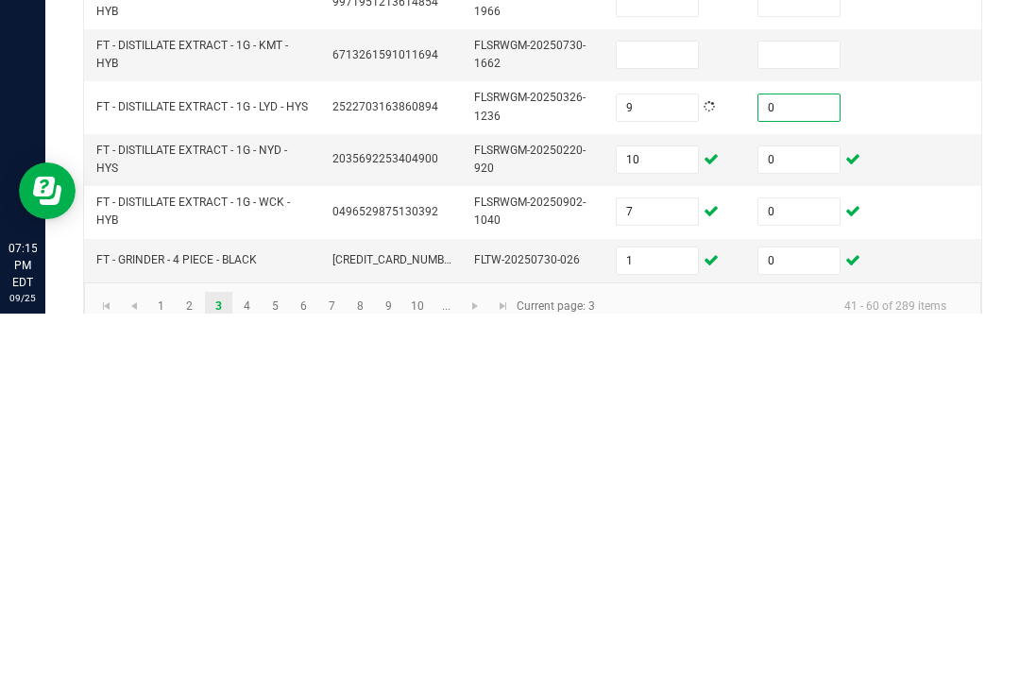
click at [641, 427] on input at bounding box center [657, 440] width 81 height 26
click at [784, 427] on input at bounding box center [799, 440] width 81 height 26
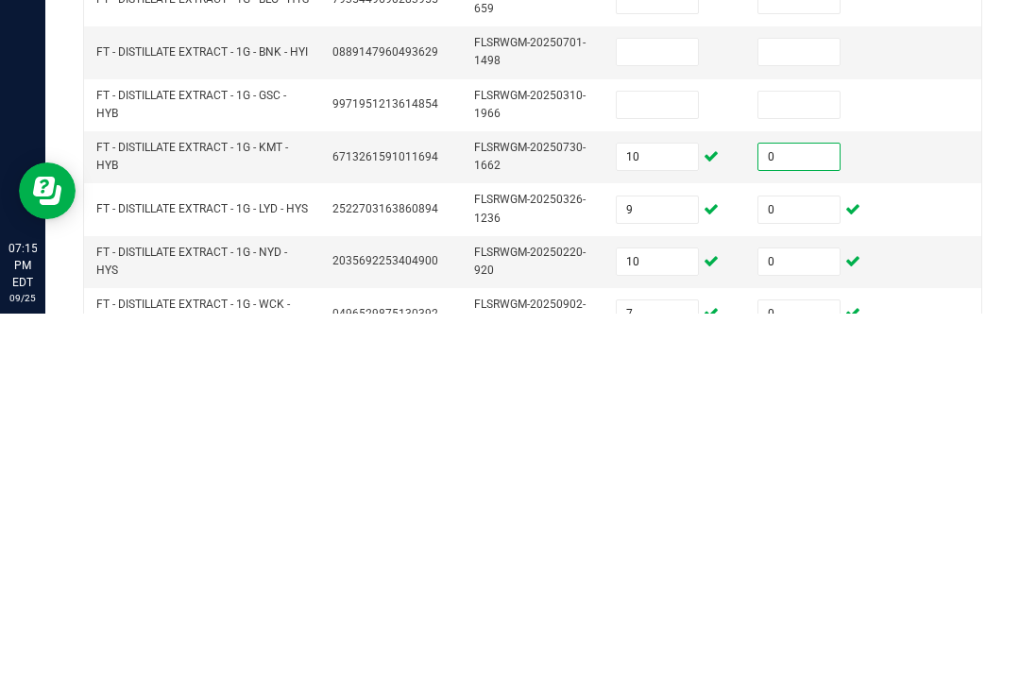
scroll to position [550, 0]
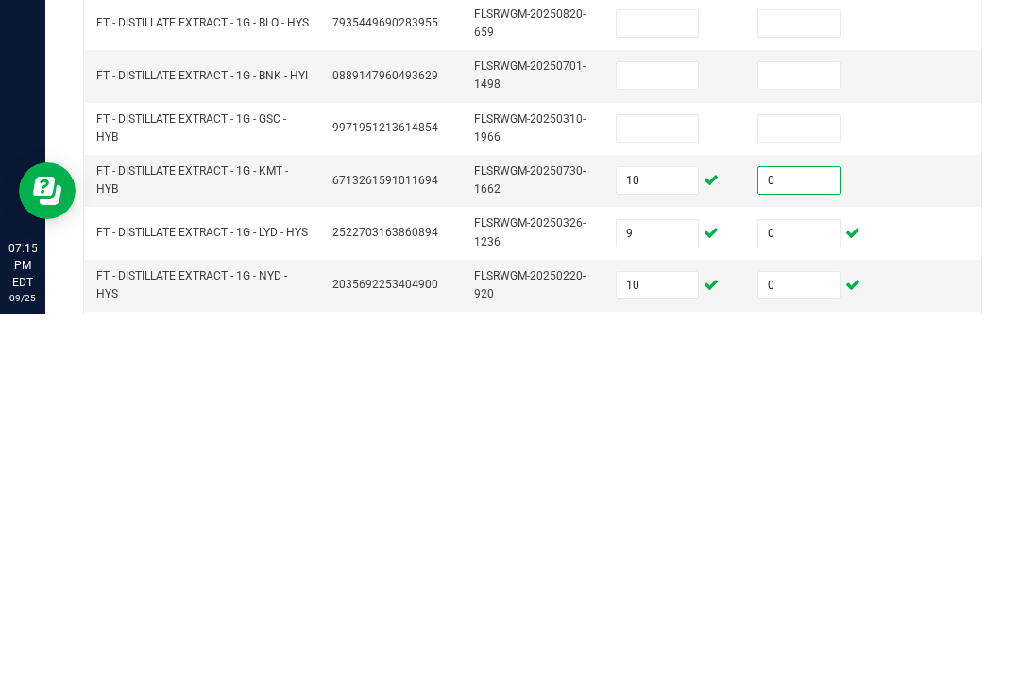
click at [652, 501] on input at bounding box center [657, 514] width 81 height 26
click at [794, 501] on input at bounding box center [799, 514] width 81 height 26
click at [683, 448] on input at bounding box center [657, 461] width 81 height 26
click at [822, 448] on input at bounding box center [799, 461] width 81 height 26
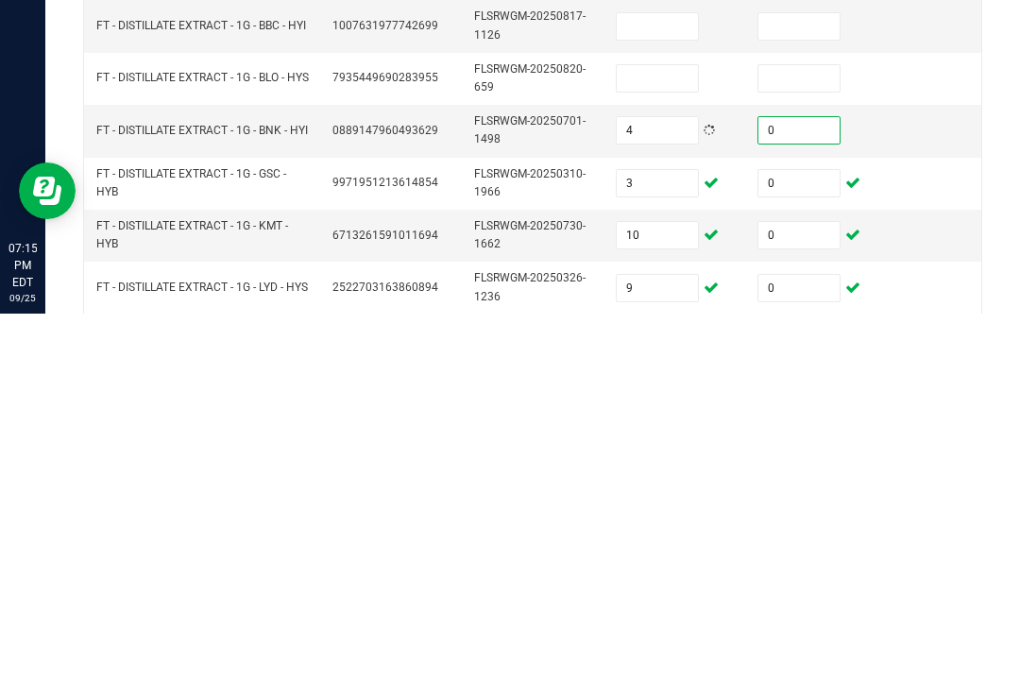
scroll to position [486, 0]
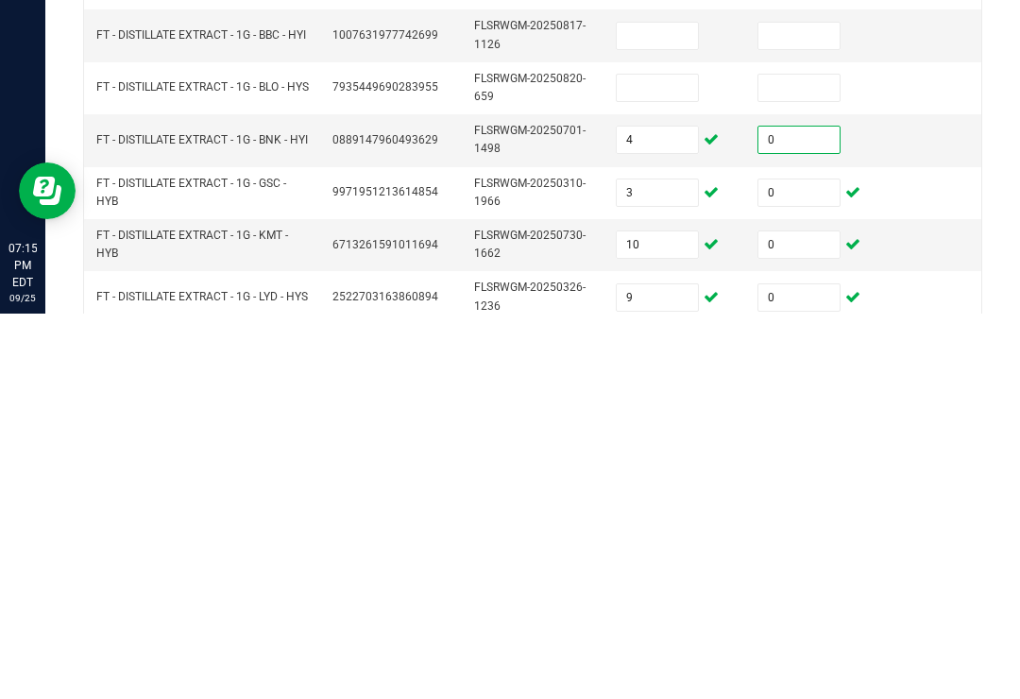
click at [660, 460] on input at bounding box center [657, 473] width 81 height 26
click at [769, 460] on input at bounding box center [799, 473] width 81 height 26
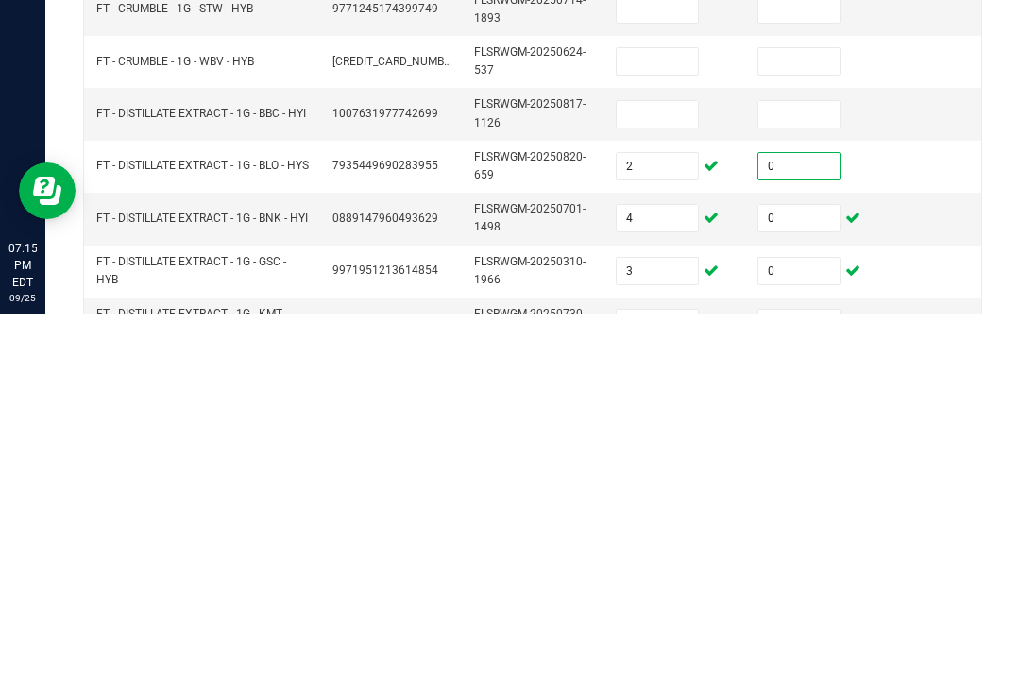
click at [673, 487] on input at bounding box center [657, 500] width 81 height 26
click at [782, 487] on input at bounding box center [799, 500] width 81 height 26
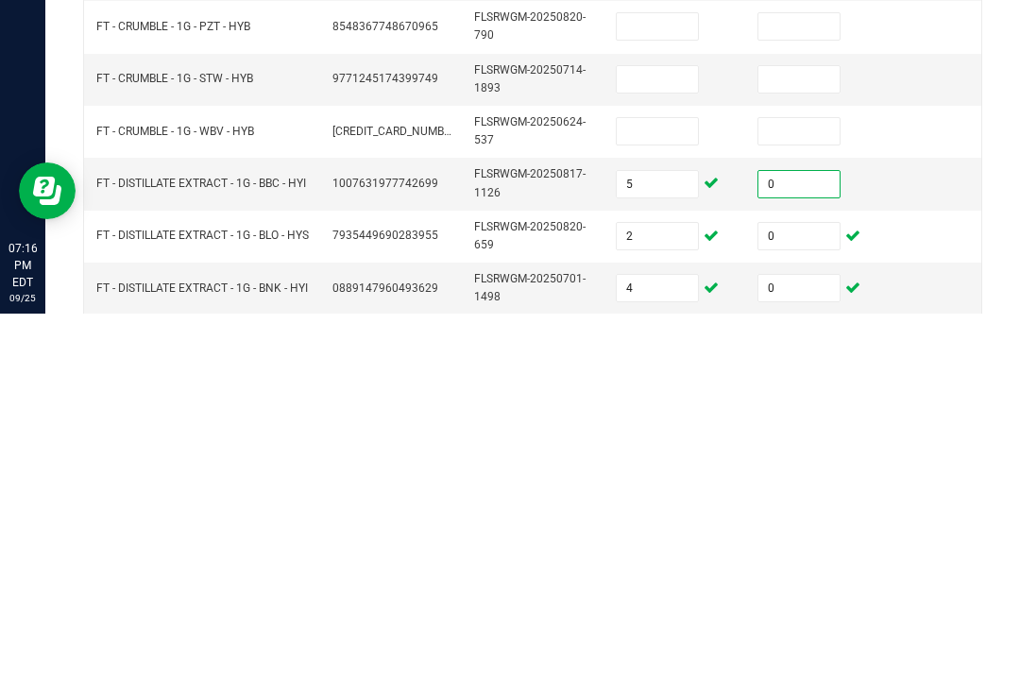
scroll to position [321, 0]
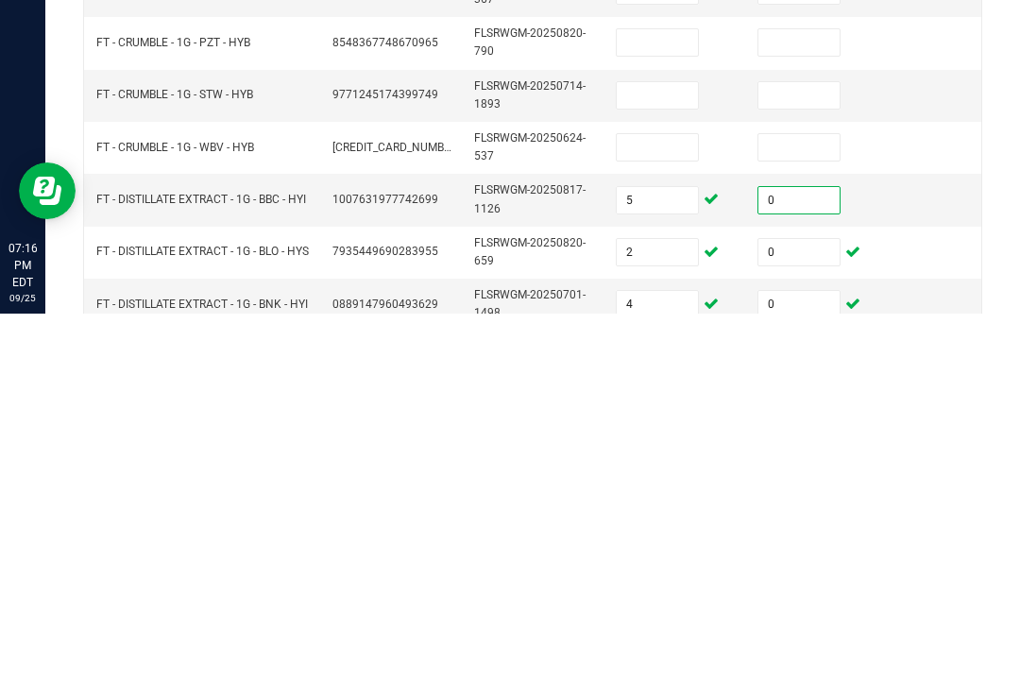
click at [655, 520] on input at bounding box center [657, 533] width 81 height 26
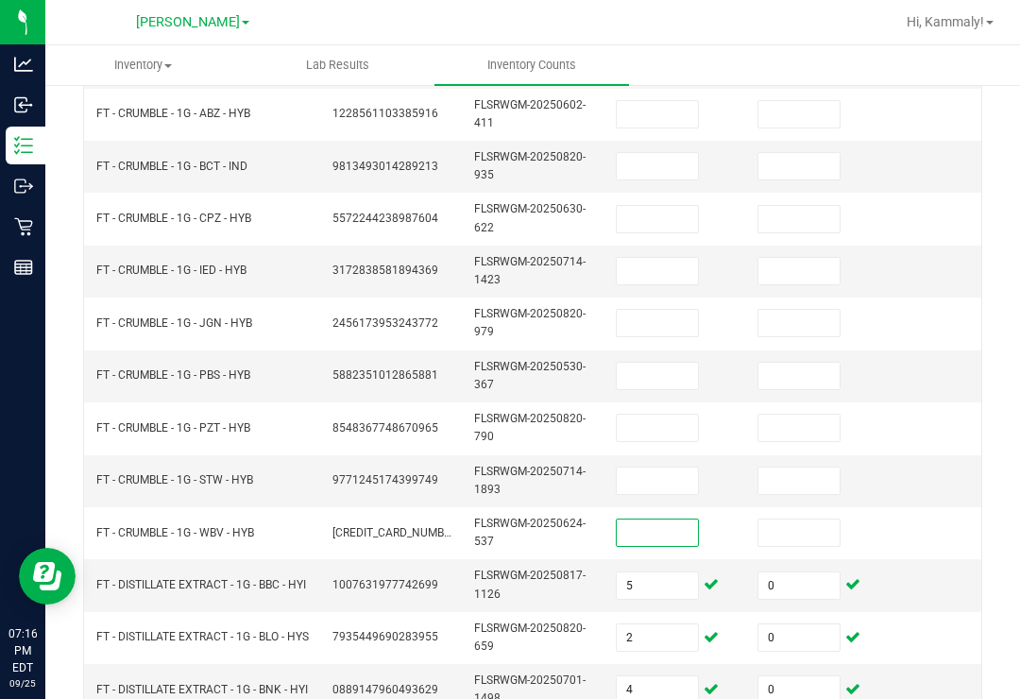
click at [655, 520] on input at bounding box center [657, 533] width 81 height 26
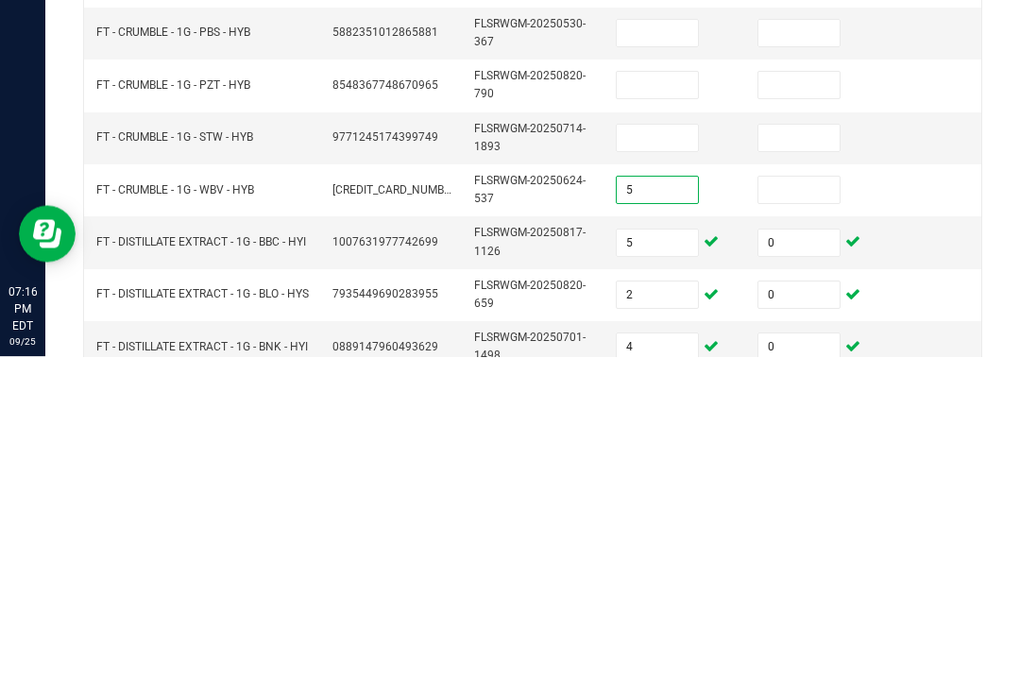
click at [789, 520] on input at bounding box center [799, 533] width 81 height 26
click at [692, 468] on input at bounding box center [657, 481] width 81 height 26
click at [854, 455] on td at bounding box center [817, 481] width 142 height 52
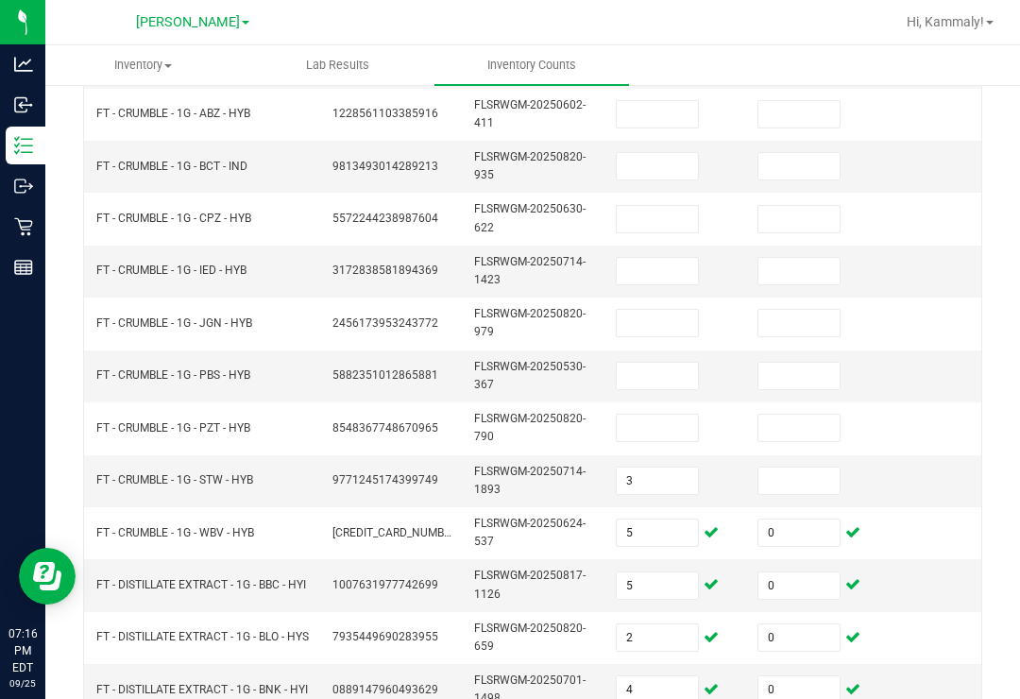
click at [797, 468] on input at bounding box center [799, 481] width 81 height 26
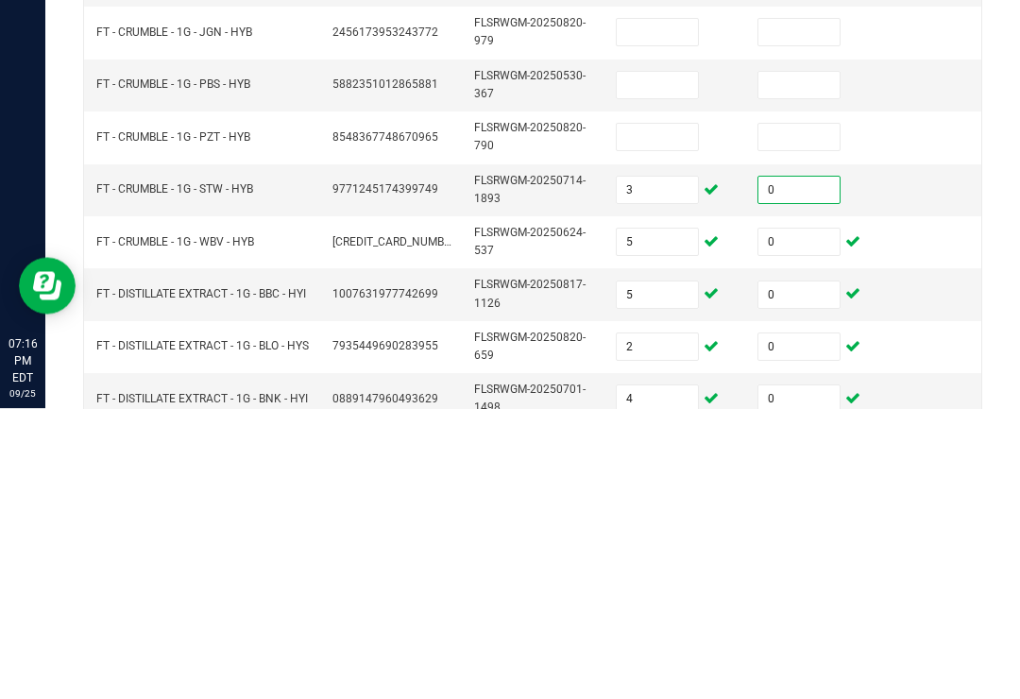
click at [673, 415] on input at bounding box center [657, 428] width 81 height 26
click at [819, 415] on input at bounding box center [799, 428] width 81 height 26
click at [685, 363] on input at bounding box center [657, 376] width 81 height 26
click at [783, 363] on input at bounding box center [799, 376] width 81 height 26
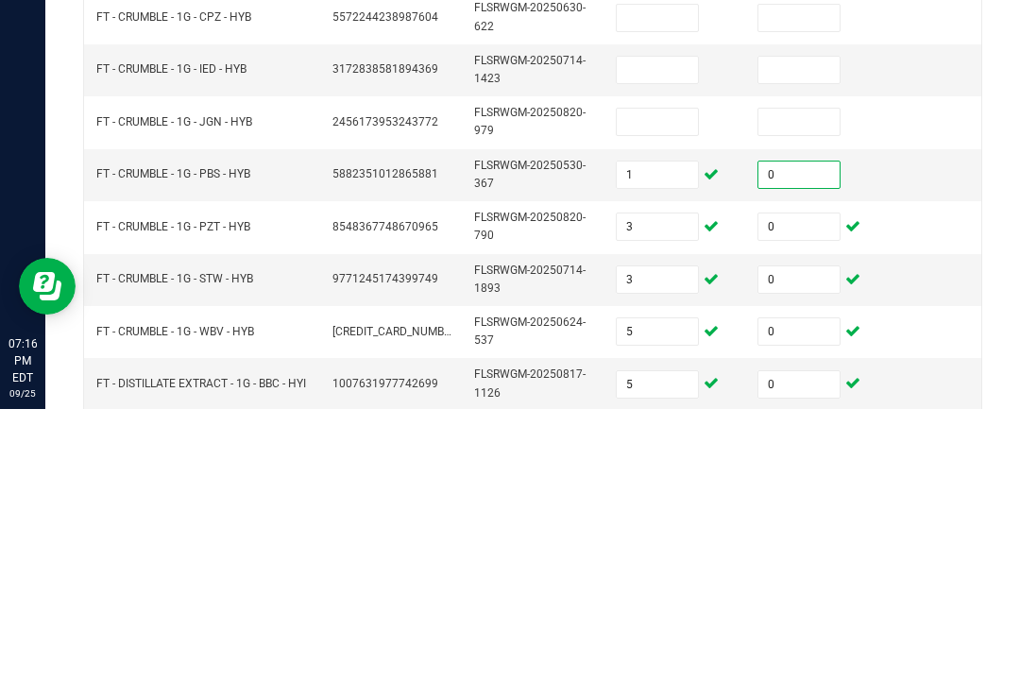
scroll to position [219, 0]
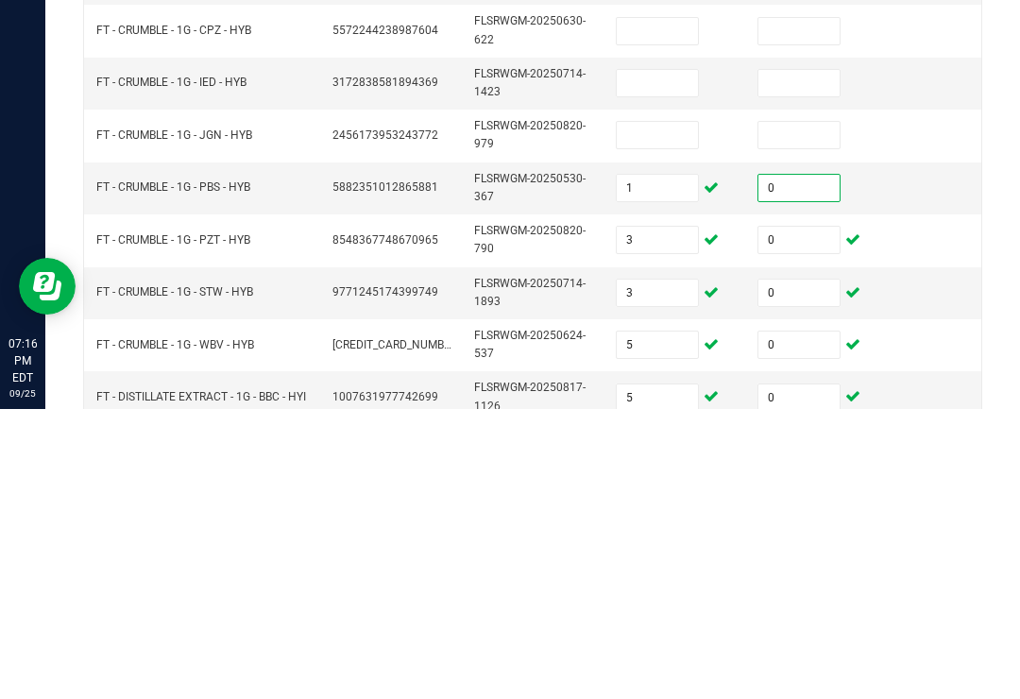
click at [660, 412] on input at bounding box center [657, 425] width 81 height 26
click at [783, 412] on input at bounding box center [799, 425] width 81 height 26
click at [648, 360] on input at bounding box center [657, 373] width 81 height 26
click at [776, 360] on input at bounding box center [799, 373] width 81 height 26
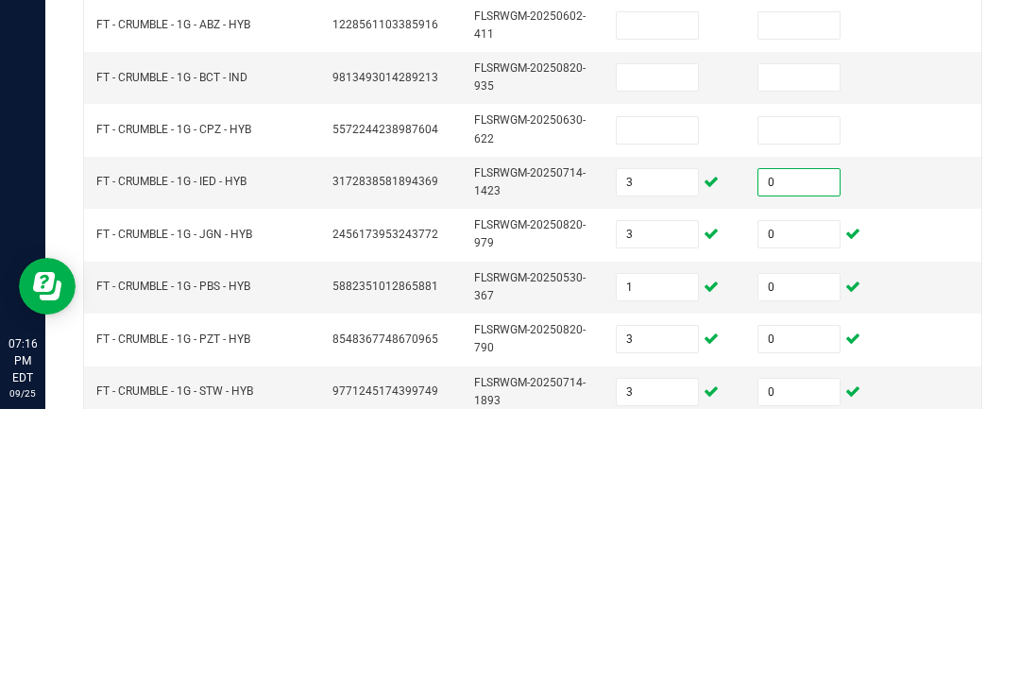
scroll to position [121, 0]
click at [659, 406] on input at bounding box center [657, 419] width 81 height 26
click at [787, 406] on input at bounding box center [799, 419] width 81 height 26
click at [671, 353] on input at bounding box center [657, 366] width 81 height 26
click at [775, 341] on td at bounding box center [817, 367] width 142 height 52
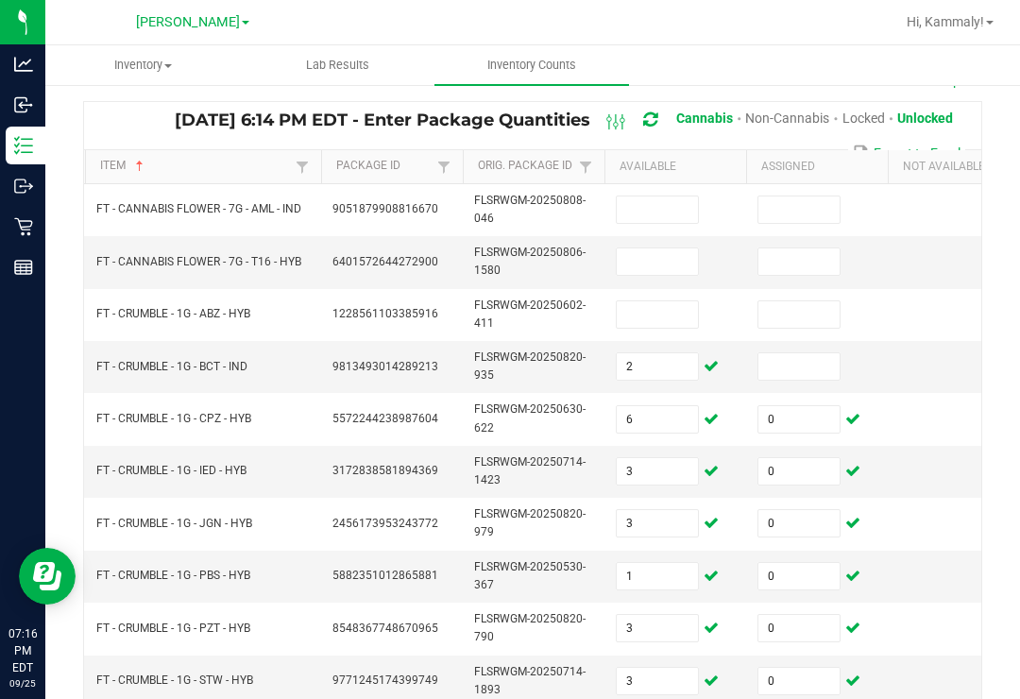
click at [812, 353] on input at bounding box center [799, 366] width 81 height 26
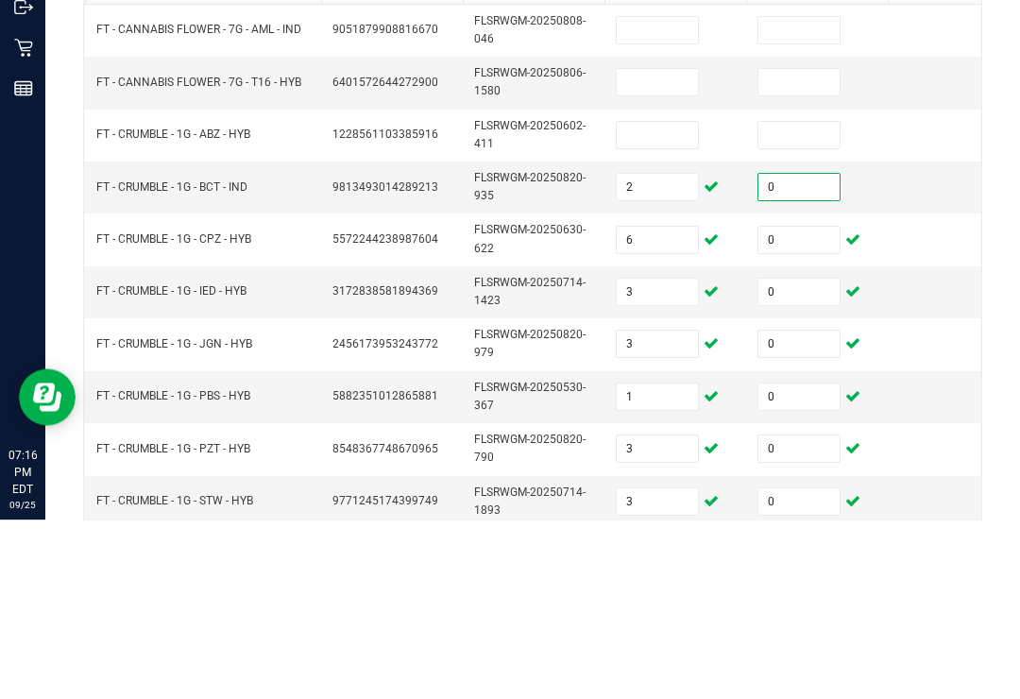
click at [684, 301] on input at bounding box center [657, 314] width 81 height 26
click at [811, 301] on input at bounding box center [799, 314] width 81 height 26
click at [660, 248] on input at bounding box center [657, 261] width 81 height 26
click at [798, 248] on input at bounding box center [799, 261] width 81 height 26
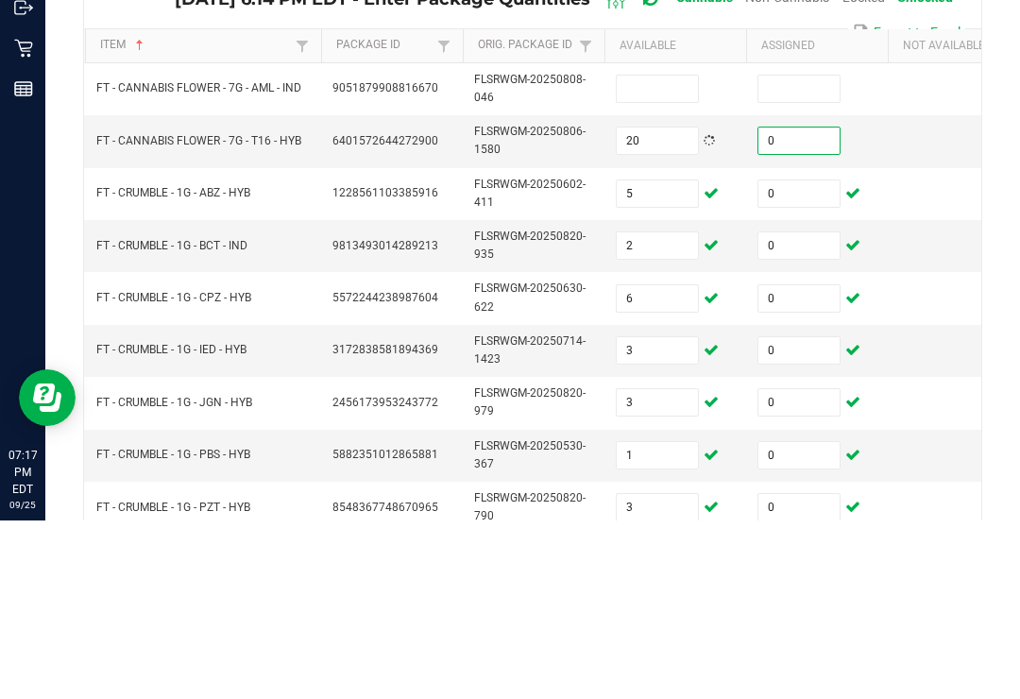
scroll to position [53, 0]
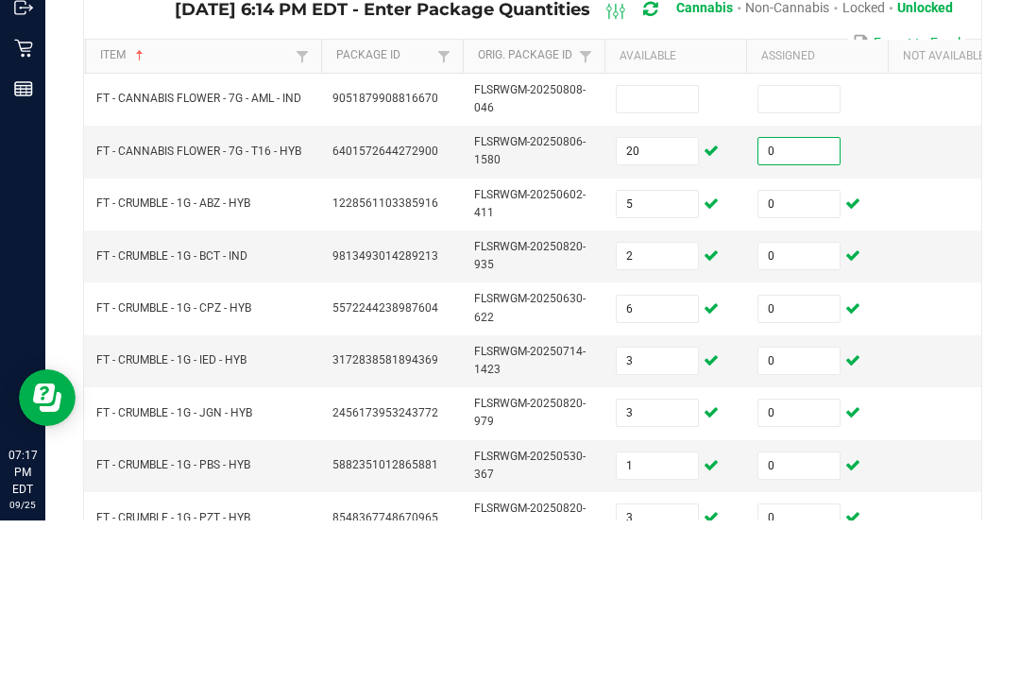
click at [660, 252] on td at bounding box center [676, 278] width 142 height 52
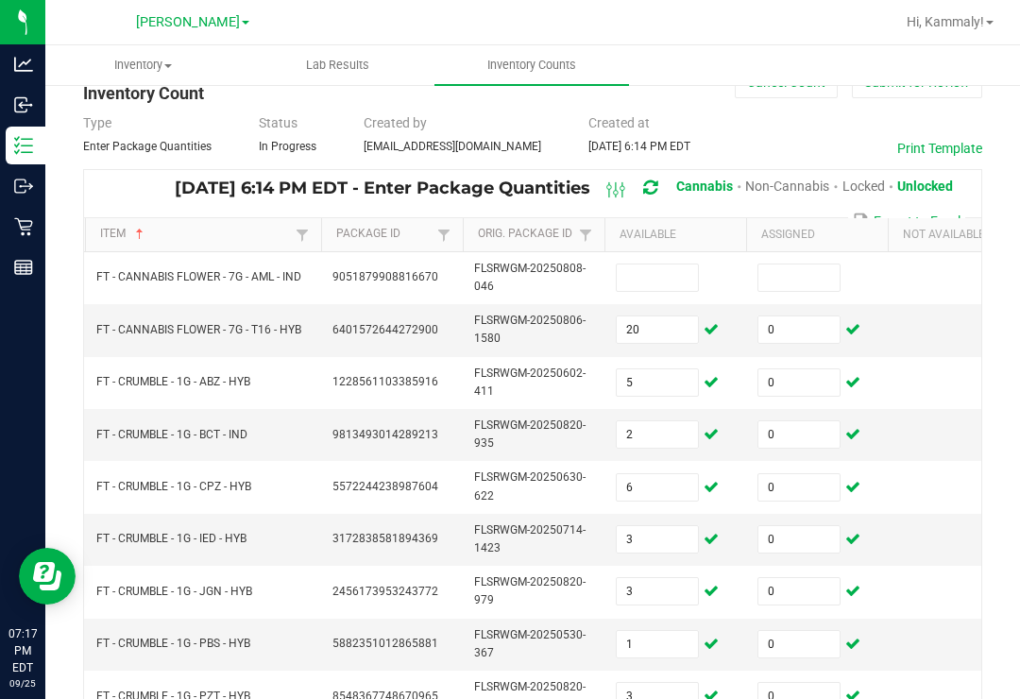
click at [664, 265] on input at bounding box center [657, 278] width 81 height 26
click at [821, 265] on input at bounding box center [799, 278] width 81 height 26
click at [932, 304] on td at bounding box center [959, 330] width 142 height 52
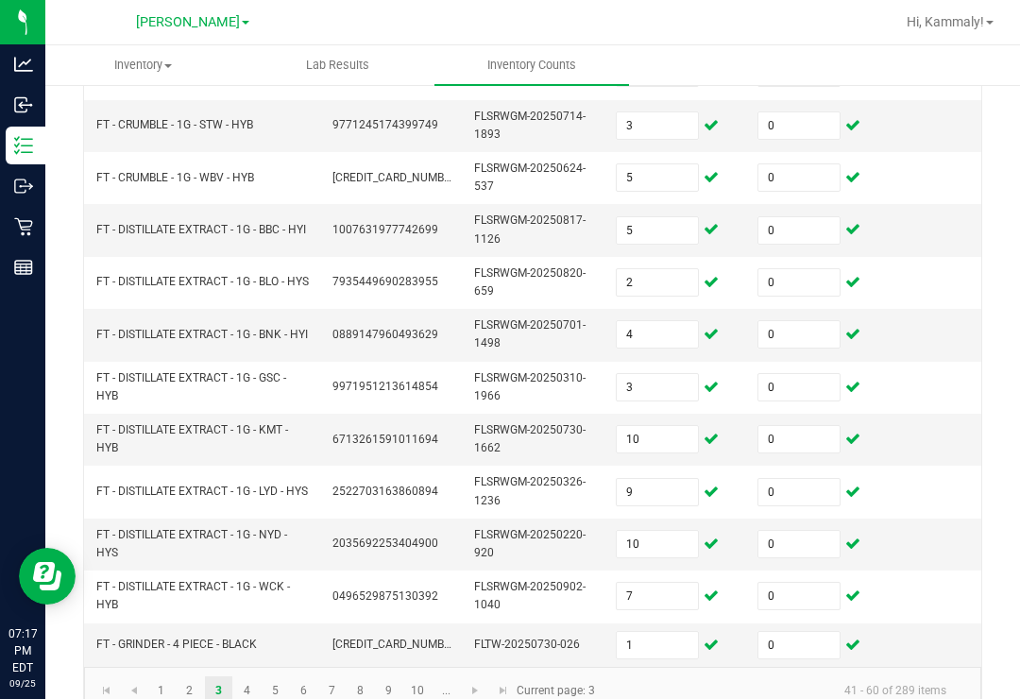
scroll to position [676, 0]
click at [194, 677] on link "2" at bounding box center [189, 691] width 27 height 28
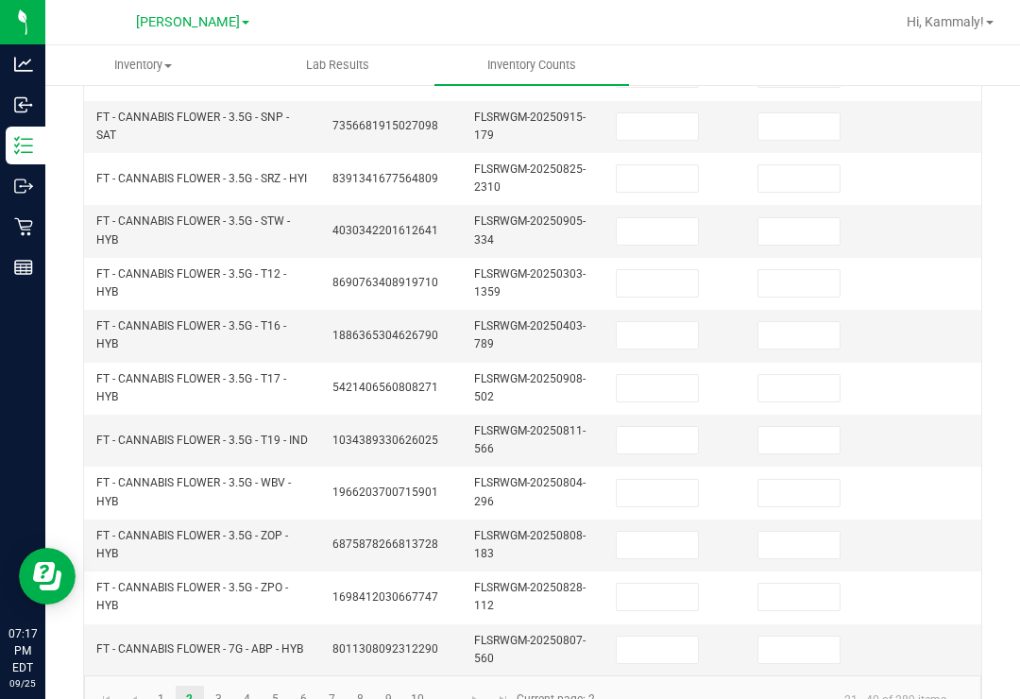
click at [665, 625] on td at bounding box center [676, 650] width 142 height 51
click at [667, 637] on input at bounding box center [657, 650] width 81 height 26
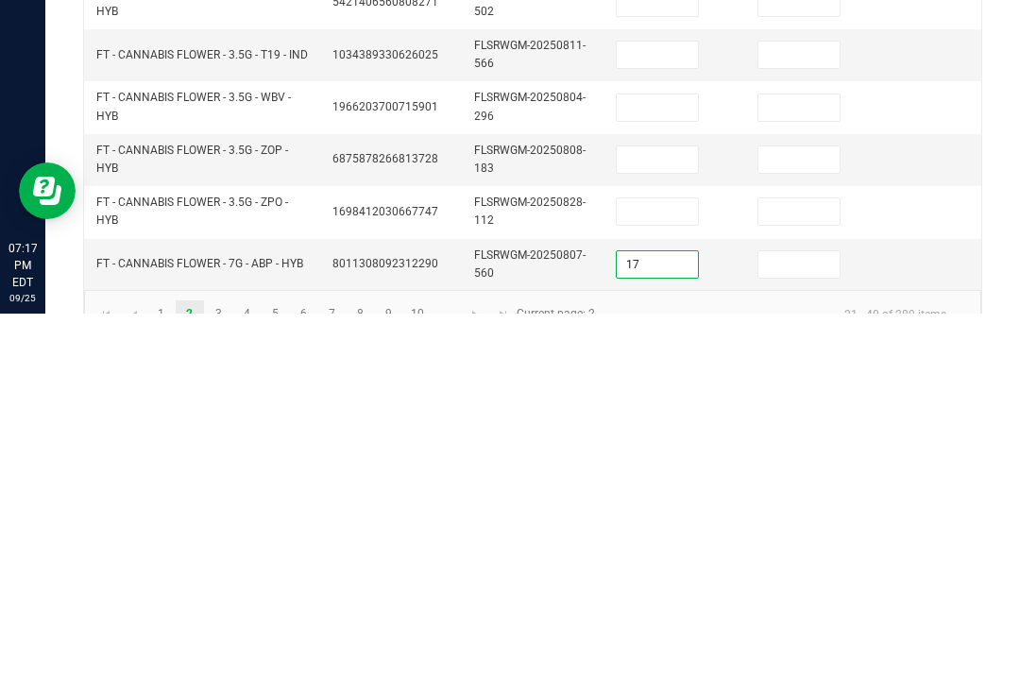
click at [790, 637] on input at bounding box center [799, 650] width 81 height 26
click at [677, 584] on input at bounding box center [657, 597] width 81 height 26
click at [804, 584] on input at bounding box center [799, 597] width 81 height 26
click at [643, 520] on td at bounding box center [676, 546] width 142 height 52
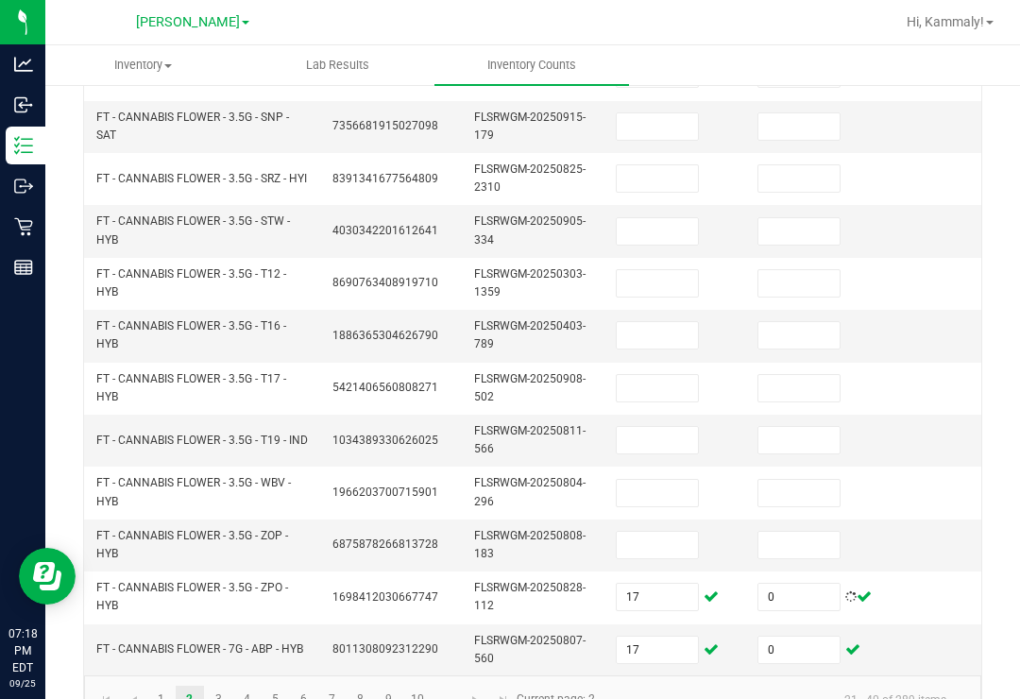
click at [641, 532] on input at bounding box center [657, 545] width 81 height 26
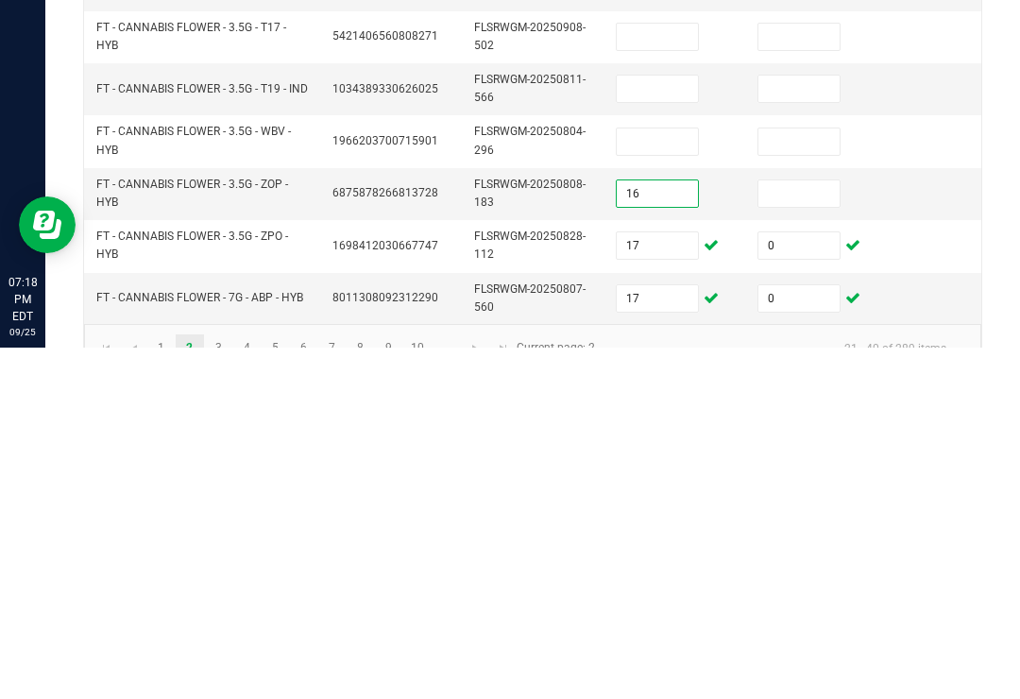
click at [793, 532] on input at bounding box center [799, 545] width 81 height 26
click at [643, 480] on input at bounding box center [657, 493] width 81 height 26
click at [804, 467] on td at bounding box center [817, 493] width 142 height 52
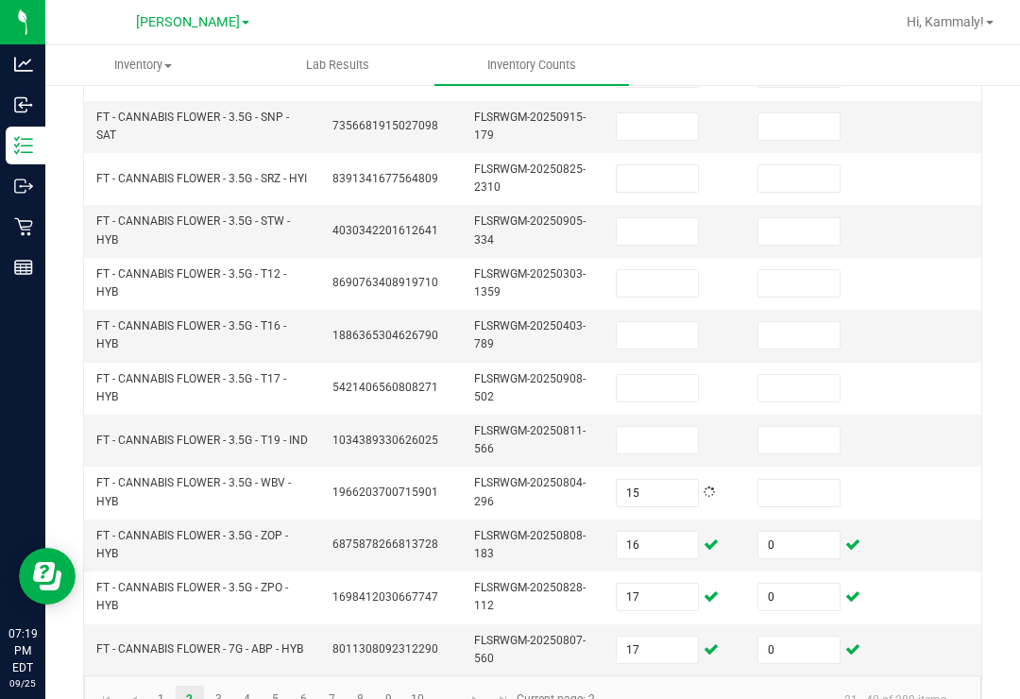
click at [772, 430] on td at bounding box center [817, 441] width 142 height 52
click at [821, 480] on input at bounding box center [799, 493] width 81 height 26
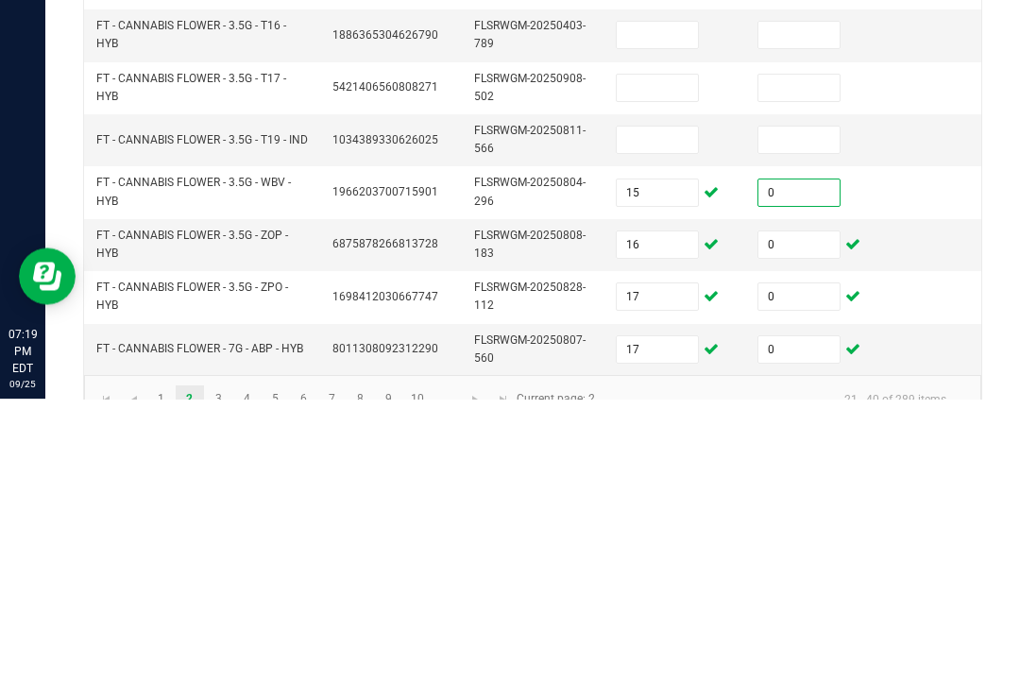
click at [666, 427] on input at bounding box center [657, 440] width 81 height 26
click at [789, 427] on input at bounding box center [799, 440] width 81 height 26
click at [643, 467] on td "15" at bounding box center [676, 493] width 142 height 52
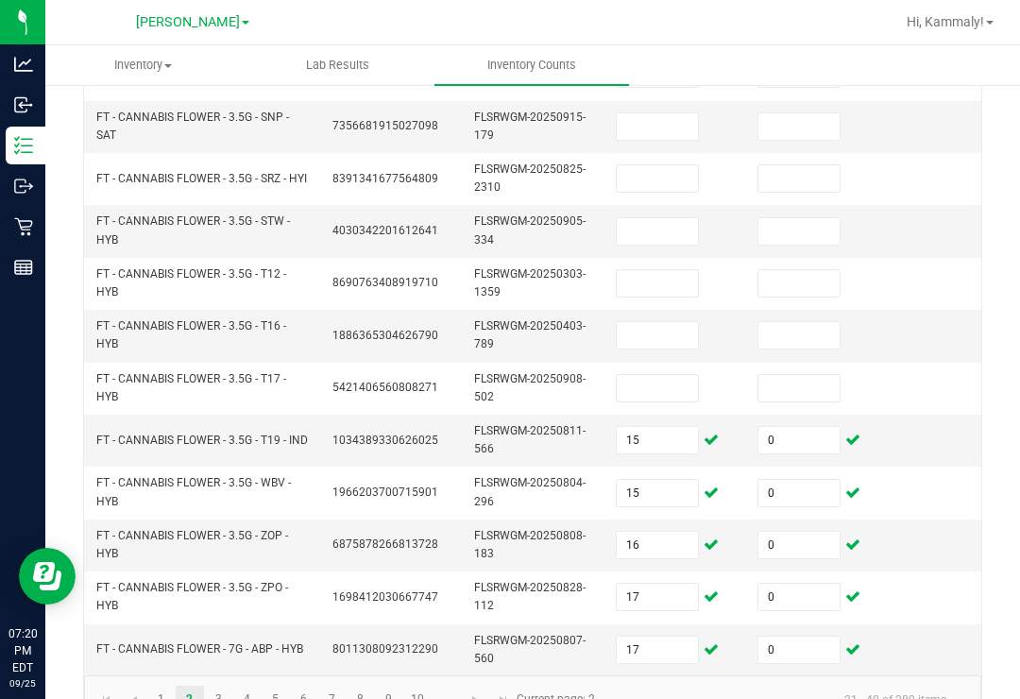
click at [680, 322] on input at bounding box center [657, 335] width 81 height 26
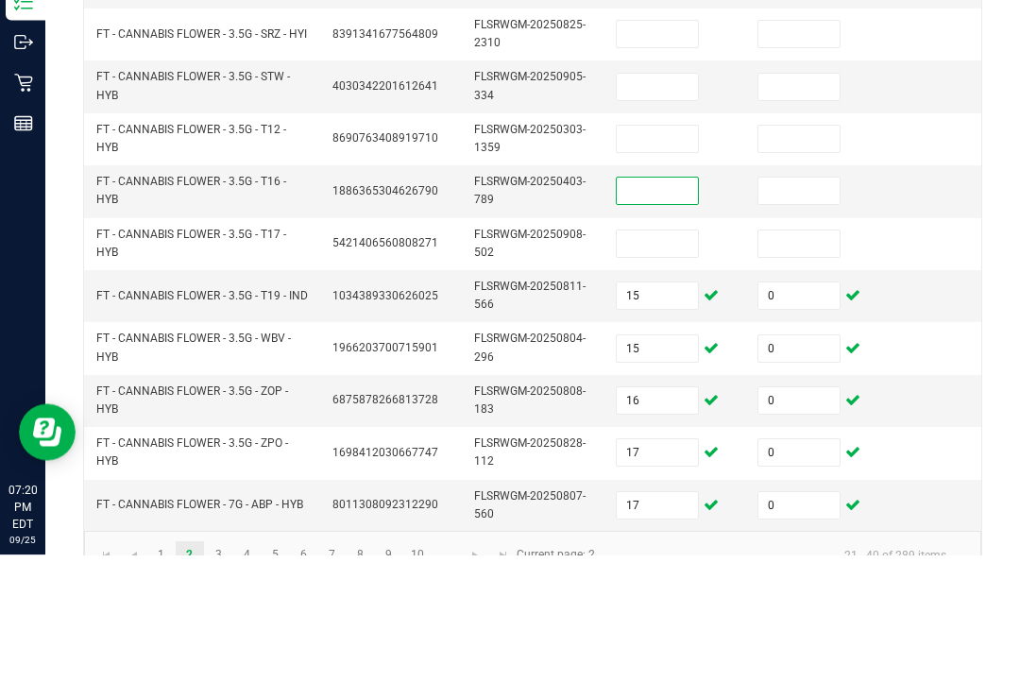
click at [664, 270] on input at bounding box center [657, 283] width 81 height 26
click at [663, 375] on input at bounding box center [657, 388] width 81 height 26
click at [676, 427] on input "15" at bounding box center [657, 440] width 81 height 26
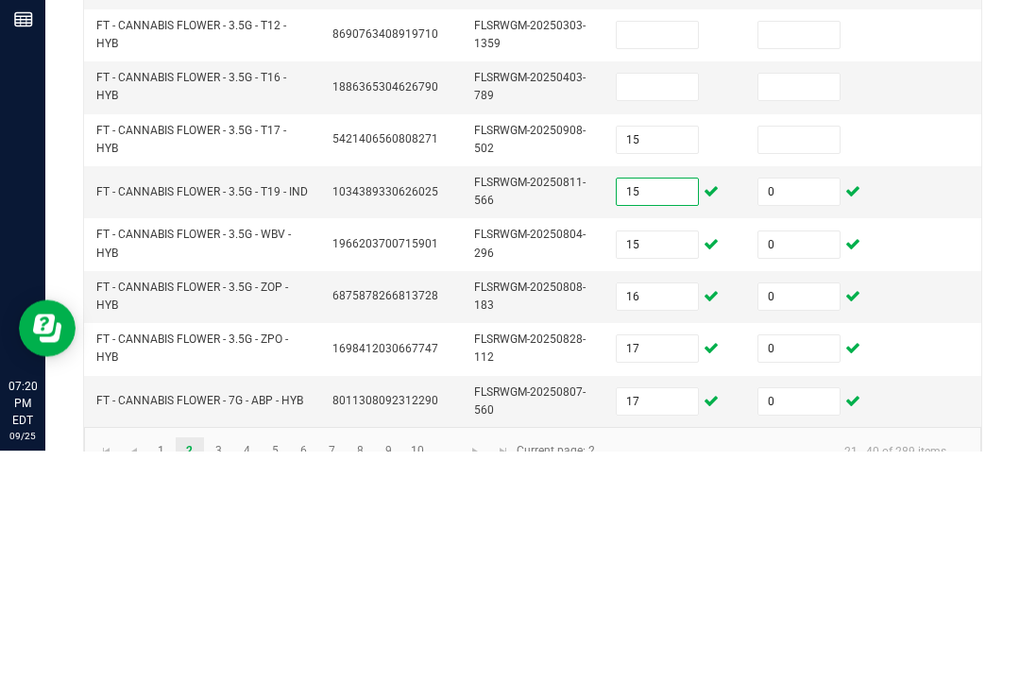
click at [665, 375] on input "15" at bounding box center [657, 388] width 81 height 26
click at [691, 427] on input "15" at bounding box center [657, 440] width 81 height 26
click at [665, 322] on input at bounding box center [657, 335] width 81 height 26
click at [792, 322] on input at bounding box center [799, 335] width 81 height 26
click at [780, 375] on input at bounding box center [799, 388] width 81 height 26
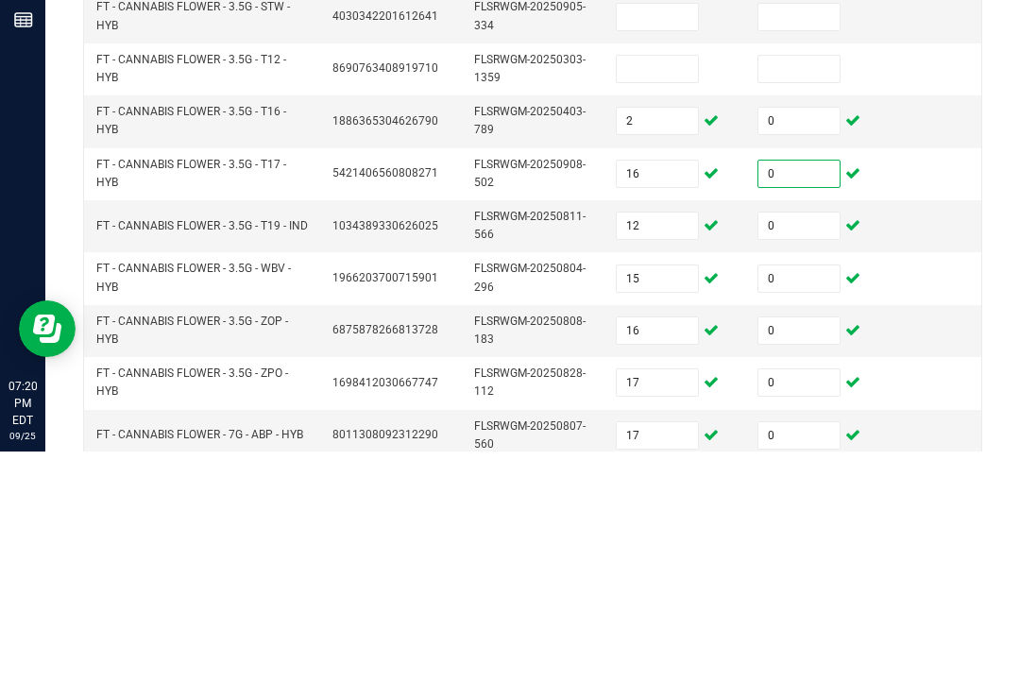
scroll to position [643, 0]
click at [661, 302] on input at bounding box center [657, 315] width 81 height 26
click at [796, 302] on input at bounding box center [799, 315] width 81 height 26
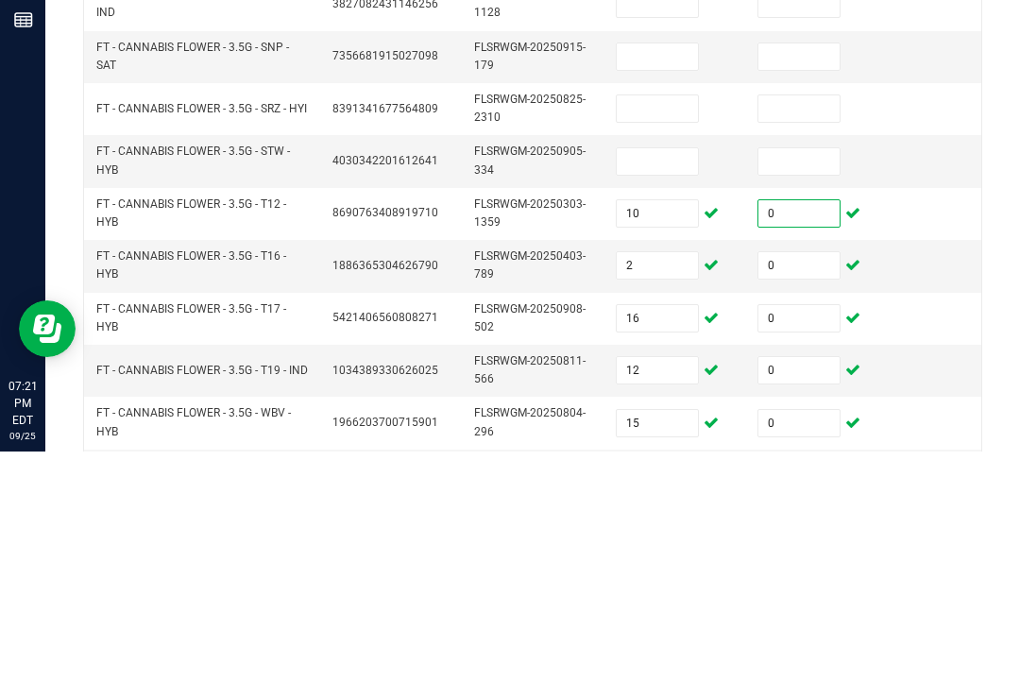
scroll to position [381, 0]
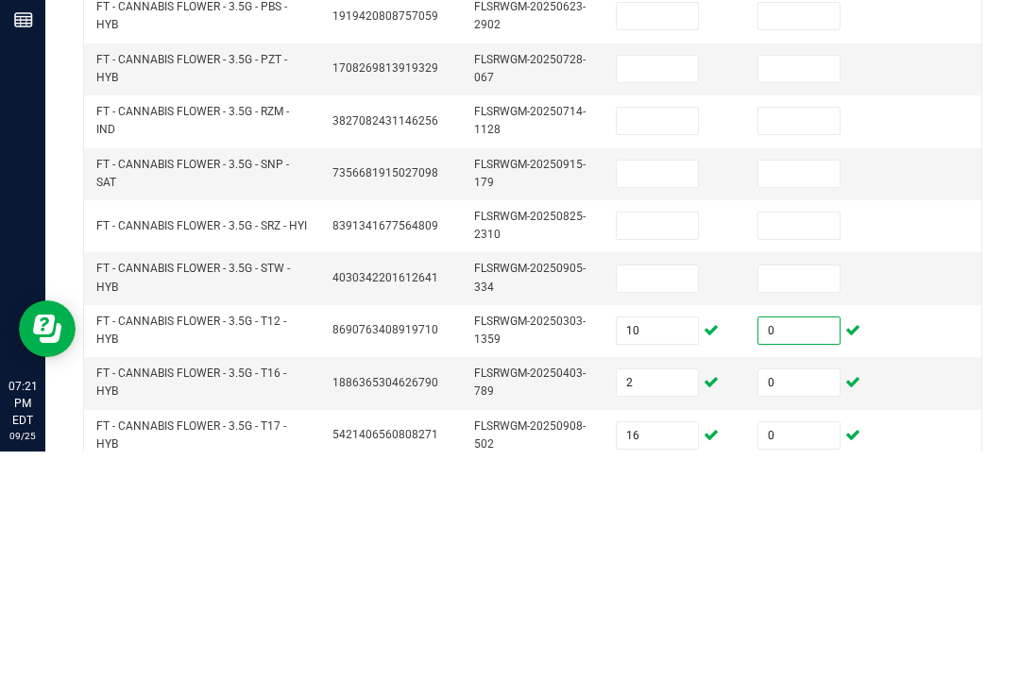
click at [670, 513] on input at bounding box center [657, 526] width 81 height 26
click at [819, 513] on input at bounding box center [799, 526] width 81 height 26
click at [651, 460] on input at bounding box center [657, 473] width 81 height 26
click at [836, 460] on input at bounding box center [799, 473] width 81 height 26
click at [668, 408] on input at bounding box center [657, 421] width 81 height 26
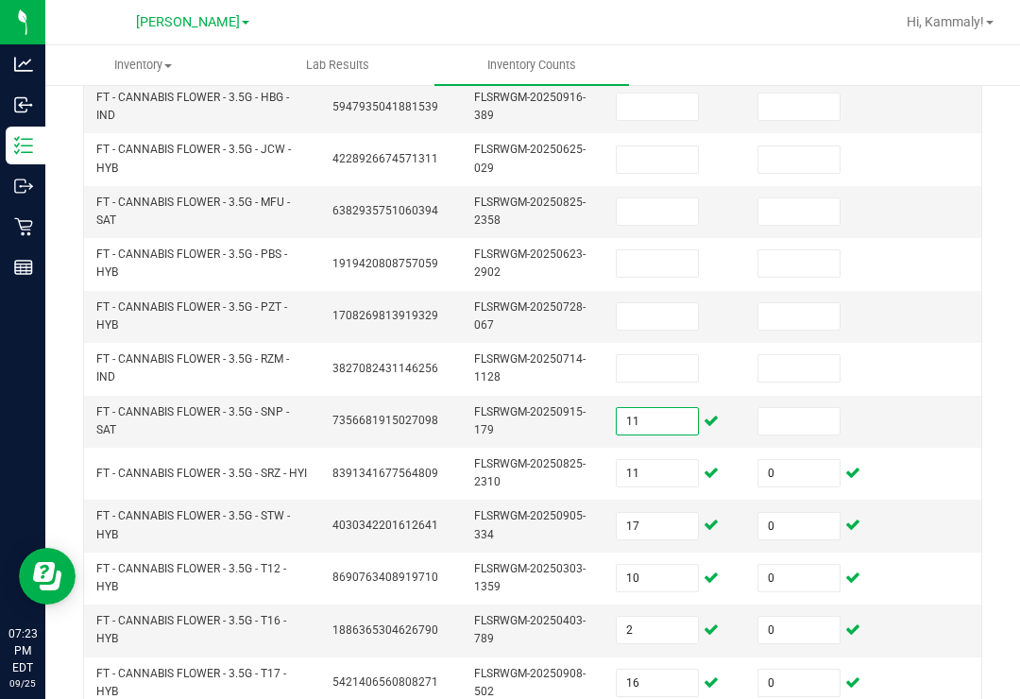
click at [777, 408] on input at bounding box center [799, 421] width 81 height 26
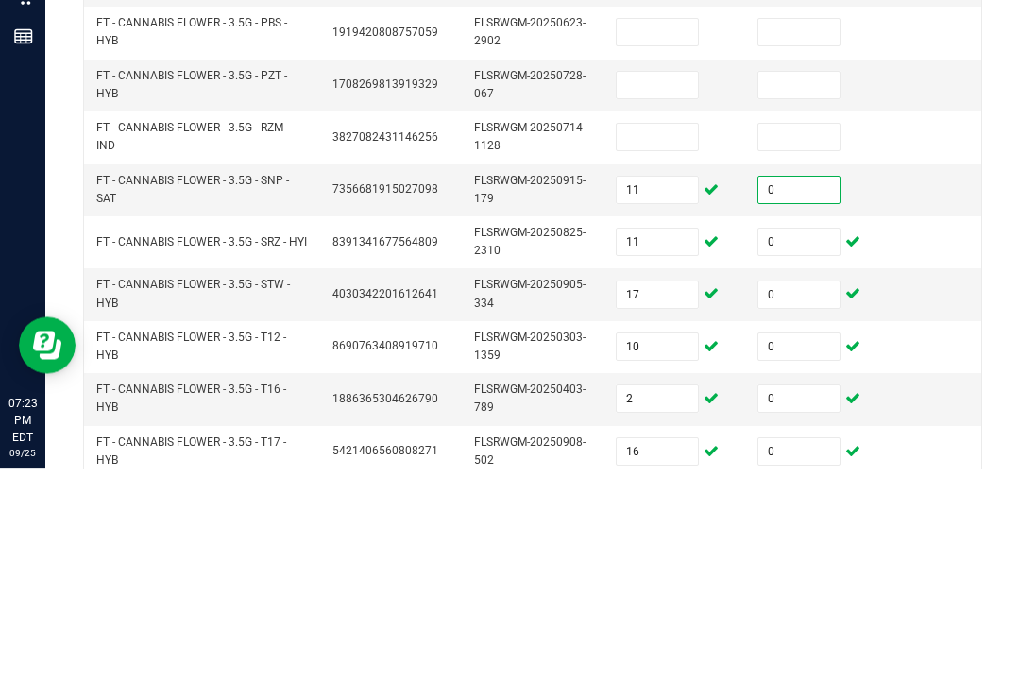
click at [670, 355] on input at bounding box center [657, 368] width 81 height 26
click at [768, 355] on input at bounding box center [799, 368] width 81 height 26
click at [653, 303] on input at bounding box center [657, 316] width 81 height 26
click at [803, 303] on input at bounding box center [799, 316] width 81 height 26
click at [663, 303] on input at bounding box center [657, 316] width 81 height 26
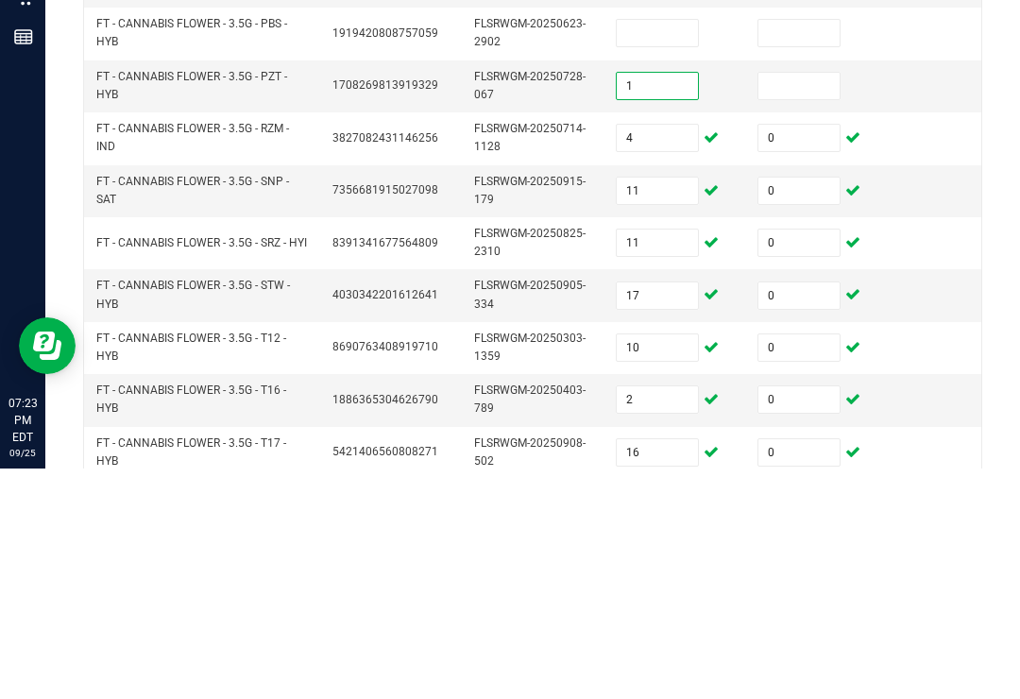
click at [778, 303] on input at bounding box center [799, 316] width 81 height 26
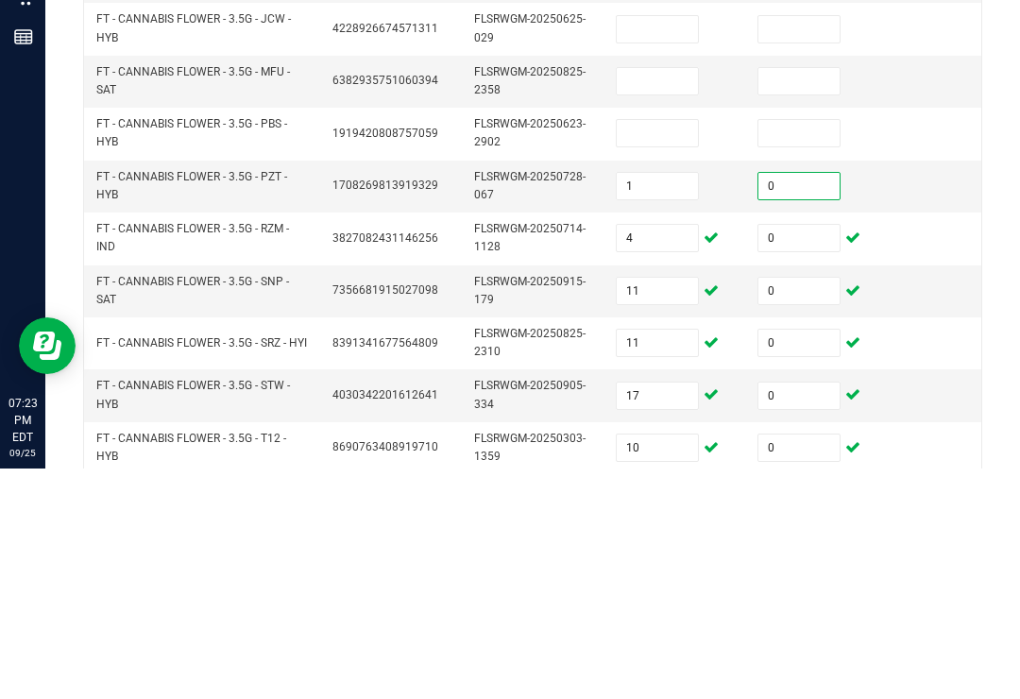
scroll to position [260, 0]
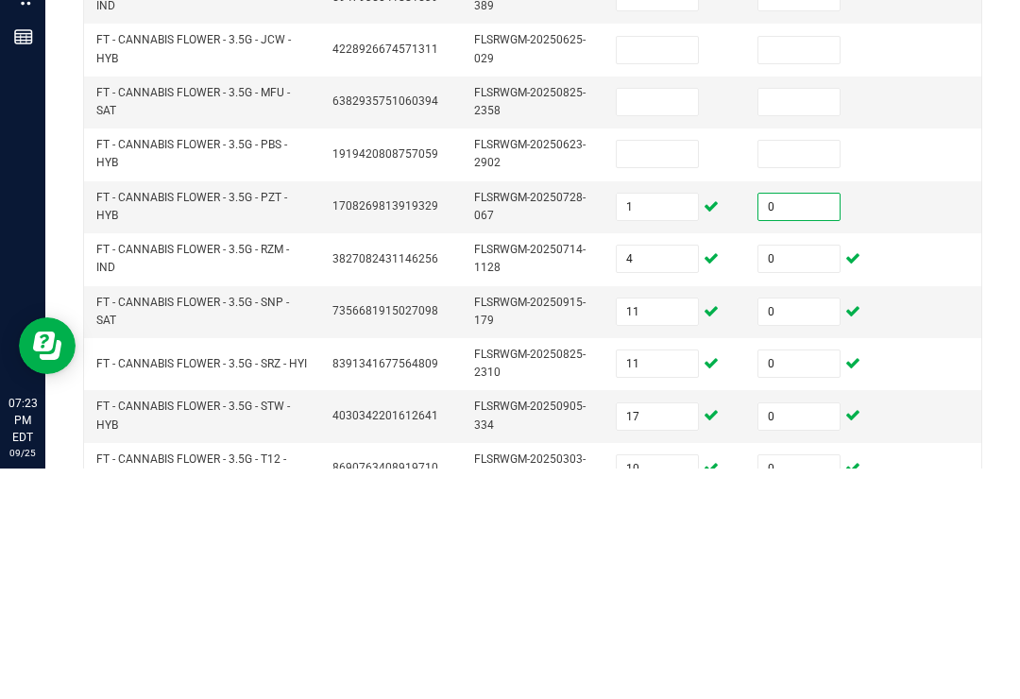
click at [662, 371] on input at bounding box center [657, 384] width 81 height 26
click at [761, 371] on input at bounding box center [799, 384] width 81 height 26
click at [653, 319] on input at bounding box center [657, 332] width 81 height 26
click at [831, 319] on input at bounding box center [799, 332] width 81 height 26
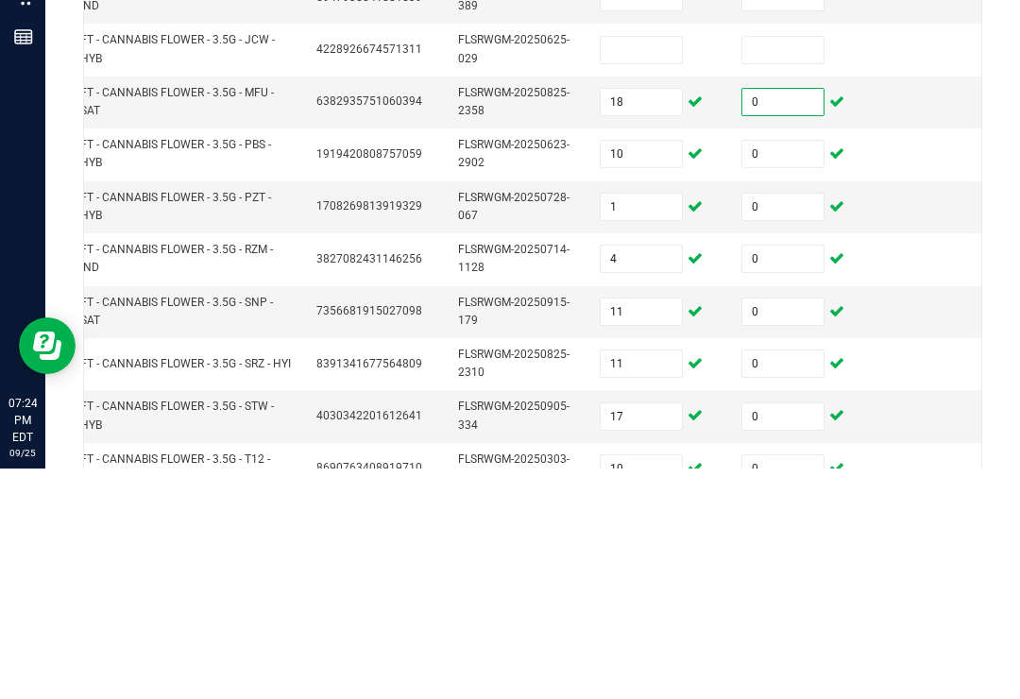
scroll to position [0, 16]
click at [614, 267] on input at bounding box center [641, 280] width 81 height 26
click at [820, 267] on input at bounding box center [783, 280] width 81 height 26
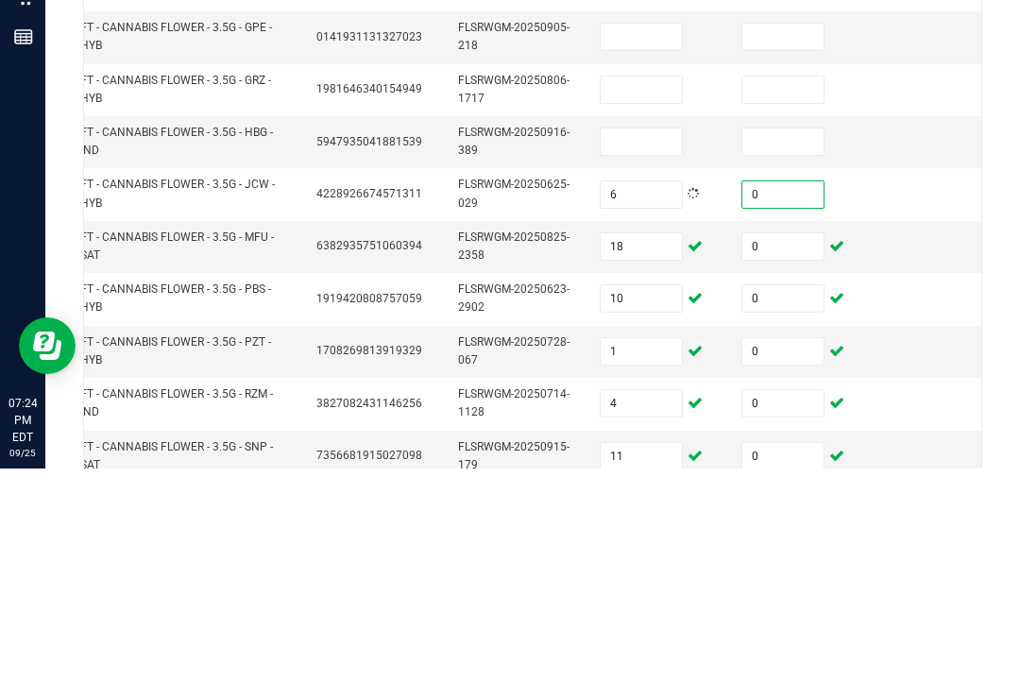
scroll to position [77, 0]
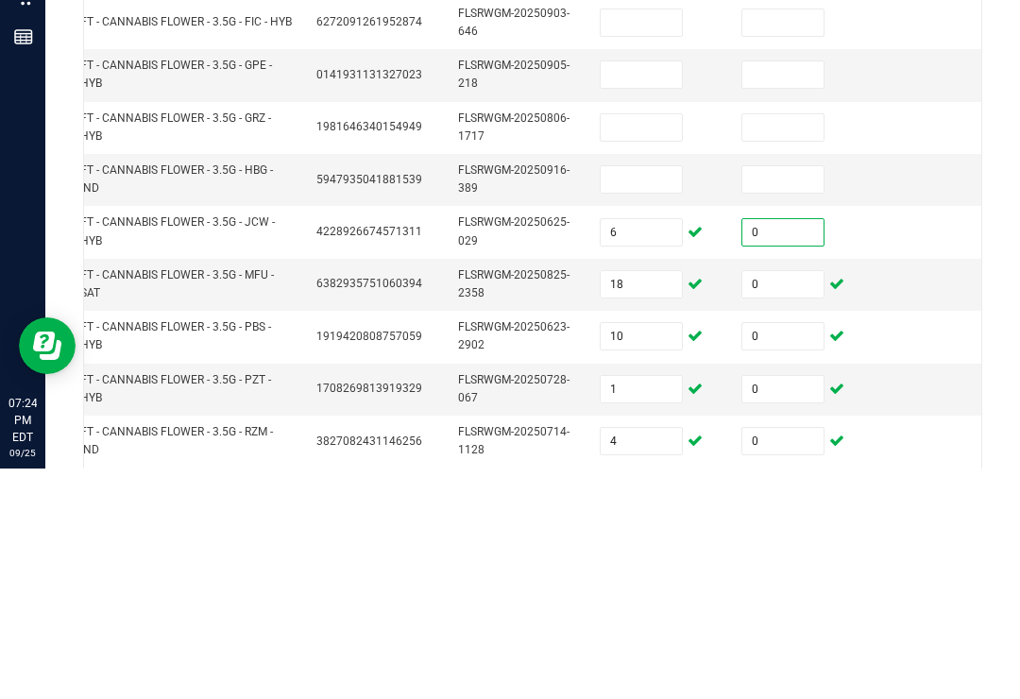
click at [645, 397] on input at bounding box center [641, 410] width 81 height 26
click at [775, 397] on input at bounding box center [783, 410] width 81 height 26
click at [662, 345] on input at bounding box center [641, 358] width 81 height 26
click at [777, 345] on input at bounding box center [783, 358] width 81 height 26
click at [640, 292] on input at bounding box center [641, 305] width 81 height 26
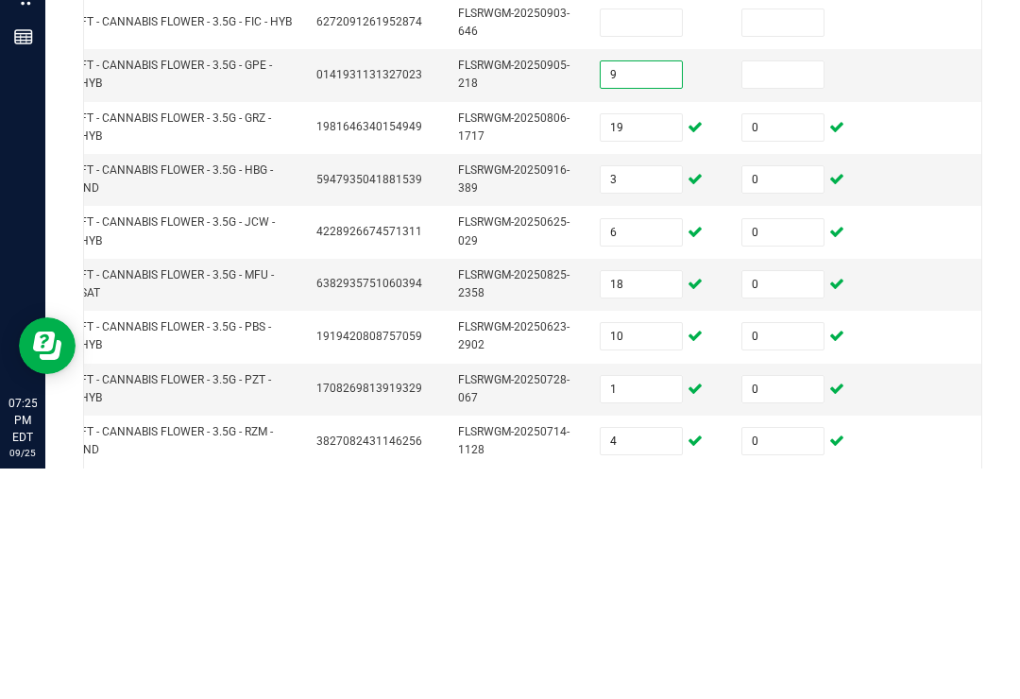
click at [776, 292] on input at bounding box center [783, 305] width 81 height 26
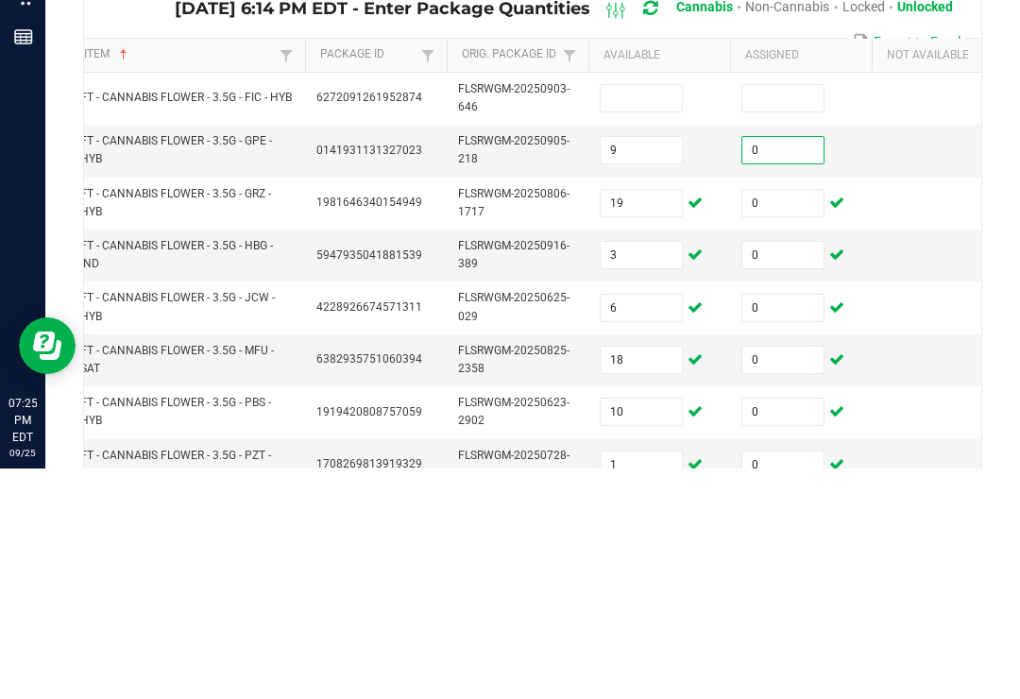
scroll to position [5, 0]
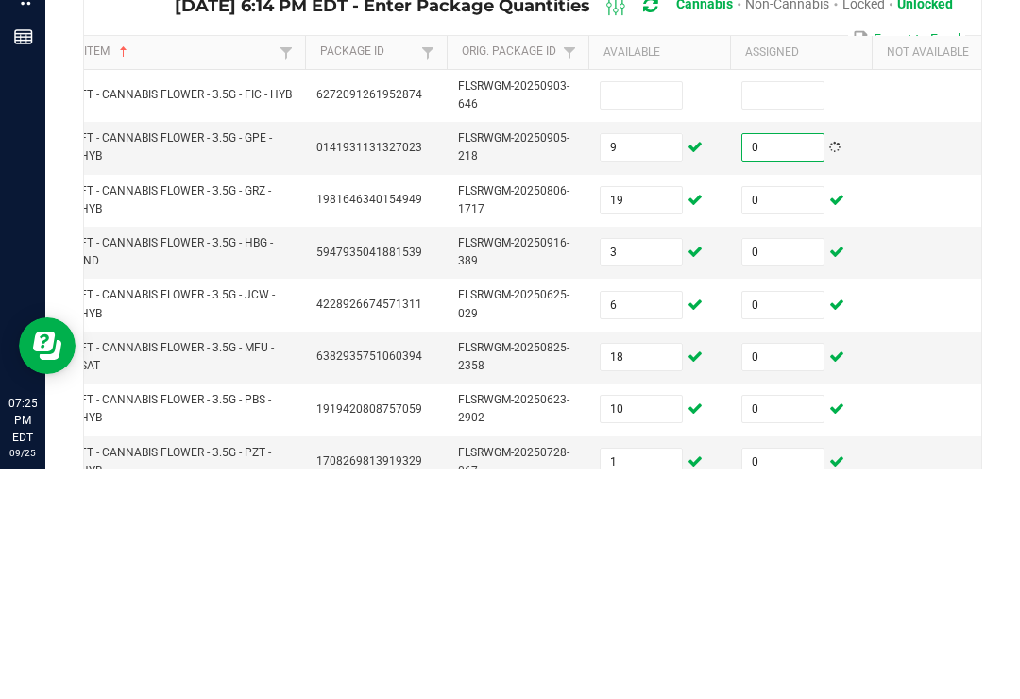
click at [631, 313] on input at bounding box center [641, 326] width 81 height 26
click at [781, 313] on input at bounding box center [783, 326] width 81 height 26
click at [922, 405] on td at bounding box center [943, 431] width 142 height 52
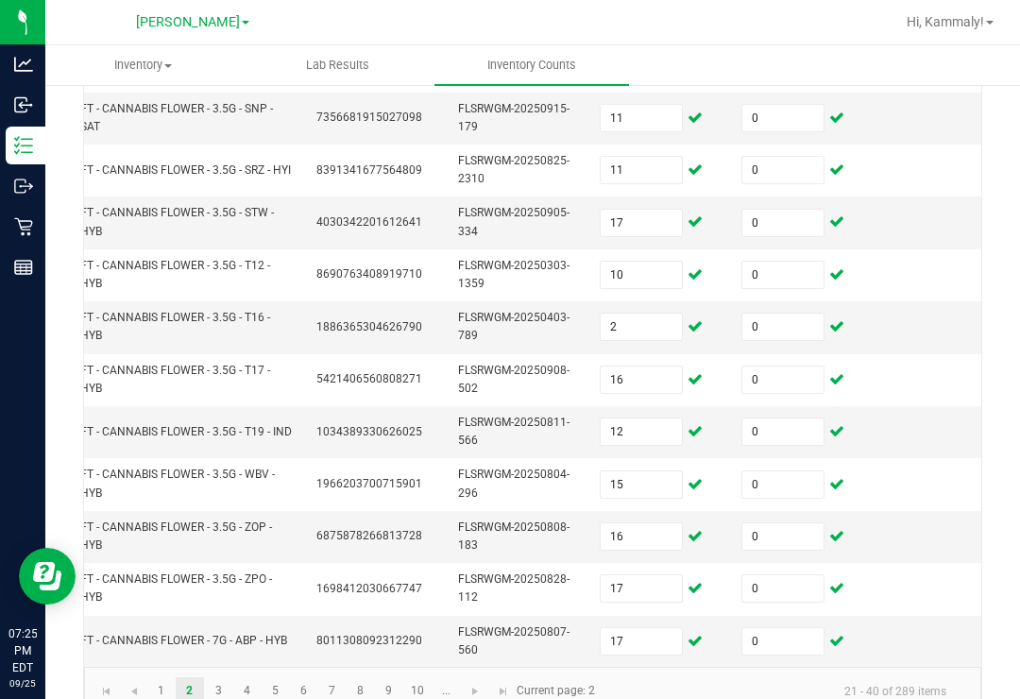
scroll to position [683, 0]
click at [159, 678] on link "1" at bounding box center [160, 692] width 27 height 28
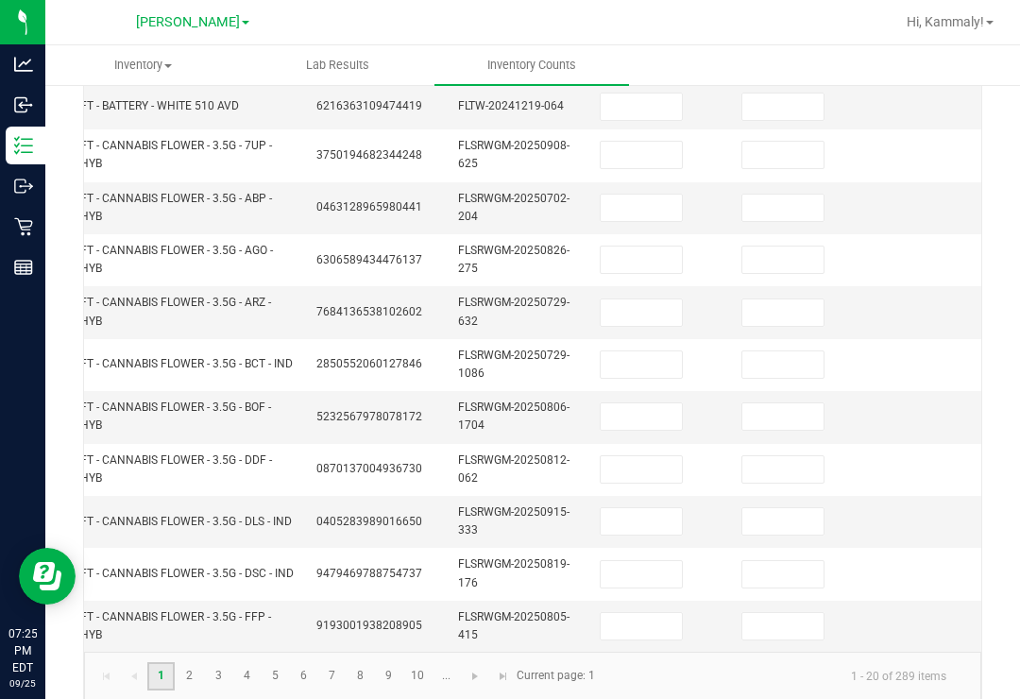
scroll to position [668, 0]
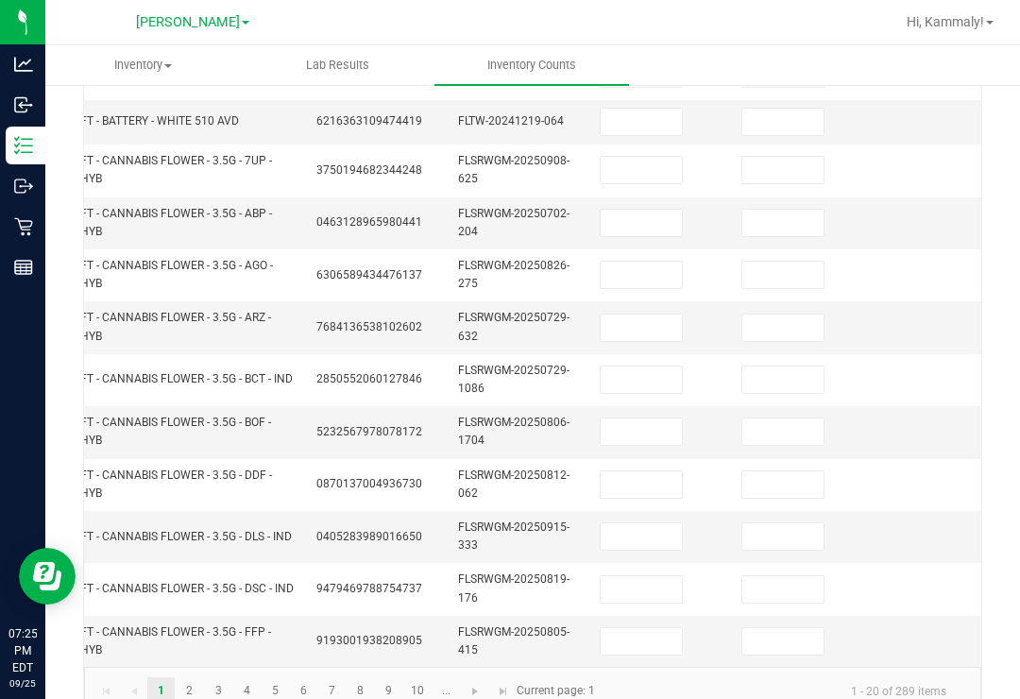
click at [646, 628] on input at bounding box center [641, 641] width 81 height 26
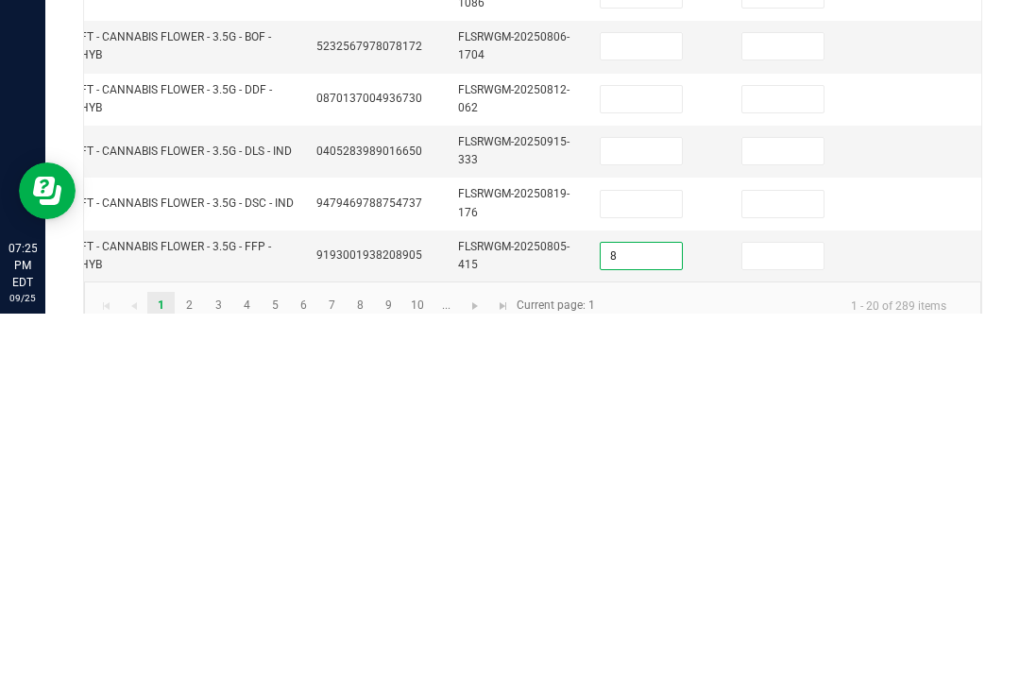
click at [766, 628] on input at bounding box center [783, 641] width 81 height 26
click at [611, 576] on input at bounding box center [641, 589] width 81 height 26
click at [790, 628] on input "9" at bounding box center [783, 641] width 81 height 26
click at [651, 576] on input at bounding box center [641, 589] width 81 height 26
click at [786, 576] on input at bounding box center [783, 589] width 81 height 26
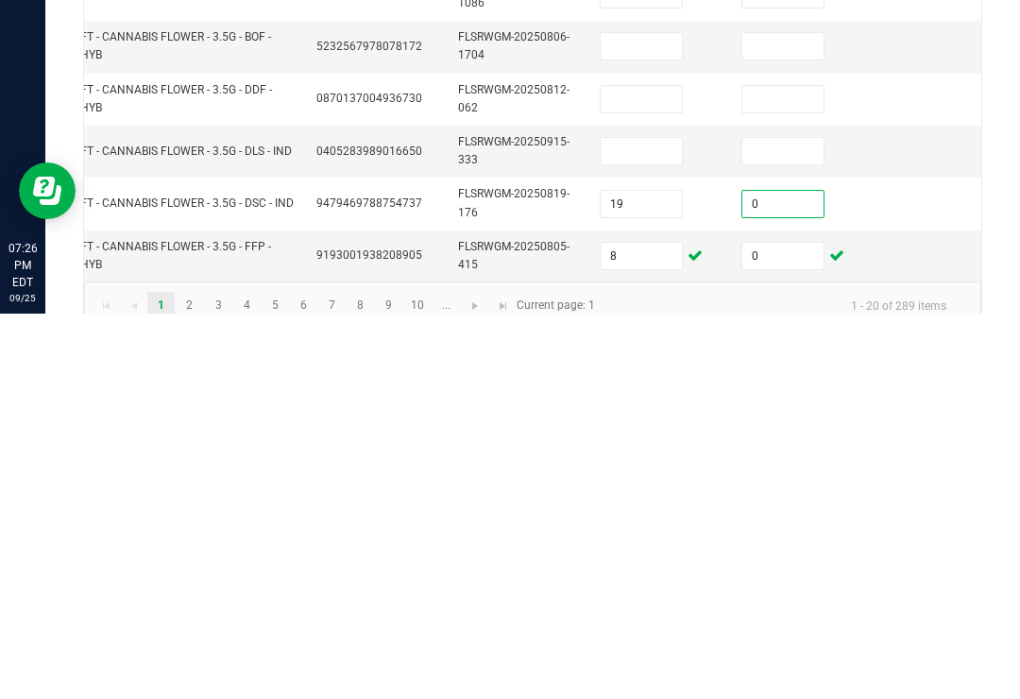
click at [642, 523] on input at bounding box center [641, 536] width 81 height 26
click at [788, 523] on input at bounding box center [783, 536] width 81 height 26
click at [627, 471] on input at bounding box center [641, 484] width 81 height 26
click at [776, 471] on input at bounding box center [783, 484] width 81 height 26
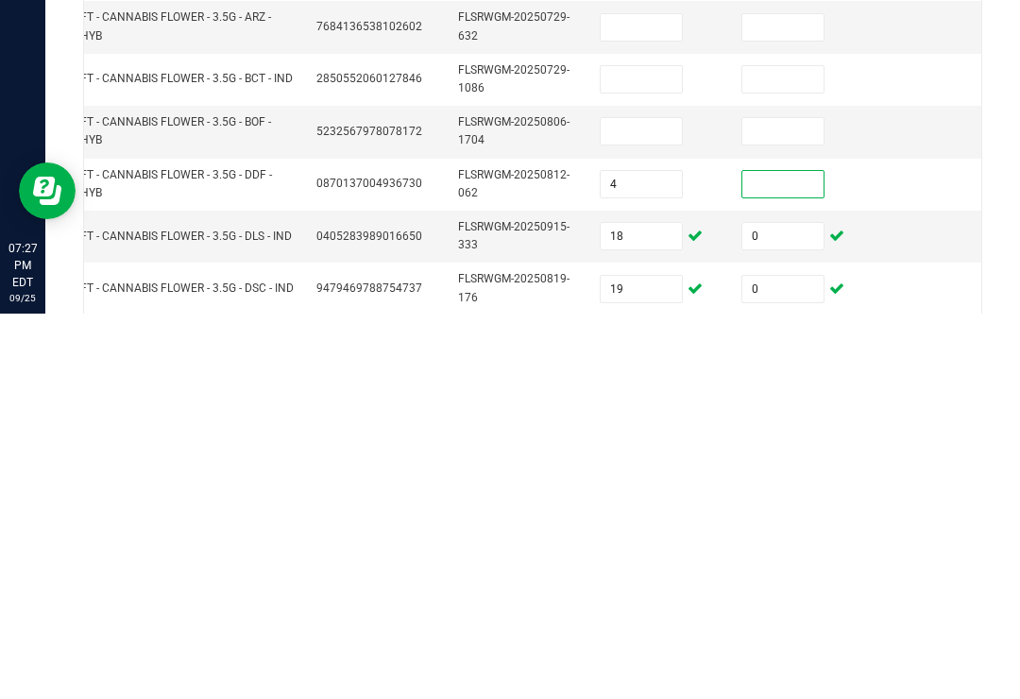
scroll to position [565, 0]
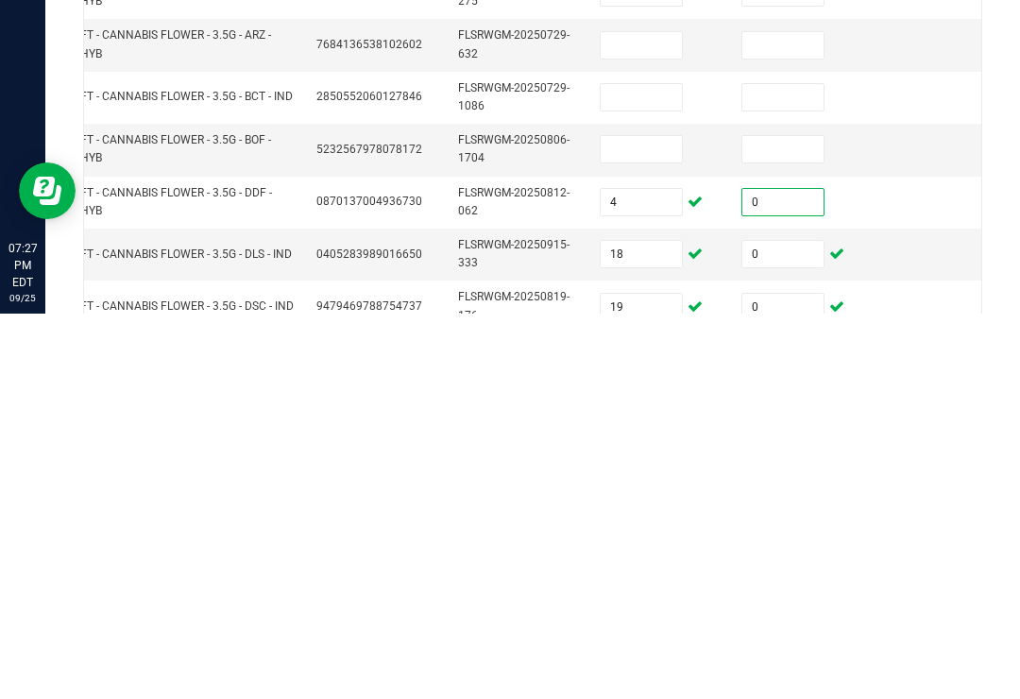
click at [668, 522] on input at bounding box center [641, 535] width 81 height 26
click at [784, 522] on input at bounding box center [783, 535] width 81 height 26
click at [639, 470] on input at bounding box center [641, 483] width 81 height 26
click at [779, 470] on input at bounding box center [783, 483] width 81 height 26
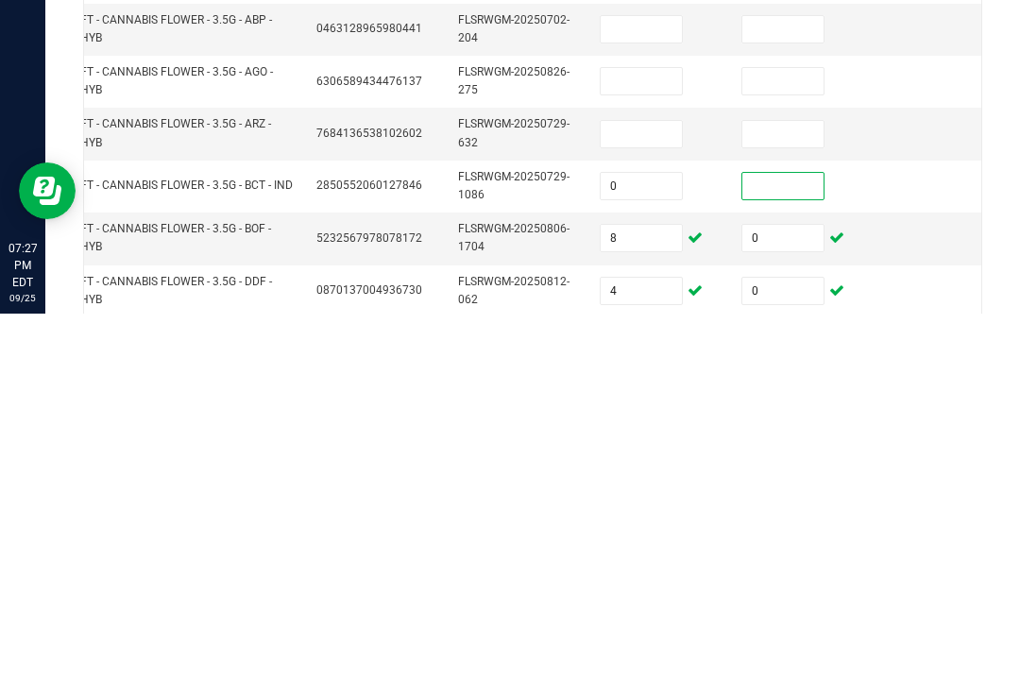
scroll to position [461, 0]
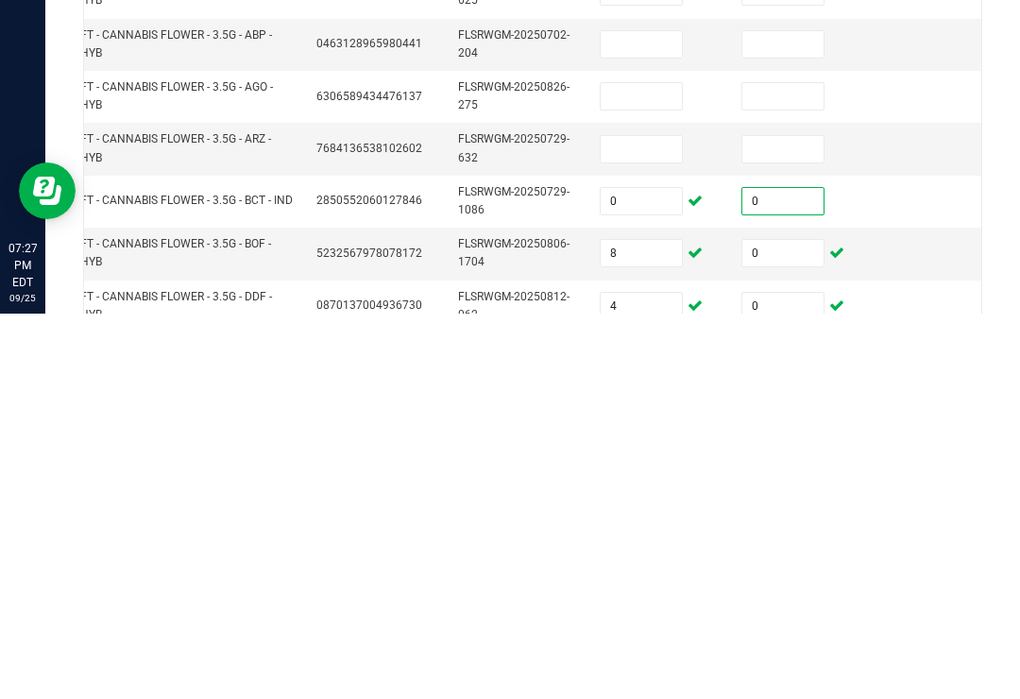
click at [657, 522] on input at bounding box center [641, 535] width 81 height 26
click at [787, 522] on input at bounding box center [783, 535] width 81 height 26
click at [657, 469] on input at bounding box center [641, 482] width 81 height 26
click at [797, 469] on input at bounding box center [783, 482] width 81 height 26
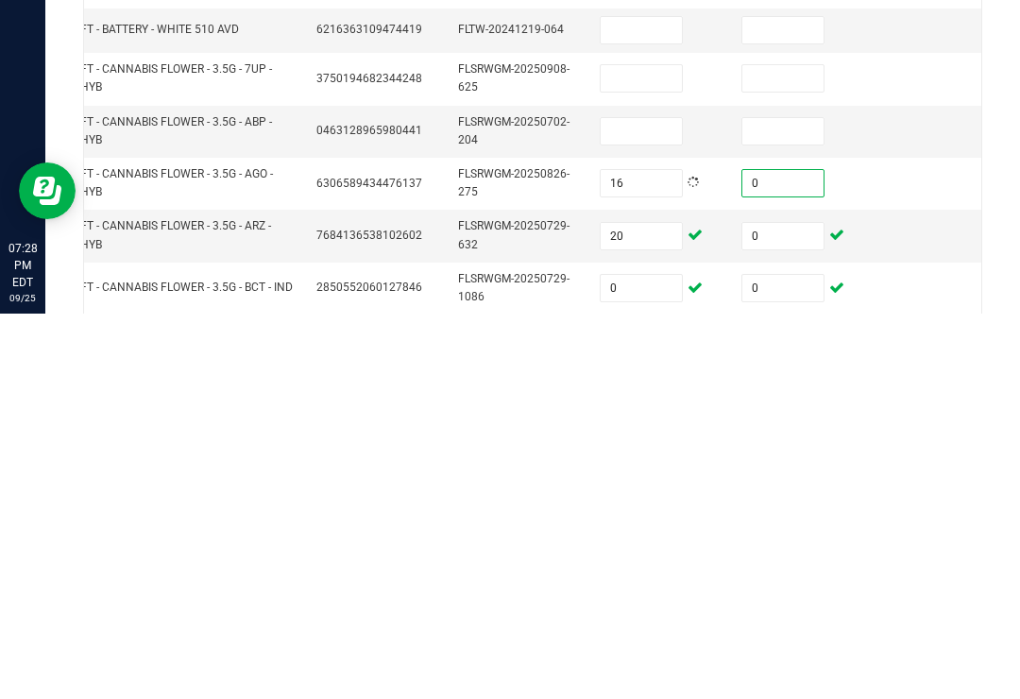
scroll to position [368, 0]
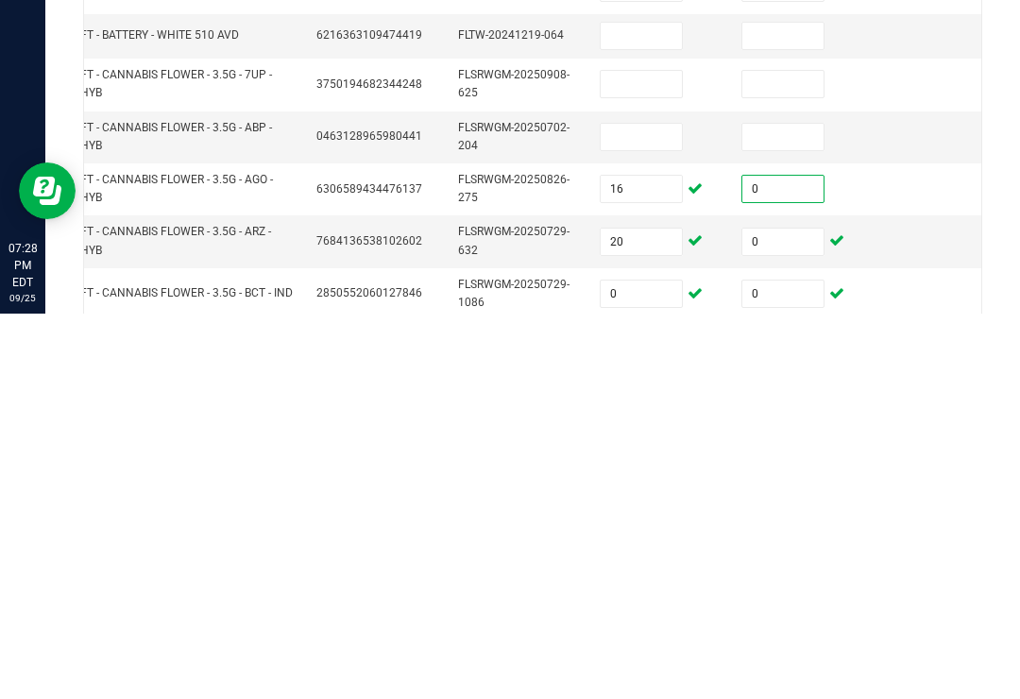
click at [646, 509] on input at bounding box center [641, 522] width 81 height 26
click at [806, 509] on input at bounding box center [783, 522] width 81 height 26
click at [624, 456] on input at bounding box center [641, 469] width 81 height 26
click at [787, 457] on input at bounding box center [783, 470] width 81 height 26
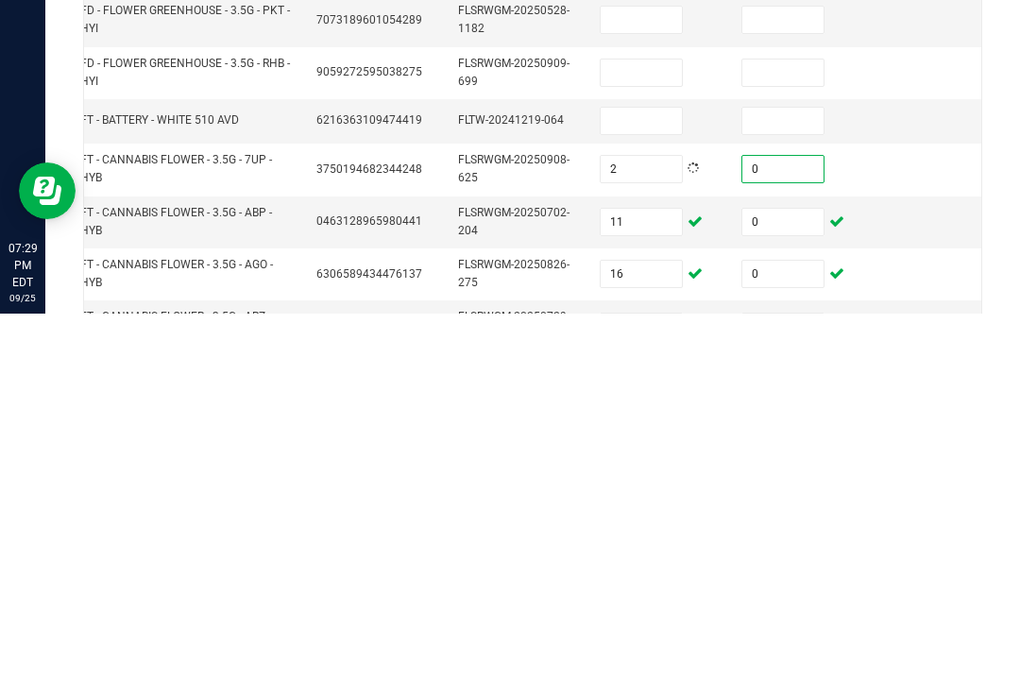
scroll to position [283, 0]
click at [649, 494] on input at bounding box center [641, 507] width 81 height 26
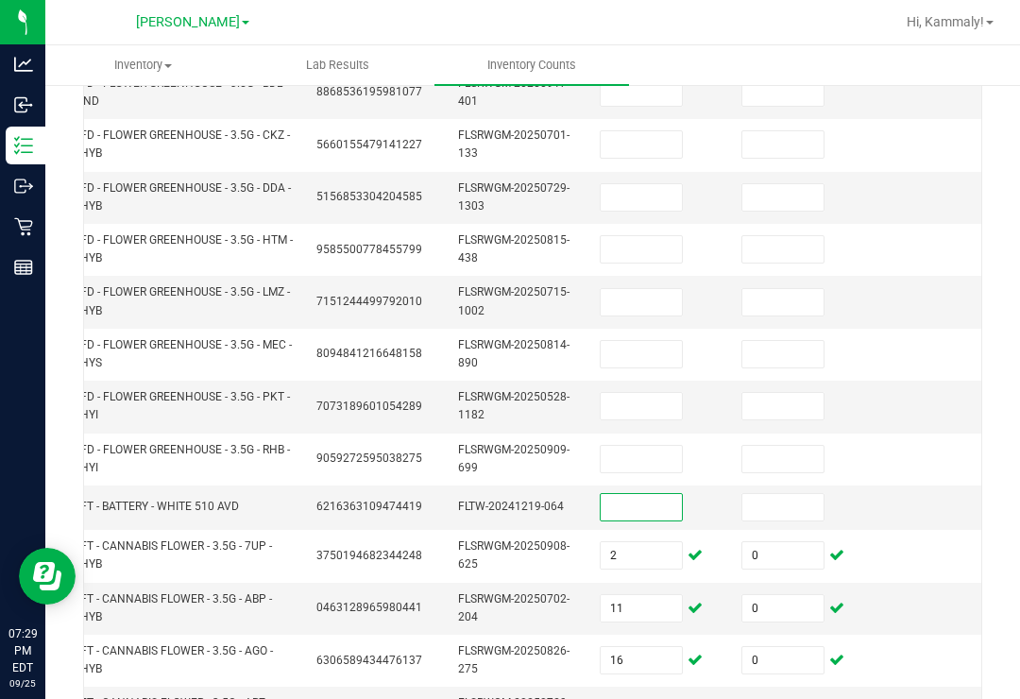
click at [664, 494] on input at bounding box center [641, 507] width 81 height 26
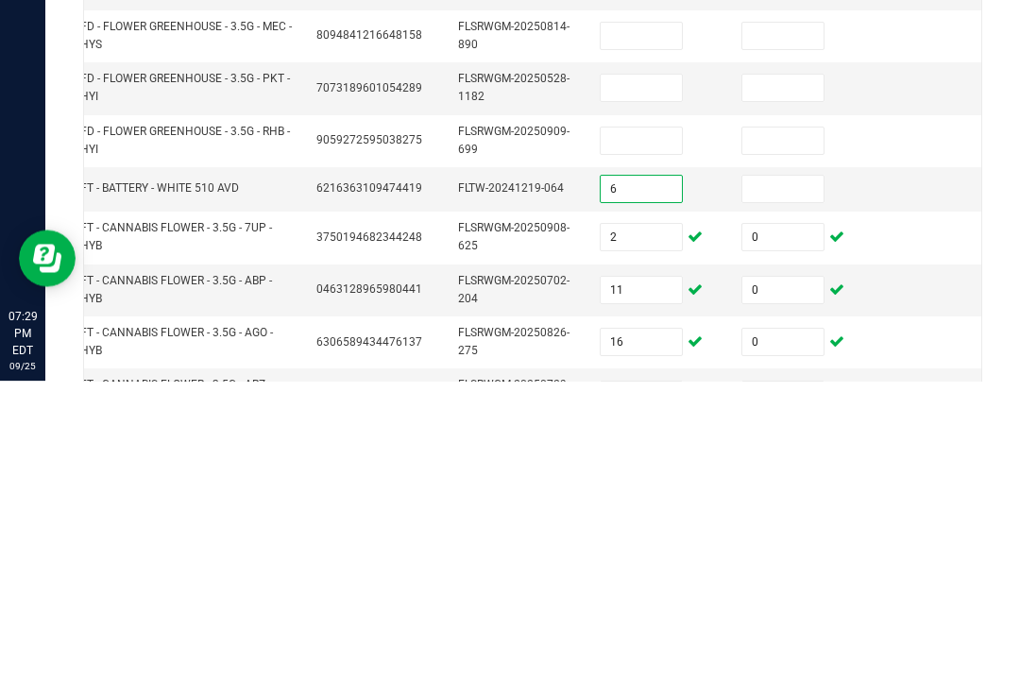
click at [808, 494] on input at bounding box center [783, 507] width 81 height 26
click at [651, 446] on input at bounding box center [641, 459] width 81 height 26
click at [751, 486] on td "0" at bounding box center [801, 508] width 142 height 44
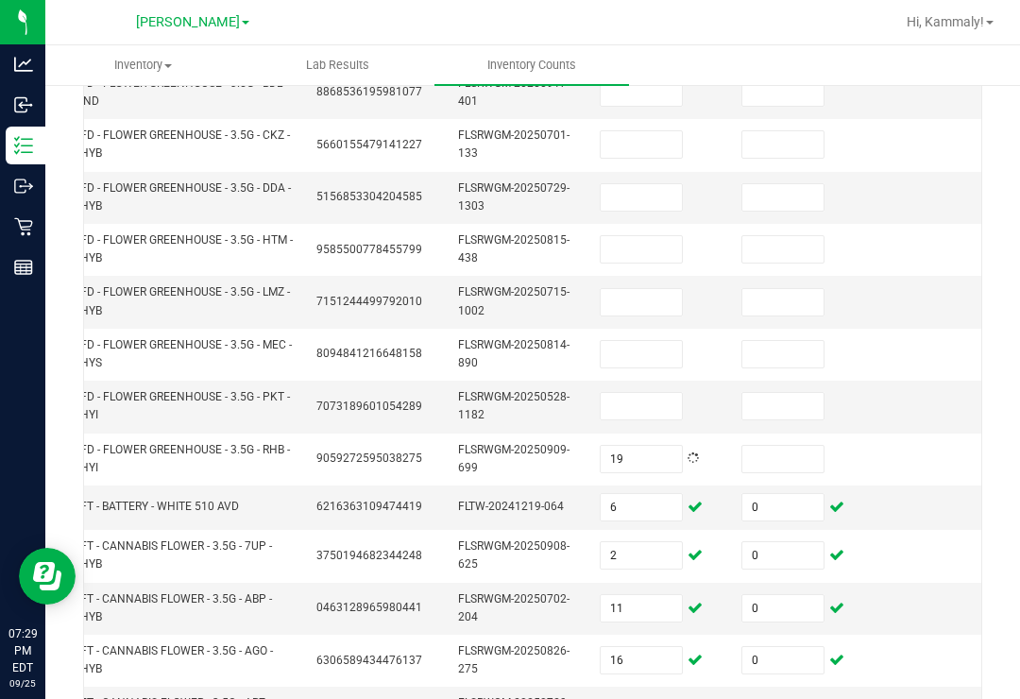
click at [787, 494] on input "0" at bounding box center [783, 507] width 81 height 26
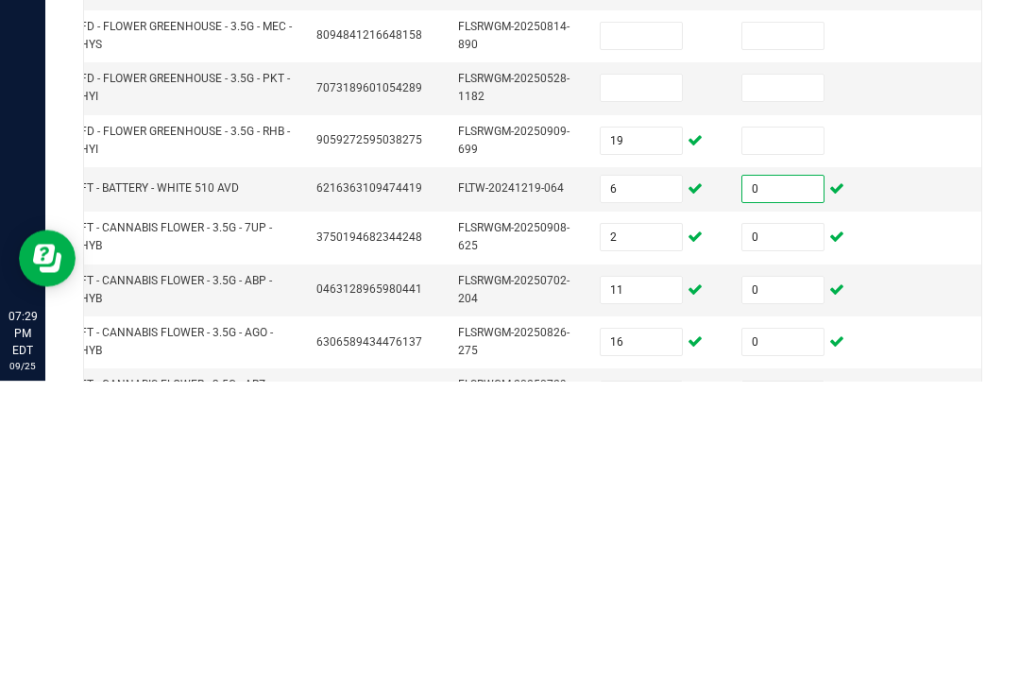
click at [798, 446] on input at bounding box center [783, 459] width 81 height 26
click at [645, 393] on input at bounding box center [641, 406] width 81 height 26
click at [798, 393] on input at bounding box center [783, 406] width 81 height 26
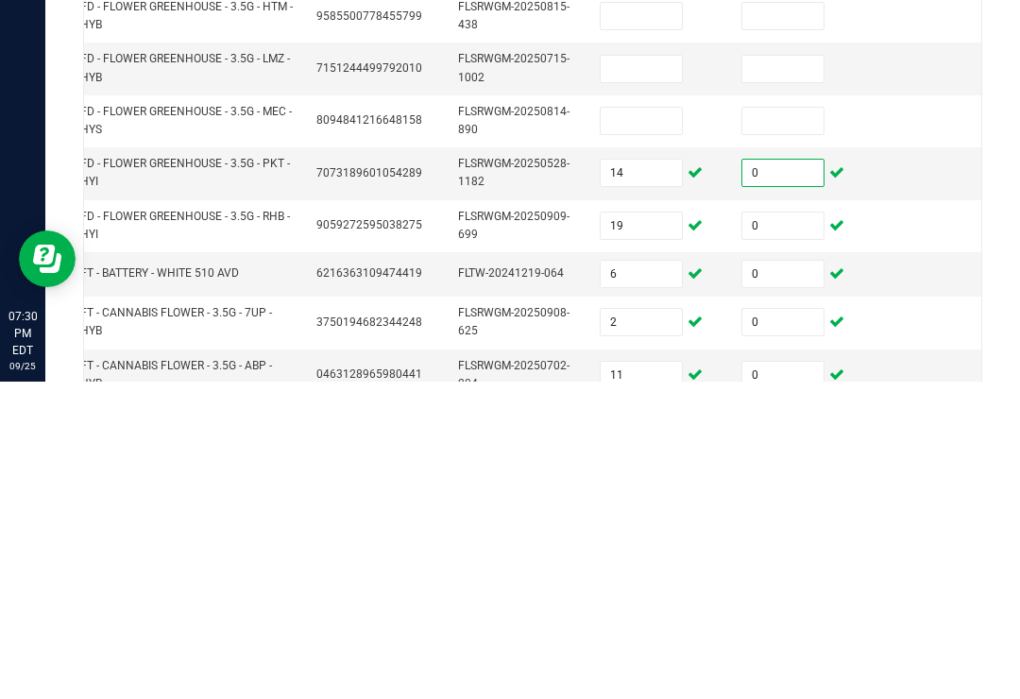
click at [674, 413] on td at bounding box center [660, 439] width 142 height 52
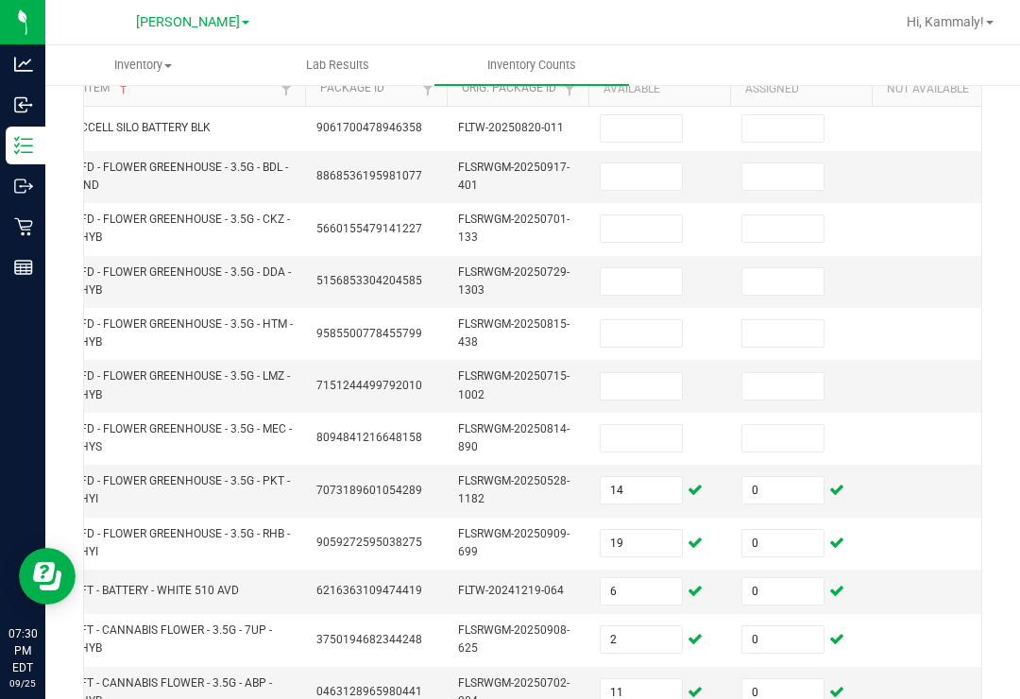
click at [609, 425] on input at bounding box center [641, 438] width 81 height 26
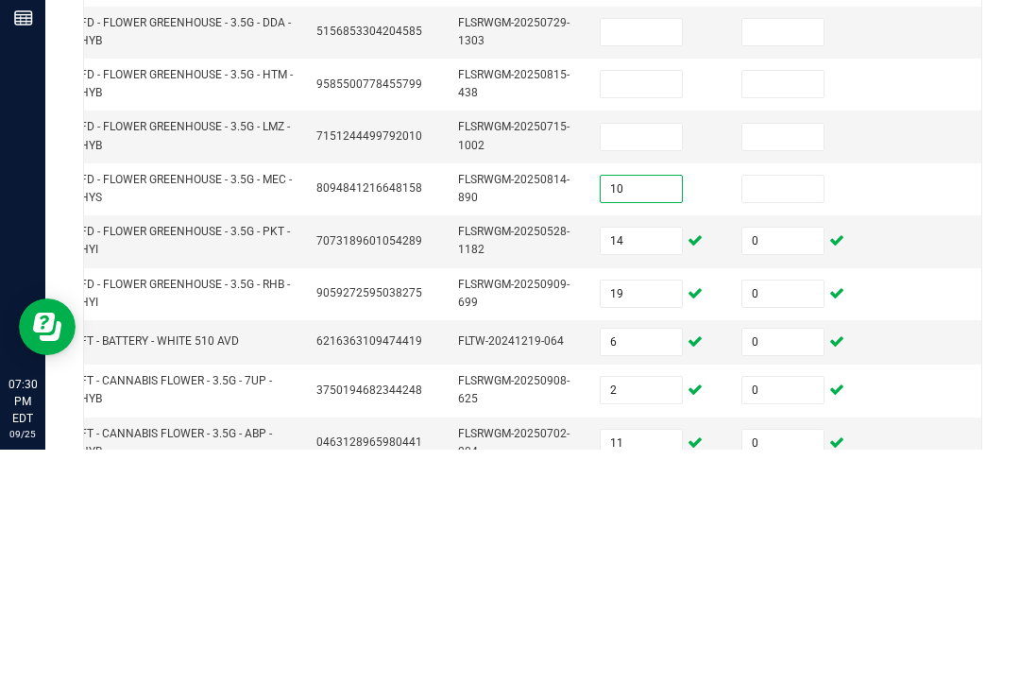
click at [771, 425] on input at bounding box center [783, 438] width 81 height 26
click at [624, 373] on input at bounding box center [641, 386] width 81 height 26
click at [801, 373] on input at bounding box center [783, 386] width 81 height 26
click at [632, 320] on input at bounding box center [641, 333] width 81 height 26
click at [746, 320] on input at bounding box center [783, 333] width 81 height 26
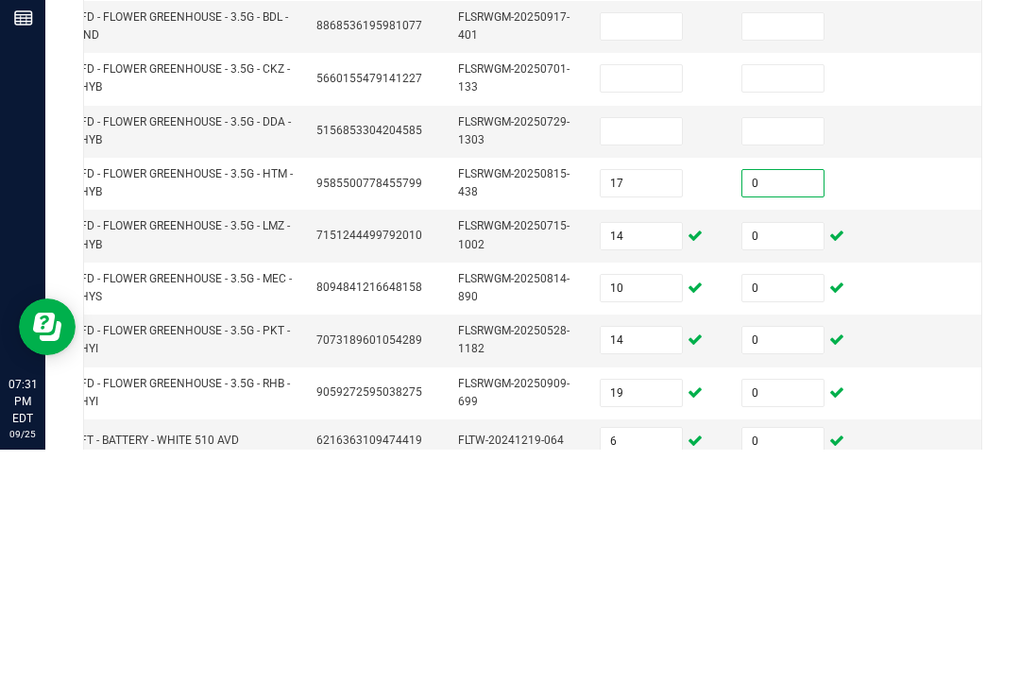
scroll to position [90, 0]
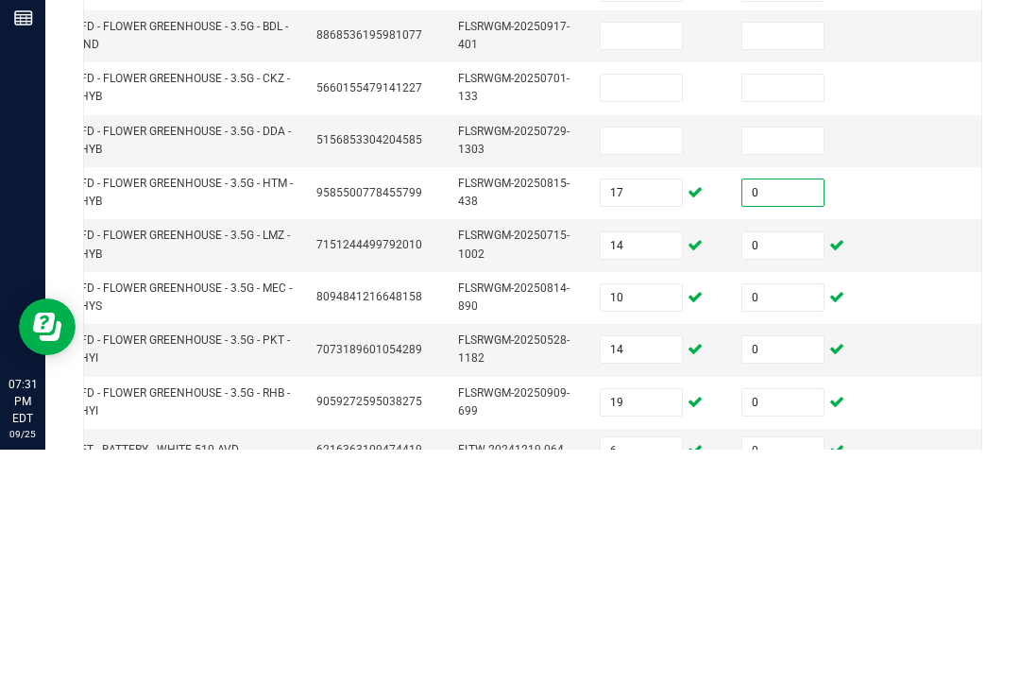
click at [631, 377] on input at bounding box center [641, 390] width 81 height 26
click at [747, 377] on input at bounding box center [783, 390] width 81 height 26
click at [618, 324] on input at bounding box center [641, 337] width 81 height 26
click at [785, 324] on input at bounding box center [783, 337] width 81 height 26
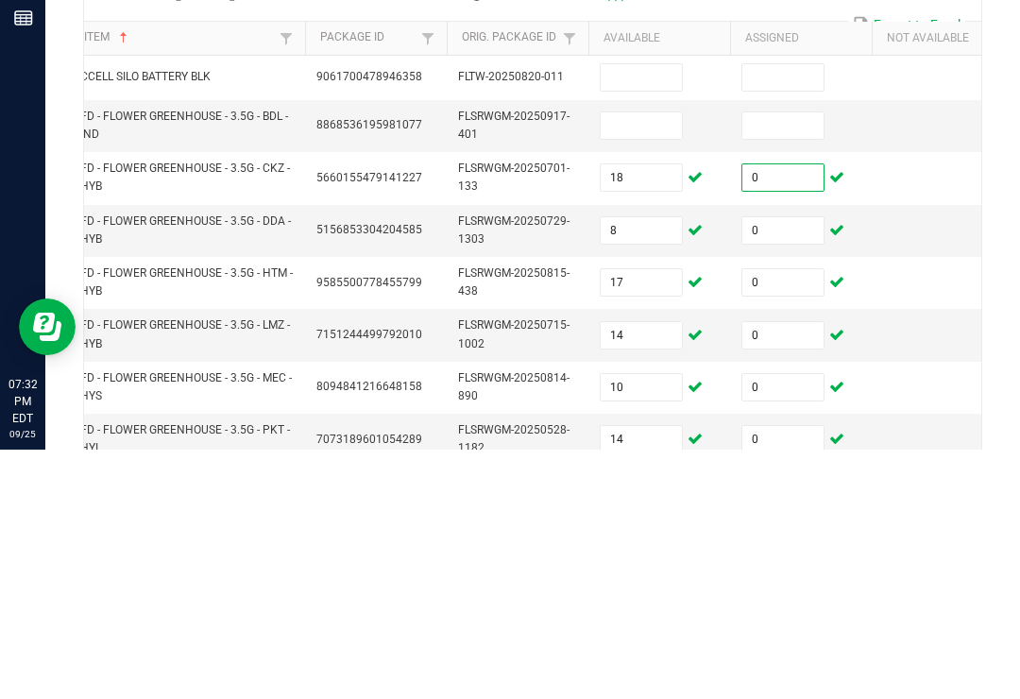
scroll to position [0, 0]
click at [651, 362] on input at bounding box center [641, 375] width 81 height 26
click at [788, 362] on input at bounding box center [783, 375] width 81 height 26
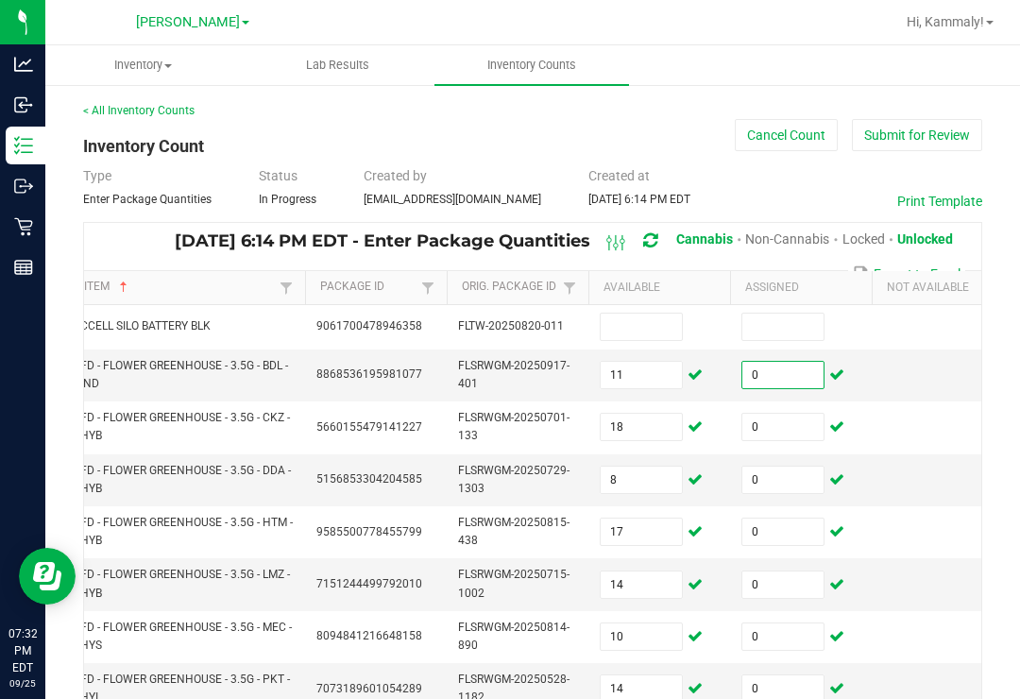
click at [649, 314] on input at bounding box center [641, 327] width 81 height 26
click at [651, 314] on input at bounding box center [641, 327] width 81 height 26
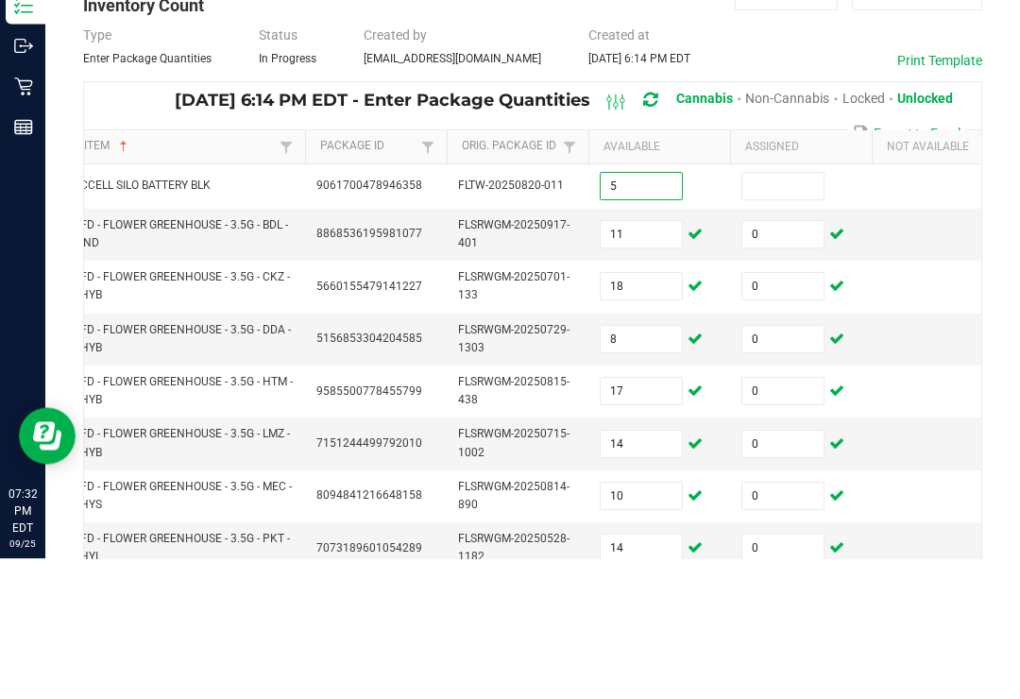
click at [790, 314] on input at bounding box center [783, 327] width 81 height 26
click at [922, 350] on td at bounding box center [943, 376] width 142 height 52
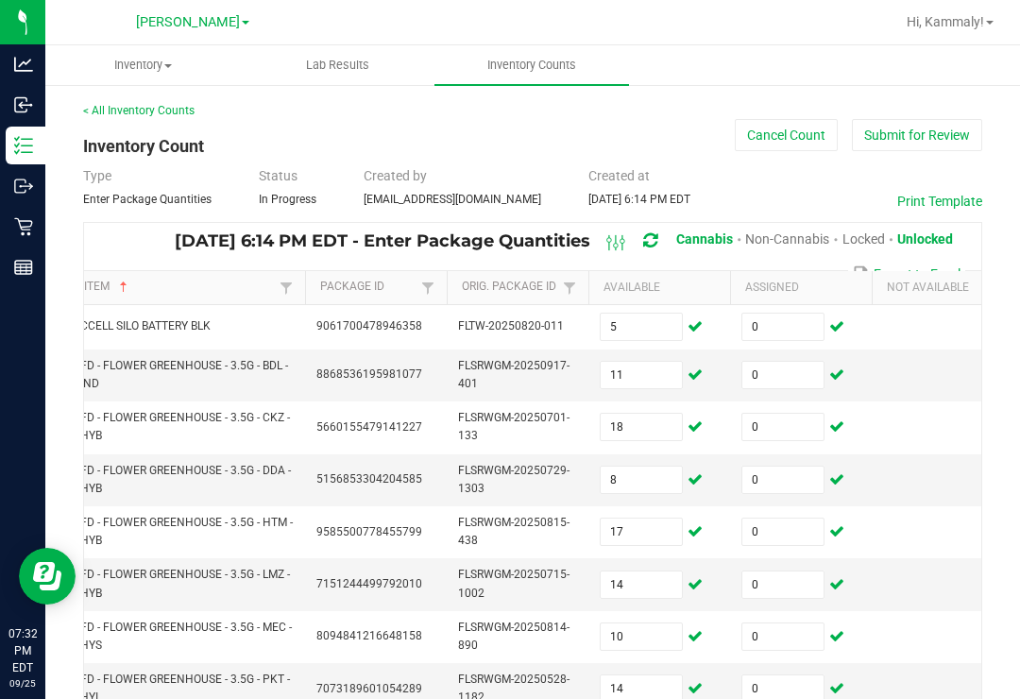
scroll to position [3, 0]
click at [978, 18] on span "Hi, Kammaly!" at bounding box center [945, 21] width 77 height 15
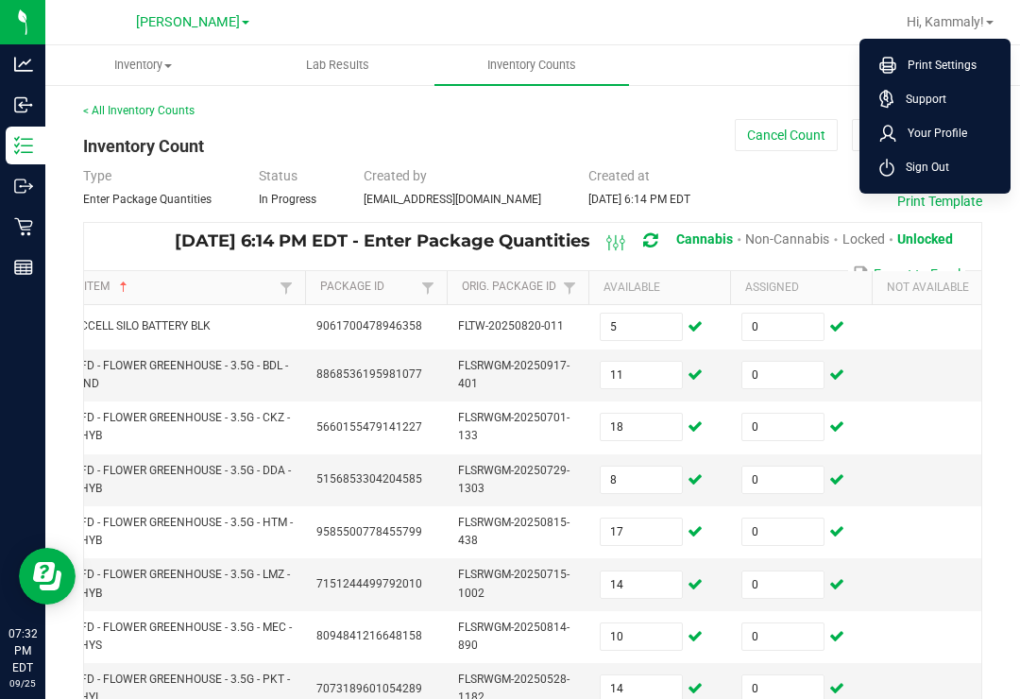
click at [935, 163] on span "Sign Out" at bounding box center [922, 167] width 55 height 19
